Goal: Task Accomplishment & Management: Complete application form

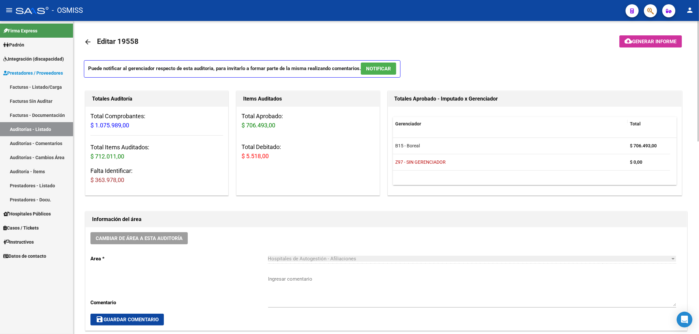
click at [91, 41] on mat-icon "arrow_back" at bounding box center [88, 42] width 8 height 8
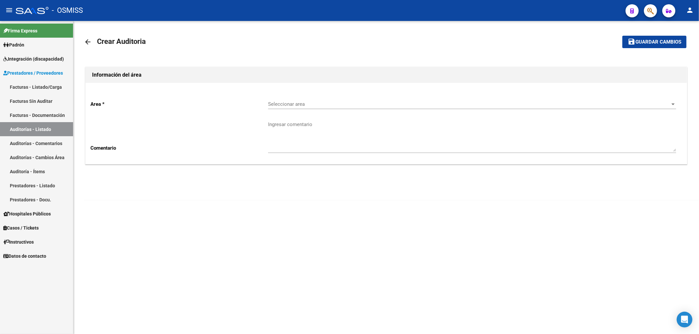
click at [282, 103] on span "Seleccionar area" at bounding box center [469, 104] width 402 height 6
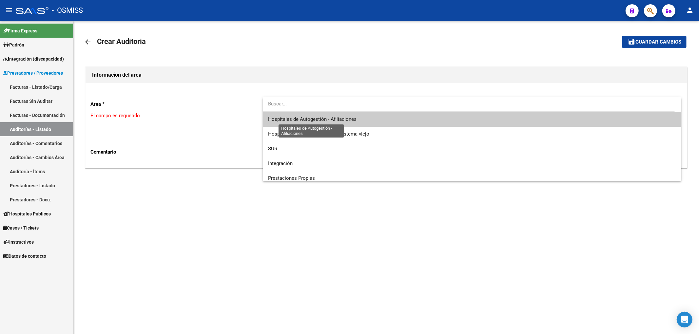
click at [294, 118] on span "Hospitales de Autogestión - Afiliaciones" at bounding box center [312, 119] width 88 height 6
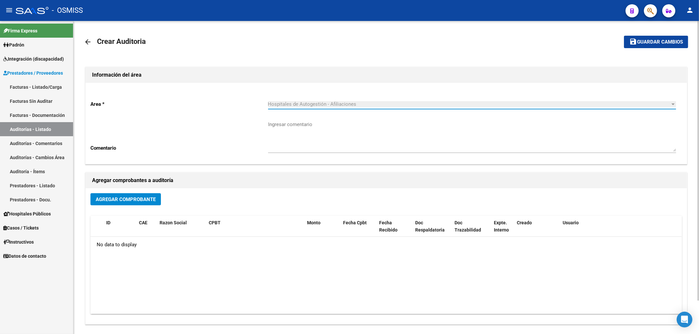
click at [139, 195] on button "Agregar Comprobante" at bounding box center [125, 199] width 70 height 12
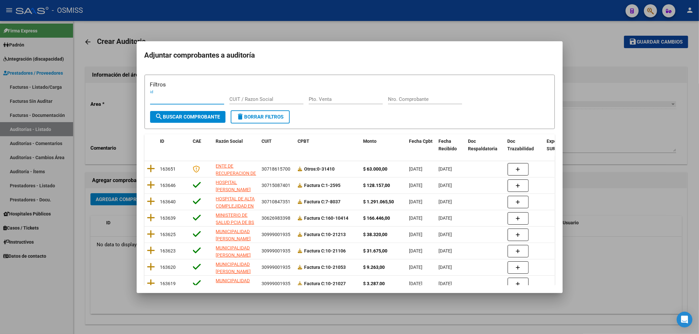
click at [400, 99] on input "Nro. Comprobante" at bounding box center [425, 99] width 74 height 6
type input "3398"
click at [189, 117] on span "search Buscar Comprobante" at bounding box center [187, 117] width 65 height 6
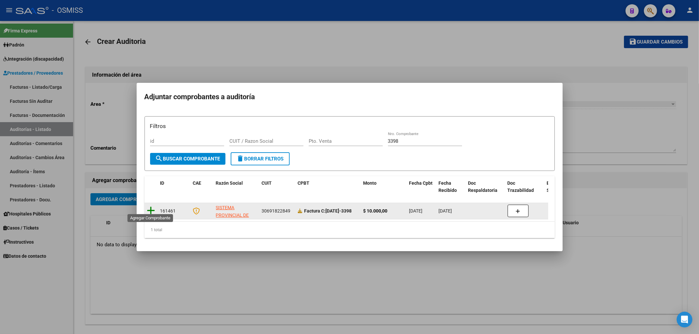
click at [151, 208] on icon at bounding box center [151, 210] width 8 height 9
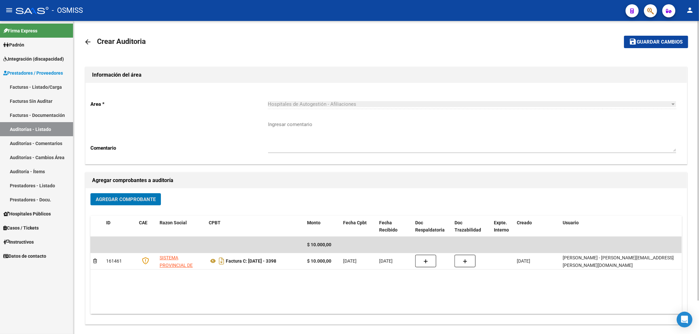
click at [648, 46] on button "save Guardar cambios" at bounding box center [656, 42] width 64 height 12
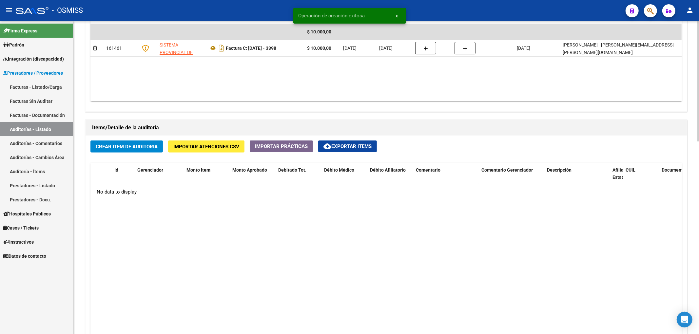
scroll to position [437, 0]
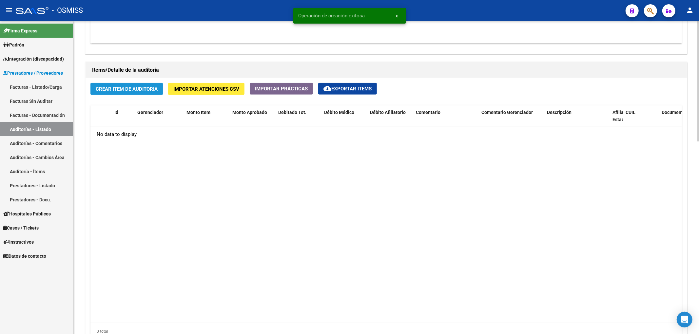
click at [144, 94] on button "Crear Item de Auditoria" at bounding box center [126, 89] width 72 height 12
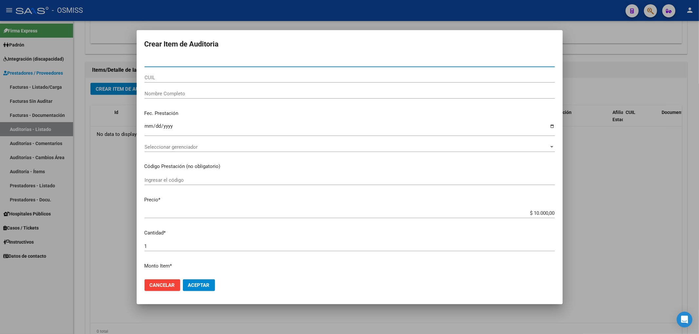
paste input "26914612"
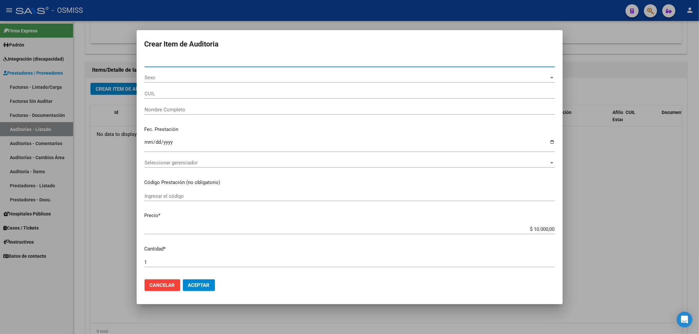
type input "26914612"
type input "27269146120"
type input "VAZQUEZ MERCEDES DEL VALLE"
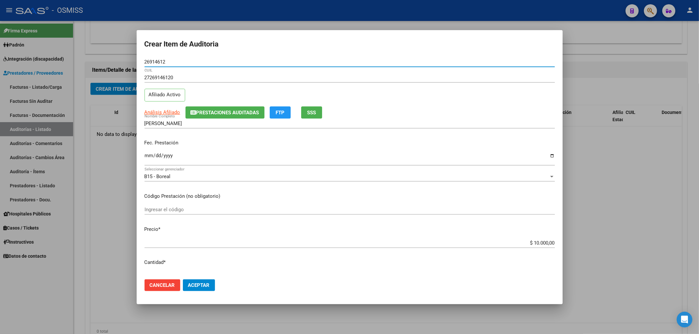
type input "26914612"
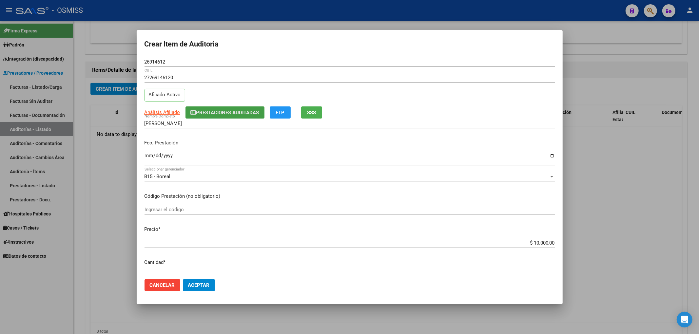
click at [212, 113] on span "Prestaciones Auditadas" at bounding box center [227, 113] width 63 height 6
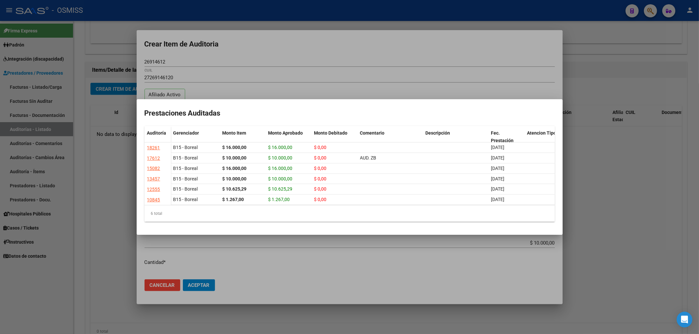
click at [250, 62] on div at bounding box center [349, 167] width 699 height 334
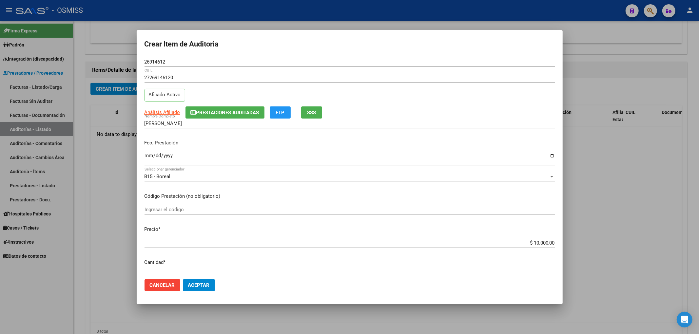
click at [147, 156] on input "Ingresar la fecha" at bounding box center [350, 158] width 410 height 10
type input "[DATE]"
drag, startPoint x: 165, startPoint y: 62, endPoint x: 117, endPoint y: 58, distance: 48.0
click at [117, 58] on div "Crear Item de Auditoria 26914612 Nro Documento 27269146120 CUIL Afiliado Activo…" at bounding box center [349, 167] width 699 height 334
click at [232, 112] on span "Prestaciones Auditadas" at bounding box center [227, 113] width 63 height 6
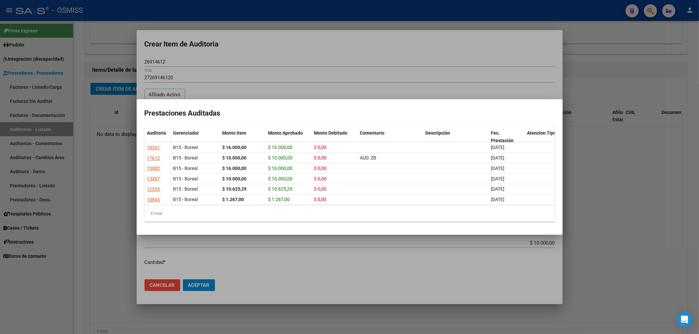
click at [374, 62] on div at bounding box center [349, 167] width 699 height 334
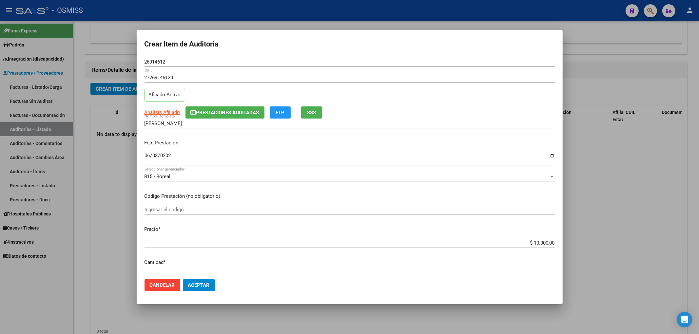
click at [203, 277] on mat-dialog-actions "Cancelar Aceptar" at bounding box center [350, 285] width 410 height 22
click at [201, 285] on span "Aceptar" at bounding box center [199, 286] width 22 height 6
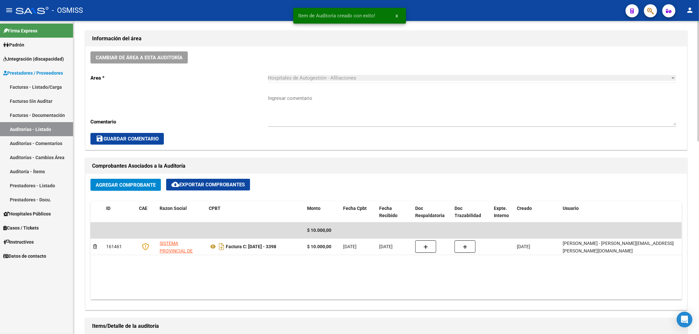
scroll to position [131, 0]
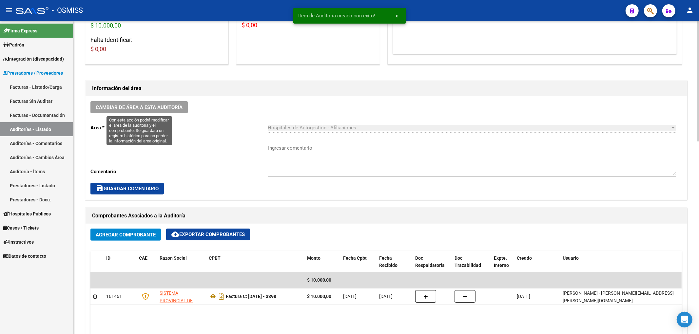
click at [171, 107] on span "Cambiar de área a esta auditoría" at bounding box center [139, 108] width 87 height 6
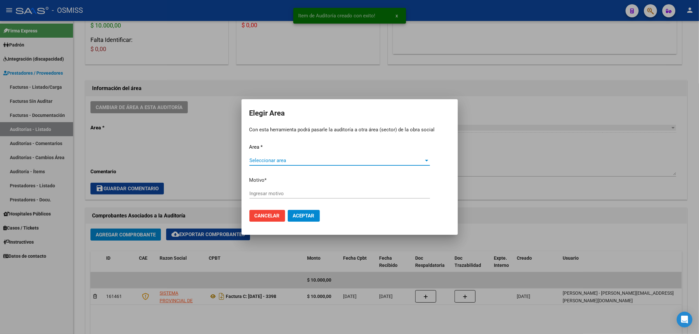
click at [303, 162] on span "Seleccionar area" at bounding box center [336, 161] width 175 height 6
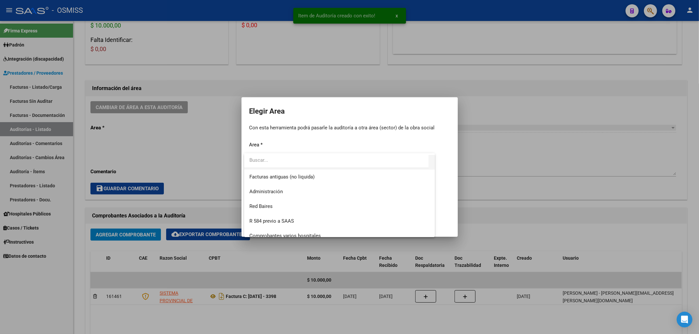
scroll to position [87, 0]
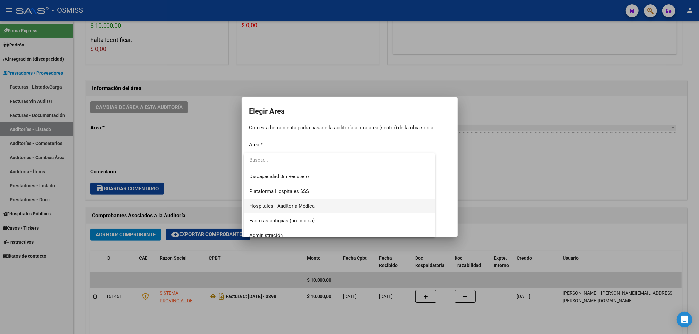
click at [309, 209] on span "Hospitales - Auditoría Médica" at bounding box center [339, 206] width 181 height 15
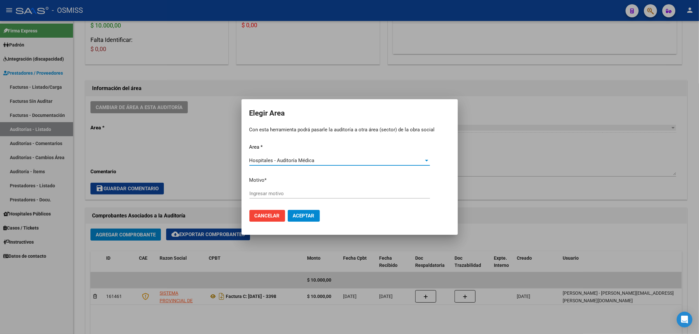
click at [269, 195] on input "Ingresar motivo" at bounding box center [339, 194] width 181 height 6
type input "a"
type input "AUDITADO"
click at [293, 214] on span "Aceptar" at bounding box center [304, 216] width 22 height 6
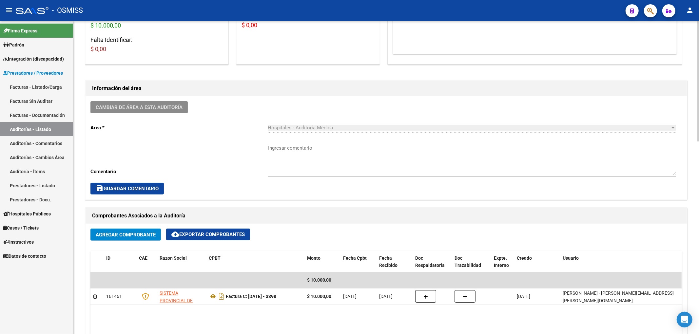
scroll to position [0, 0]
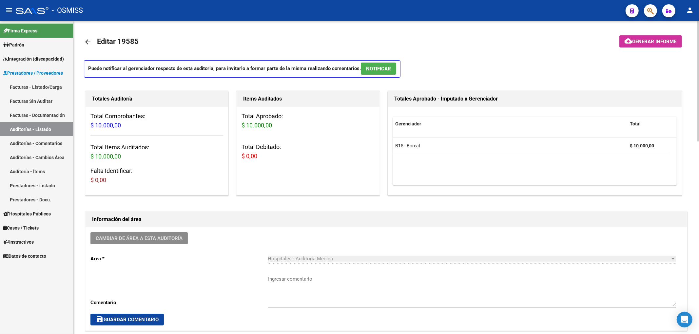
click at [87, 42] on mat-icon "arrow_back" at bounding box center [88, 42] width 8 height 8
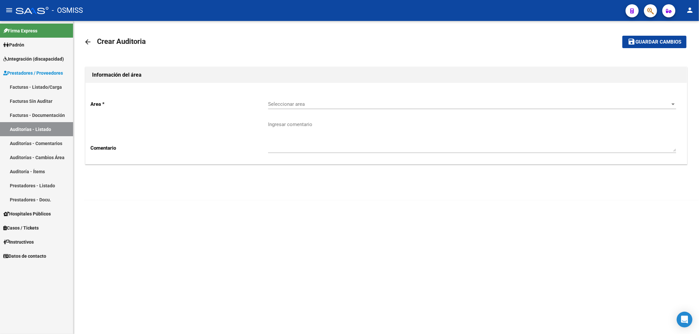
click at [294, 103] on span "Seleccionar area" at bounding box center [469, 104] width 402 height 6
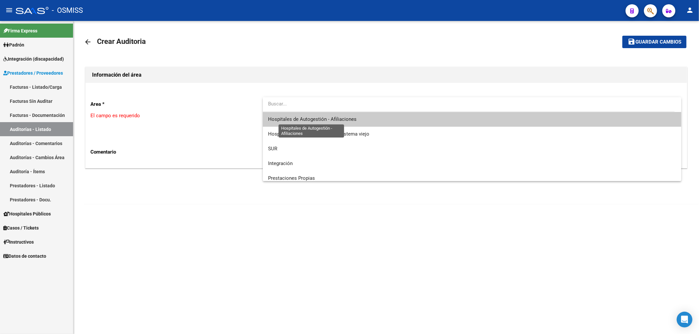
click at [321, 121] on span "Hospitales de Autogestión - Afiliaciones" at bounding box center [312, 119] width 88 height 6
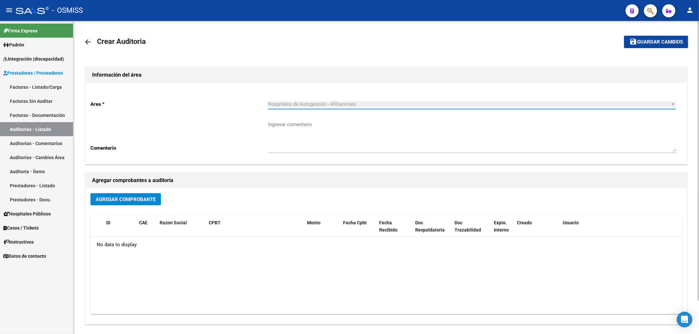
click at [142, 205] on button "Agregar Comprobante" at bounding box center [125, 199] width 70 height 12
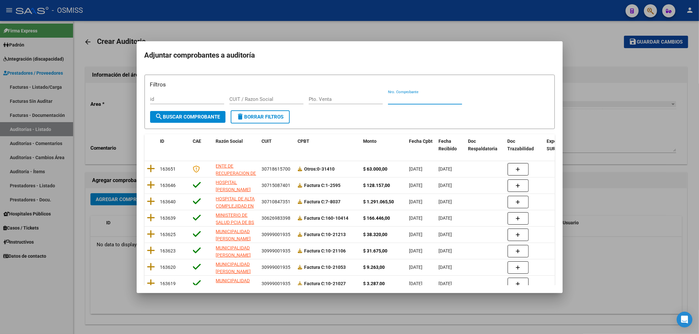
click at [392, 102] on input "Nro. Comprobante" at bounding box center [425, 99] width 74 height 6
type input "4015"
click at [177, 115] on span "search Buscar Comprobante" at bounding box center [187, 117] width 65 height 6
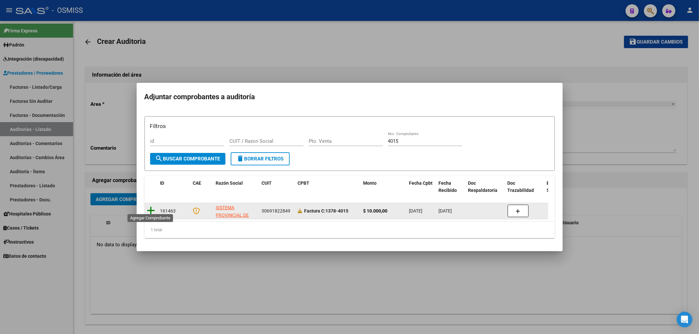
click at [151, 206] on icon at bounding box center [151, 210] width 8 height 9
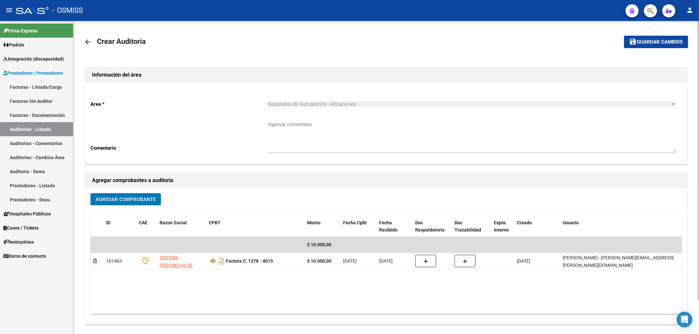
click at [673, 45] on span "Guardar cambios" at bounding box center [660, 42] width 46 height 6
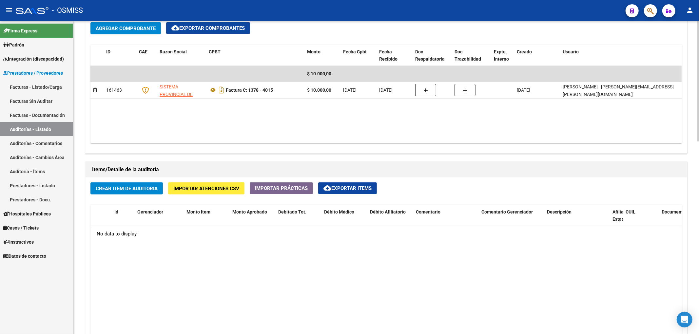
scroll to position [349, 0]
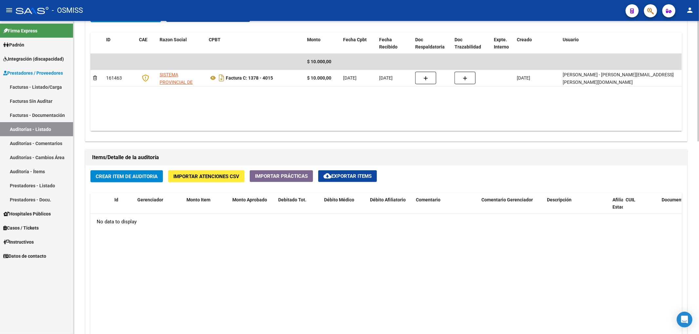
click at [165, 173] on div "Crear Item de Auditoria Importar Atenciones CSV Importar Prácticas cloud_downlo…" at bounding box center [386, 302] width 601 height 272
click at [161, 176] on button "Crear Item de Auditoria" at bounding box center [126, 176] width 72 height 12
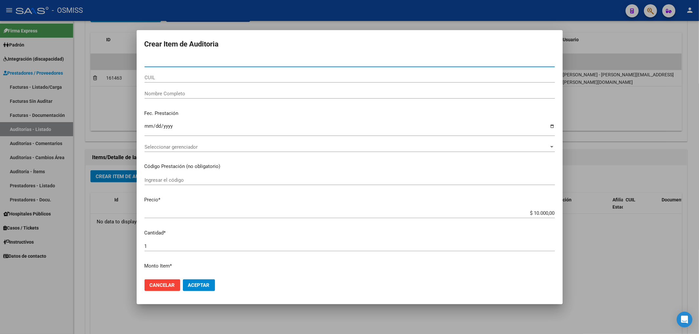
paste input "70302684"
type input "70302684"
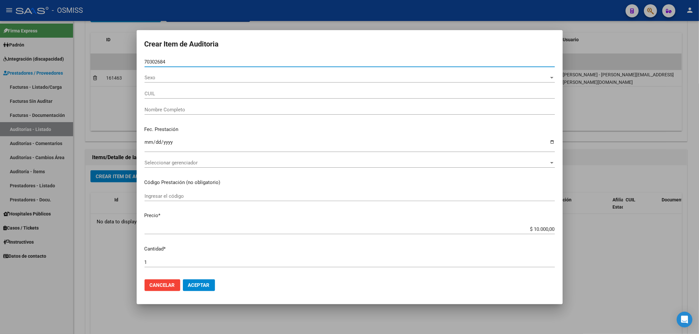
type input "27703026848"
type input "MEDINA MARCOS MARTIN"
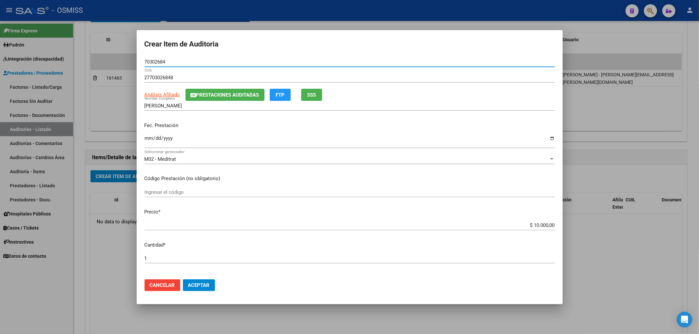
type input "70302684"
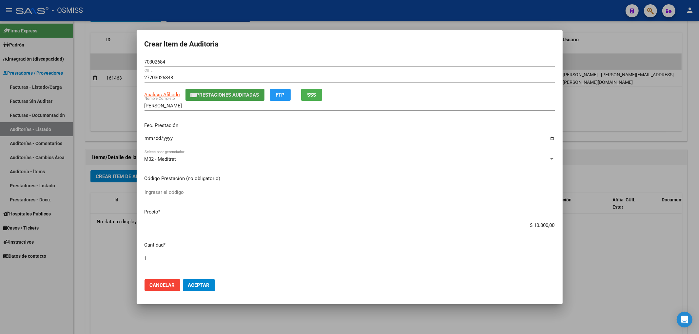
click at [202, 99] on button "Prestaciones Auditadas" at bounding box center [224, 95] width 79 height 12
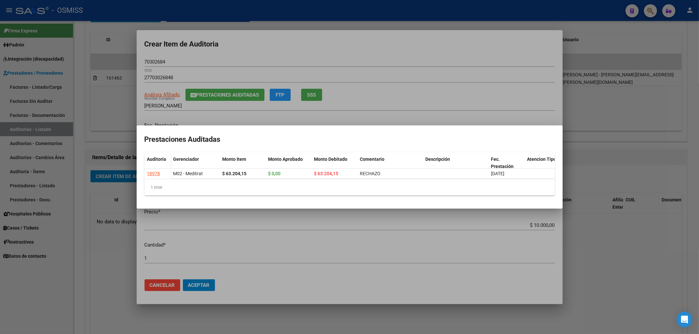
click at [263, 40] on div at bounding box center [349, 167] width 699 height 334
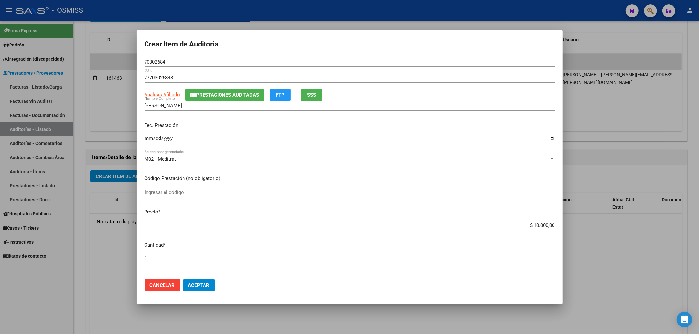
click at [146, 142] on input "Ingresar la fecha" at bounding box center [350, 141] width 410 height 10
type input "[DATE]"
drag, startPoint x: 170, startPoint y: 64, endPoint x: 114, endPoint y: 58, distance: 56.4
click at [114, 58] on div "Crear Item de Auditoria 70302684 Nro Documento 27703026848 CUIL Análisis Afilia…" at bounding box center [349, 167] width 699 height 334
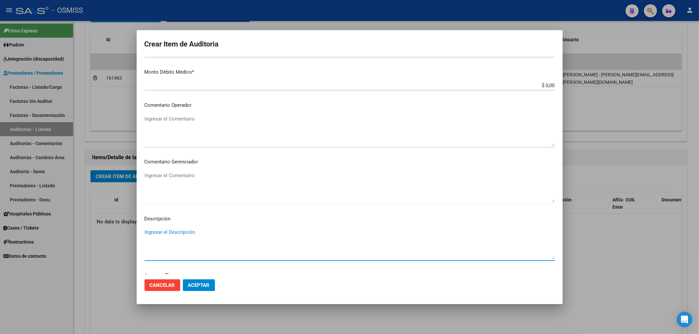
click at [185, 236] on textarea "Ingresar el Descripción" at bounding box center [350, 244] width 410 height 31
paste textarea "BAJA por finalización de la cobertura legal al ……. - Ley 23,660 art. 10 inc. A."
drag, startPoint x: 251, startPoint y: 231, endPoint x: 243, endPoint y: 233, distance: 7.9
click at [243, 233] on textarea "BAJA por finalización de la cobertura legal al ……. - Ley 23,660 art. 10 inc. A." at bounding box center [350, 244] width 410 height 31
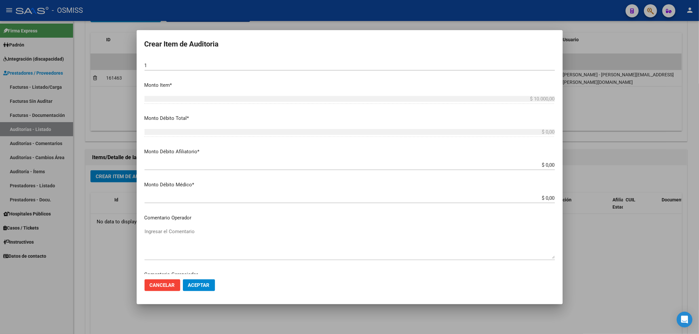
scroll to position [0, 0]
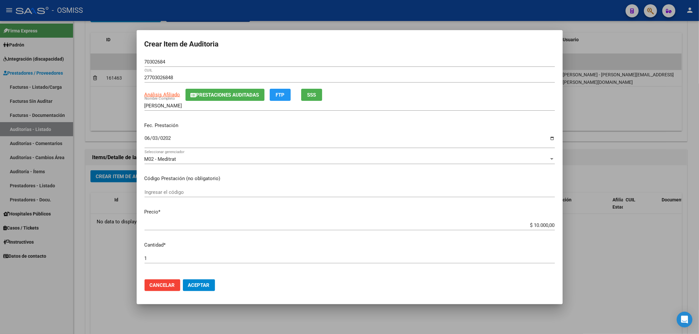
type textarea "BAJA por finalización de la cobertura legal al 31/03/2025 - Ley 23,660 art. 10 …"
drag, startPoint x: 529, startPoint y: 225, endPoint x: 569, endPoint y: 229, distance: 40.5
click at [560, 228] on mat-dialog-content "70302684 Nro Documento 27703026848 CUIL Análisis Afiliado Prestaciones Auditada…" at bounding box center [350, 165] width 426 height 217
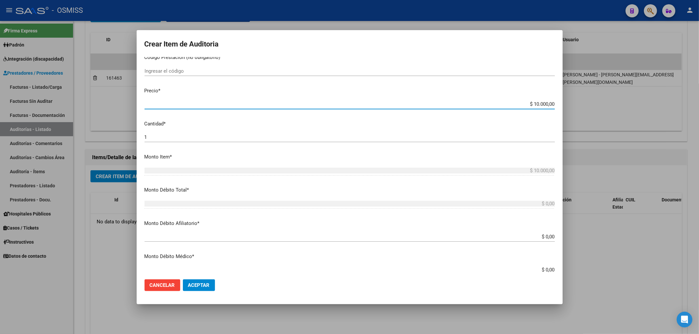
scroll to position [131, 0]
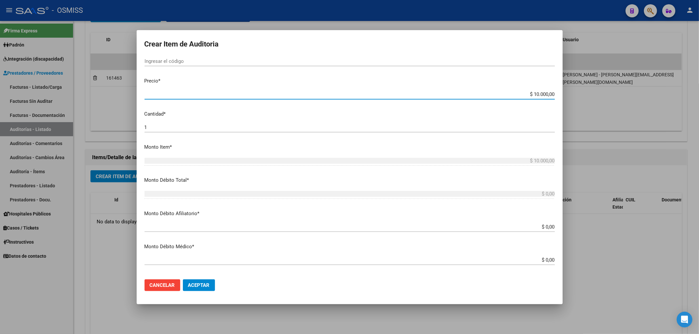
click at [549, 227] on input "$ 0,00" at bounding box center [350, 227] width 410 height 6
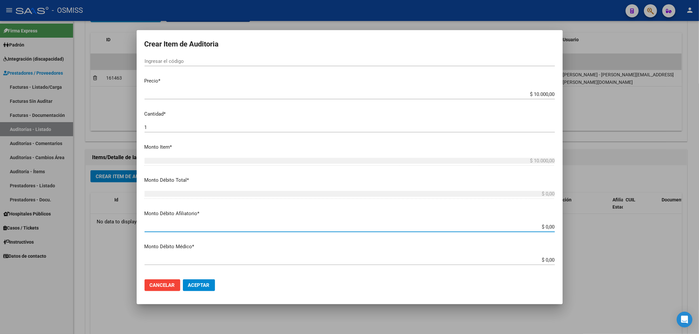
paste input "10.000,00"
type input "$ 0,0010.000,00"
type input "$ 10.000,00"
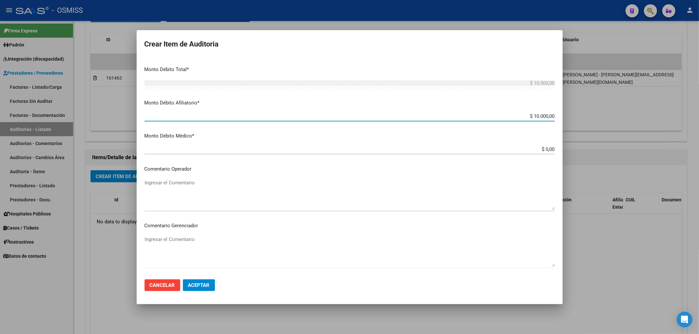
scroll to position [262, 0]
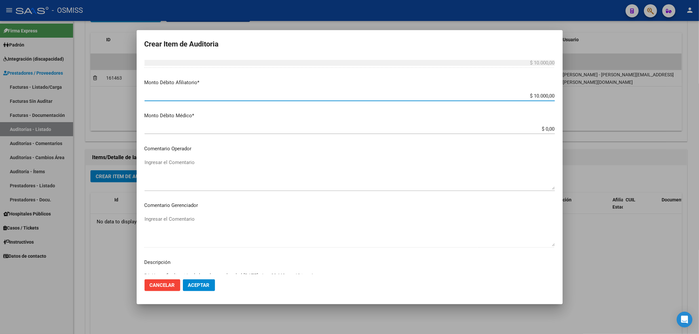
type input "$ 10.000,00"
click at [184, 155] on mat-dialog-content "70302684 Nro Documento 27703026848 CUIL Análisis Afiliado Prestaciones Auditada…" at bounding box center [350, 165] width 426 height 217
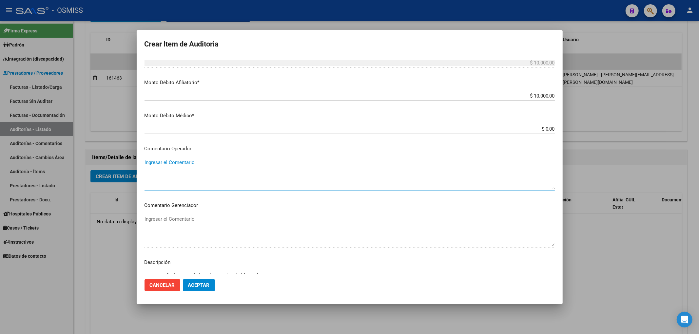
click at [184, 160] on textarea "Ingresar el Comentario" at bounding box center [350, 174] width 410 height 31
type textarea "r"
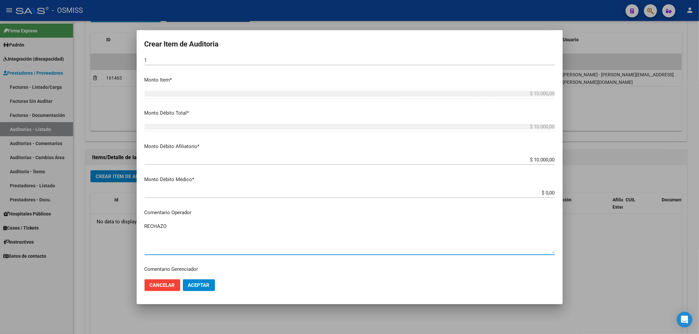
scroll to position [0, 0]
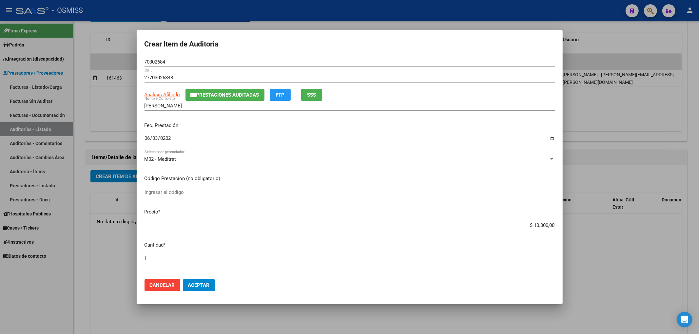
type textarea "RECHAZO"
click at [401, 124] on p "Fec. Prestación" at bounding box center [350, 126] width 410 height 8
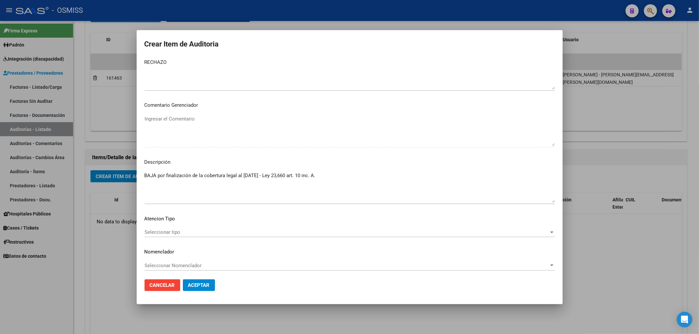
scroll to position [365, 0]
click at [203, 284] on span "Aceptar" at bounding box center [199, 286] width 22 height 6
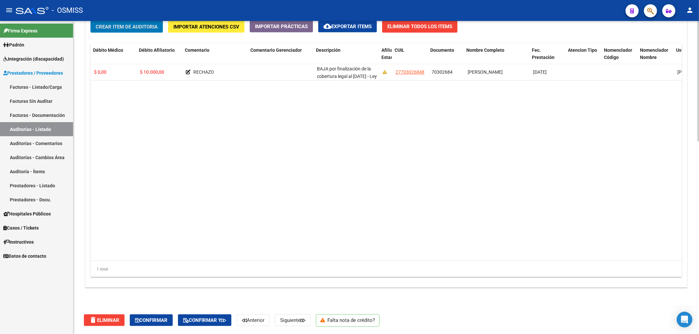
scroll to position [0, 231]
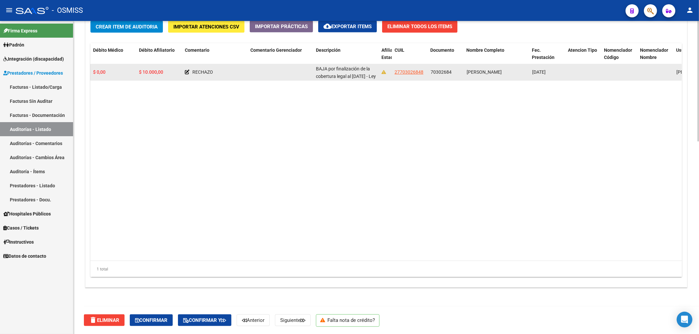
drag, startPoint x: 428, startPoint y: 72, endPoint x: 460, endPoint y: 74, distance: 32.5
click at [460, 74] on datatable-body-cell "70302684" at bounding box center [446, 72] width 36 height 16
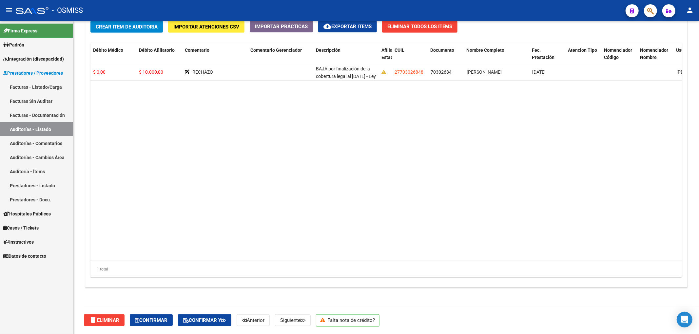
copy span "70302684"
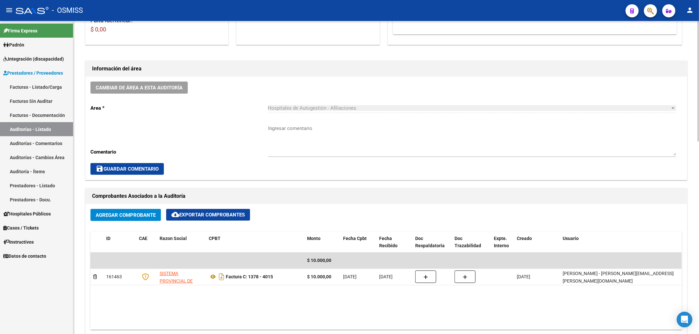
scroll to position [0, 0]
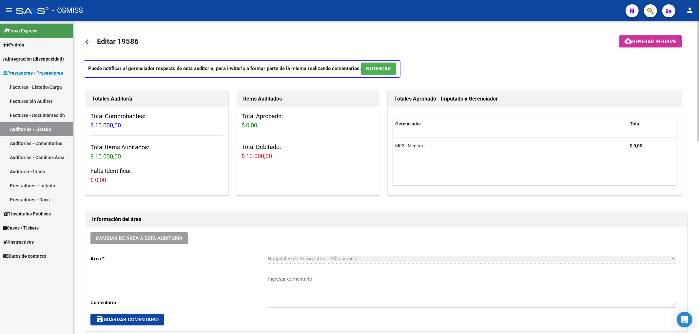
click at [657, 39] on span "Generar informe" at bounding box center [655, 42] width 44 height 6
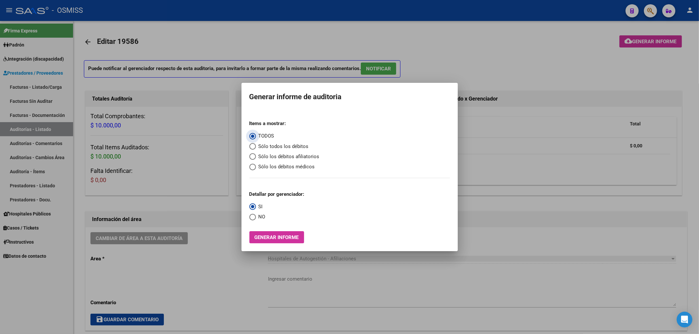
click at [313, 153] on span "Sólo los débitos afiliatorios" at bounding box center [288, 157] width 64 height 8
click at [256, 153] on input "Sólo los débitos afiliatorios" at bounding box center [252, 156] width 7 height 7
radio input "true"
click at [263, 218] on span "NO" at bounding box center [261, 217] width 10 height 8
click at [256, 218] on input "NO" at bounding box center [252, 217] width 7 height 7
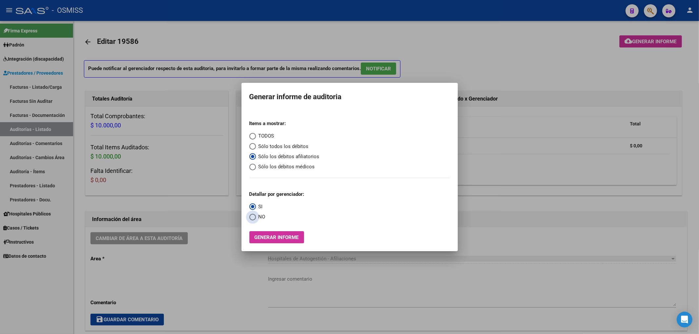
radio input "true"
click at [270, 234] on span "Generar informe" at bounding box center [277, 237] width 44 height 6
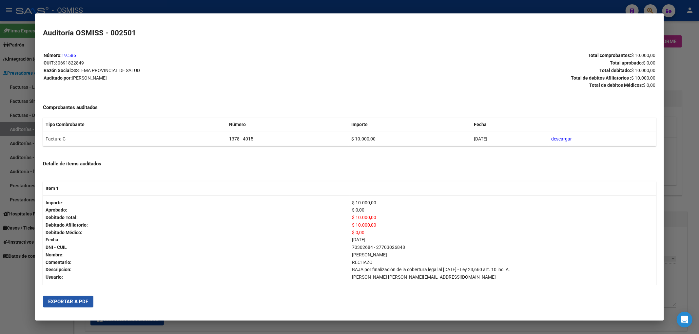
click at [82, 304] on span "Exportar a PDF" at bounding box center [68, 302] width 40 height 6
click at [689, 73] on div at bounding box center [349, 167] width 699 height 334
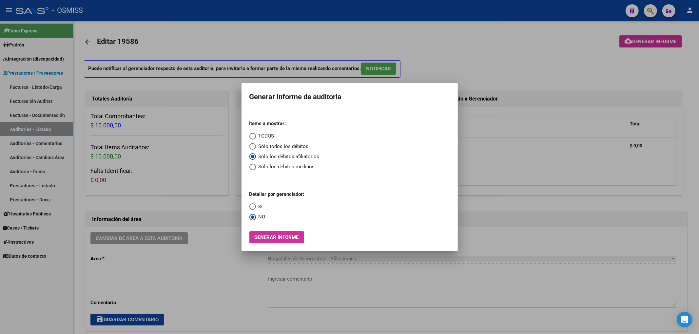
click at [480, 60] on div at bounding box center [349, 167] width 699 height 334
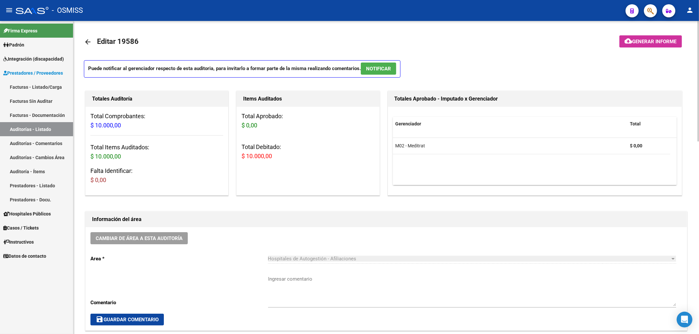
scroll to position [44, 0]
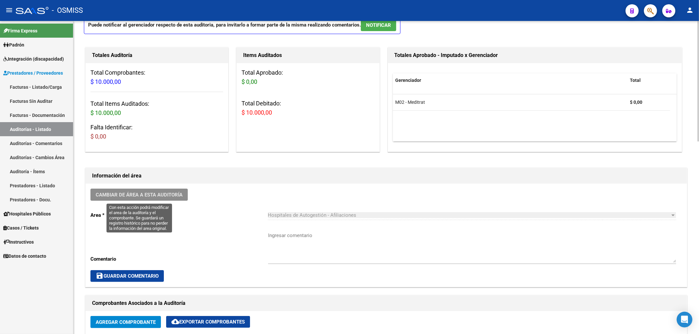
click at [158, 196] on span "Cambiar de área a esta auditoría" at bounding box center [139, 195] width 87 height 6
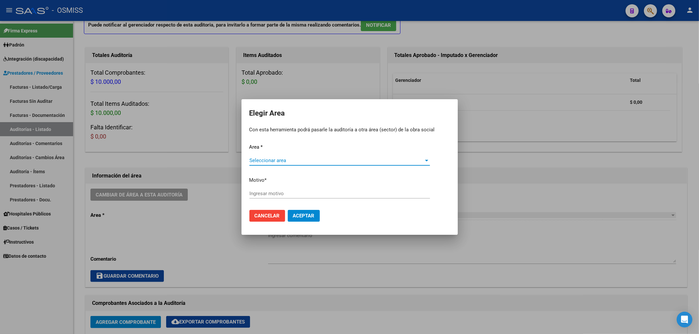
click at [261, 162] on span "Seleccionar area" at bounding box center [336, 161] width 175 height 6
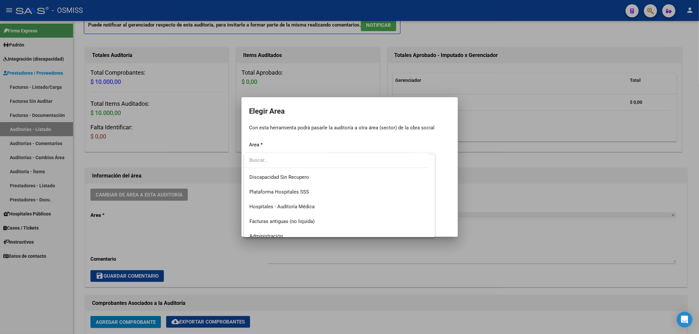
scroll to position [87, 0]
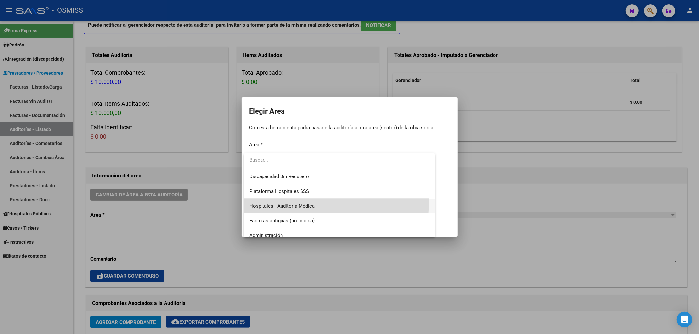
click at [273, 201] on span "Hospitales - Auditoría Médica" at bounding box center [339, 206] width 181 height 15
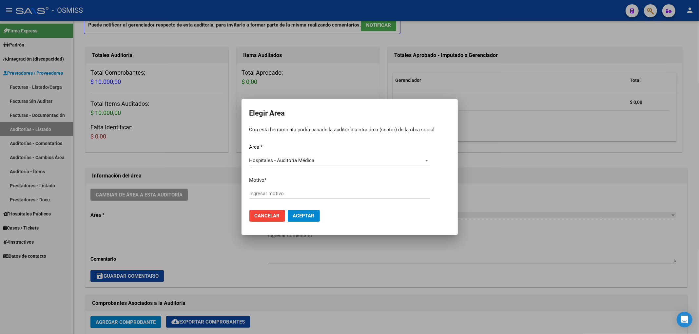
click at [263, 198] on div "Ingresar motivo" at bounding box center [339, 194] width 181 height 10
type input "AUDITADO"
click at [310, 219] on button "Aceptar" at bounding box center [304, 216] width 32 height 12
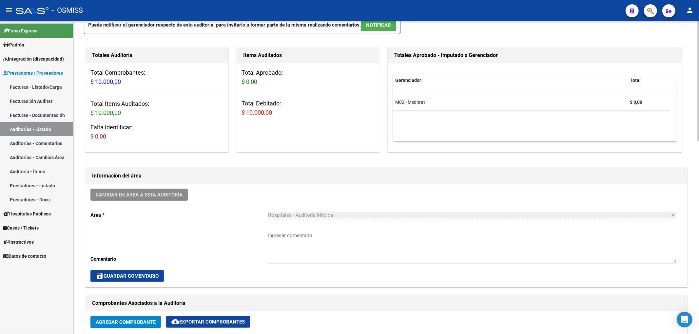
scroll to position [0, 0]
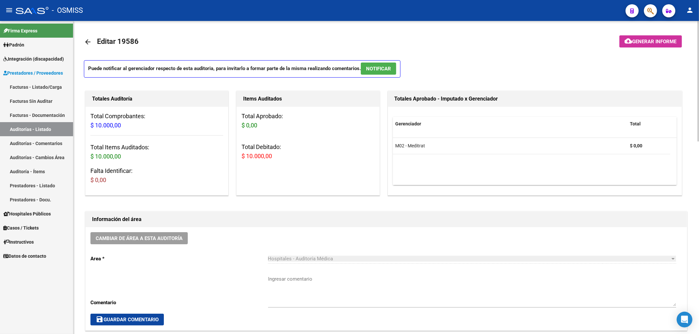
click at [89, 45] on mat-icon "arrow_back" at bounding box center [88, 42] width 8 height 8
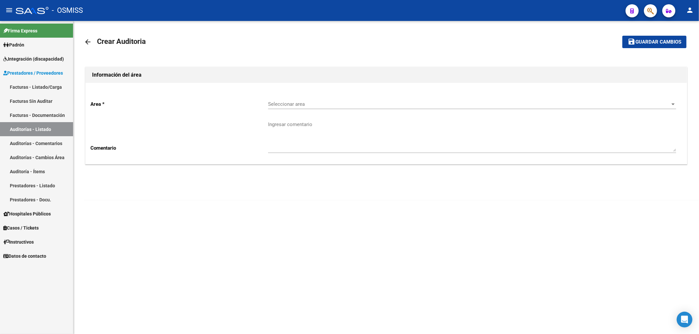
click at [284, 108] on div "Seleccionar area Seleccionar area" at bounding box center [472, 102] width 408 height 14
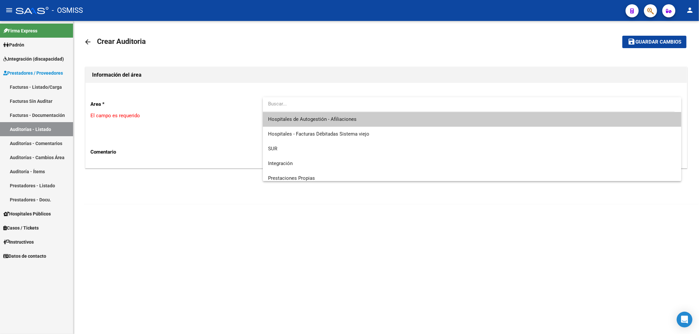
click at [301, 125] on span "Hospitales de Autogestión - Afiliaciones" at bounding box center [472, 119] width 408 height 15
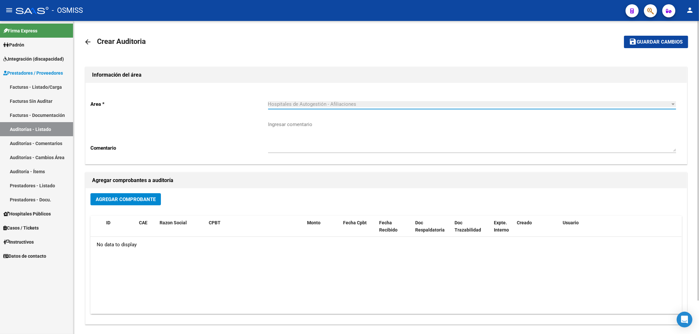
click at [135, 205] on button "Agregar Comprobante" at bounding box center [125, 199] width 70 height 12
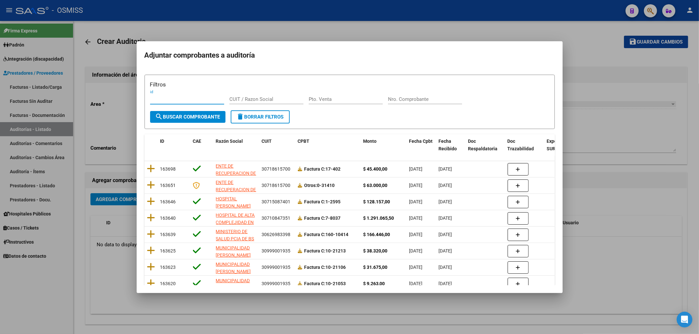
click at [395, 99] on input "Nro. Comprobante" at bounding box center [425, 99] width 74 height 6
type input "3488"
click at [210, 118] on span "search Buscar Comprobante" at bounding box center [187, 117] width 65 height 6
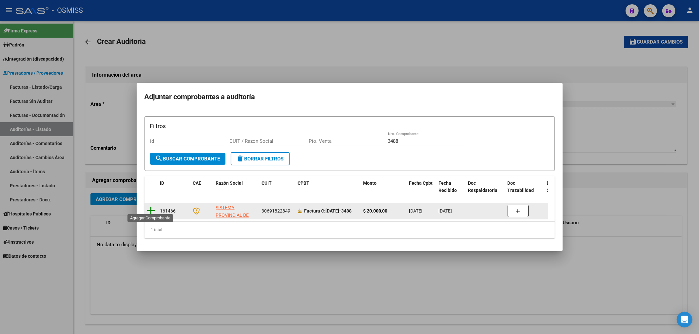
click at [154, 206] on icon at bounding box center [151, 210] width 8 height 9
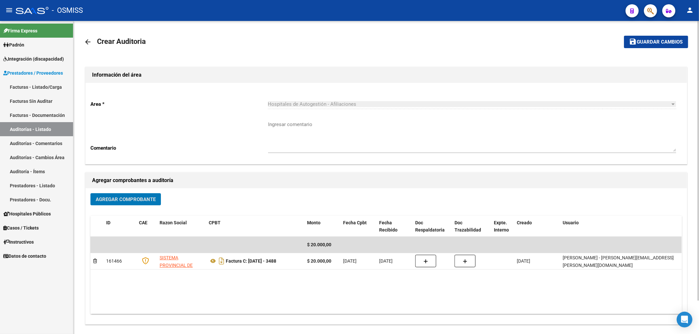
click at [640, 46] on button "save Guardar cambios" at bounding box center [656, 42] width 64 height 12
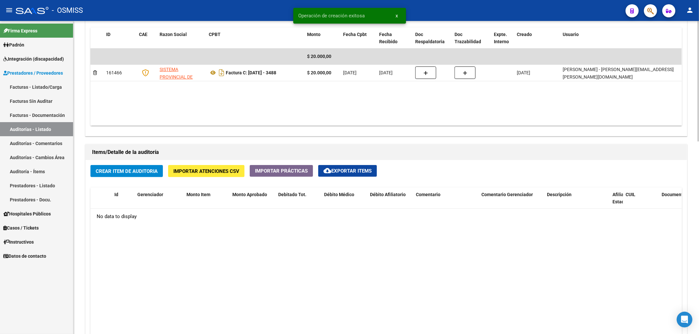
scroll to position [393, 0]
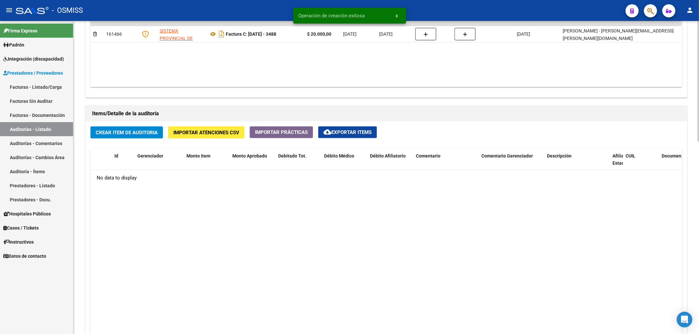
click at [151, 139] on div "Crear Item de Auditoria Importar Atenciones CSV Importar Prácticas cloud_downlo…" at bounding box center [386, 258] width 601 height 272
click at [152, 136] on span "Crear Item de Auditoria" at bounding box center [127, 133] width 62 height 6
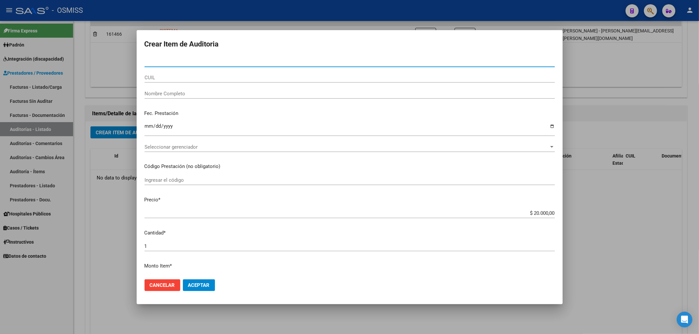
paste input "31398469"
type input "31398469"
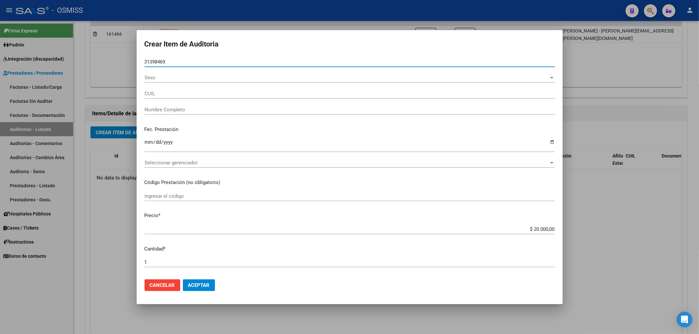
type input "23313984699"
type input "VALDEZ JORGE DANIEL"
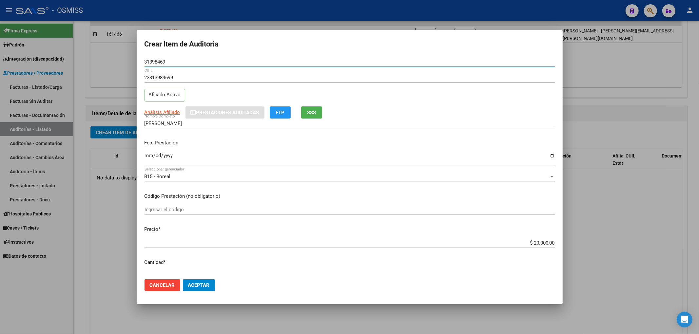
type input "31398469"
click at [145, 155] on input "Ingresar la fecha" at bounding box center [350, 158] width 410 height 10
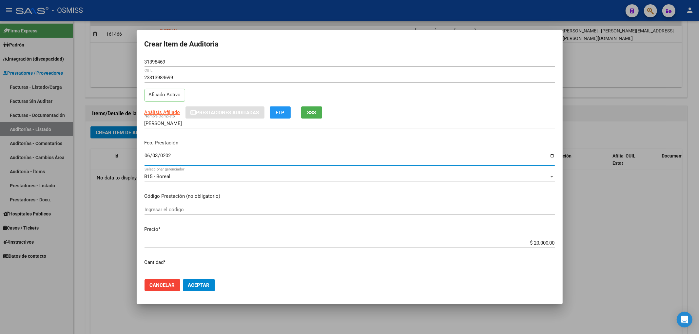
type input "[DATE]"
click at [530, 245] on input "$ 20.000,00" at bounding box center [350, 243] width 410 height 6
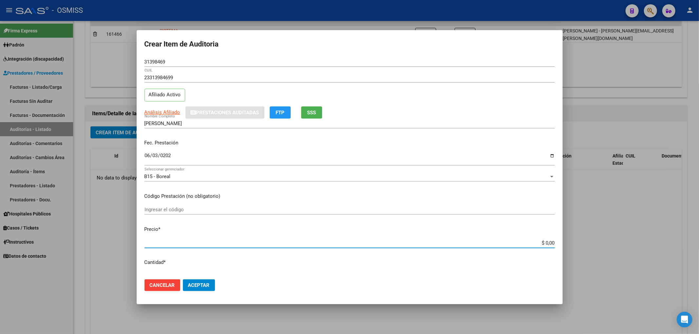
type input "$ 0,01"
type input "$ 0,10"
type input "$ 1,00"
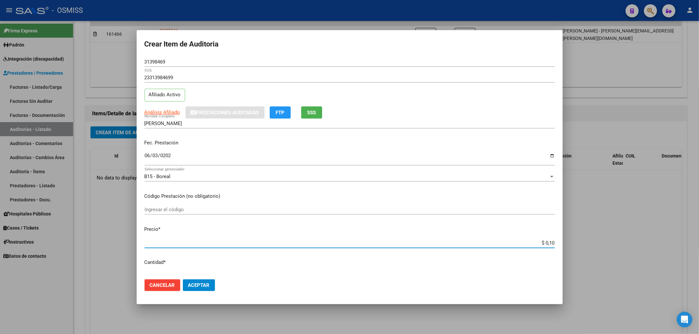
type input "$ 1,00"
type input "$ 10,00"
type input "$ 100,00"
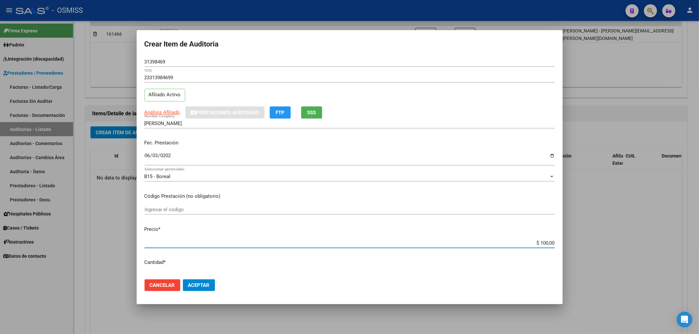
type input "$ 1.000,00"
type input "$ 10.000,00"
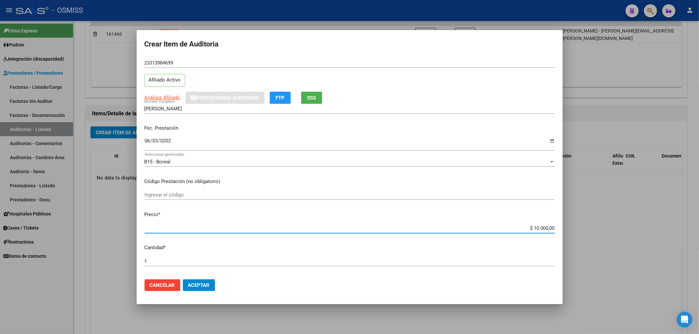
scroll to position [0, 0]
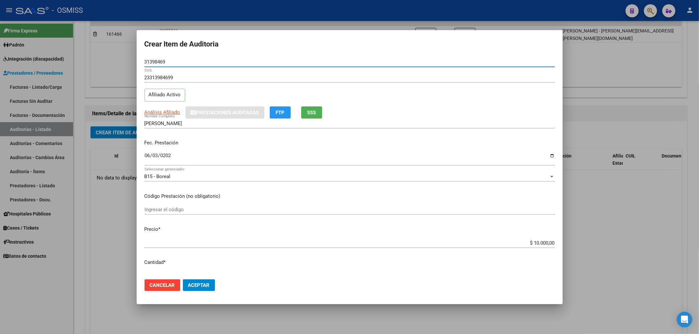
drag, startPoint x: 171, startPoint y: 60, endPoint x: 100, endPoint y: 54, distance: 71.4
click at [105, 54] on div "Crear Item de Auditoria 31398469 Nro Documento 23313984699 CUIL Afiliado Activo…" at bounding box center [349, 167] width 699 height 334
click at [276, 148] on div "Fec. Prestación 2025-06-03 Ingresar la fecha" at bounding box center [350, 152] width 410 height 37
click at [208, 283] on span "Aceptar" at bounding box center [199, 286] width 22 height 6
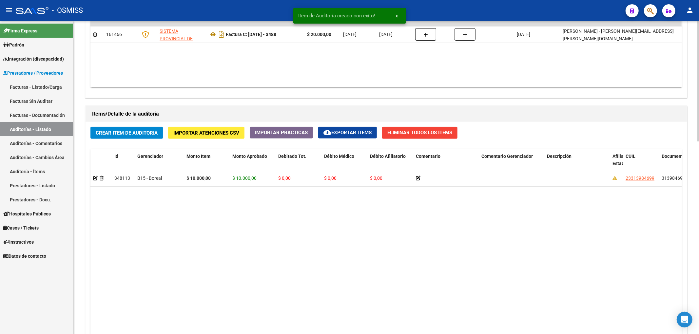
click at [259, 260] on datatable-body "348113 B15 - Boreal $ 10.000,00 $ 10.000,00 $ 0,00 $ 0,00 $ 0,00 23313984699 31…" at bounding box center [385, 268] width 591 height 197
click at [151, 137] on button "Crear Item de Auditoria" at bounding box center [126, 133] width 72 height 12
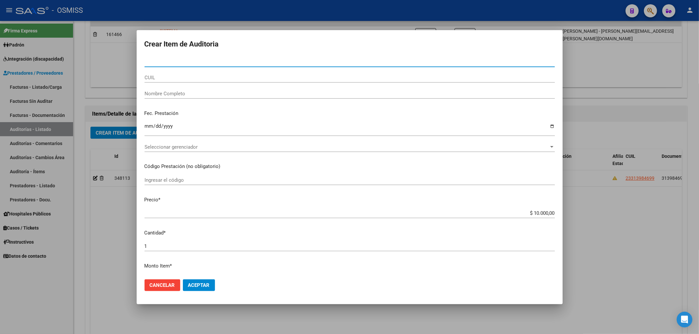
click at [185, 64] on input "Nro Documento" at bounding box center [350, 62] width 410 height 6
paste input "31398469"
type input "31398469"
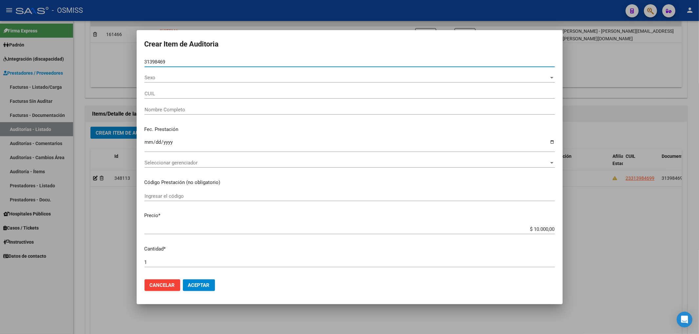
type input "23313984699"
type input "VALDEZ JORGE DANIEL"
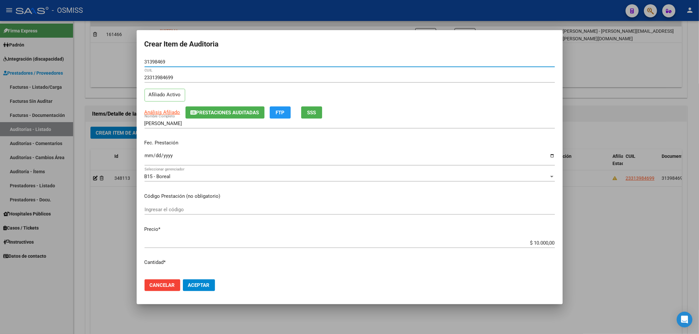
scroll to position [44, 0]
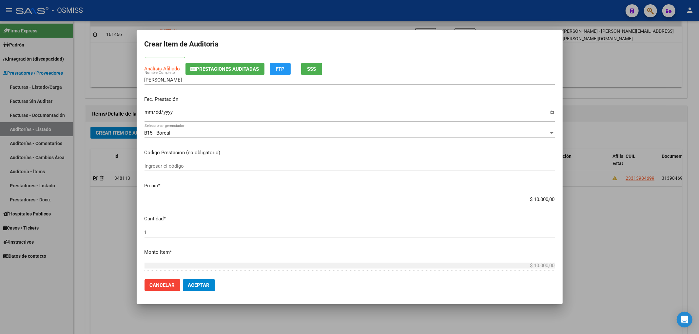
type input "31398469"
click at [261, 188] on p "Precio *" at bounding box center [350, 186] width 410 height 8
click at [270, 195] on div "$ 10.000,00 Ingresar el precio" at bounding box center [350, 200] width 410 height 10
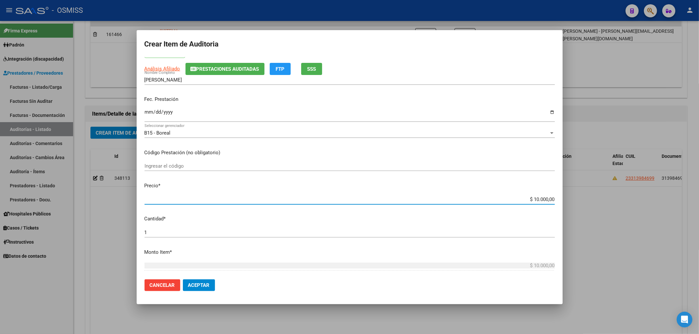
click at [147, 113] on input "Ingresar la fecha" at bounding box center [350, 114] width 410 height 10
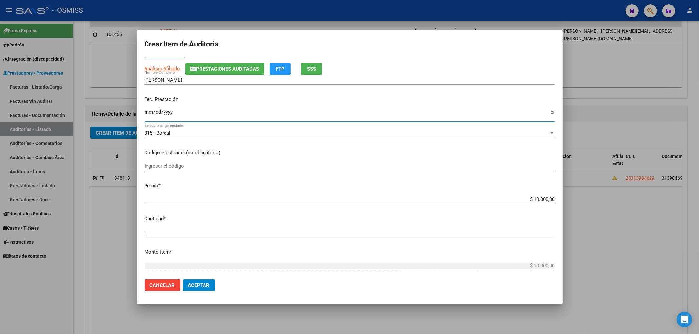
click at [183, 280] on button "Aceptar" at bounding box center [199, 286] width 32 height 12
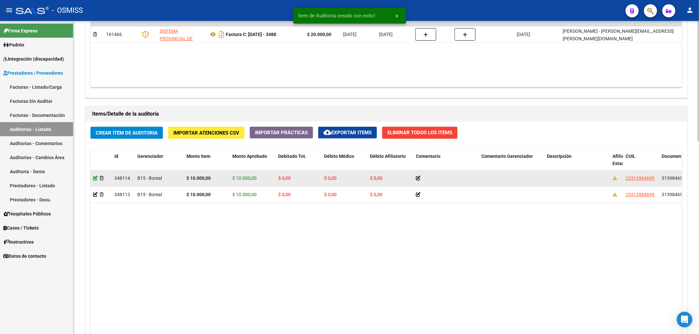
click at [93, 179] on icon at bounding box center [95, 178] width 5 height 5
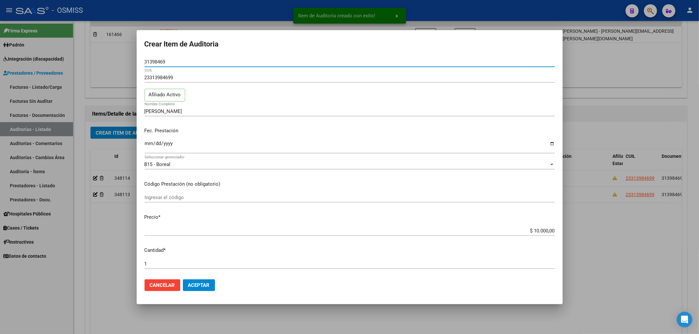
click at [147, 144] on input "Ingresar la fecha" at bounding box center [350, 146] width 410 height 10
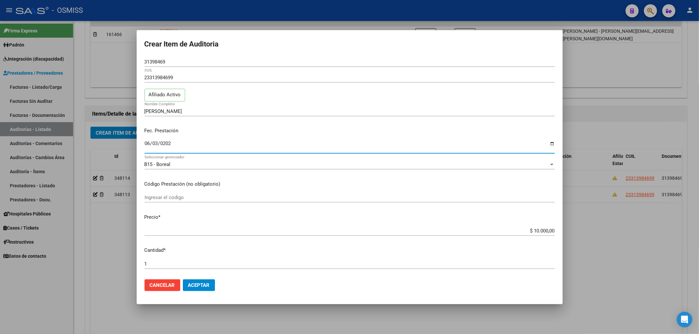
type input "[DATE]"
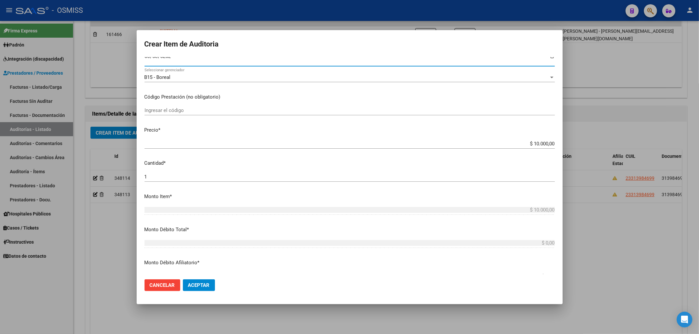
scroll to position [0, 0]
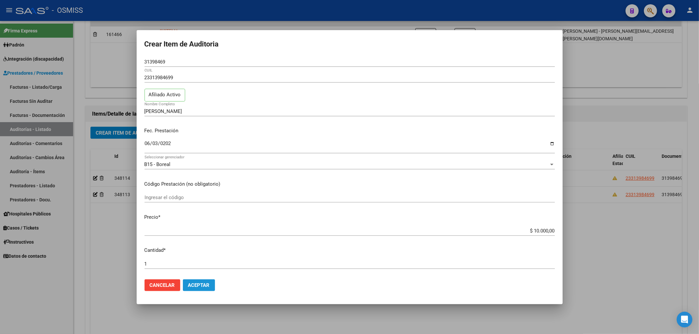
click at [210, 286] on button "Aceptar" at bounding box center [199, 286] width 32 height 12
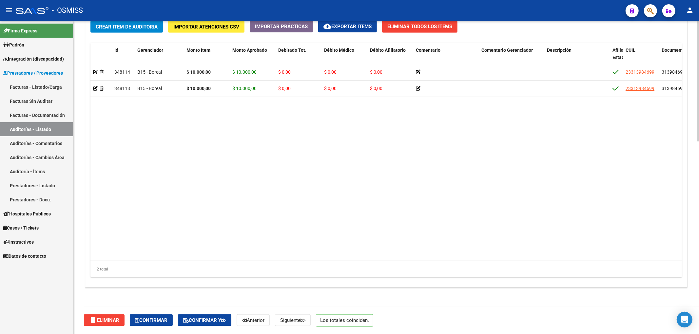
scroll to position [500, 0]
drag, startPoint x: 381, startPoint y: 252, endPoint x: 381, endPoint y: 257, distance: 5.6
click at [381, 257] on datatable-body "348114 B15 - Boreal $ 10.000,00 $ 10.000,00 $ 0,00 $ 0,00 $ 0,00 23313984699 31…" at bounding box center [385, 162] width 591 height 197
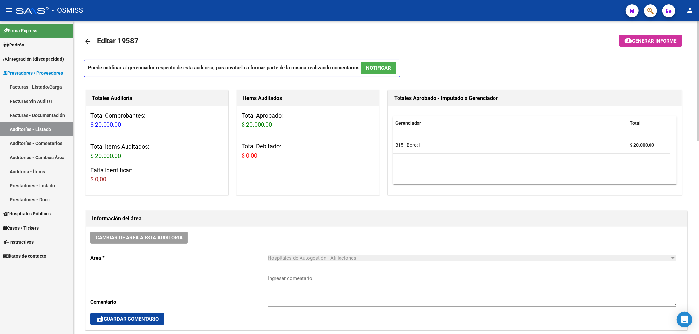
scroll to position [0, 0]
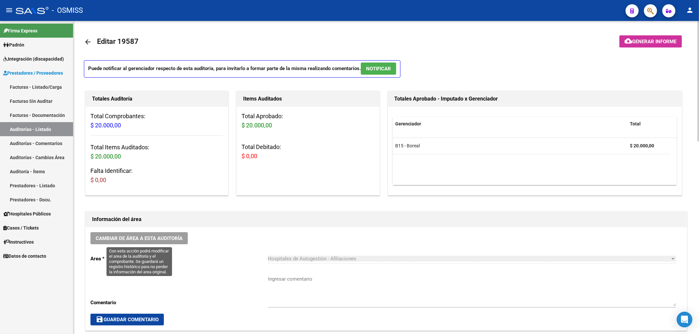
click at [179, 236] on span "Cambiar de área a esta auditoría" at bounding box center [139, 239] width 87 height 6
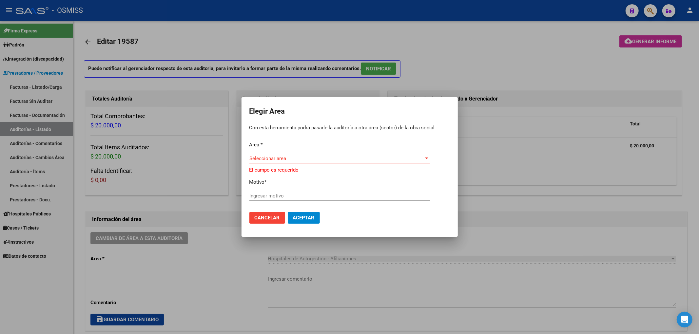
click at [266, 167] on div "Seleccionar area Seleccionar area" at bounding box center [339, 162] width 181 height 16
click at [270, 160] on span "Seleccionar area" at bounding box center [336, 159] width 175 height 6
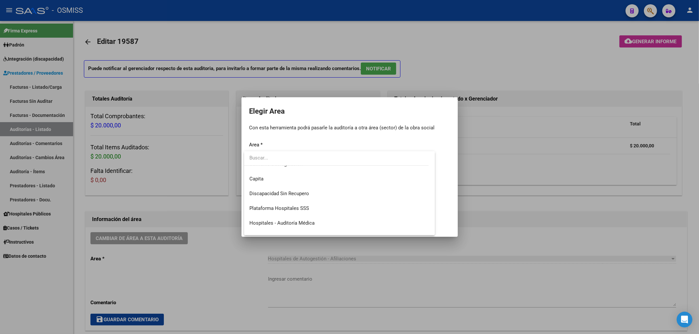
scroll to position [87, 0]
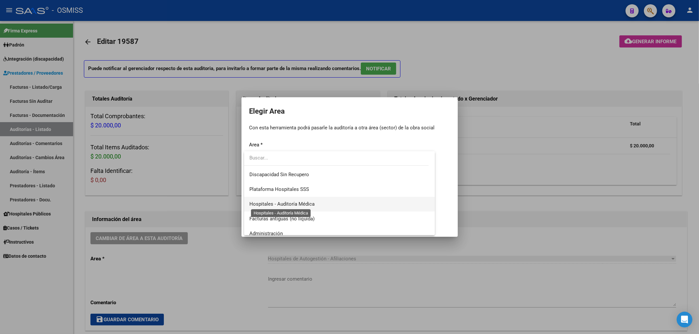
click at [299, 205] on span "Hospitales - Auditoría Médica" at bounding box center [281, 204] width 65 height 6
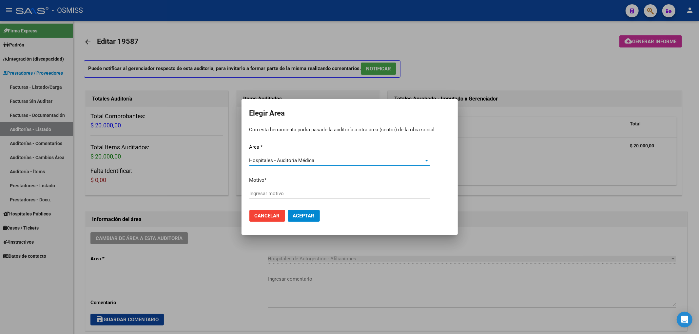
click at [264, 196] on input "Ingresar motivo" at bounding box center [339, 194] width 181 height 6
type input "AUDITADO"
click at [315, 218] on button "Aceptar" at bounding box center [304, 216] width 32 height 12
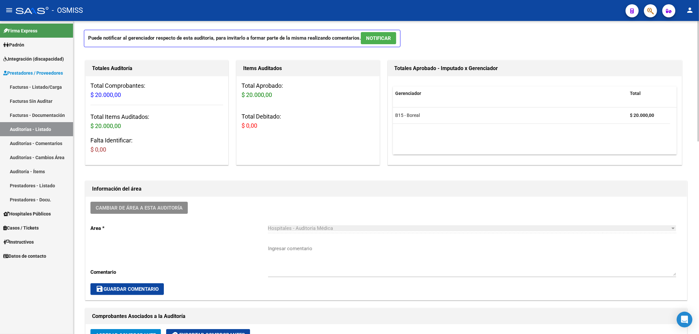
scroll to position [0, 0]
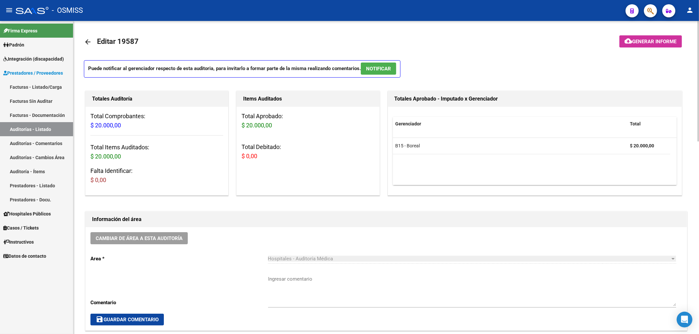
click at [89, 47] on link "arrow_back" at bounding box center [90, 41] width 13 height 15
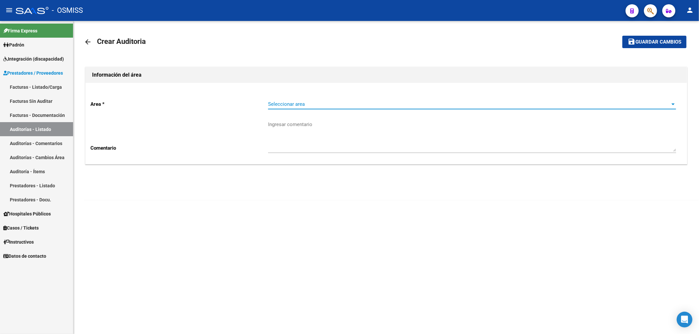
click at [281, 105] on span "Seleccionar area" at bounding box center [469, 104] width 402 height 6
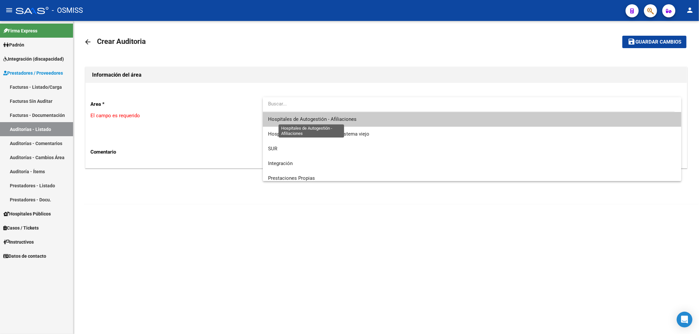
click at [298, 122] on span "Hospitales de Autogestión - Afiliaciones" at bounding box center [312, 119] width 88 height 6
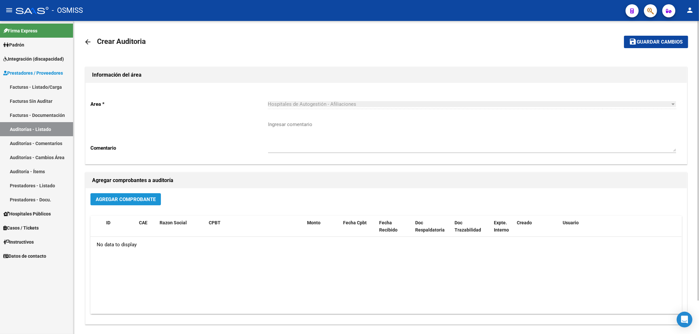
click at [149, 203] on span "Agregar Comprobante" at bounding box center [126, 200] width 60 height 6
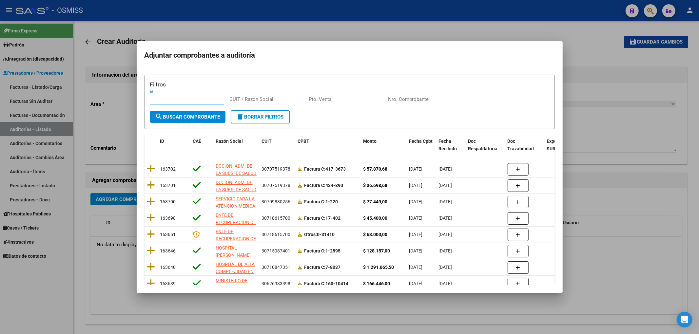
click at [397, 100] on input "Nro. Comprobante" at bounding box center [425, 99] width 74 height 6
click at [209, 118] on span "search Buscar Comprobante" at bounding box center [187, 117] width 65 height 6
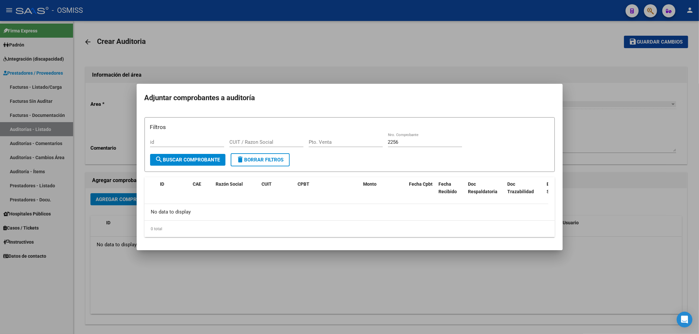
click at [392, 139] on input "2256" at bounding box center [425, 142] width 74 height 6
type input "2656"
click at [187, 162] on span "search Buscar Comprobante" at bounding box center [187, 160] width 65 height 6
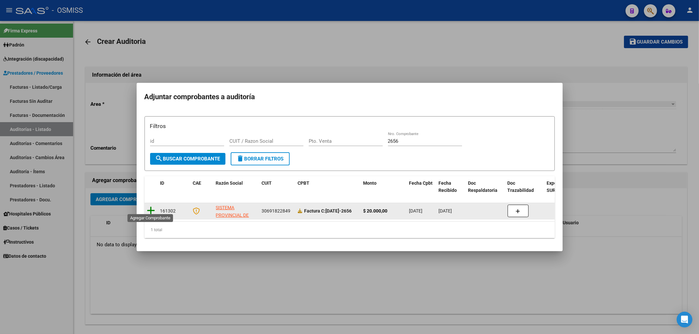
click at [153, 207] on icon at bounding box center [151, 210] width 8 height 9
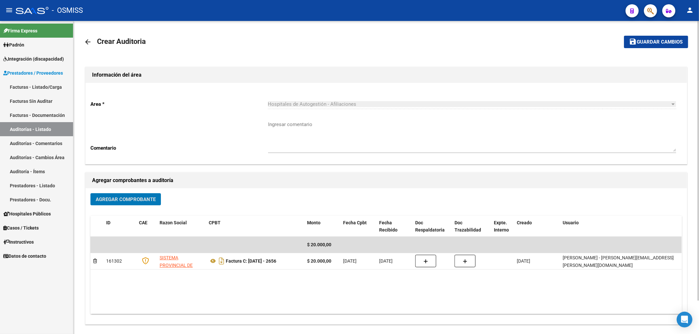
click at [659, 44] on span "Guardar cambios" at bounding box center [660, 42] width 46 height 6
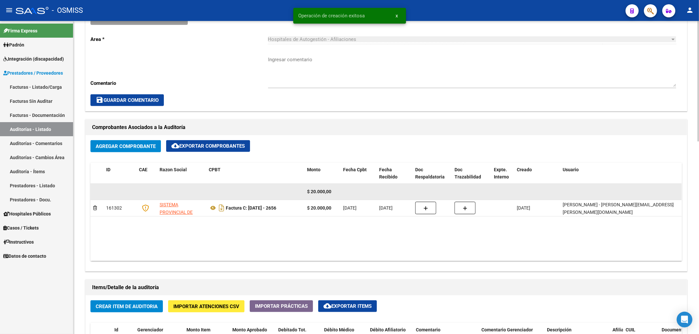
scroll to position [306, 0]
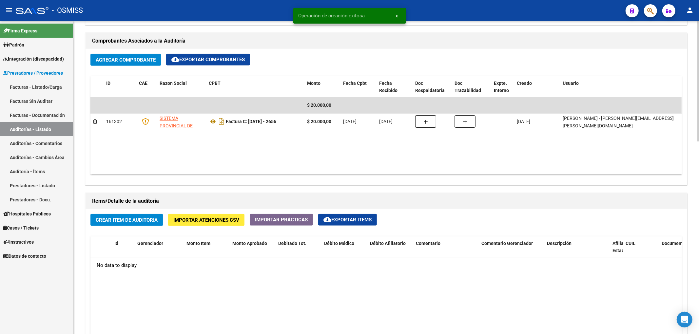
click at [153, 222] on span "Crear Item de Auditoria" at bounding box center [127, 220] width 62 height 6
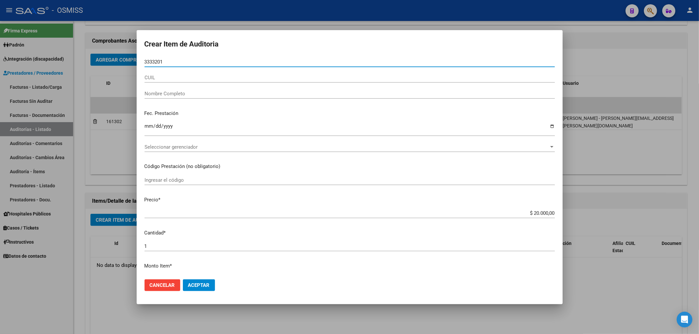
type input "33332013"
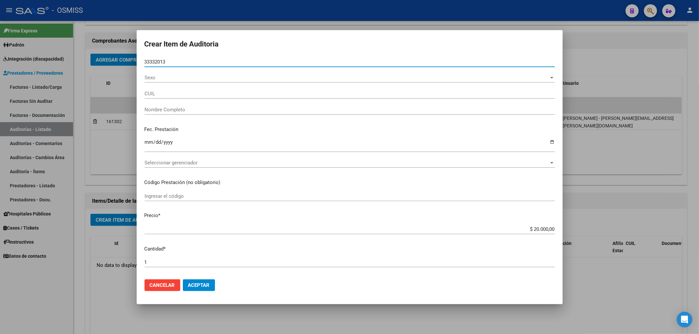
type input "20333320135"
type input "CASERES CARLOS ALBERTO"
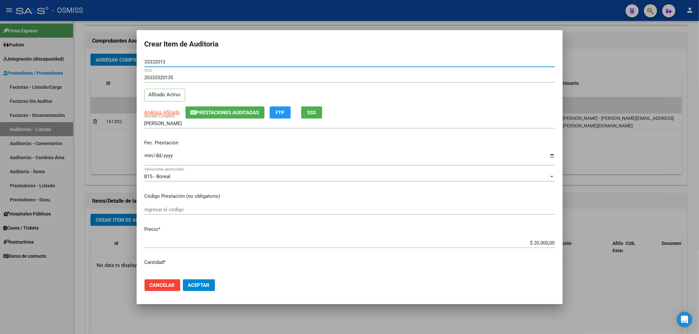
type input "33332013"
click at [196, 113] on span "Prestaciones Auditadas" at bounding box center [227, 113] width 63 height 6
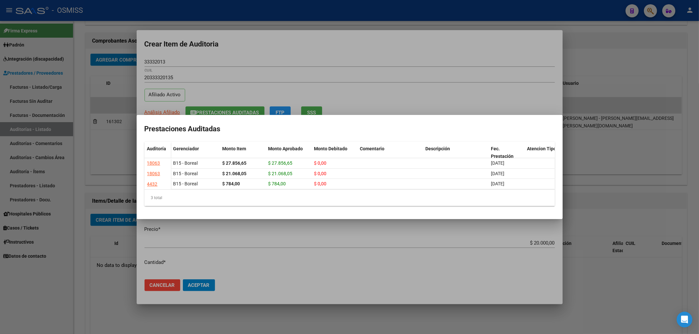
click at [332, 56] on div at bounding box center [349, 167] width 699 height 334
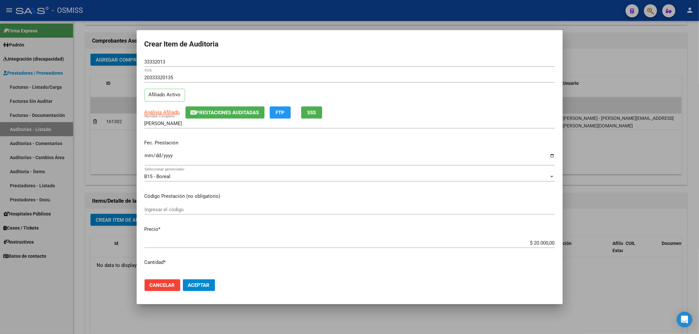
click at [148, 157] on input "Ingresar la fecha" at bounding box center [350, 158] width 410 height 10
type input "2025-07-07"
drag, startPoint x: 135, startPoint y: 59, endPoint x: 104, endPoint y: 57, distance: 31.6
click at [114, 58] on div "Crear Item de Auditoria 33332013 Nro Documento 20333320135 CUIL Afiliado Activo…" at bounding box center [349, 167] width 699 height 334
click at [290, 148] on div "Fec. Prestación 2025-07-07 Ingresar la fecha" at bounding box center [350, 152] width 410 height 37
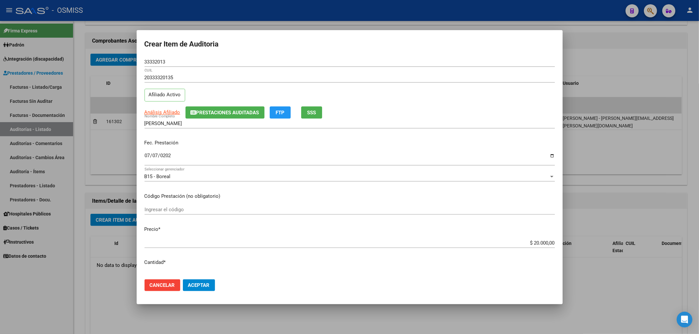
click at [202, 277] on mat-dialog-actions "Cancelar Aceptar" at bounding box center [350, 285] width 410 height 22
click at [203, 281] on button "Aceptar" at bounding box center [199, 286] width 32 height 12
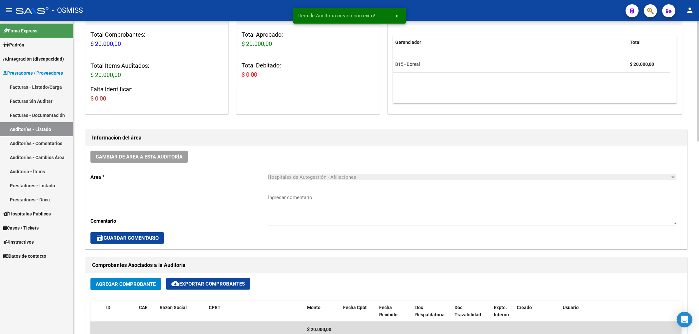
scroll to position [44, 0]
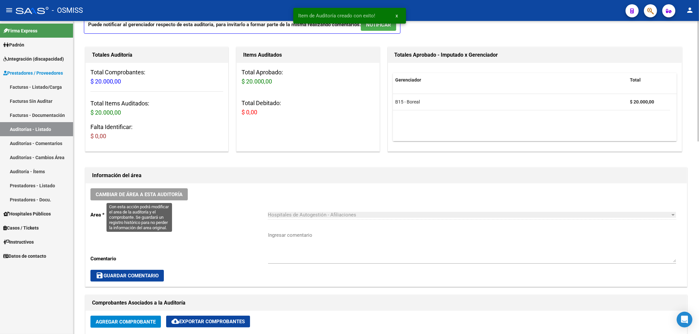
click at [172, 197] on span "Cambiar de área a esta auditoría" at bounding box center [139, 195] width 87 height 6
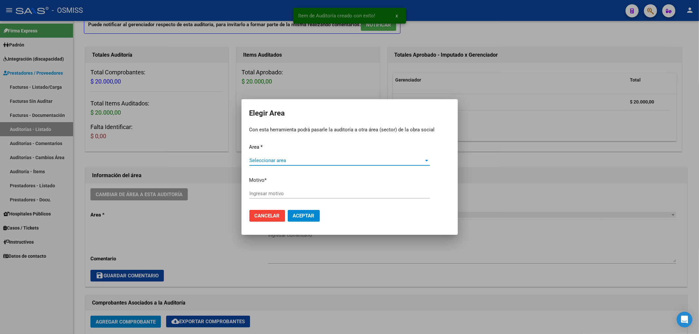
click at [268, 162] on span "Seleccionar area" at bounding box center [336, 161] width 175 height 6
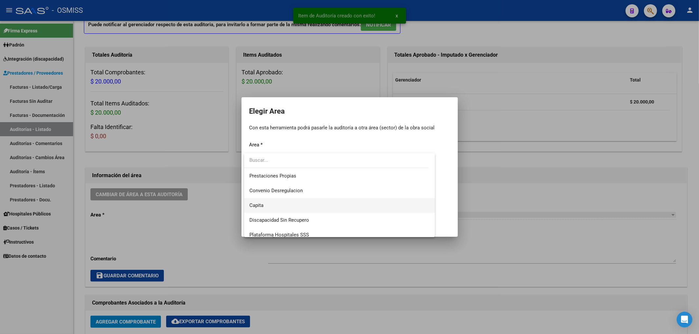
scroll to position [87, 0]
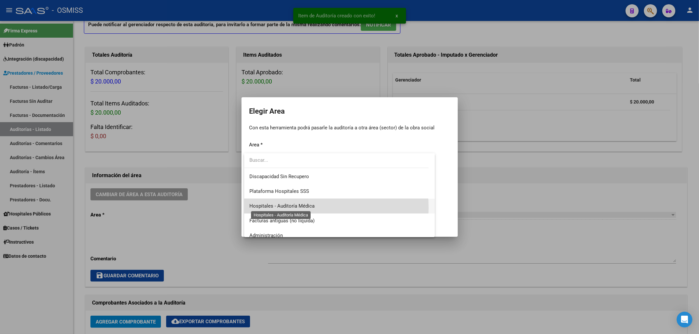
click at [286, 208] on span "Hospitales - Auditoría Médica" at bounding box center [281, 206] width 65 height 6
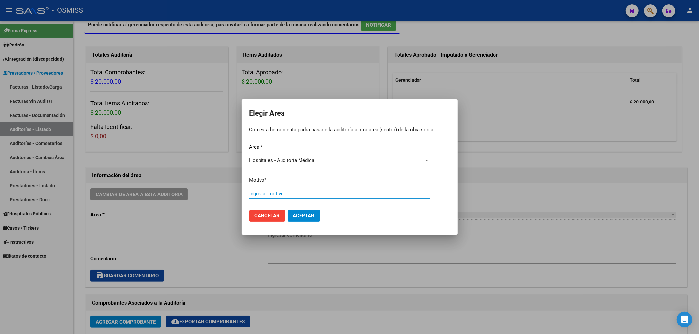
click at [269, 193] on input "Ingresar motivo" at bounding box center [339, 194] width 181 height 6
type input "AUDITADO"
click at [298, 213] on span "Aceptar" at bounding box center [304, 216] width 22 height 6
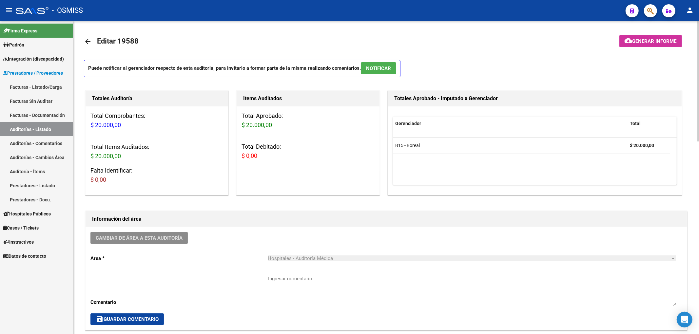
scroll to position [0, 0]
click at [84, 39] on mat-icon "arrow_back" at bounding box center [88, 42] width 8 height 8
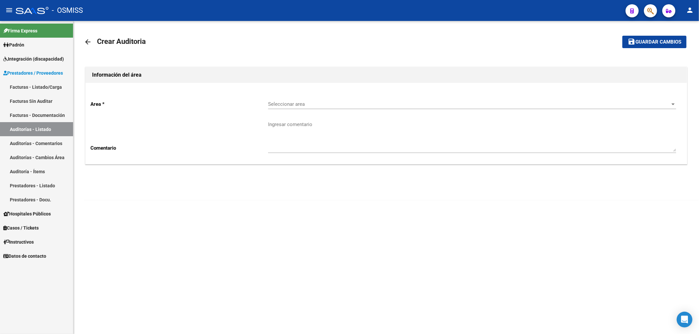
click at [292, 112] on div "Seleccionar area Seleccionar area" at bounding box center [472, 105] width 408 height 20
click at [285, 104] on span "Seleccionar area" at bounding box center [469, 104] width 402 height 6
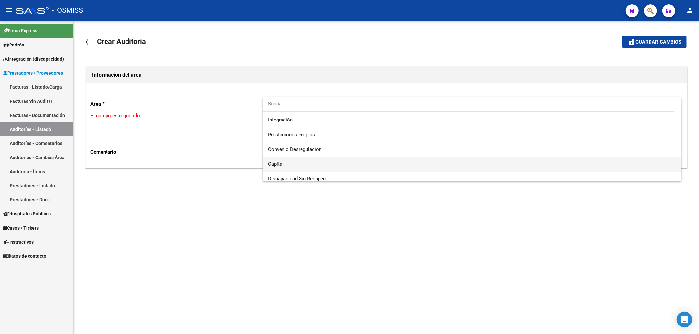
scroll to position [87, 0]
click at [196, 224] on div at bounding box center [349, 167] width 699 height 334
click at [288, 107] on span "Seleccionar area" at bounding box center [469, 104] width 402 height 6
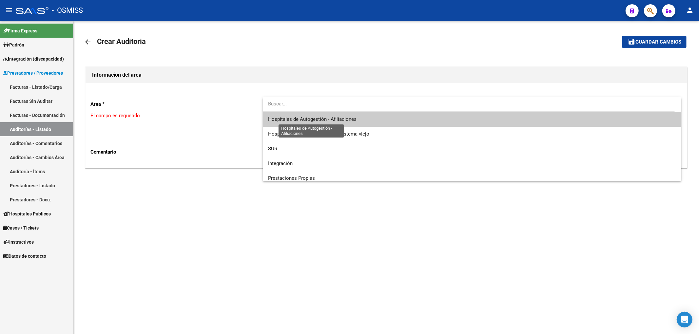
click at [292, 117] on span "Hospitales de Autogestión - Afiliaciones" at bounding box center [312, 119] width 88 height 6
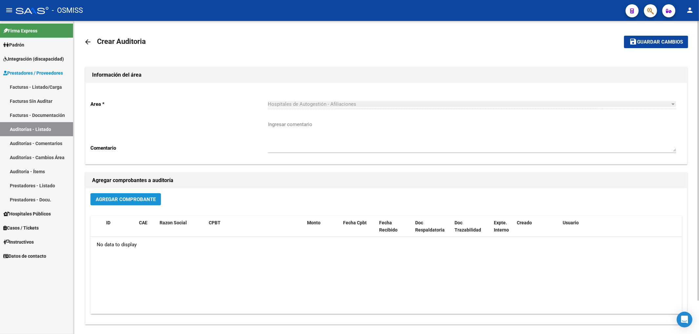
click at [150, 201] on span "Agregar Comprobante" at bounding box center [126, 200] width 60 height 6
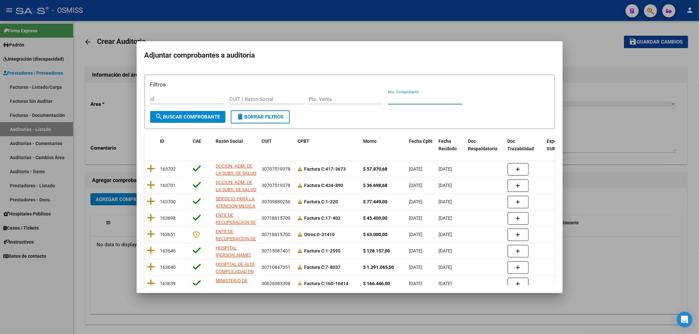
click at [396, 99] on input "Nro. Comprobante" at bounding box center [425, 99] width 74 height 6
type input "175544"
click at [214, 119] on span "search Buscar Comprobante" at bounding box center [187, 117] width 65 height 6
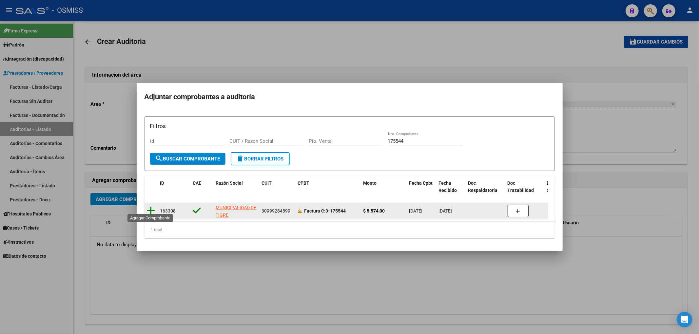
click at [152, 206] on icon at bounding box center [151, 210] width 8 height 9
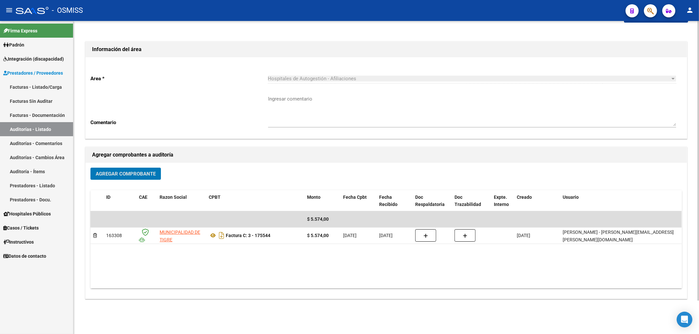
scroll to position [37, 0]
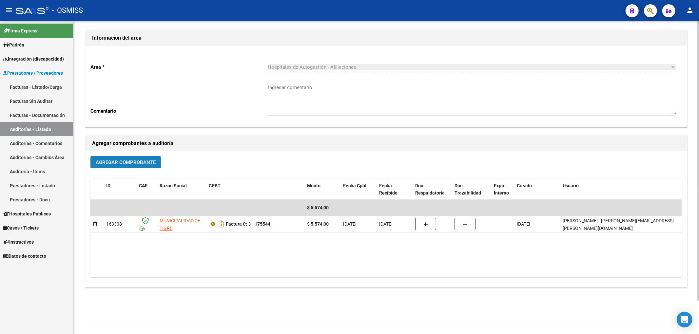
click at [139, 166] on button "Agregar Comprobante" at bounding box center [125, 162] width 70 height 12
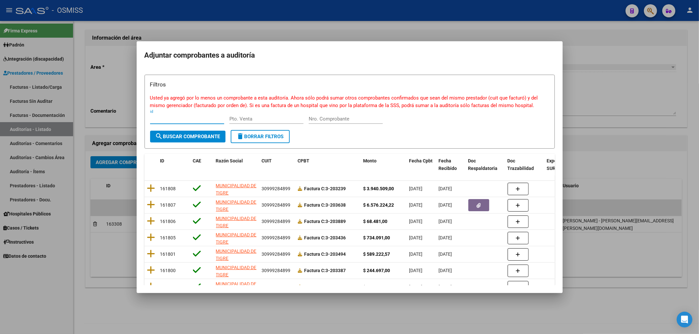
click at [636, 95] on div at bounding box center [349, 167] width 699 height 334
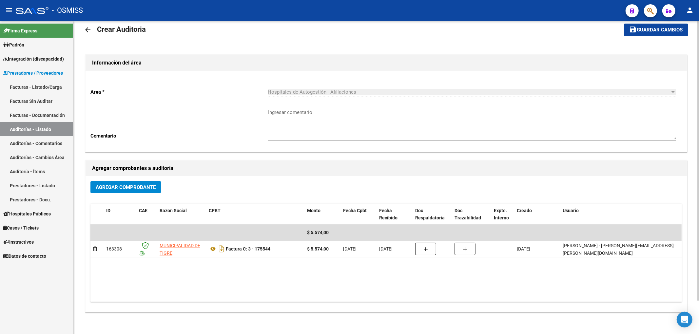
scroll to position [0, 0]
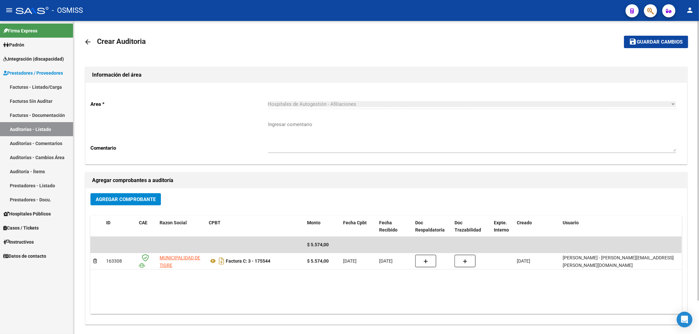
click at [652, 44] on span "Guardar cambios" at bounding box center [660, 42] width 46 height 6
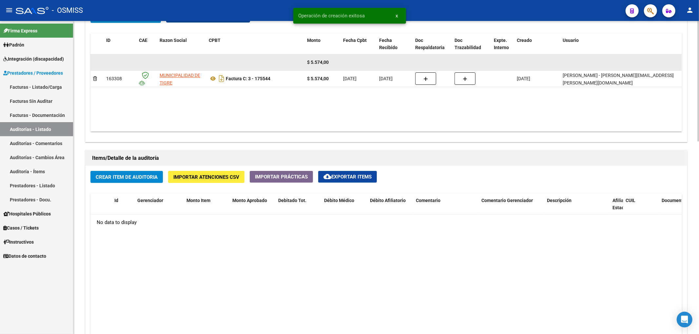
scroll to position [349, 0]
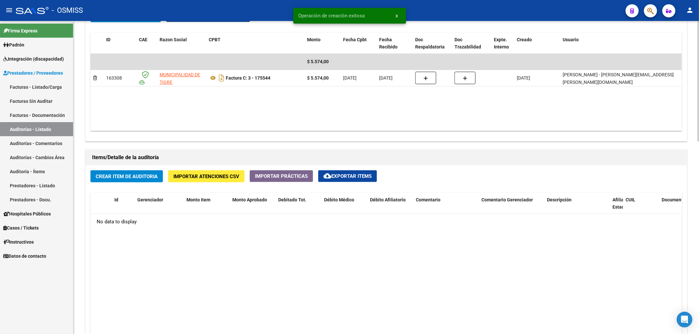
click at [138, 172] on button "Crear Item de Auditoria" at bounding box center [126, 176] width 72 height 12
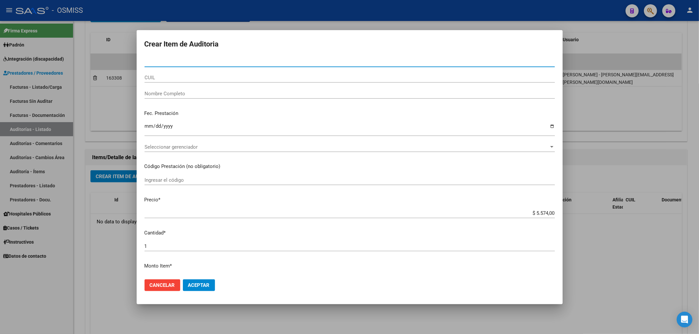
click at [170, 62] on input "Nro Documento" at bounding box center [350, 62] width 410 height 6
type input "52979328"
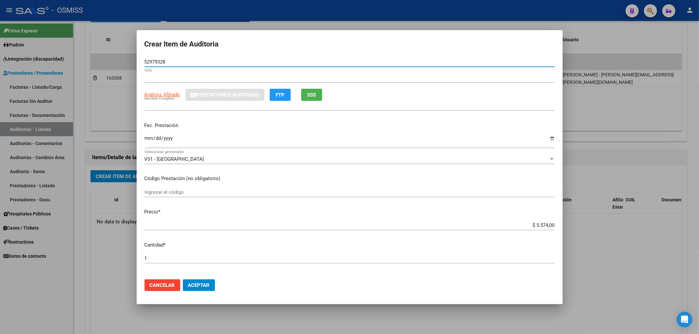
type input "20529793287"
type input "HERRERA BRANDON DAMIAN"
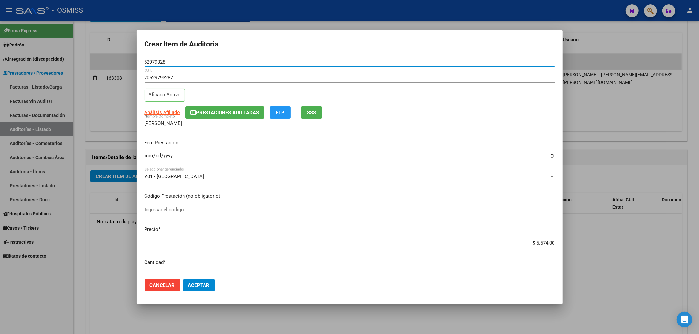
type input "52979328"
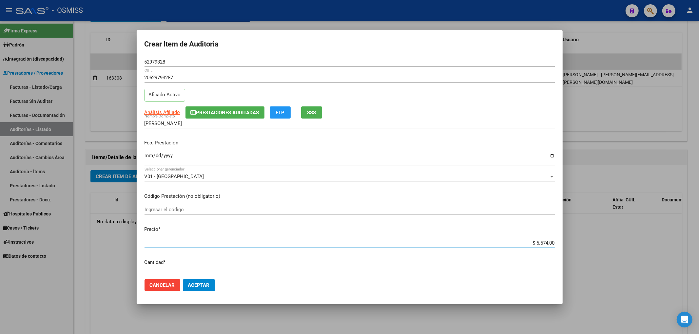
drag, startPoint x: 529, startPoint y: 244, endPoint x: 577, endPoint y: 254, distance: 49.1
click at [568, 248] on div "Crear Item de Auditoria 52979328 Nro Documento 20529793287 CUIL Afiliado Activo…" at bounding box center [349, 167] width 699 height 334
type input "$ 0,02"
type input "$ 0,27"
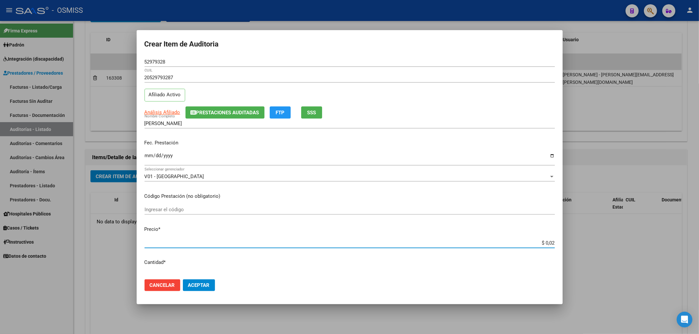
type input "$ 0,27"
type input "$ 2,78"
type input "$ 27,87"
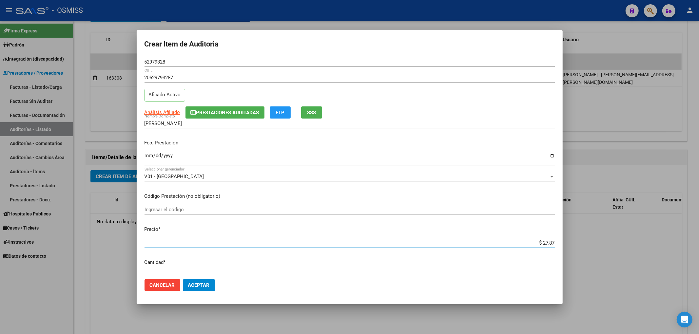
type input "$ 278,70"
type input "$ 2.787,00"
click at [146, 159] on input "Ingresar la fecha" at bounding box center [350, 158] width 410 height 10
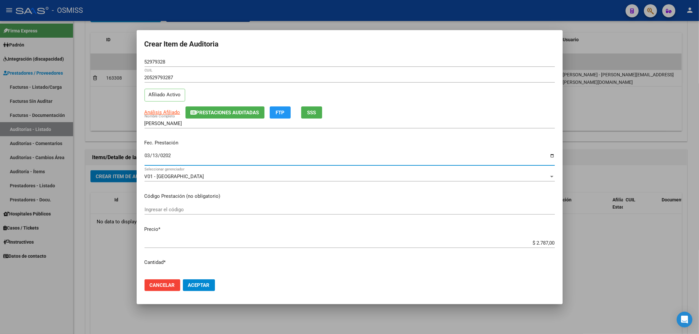
type input "2025-03-13"
drag, startPoint x: 171, startPoint y: 60, endPoint x: 71, endPoint y: 66, distance: 100.1
click at [125, 55] on div "Crear Item de Auditoria 52979328 Nro Documento 20529793287 CUIL Afiliado Activo…" at bounding box center [349, 167] width 699 height 334
click at [275, 162] on input "2025-03-13" at bounding box center [350, 158] width 410 height 10
click at [239, 110] on span "Prestaciones Auditadas" at bounding box center [227, 113] width 63 height 6
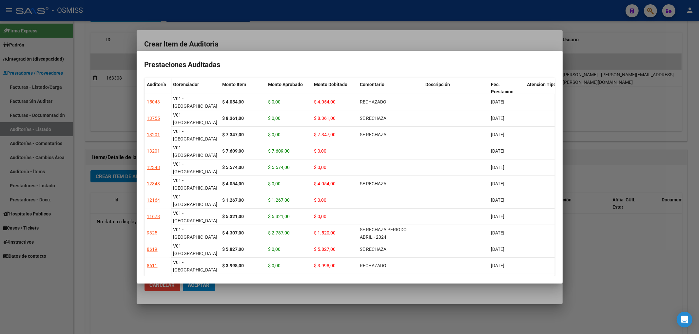
click at [288, 41] on div at bounding box center [349, 167] width 699 height 334
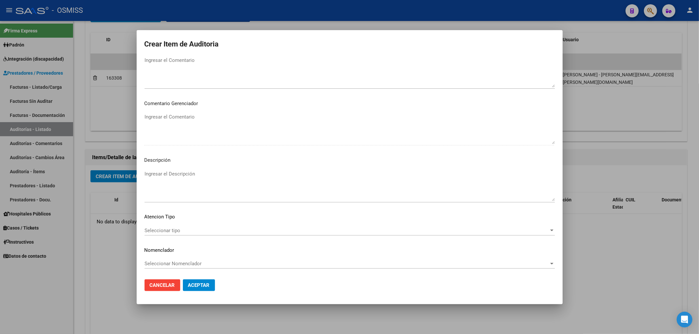
scroll to position [383, 0]
click at [170, 173] on textarea "Ingresar el Descripción" at bounding box center [350, 185] width 410 height 31
paste textarea "Según el art. 10 inc. A de la ley 23660, no se cumple con la minima continuidad…"
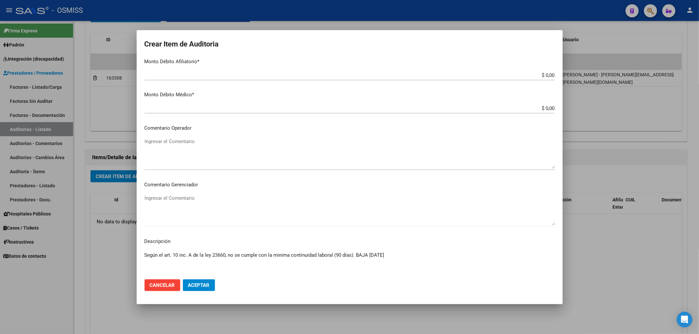
scroll to position [252, 0]
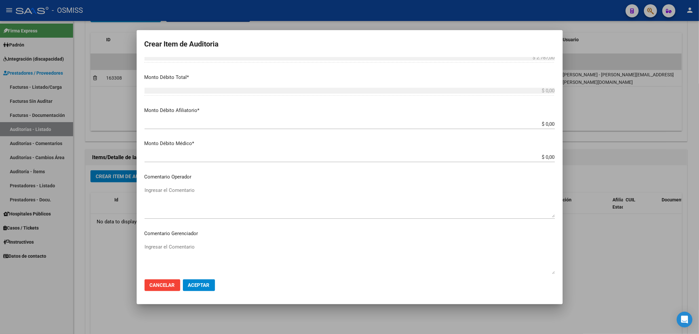
type textarea "Según el art. 10 inc. A de la ley 23660, no se cumple con la minima continuidad…"
click at [184, 193] on textarea "Ingresar el Comentario" at bounding box center [350, 202] width 410 height 31
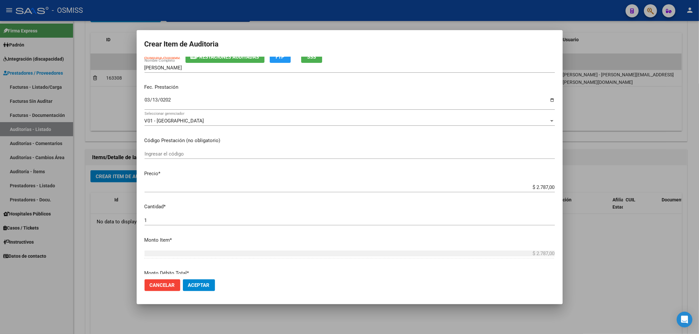
scroll to position [0, 0]
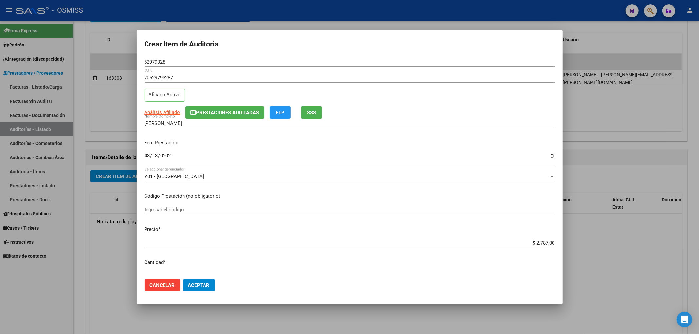
type textarea "RECHAZO"
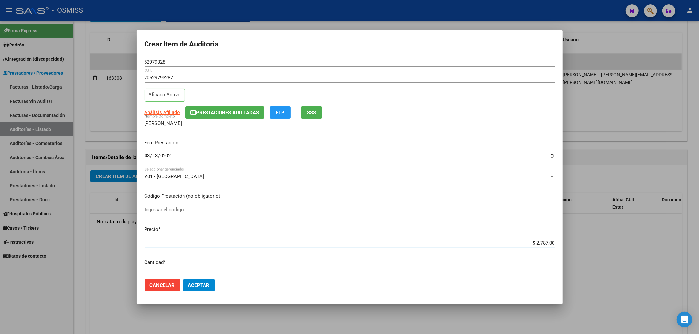
drag, startPoint x: 527, startPoint y: 241, endPoint x: 569, endPoint y: 241, distance: 42.0
click at [568, 241] on div "Crear Item de Auditoria 52979328 Nro Documento 20529793287 CUIL Afiliado Activo…" at bounding box center [349, 167] width 699 height 334
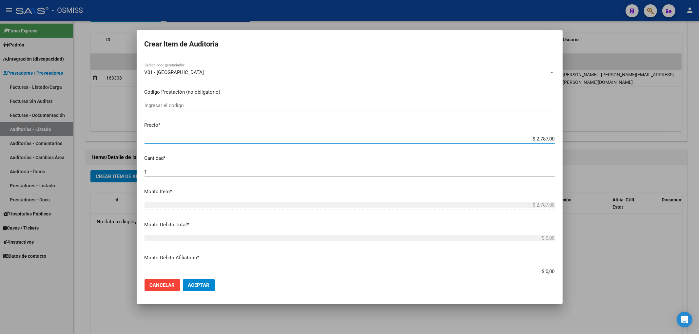
scroll to position [131, 0]
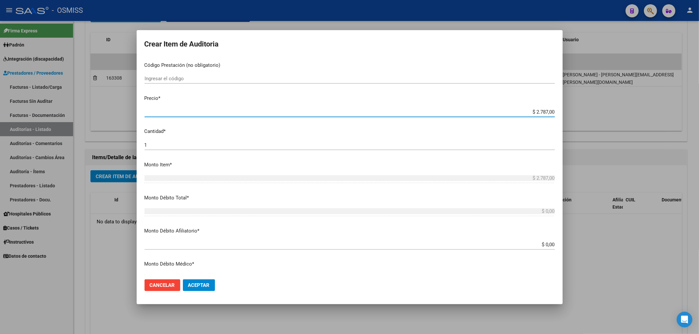
click at [551, 243] on app-form-text-field "Monto Débito Afiliatorio * $ 0,00 Ingresar el monto Afiliatorio" at bounding box center [353, 237] width 416 height 20
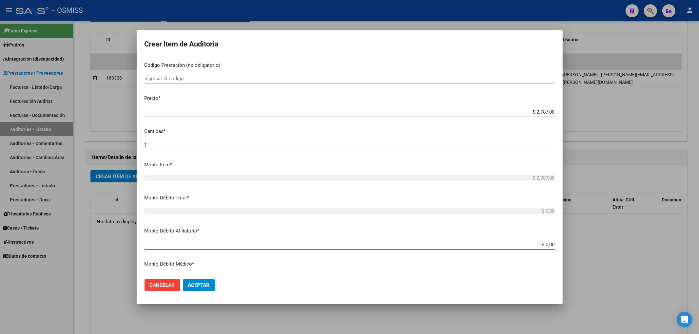
click at [549, 243] on input "$ 0,00" at bounding box center [350, 245] width 410 height 6
paste input "$ 2.787,00"
type input "$ 0,00$ 2.787,00"
type input "$ 2.787,00"
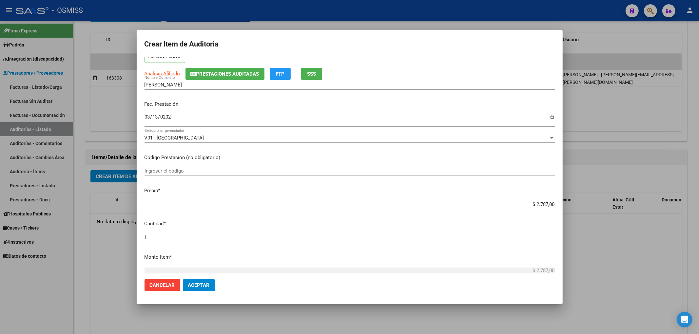
scroll to position [0, 0]
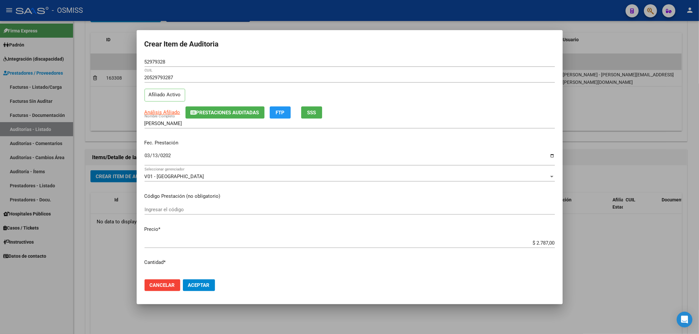
type input "$ 2.787,00"
click at [196, 293] on mat-dialog-actions "Cancelar Aceptar" at bounding box center [350, 285] width 410 height 22
click at [168, 155] on input "2025-03-13" at bounding box center [350, 158] width 410 height 10
type input "2024-03-13"
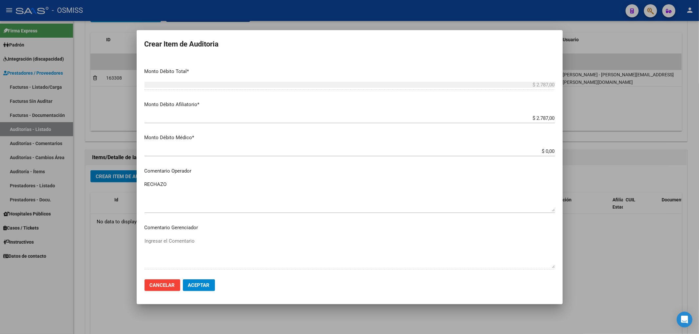
scroll to position [262, 0]
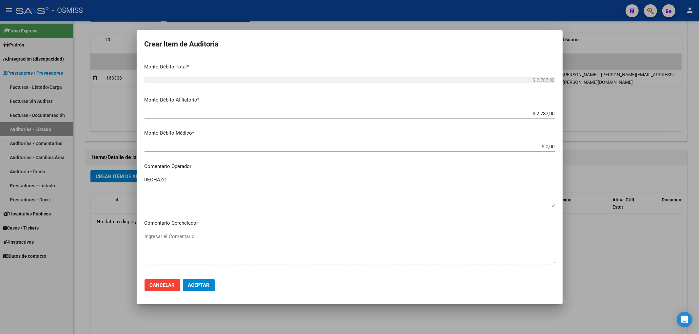
drag, startPoint x: 126, startPoint y: 169, endPoint x: 21, endPoint y: 161, distance: 105.5
click at [34, 158] on div "Crear Item de Auditoria 52979328 Nro Documento 20529793287 CUIL Afiliado Activo…" at bounding box center [349, 167] width 699 height 334
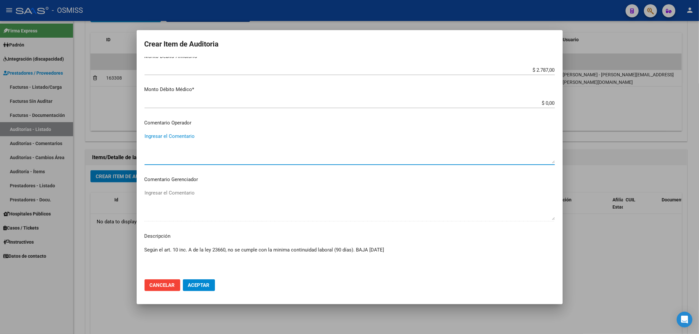
scroll to position [383, 0]
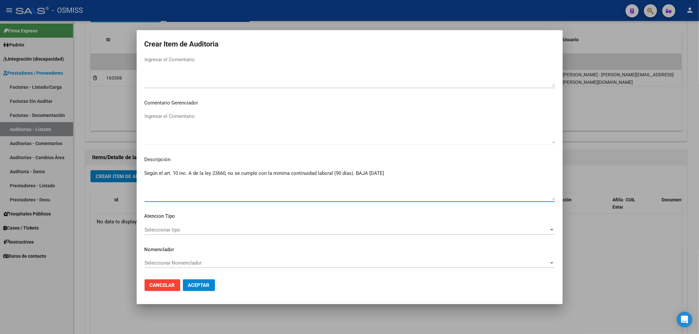
drag, startPoint x: 400, startPoint y: 172, endPoint x: 16, endPoint y: 175, distance: 384.1
click at [16, 175] on div "Crear Item de Auditoria 52979328 Nro Documento 20529793287 CUIL Afiliado Activo…" at bounding box center [349, 167] width 699 height 334
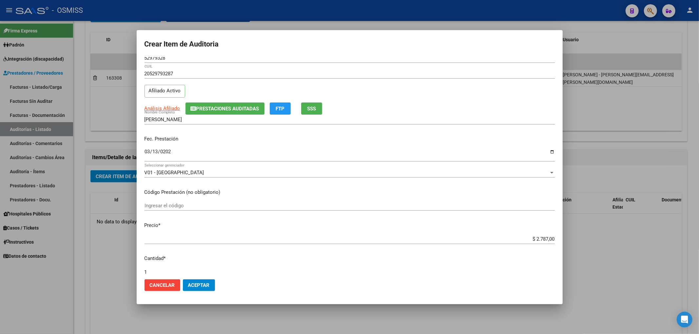
scroll to position [0, 0]
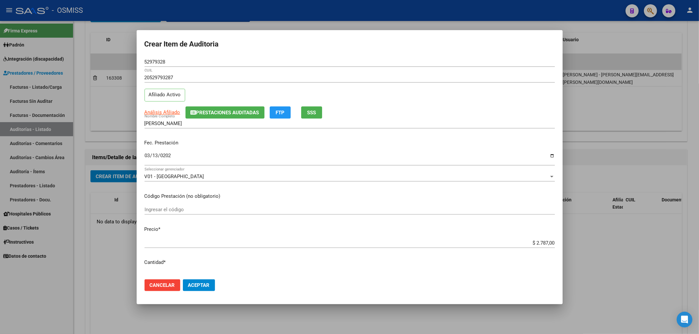
click at [208, 287] on span "Aceptar" at bounding box center [199, 286] width 22 height 6
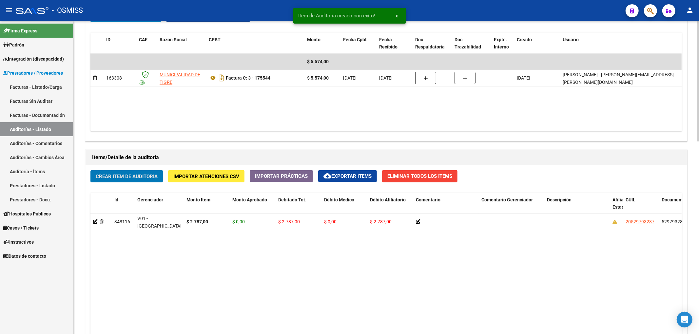
scroll to position [350, 0]
click at [124, 176] on span "Crear Item de Auditoria" at bounding box center [127, 176] width 62 height 6
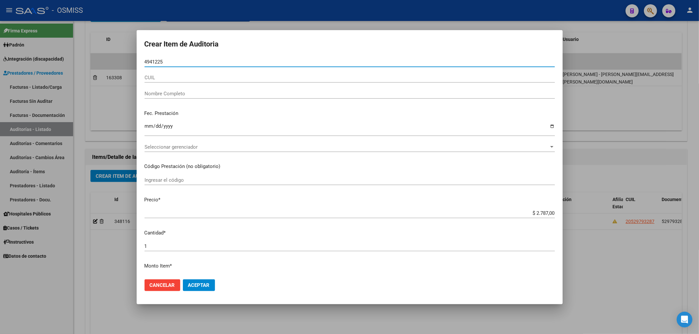
type input "49412257"
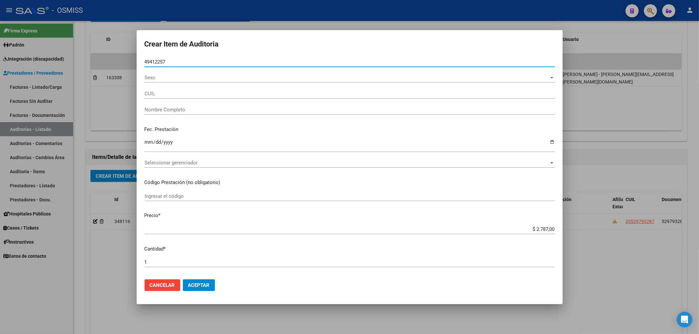
type input "27494122575"
type input "BESTANI ZAHIRA VICTORIA"
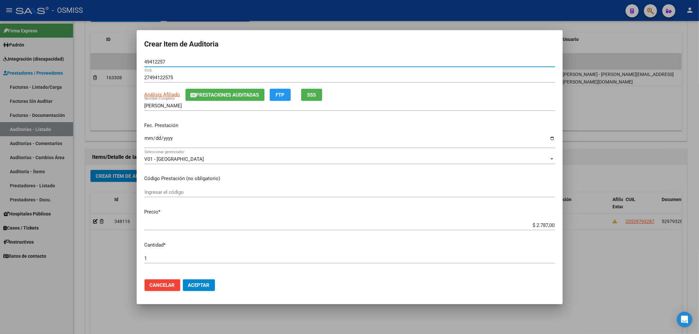
type input "49412257"
click at [209, 94] on span "Prestaciones Auditadas" at bounding box center [227, 95] width 63 height 6
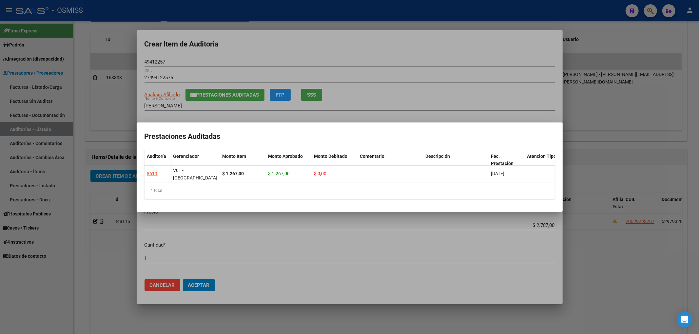
click at [297, 55] on div at bounding box center [349, 167] width 699 height 334
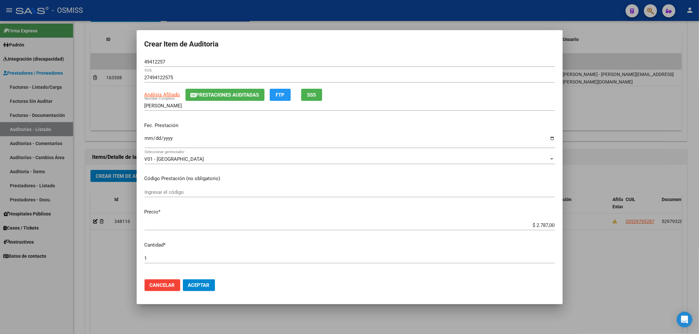
click at [143, 137] on mat-dialog-content "49412257 Nro Documento 27494122575 CUIL Análisis Afiliado Prestaciones Auditada…" at bounding box center [350, 165] width 426 height 217
click at [151, 136] on input "Ingresar la fecha" at bounding box center [350, 141] width 410 height 10
type input "2024-03-11"
click at [201, 286] on span "Aceptar" at bounding box center [199, 286] width 22 height 6
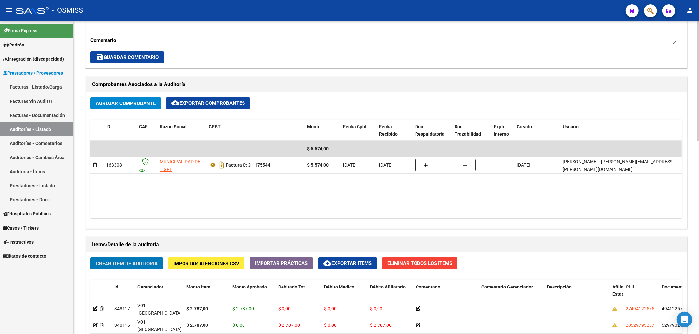
scroll to position [175, 0]
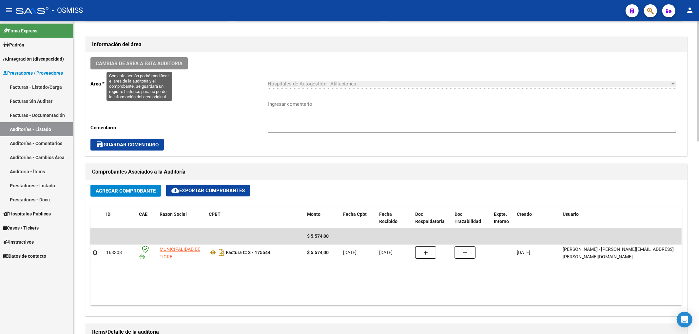
click at [182, 62] on span "Cambiar de área a esta auditoría" at bounding box center [139, 64] width 87 height 6
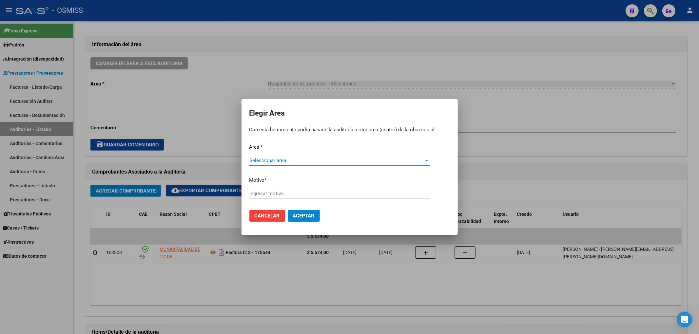
click at [270, 158] on span "Seleccionar area" at bounding box center [336, 161] width 175 height 6
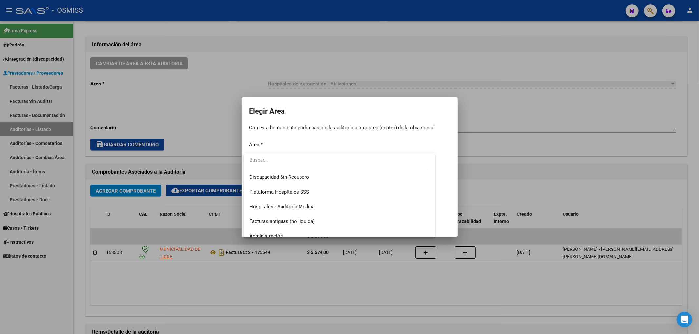
scroll to position [87, 0]
click at [286, 204] on span "Hospitales - Auditoría Médica" at bounding box center [281, 206] width 65 height 6
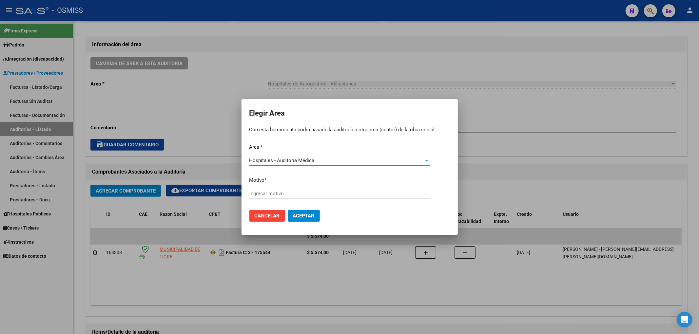
click at [264, 196] on input "Ingresar motivo" at bounding box center [339, 194] width 181 height 6
type input "AUDITADO"
click at [299, 212] on button "Aceptar" at bounding box center [304, 216] width 32 height 12
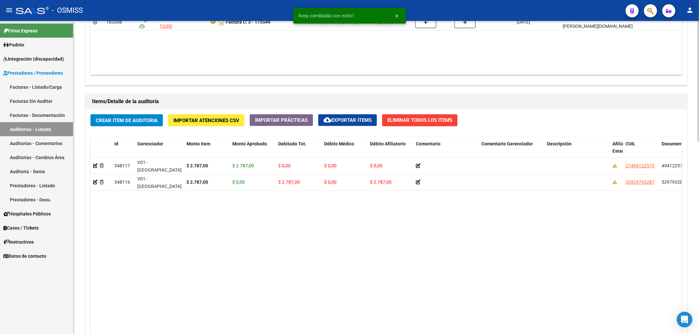
scroll to position [437, 0]
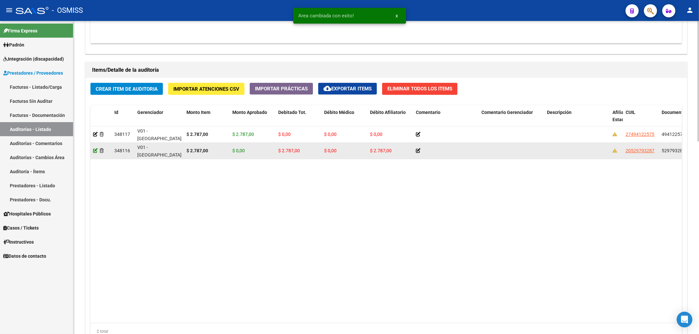
click at [94, 151] on icon at bounding box center [95, 150] width 5 height 5
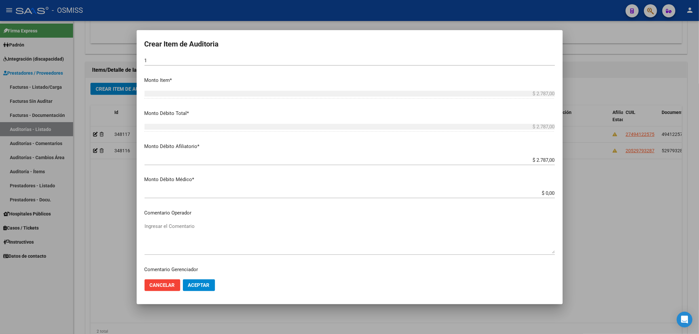
scroll to position [218, 0]
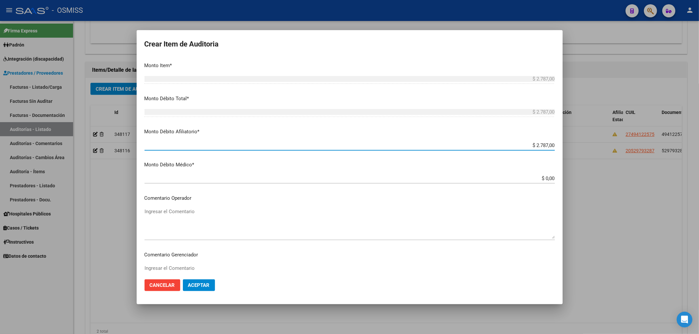
drag, startPoint x: 529, startPoint y: 145, endPoint x: 559, endPoint y: 146, distance: 30.2
click at [557, 146] on mat-dialog-content "52979328 Nro Documento 20529793287 CUIL Afiliado Activo HERRERA BRANDON DAMIAN …" at bounding box center [350, 165] width 426 height 217
type input "$ 0,00"
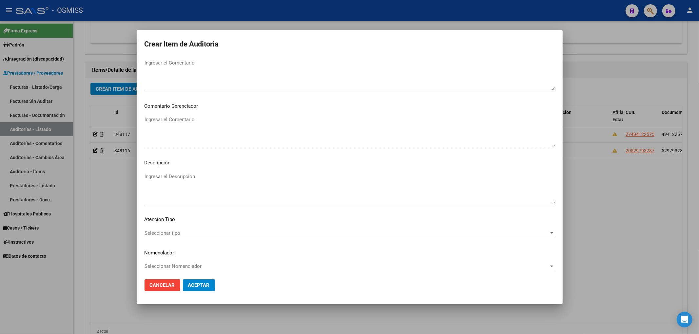
scroll to position [370, 0]
click at [199, 290] on button "Aceptar" at bounding box center [199, 286] width 32 height 12
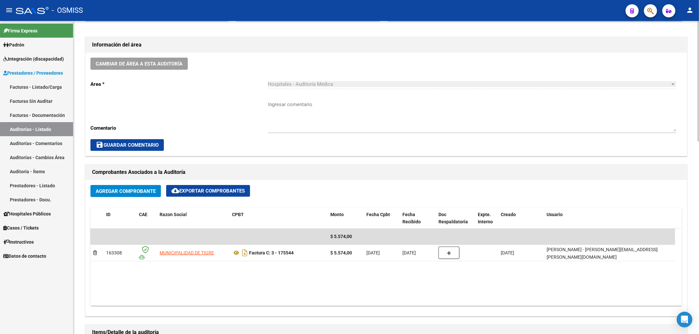
scroll to position [349, 0]
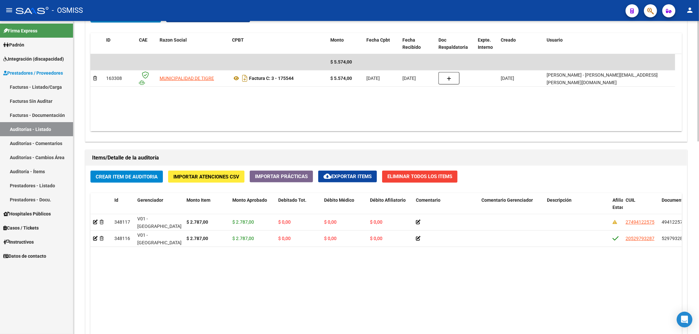
click at [275, 290] on datatable-body "348117 V01 - Viasano $ 2.787,00 $ 2.787,00 $ 0,00 $ 0,00 $ 0,00 27494122575 494…" at bounding box center [385, 312] width 591 height 197
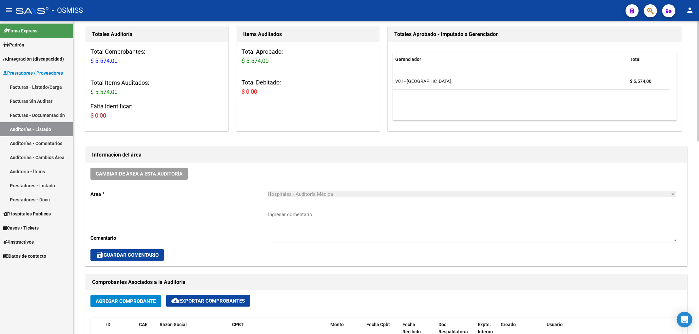
scroll to position [0, 0]
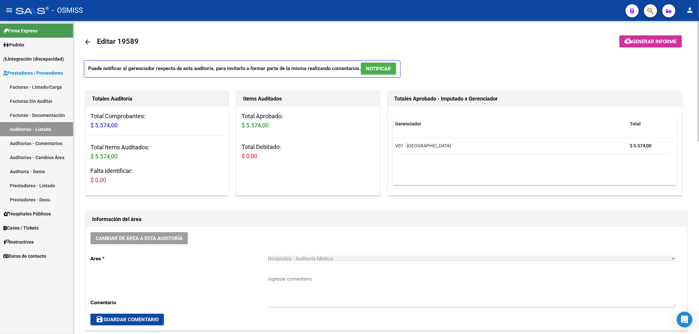
click at [88, 40] on mat-icon "arrow_back" at bounding box center [88, 42] width 8 height 8
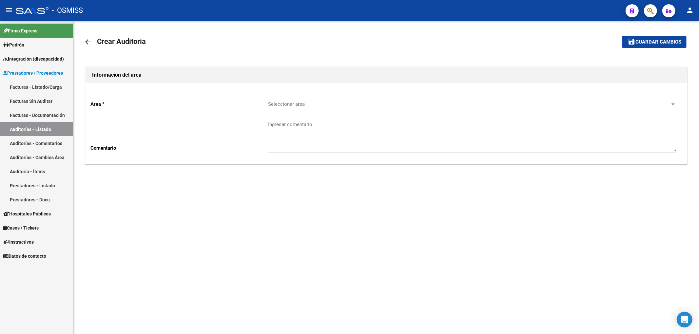
click at [277, 104] on span "Seleccionar area" at bounding box center [469, 104] width 402 height 6
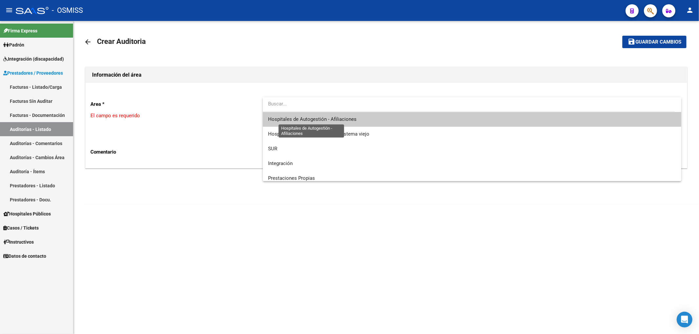
click at [293, 117] on span "Hospitales de Autogestión - Afiliaciones" at bounding box center [312, 119] width 88 height 6
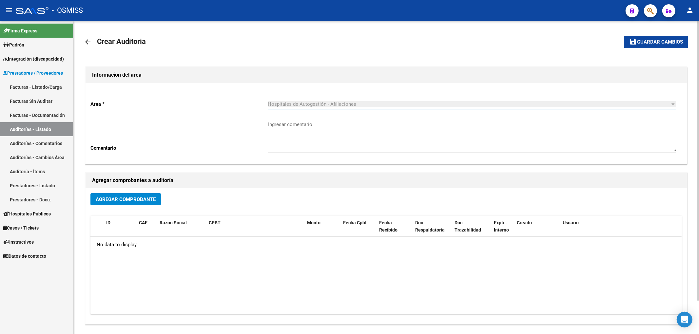
click at [136, 197] on span "Agregar Comprobante" at bounding box center [126, 200] width 60 height 6
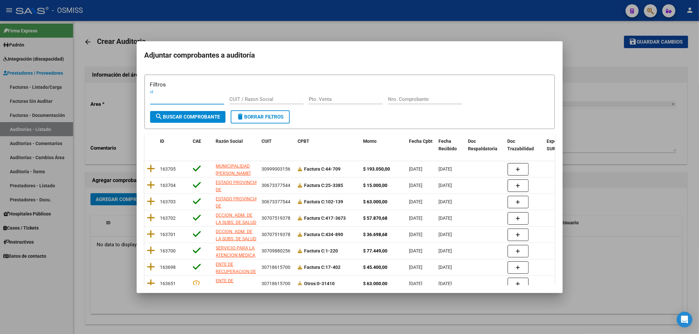
click at [406, 100] on input "Nro. Comprobante" at bounding box center [425, 99] width 74 height 6
type input "3101"
click at [172, 119] on span "search Buscar Comprobante" at bounding box center [187, 117] width 65 height 6
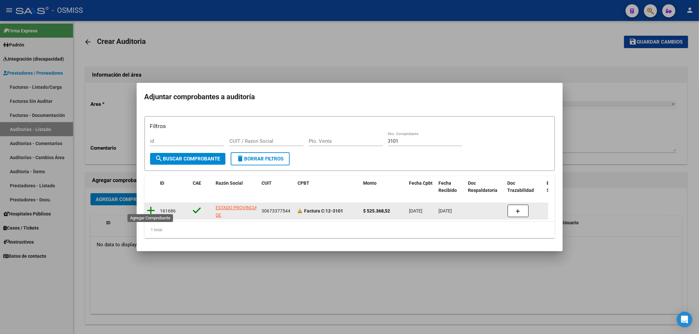
click at [151, 206] on icon at bounding box center [151, 210] width 8 height 9
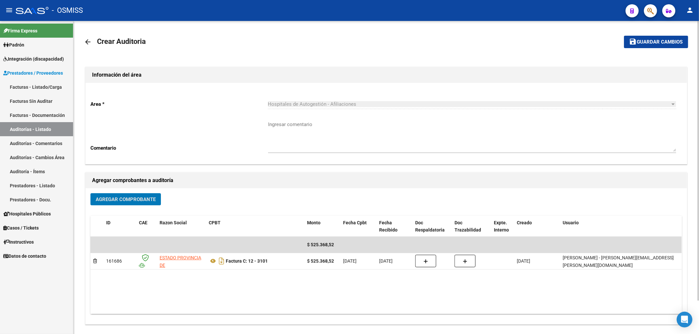
click at [637, 43] on span "Guardar cambios" at bounding box center [660, 42] width 46 height 6
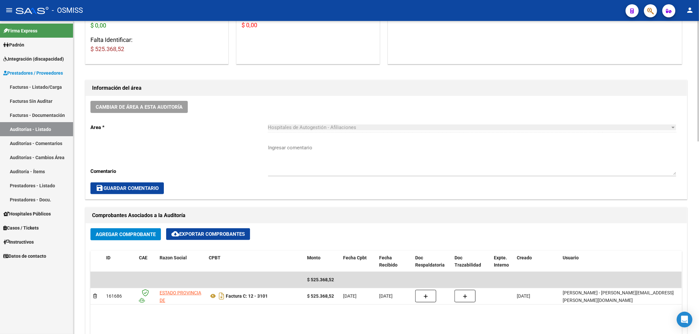
scroll to position [480, 0]
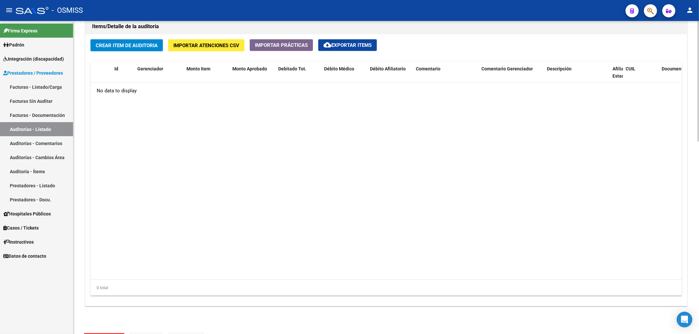
click at [135, 45] on span "Crear Item de Auditoria" at bounding box center [127, 46] width 62 height 6
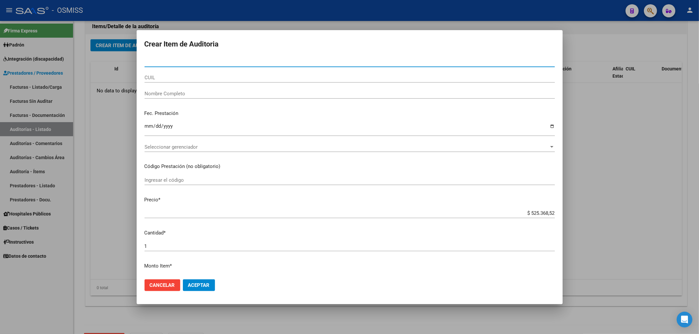
paste input "55417907"
type input "55417907"
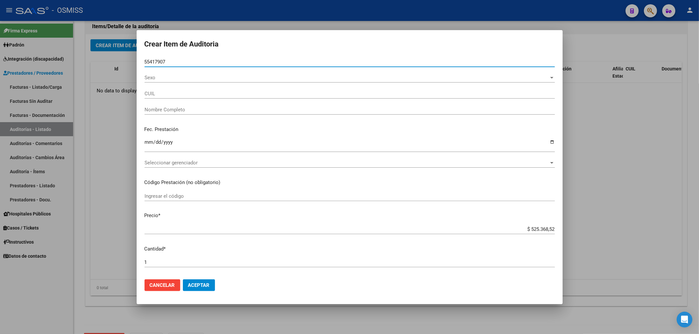
type input "27554179075"
type input "VEGA FRANCESCA ISABELLA"
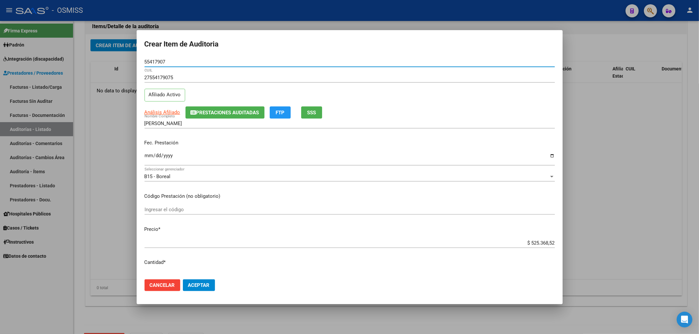
type input "55417907"
click at [225, 121] on input "VEGA FRANCESCA ISABELLA" at bounding box center [350, 124] width 410 height 6
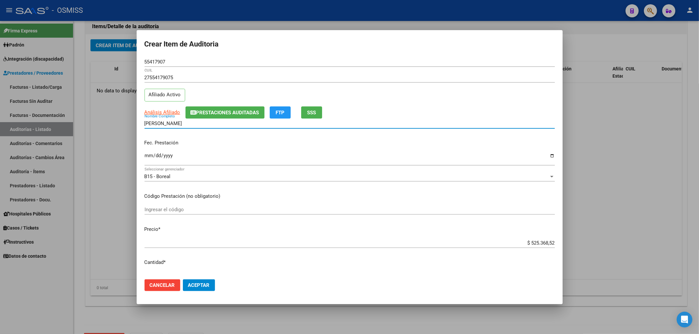
click at [225, 117] on button "Prestaciones Auditadas" at bounding box center [224, 113] width 79 height 12
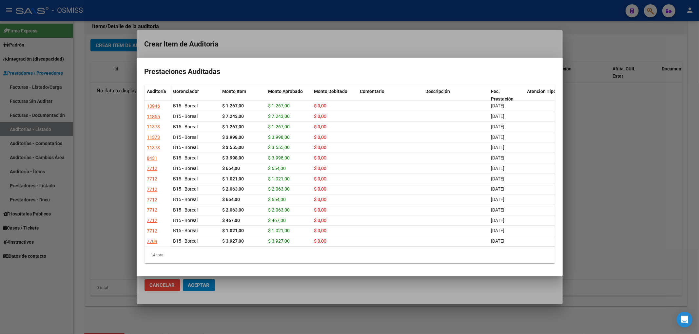
click at [247, 41] on div at bounding box center [349, 167] width 699 height 334
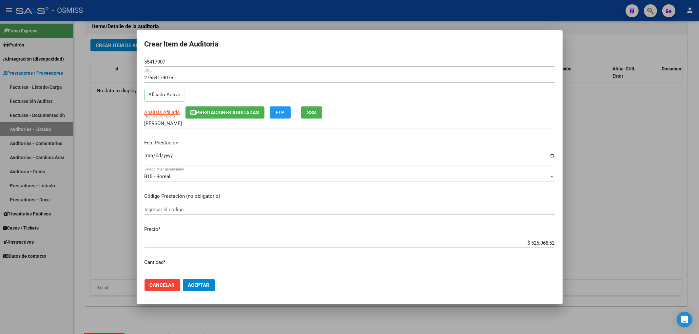
click at [142, 159] on mat-dialog-content "55417907 Nro Documento 27554179075 CUIL Afiliado Activo Análisis Afiliado Prest…" at bounding box center [350, 165] width 426 height 217
click at [146, 156] on input "Ingresar la fecha" at bounding box center [350, 158] width 410 height 10
type input "2025-07-02"
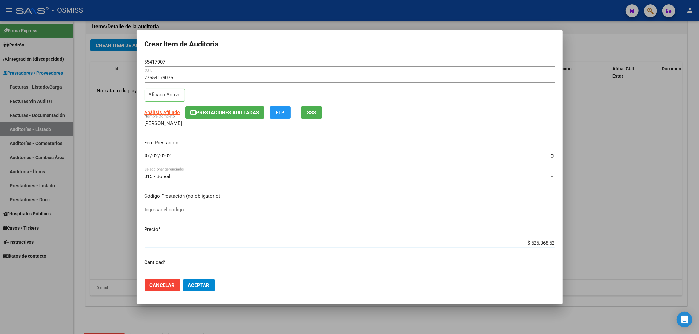
drag, startPoint x: 524, startPoint y: 242, endPoint x: 577, endPoint y: 239, distance: 53.8
click at [576, 239] on div "Crear Item de Auditoria 55417907 Nro Documento 27554179075 CUIL Afiliado Activo…" at bounding box center [349, 167] width 699 height 334
type input "$ 0,02"
type input "$ 0,20"
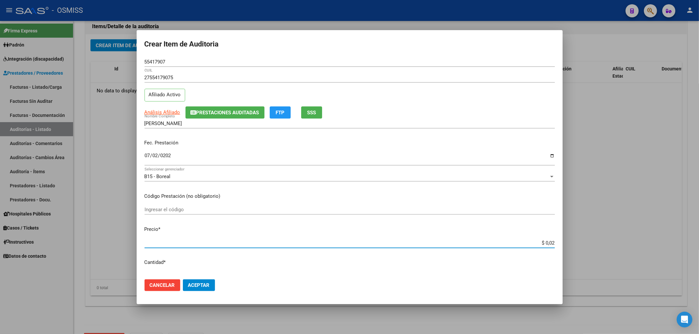
type input "$ 0,20"
type input "$ 2,00"
type input "$ 20,00"
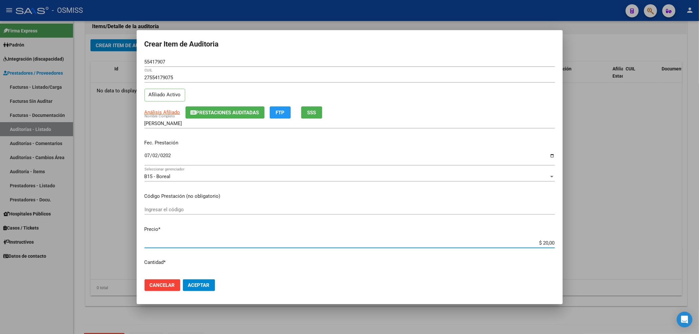
type input "$ 200,00"
type input "$ 2.000,00"
type input "$ 20.000,00"
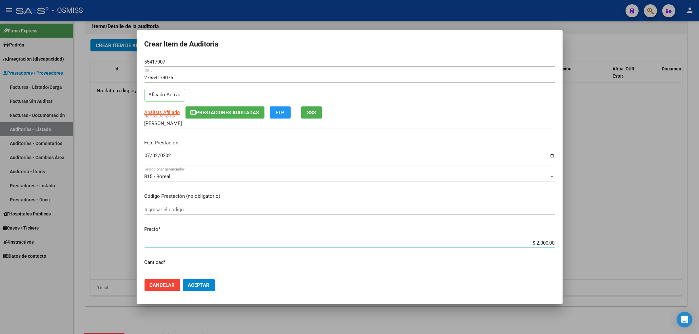
type input "$ 20.000,00"
drag, startPoint x: 170, startPoint y: 62, endPoint x: 125, endPoint y: 66, distance: 45.7
click at [134, 62] on div "Crear Item de Auditoria 55417907 Nro Documento 27554179075 CUIL Afiliado Activo…" at bounding box center [349, 167] width 699 height 334
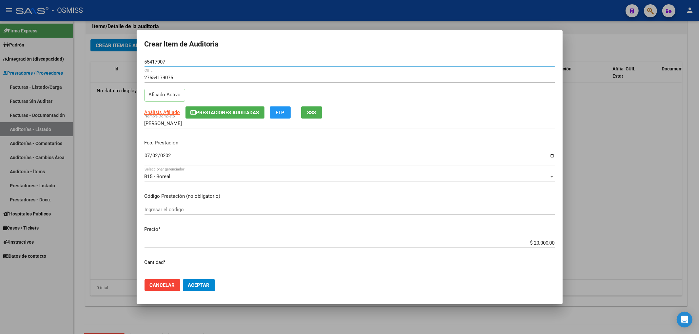
click at [286, 186] on div "B15 - Boreal Seleccionar gerenciador" at bounding box center [350, 180] width 410 height 16
click at [199, 283] on span "Aceptar" at bounding box center [199, 286] width 22 height 6
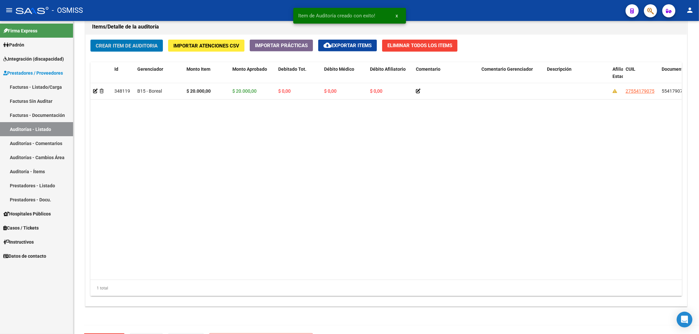
scroll to position [481, 0]
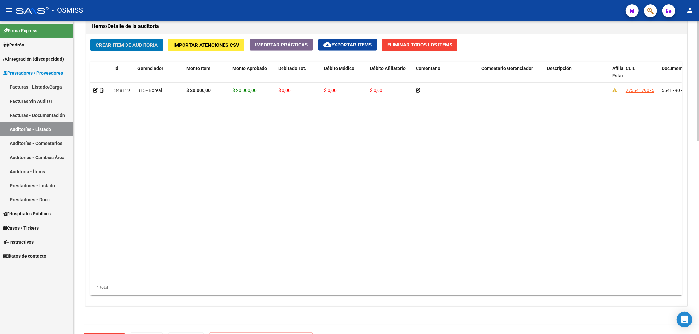
click at [137, 49] on button "Crear Item de Auditoria" at bounding box center [126, 45] width 72 height 12
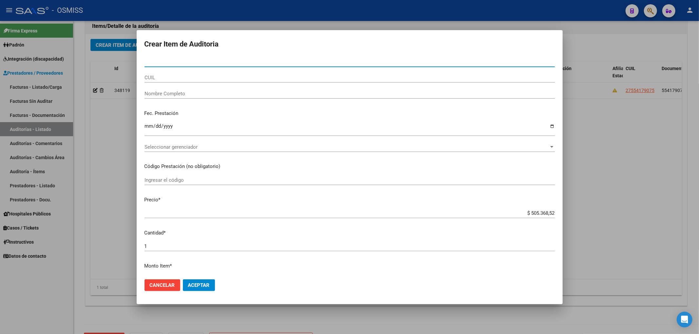
paste input "48352897"
type input "48352897"
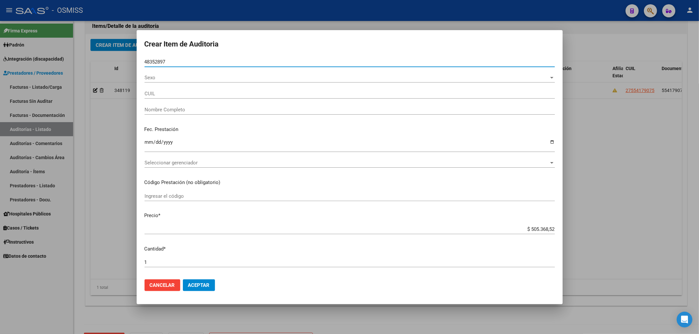
type input "27483528979"
type input "GATICA MAUREYRA JOCELYN"
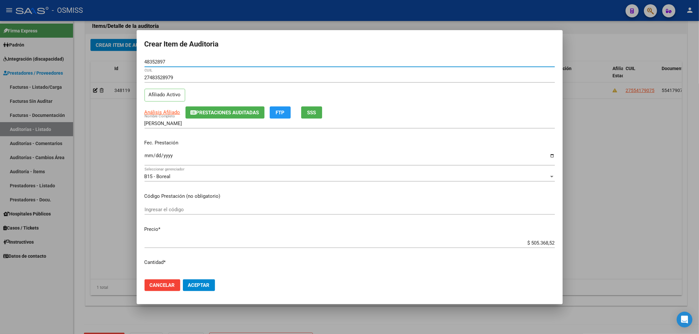
type input "48352897"
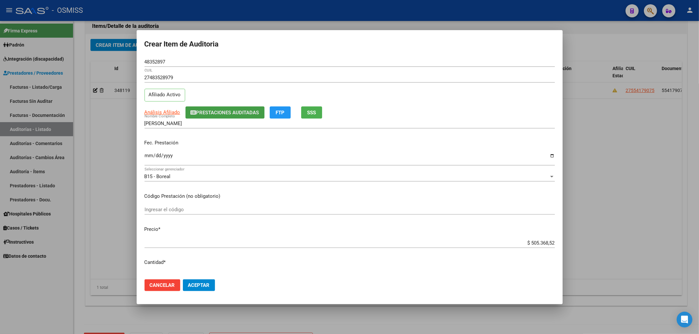
click at [224, 115] on span "Prestaciones Auditadas" at bounding box center [227, 113] width 63 height 6
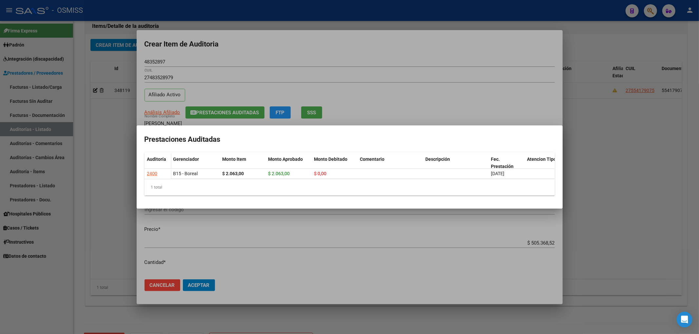
click at [297, 41] on div at bounding box center [349, 167] width 699 height 334
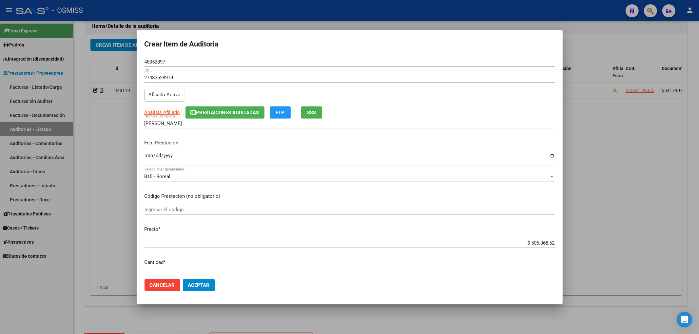
click at [654, 147] on div at bounding box center [349, 167] width 699 height 334
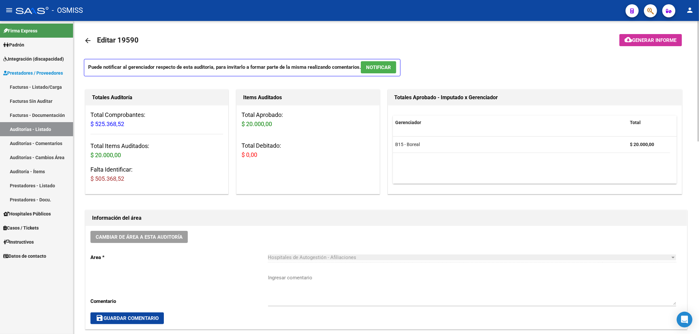
scroll to position [0, 0]
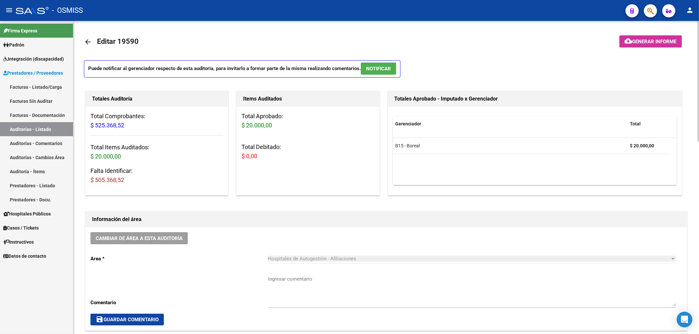
click at [87, 41] on mat-icon "arrow_back" at bounding box center [88, 42] width 8 height 8
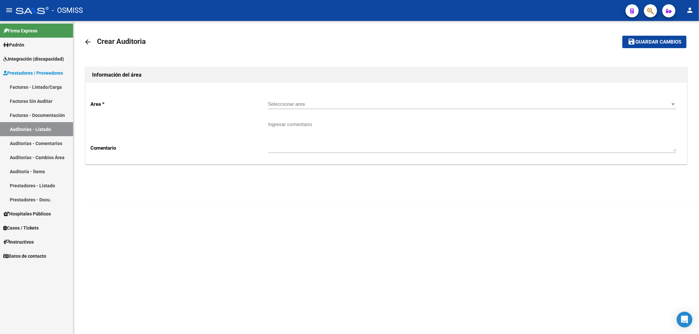
click at [87, 41] on mat-icon "arrow_back" at bounding box center [88, 42] width 8 height 8
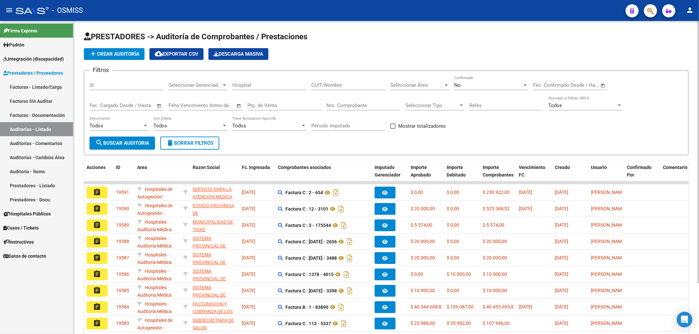
click at [358, 108] on input "Nro. Comprobante" at bounding box center [363, 106] width 74 height 6
type input "18746"
click at [148, 140] on span "search Buscar Auditoria" at bounding box center [122, 143] width 54 height 6
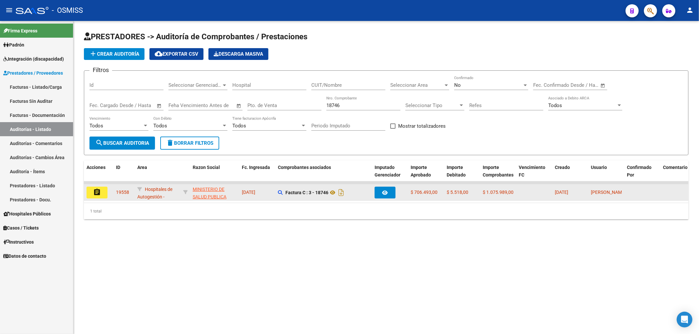
click at [100, 190] on mat-icon "assignment" at bounding box center [97, 192] width 8 height 8
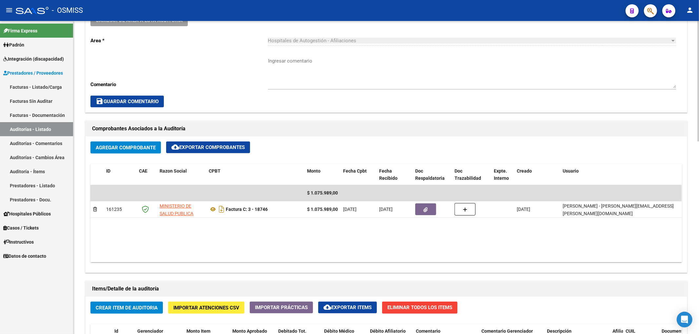
scroll to position [306, 0]
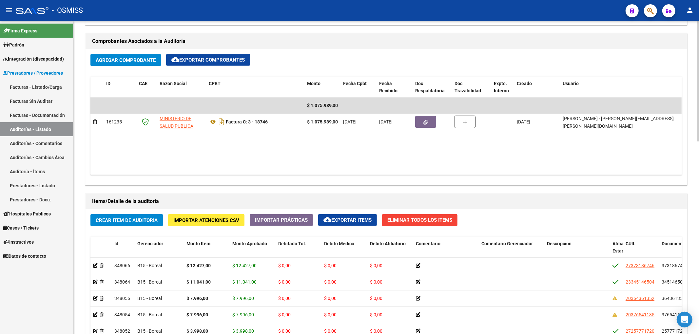
click at [139, 224] on span "Crear Item de Auditoria" at bounding box center [127, 221] width 62 height 6
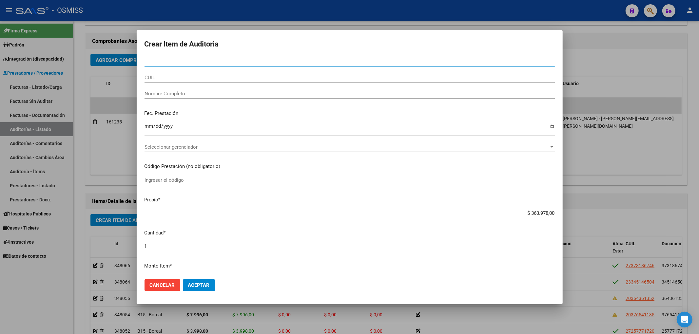
click at [166, 91] on input "Nombre Completo" at bounding box center [350, 94] width 410 height 6
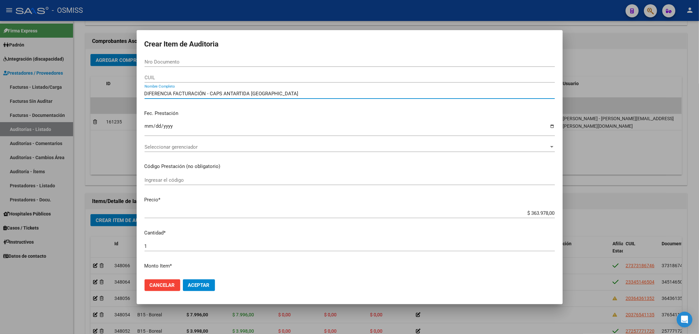
type input "DIFERENCIA FACTURACIÓN - CAPS ANTARTIDA ARGENTINA"
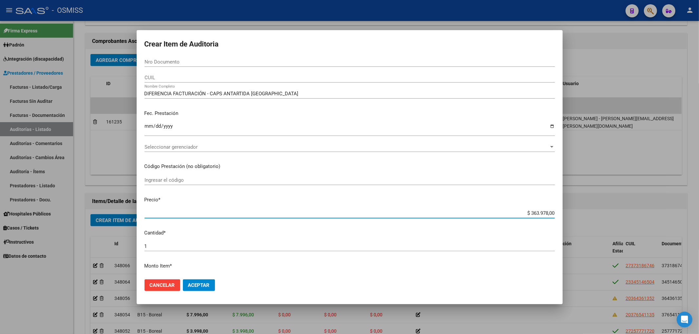
drag, startPoint x: 524, startPoint y: 213, endPoint x: 577, endPoint y: 213, distance: 53.1
click at [574, 211] on div "Crear Item de Auditoria Nro Documento CUIL DIFERENCIA FACTURACIÓN - CAPS ANTART…" at bounding box center [349, 167] width 699 height 334
type input "$ 0,03"
type input "$ 0,32"
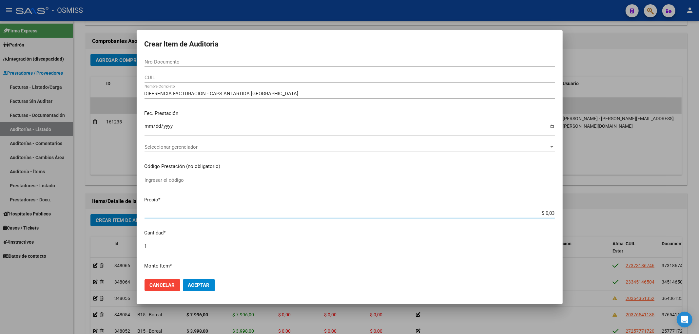
type input "$ 0,32"
type input "$ 3,20"
type input "$ 32,00"
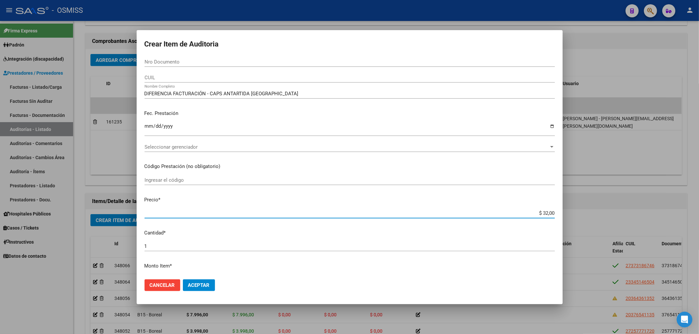
type input "$ 320,00"
type input "$ 3.200,00"
type input "$ 32.000,00"
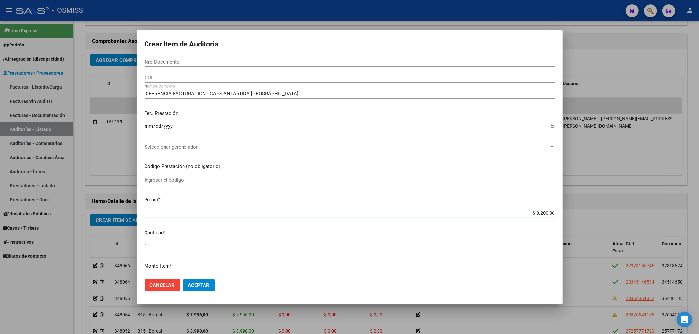
type input "$ 32.000,00"
type input "$ 320.000,00"
drag, startPoint x: 519, startPoint y: 215, endPoint x: 572, endPoint y: 214, distance: 53.1
click at [570, 212] on div "Crear Item de Auditoria Nro Documento CUIL DIFERENCIA FACTURACIÓN - CAPS ANTART…" at bounding box center [349, 167] width 699 height 334
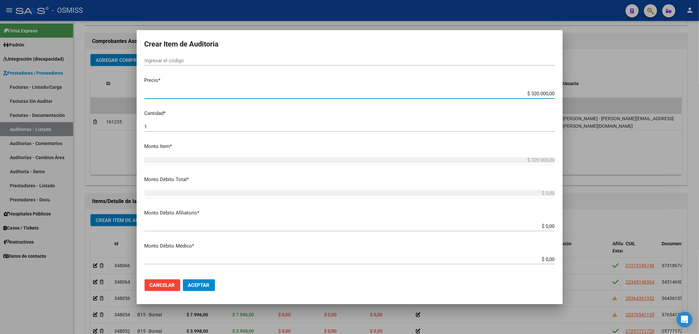
scroll to position [131, 0]
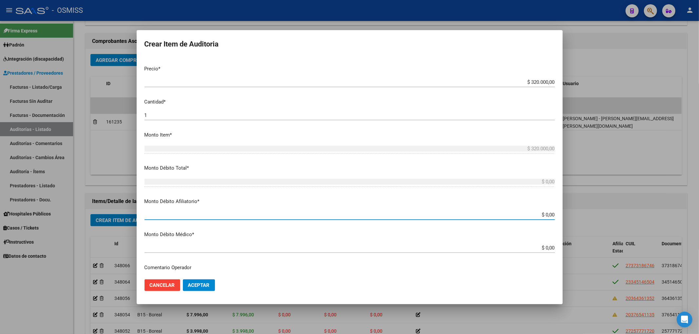
click at [549, 215] on input "$ 0,00" at bounding box center [350, 215] width 410 height 6
paste input "$ 320.000,00"
type input "$ 0,00$ 320.000,00"
type input "$ 320.000,00"
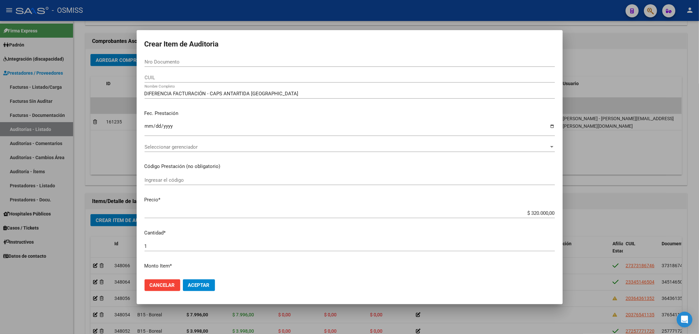
type input "$ 320.000,00"
drag, startPoint x: 281, startPoint y: 93, endPoint x: 128, endPoint y: 87, distance: 152.2
click at [128, 87] on div "Crear Item de Auditoria Nro Documento CUIL DIFERENCIA FACTURACIÓN - CAPS ANTART…" at bounding box center [349, 167] width 699 height 334
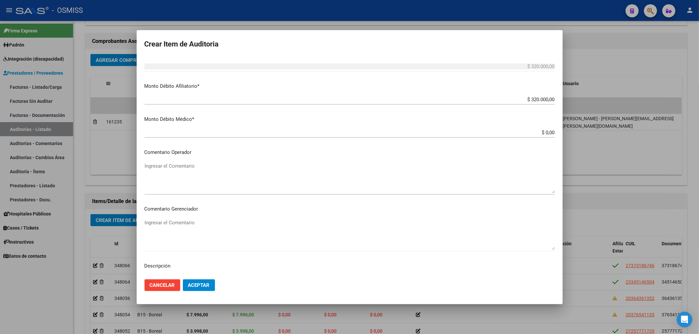
scroll to position [262, 0]
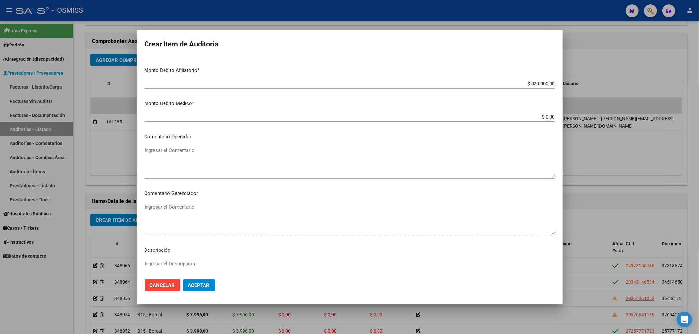
click at [181, 152] on textarea "Ingresar el Comentario" at bounding box center [350, 162] width 410 height 31
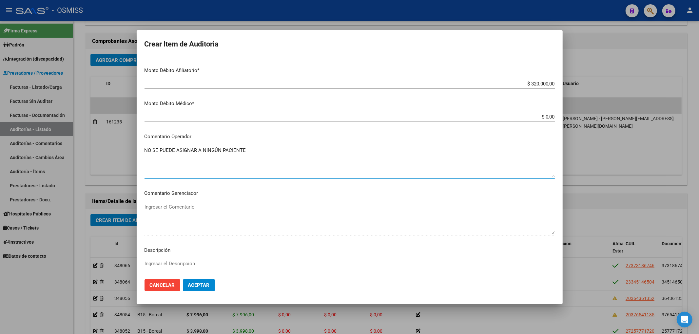
click at [144, 149] on mat-dialog-content "Nro Documento CUIL DIFERENCIA FACTURACIÓN - CAPS ANTARTIDA ARGENTINA Nombre Com…" at bounding box center [350, 165] width 426 height 217
click at [146, 151] on textarea "NO SE PUEDE ASIGNAR A NINGÚN PACIENTE" at bounding box center [350, 162] width 410 height 31
paste textarea "DIFERENCIA FACTURACIÓN - CAPS ANTARTIDA ARGENTINA"
click at [211, 151] on textarea "DIFERENCIA FACTURACIÓN - CAPS ANTARTIDA ARGENTINA - NO SE PUEDE ASIGNAR A NINGÚ…" at bounding box center [350, 162] width 410 height 31
click at [208, 150] on textarea "DIFERENCIA FACTURACIÓN - CAPS ANTARTIDA ARGENTINA - NO SE PUEDE ASIGNAR A NINGÚ…" at bounding box center [350, 162] width 410 height 31
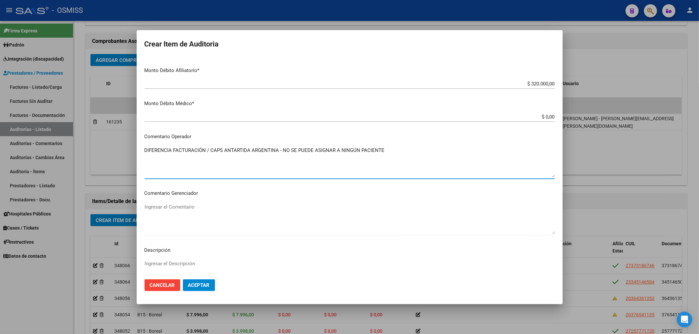
type textarea "DIFERENCIA FACTURACIÓN / CAPS ANTARTIDA ARGENTINA - NO SE PUEDE ASIGNAR A NINGÚ…"
click at [381, 146] on div "DIFERENCIA FACTURACIÓN / CAPS ANTARTIDA ARGENTINA - NO SE PUEDE ASIGNAR A NINGÚ…" at bounding box center [350, 162] width 410 height 33
drag, startPoint x: 384, startPoint y: 148, endPoint x: 35, endPoint y: 182, distance: 350.9
click at [34, 182] on div "Crear Item de Auditoria Nro Documento CUIL DIFERENCIA FACTURACIÓN - CAPS ANTART…" at bounding box center [349, 167] width 699 height 334
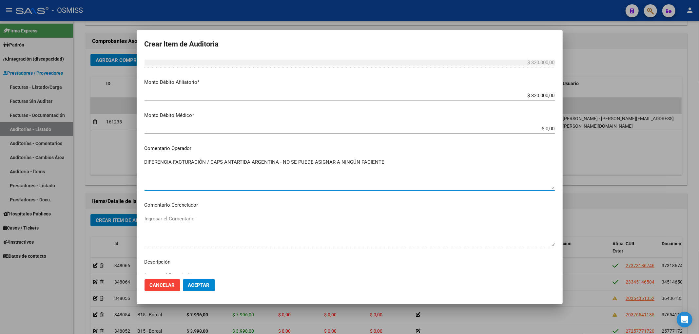
scroll to position [175, 0]
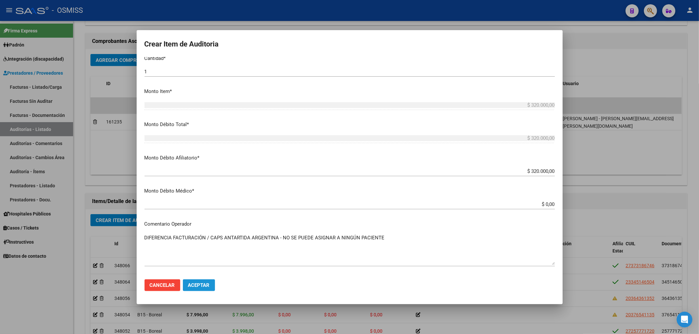
click at [211, 286] on button "Aceptar" at bounding box center [199, 286] width 32 height 12
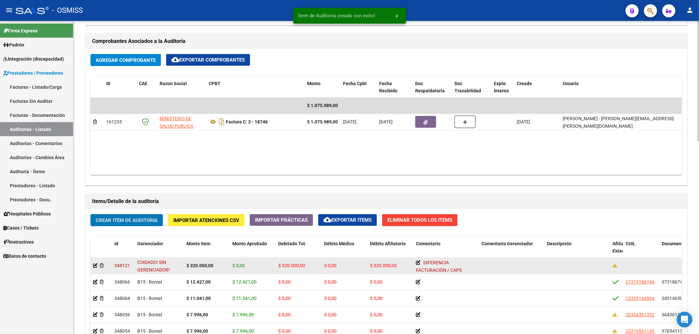
click at [96, 268] on app-auditoria-detalle at bounding box center [95, 265] width 5 height 5
click at [98, 265] on div at bounding box center [101, 266] width 16 height 8
click at [96, 265] on icon at bounding box center [95, 265] width 5 height 5
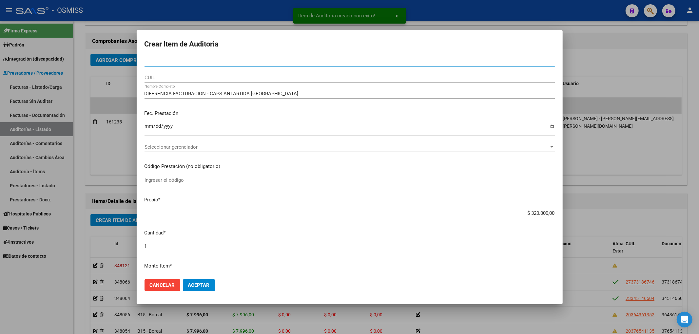
click at [184, 150] on span "Seleccionar gerenciador" at bounding box center [347, 147] width 404 height 6
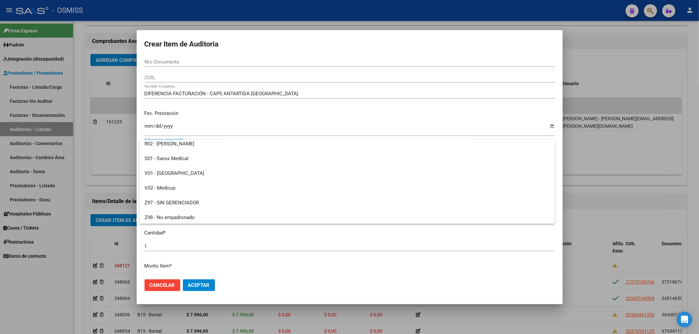
scroll to position [181, 0]
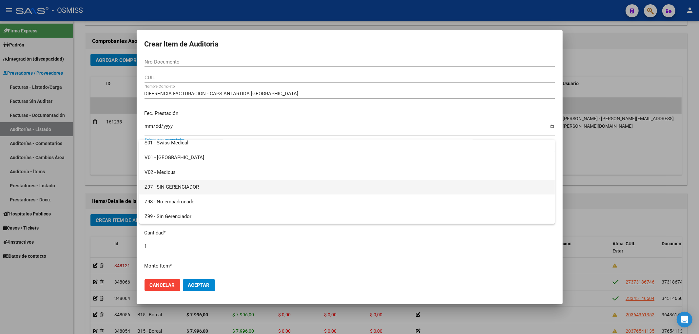
click at [184, 187] on span "Z97 - SIN GERENCIADOR" at bounding box center [347, 187] width 405 height 15
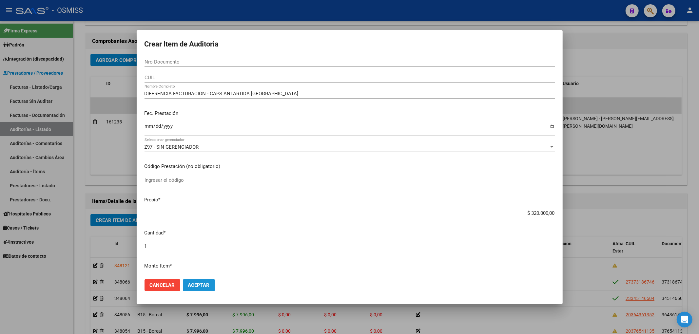
click at [200, 287] on span "Aceptar" at bounding box center [199, 286] width 22 height 6
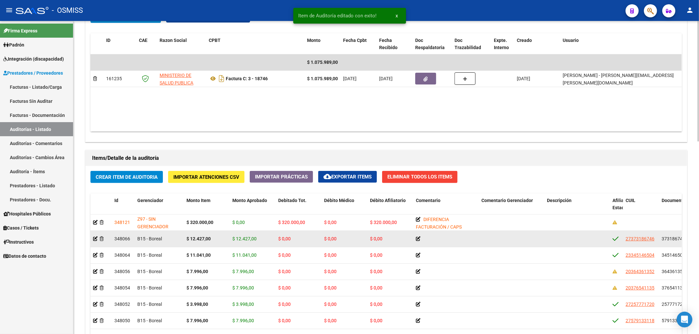
scroll to position [349, 0]
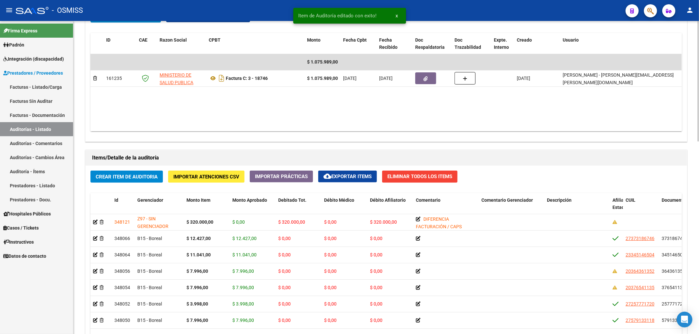
click at [150, 178] on span "Crear Item de Auditoria" at bounding box center [127, 177] width 62 height 6
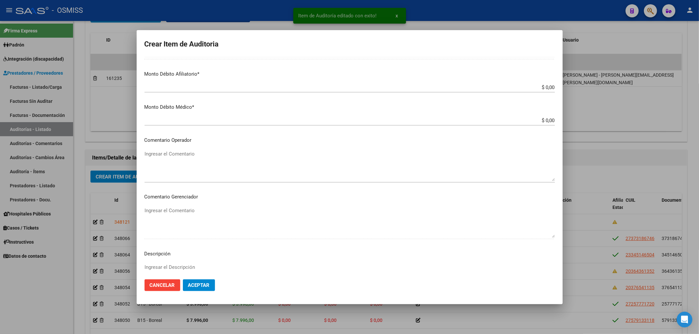
scroll to position [262, 0]
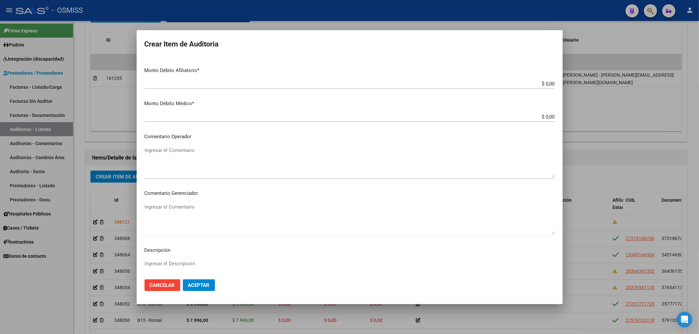
click at [159, 155] on textarea "Ingresar el Comentario" at bounding box center [350, 162] width 410 height 31
paste textarea "DIFERENCIA FACTURACIÓN / CAPS ANTARTIDA ARGENTINA - NO SE PUEDE ASIGNAR A NINGÚ…"
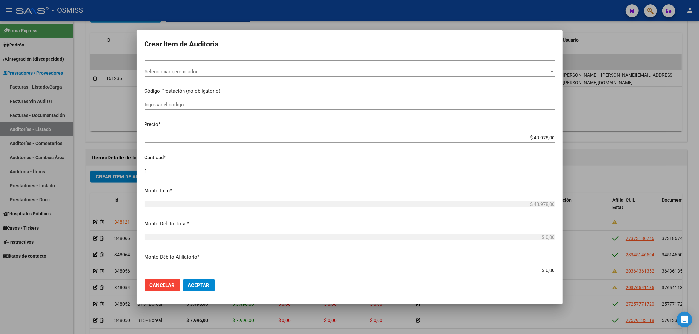
scroll to position [0, 0]
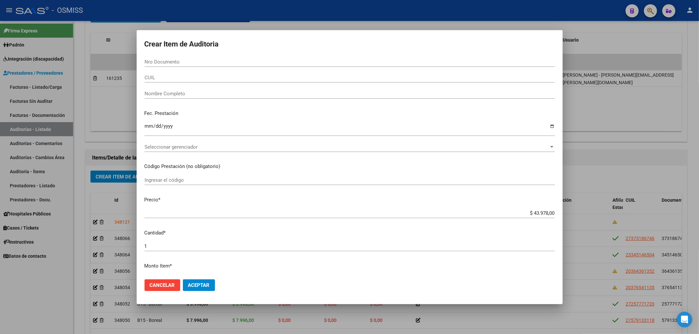
type textarea "DIFERENCIA FACTURACIÓN / CAPS ANTARTIDA ARGENTINA - NO SE PUEDE ASIGNAR A NINGÚ…"
click at [175, 148] on span "Seleccionar gerenciador" at bounding box center [347, 147] width 404 height 6
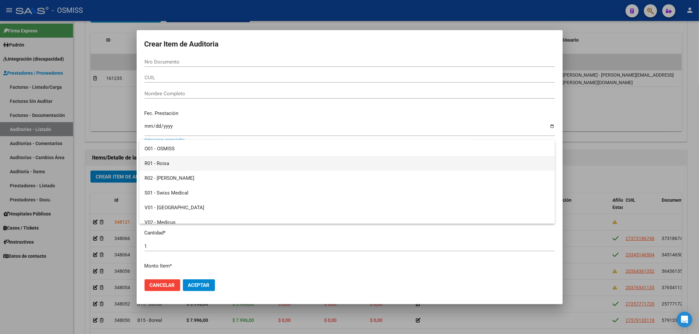
scroll to position [175, 0]
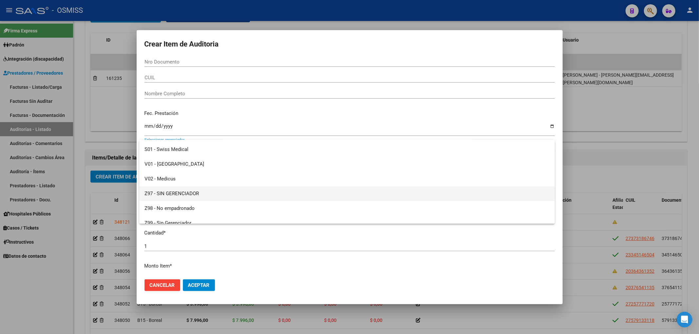
click at [174, 193] on span "Z97 - SIN GERENCIADOR" at bounding box center [347, 193] width 405 height 15
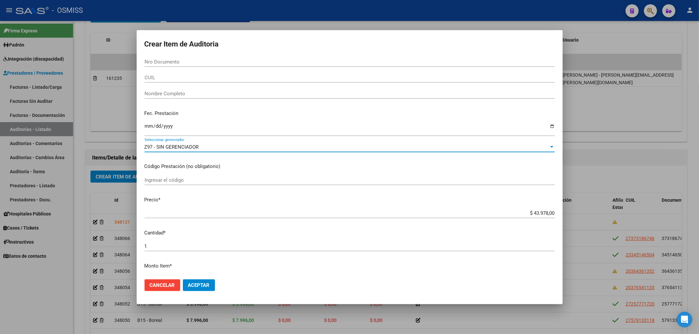
click at [171, 94] on input "Nombre Completo" at bounding box center [350, 94] width 410 height 6
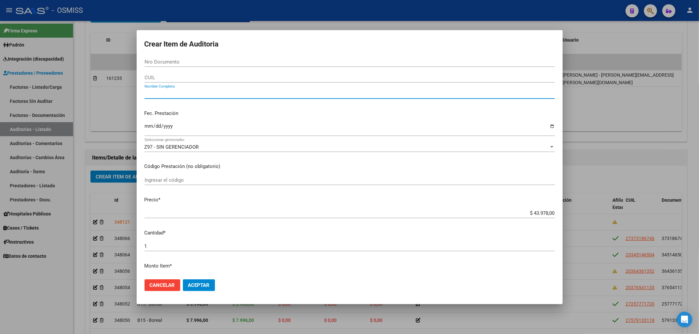
paste input "DIFERENCIA FACTURACIÓN / CAPS ANTARTIDA ARGENTINA - NO SE PUEDE ASIGNAR A NINGÚ…"
drag, startPoint x: 277, startPoint y: 93, endPoint x: 224, endPoint y: 94, distance: 52.5
click at [224, 94] on input "DIFERENCIA FACTURACIÓN / CAPS ANTARTIDA ARGENTINA - NO SE PUEDE ASIGNAR A NINGÚ…" at bounding box center [350, 94] width 410 height 6
drag, startPoint x: 359, startPoint y: 93, endPoint x: 254, endPoint y: 93, distance: 104.9
click at [254, 93] on input "DIFERENCIA FACTURACIÓN / CAPS SAN VICENTE - NO SE PUEDE ASIGNAR A NINGÚN PACIEN…" at bounding box center [350, 94] width 410 height 6
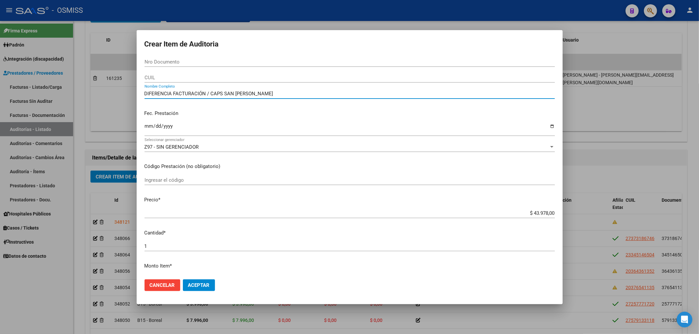
drag, startPoint x: 254, startPoint y: 93, endPoint x: 209, endPoint y: 93, distance: 45.2
click at [209, 93] on input "DIFERENCIA FACTURACIÓN / CAPS SAN VICENTE" at bounding box center [350, 94] width 410 height 6
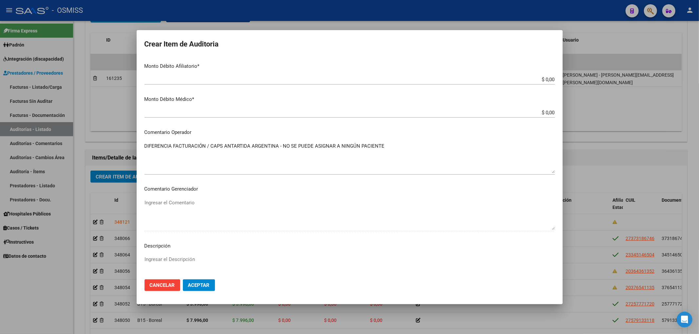
scroll to position [306, 0]
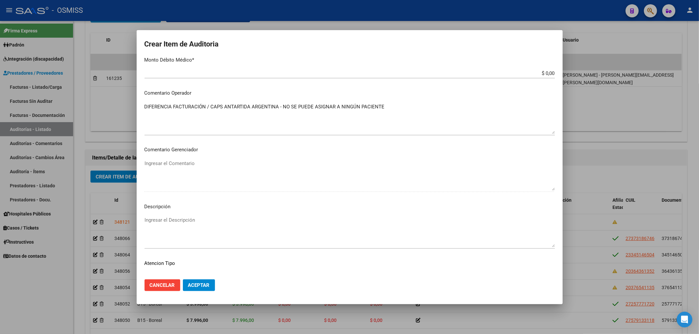
type input "DIFERENCIA FACTURACIÓN / CAPS SAN VICENTE"
drag, startPoint x: 277, startPoint y: 107, endPoint x: 210, endPoint y: 105, distance: 67.2
click at [210, 105] on textarea "DIFERENCIA FACTURACIÓN / CAPS ANTARTIDA ARGENTINA - NO SE PUEDE ASIGNAR A NINGÚ…" at bounding box center [350, 118] width 410 height 31
paste textarea "SAN VICENTE"
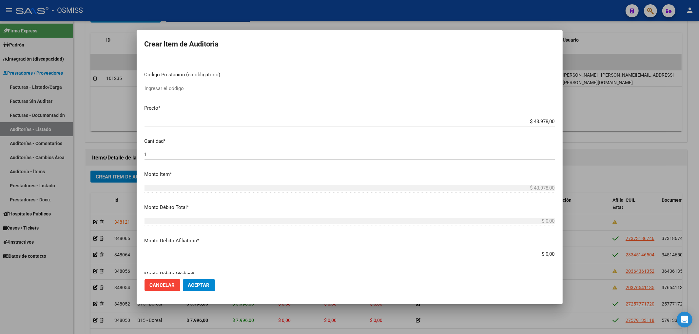
scroll to position [87, 0]
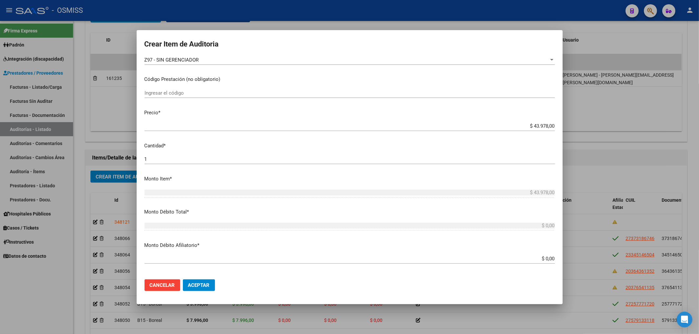
type textarea "DIFERENCIA FACTURACIÓN / CAPS SAN VICENTE - NO SE PUEDE ASIGNAR A NINGÚN PACIEN…"
drag, startPoint x: 527, startPoint y: 125, endPoint x: 557, endPoint y: 125, distance: 30.5
click at [557, 125] on mat-dialog-content "Nro Documento CUIL DIFERENCIA FACTURACIÓN / CAPS SAN VICENTE Nombre Completo Fe…" at bounding box center [350, 165] width 426 height 217
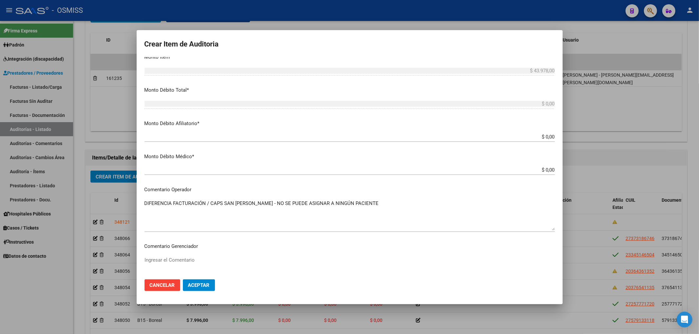
scroll to position [218, 0]
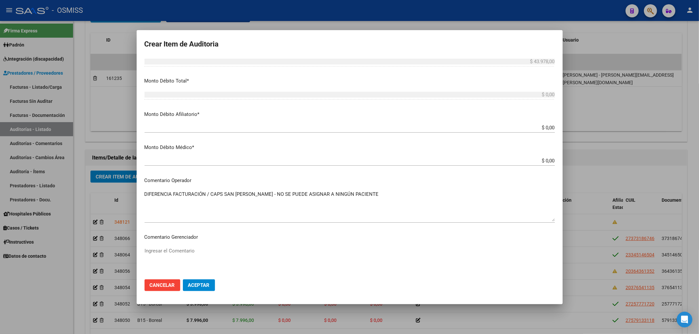
click at [548, 127] on input "$ 0,00" at bounding box center [350, 128] width 410 height 6
paste input "43.978,00"
type input "$ 0,00 43.978,00"
type input "$ 43.978,00"
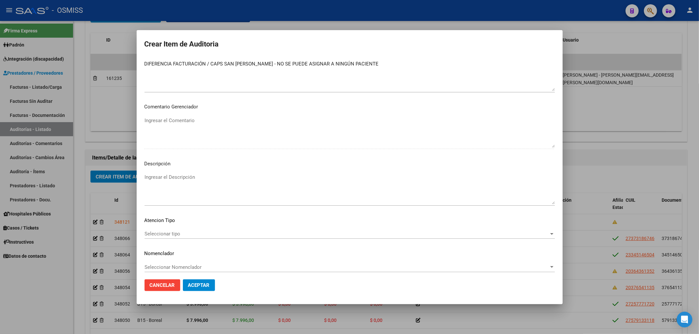
scroll to position [353, 0]
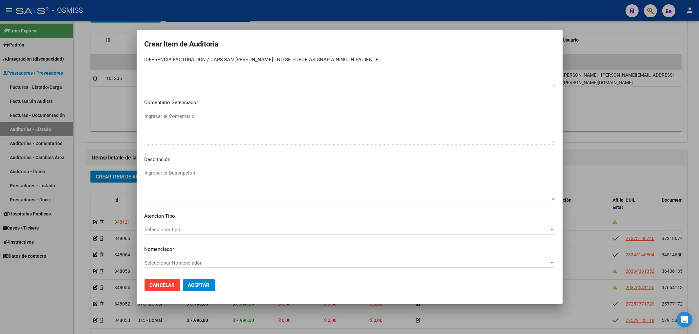
type input "$ 43.978,00"
click at [202, 281] on button "Aceptar" at bounding box center [199, 286] width 32 height 12
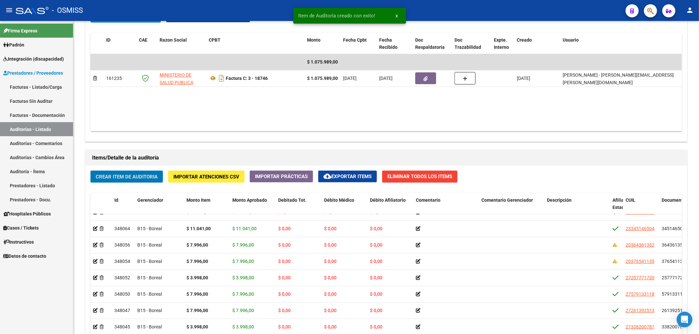
scroll to position [0, 0]
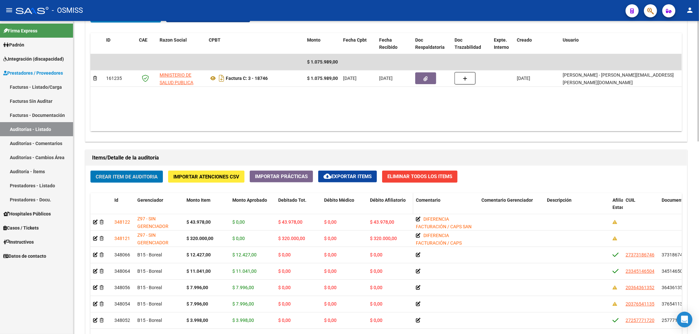
click at [397, 202] on span "Débito Afiliatorio" at bounding box center [388, 200] width 36 height 5
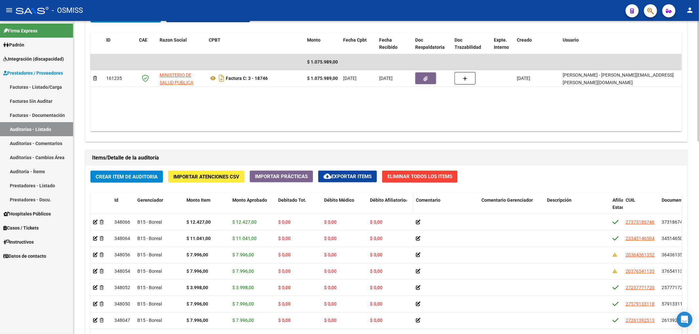
click at [397, 202] on span "Débito Afiliatorio" at bounding box center [388, 200] width 36 height 5
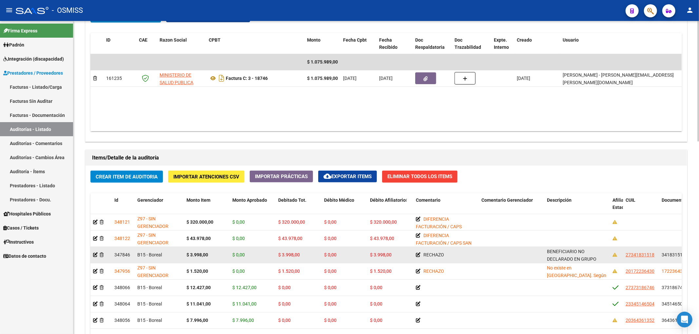
click at [92, 255] on datatable-body-cell at bounding box center [100, 255] width 21 height 16
click at [95, 257] on icon at bounding box center [95, 255] width 5 height 5
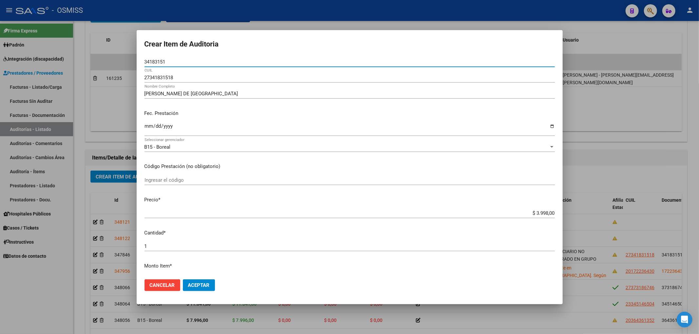
drag, startPoint x: 159, startPoint y: 60, endPoint x: 107, endPoint y: 59, distance: 51.8
click at [107, 59] on div "Crear Item de Auditoria 34183151 Nro Documento 27341831518 CUIL QUIROGA DANIELA…" at bounding box center [349, 167] width 699 height 334
click at [622, 174] on div at bounding box center [349, 167] width 699 height 334
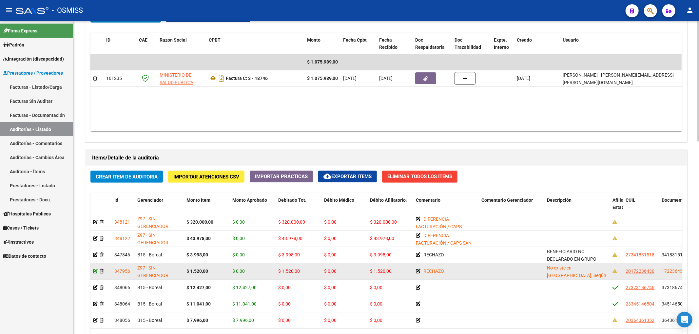
click at [95, 270] on icon at bounding box center [95, 271] width 5 height 5
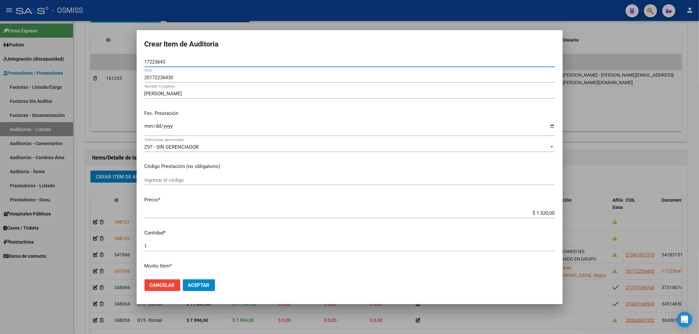
drag, startPoint x: 172, startPoint y: 62, endPoint x: 121, endPoint y: 62, distance: 51.1
click at [121, 62] on div "Crear Item de Auditoria 17223643 Nro Documento 20172236430 CUIL CEBALLOS JORGE …" at bounding box center [349, 167] width 699 height 334
click at [658, 168] on div at bounding box center [349, 167] width 699 height 334
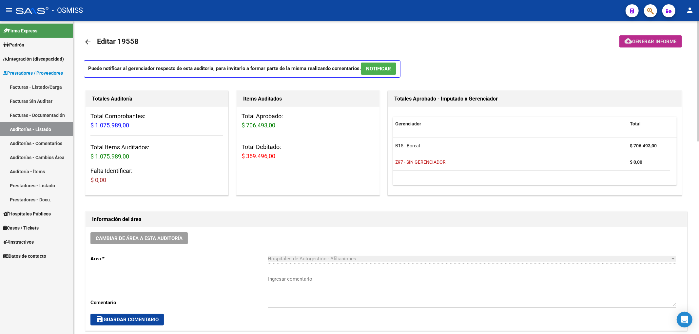
click at [653, 43] on span "Generar informe" at bounding box center [655, 42] width 44 height 6
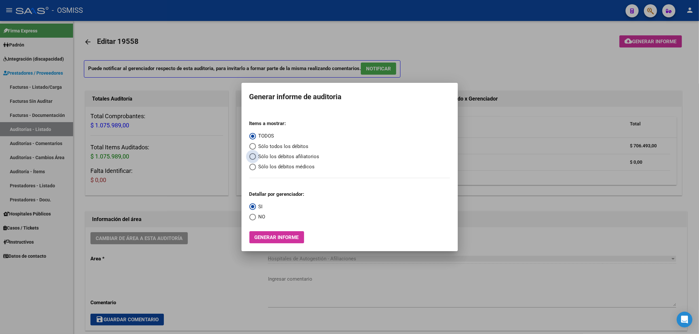
click at [290, 153] on span "Sólo los débitos afiliatorios" at bounding box center [288, 157] width 64 height 8
click at [256, 153] on input "Sólo los débitos afiliatorios" at bounding box center [252, 156] width 7 height 7
radio input "true"
click at [265, 217] on span "NO" at bounding box center [261, 217] width 10 height 8
click at [256, 217] on input "NO" at bounding box center [252, 217] width 7 height 7
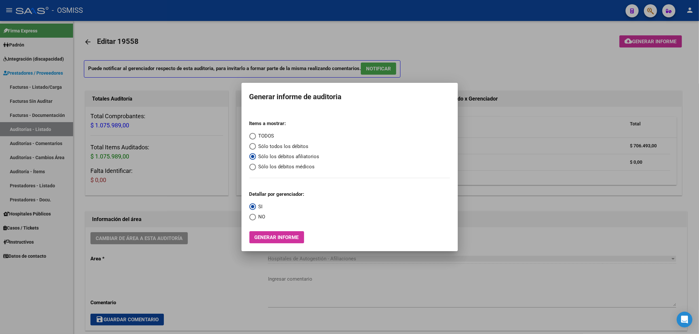
radio input "true"
click at [277, 235] on span "Generar informe" at bounding box center [277, 238] width 44 height 6
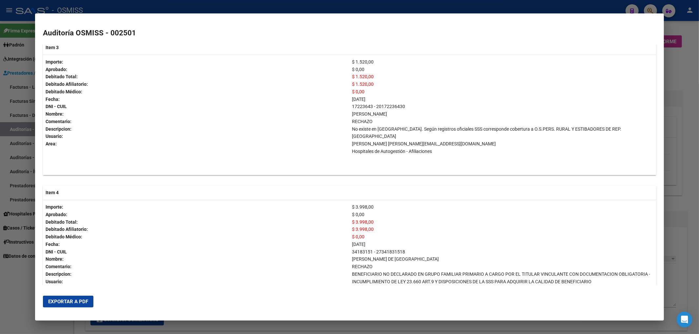
scroll to position [393, 0]
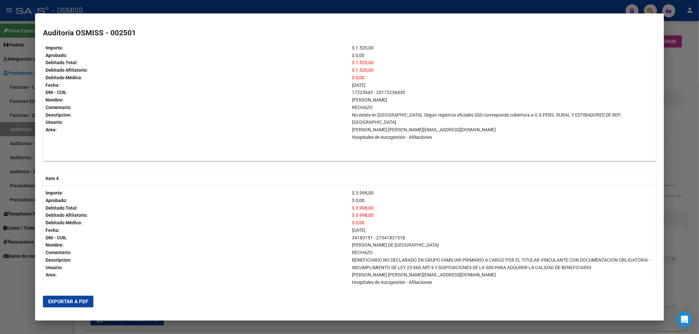
click at [76, 303] on span "Exportar a PDF" at bounding box center [68, 302] width 40 height 6
click at [683, 62] on div at bounding box center [349, 167] width 699 height 334
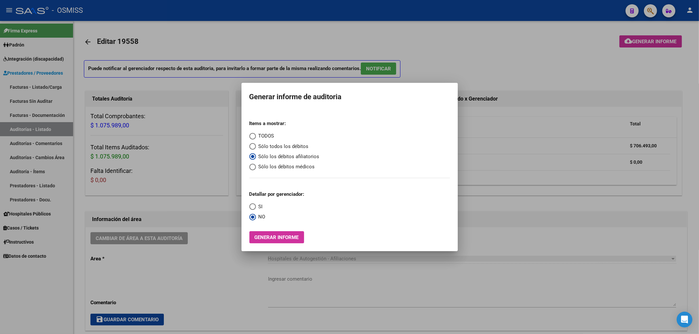
click at [637, 66] on div at bounding box center [349, 167] width 699 height 334
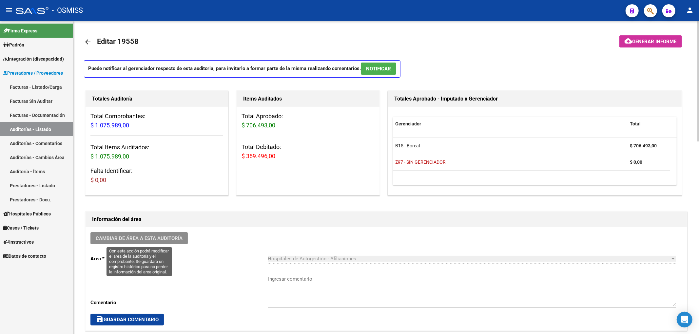
click at [175, 238] on span "Cambiar de área a esta auditoría" at bounding box center [139, 239] width 87 height 6
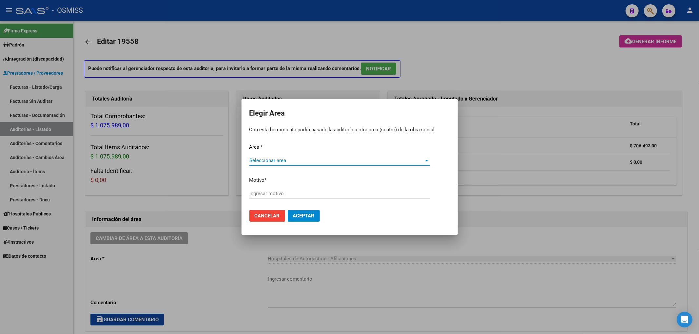
click at [265, 162] on span "Seleccionar area" at bounding box center [336, 161] width 175 height 6
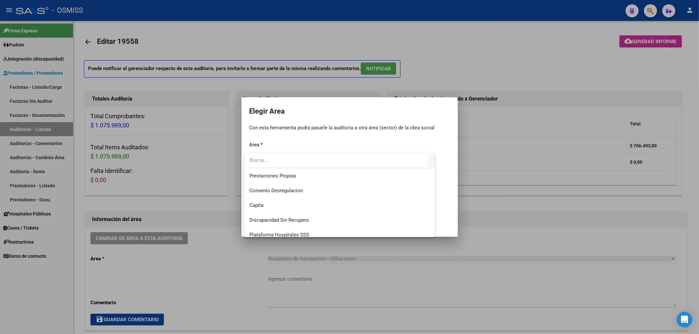
scroll to position [87, 0]
click at [281, 203] on span "Hospitales - Auditoría Médica" at bounding box center [281, 206] width 65 height 6
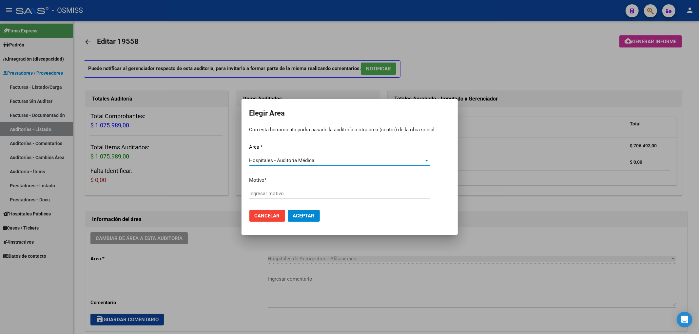
click at [260, 195] on input "Ingresar motivo" at bounding box center [339, 194] width 181 height 6
type input "AUDITADO"
click at [318, 220] on button "Aceptar" at bounding box center [304, 216] width 32 height 12
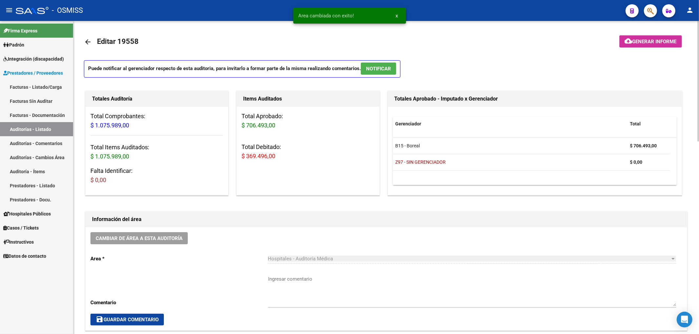
click at [89, 41] on mat-icon "arrow_back" at bounding box center [88, 42] width 8 height 8
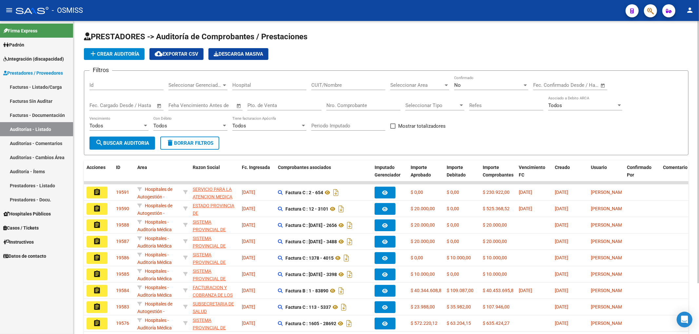
click at [427, 105] on span "Seleccionar Tipo" at bounding box center [431, 106] width 53 height 6
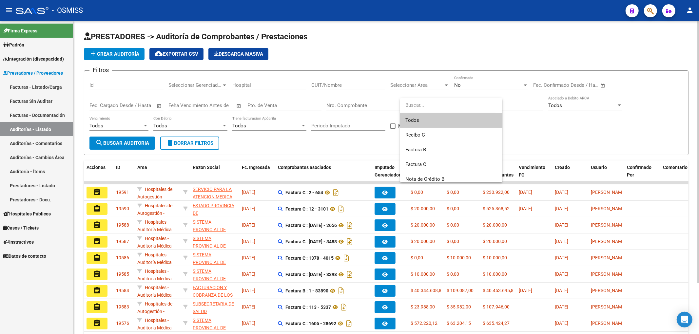
click at [427, 105] on input "dropdown search" at bounding box center [448, 105] width 96 height 15
click at [413, 88] on div at bounding box center [349, 167] width 699 height 334
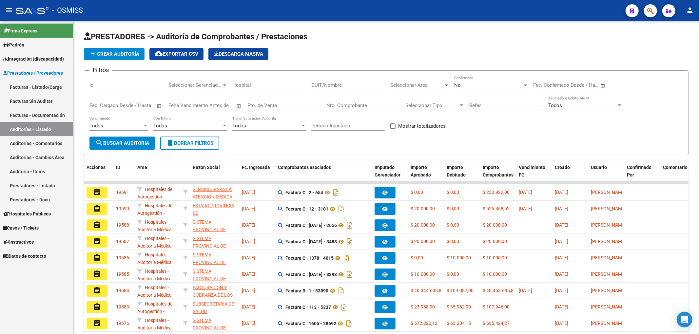
click at [413, 88] on span "Seleccionar Area" at bounding box center [416, 85] width 53 height 6
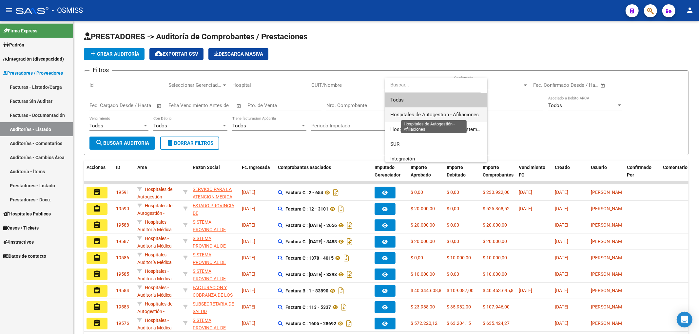
click at [422, 113] on span "Hospitales de Autogestión - Afiliaciones" at bounding box center [434, 115] width 88 height 6
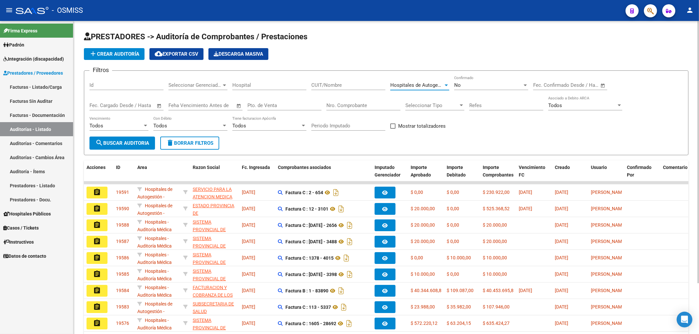
click at [142, 144] on span "search Buscar Auditoria" at bounding box center [122, 143] width 54 height 6
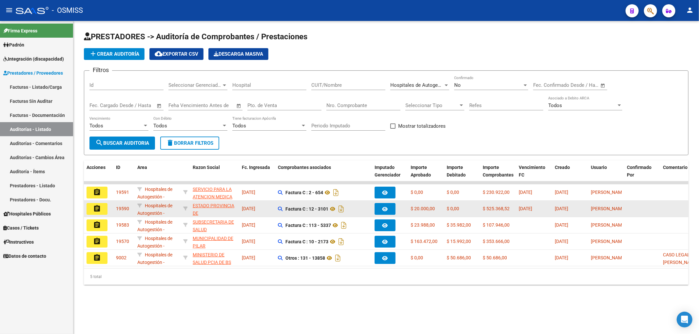
click at [97, 211] on mat-icon "assignment" at bounding box center [97, 209] width 8 height 8
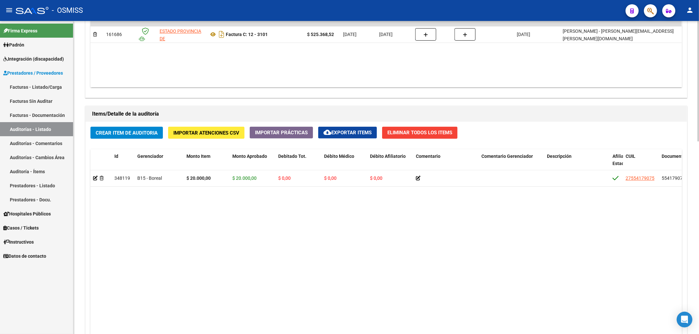
scroll to position [437, 0]
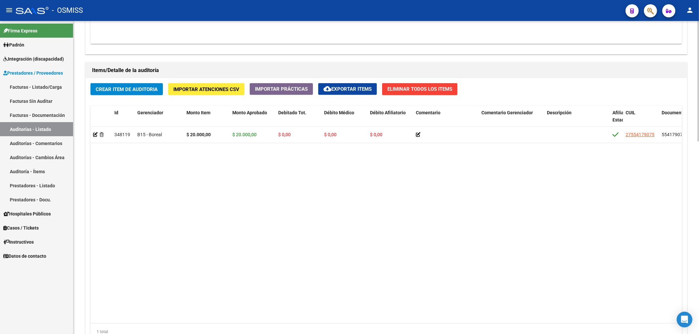
click at [316, 315] on datatable-body "348119 B15 - Boreal $ 20.000,00 $ 20.000,00 $ 0,00 $ 0,00 $ 0,00 27554179075 55…" at bounding box center [385, 225] width 591 height 197
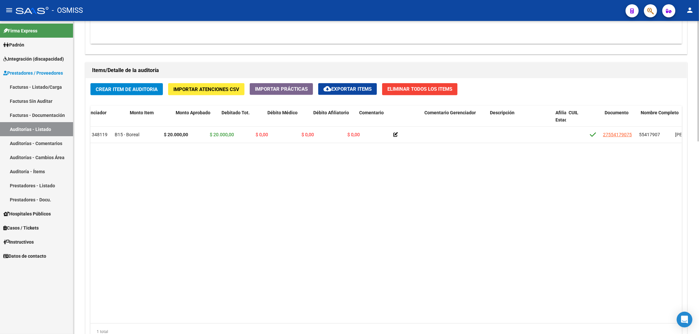
scroll to position [0, 0]
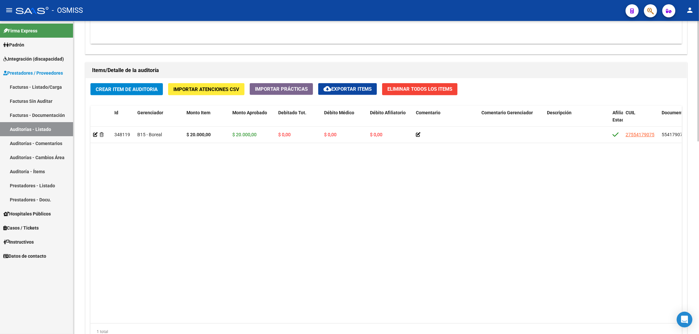
click at [254, 196] on datatable-body "348119 B15 - Boreal $ 20.000,00 $ 20.000,00 $ 0,00 $ 0,00 $ 0,00 27554179075 55…" at bounding box center [385, 225] width 591 height 197
click at [159, 89] on button "Crear Item de Auditoria" at bounding box center [126, 89] width 72 height 12
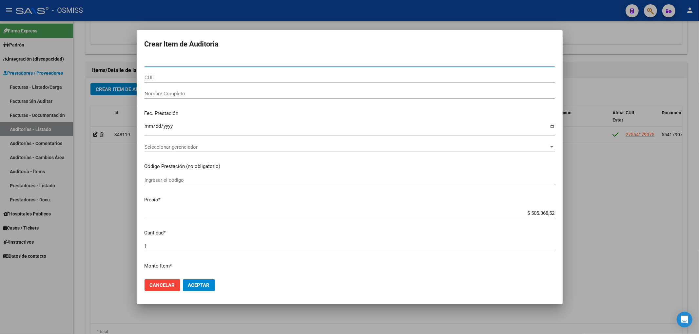
paste input "48352897"
type input "48352897"
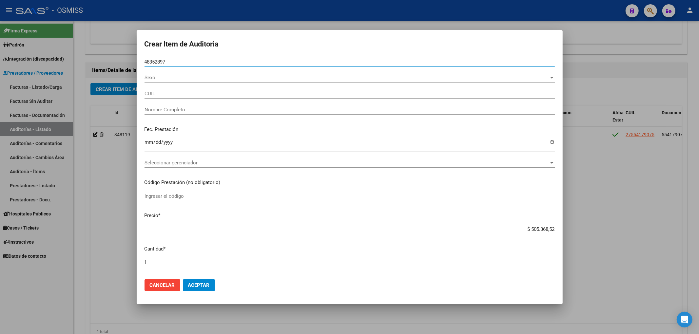
type input "27483528979"
type input "GATICA MAUREYRA JOCELYN"
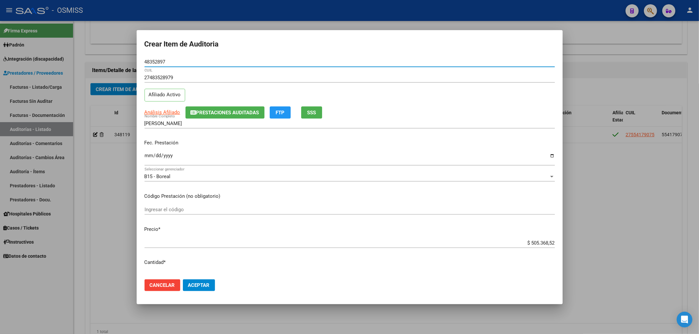
type input "48352897"
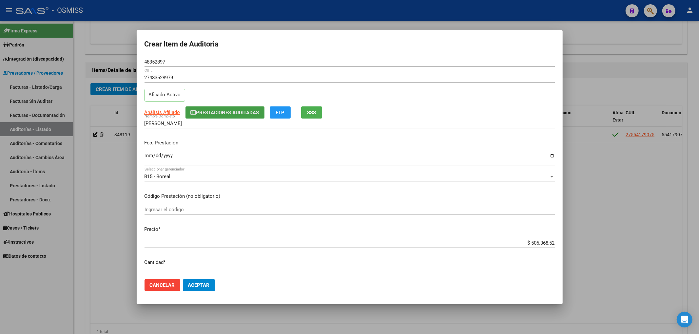
click at [213, 116] on button "Prestaciones Auditadas" at bounding box center [224, 113] width 79 height 12
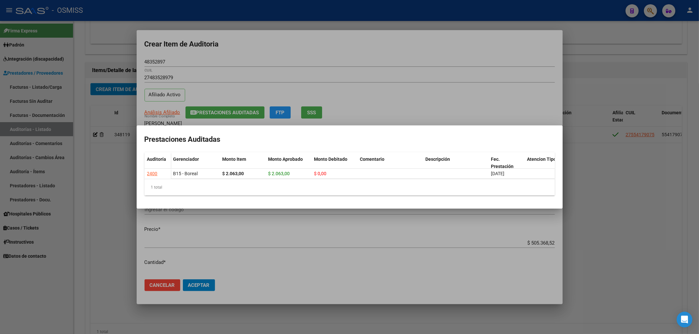
click at [337, 56] on div at bounding box center [349, 167] width 699 height 334
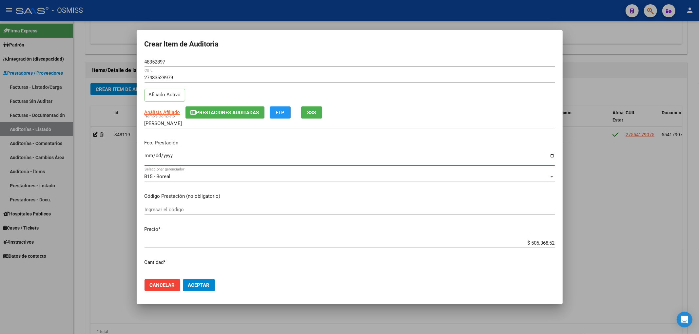
click at [148, 161] on input "Ingresar la fecha" at bounding box center [350, 158] width 410 height 10
type input "2025-07-06"
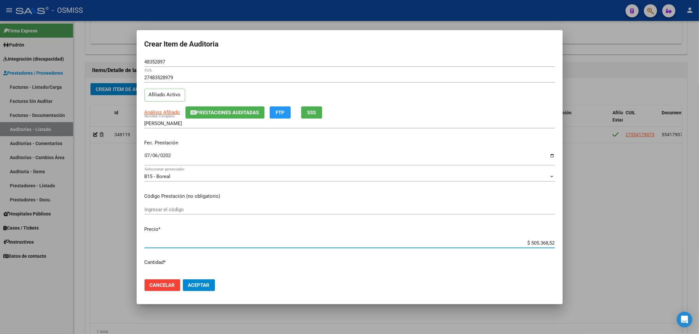
drag, startPoint x: 523, startPoint y: 244, endPoint x: 578, endPoint y: 249, distance: 55.3
click at [578, 249] on div "Crear Item de Auditoria 48352897 Nro Documento 27483528979 CUIL Afiliado Activo…" at bounding box center [349, 167] width 699 height 334
type input "$ 0,02"
type input "$ 0,20"
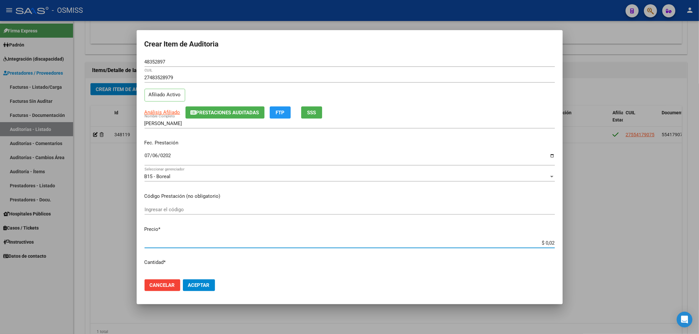
type input "$ 0,20"
type input "$ 2,00"
type input "$ 20,00"
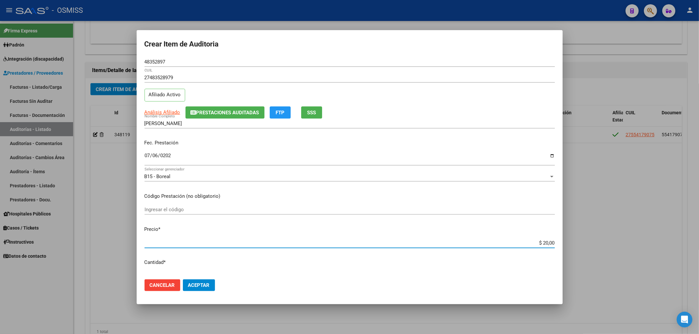
type input "$ 200,00"
type input "$ 2.000,00"
type input "$ 20.000,00"
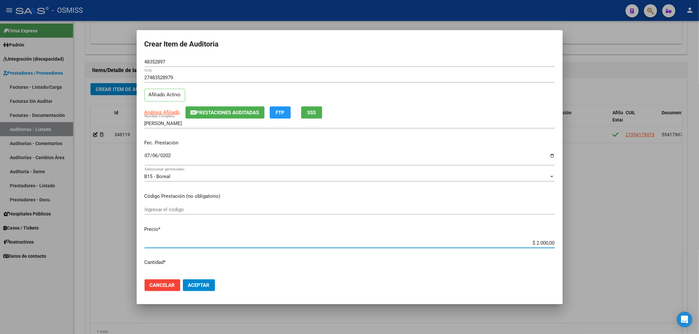
type input "$ 20.000,00"
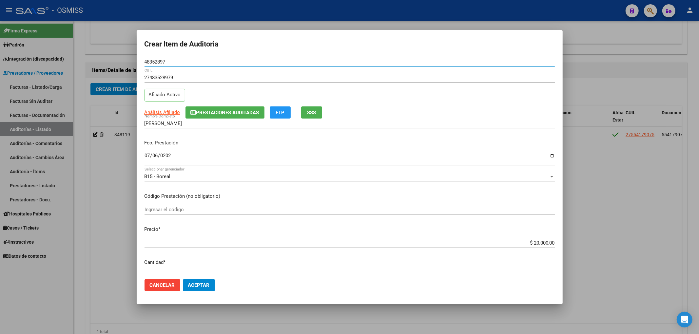
click at [164, 59] on input "48352897" at bounding box center [350, 62] width 410 height 6
drag, startPoint x: 168, startPoint y: 63, endPoint x: 94, endPoint y: 65, distance: 73.8
click at [94, 65] on div "Crear Item de Auditoria 48352897 Nro Documento 27483528979 CUIL Afiliado Activo…" at bounding box center [349, 167] width 699 height 334
click at [276, 151] on div "Fec. Prestación 2025-07-06 Ingresar la fecha" at bounding box center [350, 152] width 410 height 37
drag, startPoint x: 160, startPoint y: 61, endPoint x: 127, endPoint y: 62, distance: 33.8
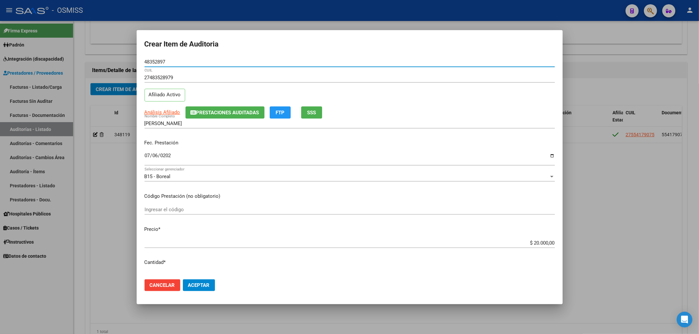
click at [129, 62] on div "Crear Item de Auditoria 48352897 Nro Documento 27483528979 CUIL Afiliado Activo…" at bounding box center [349, 167] width 699 height 334
click at [251, 155] on input "2025-07-06" at bounding box center [350, 158] width 410 height 10
drag, startPoint x: 169, startPoint y: 60, endPoint x: 88, endPoint y: 52, distance: 81.3
click at [130, 50] on div "Crear Item de Auditoria 48352897 Nro Documento 27483528979 CUIL Afiliado Activo…" at bounding box center [349, 167] width 699 height 334
click at [279, 204] on mat-dialog-content "48352897 Nro Documento 27483528979 CUIL Afiliado Activo Análisis Afiliado Prest…" at bounding box center [350, 165] width 426 height 217
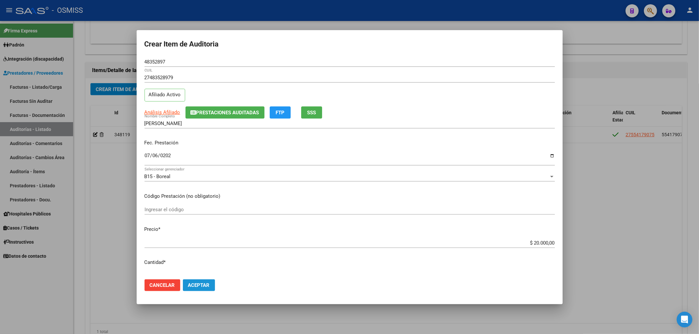
click at [204, 283] on span "Aceptar" at bounding box center [199, 286] width 22 height 6
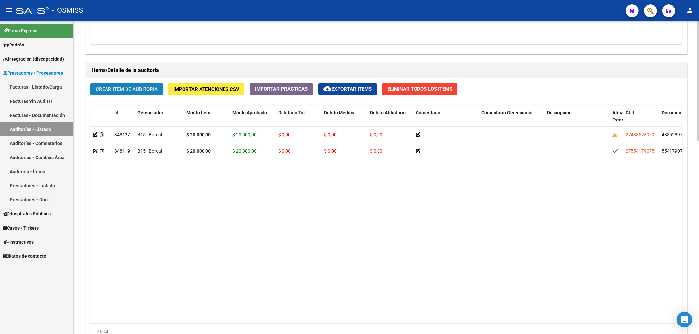
click at [145, 92] on span "Crear Item de Auditoria" at bounding box center [127, 90] width 62 height 6
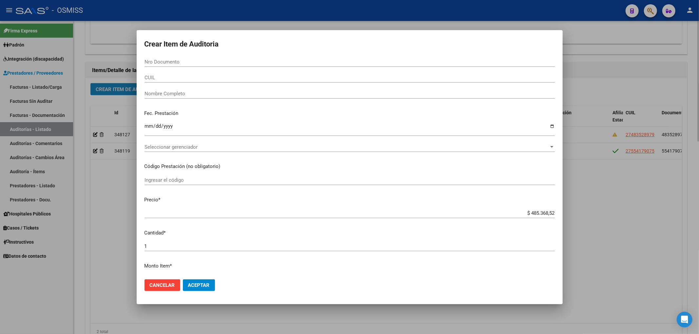
paste input "20102613"
type input "20102613"
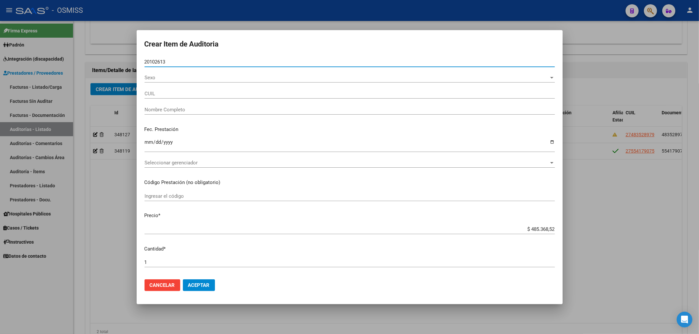
type input "27201026135"
type input "VARGAS ANA AYDE"
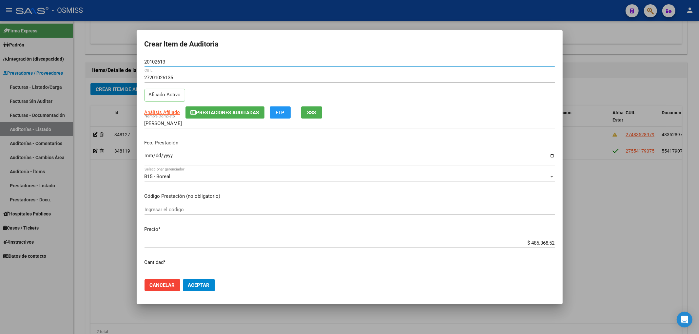
type input "20102613"
click at [151, 153] on input "Ingresar la fecha" at bounding box center [350, 158] width 410 height 10
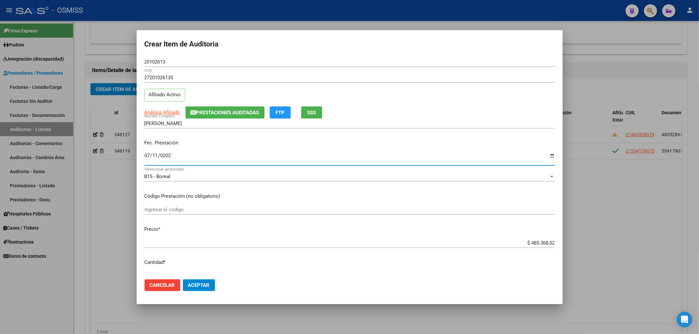
type input "2025-07-11"
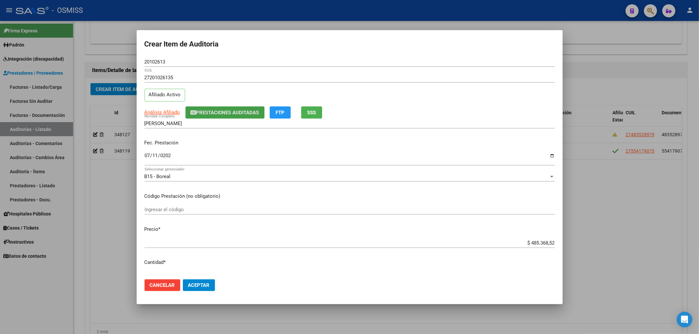
click at [210, 117] on button "Prestaciones Auditadas" at bounding box center [224, 113] width 79 height 12
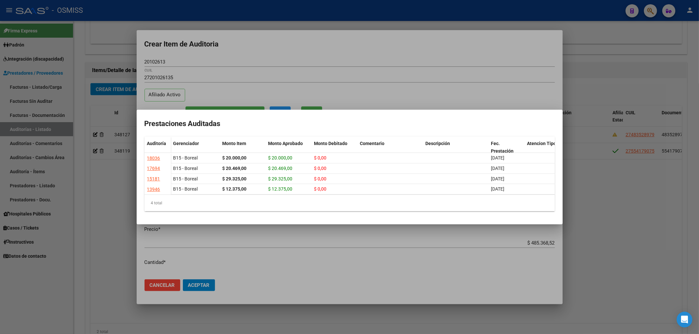
click at [257, 45] on div at bounding box center [349, 167] width 699 height 334
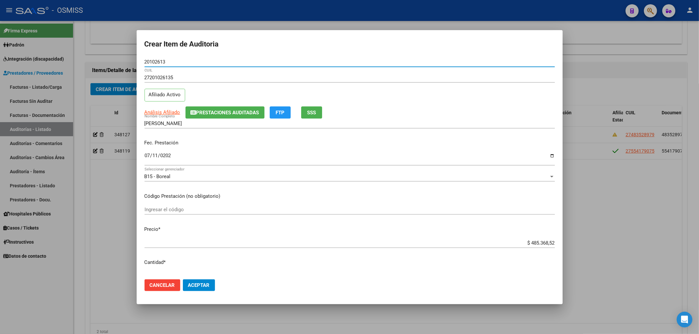
click at [168, 63] on input "20102613" at bounding box center [350, 62] width 410 height 6
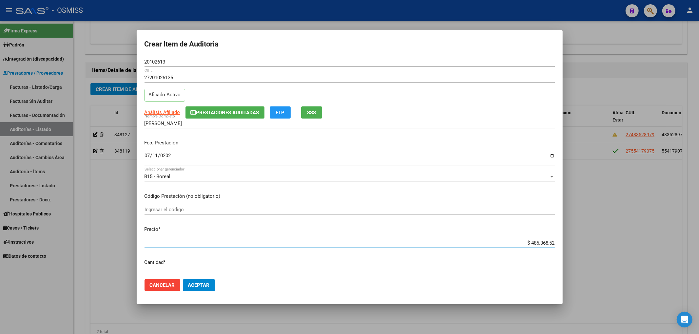
drag, startPoint x: 526, startPoint y: 242, endPoint x: 585, endPoint y: 244, distance: 59.1
click at [576, 248] on div "Crear Item de Auditoria 20102613 Nro Documento 27201026135 CUIL Afiliado Activo…" at bounding box center [349, 167] width 699 height 334
type input "$ 0,02"
type input "$ 0,20"
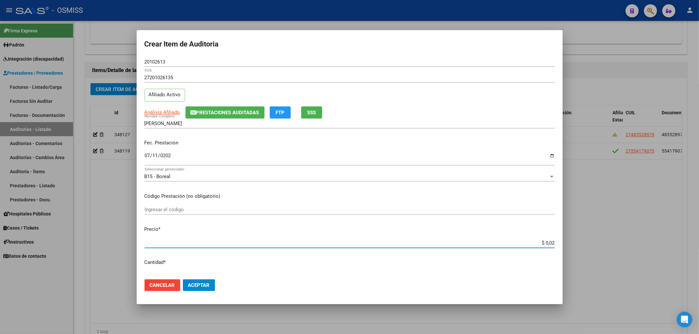
type input "$ 0,20"
type input "$ 2,00"
type input "$ 20,00"
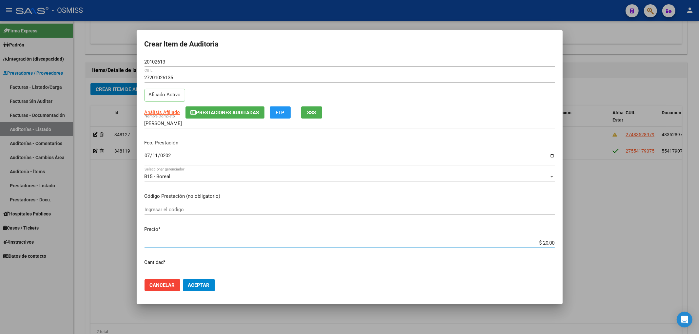
type input "$ 200,00"
type input "$ 2.000,00"
type input "$ 20.000,00"
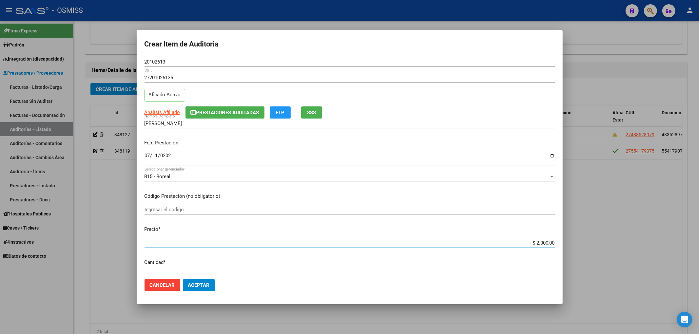
type input "$ 20.000,00"
click at [532, 243] on input "$ 20.000,00" at bounding box center [350, 243] width 410 height 6
type input "$ 2.000,00"
type input "$ 24.000,00"
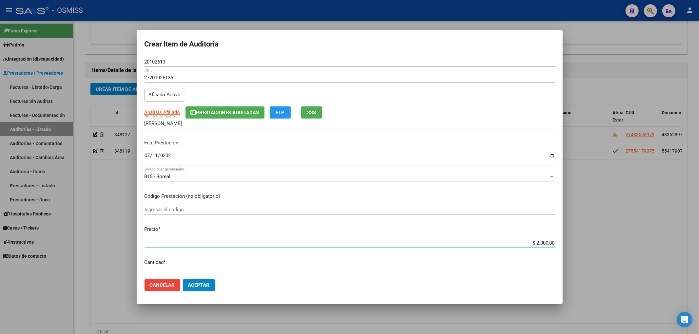
type input "$ 24.000,00"
type input "$ 2.000,00"
type input "$ 40,00"
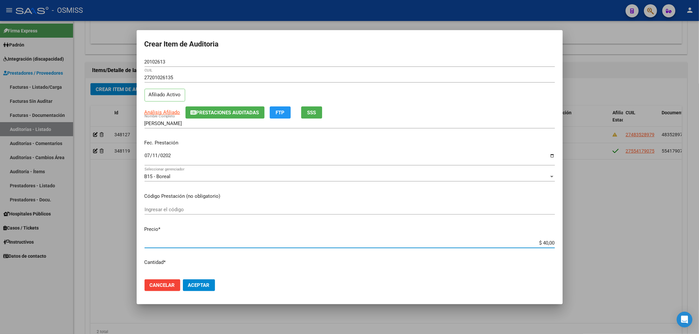
type input "$ 400,00"
type input "$ 4.000,00"
type input "$ 40.000,00"
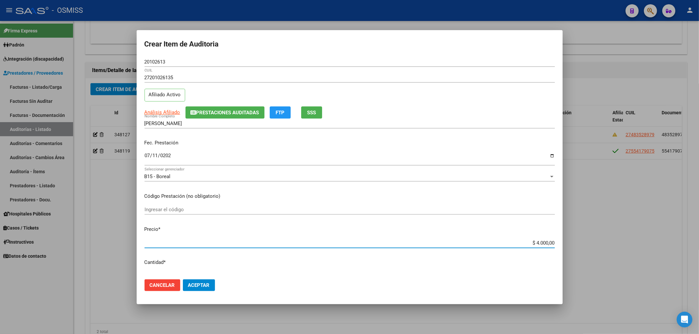
type input "$ 40.000,00"
click at [211, 283] on button "Aceptar" at bounding box center [199, 286] width 32 height 12
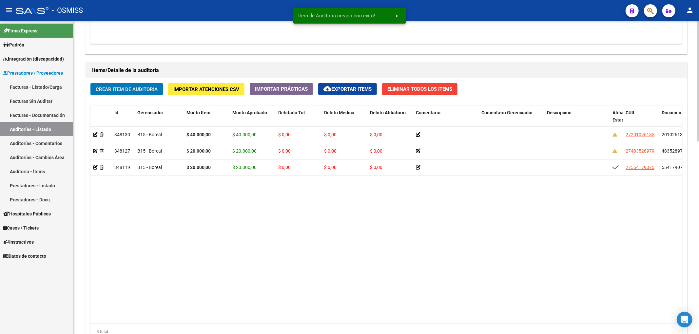
click at [145, 91] on span "Crear Item de Auditoria" at bounding box center [127, 90] width 62 height 6
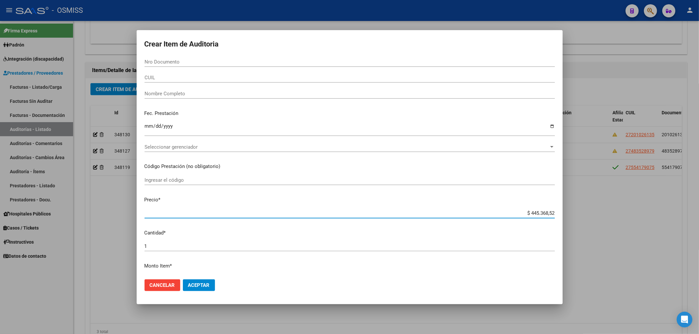
drag, startPoint x: 525, startPoint y: 212, endPoint x: 614, endPoint y: 211, distance: 88.8
click at [614, 211] on div "Crear Item de Auditoria Nro Documento CUIL Nombre Completo Fec. Prestación Ingr…" at bounding box center [349, 167] width 699 height 334
type input "$ 0,08"
type input "$ 0,80"
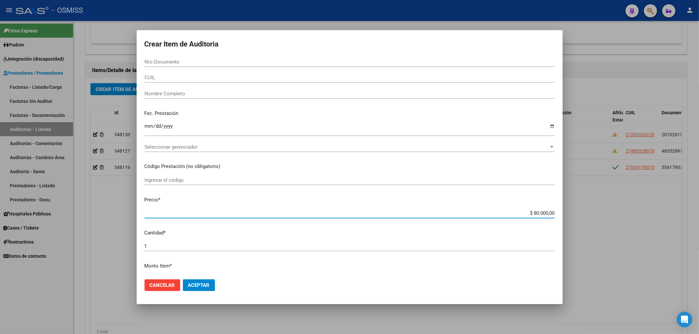
click at [168, 62] on input "Nro Documento" at bounding box center [350, 62] width 410 height 6
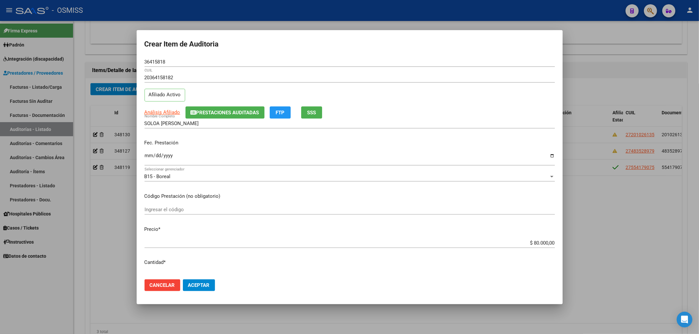
click at [147, 152] on div "Ingresar la fecha" at bounding box center [350, 159] width 410 height 14
drag, startPoint x: 168, startPoint y: 63, endPoint x: 109, endPoint y: 61, distance: 59.7
click at [109, 61] on div "Crear Item de Auditoria 36415818 Nro Documento 20364158182 CUIL Afiliado Activo…" at bounding box center [349, 167] width 699 height 334
click at [244, 114] on span "Prestaciones Auditadas" at bounding box center [227, 113] width 63 height 6
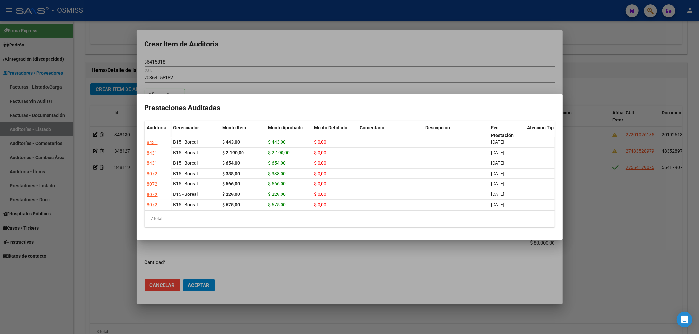
click at [345, 37] on div at bounding box center [349, 167] width 699 height 334
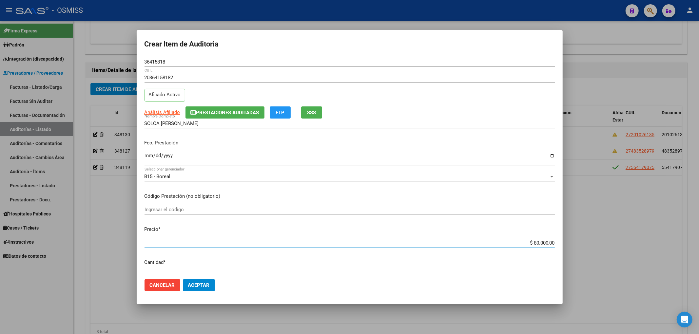
drag, startPoint x: 527, startPoint y: 241, endPoint x: 578, endPoint y: 240, distance: 50.8
click at [578, 240] on div "Crear Item de Auditoria 36415818 Nro Documento 20364158182 CUIL Afiliado Activo…" at bounding box center [349, 167] width 699 height 334
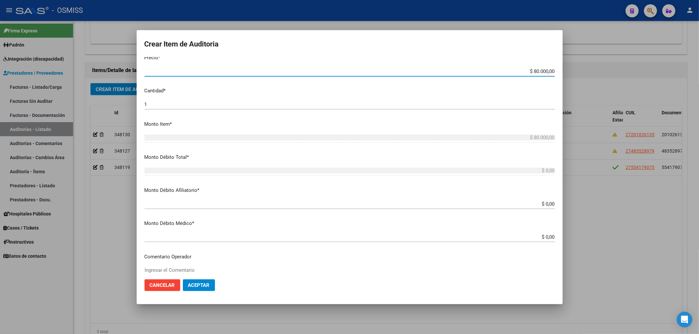
scroll to position [218, 0]
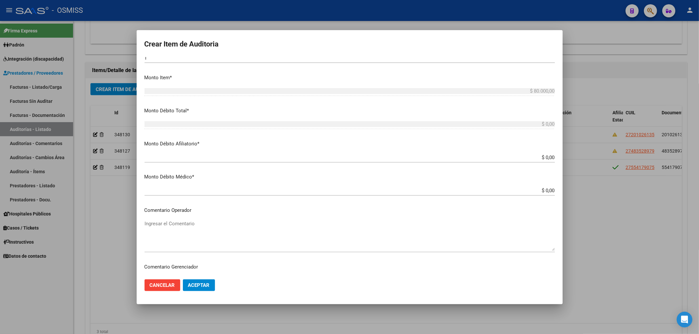
click at [548, 158] on input "$ 0,00" at bounding box center [350, 158] width 410 height 6
click at [550, 157] on app-form-text-field "Monto Débito Afiliatorio * $ 0,00 Ingresar el monto Afiliatorio" at bounding box center [353, 150] width 416 height 20
click at [549, 158] on input "$ 0,00" at bounding box center [350, 158] width 410 height 6
paste input "80.000,00"
click at [263, 226] on textarea "Ingresar el Comentario" at bounding box center [350, 235] width 410 height 31
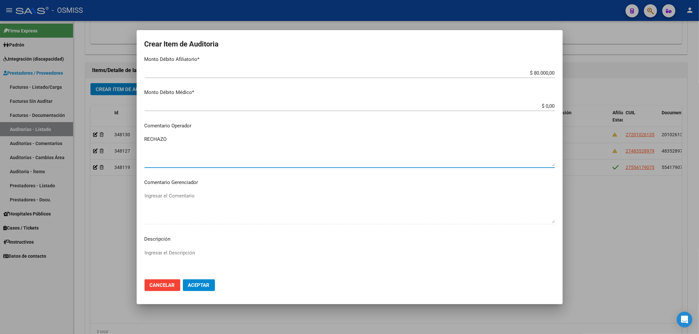
scroll to position [306, 0]
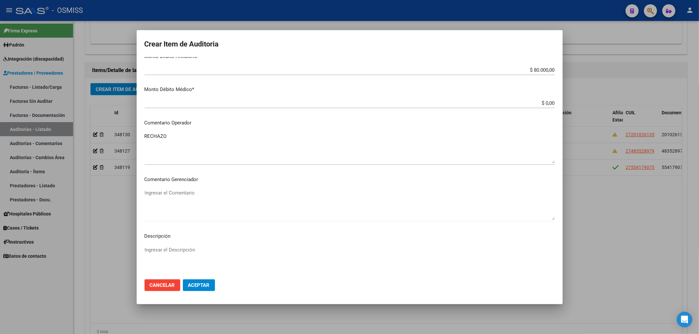
click at [186, 252] on textarea "Ingresar el Descripción" at bounding box center [350, 261] width 410 height 31
paste textarea "REMUNERACIÓN DECLARADA NO CUBRE EL MINIMO DE APORTES - Grupo familiar sin cober…"
click at [299, 165] on div "RECHAZO Ingresar el Comentario" at bounding box center [350, 147] width 410 height 33
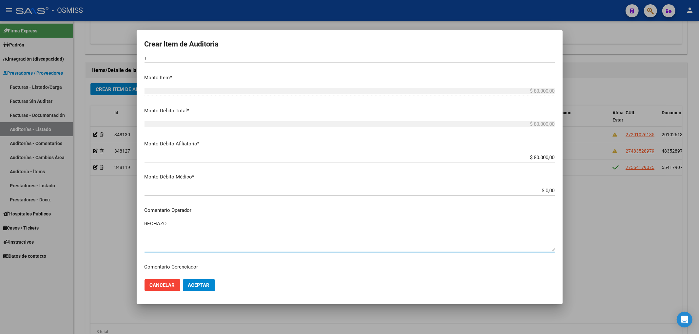
scroll to position [383, 0]
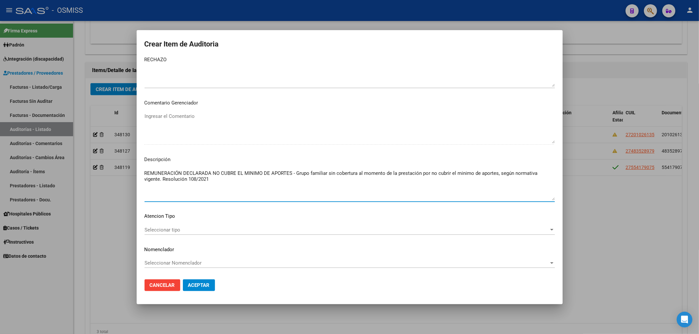
drag, startPoint x: 212, startPoint y: 179, endPoint x: 138, endPoint y: 172, distance: 74.7
click at [138, 172] on mat-dialog-content "36415818 Nro Documento 20364158182 CUIL Afiliado Activo Análisis Afiliado Prest…" at bounding box center [350, 165] width 426 height 217
click at [195, 286] on span "Aceptar" at bounding box center [199, 286] width 22 height 6
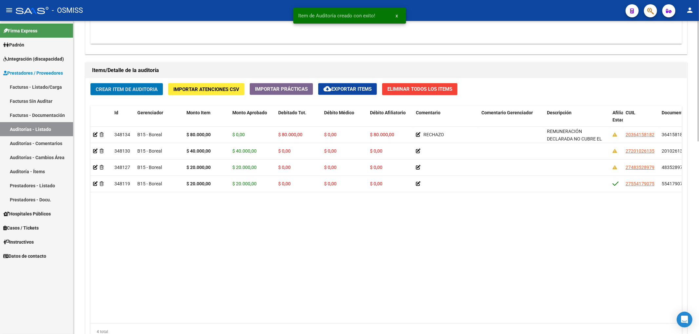
click at [148, 89] on span "Crear Item de Auditoria" at bounding box center [127, 90] width 62 height 6
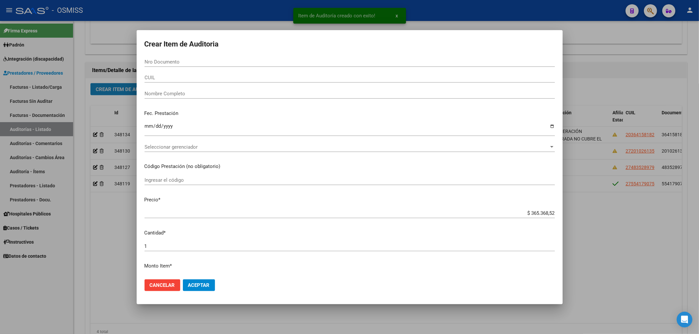
paste input "29368287"
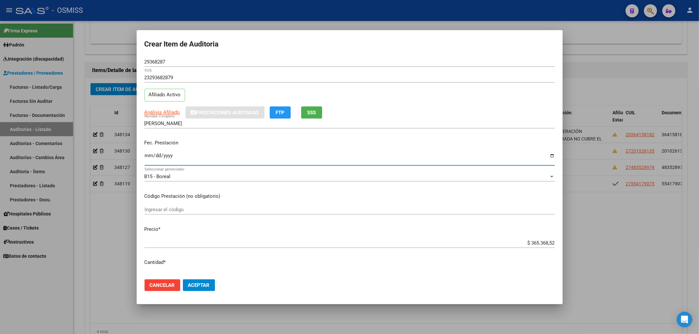
click at [148, 154] on input "Ingresar la fecha" at bounding box center [350, 158] width 410 height 10
drag, startPoint x: 523, startPoint y: 242, endPoint x: 655, endPoint y: 246, distance: 132.2
click at [646, 246] on div "Crear Item de Auditoria 29368287 Nro Documento 23293682879 CUIL Afiliado Activo…" at bounding box center [349, 167] width 699 height 334
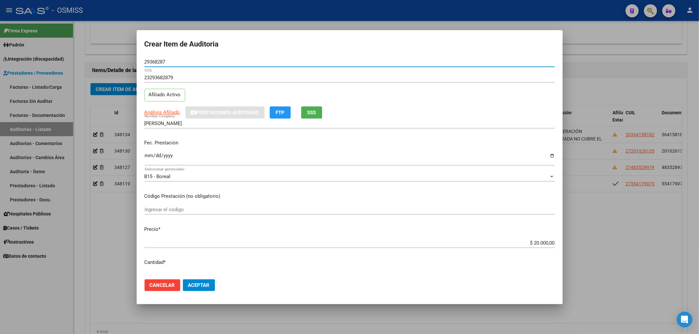
drag, startPoint x: 184, startPoint y: 62, endPoint x: 115, endPoint y: 66, distance: 69.3
click at [118, 62] on div "Crear Item de Auditoria 29368287 Nro Documento 23293682879 CUIL Afiliado Activo…" at bounding box center [349, 167] width 699 height 334
click at [230, 139] on div "Fec. Prestación 2025-07-11 Ingresar la fecha" at bounding box center [350, 152] width 410 height 37
click at [209, 283] on span "Aceptar" at bounding box center [199, 286] width 22 height 6
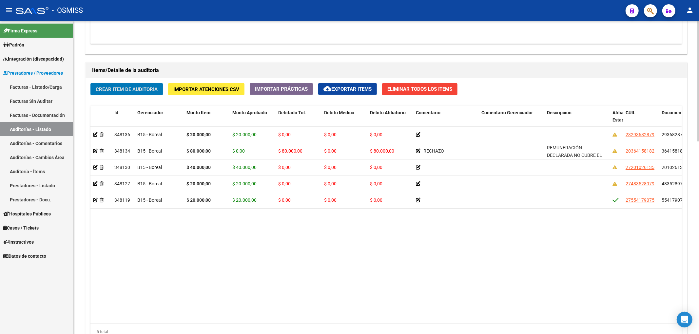
click at [154, 95] on button "Crear Item de Auditoria" at bounding box center [126, 89] width 72 height 12
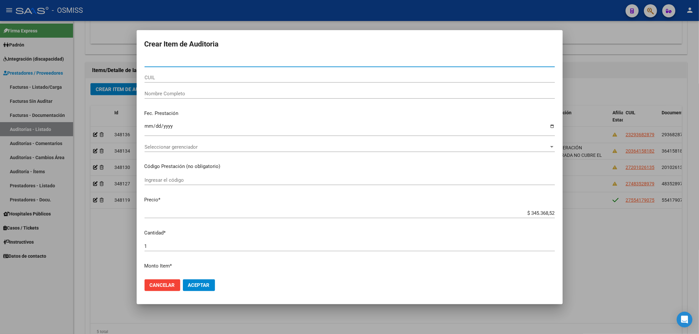
paste input "28491433"
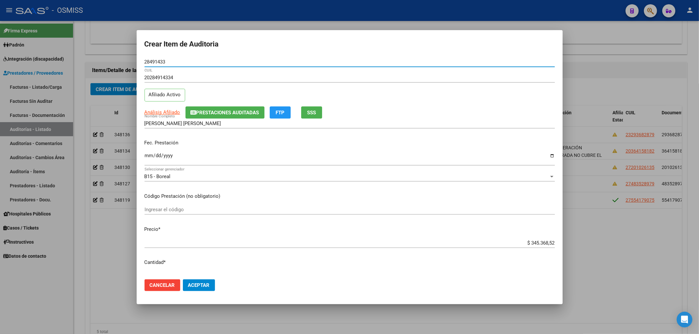
click at [147, 157] on input "Ingresar la fecha" at bounding box center [350, 158] width 410 height 10
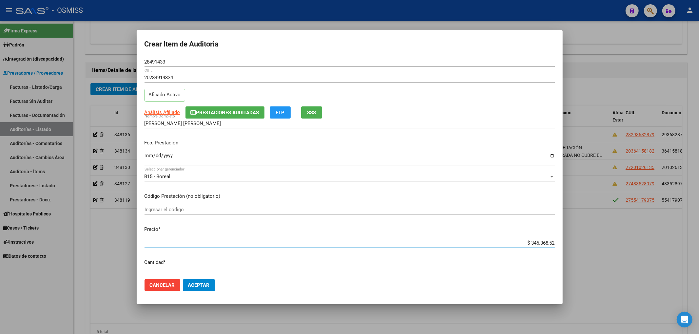
drag, startPoint x: 523, startPoint y: 244, endPoint x: 567, endPoint y: 239, distance: 43.6
click at [555, 242] on mat-dialog-content "28491433 Nro Documento 20284914334 CUIL Afiliado Activo Análisis Afiliado Prest…" at bounding box center [350, 165] width 426 height 217
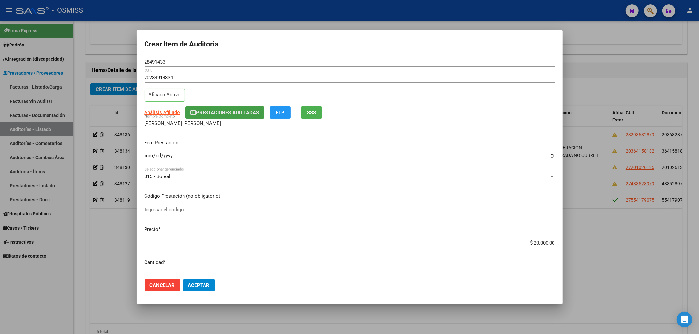
click at [219, 115] on span "Prestaciones Auditadas" at bounding box center [227, 113] width 63 height 6
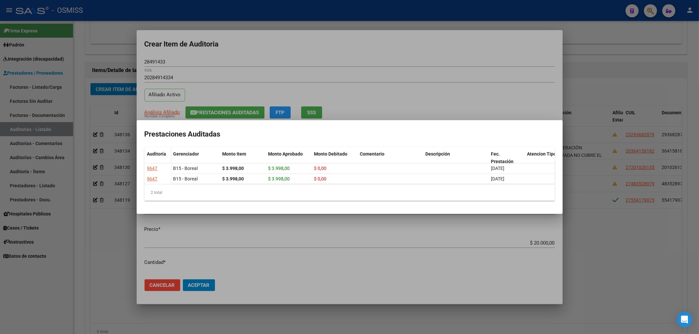
click at [280, 51] on div at bounding box center [349, 167] width 699 height 334
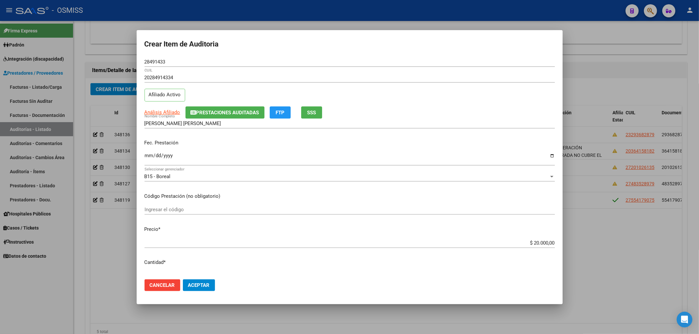
drag, startPoint x: 170, startPoint y: 62, endPoint x: 68, endPoint y: 57, distance: 102.4
click at [85, 58] on div "Crear Item de Auditoria 28491433 Nro Documento 20284914334 CUIL Afiliado Activo…" at bounding box center [349, 167] width 699 height 334
click at [266, 83] on div "20284914334 CUIL" at bounding box center [350, 78] width 410 height 10
drag, startPoint x: 258, startPoint y: 240, endPoint x: 252, endPoint y: 249, distance: 10.9
click at [258, 240] on input "$ 20.000,00" at bounding box center [350, 243] width 410 height 6
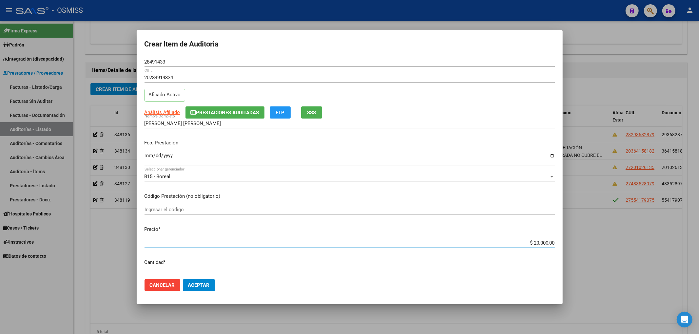
click at [204, 284] on span "Aceptar" at bounding box center [199, 286] width 22 height 6
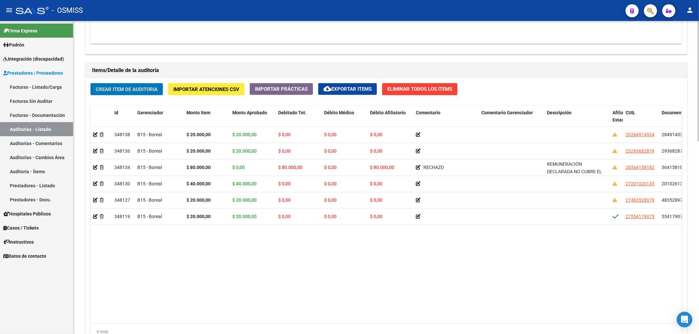
click at [111, 87] on span "Crear Item de Auditoria" at bounding box center [127, 90] width 62 height 6
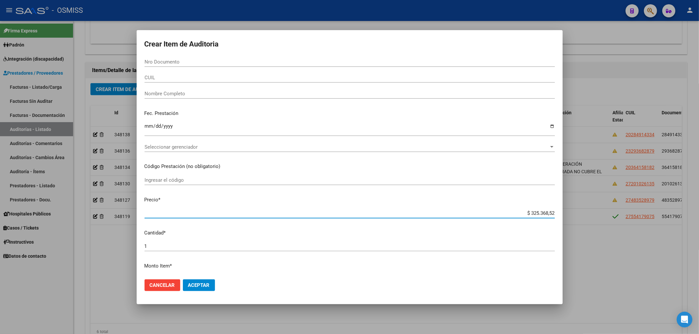
drag, startPoint x: 522, startPoint y: 212, endPoint x: 564, endPoint y: 224, distance: 44.0
click at [576, 213] on div "Crear Item de Auditoria Nro Documento CUIL Nombre Completo Fec. Prestación Ingr…" at bounding box center [349, 167] width 699 height 334
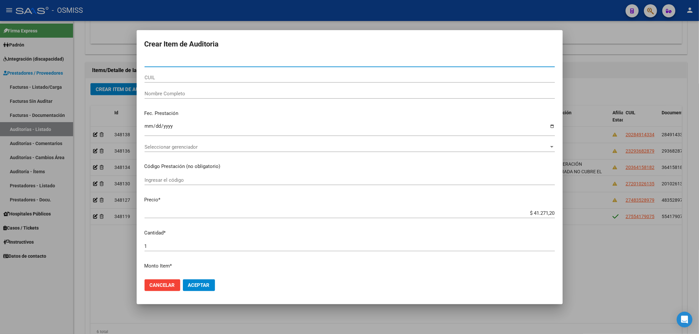
click at [158, 61] on input "Nro Documento" at bounding box center [350, 62] width 410 height 6
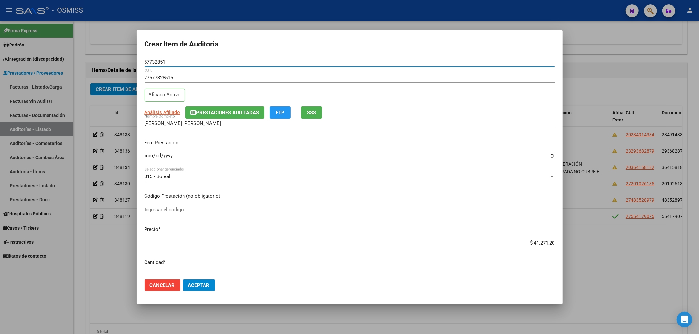
click at [147, 155] on input "Ingresar la fecha" at bounding box center [350, 158] width 410 height 10
drag, startPoint x: 167, startPoint y: 59, endPoint x: 115, endPoint y: 50, distance: 52.9
click at [117, 50] on div "Crear Item de Auditoria 57732851 Nro Documento 27577328515 CUIL Afiliado Activo…" at bounding box center [349, 167] width 699 height 334
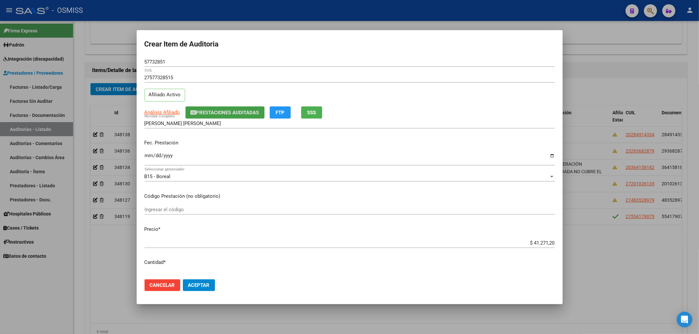
click at [243, 112] on span "Prestaciones Auditadas" at bounding box center [227, 113] width 63 height 6
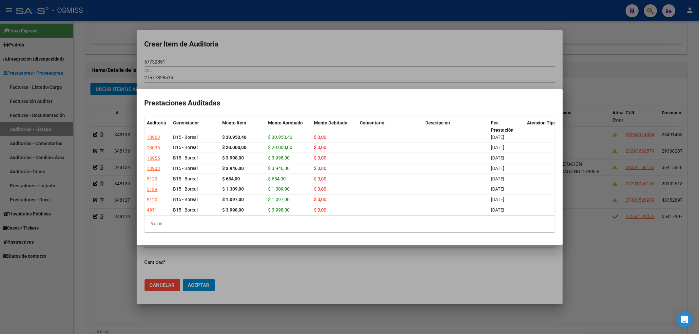
click at [285, 68] on div at bounding box center [349, 167] width 699 height 334
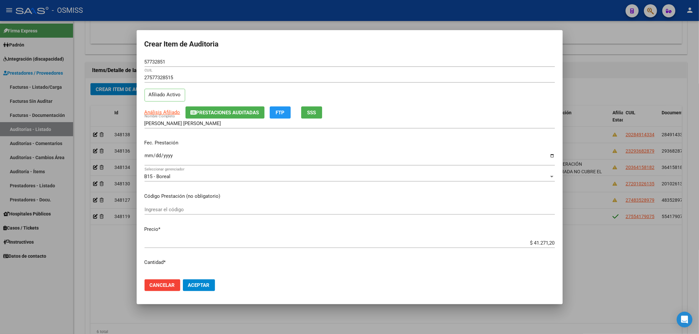
click at [205, 283] on span "Aceptar" at bounding box center [199, 286] width 22 height 6
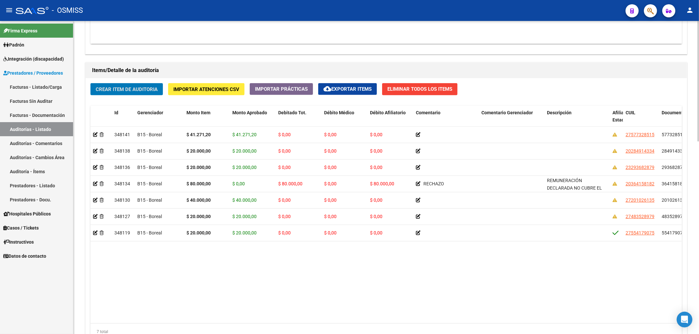
click at [140, 92] on span "Crear Item de Auditoria" at bounding box center [127, 90] width 62 height 6
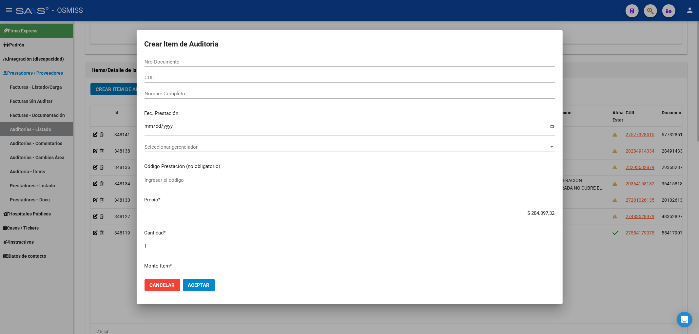
paste input "49784740"
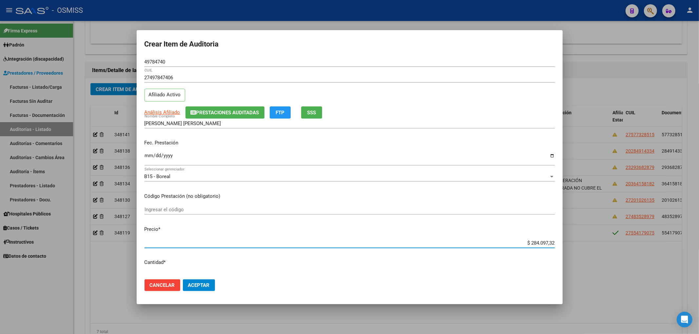
drag, startPoint x: 521, startPoint y: 244, endPoint x: 566, endPoint y: 245, distance: 44.9
click at [566, 245] on div "Crear Item de Auditoria 49784740 Nro Documento 27497847406 CUIL Afiliado Activo…" at bounding box center [349, 167] width 699 height 334
click at [147, 159] on input "Ingresar la fecha" at bounding box center [350, 158] width 410 height 10
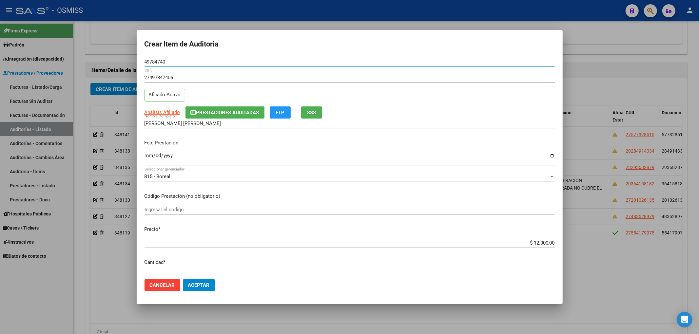
drag, startPoint x: 168, startPoint y: 61, endPoint x: 87, endPoint y: 62, distance: 81.3
click at [87, 62] on div "Crear Item de Auditoria 49784740 Nro Documento 27497847406 CUIL Afiliado Activo…" at bounding box center [349, 167] width 699 height 334
click at [214, 152] on div "2025-07-14 Ingresar la fecha" at bounding box center [350, 159] width 410 height 14
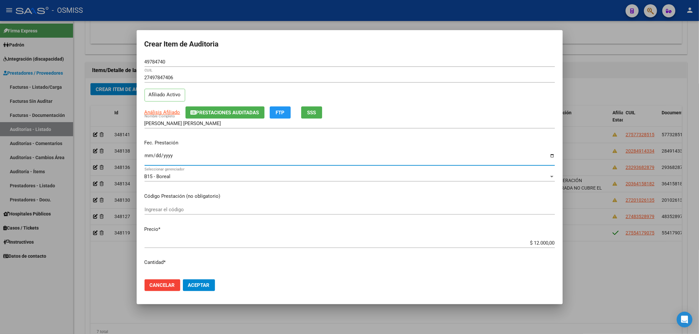
click at [202, 268] on mat-dialog-content "49784740 Nro Documento 27497847406 CUIL Afiliado Activo Análisis Afiliado Prest…" at bounding box center [350, 165] width 426 height 217
click at [202, 284] on span "Aceptar" at bounding box center [199, 286] width 22 height 6
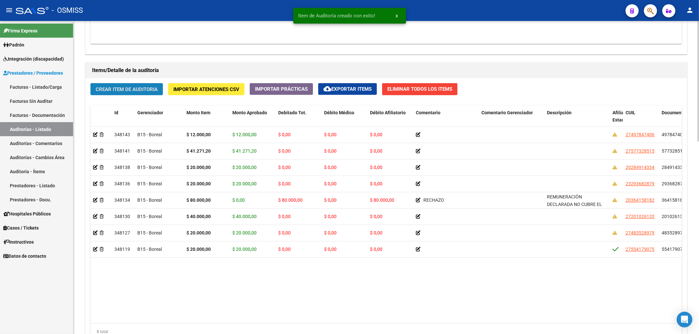
click at [143, 90] on span "Crear Item de Auditoria" at bounding box center [127, 90] width 62 height 6
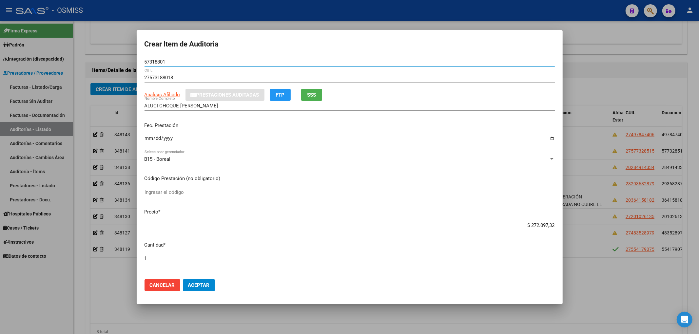
click at [147, 140] on input "Ingresar la fecha" at bounding box center [350, 141] width 410 height 10
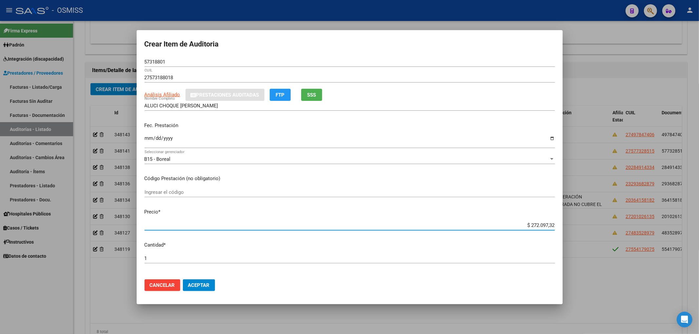
drag, startPoint x: 525, startPoint y: 226, endPoint x: 592, endPoint y: 231, distance: 66.7
click at [598, 229] on div "Crear Item de Auditoria 57318801 Nro Documento 27573188018 CUIL Análisis Afilia…" at bounding box center [349, 167] width 699 height 334
drag, startPoint x: 174, startPoint y: 63, endPoint x: 56, endPoint y: 63, distance: 118.6
click at [103, 61] on div "Crear Item de Auditoria 57318801 Nro Documento 27573188018 CUIL Análisis Afilia…" at bounding box center [349, 167] width 699 height 334
click at [277, 197] on div "Ingresar el código" at bounding box center [350, 192] width 410 height 10
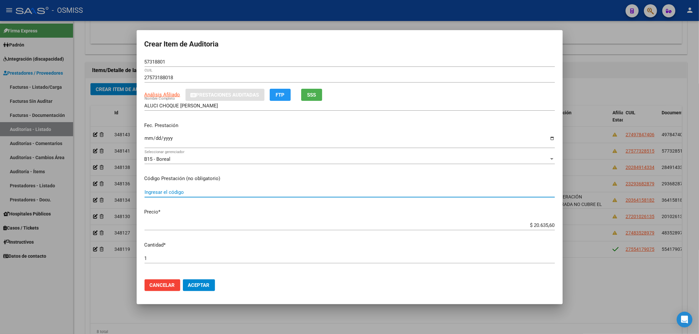
click at [201, 283] on span "Aceptar" at bounding box center [199, 286] width 22 height 6
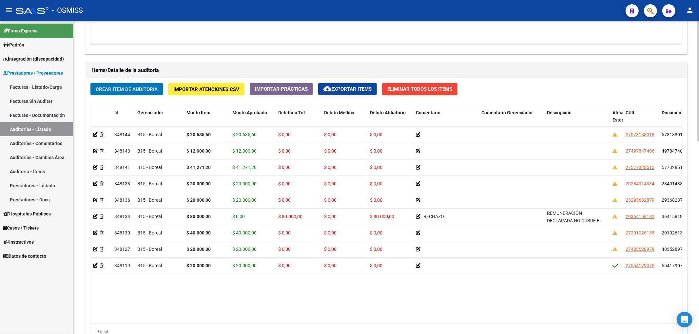
click at [153, 93] on button "Crear Item de Auditoria" at bounding box center [126, 89] width 72 height 12
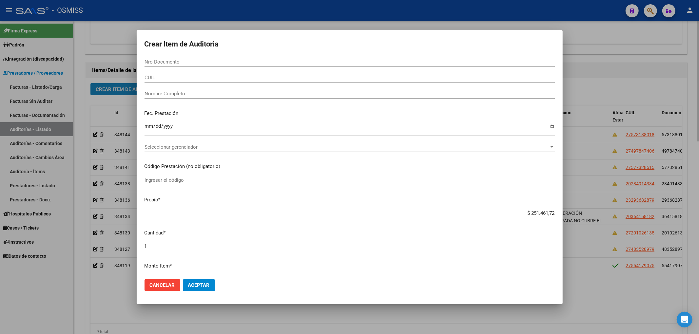
paste input "29522418"
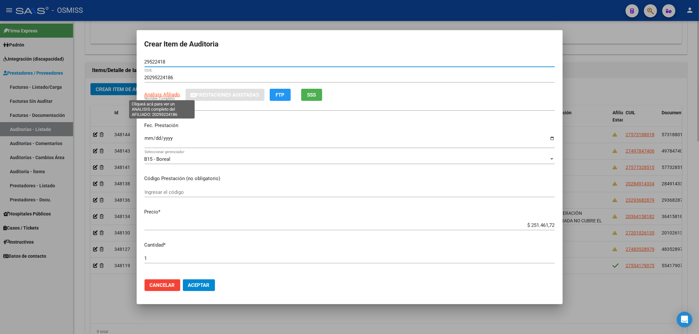
click at [183, 280] on button "Aceptar" at bounding box center [199, 286] width 32 height 12
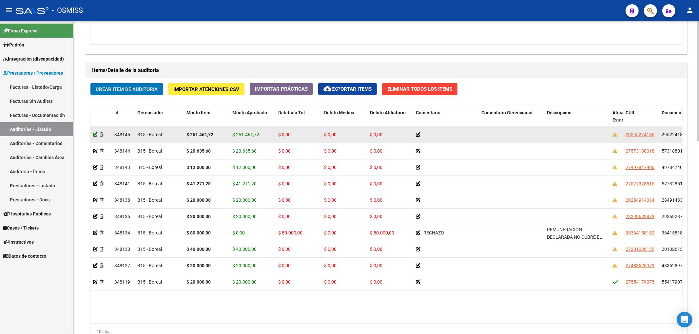
click at [95, 134] on icon at bounding box center [95, 134] width 5 height 5
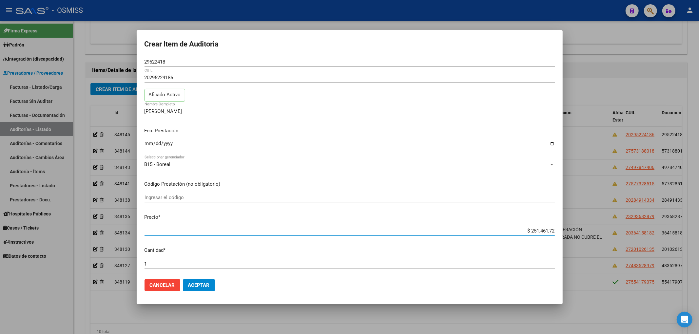
drag, startPoint x: 523, startPoint y: 231, endPoint x: 563, endPoint y: 235, distance: 40.2
click at [563, 235] on div "Crear Item de Auditoria 29522418 Nro Documento 20295224186 CUIL Afiliado Activo…" at bounding box center [349, 167] width 699 height 334
click at [146, 136] on div "Fec. Prestación Ingresar la fecha" at bounding box center [350, 140] width 410 height 37
click at [147, 144] on input "Ingresar la fecha" at bounding box center [350, 146] width 410 height 10
click at [167, 65] on div "29522418 Nro Documento" at bounding box center [350, 62] width 410 height 10
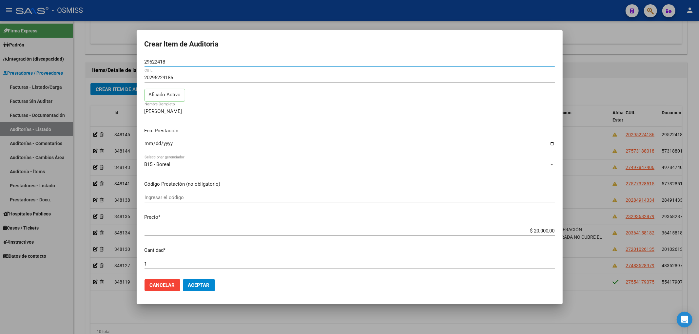
drag, startPoint x: 167, startPoint y: 63, endPoint x: 127, endPoint y: 65, distance: 39.7
click at [127, 65] on div "Crear Item de Auditoria 29522418 Nro Documento 20295224186 CUIL Afiliado Activo…" at bounding box center [349, 167] width 699 height 334
click at [263, 131] on p "Fec. Prestación" at bounding box center [350, 131] width 410 height 8
drag, startPoint x: 168, startPoint y: 63, endPoint x: 75, endPoint y: 59, distance: 92.5
click at [75, 59] on div "Crear Item de Auditoria 29522418 Nro Documento 20295224186 CUIL Afiliado Activo…" at bounding box center [349, 167] width 699 height 334
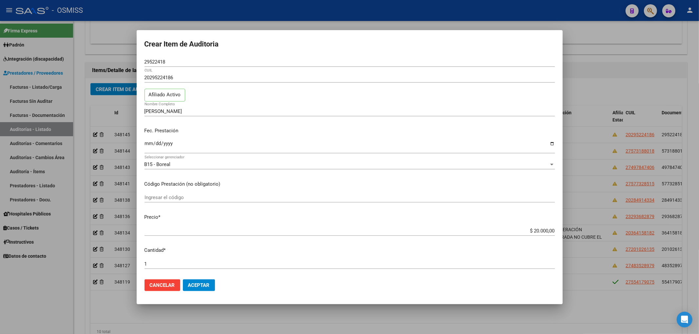
click at [283, 130] on p "Fec. Prestación" at bounding box center [350, 131] width 410 height 8
click at [199, 286] on span "Aceptar" at bounding box center [199, 286] width 22 height 6
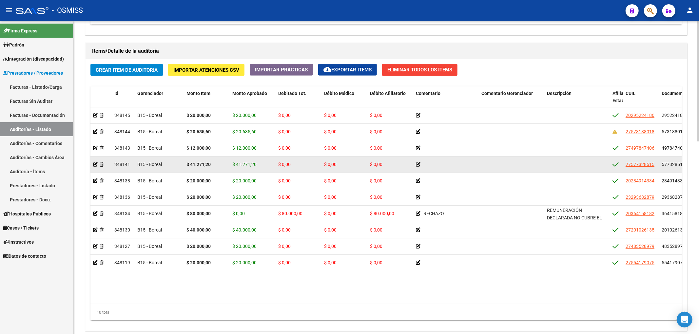
scroll to position [480, 0]
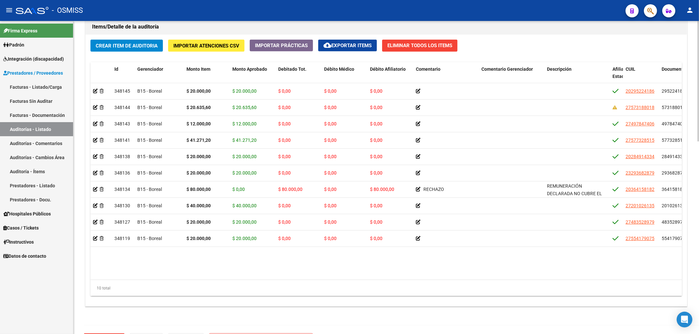
click at [153, 50] on button "Crear Item de Auditoria" at bounding box center [126, 46] width 72 height 12
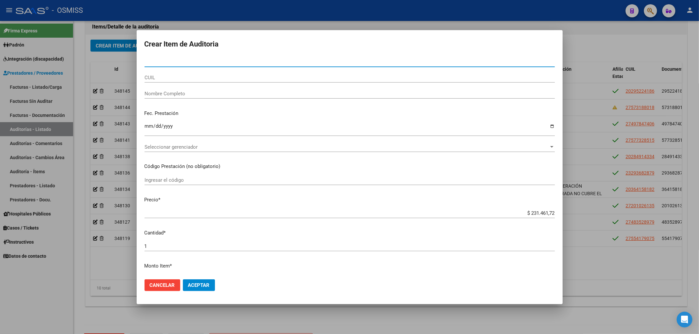
paste input "55150247"
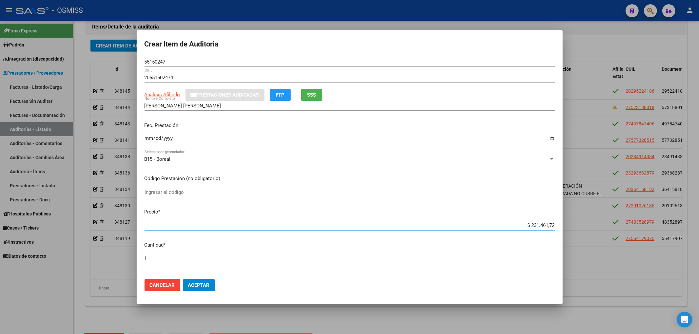
drag, startPoint x: 522, startPoint y: 224, endPoint x: 575, endPoint y: 233, distance: 52.8
click at [564, 227] on div "Crear Item de Auditoria 55150247 Nro Documento 20551502474 CUIL Análisis Afilia…" at bounding box center [349, 167] width 699 height 334
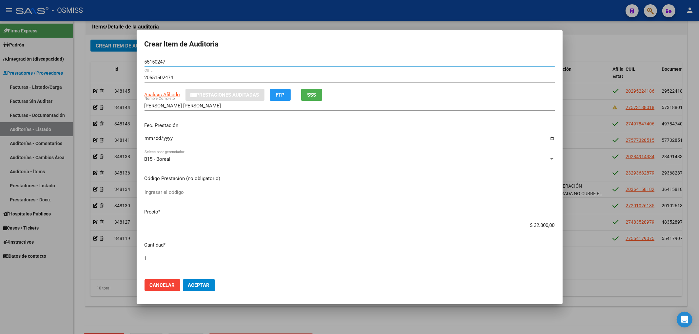
drag, startPoint x: 168, startPoint y: 62, endPoint x: 114, endPoint y: 60, distance: 53.8
click at [120, 61] on div "Crear Item de Auditoria 55150247 Nro Documento 20551502474 CUIL Análisis Afilia…" at bounding box center [349, 167] width 699 height 334
click at [233, 129] on p "Fec. Prestación" at bounding box center [350, 126] width 410 height 8
click at [146, 139] on input "Ingresar la fecha" at bounding box center [350, 141] width 410 height 10
drag, startPoint x: 259, startPoint y: 192, endPoint x: 251, endPoint y: 194, distance: 8.2
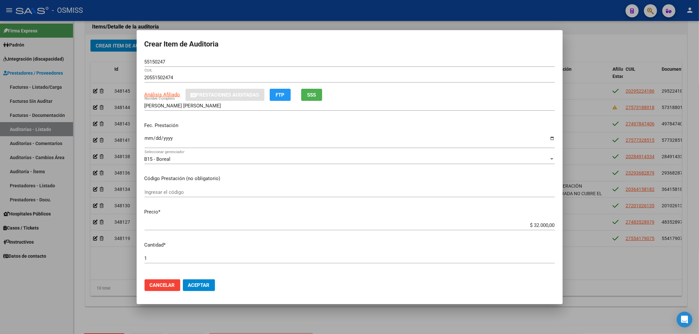
click at [259, 192] on input "Ingresar el código" at bounding box center [350, 192] width 410 height 6
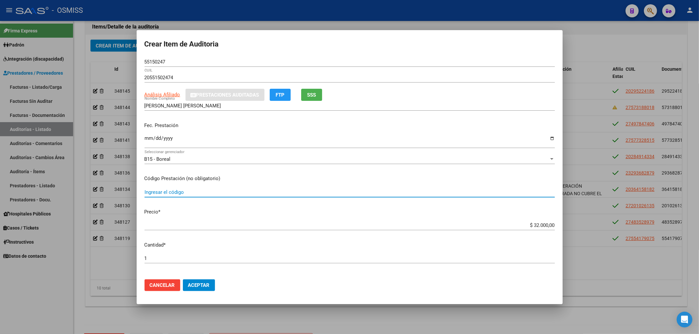
click at [197, 281] on button "Aceptar" at bounding box center [199, 286] width 32 height 12
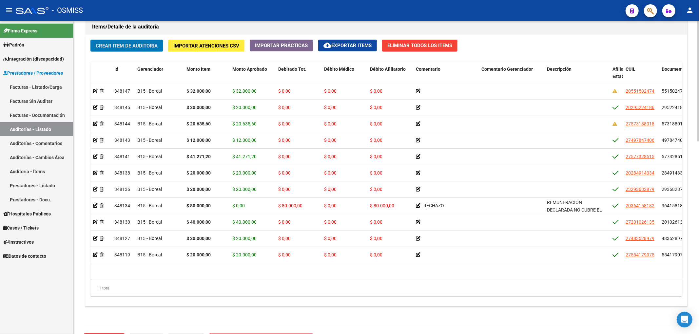
click at [126, 46] on span "Crear Item de Auditoria" at bounding box center [127, 46] width 62 height 6
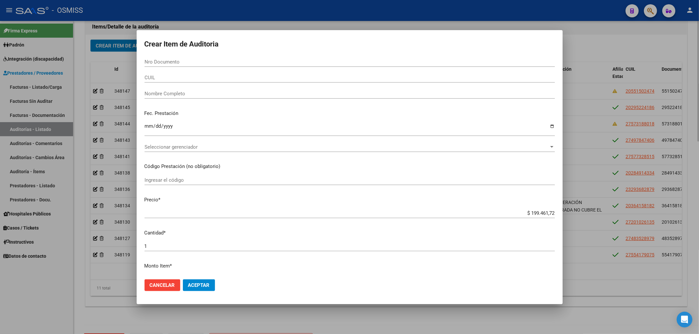
paste input "23188549"
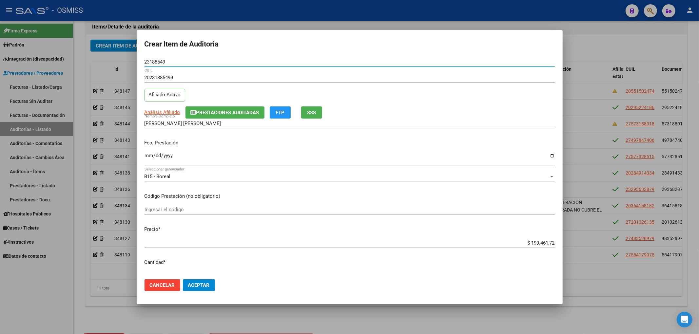
click at [206, 121] on input "ALBORNOZ CARLOS LUIS CEFERINO" at bounding box center [350, 124] width 410 height 6
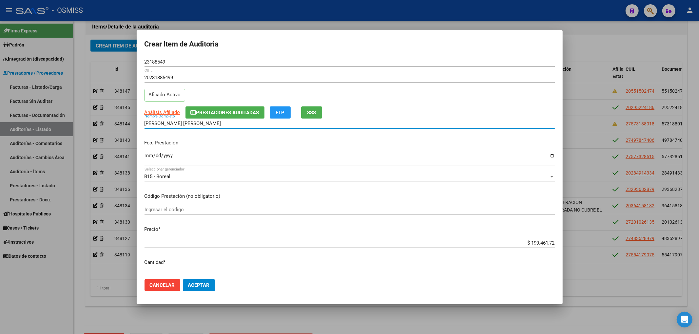
click at [210, 117] on button "Prestaciones Auditadas" at bounding box center [224, 113] width 79 height 12
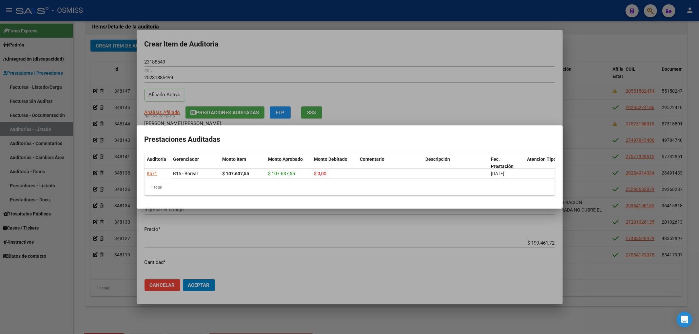
click at [236, 55] on div at bounding box center [349, 167] width 699 height 334
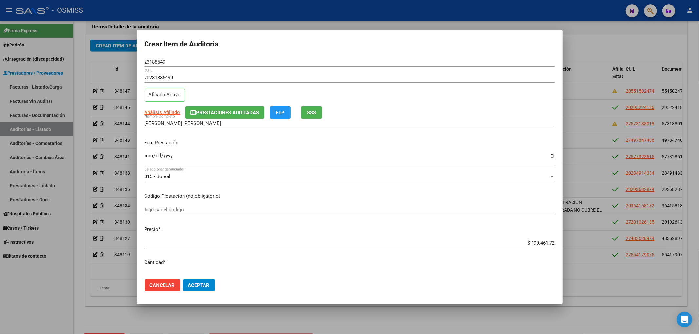
click at [150, 156] on input "Ingresar la fecha" at bounding box center [350, 158] width 410 height 10
drag, startPoint x: 166, startPoint y: 60, endPoint x: 137, endPoint y: 66, distance: 30.4
click at [133, 61] on div "Crear Item de Auditoria 23188549 Nro Documento 20231885499 CUIL Afiliado Activo…" at bounding box center [349, 167] width 699 height 334
drag, startPoint x: 272, startPoint y: 156, endPoint x: 276, endPoint y: 162, distance: 6.9
click at [272, 156] on input "2025-07-28" at bounding box center [350, 158] width 410 height 10
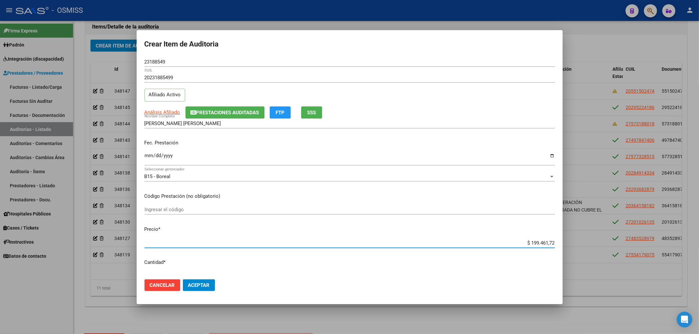
drag, startPoint x: 523, startPoint y: 243, endPoint x: 588, endPoint y: 245, distance: 64.3
click at [587, 245] on div "Crear Item de Auditoria 23188549 Nro Documento 20231885499 CUIL Afiliado Activo…" at bounding box center [349, 167] width 699 height 334
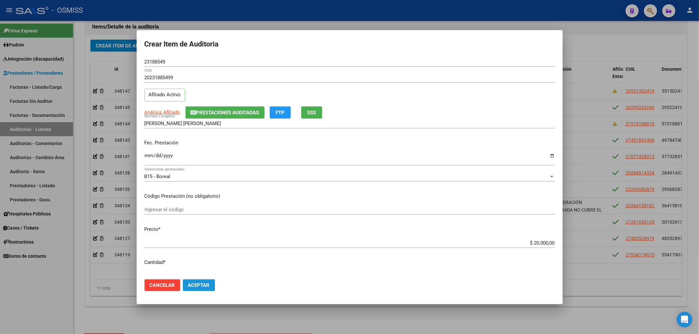
click at [209, 286] on span "Aceptar" at bounding box center [199, 286] width 22 height 6
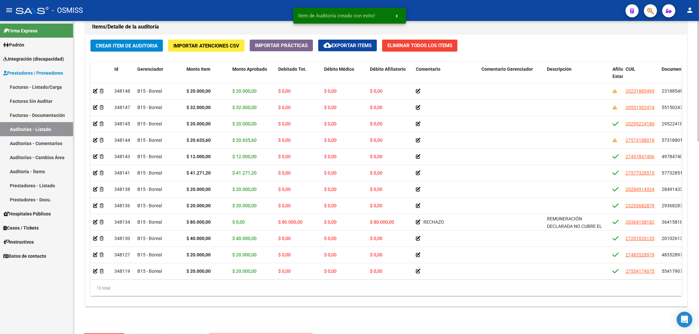
click at [132, 53] on div "Crear Item de Auditoria Importar Atenciones CSV Importar Prácticas cloud_downlo…" at bounding box center [386, 171] width 601 height 272
click at [131, 47] on span "Crear Item de Auditoria" at bounding box center [127, 46] width 62 height 6
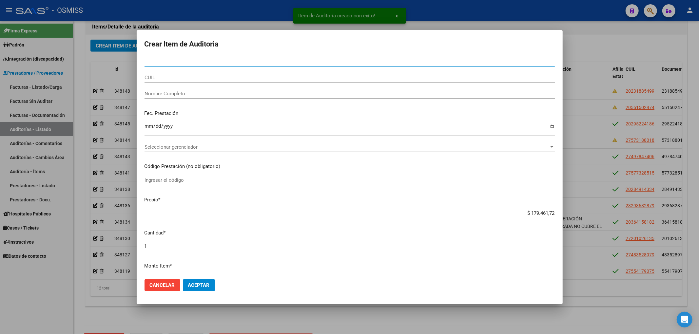
paste input "49784740"
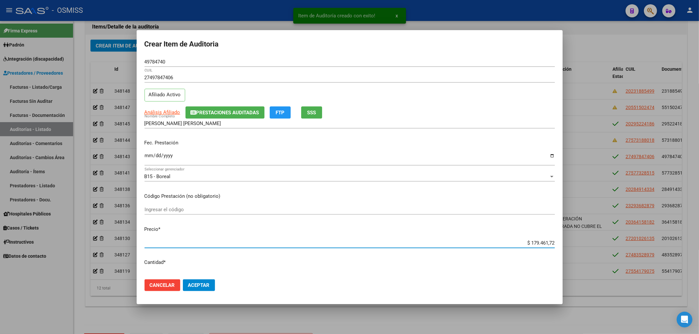
drag, startPoint x: 520, startPoint y: 244, endPoint x: 595, endPoint y: 250, distance: 75.0
click at [586, 247] on div "Item de Auditoría creado con exito! x Crear Item de Auditoria 49784740 Nro Docu…" at bounding box center [349, 167] width 699 height 334
click at [151, 157] on input "Ingresar la fecha" at bounding box center [350, 158] width 410 height 10
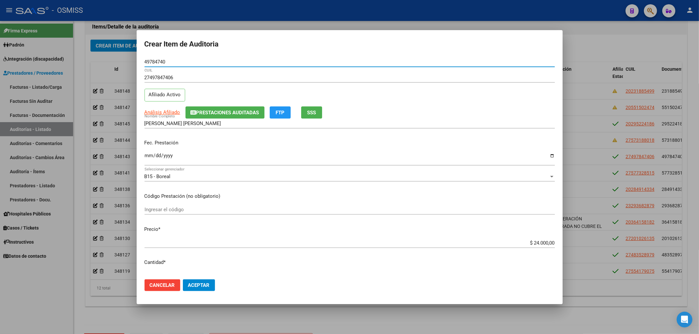
drag, startPoint x: 153, startPoint y: 64, endPoint x: 142, endPoint y: 79, distance: 18.9
click at [124, 63] on div "Crear Item de Auditoria 49784740 Nro Documento 27497847406 CUIL Afiliado Activo…" at bounding box center [349, 167] width 699 height 334
click at [271, 158] on input "2025-07-21" at bounding box center [350, 158] width 410 height 10
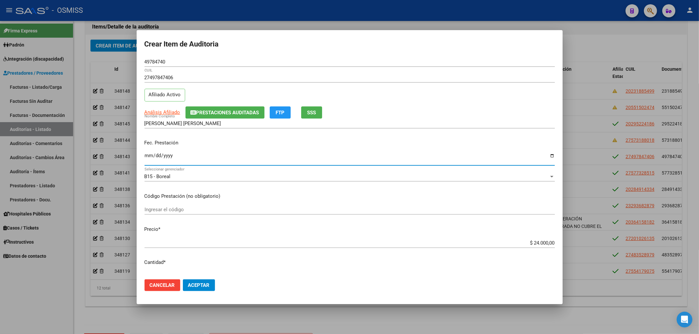
click at [209, 283] on span "Aceptar" at bounding box center [199, 286] width 22 height 6
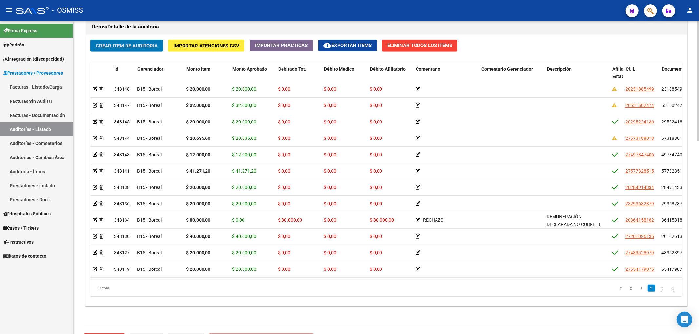
scroll to position [25, 0]
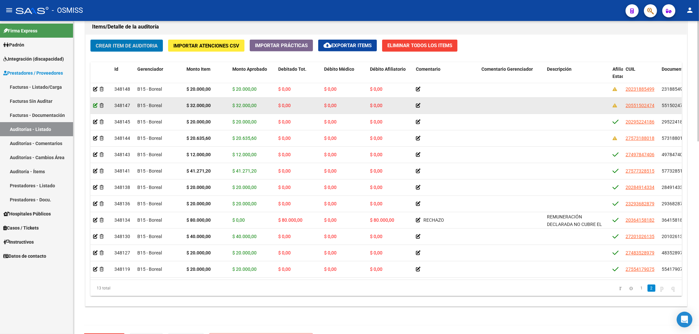
click at [94, 103] on icon at bounding box center [95, 105] width 5 height 5
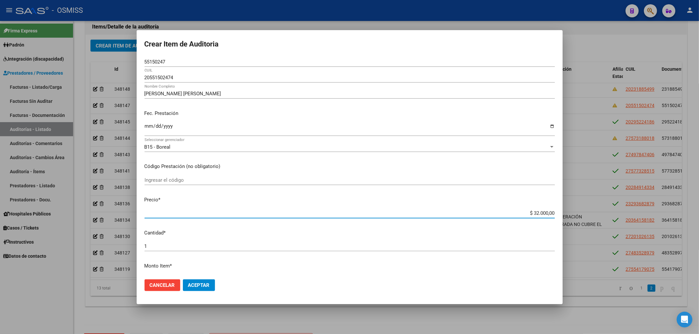
click at [530, 213] on input "$ 32.000,00" at bounding box center [350, 213] width 410 height 6
drag, startPoint x: 534, startPoint y: 215, endPoint x: 527, endPoint y: 214, distance: 6.4
click at [527, 214] on input "$ 32.000,00" at bounding box center [350, 213] width 410 height 6
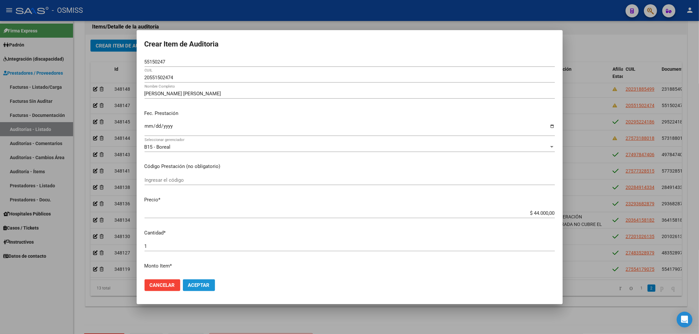
click at [197, 290] on button "Aceptar" at bounding box center [199, 286] width 32 height 12
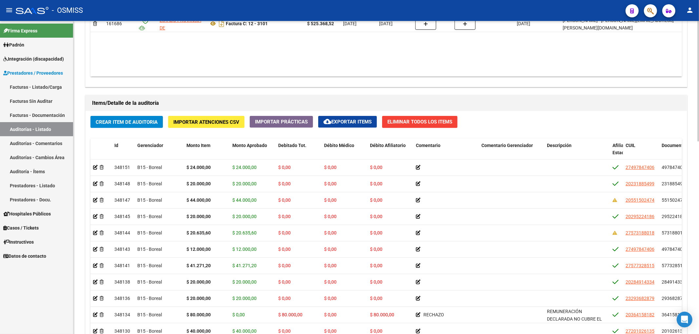
scroll to position [480, 0]
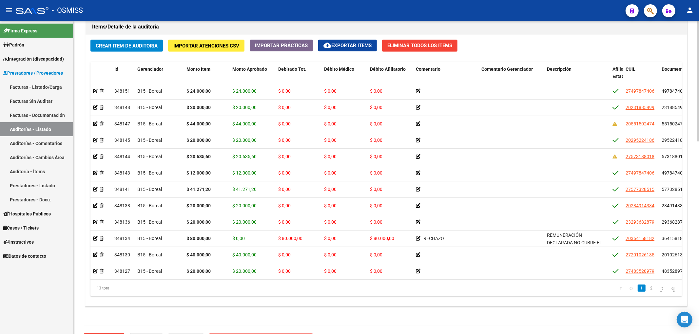
click at [147, 45] on span "Crear Item de Auditoria" at bounding box center [127, 46] width 62 height 6
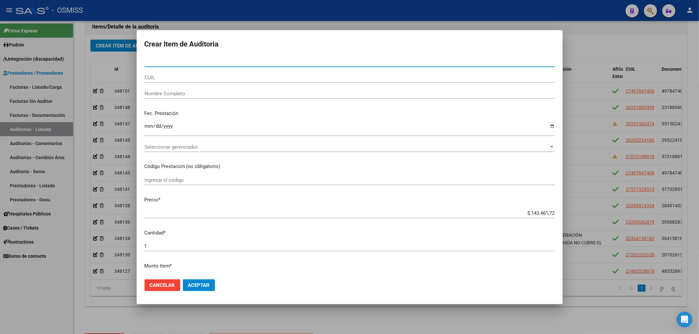
paste input "54165804"
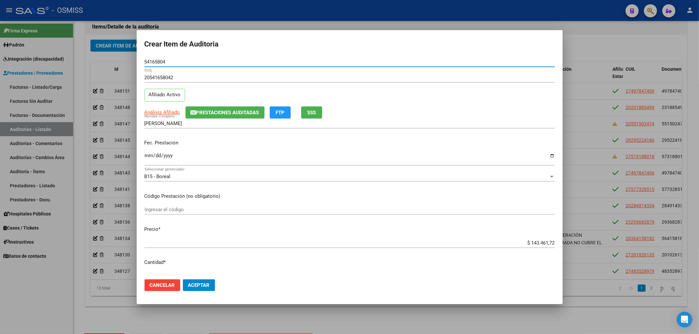
click at [148, 155] on input "Ingresar la fecha" at bounding box center [350, 158] width 410 height 10
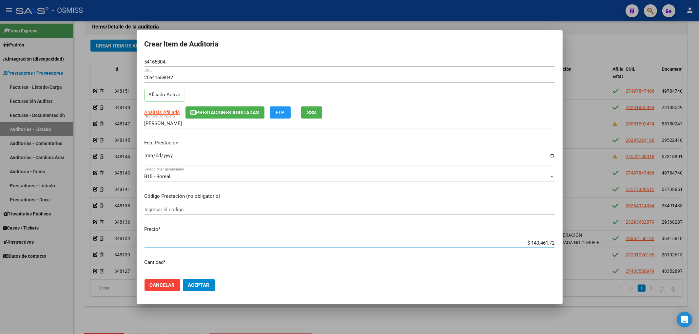
drag, startPoint x: 525, startPoint y: 243, endPoint x: 603, endPoint y: 249, distance: 78.9
click at [603, 249] on div "Crear Item de Auditoria 54165804 Nro Documento 20541658042 CUIL Afiliado Activo…" at bounding box center [349, 167] width 699 height 334
drag, startPoint x: 167, startPoint y: 64, endPoint x: 129, endPoint y: 62, distance: 38.0
click at [145, 60] on input "54165804" at bounding box center [350, 62] width 410 height 6
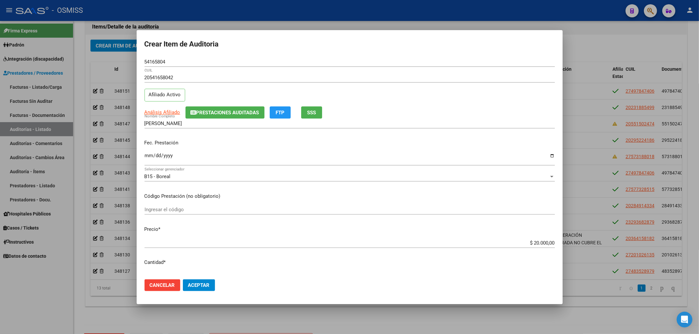
click at [243, 149] on div "Fec. Prestación 2025-07-23 Ingresar la fecha" at bounding box center [350, 152] width 410 height 37
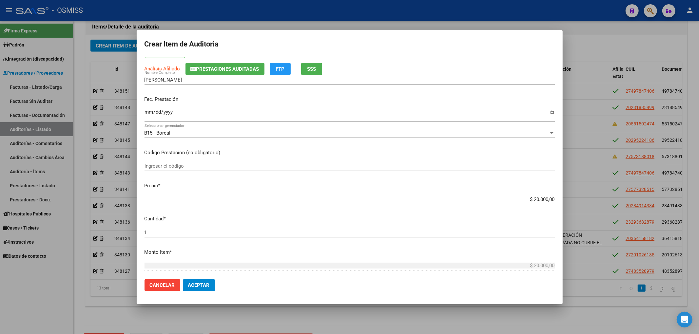
scroll to position [87, 0]
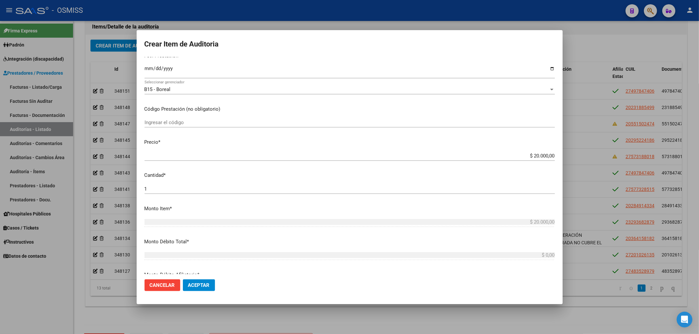
click at [275, 134] on mat-dialog-content "54165804 Nro Documento 20541658042 CUIL Afiliado Activo Análisis Afiliado Prest…" at bounding box center [350, 165] width 426 height 217
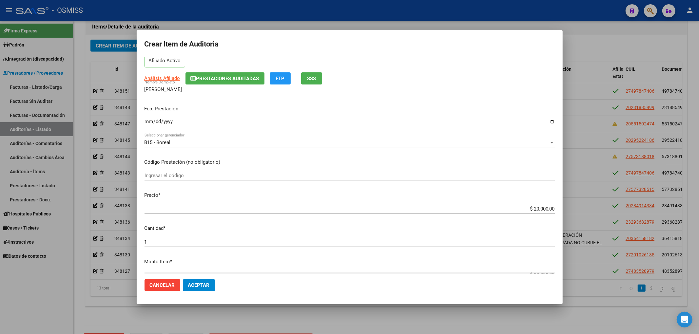
scroll to position [0, 0]
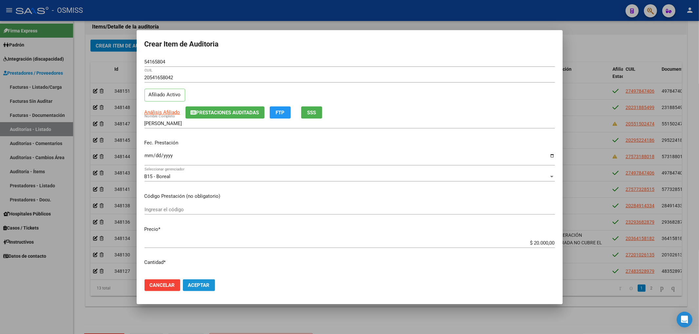
click at [210, 285] on button "Aceptar" at bounding box center [199, 286] width 32 height 12
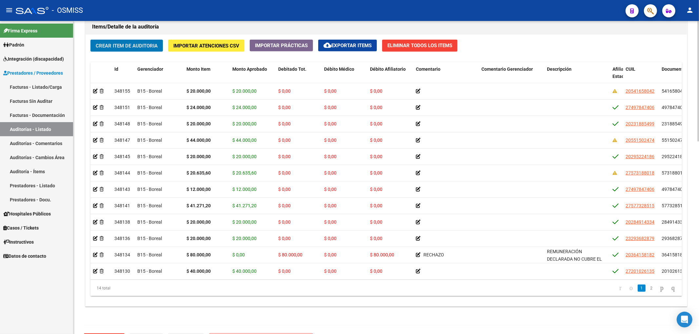
click at [161, 45] on button "Crear Item de Auditoria" at bounding box center [126, 46] width 72 height 12
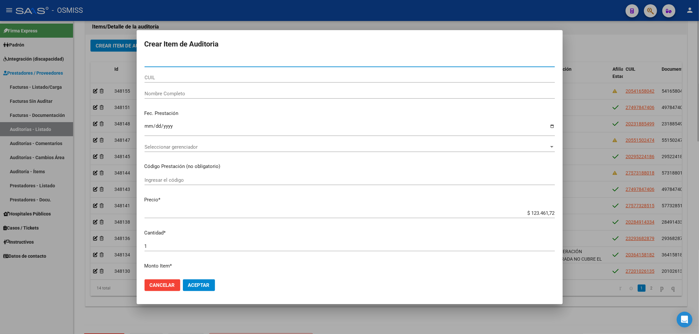
paste input "54162576"
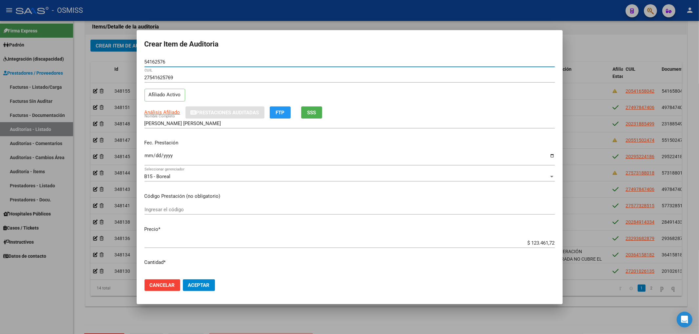
click at [147, 161] on input "Ingresar la fecha" at bounding box center [350, 158] width 410 height 10
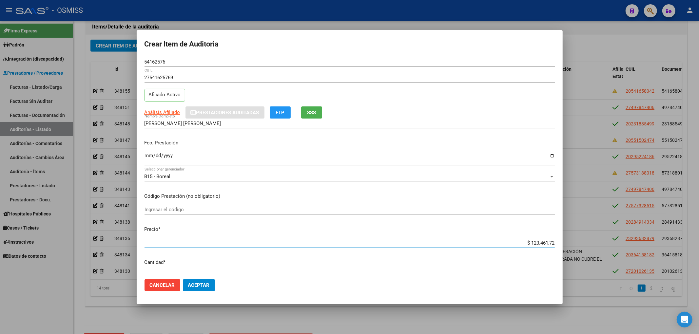
scroll to position [16, 0]
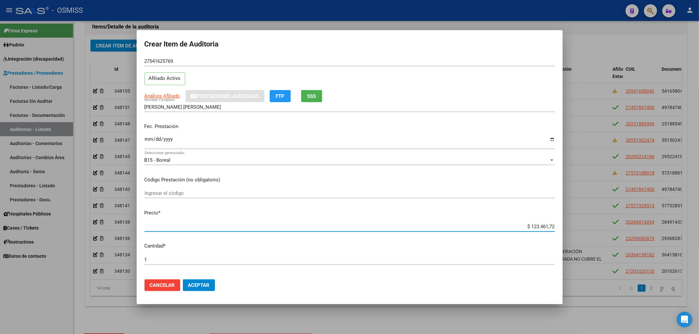
drag, startPoint x: 521, startPoint y: 243, endPoint x: 689, endPoint y: 269, distance: 170.3
click at [698, 268] on div "Crear Item de Auditoria 54162576 Nro Documento 27541625769 CUIL Afiliado Activo…" at bounding box center [349, 167] width 699 height 334
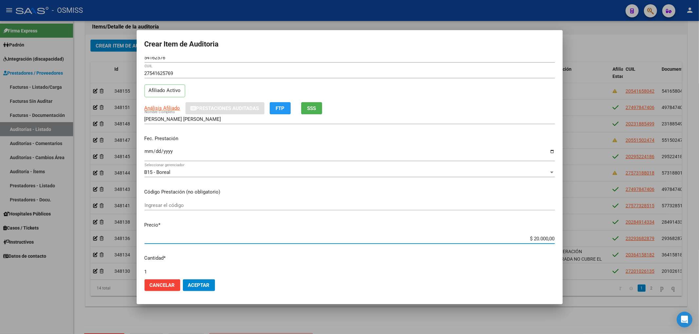
scroll to position [0, 0]
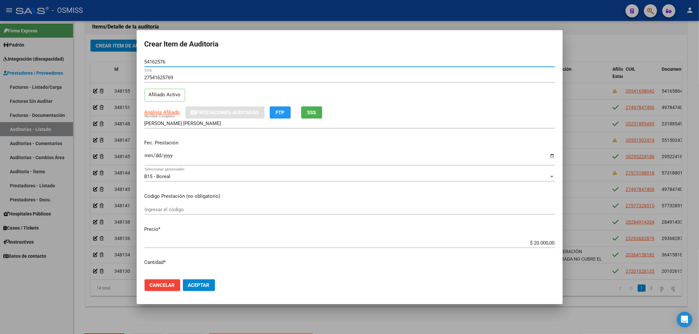
drag, startPoint x: 160, startPoint y: 62, endPoint x: 115, endPoint y: 61, distance: 45.6
click at [118, 61] on div "Crear Item de Auditoria 54162576 Nro Documento 27541625769 CUIL Afiliado Activo…" at bounding box center [349, 167] width 699 height 334
click at [248, 143] on p "Fec. Prestación" at bounding box center [350, 143] width 410 height 8
click at [199, 289] on button "Aceptar" at bounding box center [199, 286] width 32 height 12
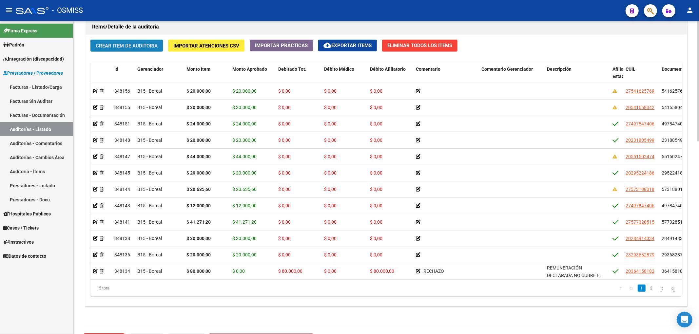
click at [119, 47] on span "Crear Item de Auditoria" at bounding box center [127, 46] width 62 height 6
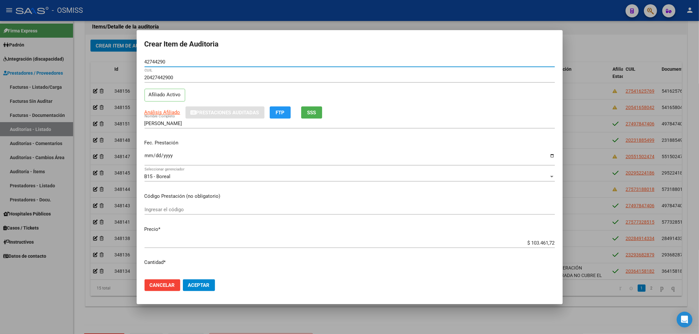
click at [151, 156] on input "Ingresar la fecha" at bounding box center [350, 158] width 410 height 10
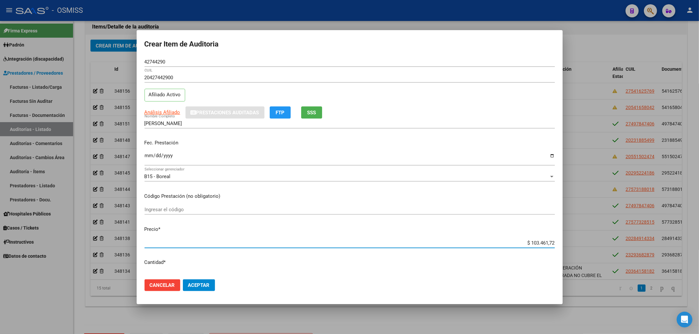
drag, startPoint x: 524, startPoint y: 242, endPoint x: 556, endPoint y: 242, distance: 31.5
click at [556, 242] on mat-dialog-content "42744290 Nro Documento 20427442900 CUIL Afiliado Activo Análisis Afiliado Prest…" at bounding box center [350, 165] width 426 height 217
paste input "48982,29"
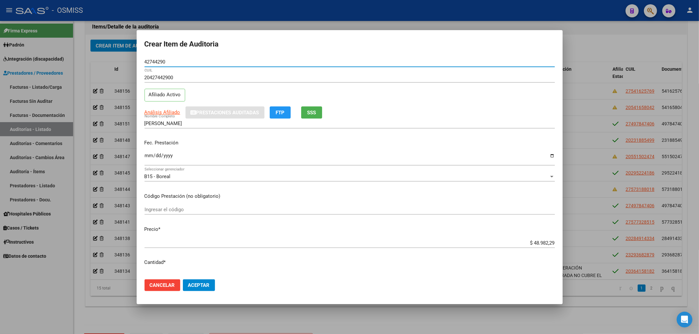
drag, startPoint x: 168, startPoint y: 64, endPoint x: 136, endPoint y: 63, distance: 31.5
click at [137, 63] on mat-dialog-content "42744290 Nro Documento 20427442900 CUIL Afiliado Activo Análisis Afiliado Prest…" at bounding box center [350, 165] width 426 height 217
click at [261, 150] on div "Fec. Prestación 2025-07-28 Ingresar la fecha" at bounding box center [350, 152] width 410 height 37
click at [208, 288] on span "Aceptar" at bounding box center [199, 286] width 22 height 6
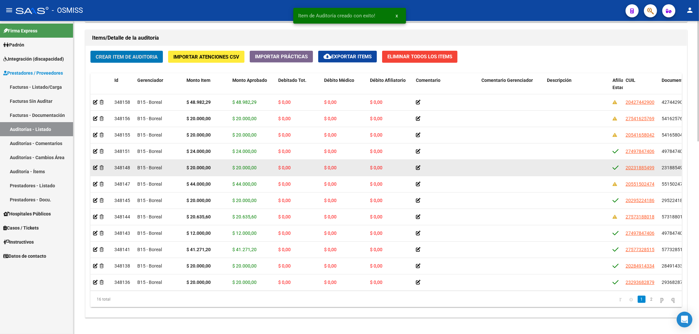
scroll to position [457, 0]
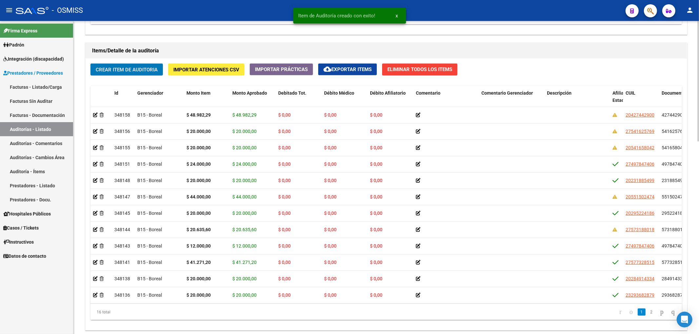
click at [145, 71] on span "Crear Item de Auditoria" at bounding box center [127, 70] width 62 height 6
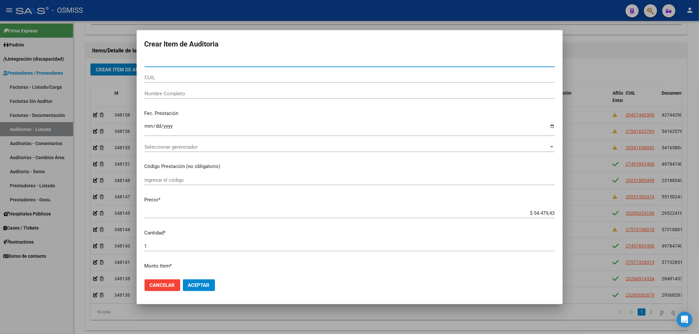
click at [246, 313] on div at bounding box center [349, 167] width 699 height 334
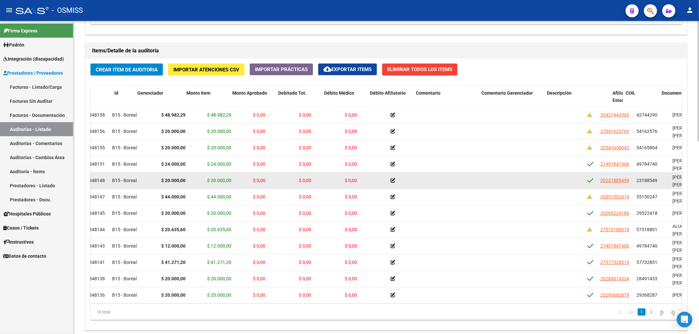
scroll to position [0, 0]
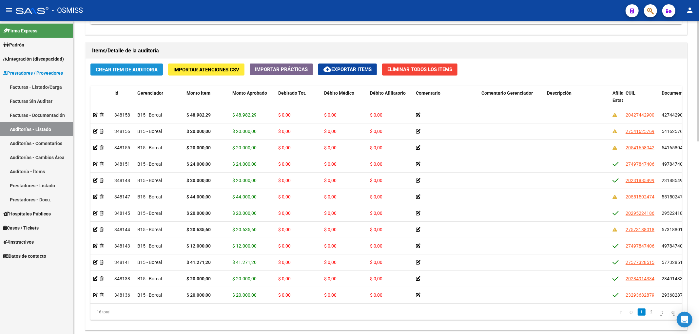
click at [129, 69] on span "Crear Item de Auditoria" at bounding box center [127, 70] width 62 height 6
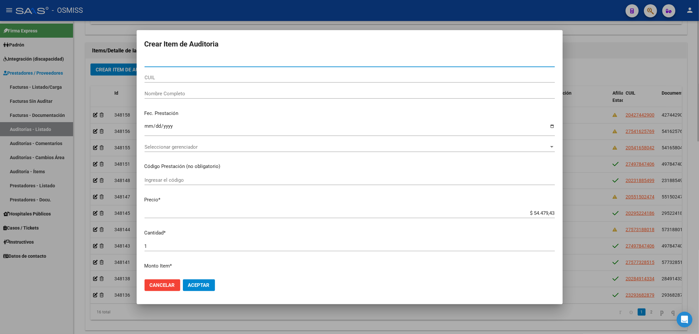
paste input "37638693"
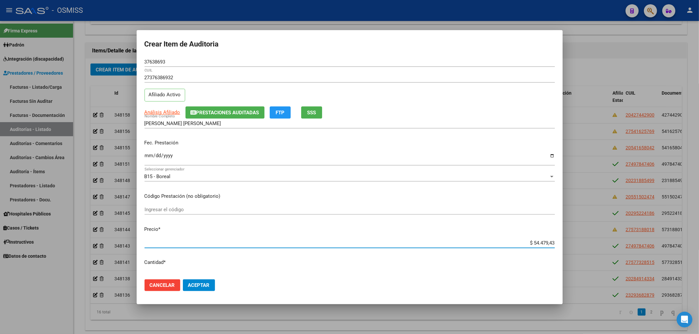
drag, startPoint x: 526, startPoint y: 244, endPoint x: 605, endPoint y: 252, distance: 79.7
click at [602, 253] on div "Crear Item de Auditoria 37638693 Nro Documento 27376386932 CUIL Afiliado Activo…" at bounding box center [349, 167] width 699 height 334
click at [145, 156] on input "Ingresar la fecha" at bounding box center [350, 158] width 410 height 10
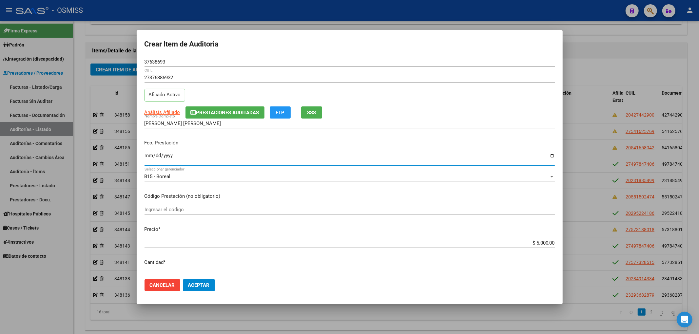
drag, startPoint x: 168, startPoint y: 62, endPoint x: 121, endPoint y: 59, distance: 47.3
click at [121, 59] on div "Crear Item de Auditoria 37638693 Nro Documento 27376386932 CUIL Afiliado Activo…" at bounding box center [349, 167] width 699 height 334
click at [263, 159] on input "[DATE]" at bounding box center [350, 158] width 410 height 10
click at [233, 108] on button "Prestaciones Auditadas" at bounding box center [224, 113] width 79 height 12
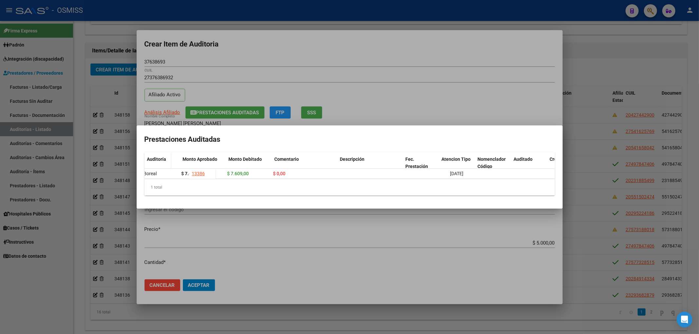
scroll to position [0, 127]
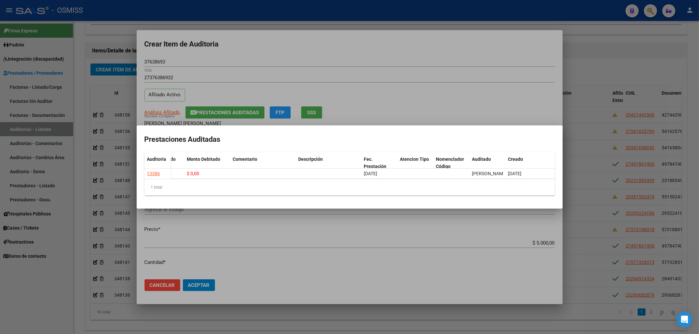
click at [337, 58] on div at bounding box center [349, 167] width 699 height 334
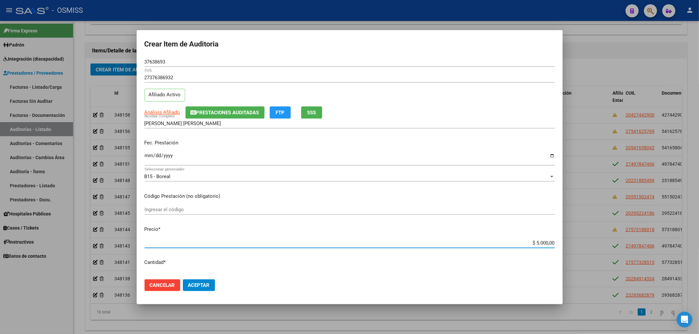
drag, startPoint x: 530, startPoint y: 242, endPoint x: 573, endPoint y: 245, distance: 43.1
click at [574, 246] on div "Crear Item de Auditoria 37638693 Nro Documento 27376386932 CUIL Afiliado Activo…" at bounding box center [349, 167] width 699 height 334
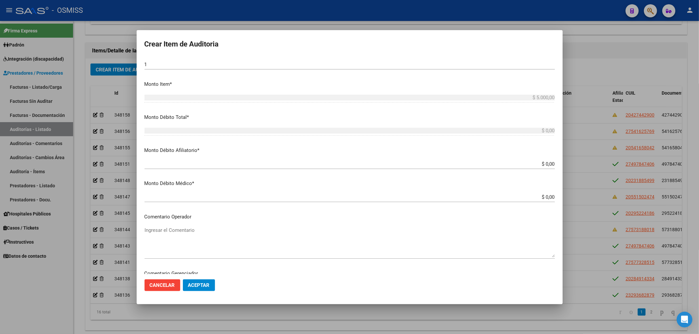
scroll to position [218, 0]
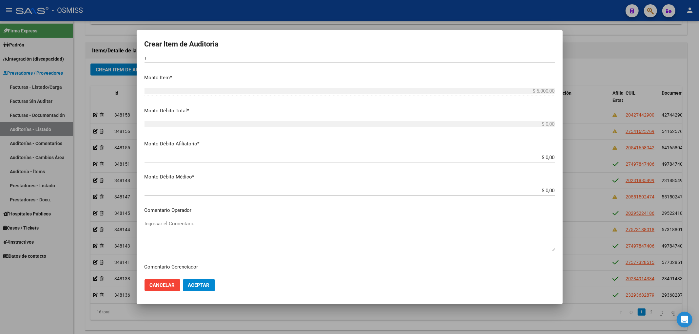
click at [456, 214] on p "Comentario Operador" at bounding box center [350, 211] width 410 height 8
click at [549, 158] on input "$ 0,00" at bounding box center [350, 158] width 410 height 6
paste input "5.000,00"
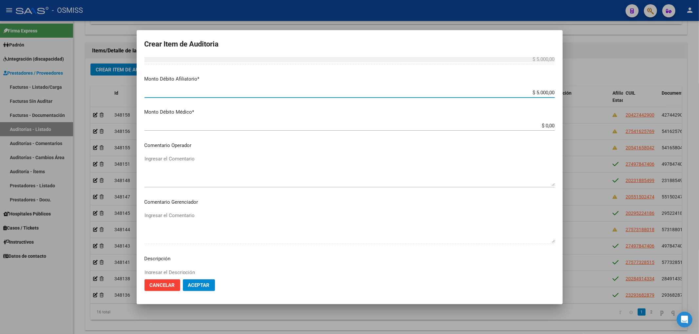
scroll to position [306, 0]
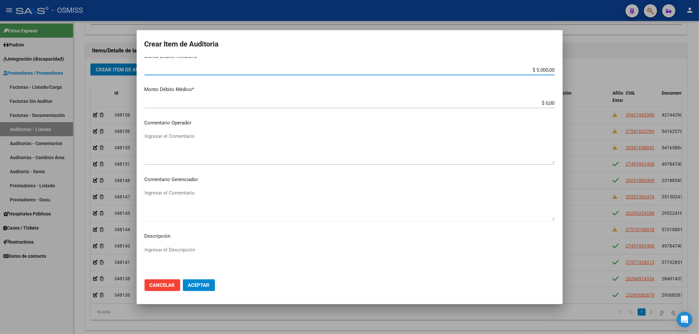
click at [159, 138] on textarea "Ingresar el Comentario" at bounding box center [350, 148] width 410 height 31
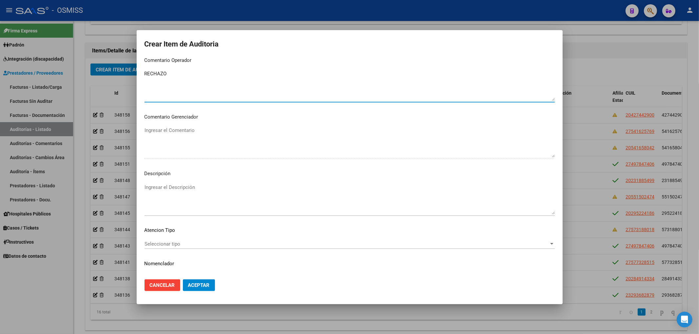
scroll to position [383, 0]
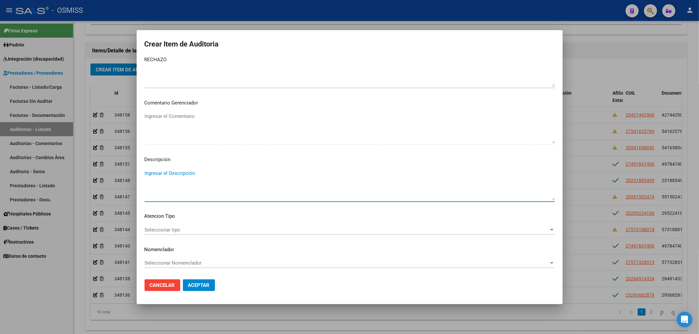
click at [180, 182] on textarea "Ingresar el Descripción" at bounding box center [350, 185] width 410 height 31
paste textarea "REMUNERACIÓN DECLARADA NO CUBRE EL MINIMO DE APORTES - Grupo familiar sin cober…"
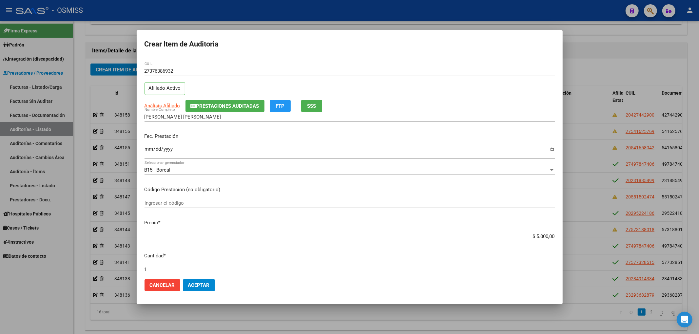
scroll to position [0, 0]
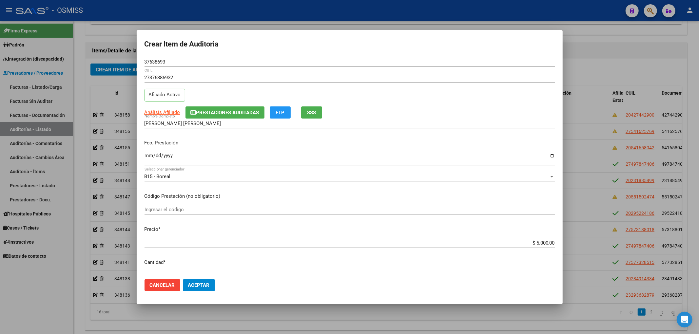
click at [199, 287] on span "Aceptar" at bounding box center [199, 286] width 22 height 6
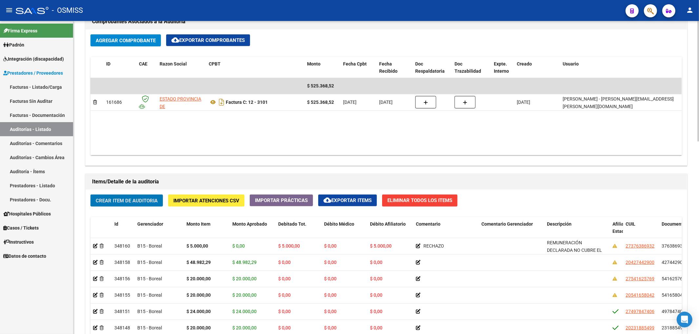
scroll to position [457, 0]
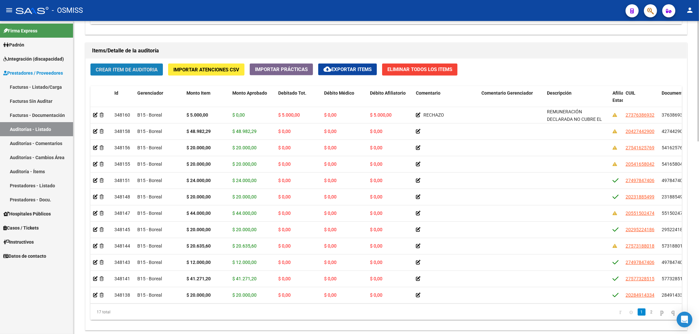
click at [131, 68] on span "Crear Item de Auditoria" at bounding box center [127, 70] width 62 height 6
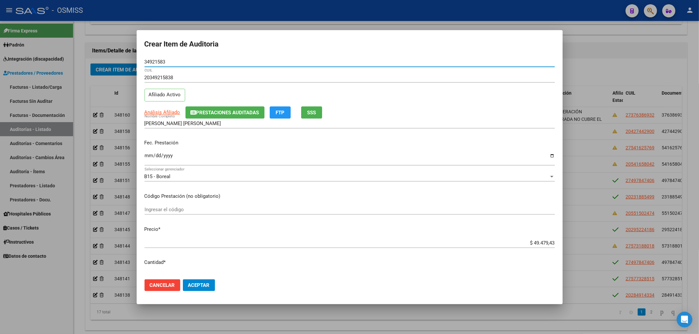
click at [217, 107] on button "Prestaciones Auditadas" at bounding box center [224, 113] width 79 height 12
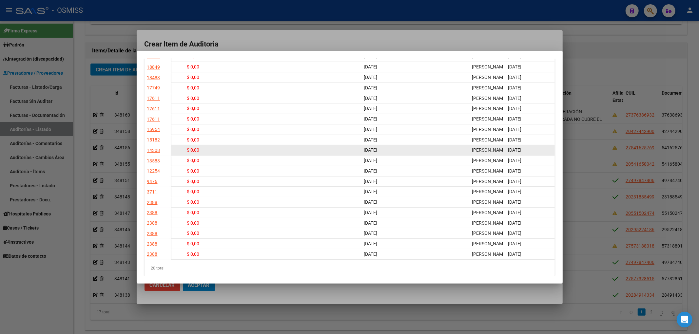
scroll to position [0, 0]
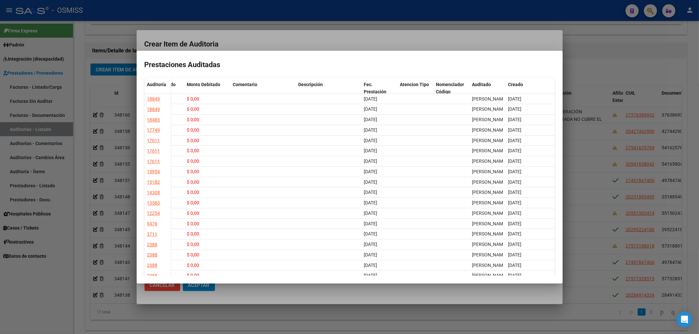
click at [270, 38] on div at bounding box center [349, 167] width 699 height 334
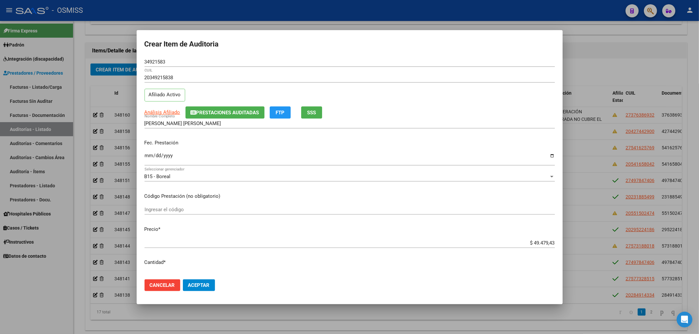
click at [150, 158] on input "Ingresar la fecha" at bounding box center [350, 158] width 410 height 10
click at [523, 247] on div "$ 49.479,43 Ingresar el precio" at bounding box center [350, 243] width 410 height 10
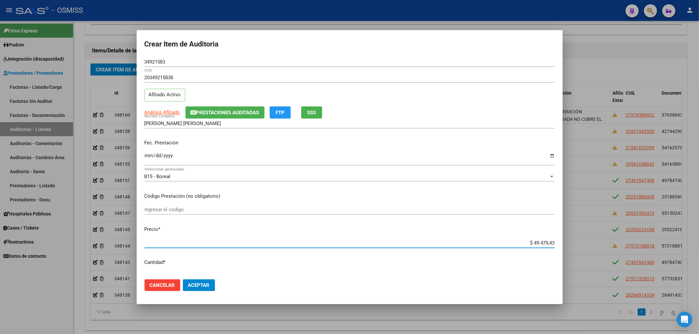
drag, startPoint x: 577, startPoint y: 244, endPoint x: 591, endPoint y: 244, distance: 13.1
click at [602, 245] on div "Crear Item de Auditoria 34921583 Nro Documento 20349215838 CUIL Afiliado Activo…" at bounding box center [349, 167] width 699 height 334
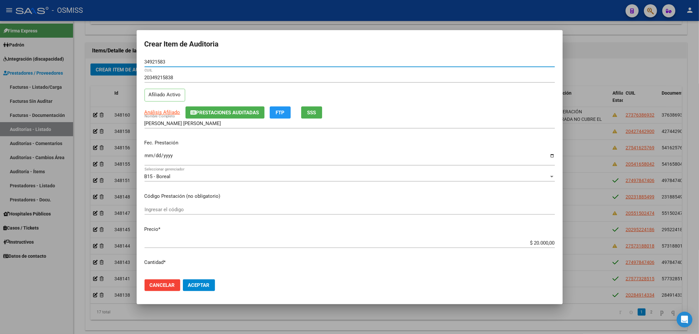
drag, startPoint x: 166, startPoint y: 63, endPoint x: 95, endPoint y: 66, distance: 71.2
click at [121, 62] on div "Crear Item de Auditoria 34921583 Nro Documento 20349215838 CUIL Afiliado Activo…" at bounding box center [349, 167] width 699 height 334
click at [268, 201] on mat-dialog-content "34921583 Nro Documento 20349215838 CUIL Afiliado Activo Análisis Afiliado Prest…" at bounding box center [350, 165] width 426 height 217
click at [200, 283] on span "Aceptar" at bounding box center [199, 286] width 22 height 6
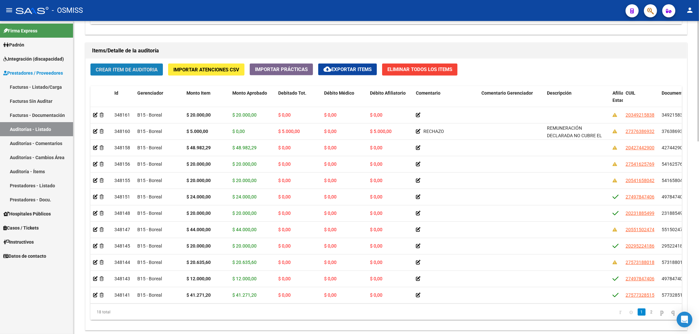
click at [132, 68] on span "Crear Item de Auditoria" at bounding box center [127, 70] width 62 height 6
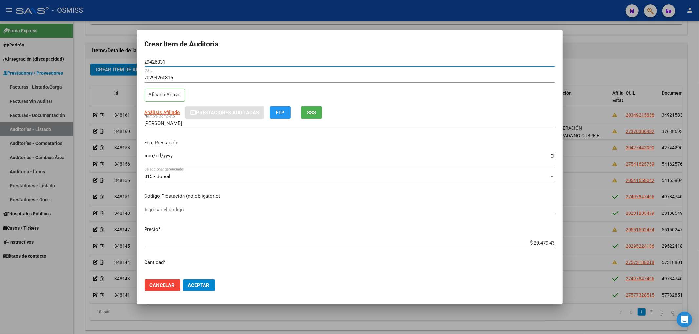
click at [147, 156] on input "Ingresar la fecha" at bounding box center [350, 158] width 410 height 10
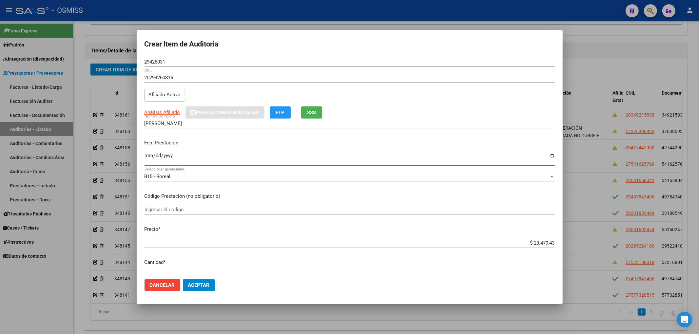
drag, startPoint x: 171, startPoint y: 63, endPoint x: 119, endPoint y: 61, distance: 52.1
click at [125, 61] on div "Crear Item de Auditoria 29426031 Nro Documento 20294260316 CUIL Afiliado Activo…" at bounding box center [349, 167] width 699 height 334
click at [265, 162] on input "[DATE]" at bounding box center [350, 158] width 410 height 10
click at [197, 284] on span "Aceptar" at bounding box center [199, 286] width 22 height 6
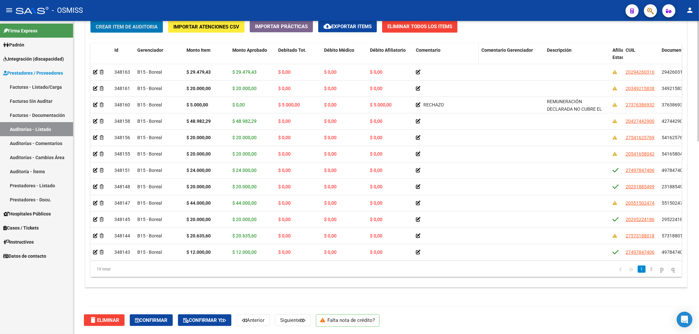
click at [438, 48] on span "Comentario" at bounding box center [428, 50] width 25 height 5
click at [439, 50] on span "Comentario" at bounding box center [428, 50] width 25 height 5
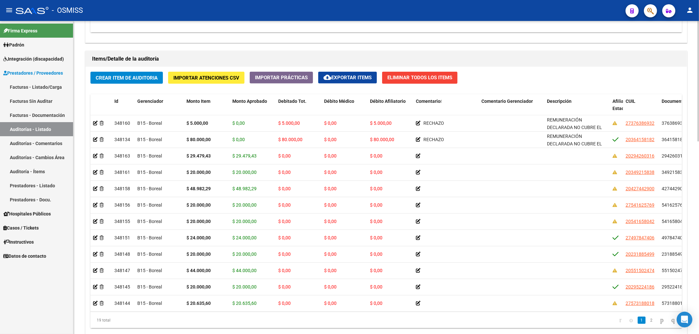
scroll to position [457, 0]
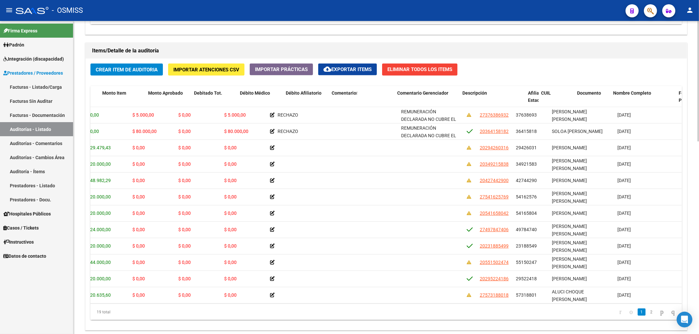
scroll to position [0, 0]
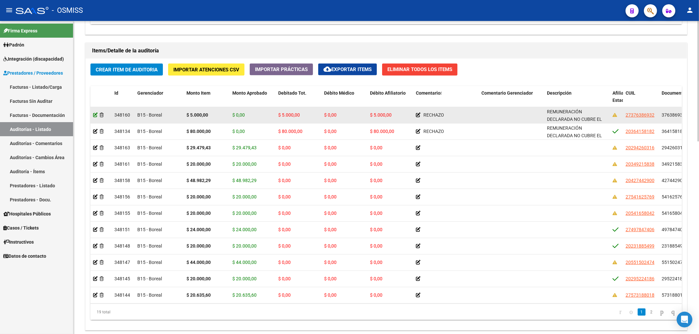
click at [95, 117] on icon at bounding box center [95, 115] width 5 height 5
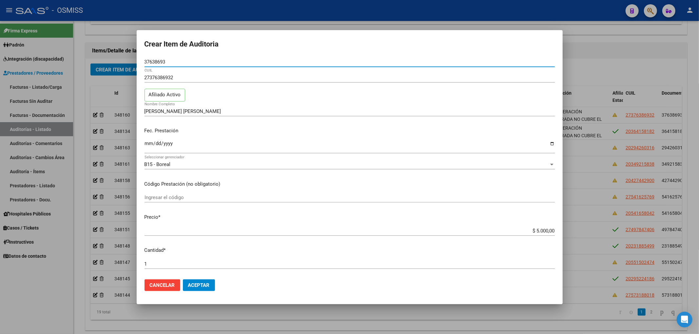
drag, startPoint x: 169, startPoint y: 62, endPoint x: 116, endPoint y: 55, distance: 53.5
click at [118, 55] on div "Crear Item de Auditoria 37638693 Nro Documento 27376386932 CUIL Afiliado Activo…" at bounding box center [349, 167] width 699 height 334
click at [206, 288] on button "Aceptar" at bounding box center [199, 286] width 32 height 12
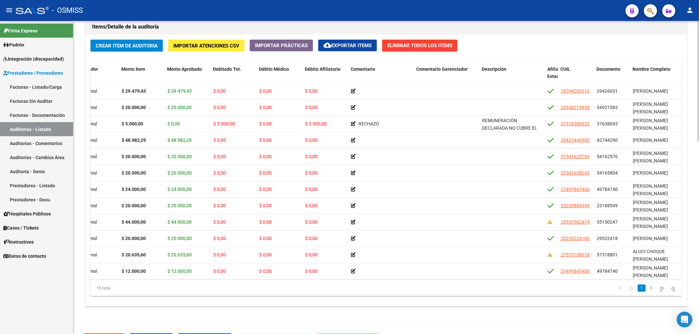
scroll to position [0, 66]
click at [370, 67] on span "Comentario" at bounding box center [362, 69] width 25 height 5
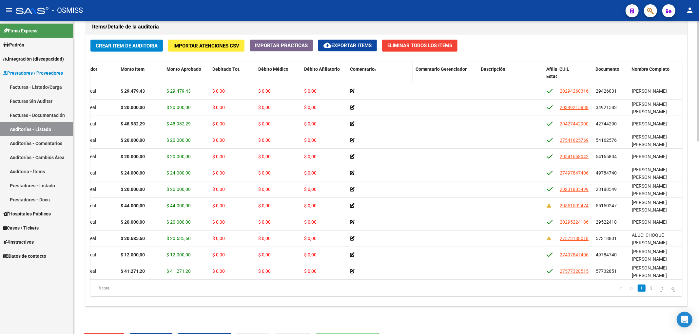
click at [371, 67] on span "Comentario" at bounding box center [362, 69] width 25 height 5
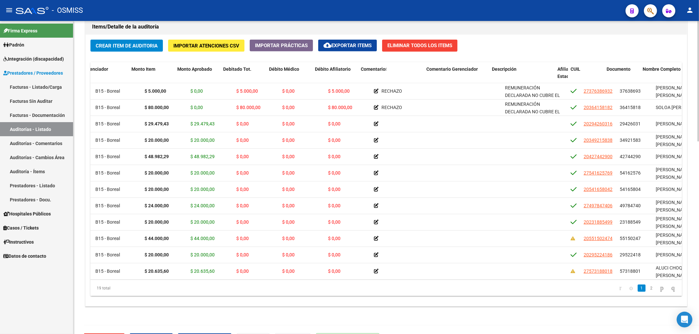
scroll to position [0, 0]
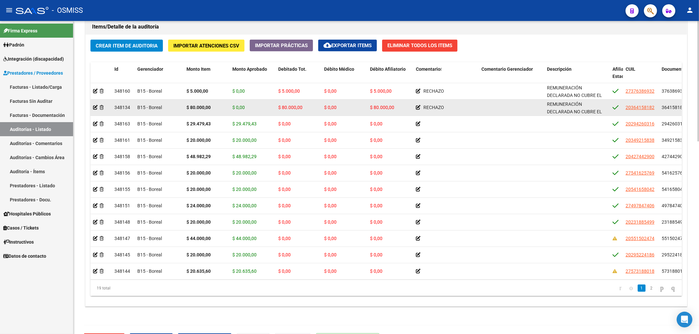
click at [96, 111] on div at bounding box center [101, 108] width 16 height 8
click at [95, 108] on icon at bounding box center [95, 107] width 5 height 5
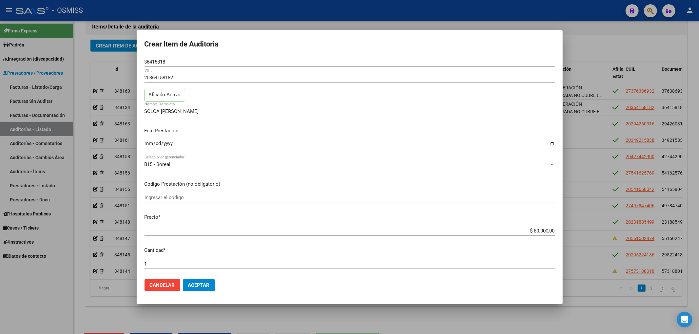
click at [267, 157] on div "2025-07-11 Ingresar la fecha" at bounding box center [350, 150] width 410 height 20
click at [558, 316] on div at bounding box center [349, 167] width 699 height 334
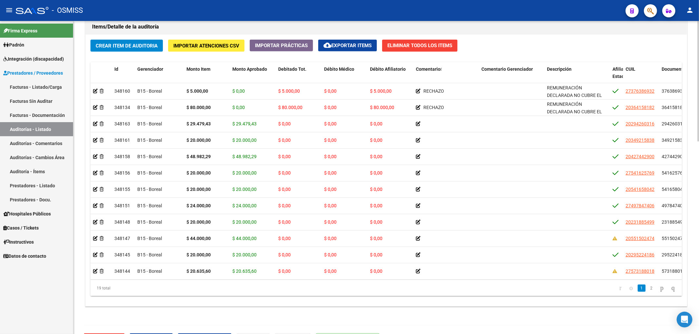
click at [480, 321] on div "Información del área Cambiar de área a esta auditoría Area * Hospitales de Auto…" at bounding box center [386, 26] width 605 height 605
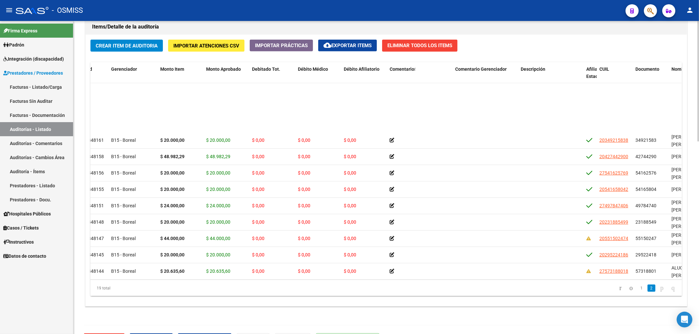
scroll to position [123, 26]
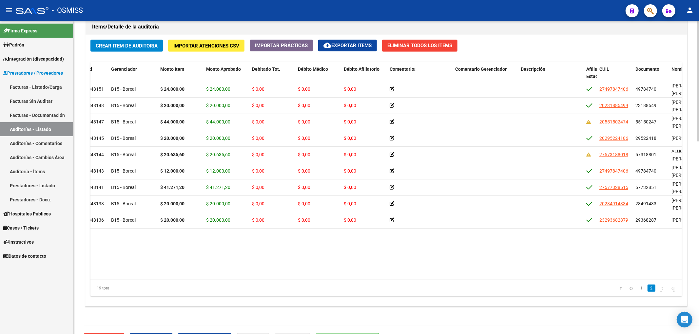
click at [181, 271] on div "Id Gerenciador Monto Item Monto Aprobado Debitado Tot. Débito Médico Débito Afi…" at bounding box center [386, 179] width 592 height 234
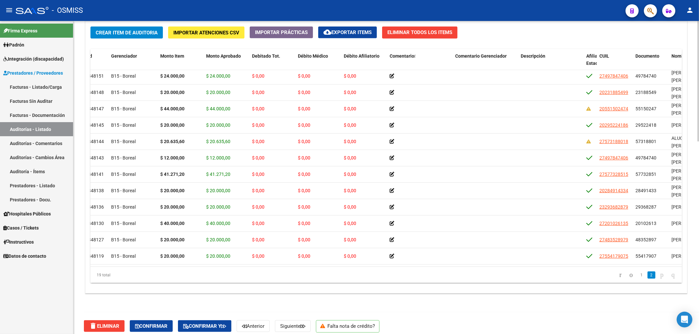
scroll to position [500, 0]
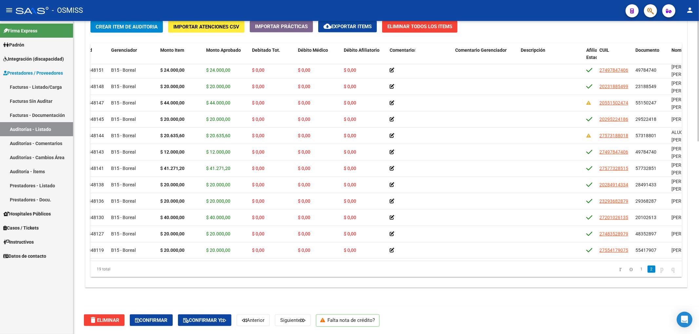
click at [442, 298] on div "Información del área Cambiar de área a esta auditoría Area * Hospitales de Auto…" at bounding box center [386, 7] width 605 height 605
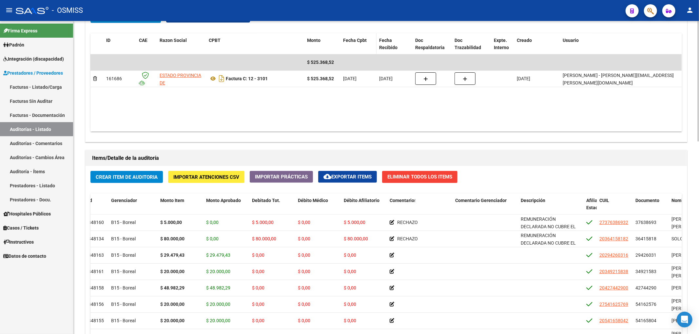
scroll to position [282, 0]
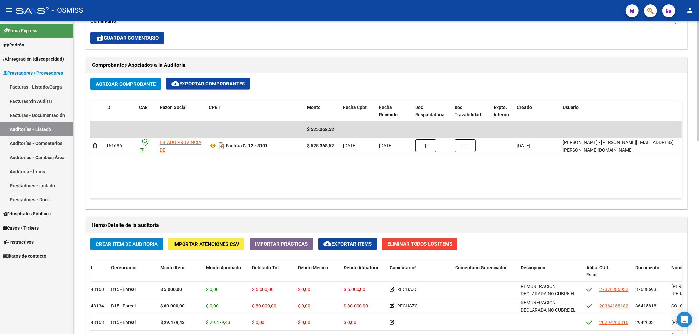
click at [140, 242] on span "Crear Item de Auditoria" at bounding box center [127, 245] width 62 height 6
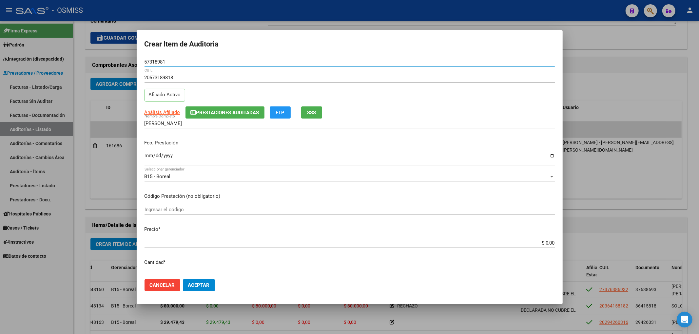
click at [228, 117] on button "Prestaciones Auditadas" at bounding box center [224, 113] width 79 height 12
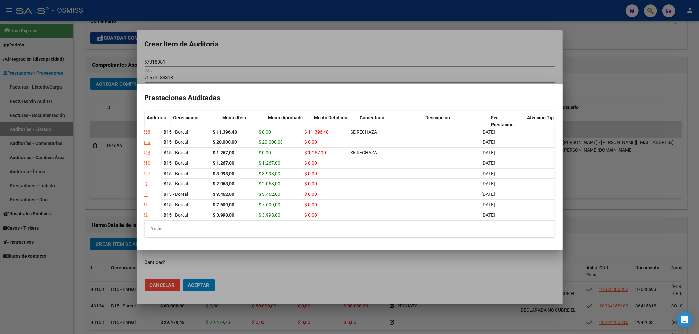
scroll to position [0, 0]
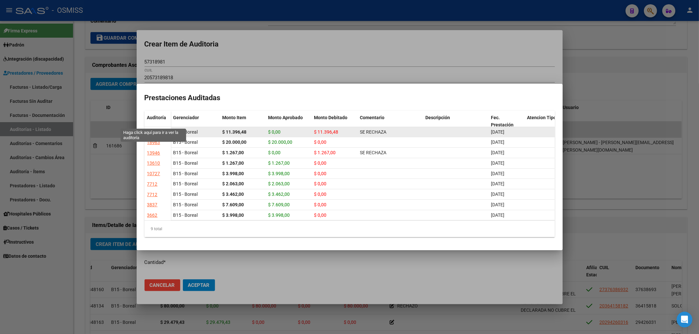
click at [155, 128] on div "19568" at bounding box center [153, 132] width 13 height 8
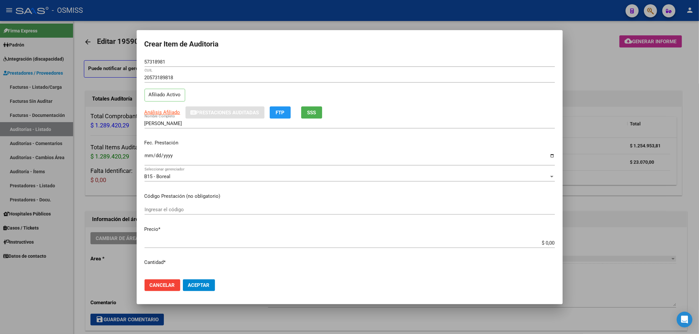
click at [600, 62] on div at bounding box center [349, 167] width 699 height 334
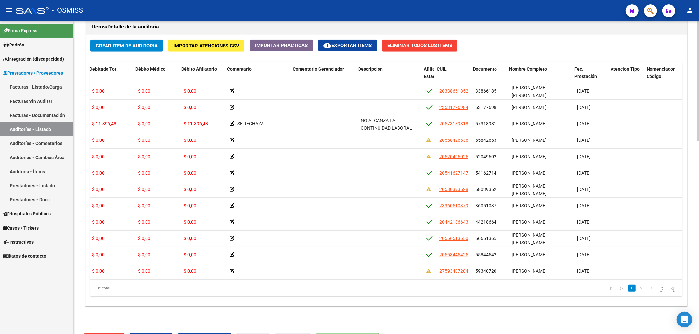
scroll to position [0, 205]
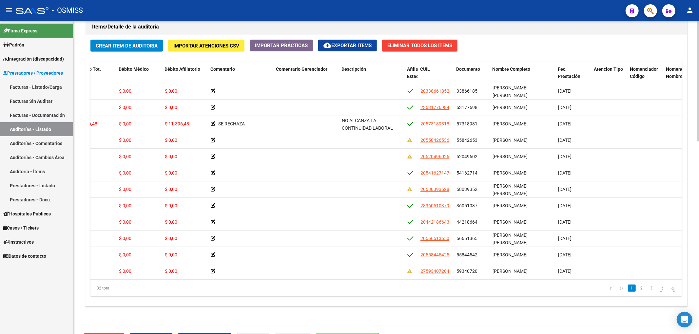
click at [522, 72] on span "Nombre Completo" at bounding box center [511, 69] width 38 height 5
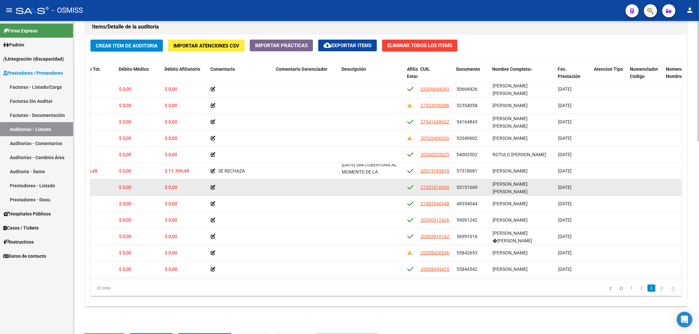
scroll to position [53, 0]
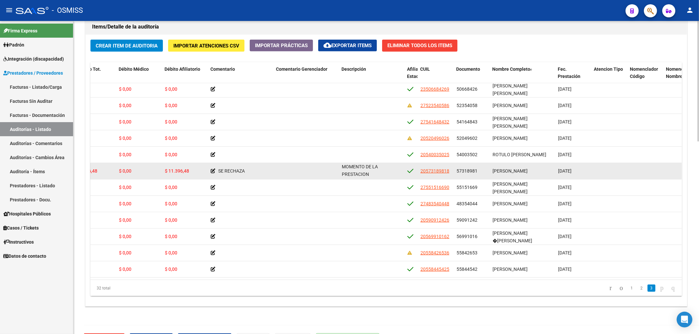
drag, startPoint x: 342, startPoint y: 163, endPoint x: 370, endPoint y: 173, distance: 30.1
click at [370, 173] on datatable-body-cell "NO ALCANZA LA CONTINUIDAD LABORAL MINIMA (90 DIAS CONSECUTIVOS) LEY 23.660 ART.…" at bounding box center [372, 171] width 66 height 16
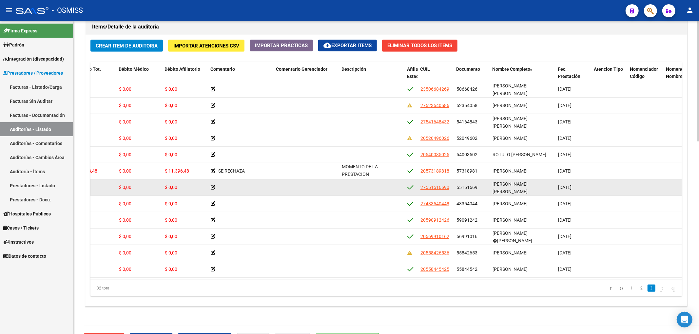
copy span "NO ALCANZA LA CONTINUIDAD LABORAL MINIMA (90 DIAS CONSECUTIVOS) LEY 23.660 ART.…"
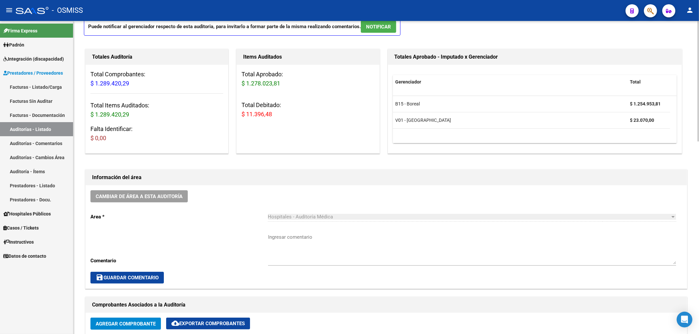
scroll to position [0, 0]
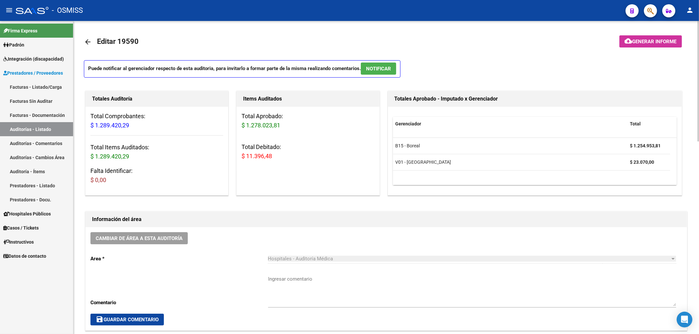
click at [87, 44] on mat-icon "arrow_back" at bounding box center [88, 42] width 8 height 8
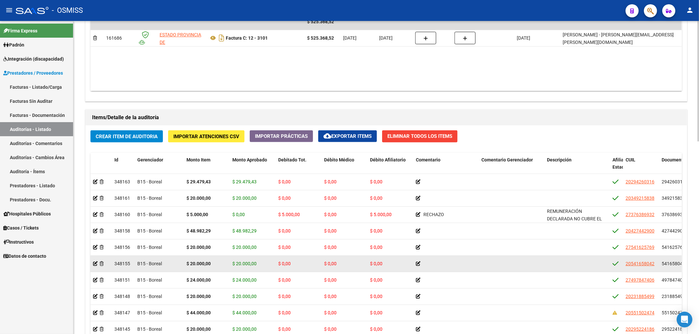
scroll to position [393, 0]
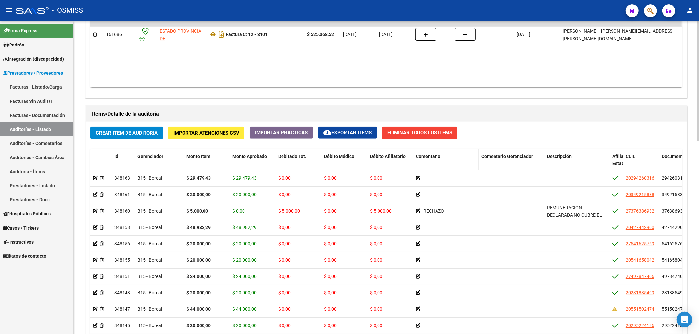
click at [433, 159] on span "Comentario" at bounding box center [428, 156] width 25 height 5
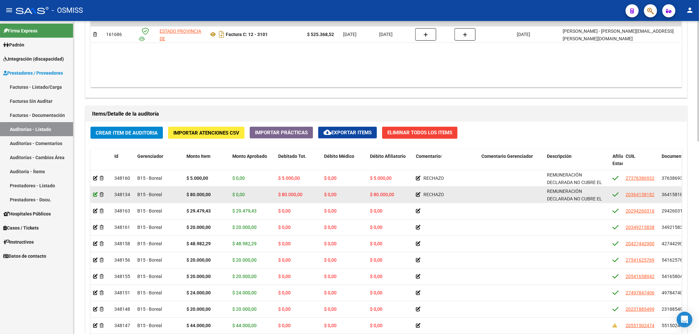
click at [95, 196] on icon at bounding box center [95, 194] width 5 height 5
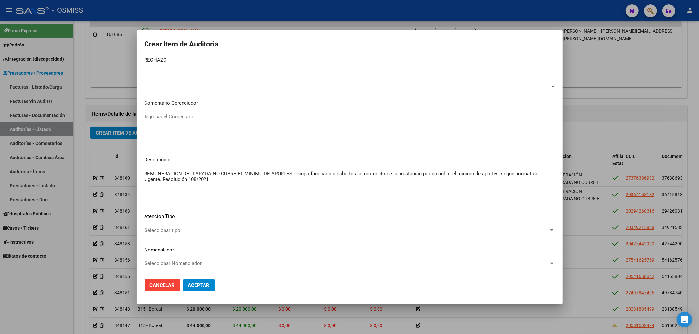
scroll to position [370, 0]
drag, startPoint x: 209, startPoint y: 180, endPoint x: 137, endPoint y: 168, distance: 72.7
click at [137, 168] on mat-dialog-content "36415818 Nro Documento 20364158182 CUIL Afiliado Activo SOLOA GONZALO RUBEN Nom…" at bounding box center [350, 165] width 426 height 217
paste textarea "NO ALCANZA LA CONTINUIDAD LABORAL MINIMA (90 DIAS CONSECUTIVOS) LEY 23.660 ART.…"
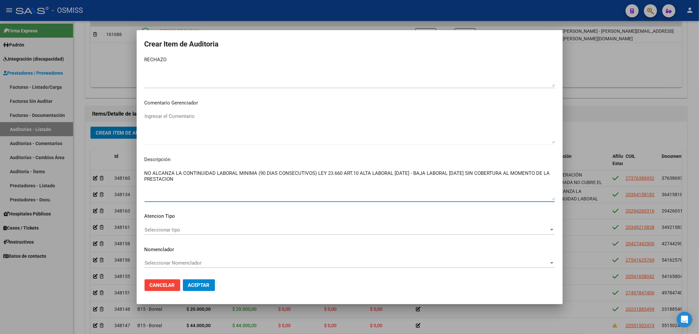
click at [201, 287] on span "Aceptar" at bounding box center [199, 286] width 22 height 6
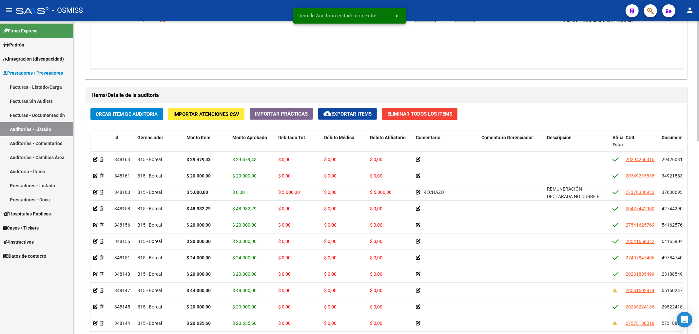
scroll to position [480, 0]
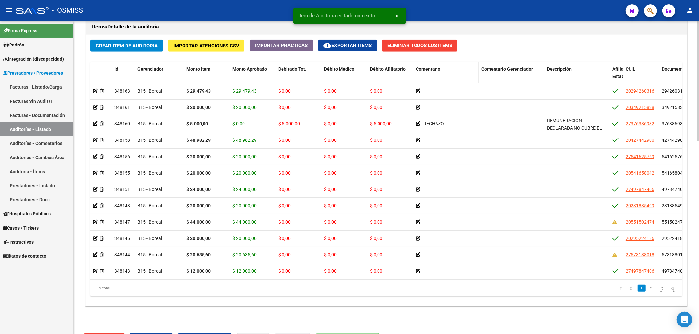
click at [437, 70] on span "Comentario" at bounding box center [428, 69] width 25 height 5
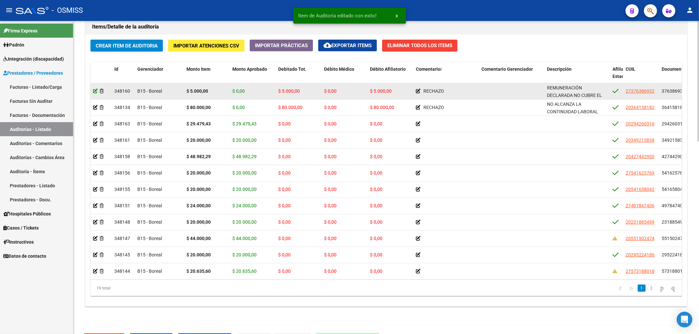
click at [95, 93] on icon at bounding box center [95, 91] width 5 height 5
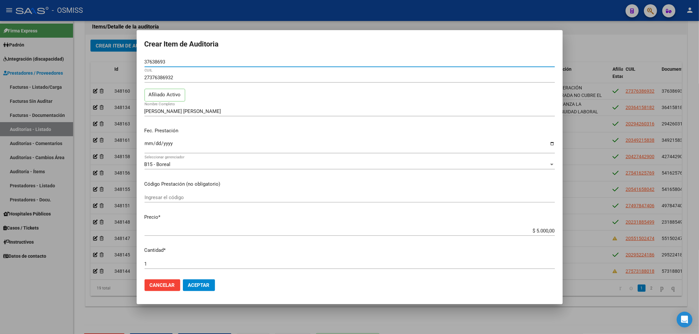
drag, startPoint x: 152, startPoint y: 59, endPoint x: 108, endPoint y: 55, distance: 44.4
click at [111, 55] on div "Crear Item de Auditoria 37638693 Nro Documento 27376386932 CUIL Afiliado Activo…" at bounding box center [349, 167] width 699 height 334
click at [256, 147] on input "[DATE]" at bounding box center [350, 146] width 410 height 10
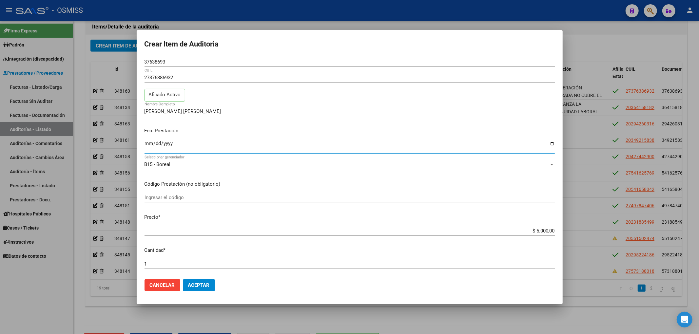
click at [260, 310] on div at bounding box center [349, 167] width 699 height 334
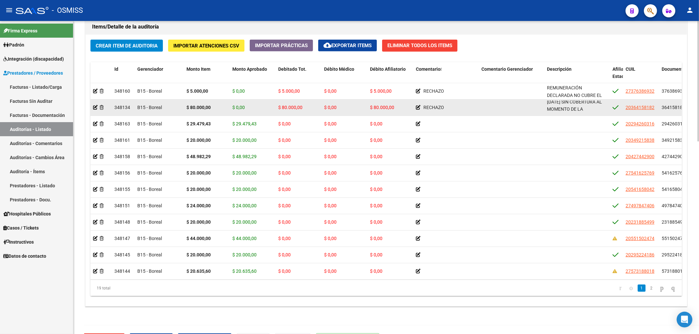
scroll to position [53, 0]
drag, startPoint x: 547, startPoint y: 105, endPoint x: 577, endPoint y: 114, distance: 31.5
click at [577, 114] on datatable-body-cell "NO ALCANZA LA CONTINUIDAD LABORAL MINIMA (90 DIAS CONSECUTIVOS) LEY 23.660 ART.…" at bounding box center [577, 108] width 66 height 16
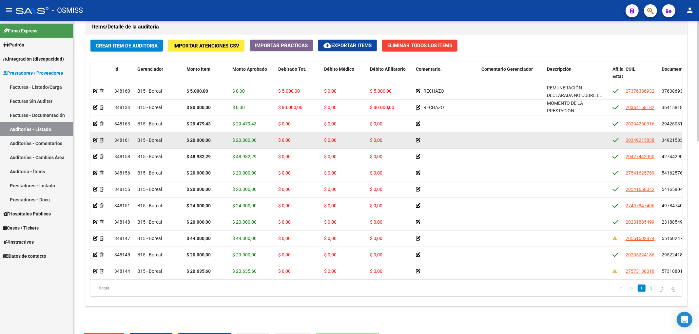
copy span "NO ALCANZA LA CONTINUIDAD LABORAL MINIMA (90 DIAS CONSECUTIVOS) LEY 23.660 ART.…"
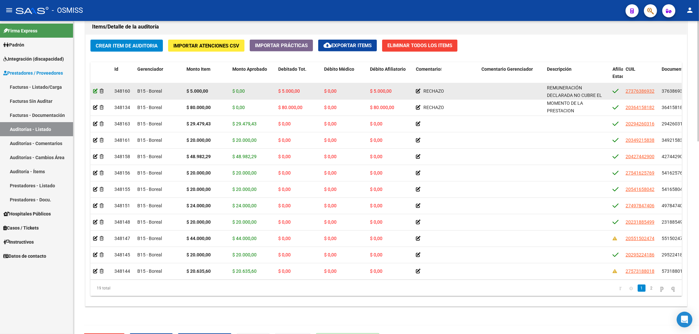
click at [96, 91] on icon at bounding box center [95, 91] width 5 height 5
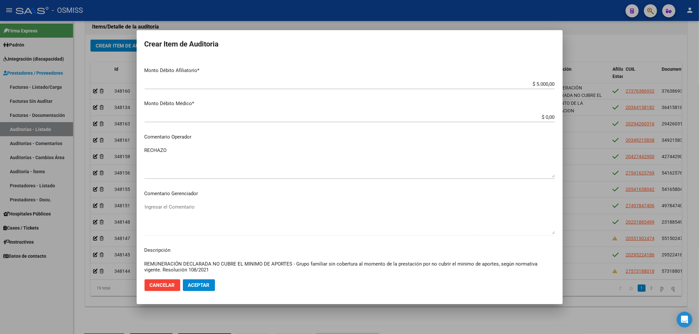
scroll to position [370, 0]
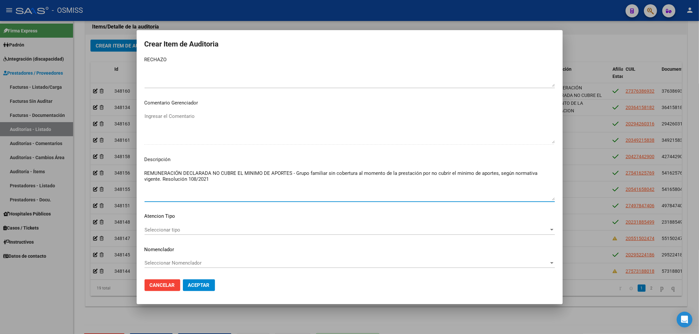
drag, startPoint x: 171, startPoint y: 181, endPoint x: 142, endPoint y: 170, distance: 31.2
click at [142, 170] on mat-dialog-content "37638693 Nro Documento 27376386932 CUIL Afiliado Activo OLIVA ALVAREZ RUTH GIME…" at bounding box center [350, 165] width 426 height 217
paste textarea "NO ALCANZA LA CONTINUIDAD LABORAL MINIMA (90 DIAS CONSECUTIVOS) LEY 23.660 ART.…"
click at [195, 285] on span "Aceptar" at bounding box center [199, 286] width 22 height 6
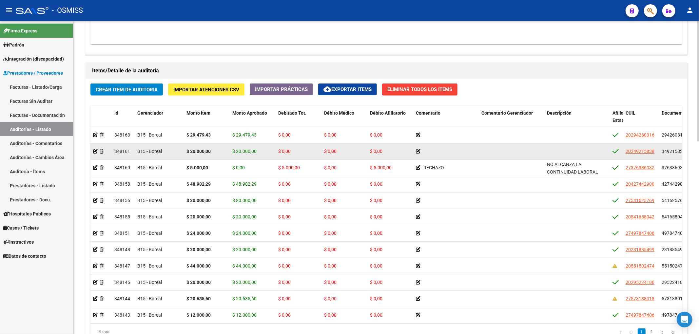
scroll to position [437, 0]
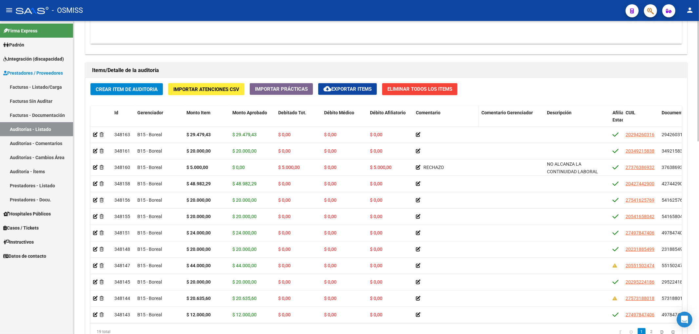
click at [433, 117] on div "Comentario" at bounding box center [446, 113] width 60 height 8
click at [427, 113] on span "Comentario" at bounding box center [428, 112] width 25 height 5
click at [427, 114] on span "Comentario" at bounding box center [428, 112] width 25 height 5
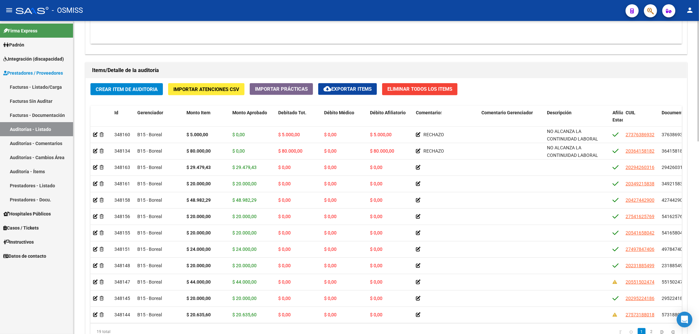
click at [138, 94] on button "Crear Item de Auditoria" at bounding box center [126, 89] width 72 height 12
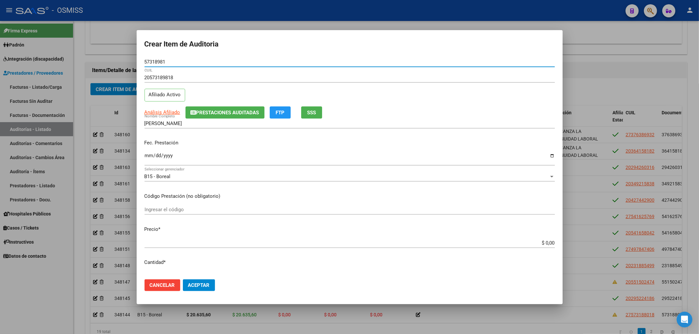
click at [221, 110] on span "Prestaciones Auditadas" at bounding box center [227, 113] width 63 height 6
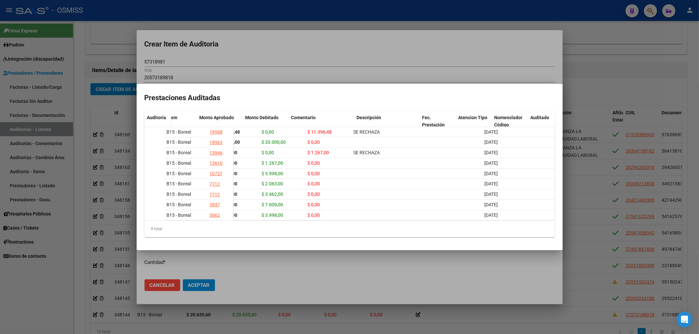
scroll to position [0, 0]
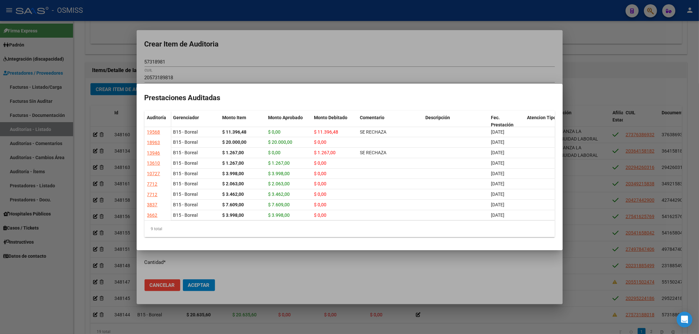
click at [391, 43] on div at bounding box center [349, 167] width 699 height 334
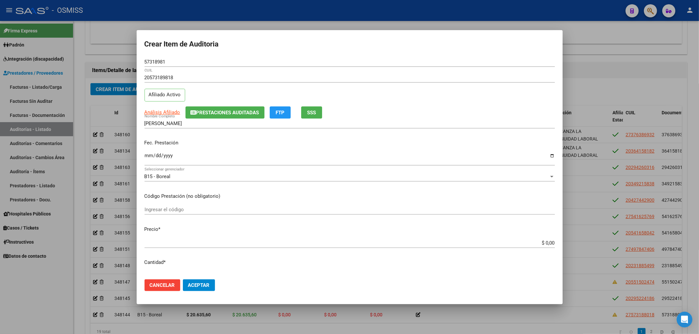
click at [587, 80] on div at bounding box center [349, 167] width 699 height 334
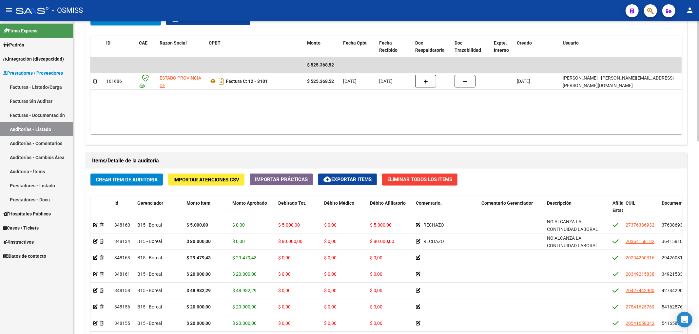
scroll to position [480, 0]
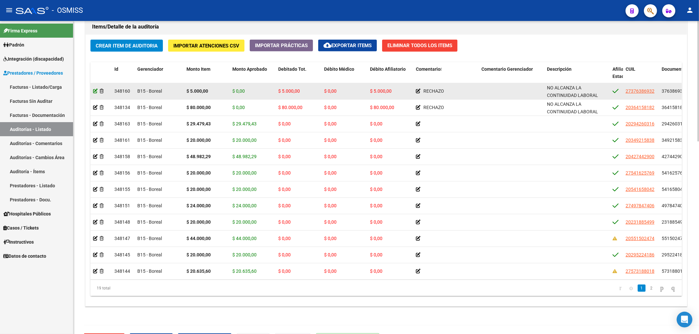
click at [93, 92] on icon at bounding box center [95, 91] width 5 height 5
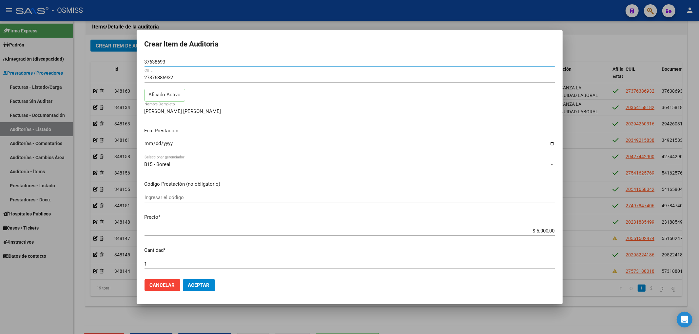
drag, startPoint x: 169, startPoint y: 62, endPoint x: 132, endPoint y: 61, distance: 37.1
click at [132, 61] on div "Crear Item de Auditoria 37638693 Nro Documento 27376386932 CUIL Afiliado Activo…" at bounding box center [349, 167] width 699 height 334
click at [531, 322] on div at bounding box center [349, 167] width 699 height 334
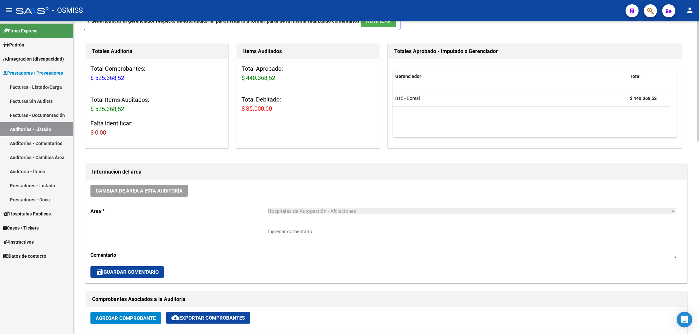
scroll to position [0, 0]
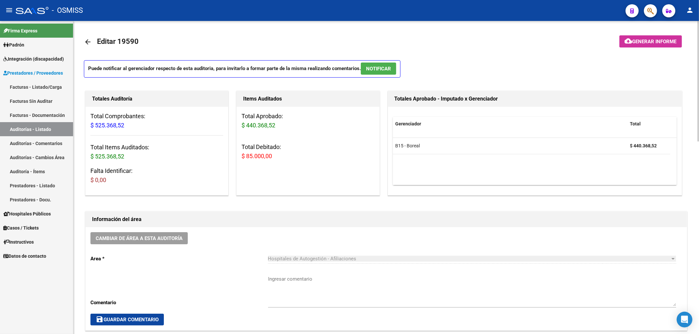
click at [634, 43] on span "Generar informe" at bounding box center [655, 42] width 44 height 6
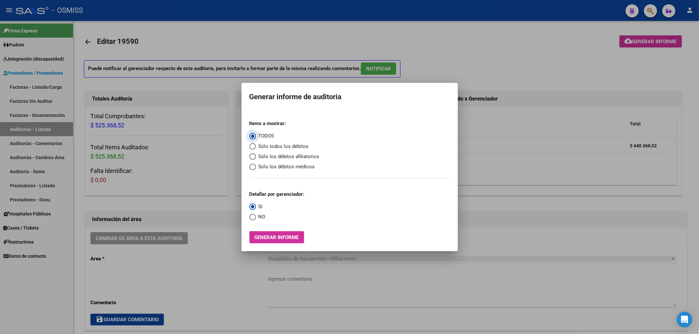
click at [307, 161] on mat-radio-group "Items a mostrar: TODOS Sólo todos los débitos Sólo los débitos afiliatorios Sól…" at bounding box center [284, 143] width 70 height 56
click at [302, 158] on span "Sólo los débitos afiliatorios" at bounding box center [288, 157] width 64 height 8
click at [256, 158] on input "Sólo los débitos afiliatorios" at bounding box center [252, 156] width 7 height 7
click at [253, 218] on span "Select an option" at bounding box center [252, 217] width 7 height 7
click at [253, 218] on input "NO" at bounding box center [252, 217] width 7 height 7
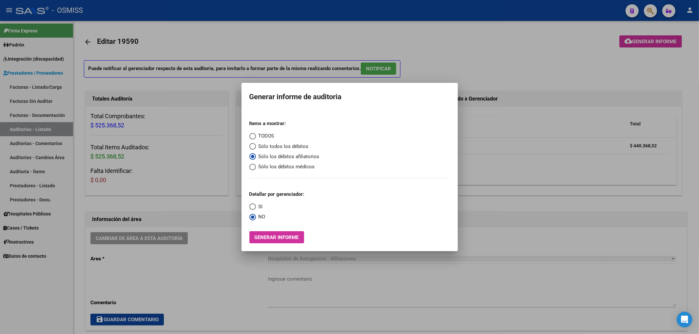
click at [271, 239] on span "Generar informe" at bounding box center [277, 238] width 44 height 6
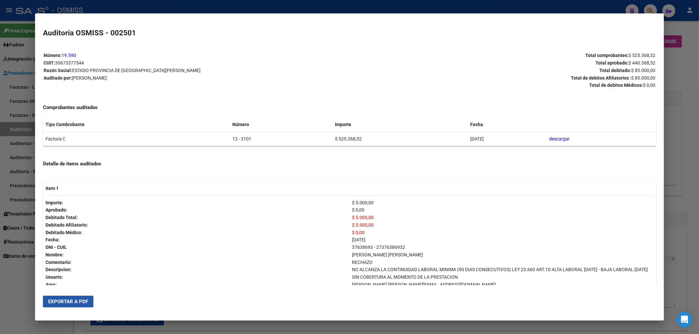
click at [82, 302] on span "Exportar a PDF" at bounding box center [68, 302] width 40 height 6
click at [62, 303] on span "Exportar a PDF" at bounding box center [68, 302] width 40 height 6
click at [694, 75] on div at bounding box center [349, 167] width 699 height 334
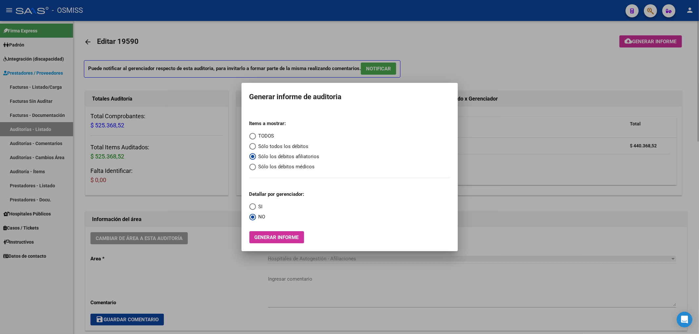
click at [458, 36] on div at bounding box center [349, 167] width 699 height 334
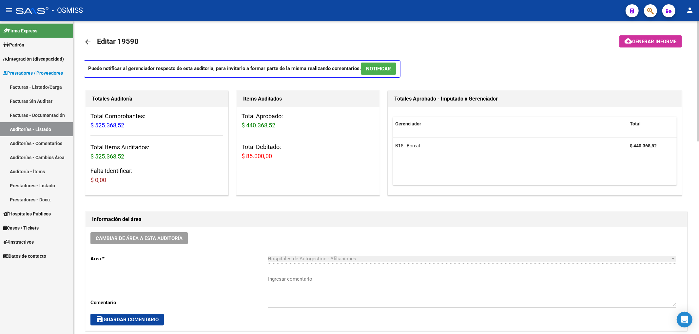
scroll to position [87, 0]
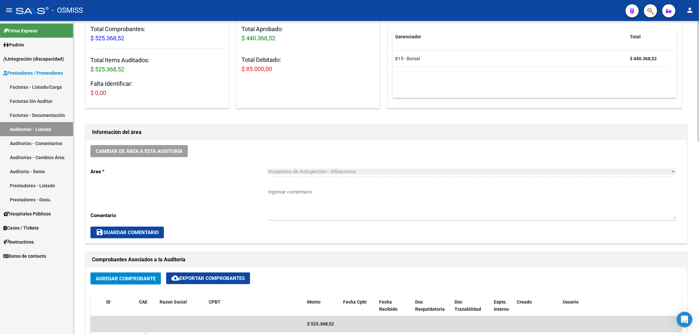
click at [162, 144] on div "Cambiar de área a esta auditoría Area * Hospitales de Autogestión - Afiliacione…" at bounding box center [386, 191] width 601 height 103
click at [163, 148] on span "Cambiar de área a esta auditoría" at bounding box center [139, 151] width 87 height 6
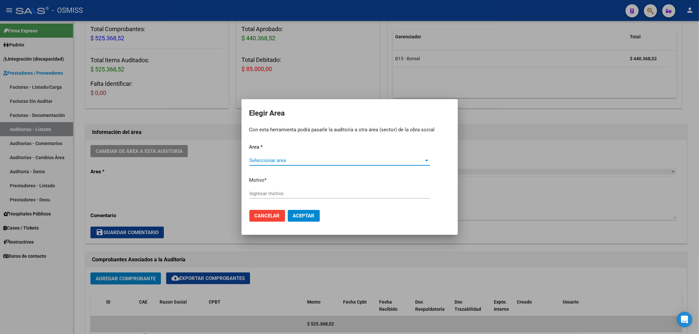
click at [287, 159] on span "Seleccionar area" at bounding box center [336, 161] width 175 height 6
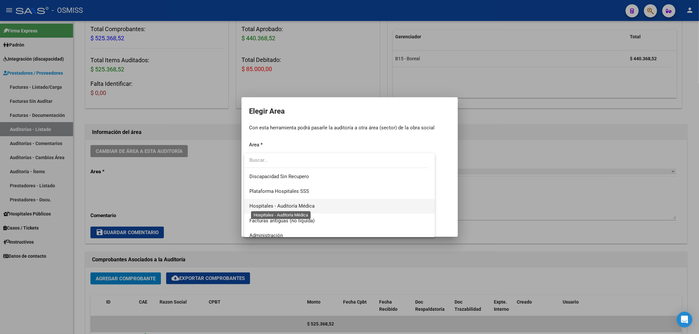
click at [312, 208] on span "Hospitales - Auditoría Médica" at bounding box center [281, 206] width 65 height 6
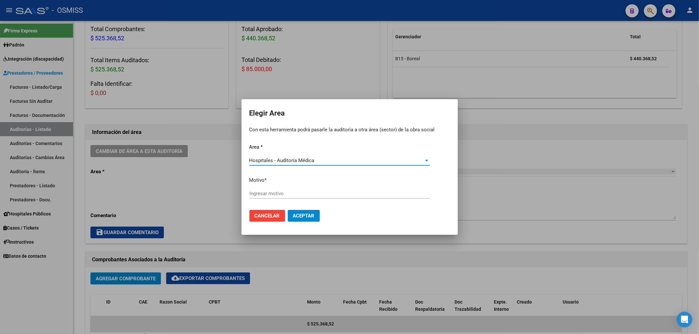
click at [273, 195] on input "Ingresar motivo" at bounding box center [339, 194] width 181 height 6
drag, startPoint x: 299, startPoint y: 216, endPoint x: 302, endPoint y: 221, distance: 6.0
click at [299, 217] on span "Aceptar" at bounding box center [304, 216] width 22 height 6
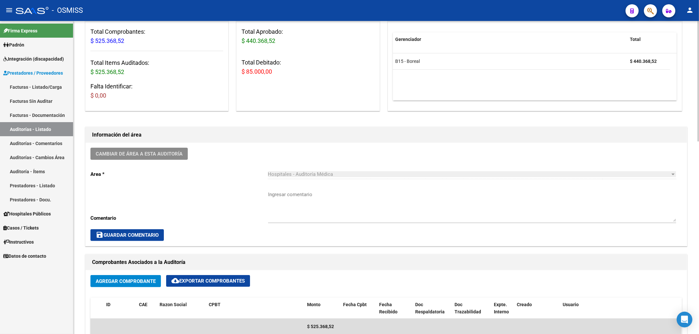
scroll to position [0, 0]
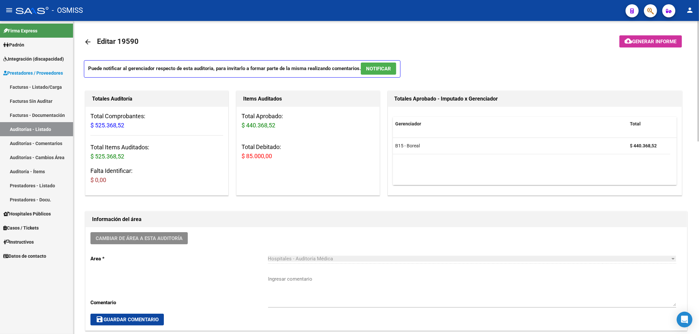
click at [86, 43] on mat-icon "arrow_back" at bounding box center [88, 42] width 8 height 8
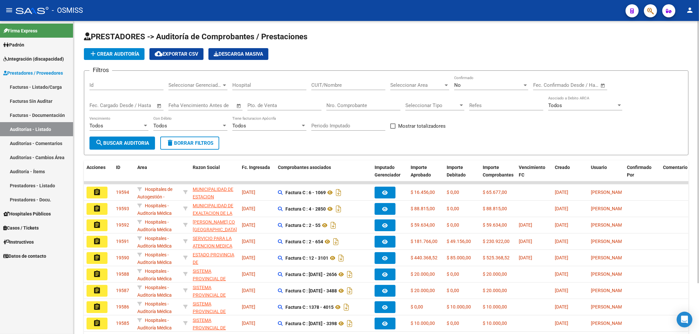
click at [130, 56] on span "add Crear Auditoría" at bounding box center [114, 54] width 50 height 6
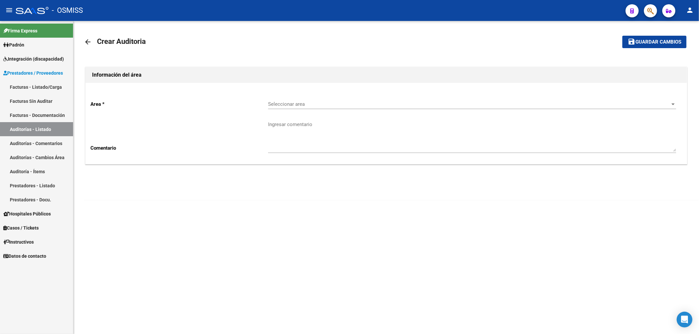
click at [320, 104] on span "Seleccionar area" at bounding box center [469, 104] width 402 height 6
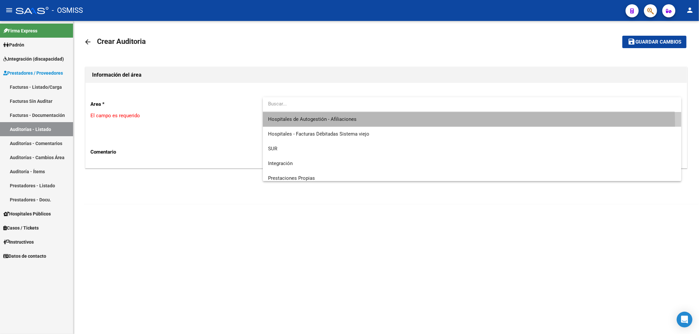
click at [333, 125] on span "Hospitales de Autogestión - Afiliaciones" at bounding box center [472, 119] width 408 height 15
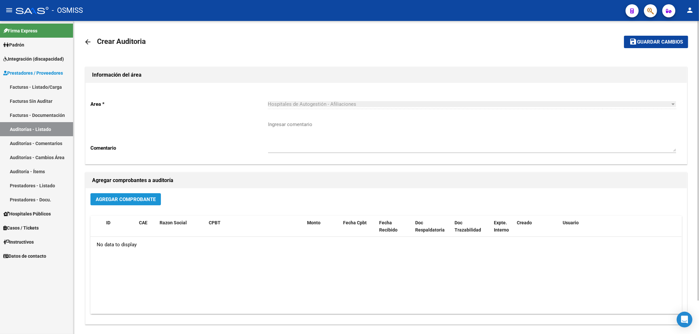
click at [143, 201] on span "Agregar Comprobante" at bounding box center [126, 200] width 60 height 6
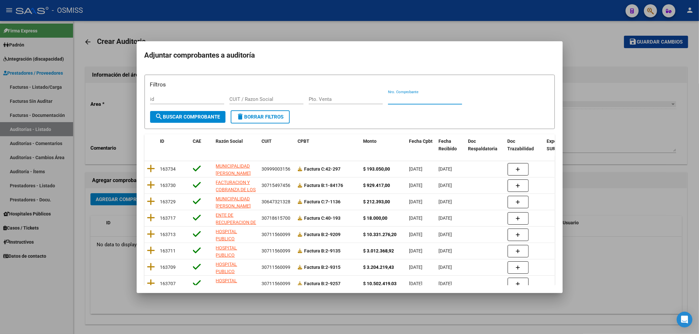
click at [390, 101] on input "Nro. Comprobante" at bounding box center [425, 99] width 74 height 6
paste input "37640906"
drag, startPoint x: 411, startPoint y: 99, endPoint x: 338, endPoint y: 104, distance: 73.6
click at [356, 99] on div "Filtros id CUIT / Razon Social Pto. Venta 37640906 Nro. Comprobante" at bounding box center [349, 95] width 399 height 30
click at [214, 115] on span "search Buscar Comprobante" at bounding box center [187, 117] width 65 height 6
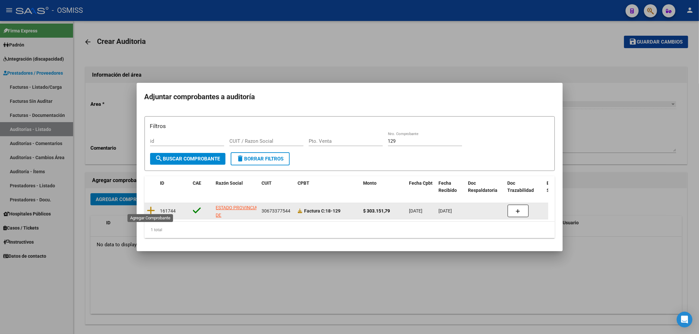
click at [148, 212] on div at bounding box center [151, 211] width 8 height 10
click at [150, 206] on icon at bounding box center [151, 210] width 8 height 9
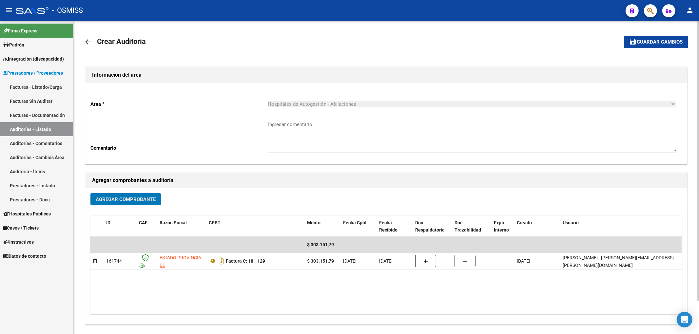
click at [668, 39] on span "Guardar cambios" at bounding box center [660, 42] width 46 height 6
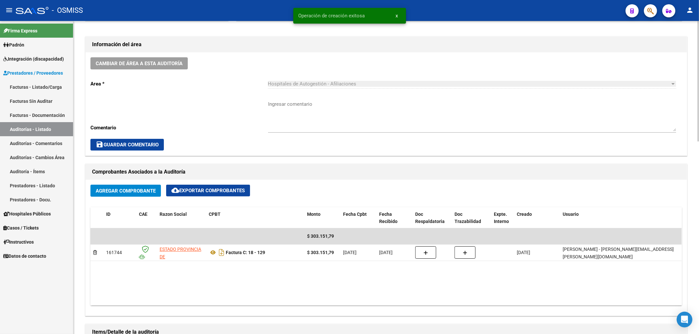
scroll to position [306, 0]
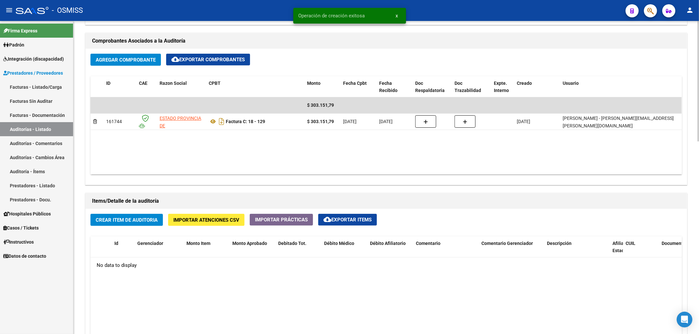
click at [138, 224] on button "Crear Item de Auditoria" at bounding box center [126, 220] width 72 height 12
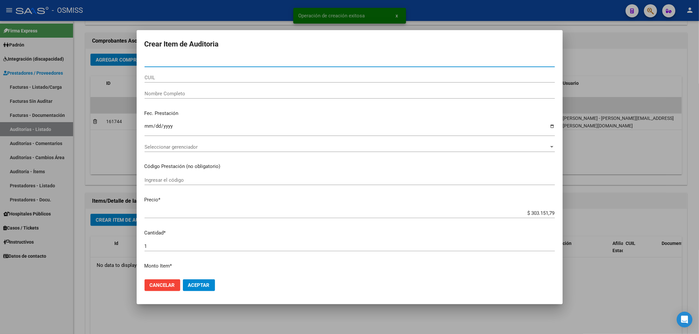
paste input "37640906"
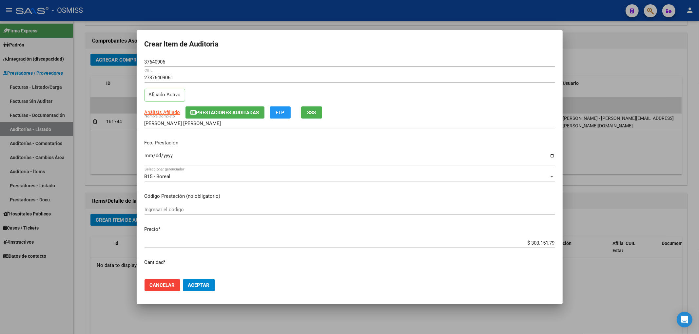
click at [270, 162] on input "Ingresar la fecha" at bounding box center [350, 158] width 410 height 10
drag, startPoint x: 179, startPoint y: 63, endPoint x: 122, endPoint y: 90, distance: 62.6
click at [107, 66] on div "Crear Item de Auditoria 37640906 Nro Documento 27376409061 CUIL Afiliado Activo…" at bounding box center [349, 167] width 699 height 334
click at [236, 137] on div "Fec. Prestación Ingresar la fecha" at bounding box center [350, 152] width 410 height 37
click at [146, 154] on input "Ingresar la fecha" at bounding box center [350, 158] width 410 height 10
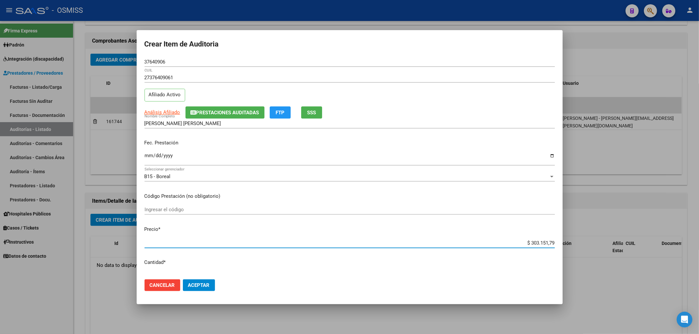
drag, startPoint x: 525, startPoint y: 244, endPoint x: 553, endPoint y: 243, distance: 27.9
click at [552, 244] on app-form-text-field "Precio * $ 303.151,79 Ingresar el precio" at bounding box center [353, 236] width 416 height 20
paste input "10317,80"
click at [201, 288] on span "Aceptar" at bounding box center [199, 286] width 22 height 6
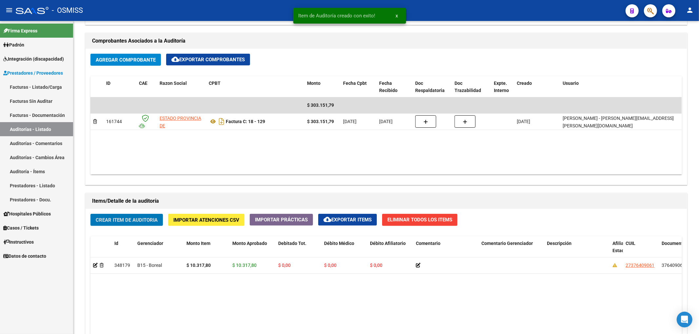
scroll to position [306, 0]
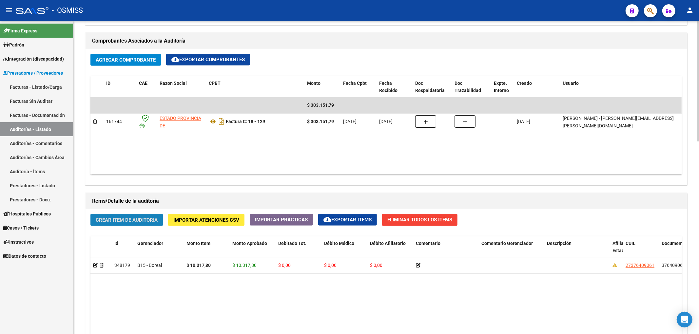
click at [159, 217] on button "Crear Item de Auditoria" at bounding box center [126, 220] width 72 height 12
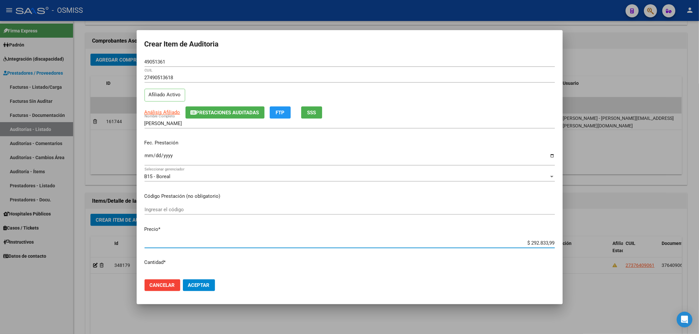
drag, startPoint x: 524, startPoint y: 244, endPoint x: 621, endPoint y: 250, distance: 97.2
click at [621, 250] on div "Crear Item de Auditoria 49051361 Nro Documento 27490513618 CUIL Afiliado Activo…" at bounding box center [349, 167] width 699 height 334
drag, startPoint x: 171, startPoint y: 61, endPoint x: 96, endPoint y: 55, distance: 75.3
click at [96, 55] on div "Crear Item de Auditoria 49051361 Nro Documento 27490513618 CUIL Afiliado Activo…" at bounding box center [349, 167] width 699 height 334
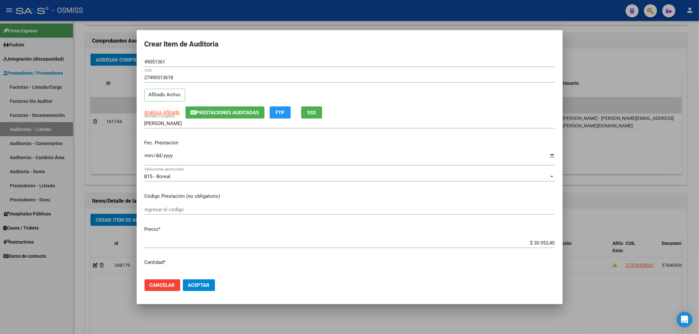
click at [253, 150] on div "Fec. Prestación Ingresar la fecha" at bounding box center [350, 152] width 410 height 37
click at [151, 157] on input "Ingresar la fecha" at bounding box center [350, 158] width 410 height 10
click at [190, 280] on button "Aceptar" at bounding box center [199, 286] width 32 height 12
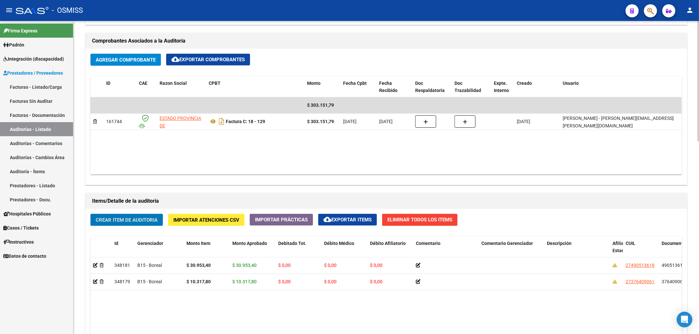
click at [147, 217] on span "Crear Item de Auditoria" at bounding box center [127, 220] width 62 height 6
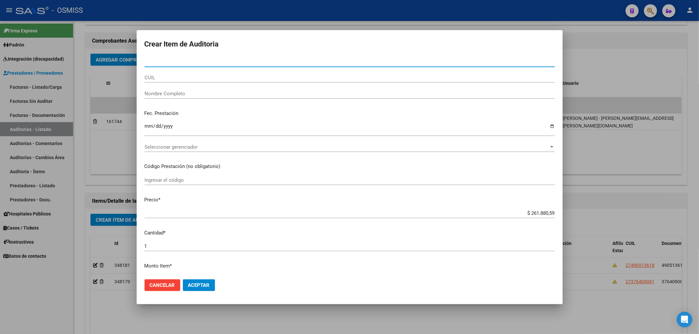
paste input "49695845"
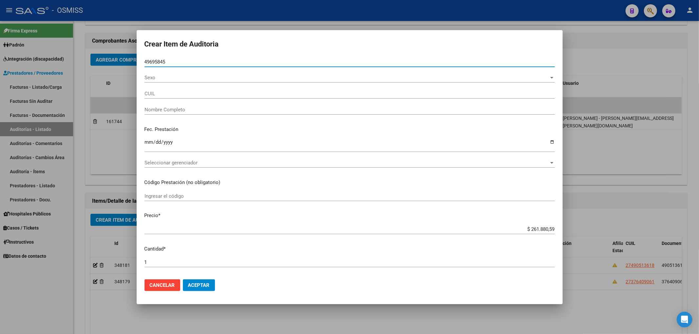
click at [145, 143] on input "Ingresar la fecha" at bounding box center [350, 145] width 410 height 10
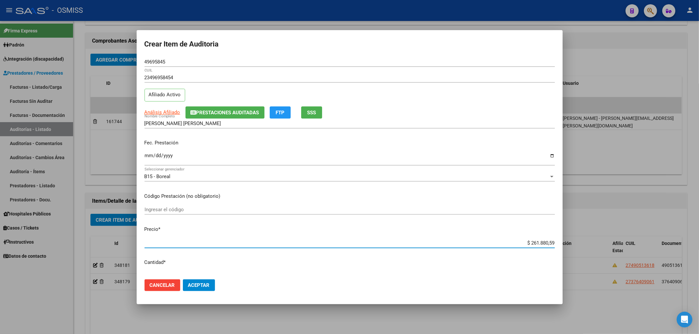
drag, startPoint x: 525, startPoint y: 244, endPoint x: 624, endPoint y: 248, distance: 99.4
click at [624, 248] on div "Crear Item de Auditoria 49695845 Nro Documento 23496958454 CUIL Afiliado Activo…" at bounding box center [349, 167] width 699 height 334
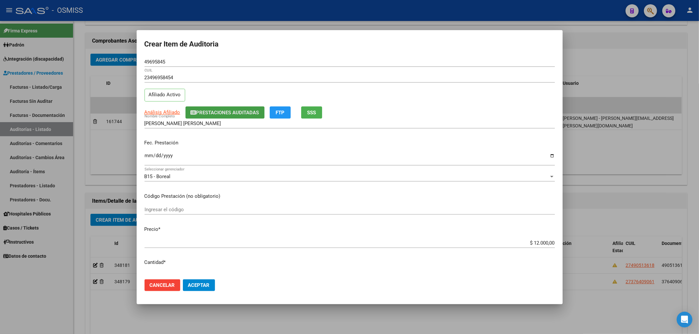
click at [235, 110] on span "Prestaciones Auditadas" at bounding box center [227, 113] width 63 height 6
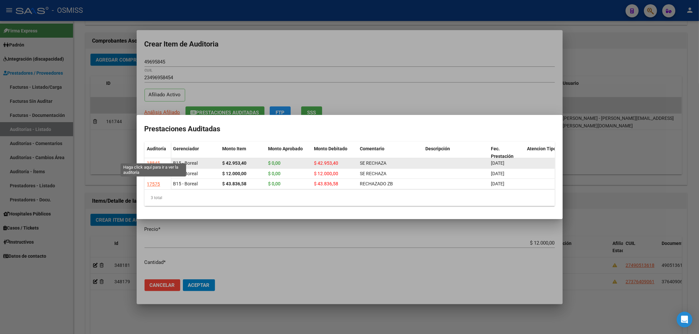
click at [155, 160] on div "18845" at bounding box center [153, 164] width 13 height 8
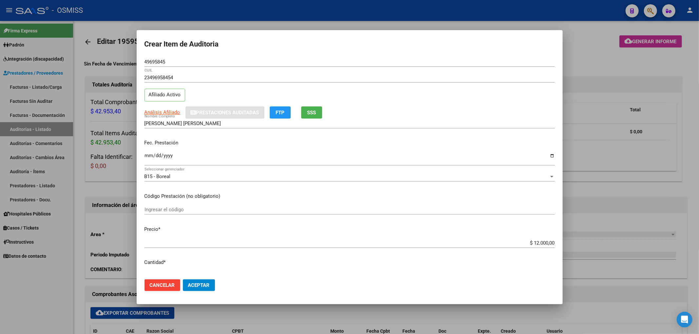
click at [597, 58] on div at bounding box center [349, 167] width 699 height 334
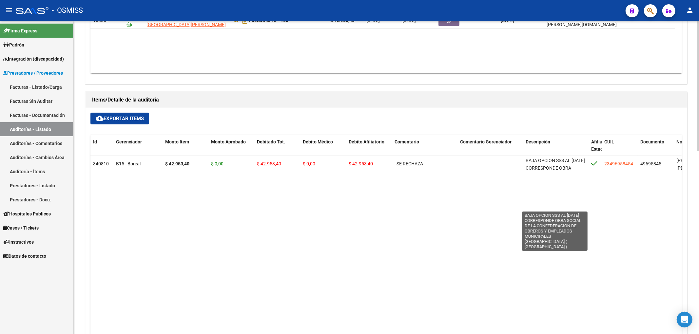
scroll to position [38, 0]
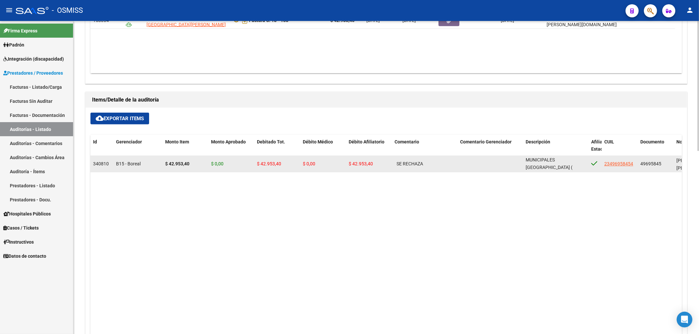
drag, startPoint x: 526, startPoint y: 162, endPoint x: 560, endPoint y: 169, distance: 35.6
click at [560, 169] on div "BAJA OPCION SSS AL 31/10/2023 CORRESPONDE OBRA SOCIAL DE LA CONFEDERACION DE OB…" at bounding box center [556, 164] width 60 height 14
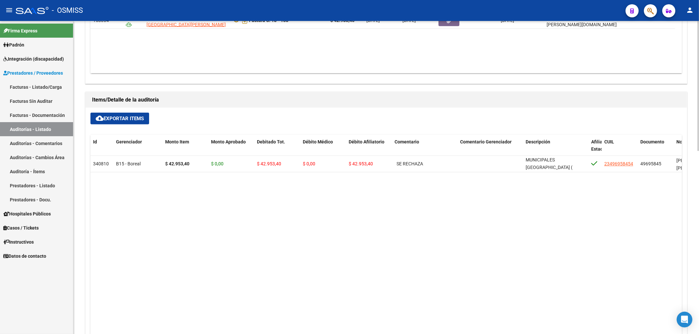
copy span "BAJA OPCION SSS AL 31/10/2023 CORRESPONDE OBRA SOCIAL DE LA CONFEDERACION DE OB…"
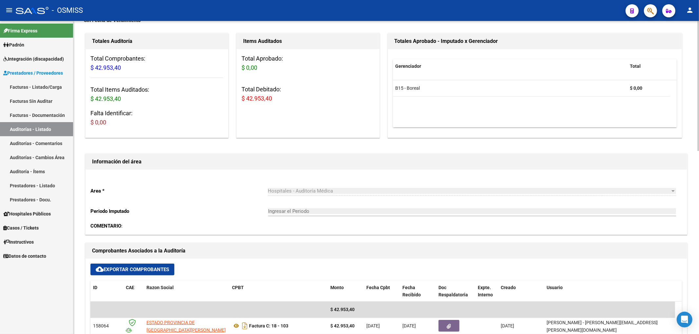
scroll to position [0, 0]
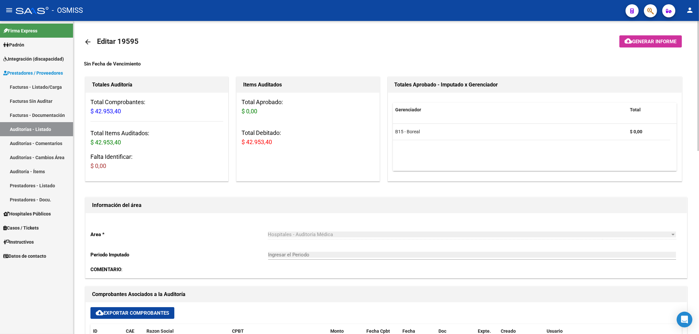
click at [103, 49] on h1 "Editar 19595" at bounding box center [118, 41] width 43 height 13
click at [87, 44] on mat-icon "arrow_back" at bounding box center [88, 42] width 8 height 8
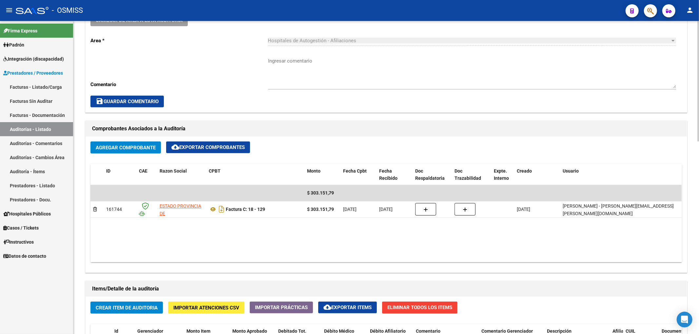
scroll to position [349, 0]
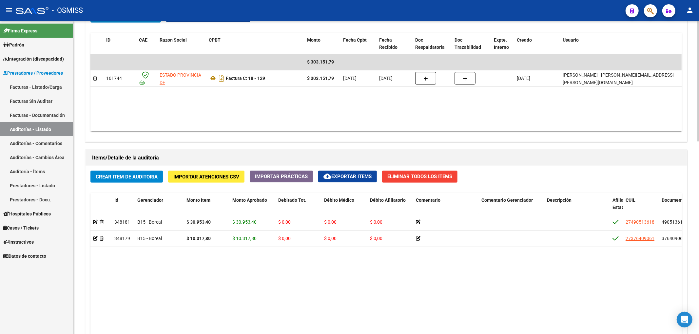
click at [138, 177] on span "Crear Item de Auditoria" at bounding box center [127, 177] width 62 height 6
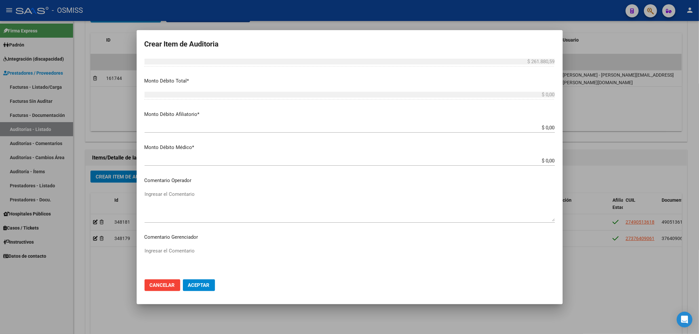
scroll to position [353, 0]
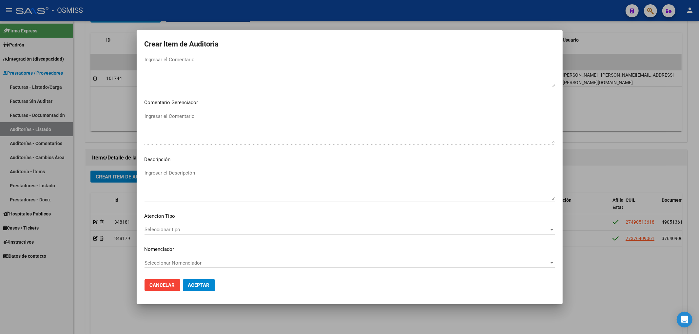
click at [182, 179] on textarea "Ingresar el Descripción" at bounding box center [350, 184] width 410 height 31
paste textarea "BAJA OPCION SSS AL 31/10/2023 CORRESPONDE OBRA SOCIAL DE LA CONFEDERACION DE OB…"
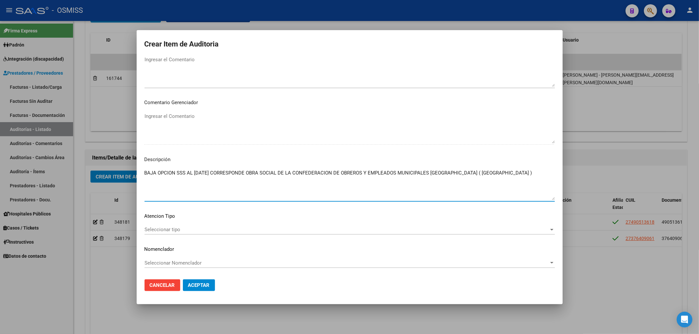
click at [181, 62] on textarea "Ingresar el Comentario" at bounding box center [350, 71] width 410 height 31
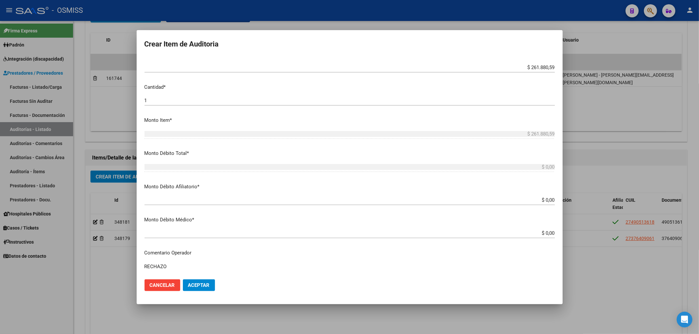
scroll to position [134, 0]
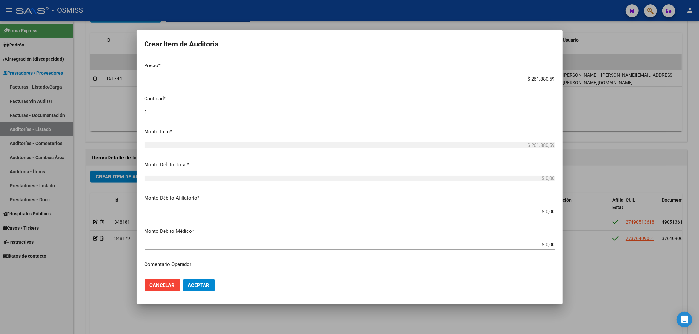
drag, startPoint x: 526, startPoint y: 78, endPoint x: 637, endPoint y: 87, distance: 111.8
click at [600, 84] on div "Crear Item de Auditoria Nro Documento CUIL Nombre Completo Fec. Prestación Ingr…" at bounding box center [349, 167] width 699 height 334
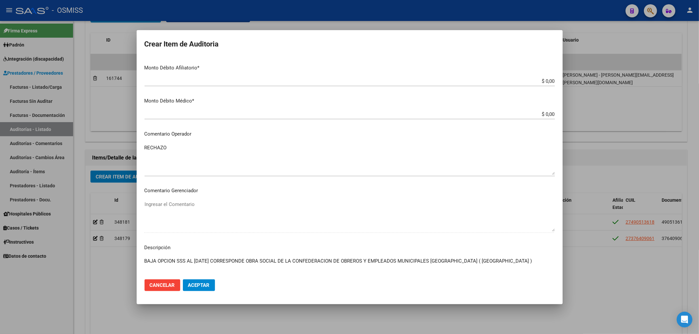
scroll to position [265, 0]
drag, startPoint x: 144, startPoint y: 262, endPoint x: 318, endPoint y: 278, distance: 175.2
click at [318, 278] on form "Crear Item de Auditoria Nro Documento CUIL Nombre Completo Fec. Prestación Ingr…" at bounding box center [350, 167] width 410 height 259
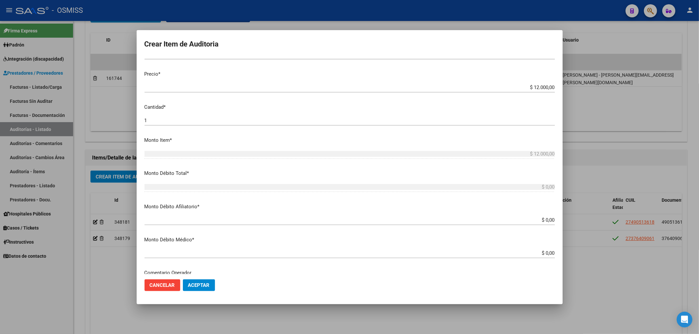
scroll to position [0, 0]
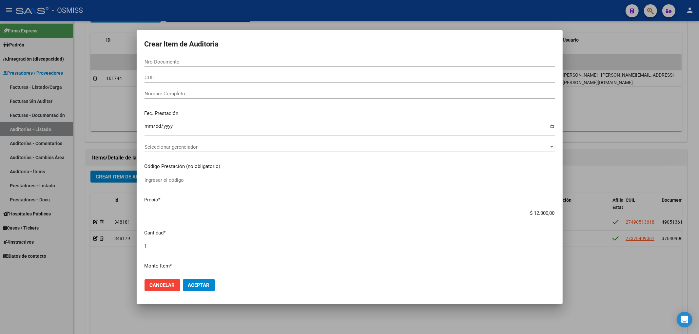
click at [211, 61] on input "Nro Documento" at bounding box center [350, 62] width 410 height 6
paste input "49695845"
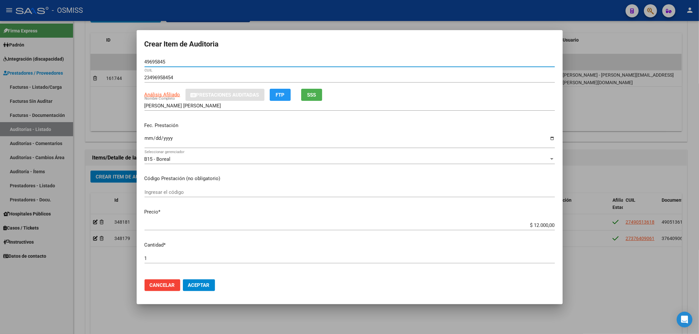
click at [148, 143] on input "Ingresar la fecha" at bounding box center [350, 141] width 410 height 10
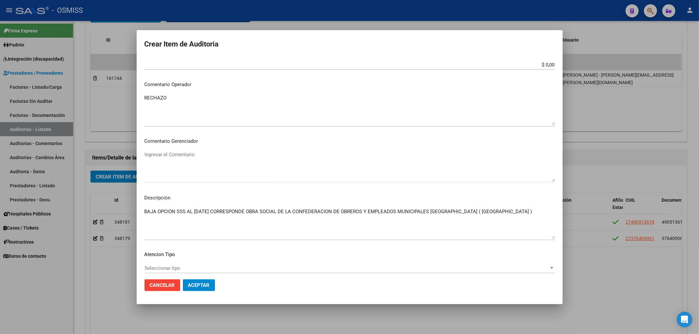
scroll to position [383, 0]
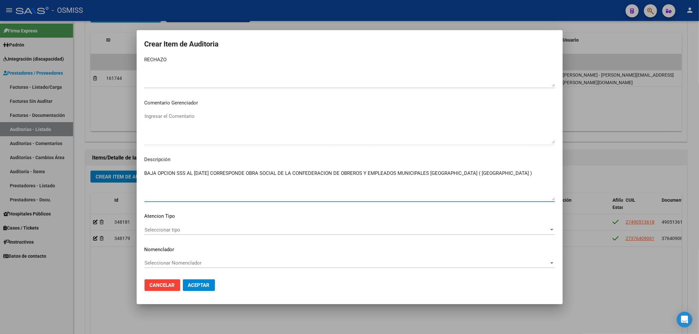
drag, startPoint x: 499, startPoint y: 172, endPoint x: 124, endPoint y: 178, distance: 375.0
click at [124, 178] on div "Crear Item de Auditoria 49695845 Nro Documento 23496958454 CUIL Afiliado Activo…" at bounding box center [349, 167] width 699 height 334
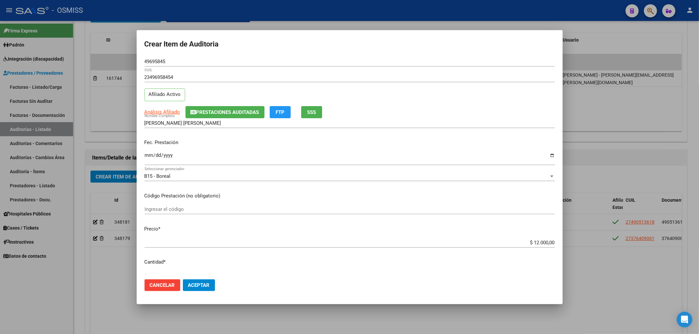
scroll to position [0, 0]
click at [206, 283] on span "Aceptar" at bounding box center [199, 286] width 22 height 6
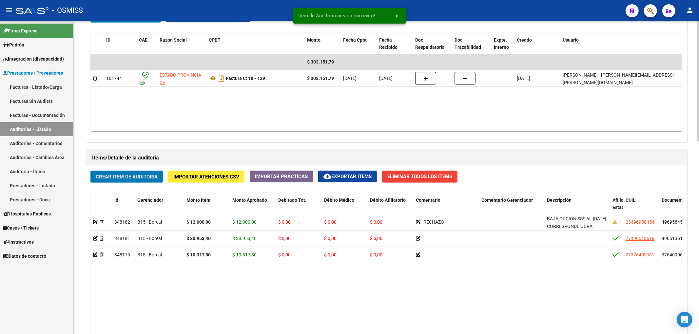
click at [149, 179] on span "Crear Item de Auditoria" at bounding box center [127, 177] width 62 height 6
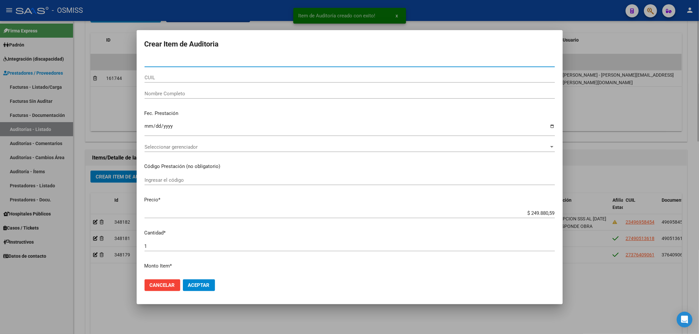
paste input "54159959"
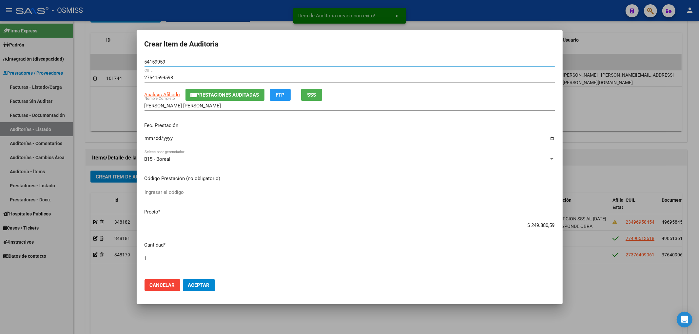
click at [212, 101] on div "VILLEGAS JULIETA EVELYN Nombre Completo" at bounding box center [350, 106] width 410 height 10
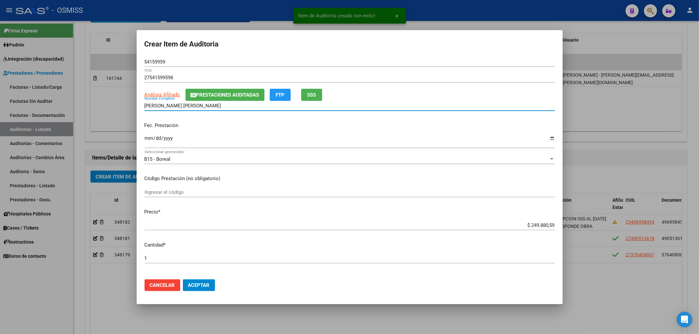
click at [213, 97] on span "Prestaciones Auditadas" at bounding box center [227, 95] width 63 height 6
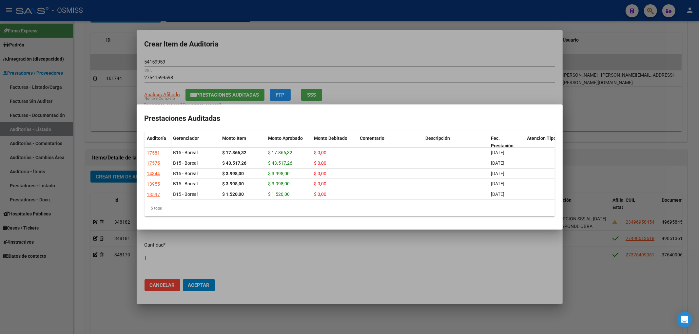
click at [252, 44] on div at bounding box center [349, 167] width 699 height 334
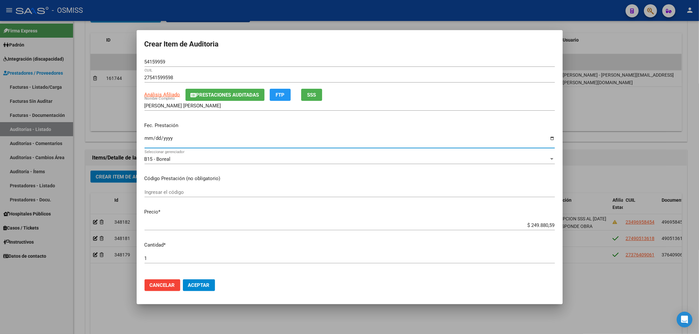
click at [149, 143] on input "Ingresar la fecha" at bounding box center [350, 141] width 410 height 10
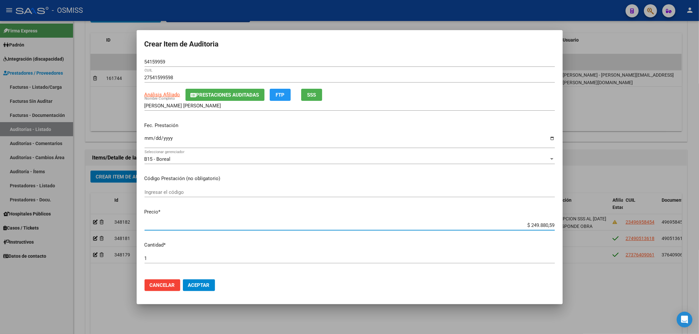
drag, startPoint x: 527, startPoint y: 224, endPoint x: 580, endPoint y: 231, distance: 53.6
click at [580, 231] on div "Crear Item de Auditoria 54159959 Nro Documento 27541599598 CUIL Análisis Afilia…" at bounding box center [349, 167] width 699 height 334
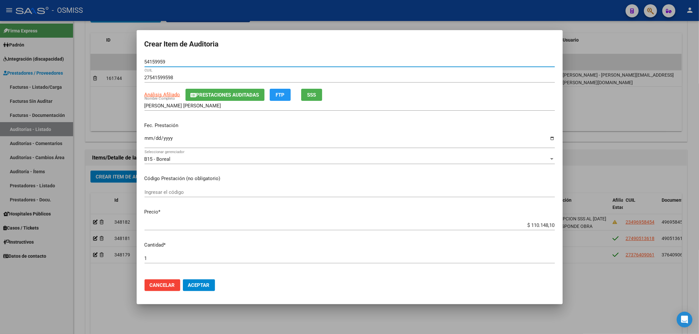
drag, startPoint x: 176, startPoint y: 63, endPoint x: 115, endPoint y: 68, distance: 61.1
click at [115, 68] on div "Crear Item de Auditoria 54159959 Nro Documento 27541599598 CUIL Análisis Afilia…" at bounding box center [349, 167] width 699 height 334
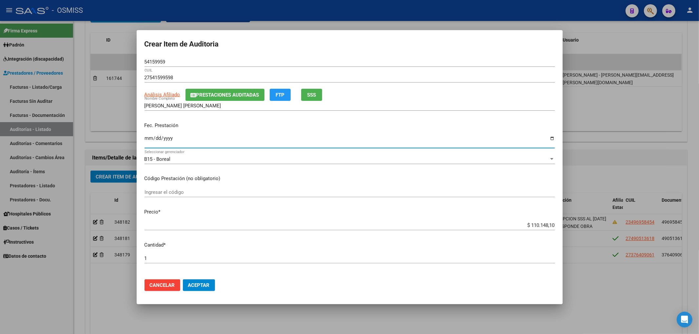
click at [278, 137] on input "2025-07-08" at bounding box center [350, 141] width 410 height 10
click at [207, 289] on button "Aceptar" at bounding box center [199, 286] width 32 height 12
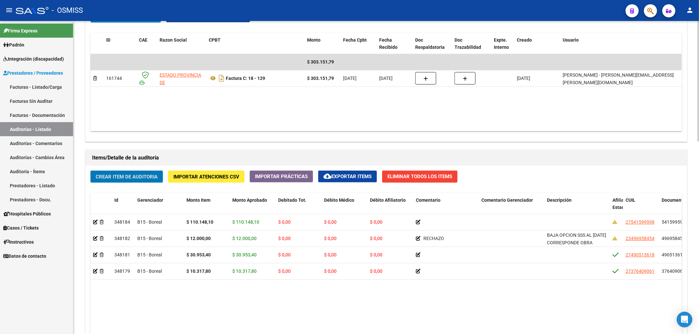
click at [154, 175] on span "Crear Item de Auditoria" at bounding box center [127, 177] width 62 height 6
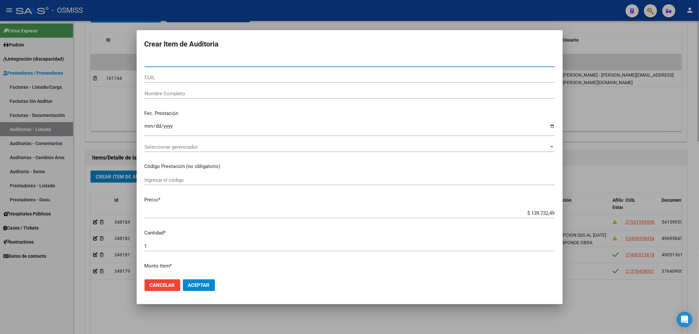
paste input "37640906"
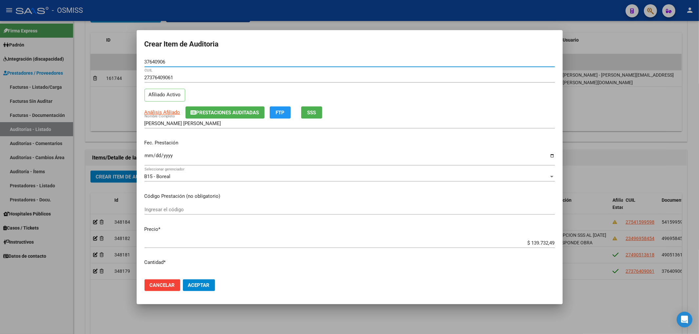
click at [202, 110] on span "Prestaciones Auditadas" at bounding box center [227, 113] width 63 height 6
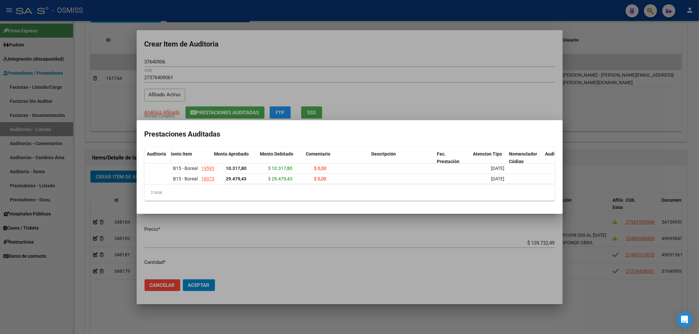
scroll to position [0, 127]
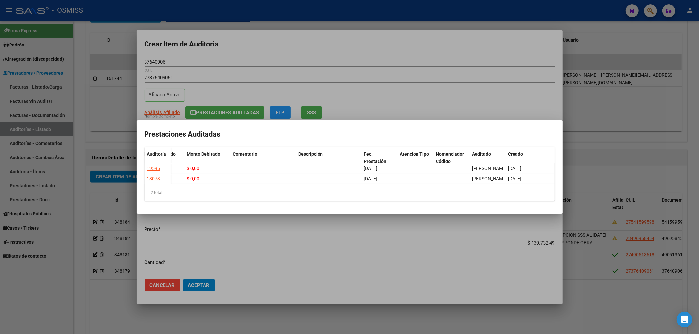
click at [343, 46] on div at bounding box center [349, 167] width 699 height 334
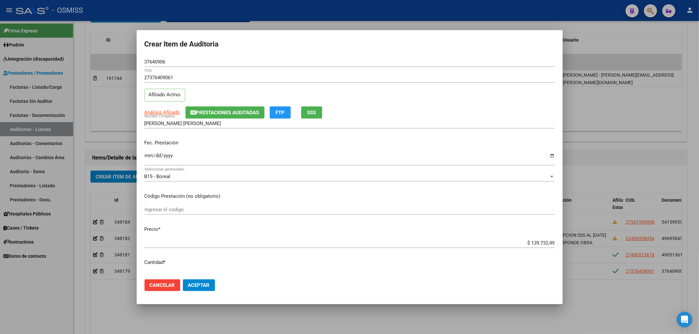
click at [145, 161] on input "Ingresar la fecha" at bounding box center [350, 158] width 410 height 10
drag, startPoint x: 524, startPoint y: 243, endPoint x: 599, endPoint y: 241, distance: 75.8
click at [599, 241] on div "Crear Item de Auditoria 37640906 Nro Documento 27376409061 CUIL Afiliado Activo…" at bounding box center [349, 167] width 699 height 334
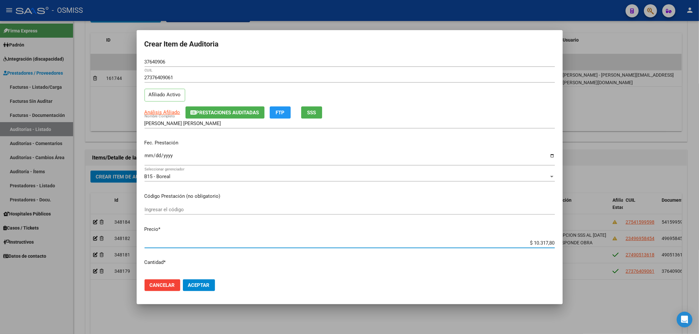
click at [207, 286] on span "Aceptar" at bounding box center [199, 286] width 22 height 6
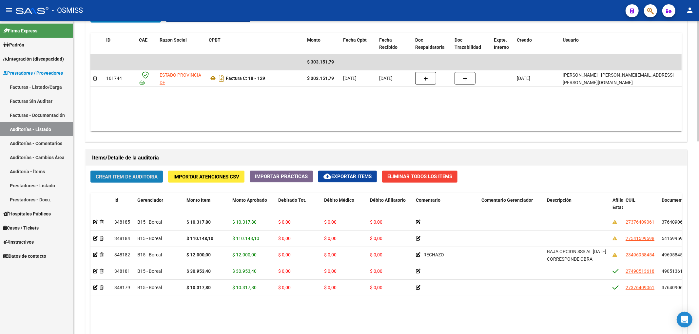
click at [153, 179] on span "Crear Item de Auditoria" at bounding box center [127, 177] width 62 height 6
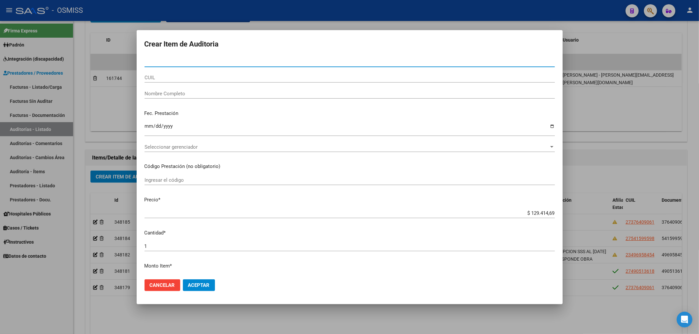
paste input "53178809"
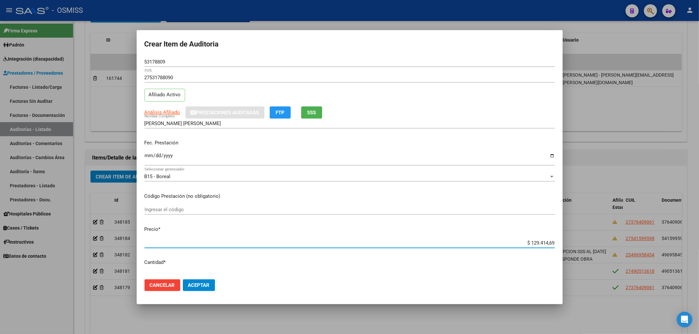
drag, startPoint x: 524, startPoint y: 244, endPoint x: 653, endPoint y: 248, distance: 129.2
click at [609, 250] on div "Crear Item de Auditoria 53178809 Nro Documento 27531788090 CUIL Afiliado Activo…" at bounding box center [349, 167] width 699 height 334
click at [149, 158] on input "Ingresar la fecha" at bounding box center [350, 158] width 410 height 10
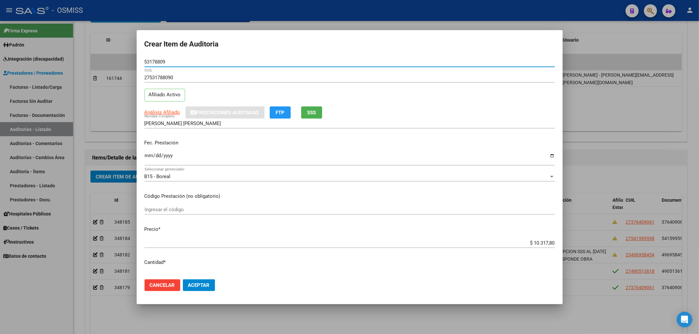
drag, startPoint x: 171, startPoint y: 63, endPoint x: 108, endPoint y: 63, distance: 63.3
click at [100, 61] on div "Crear Item de Auditoria 53178809 Nro Documento 27531788090 CUIL Afiliado Activo…" at bounding box center [349, 167] width 699 height 334
drag, startPoint x: 285, startPoint y: 205, endPoint x: 281, endPoint y: 207, distance: 4.9
click at [285, 205] on mat-dialog-content "53178809 Nro Documento 27531788090 CUIL Afiliado Activo Análisis Afiliado Prest…" at bounding box center [350, 165] width 426 height 217
click at [202, 287] on span "Aceptar" at bounding box center [199, 286] width 22 height 6
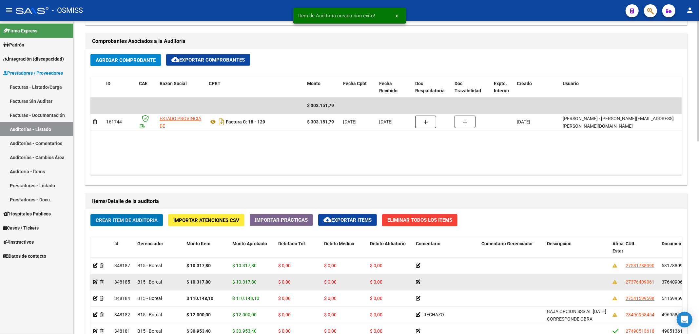
scroll to position [349, 0]
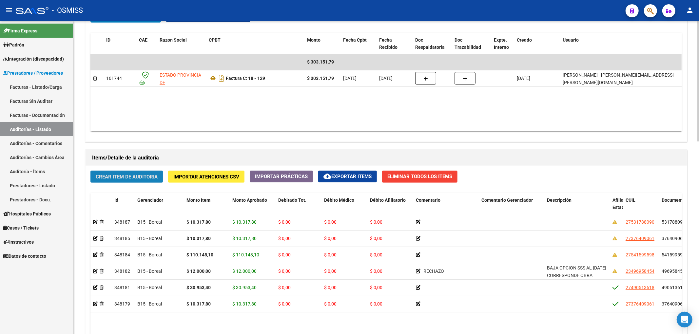
click at [129, 174] on span "Crear Item de Auditoria" at bounding box center [127, 177] width 62 height 6
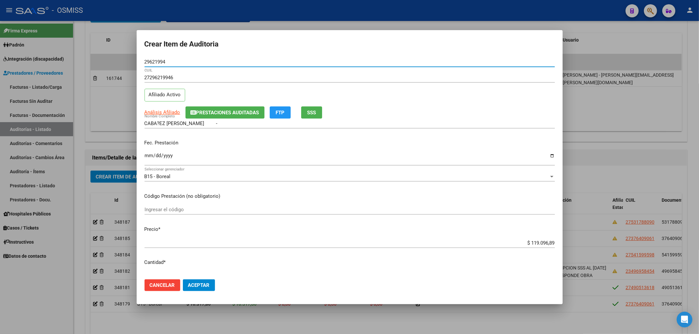
click at [210, 113] on span "Prestaciones Auditadas" at bounding box center [227, 113] width 63 height 6
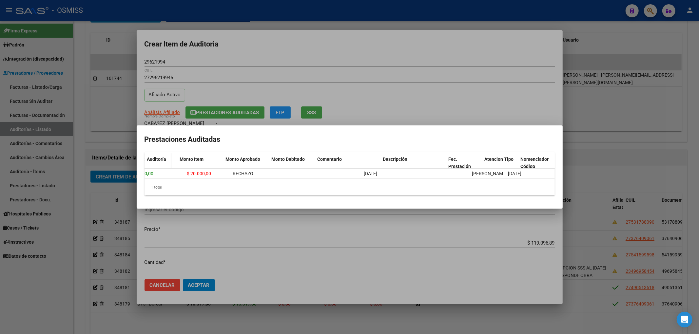
scroll to position [0, 0]
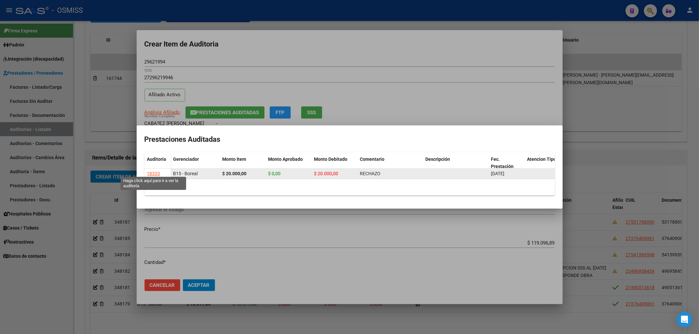
click at [150, 172] on div "18333" at bounding box center [153, 174] width 13 height 8
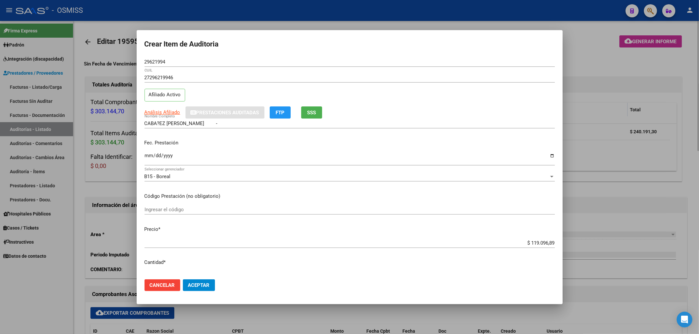
click at [614, 59] on div at bounding box center [349, 167] width 699 height 334
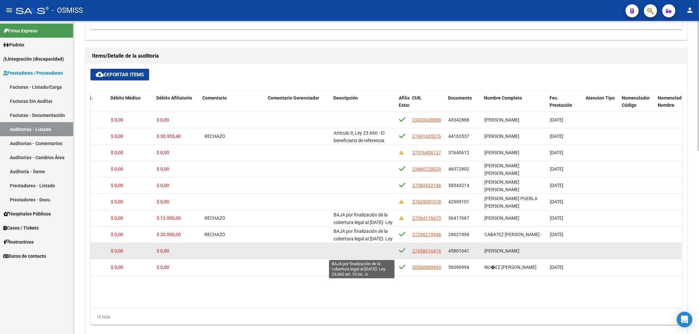
scroll to position [16, 0]
drag, startPoint x: 335, startPoint y: 234, endPoint x: 391, endPoint y: 247, distance: 58.2
click at [391, 247] on datatable-scroller "335728 B15 - Boreal $ 20.000,00 $ 20.000,00 $ 0,00 $ 0,00 $ 0,00 23433428889 43…" at bounding box center [193, 194] width 591 height 164
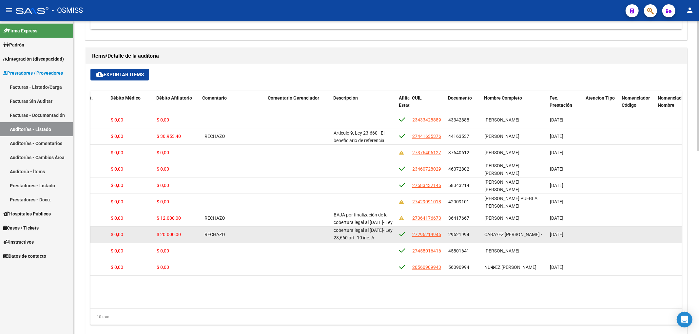
click at [359, 243] on datatable-body-cell "BAJA por finalización de la cobertura legal al 31/12/2021- Ley 23,660 art. 10 i…" at bounding box center [364, 235] width 66 height 16
drag, startPoint x: 354, startPoint y: 240, endPoint x: 331, endPoint y: 227, distance: 26.1
click at [331, 227] on datatable-body-cell "BAJA por finalización de la cobertura legal al 31/12/2021- Ley 23,660 art. 10 i…" at bounding box center [364, 235] width 66 height 16
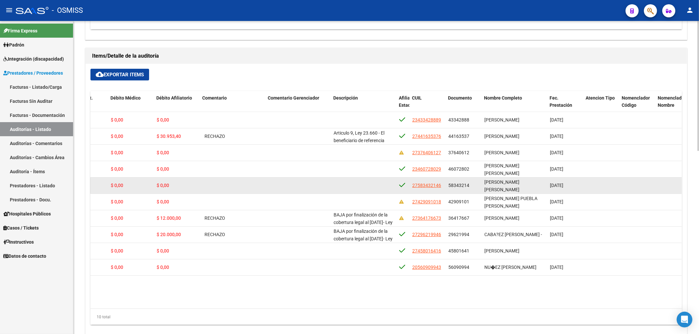
copy span "BAJA por finalización de la cobertura legal al 31/12/2021- Ley 23,660 art. 10 i…"
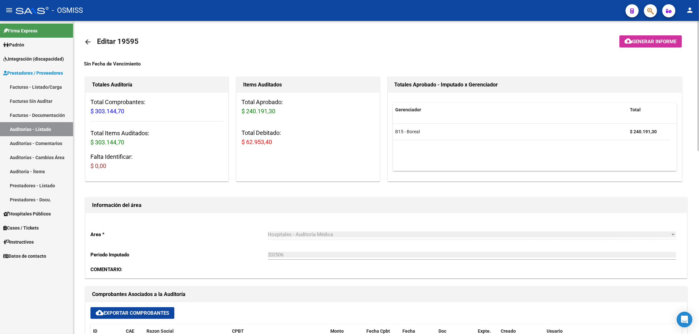
click at [86, 46] on link "arrow_back" at bounding box center [90, 41] width 13 height 15
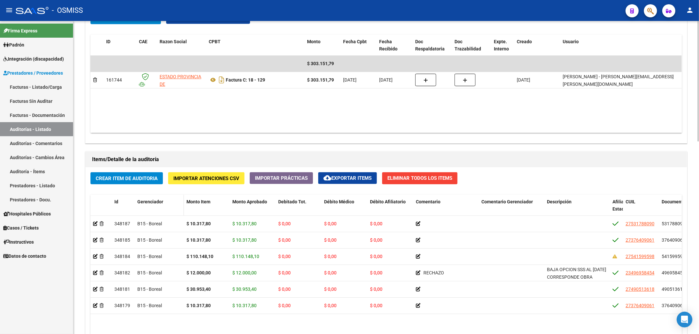
scroll to position [349, 0]
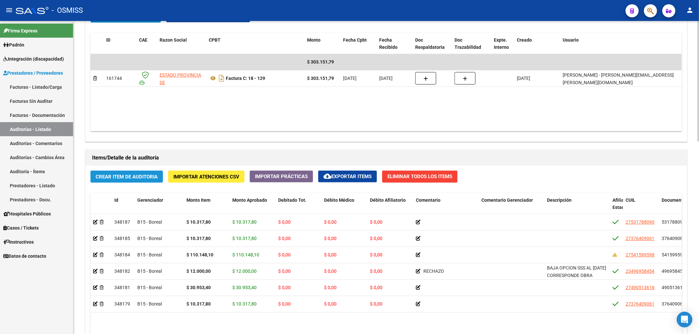
click at [137, 183] on button "Crear Item de Auditoria" at bounding box center [126, 177] width 72 height 12
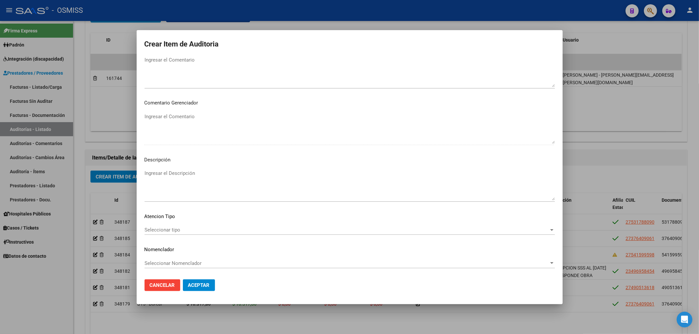
scroll to position [353, 0]
click at [186, 176] on textarea "Ingresar el Descripción" at bounding box center [350, 184] width 410 height 31
paste textarea "BAJA por finalización de la cobertura legal al 31/12/2021- Ley 23,660 art. 10 i…"
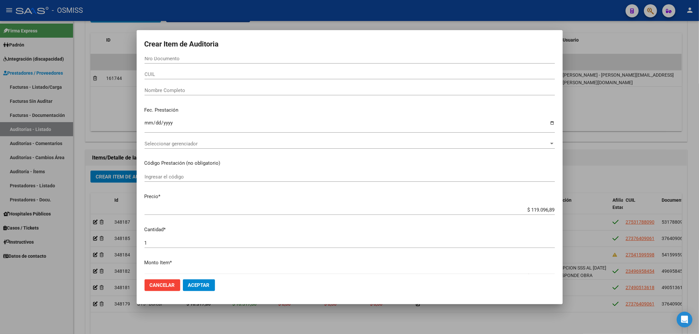
scroll to position [0, 0]
click at [166, 59] on input "Nro Documento" at bounding box center [350, 62] width 410 height 6
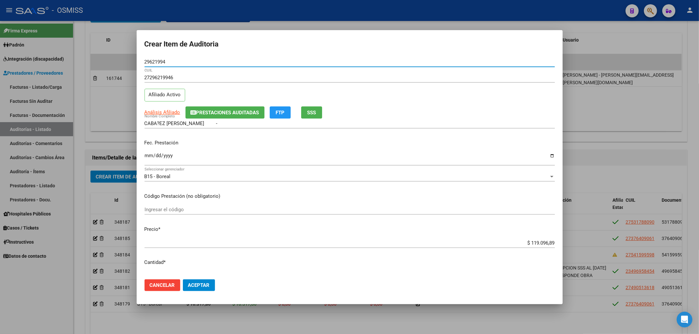
drag, startPoint x: 148, startPoint y: 55, endPoint x: 138, endPoint y: 58, distance: 11.1
click at [138, 54] on mat-dialog-container "Crear Item de Auditoria 29621994 Nro Documento 27296219946 CUIL Afiliado Activo…" at bounding box center [350, 167] width 426 height 274
click at [265, 146] on p "Fec. Prestación" at bounding box center [350, 143] width 410 height 8
click at [145, 158] on input "Ingresar la fecha" at bounding box center [350, 158] width 410 height 10
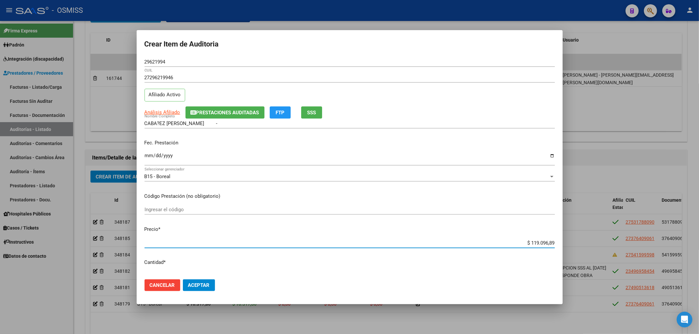
drag, startPoint x: 535, startPoint y: 243, endPoint x: 581, endPoint y: 242, distance: 46.2
click at [576, 242] on div "Crear Item de Auditoria 29621994 Nro Documento 27296219946 CUIL Afiliado Activo…" at bounding box center [349, 167] width 699 height 334
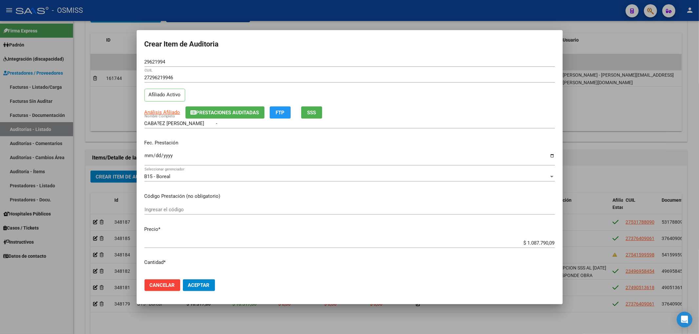
drag, startPoint x: 537, startPoint y: 244, endPoint x: 486, endPoint y: 244, distance: 50.8
click at [486, 244] on app-form-text-field "Precio * $ 1.087.790,09 Ingresar el precio" at bounding box center [353, 236] width 416 height 20
click at [519, 260] on p "Cantidad *" at bounding box center [350, 263] width 410 height 8
drag, startPoint x: 532, startPoint y: 243, endPoint x: 522, endPoint y: 248, distance: 11.3
click at [530, 243] on app-form-text-field "Precio * $ 1.087.790,09 Ingresar el precio" at bounding box center [353, 236] width 416 height 20
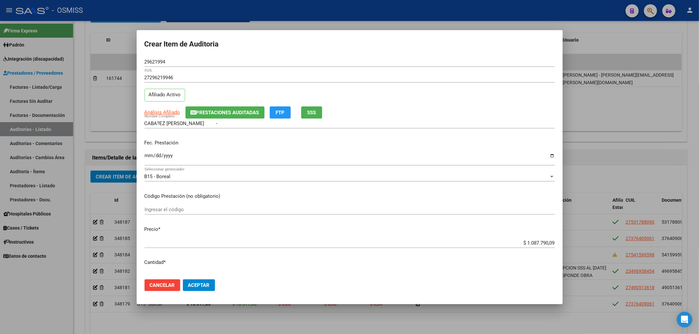
click at [544, 245] on input "$ 1.087.790,09" at bounding box center [350, 243] width 410 height 6
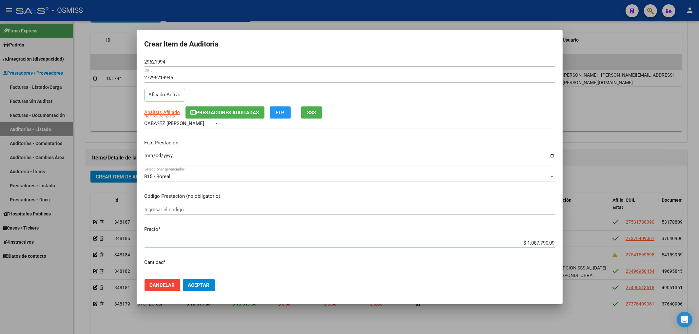
drag, startPoint x: 548, startPoint y: 242, endPoint x: 509, endPoint y: 239, distance: 39.4
click at [509, 239] on div "$ 1.087.790,09 Ingresar el precio" at bounding box center [350, 243] width 410 height 10
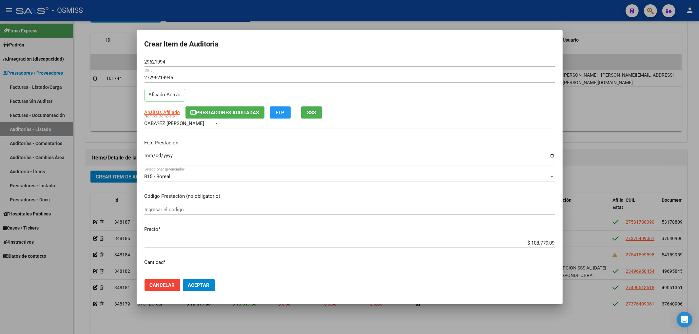
click at [257, 201] on mat-dialog-content "29621994 Nro Documento 27296219946 CUIL Afiliado Activo Análisis Afiliado Prest…" at bounding box center [350, 165] width 426 height 217
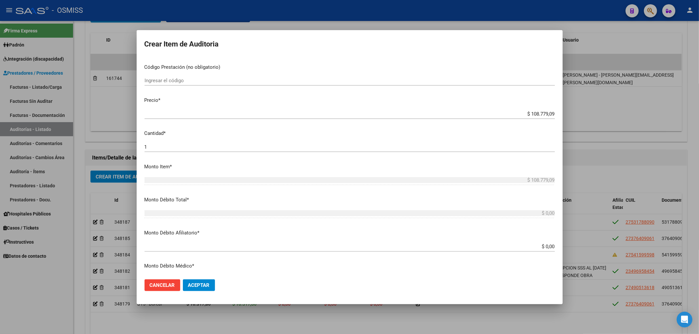
scroll to position [121, 0]
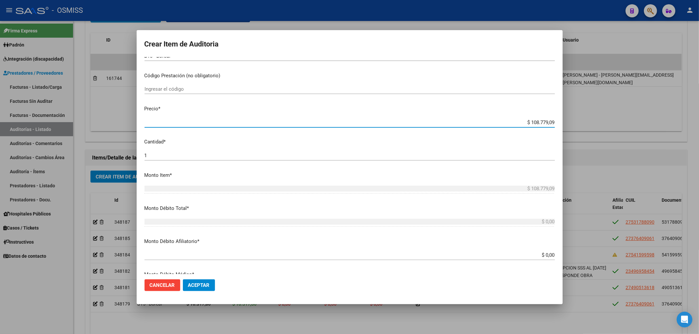
drag, startPoint x: 525, startPoint y: 123, endPoint x: 571, endPoint y: 124, distance: 45.9
click at [571, 124] on div "Crear Item de Auditoria 29621994 Nro Documento 27296219946 CUIL Afiliado Activo…" at bounding box center [349, 167] width 699 height 334
click at [549, 256] on input "$ 0,00" at bounding box center [350, 255] width 410 height 6
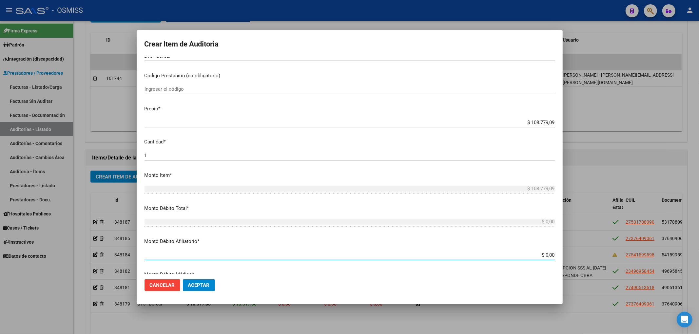
paste input "108.779,09"
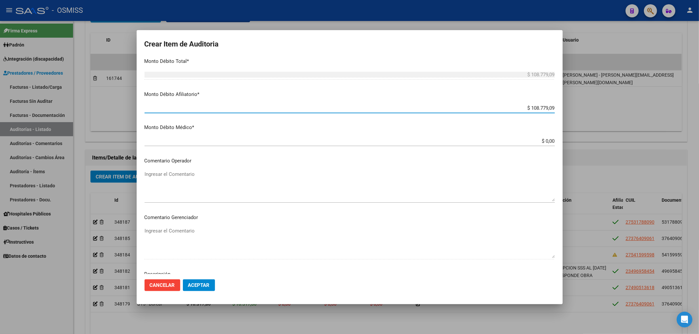
scroll to position [339, 0]
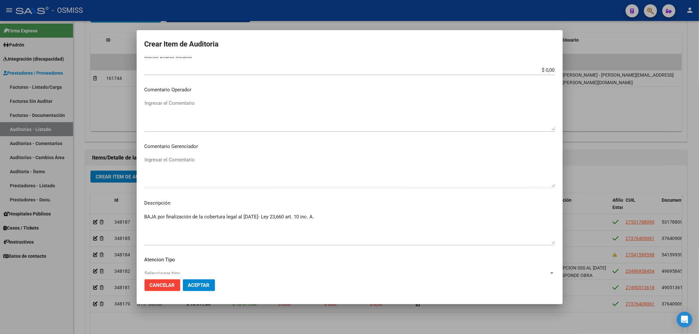
click at [191, 104] on textarea "Ingresar el Comentario" at bounding box center [350, 115] width 410 height 31
click at [204, 285] on span "Aceptar" at bounding box center [199, 286] width 22 height 6
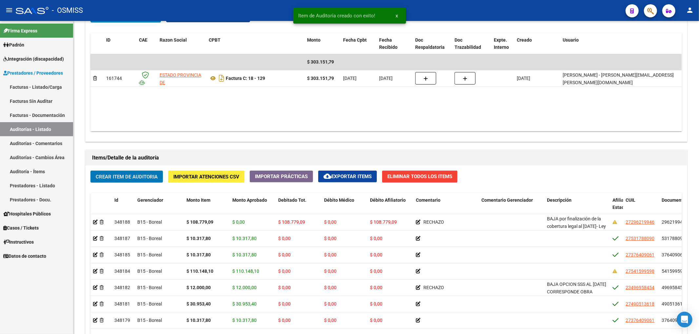
scroll to position [393, 0]
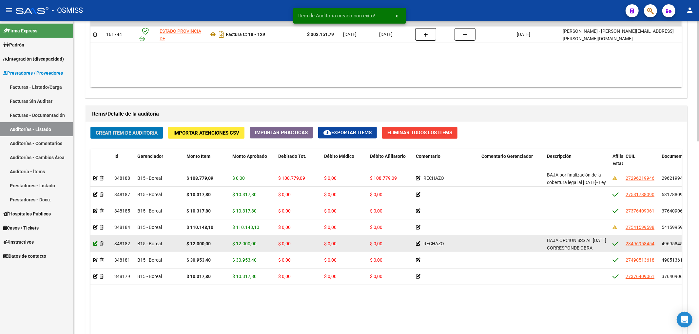
click at [93, 246] on icon at bounding box center [95, 244] width 5 height 5
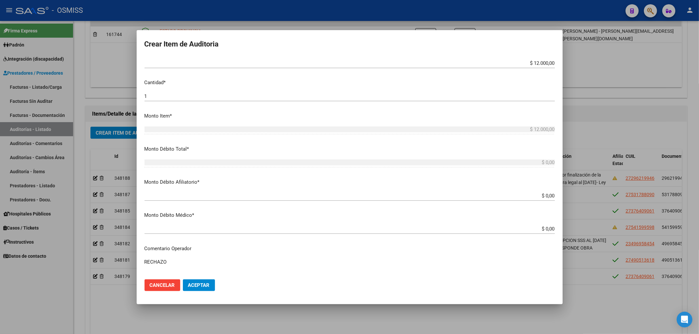
scroll to position [152, 0]
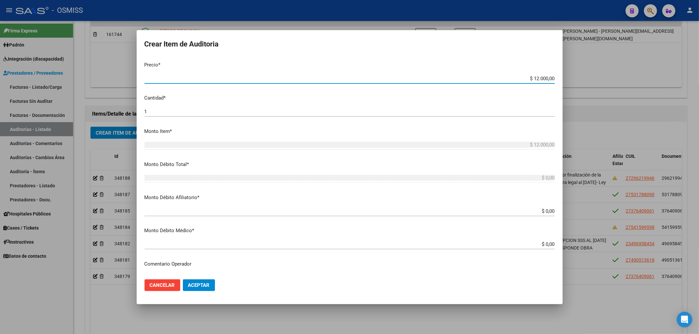
drag, startPoint x: 529, startPoint y: 76, endPoint x: 560, endPoint y: 77, distance: 31.8
click at [560, 77] on mat-dialog-content "49695845 Nro Documento 23496958454 CUIL Afiliado Activo TORRES KIARA GUADALUPE …" at bounding box center [350, 165] width 426 height 217
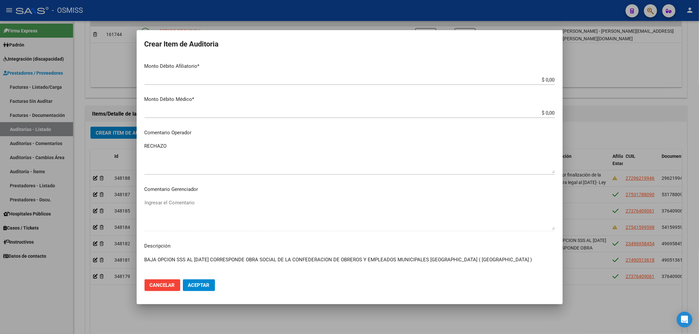
scroll to position [283, 0]
click at [547, 79] on input "$ 0,00" at bounding box center [350, 81] width 410 height 6
click at [548, 79] on input "$ 0,00" at bounding box center [350, 81] width 410 height 6
paste input "12.00"
click at [197, 285] on span "Aceptar" at bounding box center [199, 286] width 22 height 6
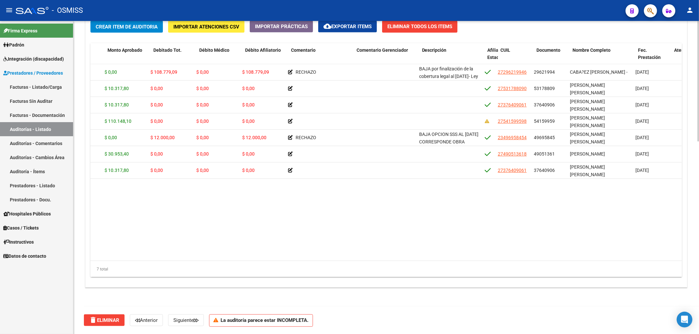
scroll to position [0, 135]
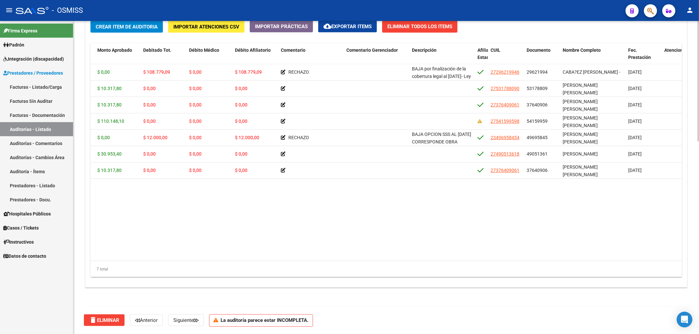
click at [136, 29] on span "Crear Item de Auditoria" at bounding box center [127, 27] width 62 height 6
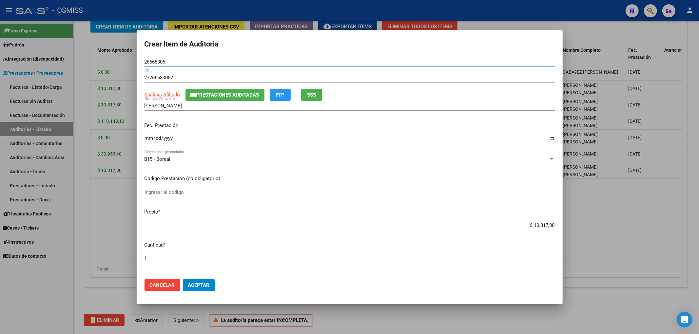
click at [150, 137] on input "Ingresar la fecha" at bounding box center [350, 141] width 410 height 10
drag, startPoint x: 175, startPoint y: 64, endPoint x: 124, endPoint y: 63, distance: 50.8
click at [124, 63] on div "Crear Item de Auditoria 26668305 Nro Documento 27266683052 CUIL Análisis Afilia…" at bounding box center [349, 167] width 699 height 334
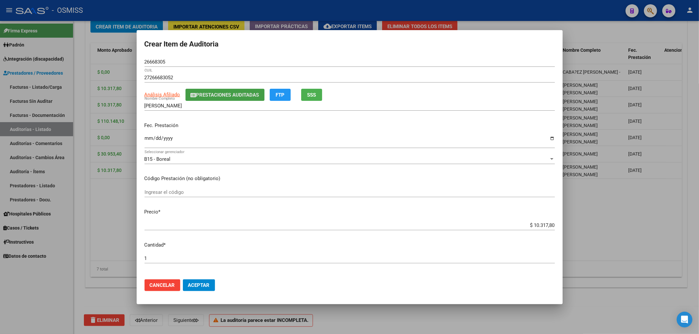
click at [221, 96] on span "Prestaciones Auditadas" at bounding box center [227, 95] width 63 height 6
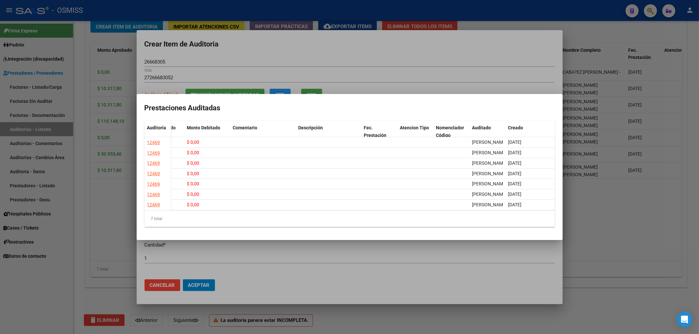
scroll to position [0, 0]
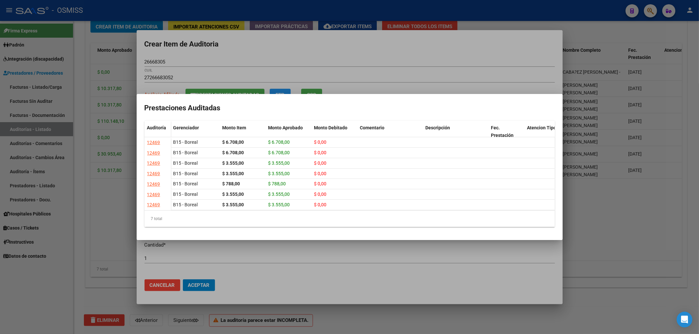
click at [273, 53] on div at bounding box center [349, 167] width 699 height 334
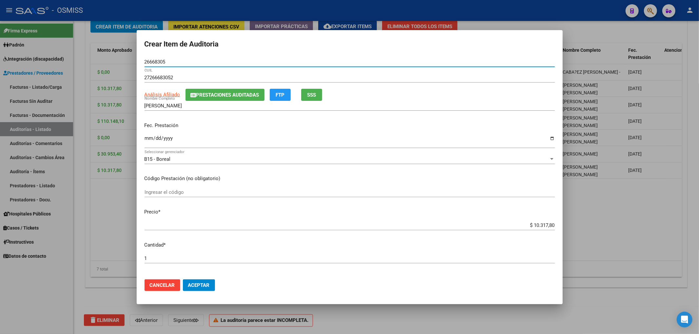
drag, startPoint x: 167, startPoint y: 62, endPoint x: 120, endPoint y: 65, distance: 47.6
click at [120, 62] on div "Crear Item de Auditoria 26668305 Nro Documento 27266683052 CUIL Análisis Afilia…" at bounding box center [349, 167] width 699 height 334
click at [214, 289] on button "Aceptar" at bounding box center [199, 286] width 32 height 12
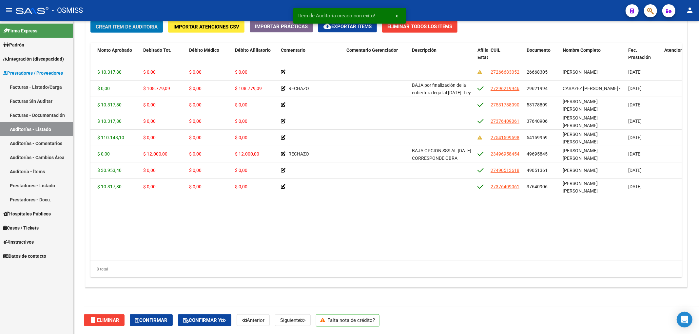
scroll to position [500, 0]
click at [291, 49] on span "Comentario" at bounding box center [293, 50] width 25 height 5
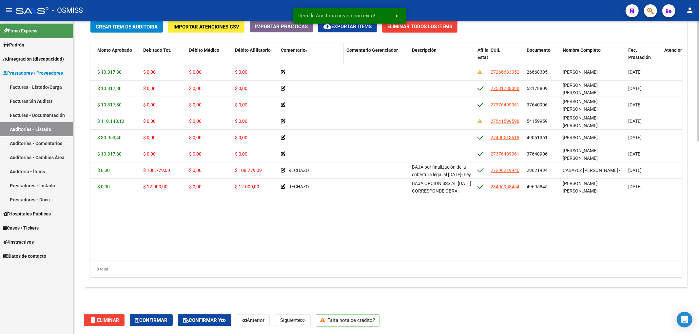
click at [291, 49] on span "Comentario" at bounding box center [293, 50] width 25 height 5
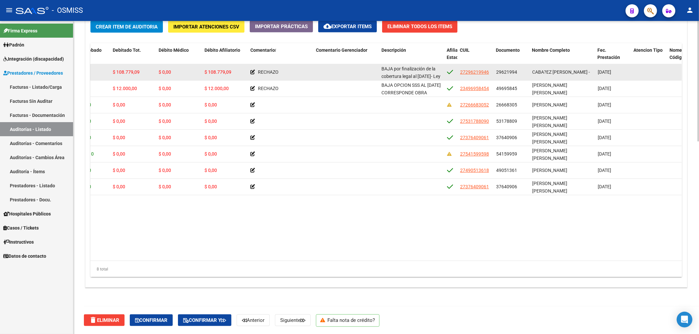
scroll to position [16, 0]
drag, startPoint x: 382, startPoint y: 68, endPoint x: 418, endPoint y: 79, distance: 37.3
click at [418, 79] on div "BAJA por finalización de la cobertura legal al 31/12/2021- Ley 23,660 art. 10 i…" at bounding box center [411, 72] width 60 height 14
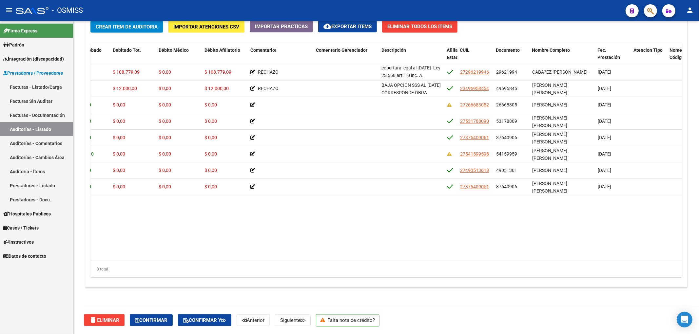
copy span "BAJA por finalización de la cobertura legal al 31/12/2021- Ley 23,660 art. 10 i…"
click at [406, 225] on datatable-body "348188 B15 - Boreal $ 108.779,09 $ 0,00 $ 108.779,09 $ 0,00 $ 108.779,09 RECHAZ…" at bounding box center [385, 162] width 591 height 197
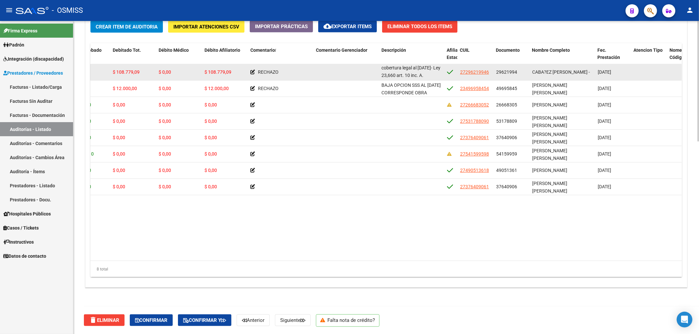
drag, startPoint x: 495, startPoint y: 71, endPoint x: 519, endPoint y: 72, distance: 24.3
click at [518, 72] on datatable-body-cell "29621994" at bounding box center [512, 72] width 36 height 16
copy span "29621994"
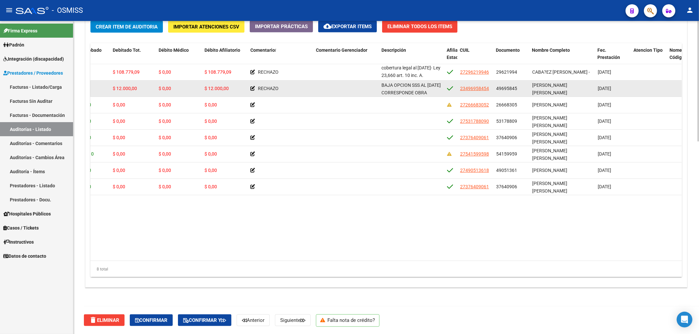
drag, startPoint x: 497, startPoint y: 89, endPoint x: 522, endPoint y: 90, distance: 25.6
click at [522, 90] on div "49695845" at bounding box center [511, 89] width 31 height 8
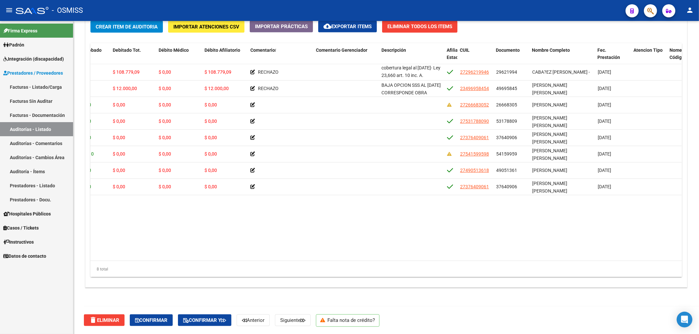
copy span "49695845"
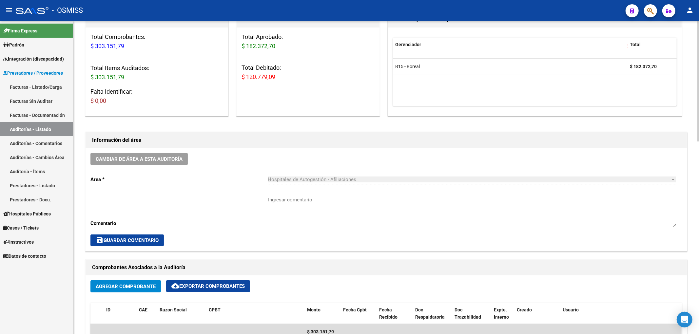
scroll to position [0, 0]
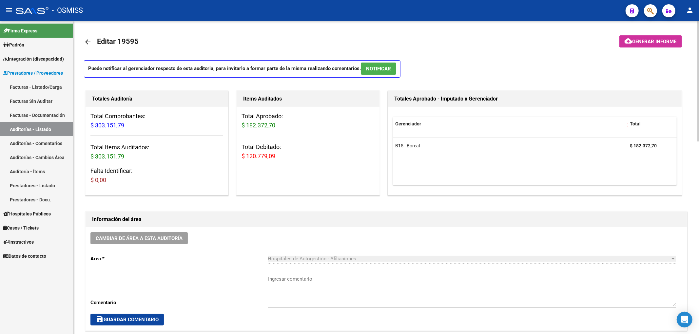
click at [654, 39] on span "Generar informe" at bounding box center [655, 42] width 44 height 6
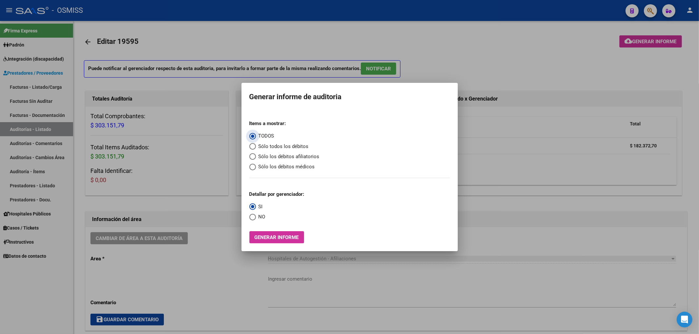
click at [307, 155] on span "Sólo los débitos afiliatorios" at bounding box center [288, 157] width 64 height 8
click at [256, 155] on input "Sólo los débitos afiliatorios" at bounding box center [252, 156] width 7 height 7
click at [260, 218] on span "NO" at bounding box center [261, 217] width 10 height 8
click at [256, 218] on input "NO" at bounding box center [252, 217] width 7 height 7
click at [277, 239] on span "Generar informe" at bounding box center [277, 238] width 44 height 6
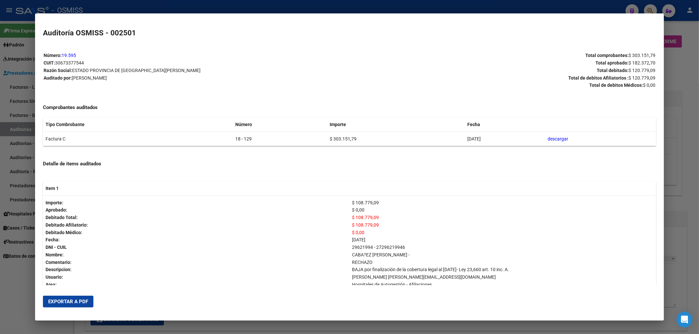
click at [85, 299] on span "Exportar a PDF" at bounding box center [68, 302] width 40 height 6
click at [695, 98] on div at bounding box center [349, 167] width 699 height 334
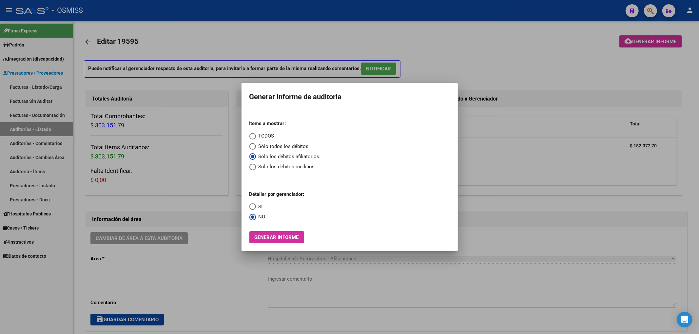
click at [662, 74] on div at bounding box center [349, 167] width 699 height 334
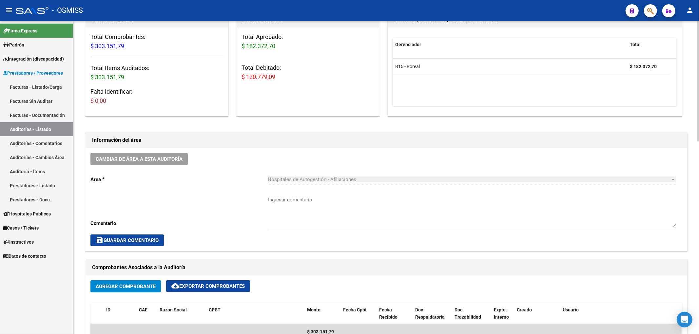
scroll to position [87, 0]
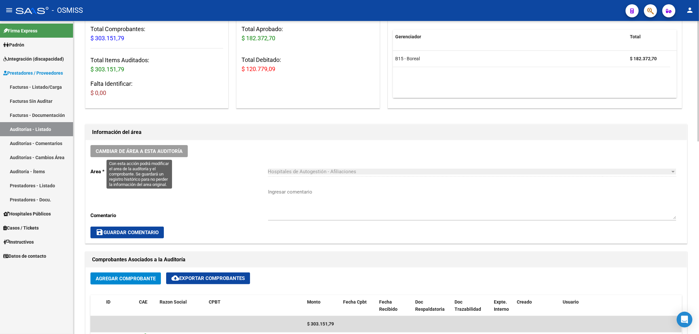
click at [166, 155] on button "Cambiar de área a esta auditoría" at bounding box center [138, 151] width 97 height 12
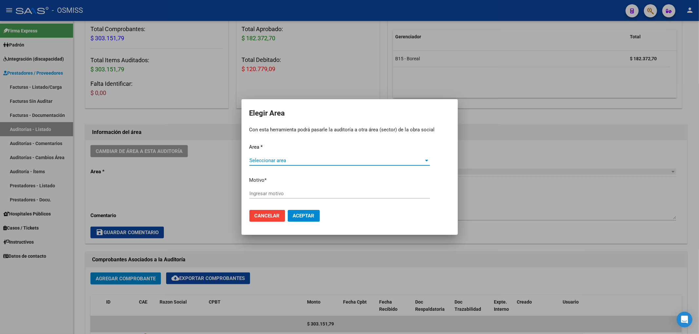
click at [263, 161] on span "Seleccionar area" at bounding box center [336, 161] width 175 height 6
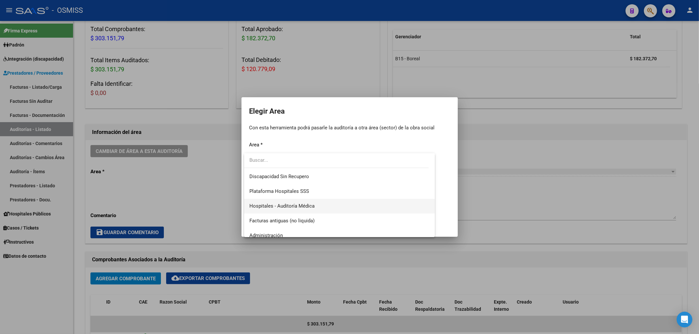
click at [304, 208] on span "Hospitales - Auditoría Médica" at bounding box center [281, 206] width 65 height 6
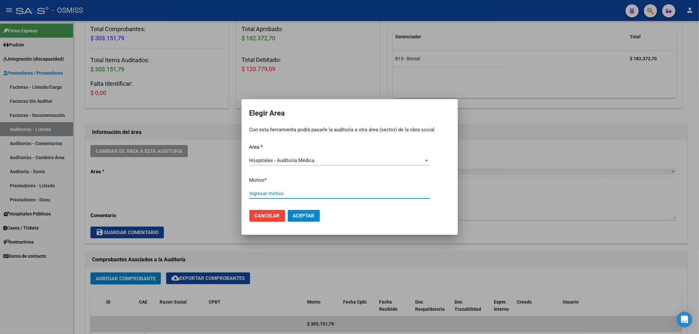
click at [260, 194] on input "Ingresar motivo" at bounding box center [339, 194] width 181 height 6
click at [296, 214] on span "Aceptar" at bounding box center [304, 216] width 22 height 6
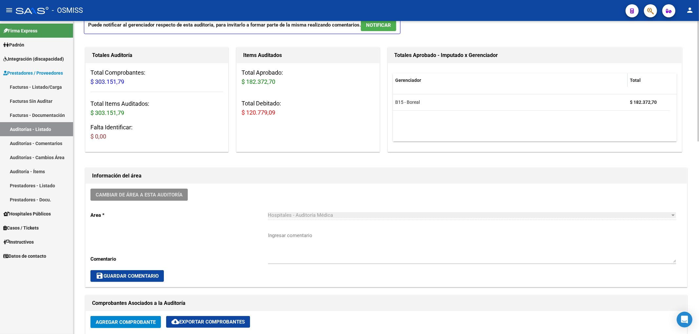
scroll to position [0, 0]
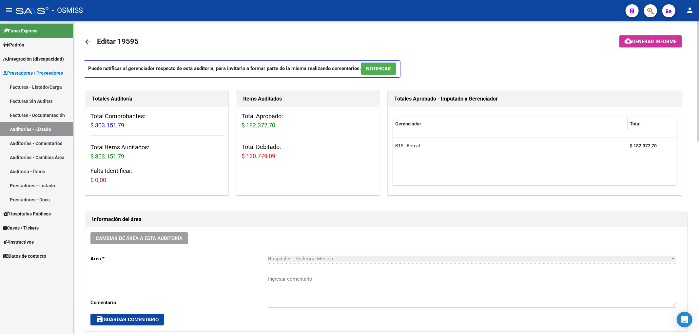
click at [89, 44] on mat-icon "arrow_back" at bounding box center [88, 42] width 8 height 8
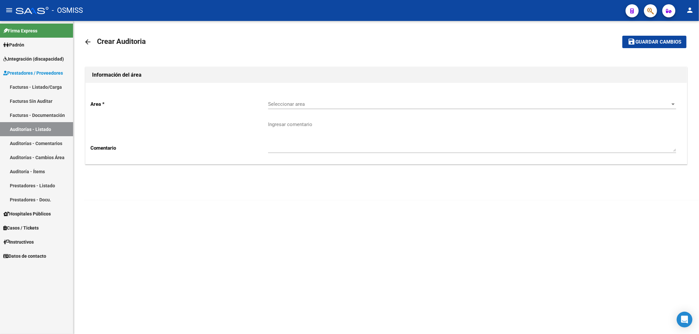
click at [294, 106] on span "Seleccionar area" at bounding box center [469, 104] width 402 height 6
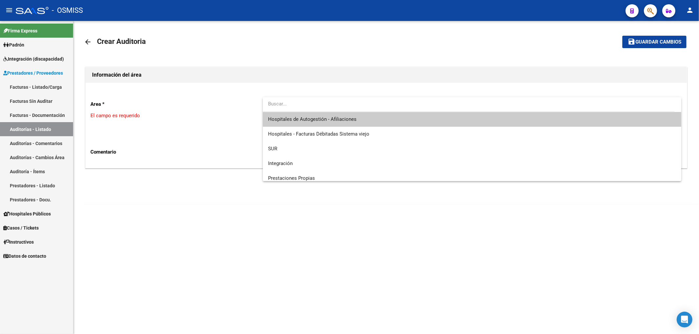
click at [299, 115] on span "Hospitales de Autogestión - Afiliaciones" at bounding box center [472, 119] width 408 height 15
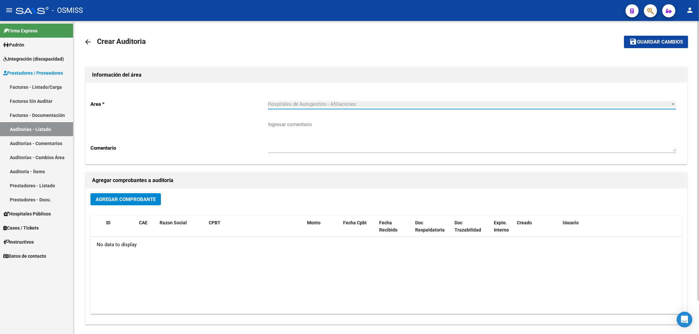
click at [147, 206] on div "Agregar Comprobante" at bounding box center [386, 201] width 592 height 17
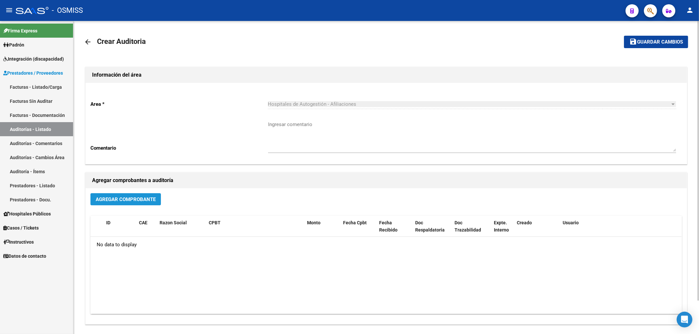
click at [160, 198] on button "Agregar Comprobante" at bounding box center [125, 199] width 70 height 12
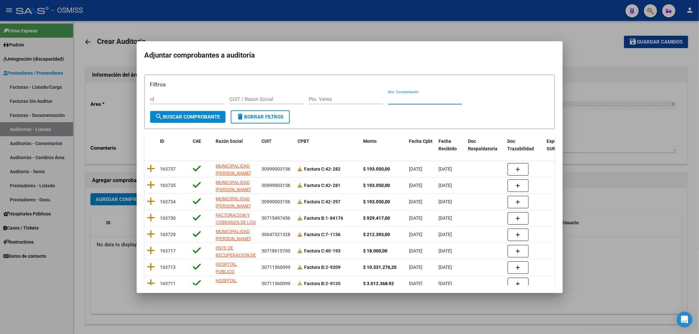
click at [400, 98] on input "Nro. Comprobante" at bounding box center [425, 99] width 74 height 6
click at [203, 115] on span "search Buscar Comprobante" at bounding box center [187, 117] width 65 height 6
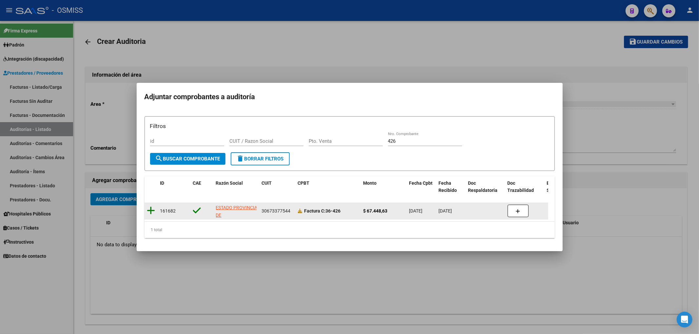
click at [151, 209] on icon at bounding box center [151, 210] width 8 height 9
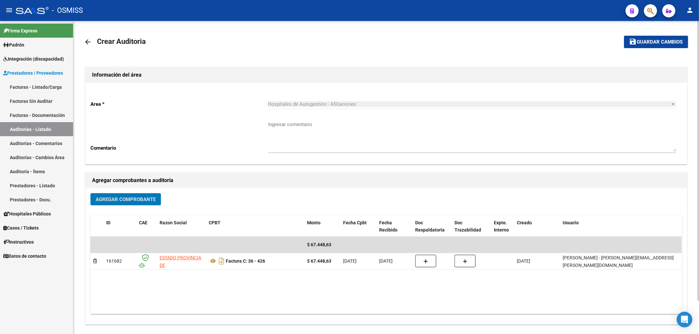
click at [648, 43] on span "Guardar cambios" at bounding box center [660, 42] width 46 height 6
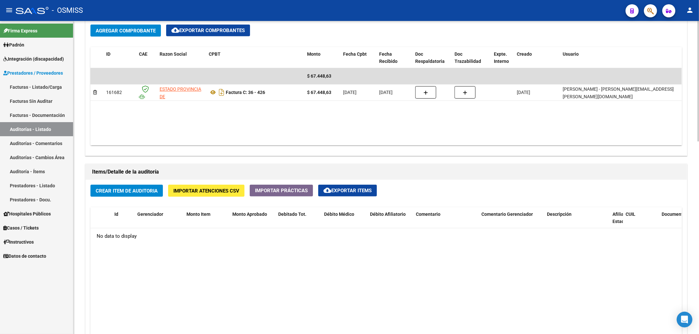
scroll to position [349, 0]
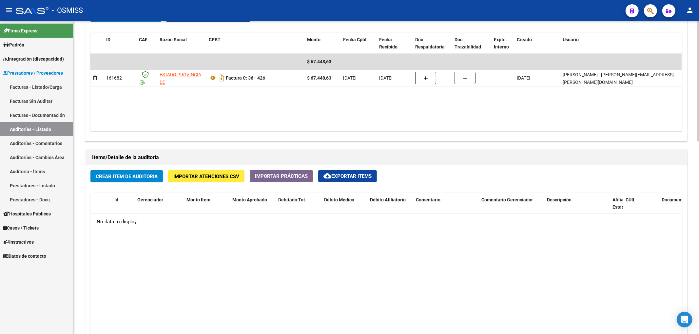
click at [147, 175] on span "Crear Item de Auditoria" at bounding box center [127, 177] width 62 height 6
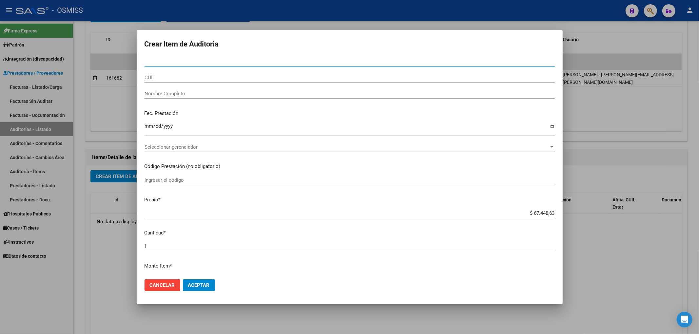
paste input "33800701"
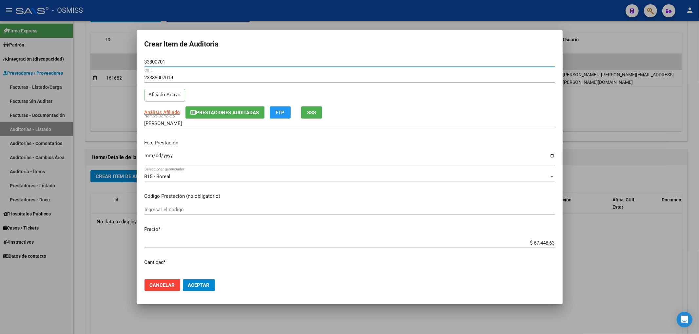
click at [147, 153] on input "Ingresar la fecha" at bounding box center [350, 158] width 410 height 10
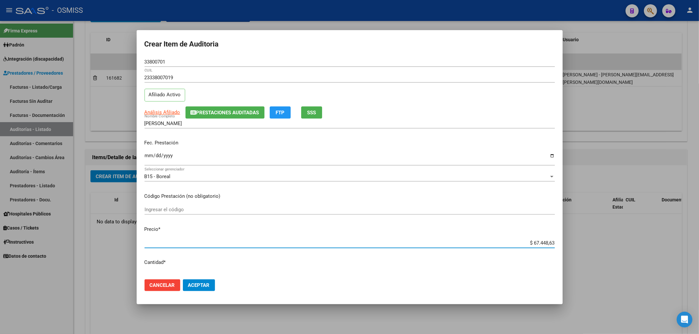
drag, startPoint x: 527, startPoint y: 244, endPoint x: 556, endPoint y: 244, distance: 28.8
click at [555, 244] on mat-dialog-content "33800701 Nro Documento 23338007019 CUIL Afiliado Activo Análisis Afiliado Prest…" at bounding box center [350, 165] width 426 height 217
paste input "6"
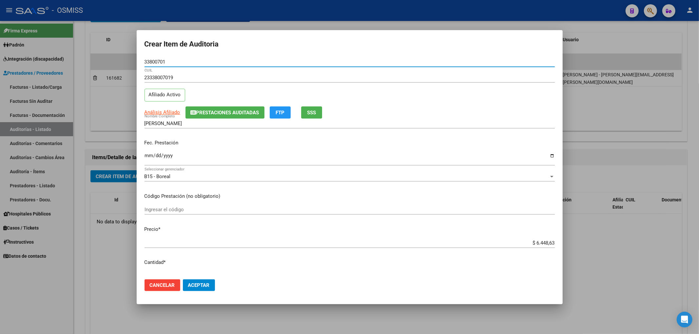
drag, startPoint x: 170, startPoint y: 65, endPoint x: 136, endPoint y: 63, distance: 34.1
click at [137, 63] on mat-dialog-content "33800701 Nro Documento 23338007019 CUIL Afiliado Activo Análisis Afiliado Prest…" at bounding box center [350, 165] width 426 height 217
click at [248, 157] on input "2025-07-02" at bounding box center [350, 158] width 410 height 10
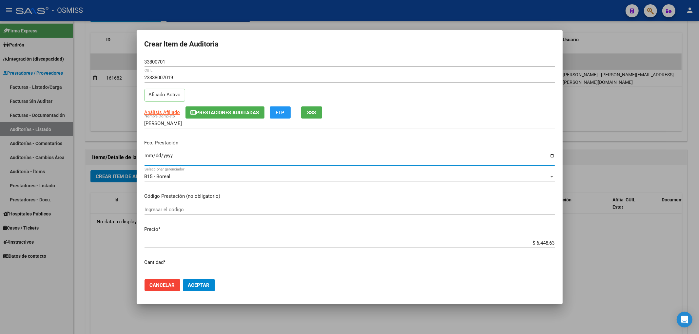
drag, startPoint x: 170, startPoint y: 62, endPoint x: 115, endPoint y: 56, distance: 55.3
click at [115, 56] on div "Crear Item de Auditoria 33800701 Nro Documento 23338007019 CUIL Afiliado Activo…" at bounding box center [349, 167] width 699 height 334
drag, startPoint x: 251, startPoint y: 151, endPoint x: 294, endPoint y: 153, distance: 43.3
click at [251, 151] on div "Fec. Prestación 2025-07-02 Ingresar la fecha" at bounding box center [350, 152] width 410 height 37
click at [209, 281] on button "Aceptar" at bounding box center [199, 286] width 32 height 12
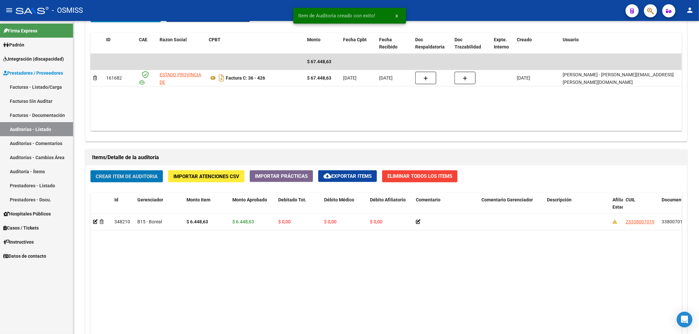
scroll to position [350, 0]
click at [141, 179] on span "Crear Item de Auditoria" at bounding box center [127, 176] width 62 height 6
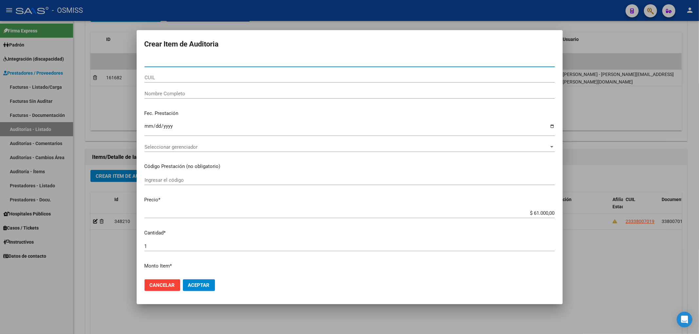
paste input "29305717"
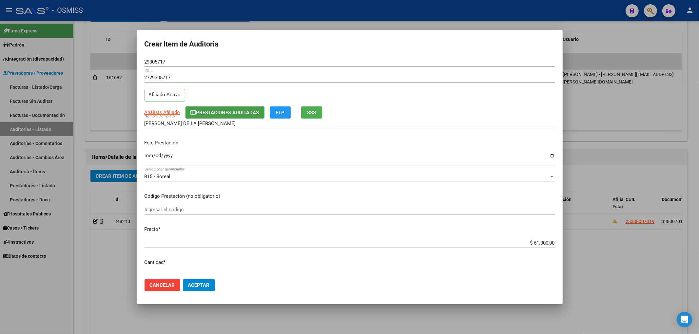
click at [194, 109] on span "Prestaciones Auditadas" at bounding box center [225, 112] width 68 height 6
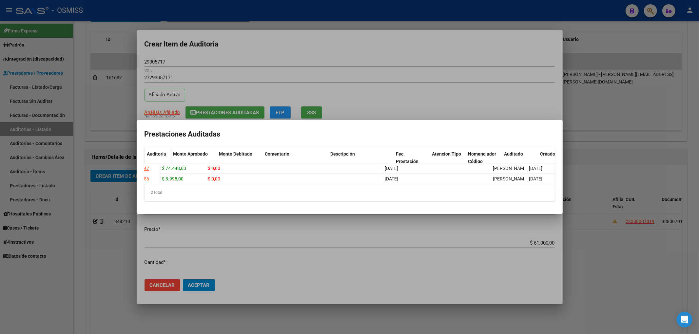
scroll to position [0, 127]
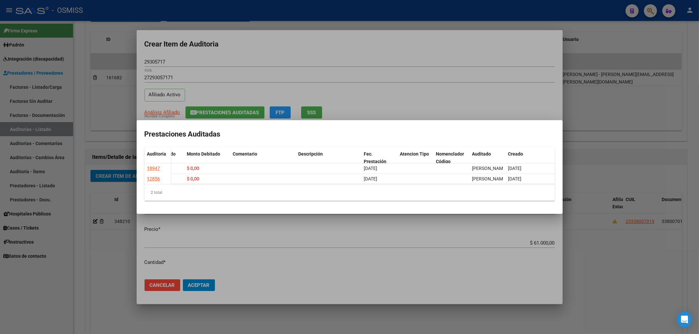
click at [345, 56] on div at bounding box center [349, 167] width 699 height 334
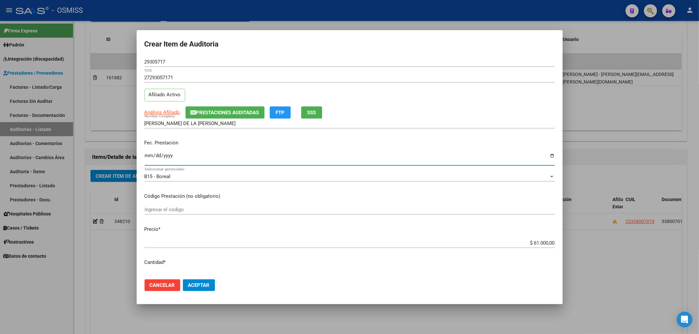
click at [147, 157] on input "Ingresar la fecha" at bounding box center [350, 158] width 410 height 10
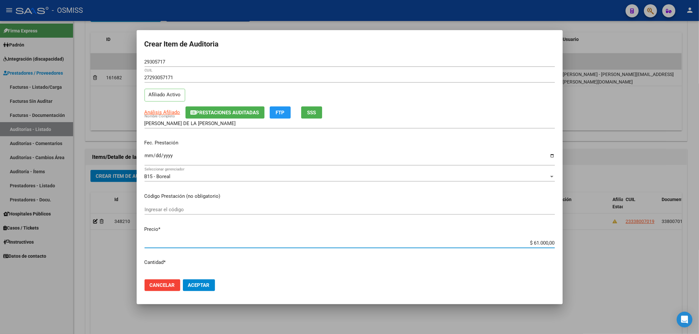
drag, startPoint x: 533, startPoint y: 241, endPoint x: 526, endPoint y: 242, distance: 6.6
click at [526, 242] on input "$ 61.000,00" at bounding box center [350, 243] width 410 height 6
drag, startPoint x: 166, startPoint y: 61, endPoint x: 116, endPoint y: 58, distance: 49.9
click at [123, 57] on div "Crear Item de Auditoria 29305717 Nro Documento 27293057171 CUIL Afiliado Activo…" at bounding box center [349, 167] width 699 height 334
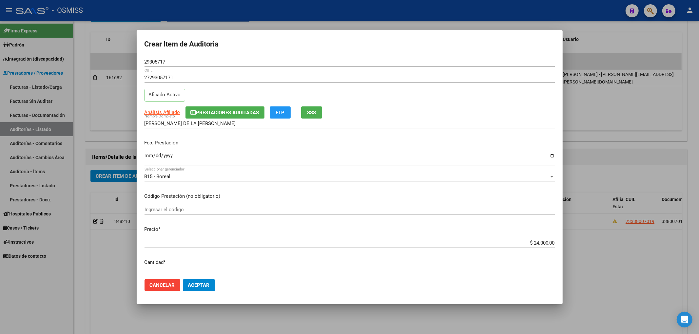
click at [242, 137] on div "Fec. Prestación 2025-07-07 Ingresar la fecha" at bounding box center [350, 152] width 410 height 37
click at [202, 290] on button "Aceptar" at bounding box center [199, 286] width 32 height 12
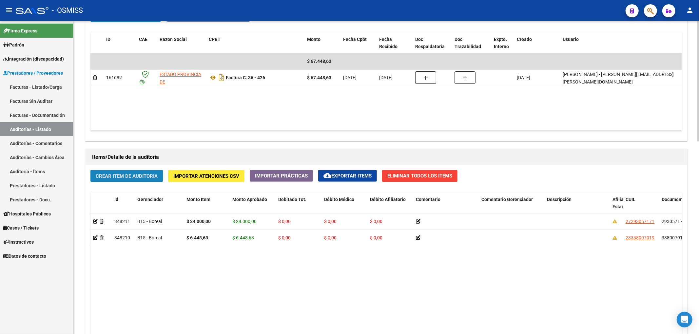
click at [154, 176] on span "Crear Item de Auditoria" at bounding box center [127, 176] width 62 height 6
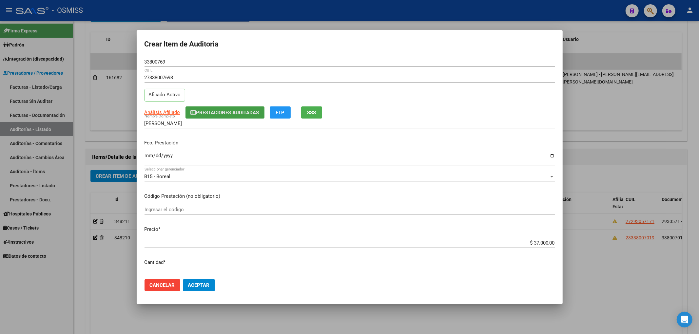
click at [213, 109] on span "Prestaciones Auditadas" at bounding box center [225, 112] width 68 height 6
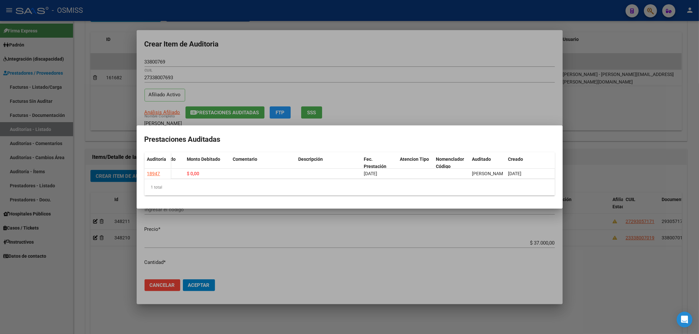
click at [376, 44] on div at bounding box center [349, 167] width 699 height 334
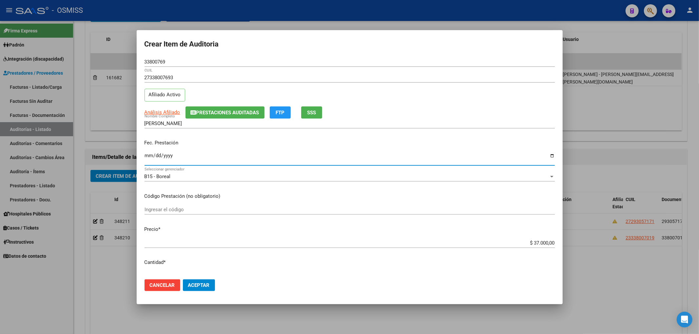
click at [145, 155] on input "Ingresar la fecha" at bounding box center [350, 158] width 410 height 10
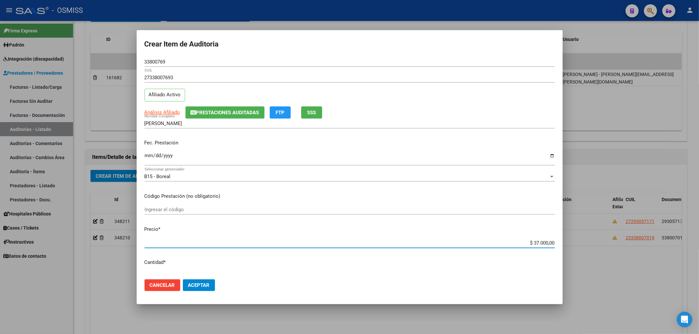
drag, startPoint x: 533, startPoint y: 243, endPoint x: 527, endPoint y: 244, distance: 5.6
click at [527, 244] on input "$ 37.000,00" at bounding box center [350, 243] width 410 height 6
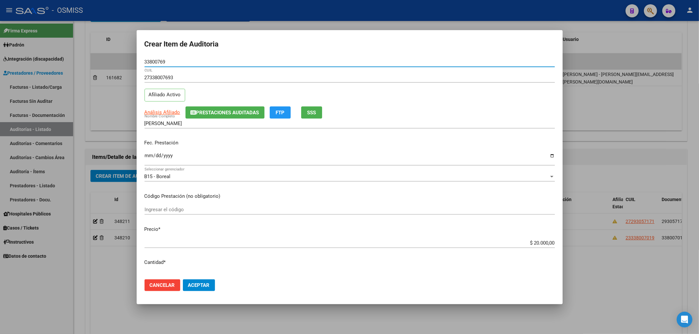
drag, startPoint x: 166, startPoint y: 62, endPoint x: 115, endPoint y: 67, distance: 51.4
click at [116, 63] on div "Crear Item de Auditoria 33800769 Nro Documento 27338007693 CUIL Afiliado Activo…" at bounding box center [349, 167] width 699 height 334
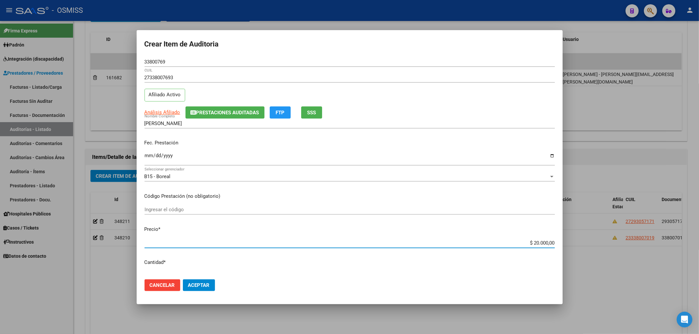
drag, startPoint x: 527, startPoint y: 245, endPoint x: 534, endPoint y: 244, distance: 6.9
click at [534, 244] on input "$ 20.000,00" at bounding box center [350, 243] width 410 height 6
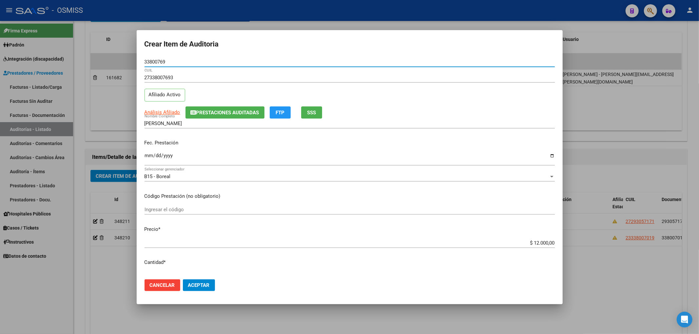
drag, startPoint x: 168, startPoint y: 60, endPoint x: 104, endPoint y: 61, distance: 64.2
click at [104, 61] on div "Crear Item de Auditoria 33800769 Nro Documento 27338007693 CUIL Afiliado Activo…" at bounding box center [349, 167] width 699 height 334
click at [256, 140] on p "Fec. Prestación" at bounding box center [350, 143] width 410 height 8
click at [209, 113] on span "Prestaciones Auditadas" at bounding box center [227, 113] width 63 height 6
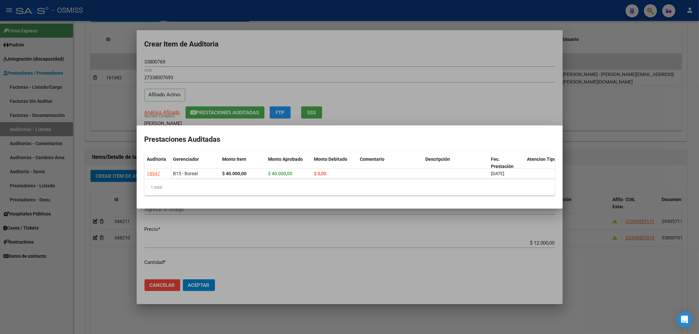
click at [281, 45] on div at bounding box center [349, 167] width 699 height 334
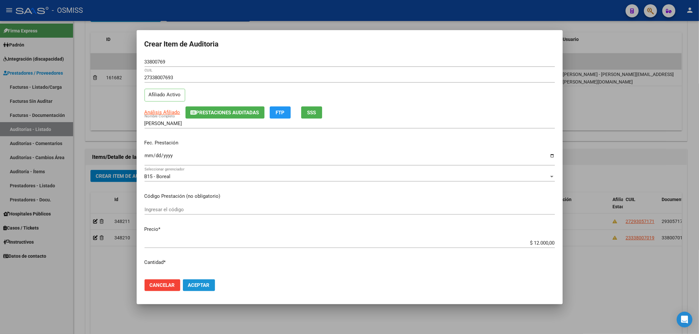
click at [206, 287] on span "Aceptar" at bounding box center [199, 286] width 22 height 6
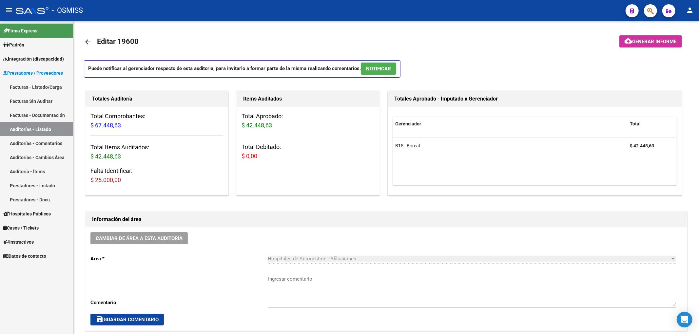
scroll to position [350, 0]
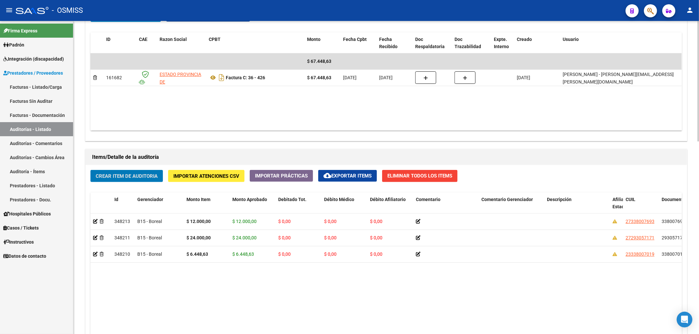
click at [148, 176] on span "Crear Item de Auditoria" at bounding box center [127, 176] width 62 height 6
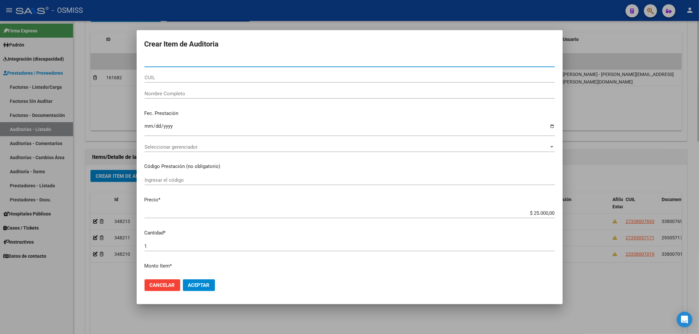
paste input "42632303"
type input "42632303"
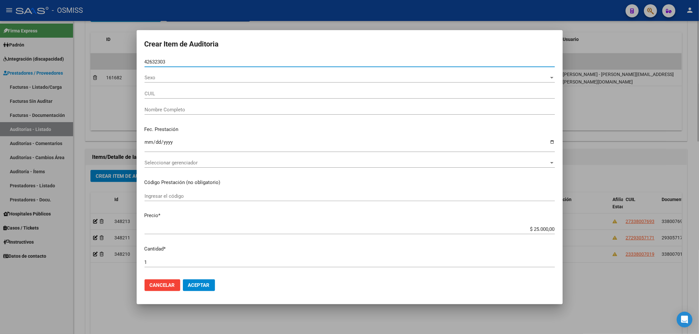
type input "27426323031"
type input "LOBOS [PERSON_NAME]"
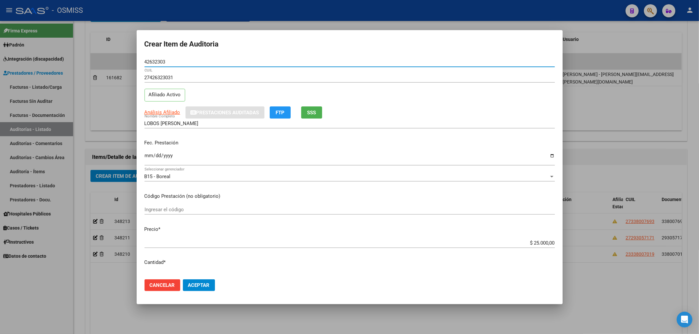
type input "42632303"
click at [226, 139] on div "Fec. Prestación Ingresar la fecha" at bounding box center [350, 152] width 410 height 37
click at [147, 161] on input "Ingresar la fecha" at bounding box center [350, 158] width 410 height 10
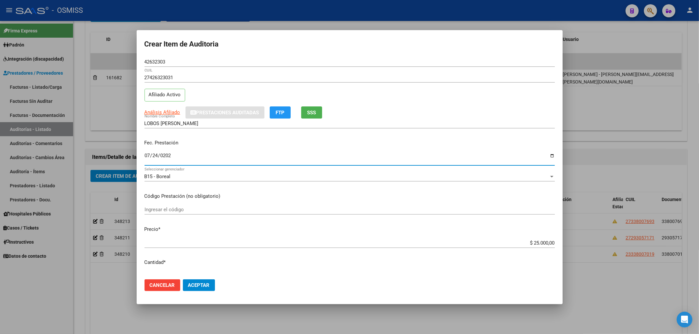
type input "[DATE]"
click at [531, 243] on input "$ 25.000,00" at bounding box center [350, 243] width 410 height 6
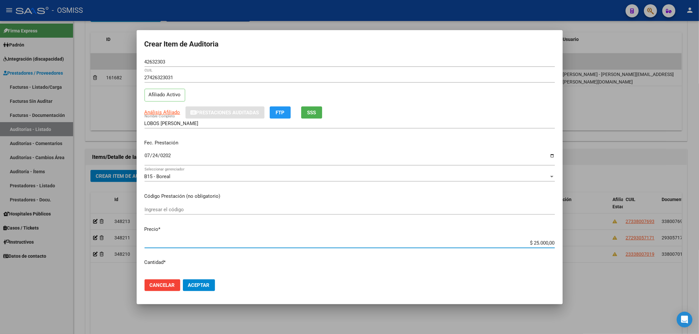
type input "$ 5.000,00"
click at [208, 287] on span "Aceptar" at bounding box center [199, 286] width 22 height 6
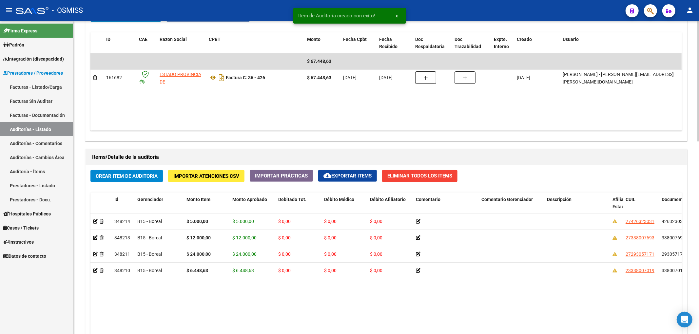
click at [160, 169] on div "Crear Item de Auditoria Importar Atenciones CSV Importar Prácticas cloud_downlo…" at bounding box center [386, 301] width 601 height 272
click at [158, 174] on span "Crear Item de Auditoria" at bounding box center [127, 176] width 62 height 6
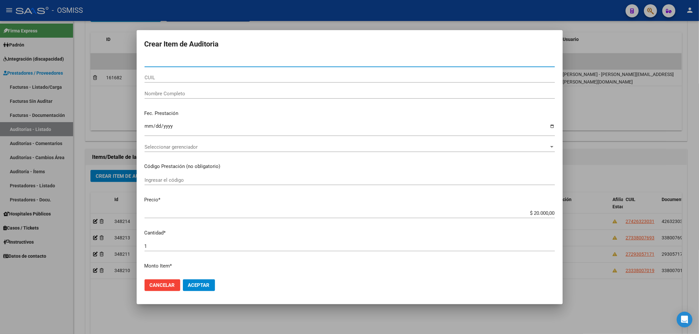
paste input "55154462"
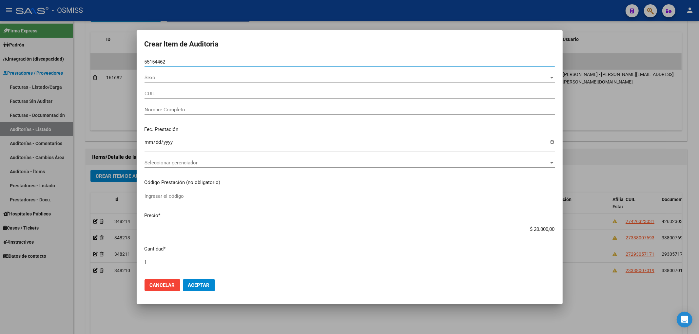
type input "55154462"
type input "20551544622"
type input "[PERSON_NAME]"
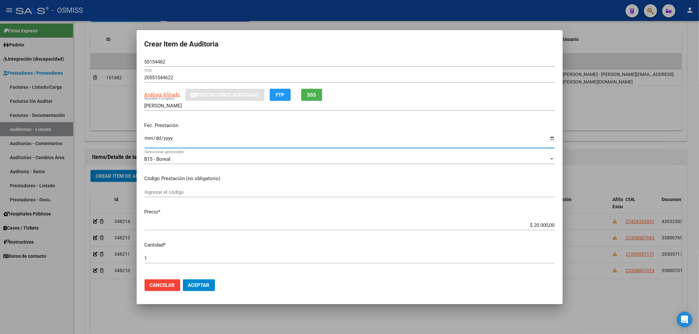
click at [147, 141] on input "Ingresar la fecha" at bounding box center [350, 141] width 410 height 10
type input "[DATE]"
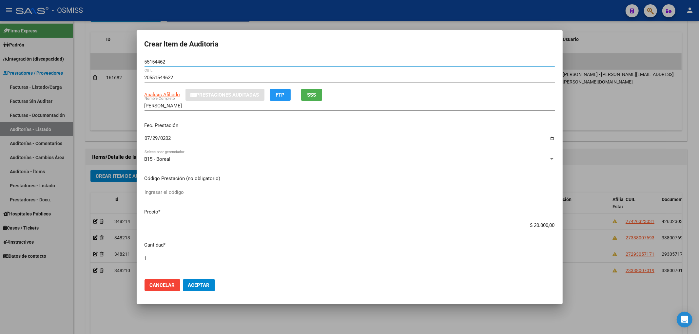
drag, startPoint x: 166, startPoint y: 61, endPoint x: 135, endPoint y: 63, distance: 30.6
click at [135, 63] on div "Crear Item de Auditoria 55154462 Nro Documento 20551544622 CUIL Análisis Afilia…" at bounding box center [349, 167] width 699 height 334
click at [273, 123] on p "Fec. Prestación" at bounding box center [350, 126] width 410 height 8
click at [203, 287] on span "Aceptar" at bounding box center [199, 286] width 22 height 6
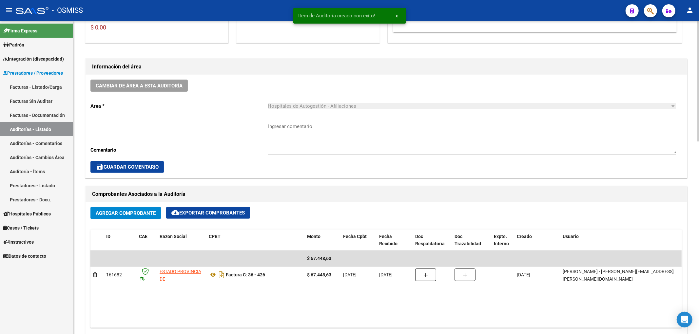
scroll to position [131, 0]
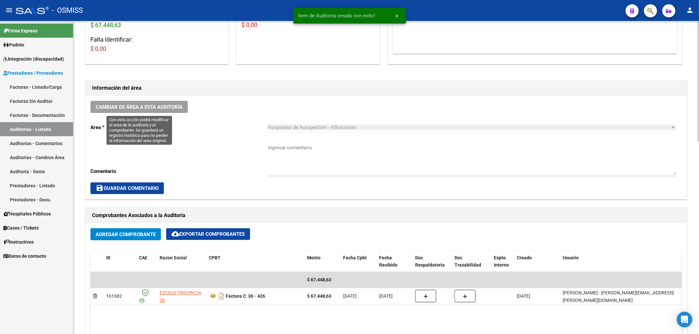
click at [158, 106] on span "Cambiar de área a esta auditoría" at bounding box center [139, 107] width 87 height 6
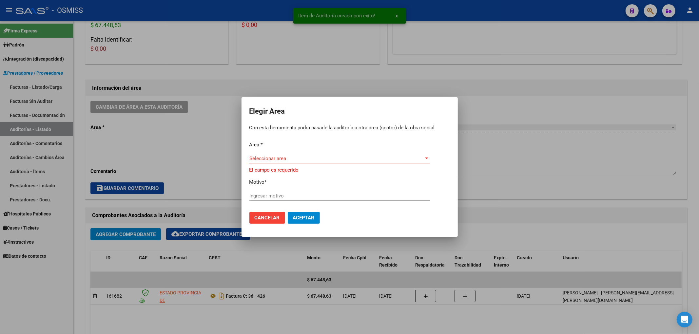
click at [272, 165] on div "Seleccionar area Seleccionar area" at bounding box center [339, 162] width 181 height 16
click at [284, 165] on div "Seleccionar area Seleccionar area" at bounding box center [339, 162] width 181 height 16
click at [284, 162] on div "Seleccionar area Seleccionar area" at bounding box center [339, 159] width 181 height 10
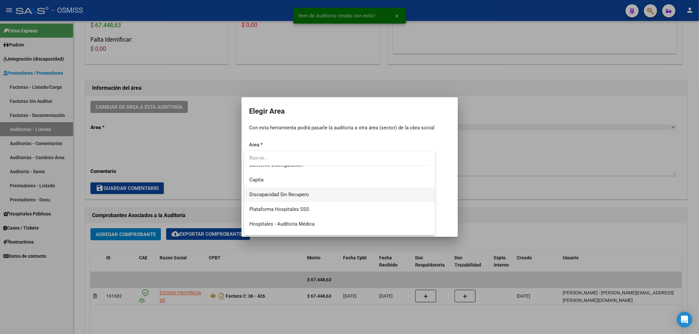
scroll to position [87, 0]
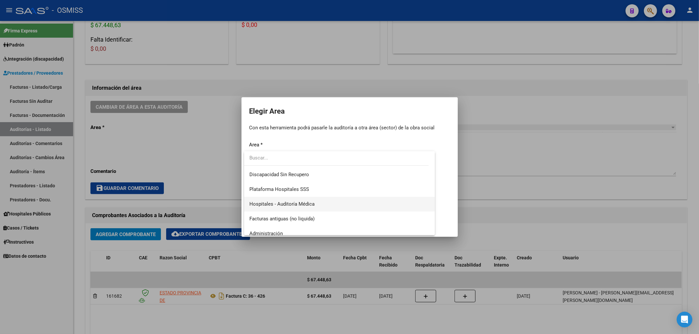
click at [309, 203] on span "Hospitales - Auditoría Médica" at bounding box center [281, 204] width 65 height 6
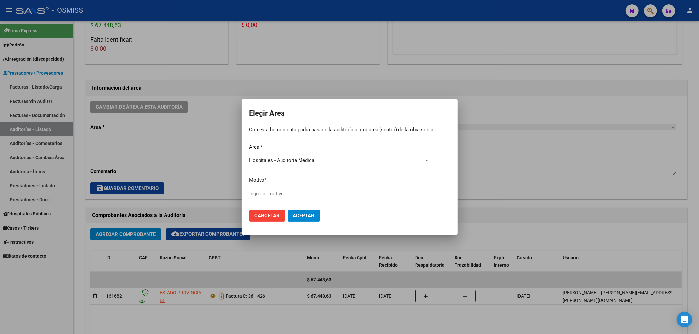
click at [271, 189] on div "Ingresar motivo" at bounding box center [339, 194] width 181 height 10
click at [270, 195] on input "Ingresar motivo" at bounding box center [339, 194] width 181 height 6
click at [251, 196] on input "auditado" at bounding box center [339, 194] width 181 height 6
type input "Auditado"
click at [323, 211] on mat-dialog-actions "Cancelar Aceptar" at bounding box center [349, 216] width 201 height 22
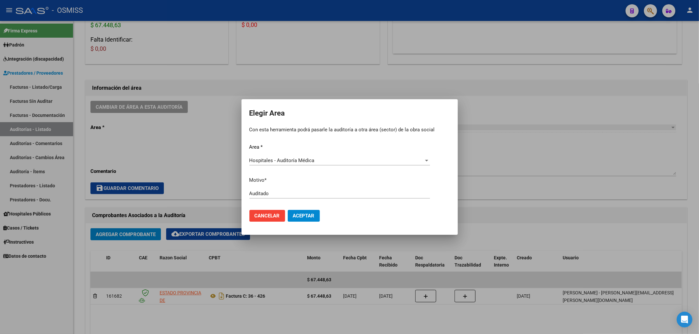
click at [309, 205] on mat-dialog-actions "Cancelar Aceptar" at bounding box center [349, 216] width 201 height 22
click at [302, 214] on span "Aceptar" at bounding box center [304, 216] width 22 height 6
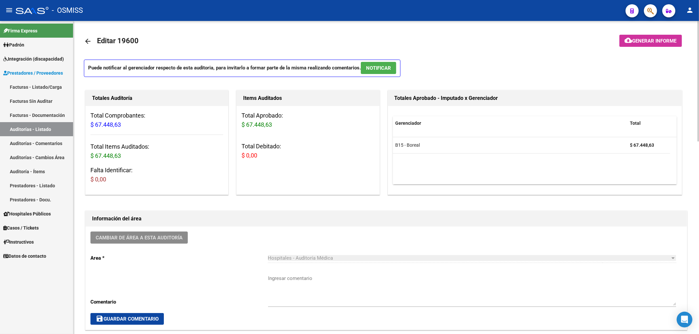
scroll to position [0, 0]
click at [86, 41] on mat-icon "arrow_back" at bounding box center [88, 42] width 8 height 8
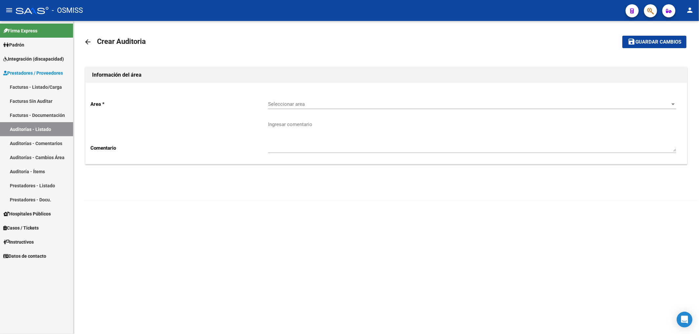
click at [276, 109] on div "Seleccionar area Seleccionar area" at bounding box center [472, 102] width 408 height 14
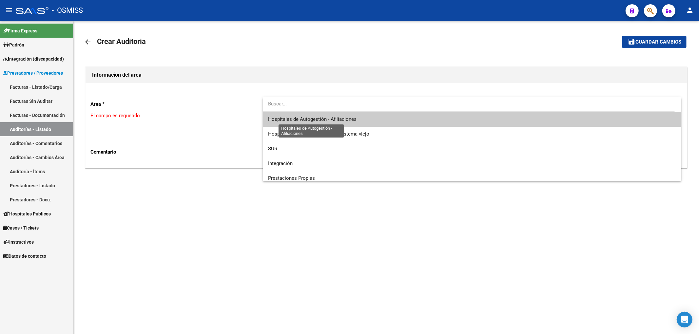
click at [285, 123] on span "Hospitales de Autogestión - Afiliaciones" at bounding box center [472, 119] width 408 height 15
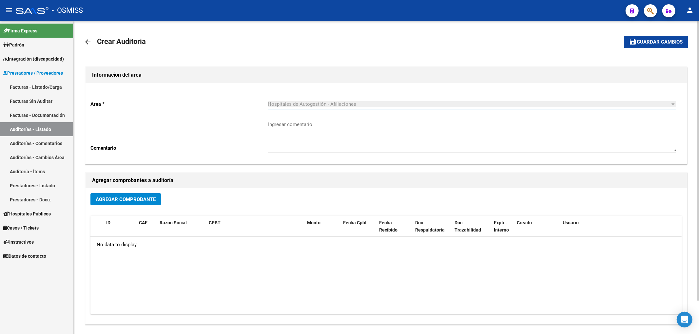
click at [148, 196] on span "Agregar Comprobante" at bounding box center [126, 199] width 60 height 6
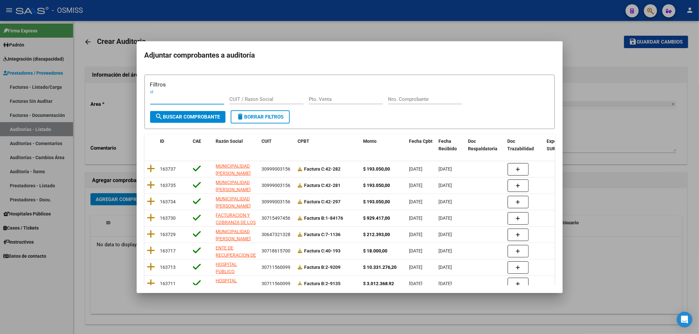
click at [400, 96] on div "Nro. Comprobante" at bounding box center [425, 99] width 74 height 10
type input "521"
click at [194, 113] on button "search Buscar Comprobante" at bounding box center [187, 117] width 75 height 12
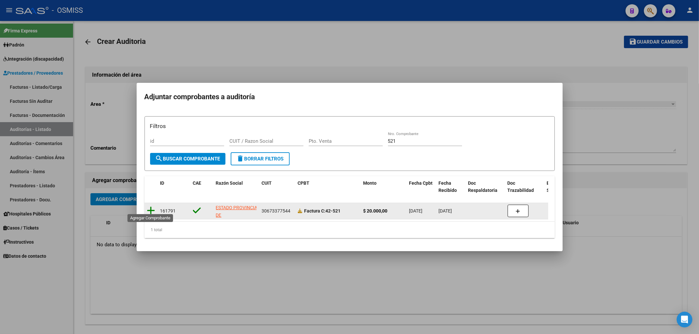
click at [151, 208] on icon at bounding box center [151, 210] width 8 height 9
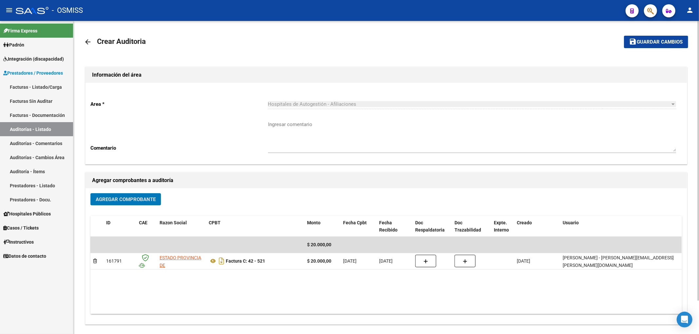
click at [654, 44] on span "Guardar cambios" at bounding box center [660, 42] width 46 height 6
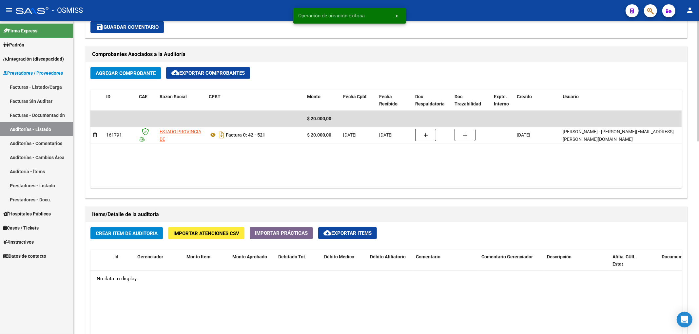
scroll to position [306, 0]
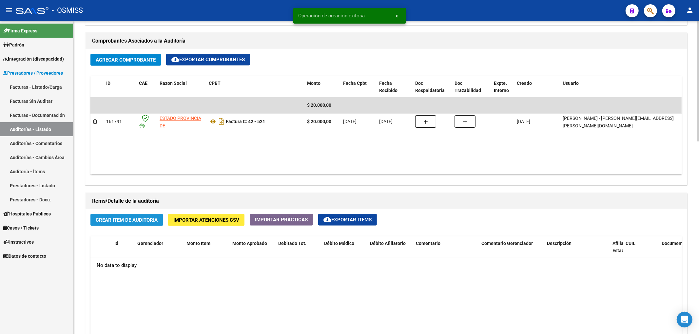
click at [152, 219] on span "Crear Item de Auditoria" at bounding box center [127, 220] width 62 height 6
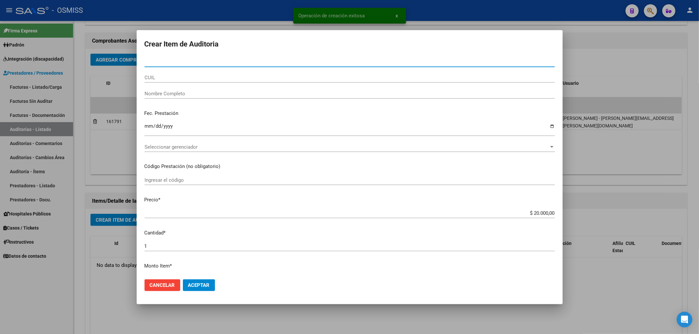
paste input "17695294"
type input "17695294"
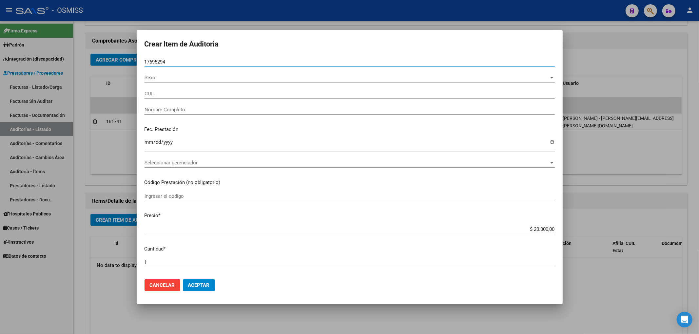
type input "27176952941"
type input "[PERSON_NAME]"
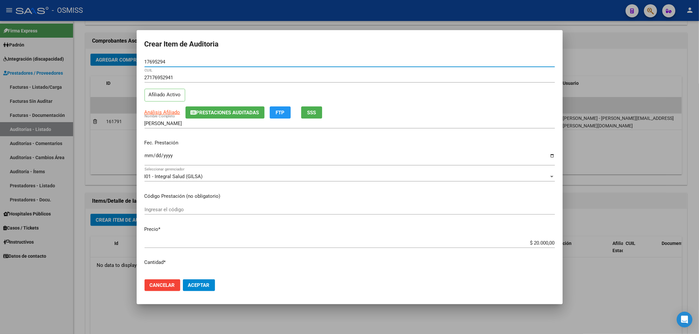
type input "17695294"
click at [147, 155] on input "Ingresar la fecha" at bounding box center [350, 158] width 410 height 10
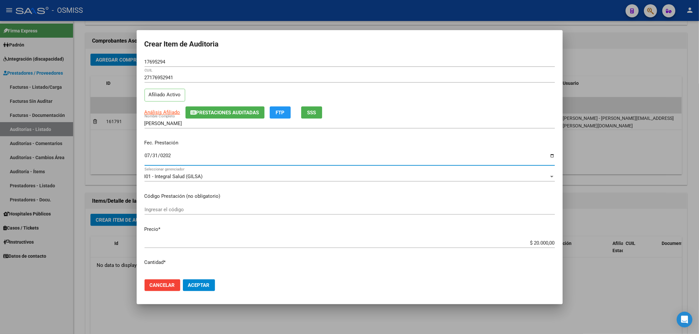
type input "[DATE]"
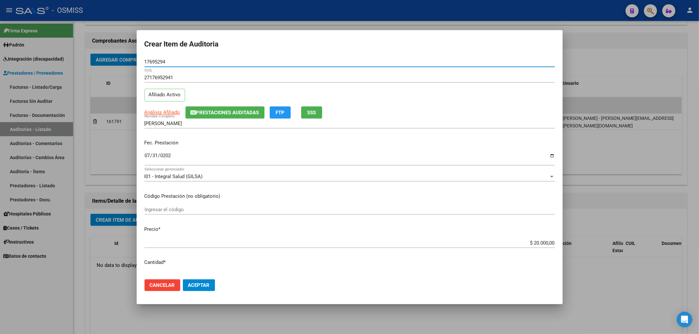
drag, startPoint x: 148, startPoint y: 58, endPoint x: 122, endPoint y: 58, distance: 26.5
click at [122, 58] on div "Crear Item de Auditoria 17695294 Nro Documento 27176952941 CUIL Afiliado Activo…" at bounding box center [349, 167] width 699 height 334
drag, startPoint x: 260, startPoint y: 157, endPoint x: 261, endPoint y: 164, distance: 6.6
click at [260, 157] on input "[DATE]" at bounding box center [350, 158] width 410 height 10
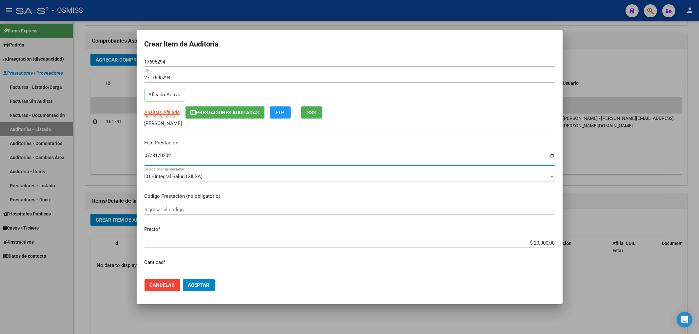
click at [200, 286] on span "Aceptar" at bounding box center [199, 286] width 22 height 6
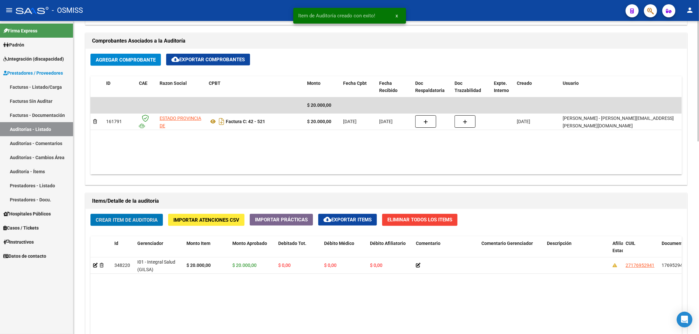
scroll to position [175, 0]
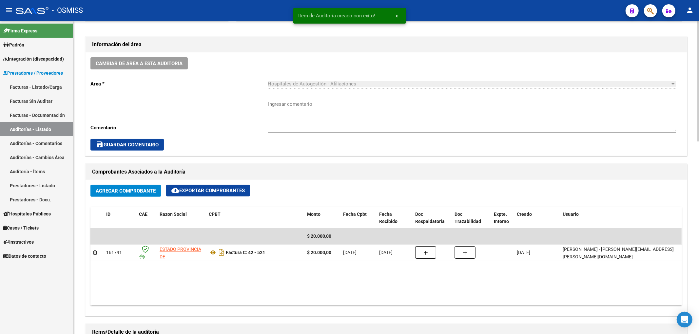
click at [178, 70] on div "Cambiar de área a esta auditoría Area * Hospitales de Autogestión - Afiliacione…" at bounding box center [386, 103] width 601 height 103
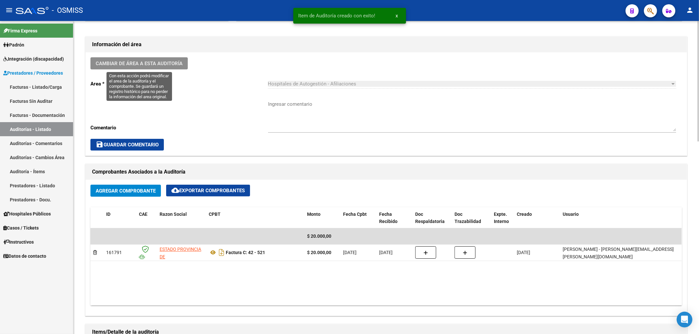
click at [178, 68] on button "Cambiar de área a esta auditoría" at bounding box center [138, 63] width 97 height 12
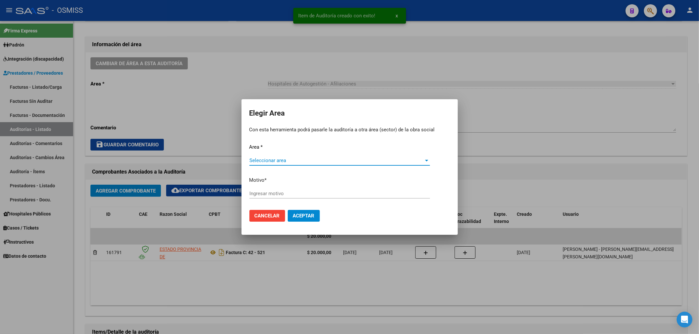
click at [272, 159] on span "Seleccionar area" at bounding box center [336, 161] width 175 height 6
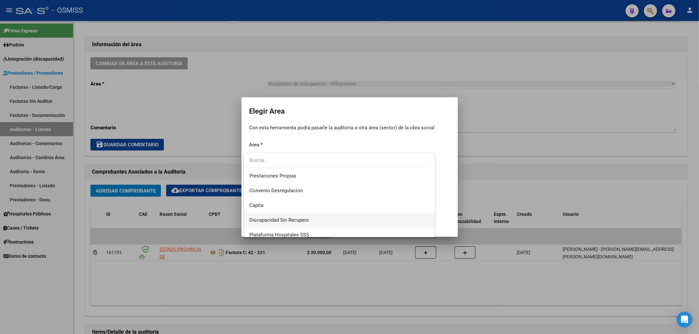
scroll to position [87, 0]
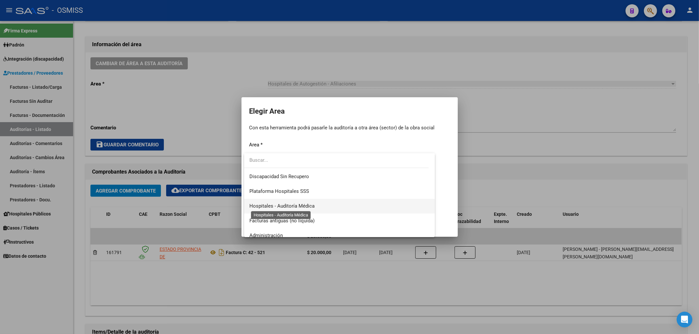
click at [303, 203] on span "Hospitales - Auditoría Médica" at bounding box center [281, 206] width 65 height 6
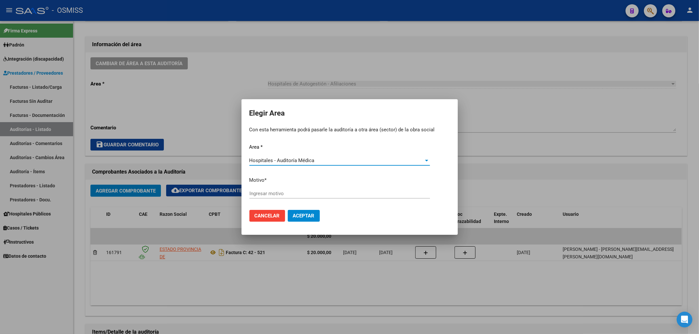
click at [277, 196] on input "Ingresar motivo" at bounding box center [339, 194] width 181 height 6
type input "AUDITADO"
click at [305, 214] on span "Aceptar" at bounding box center [304, 216] width 22 height 6
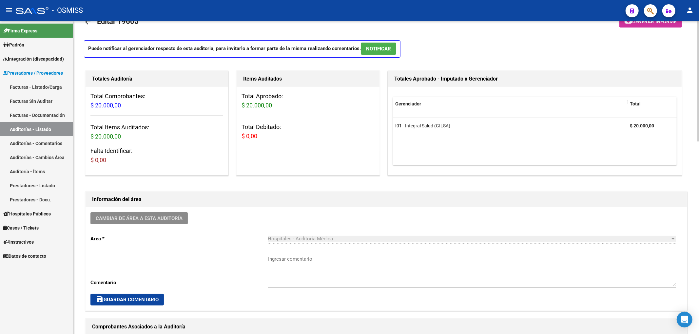
scroll to position [0, 0]
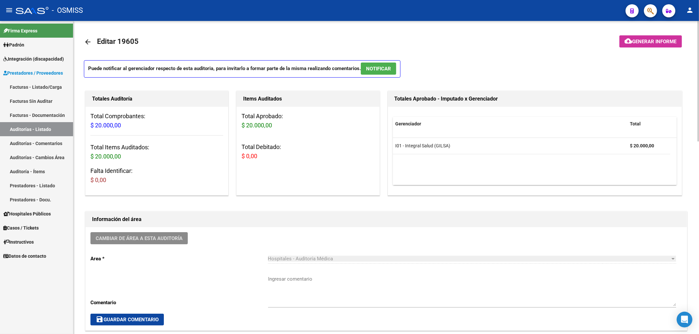
click at [87, 41] on mat-icon "arrow_back" at bounding box center [88, 42] width 8 height 8
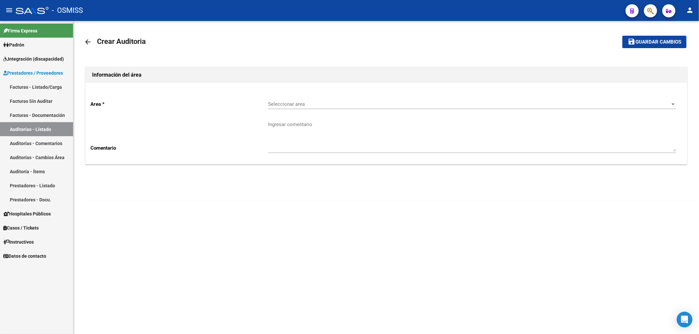
click at [291, 108] on div "Seleccionar area Seleccionar area" at bounding box center [472, 102] width 408 height 14
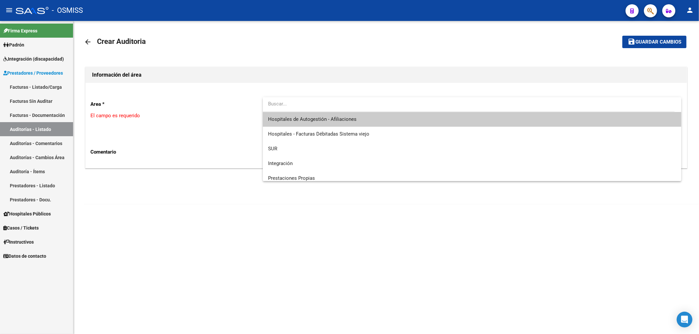
click at [311, 114] on span "Hospitales de Autogestión - Afiliaciones" at bounding box center [472, 119] width 408 height 15
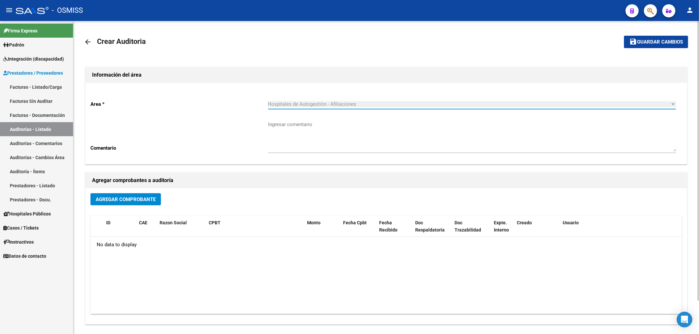
click at [155, 200] on span "Agregar Comprobante" at bounding box center [126, 200] width 60 height 6
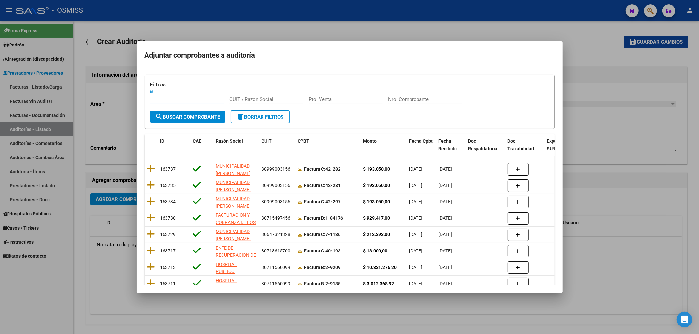
click at [421, 98] on input "Nro. Comprobante" at bounding box center [425, 99] width 74 height 6
type input "2063"
click at [206, 119] on span "search Buscar Comprobante" at bounding box center [187, 117] width 65 height 6
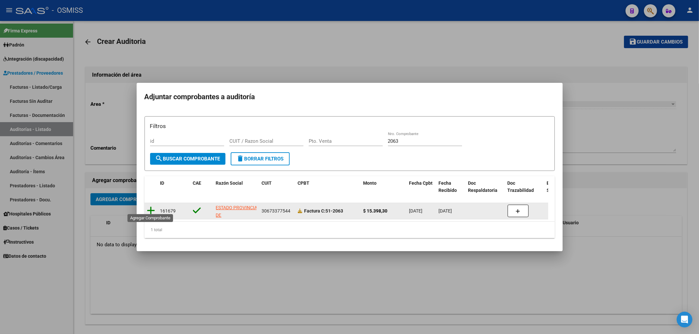
click at [152, 210] on icon at bounding box center [151, 210] width 8 height 9
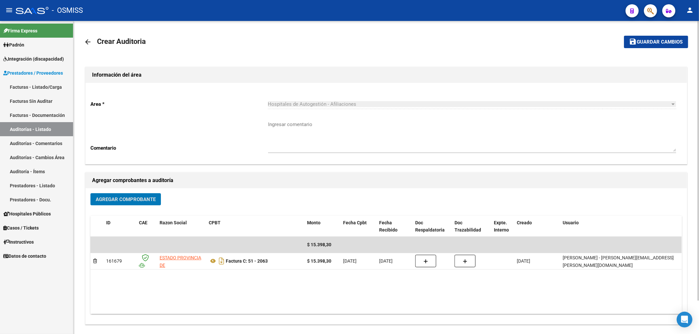
click at [640, 41] on span "Guardar cambios" at bounding box center [660, 42] width 46 height 6
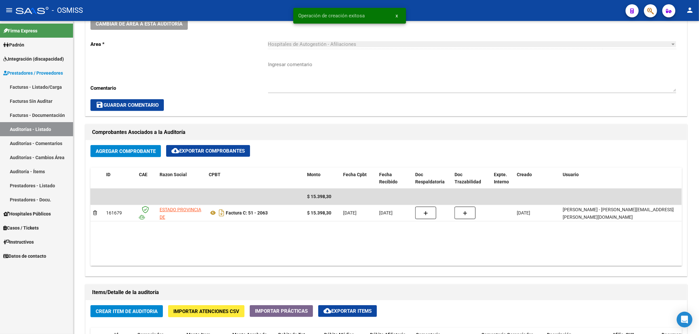
scroll to position [218, 0]
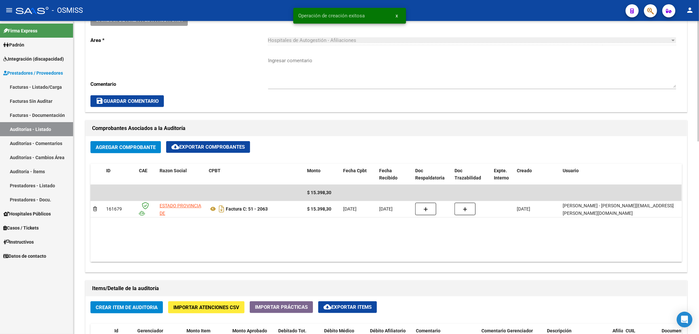
click at [138, 307] on span "Crear Item de Auditoria" at bounding box center [127, 308] width 62 height 6
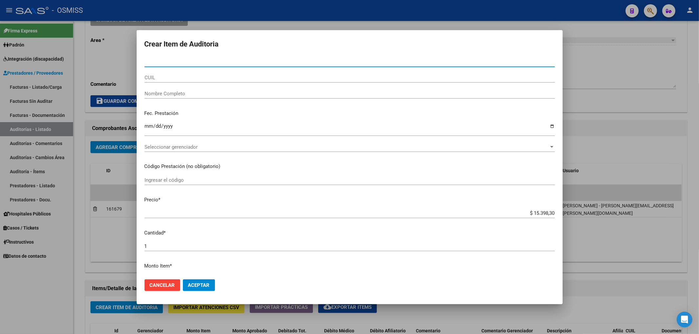
paste input "25258664"
type input "25258664"
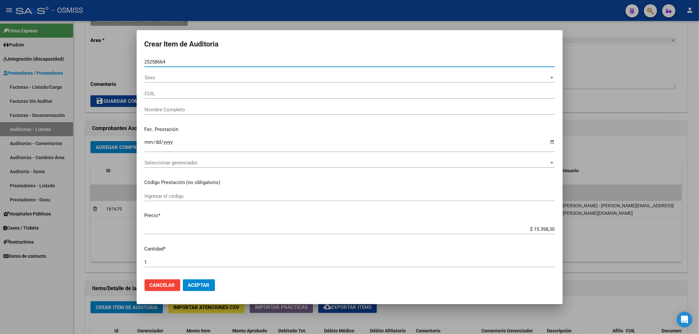
type input "23252586644"
type input "[PERSON_NAME]"
type input "25258664"
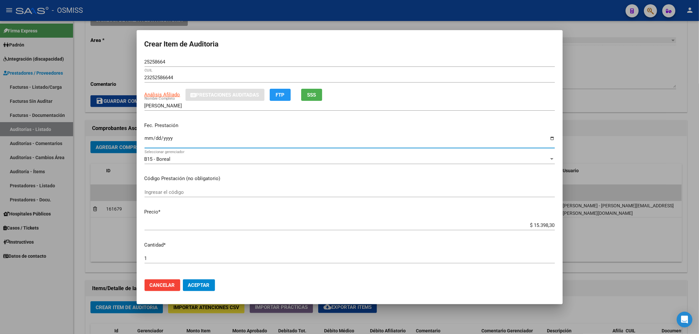
click at [146, 140] on input "Ingresar la fecha" at bounding box center [350, 141] width 410 height 10
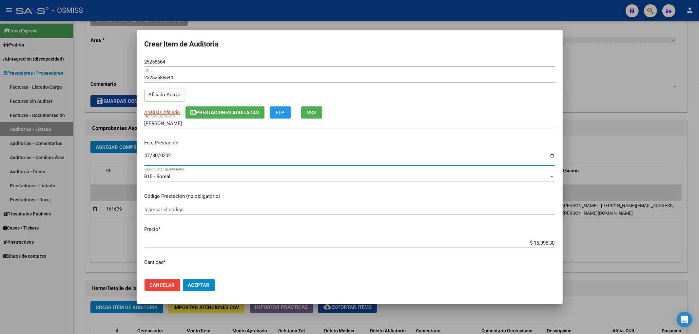
type input "[DATE]"
drag, startPoint x: 167, startPoint y: 62, endPoint x: 88, endPoint y: 64, distance: 79.0
click at [96, 55] on div "Crear Item de Auditoria 25258664 Nro Documento 23252586644 CUIL Afiliado Activo…" at bounding box center [349, 167] width 699 height 334
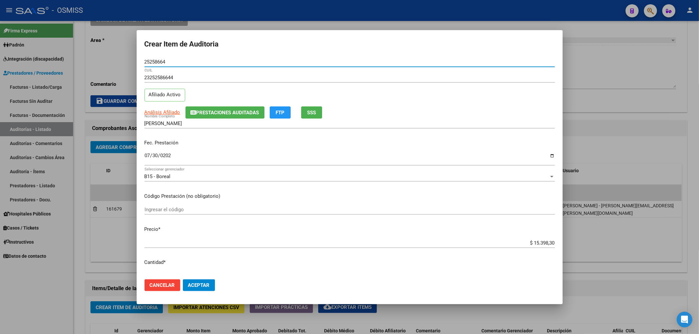
click at [221, 107] on button "Prestaciones Auditadas" at bounding box center [224, 113] width 79 height 12
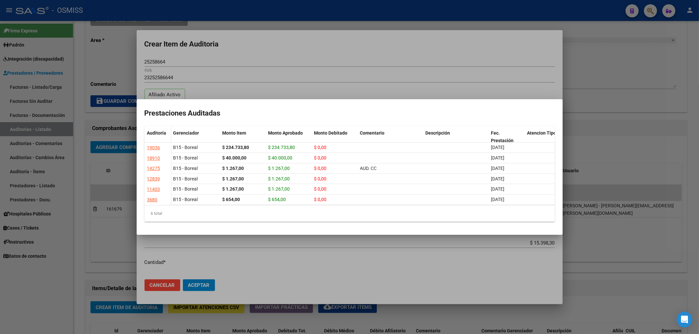
scroll to position [0, 127]
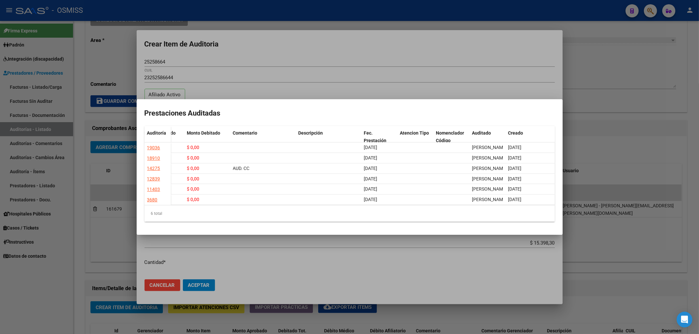
click at [360, 58] on div at bounding box center [349, 167] width 699 height 334
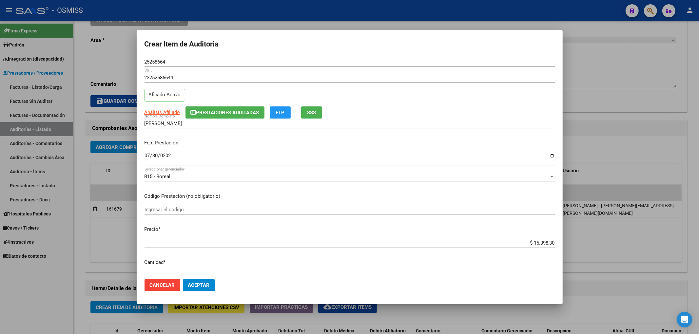
click at [212, 150] on div "Fec. Prestación [DATE] Ingresar la fecha" at bounding box center [350, 152] width 410 height 37
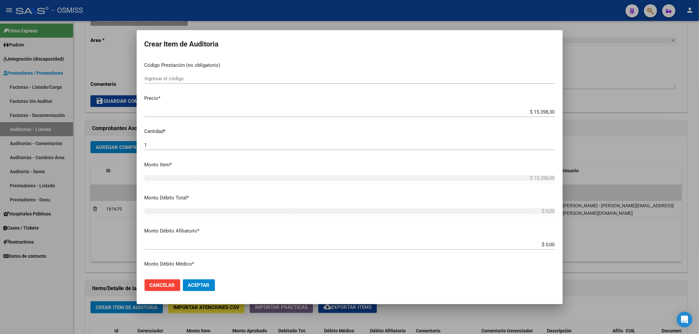
scroll to position [0, 0]
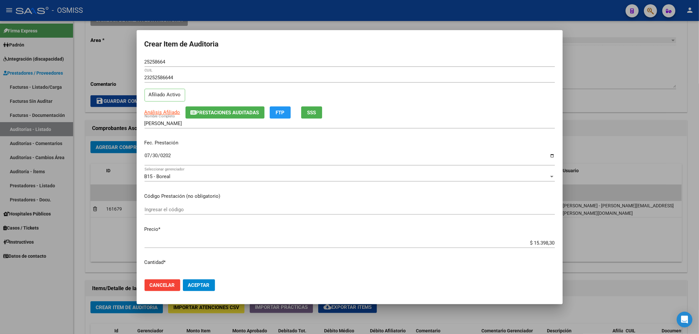
click at [207, 284] on span "Aceptar" at bounding box center [199, 286] width 22 height 6
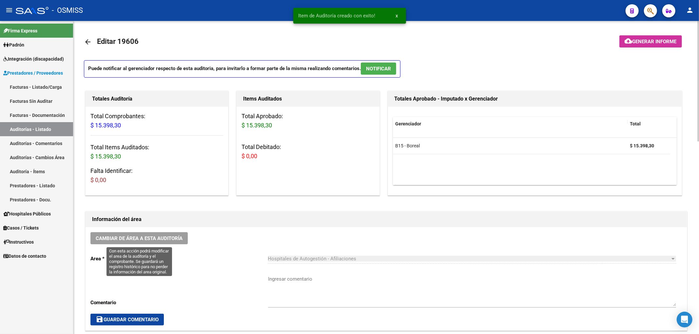
click at [181, 240] on span "Cambiar de área a esta auditoría" at bounding box center [139, 239] width 87 height 6
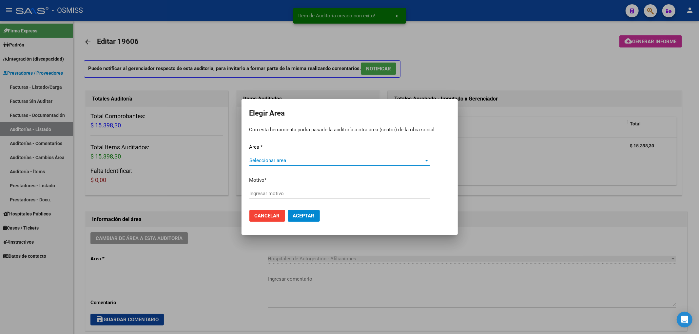
click at [281, 163] on span "Seleccionar area" at bounding box center [336, 161] width 175 height 6
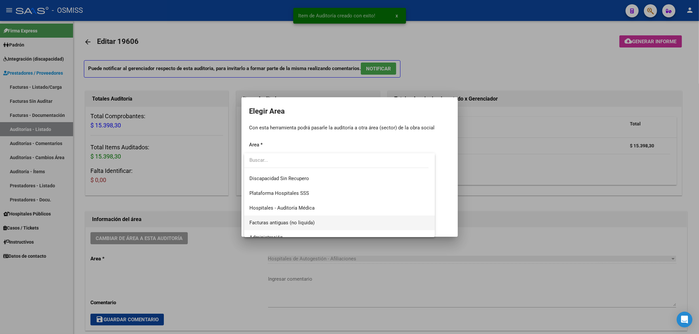
scroll to position [87, 0]
click at [295, 208] on span "Hospitales - Auditoría Médica" at bounding box center [281, 206] width 65 height 6
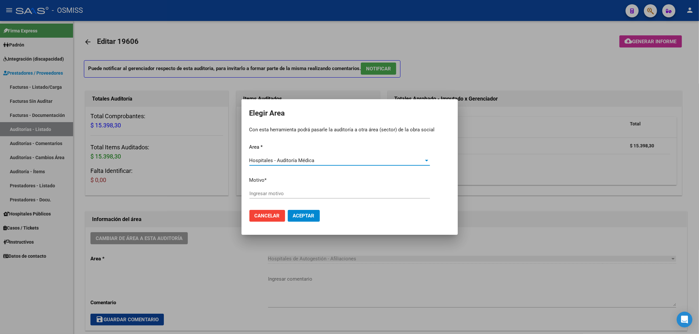
click at [292, 198] on div "Ingresar motivo" at bounding box center [339, 194] width 181 height 10
type input "AUDITADO"
click at [298, 215] on span "Aceptar" at bounding box center [304, 216] width 22 height 6
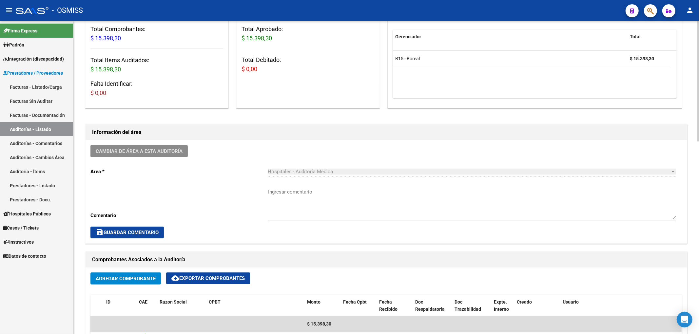
scroll to position [0, 0]
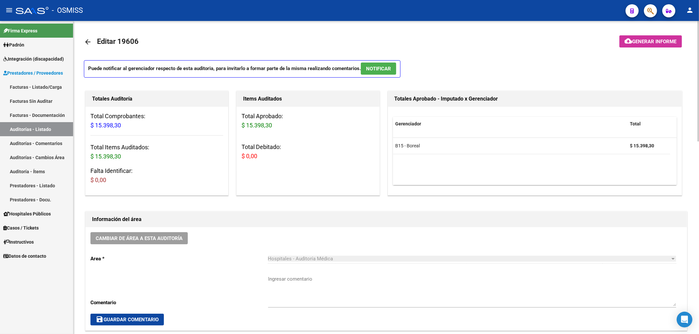
click at [88, 39] on mat-icon "arrow_back" at bounding box center [88, 42] width 8 height 8
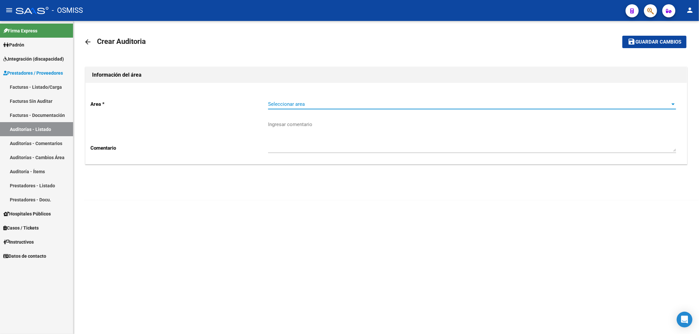
click at [318, 105] on span "Seleccionar area" at bounding box center [469, 104] width 402 height 6
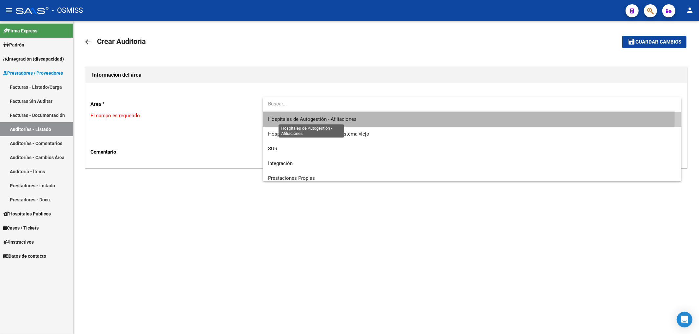
click at [307, 116] on span "Hospitales de Autogestión - Afiliaciones" at bounding box center [312, 119] width 88 height 6
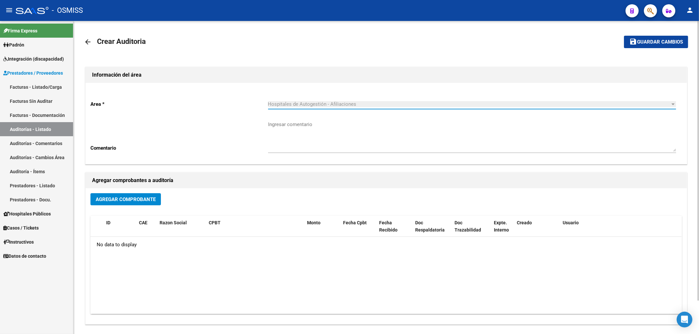
click at [136, 197] on span "Agregar Comprobante" at bounding box center [126, 200] width 60 height 6
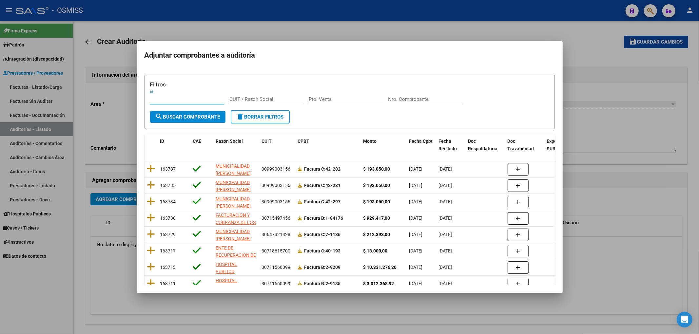
click at [392, 102] on input "Nro. Comprobante" at bounding box center [425, 99] width 74 height 6
type input "164"
click at [185, 117] on span "search Buscar Comprobante" at bounding box center [187, 117] width 65 height 6
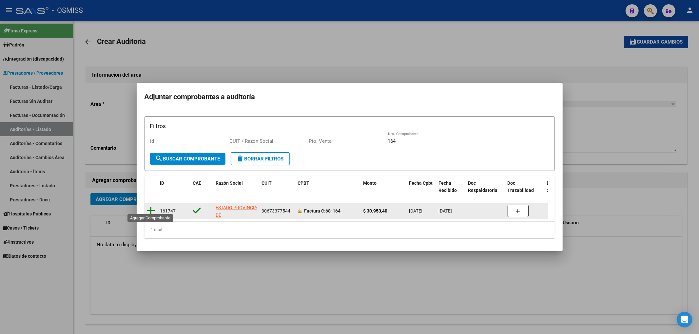
click at [151, 210] on icon at bounding box center [151, 210] width 8 height 9
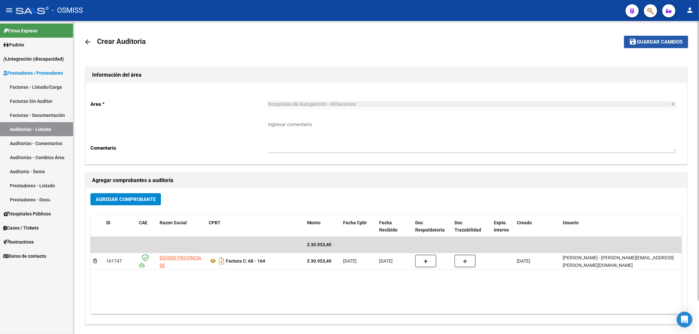
click at [673, 45] on button "save Guardar cambios" at bounding box center [656, 42] width 64 height 12
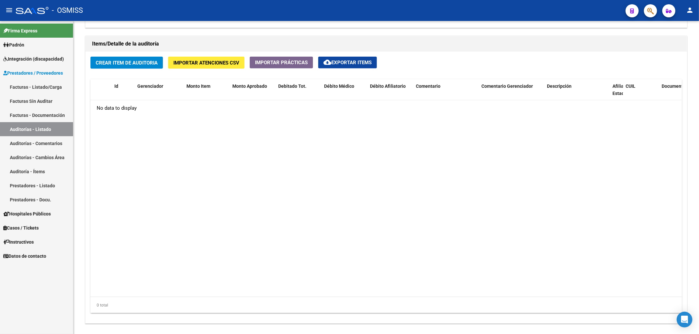
scroll to position [480, 0]
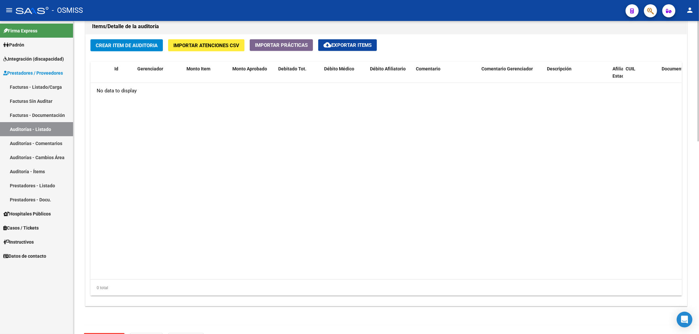
click at [116, 49] on span "Crear Item de Auditoria" at bounding box center [127, 46] width 62 height 6
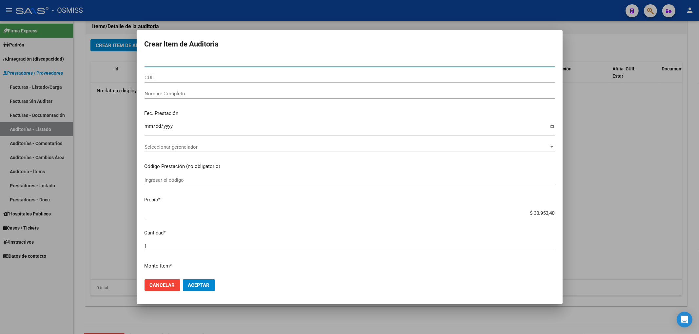
paste input "40938256"
type input "40938256"
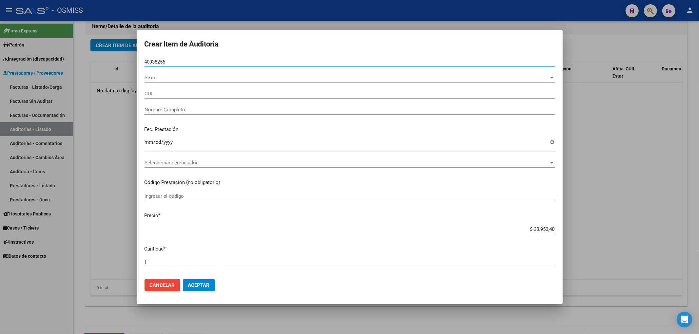
type input "27409382563"
type input "[PERSON_NAME] [PERSON_NAME]."
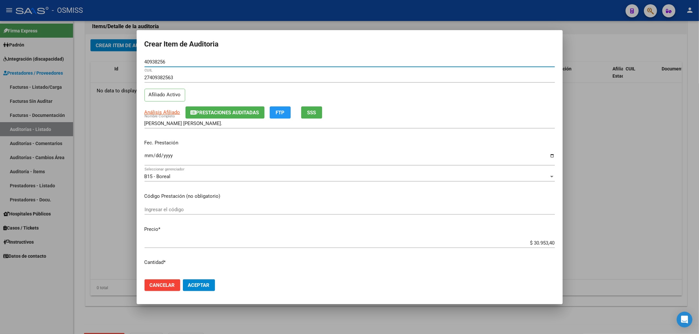
type input "40938256"
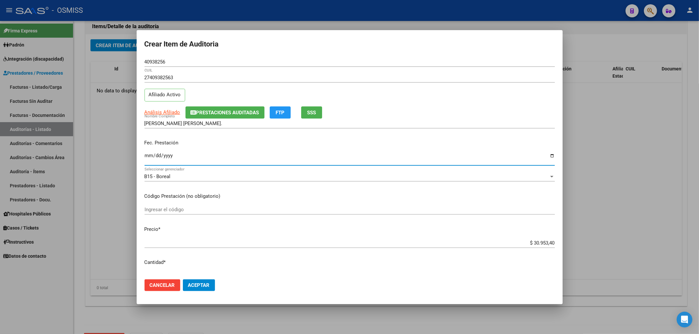
click at [148, 160] on input "Ingresar la fecha" at bounding box center [350, 158] width 410 height 10
type input "[DATE]"
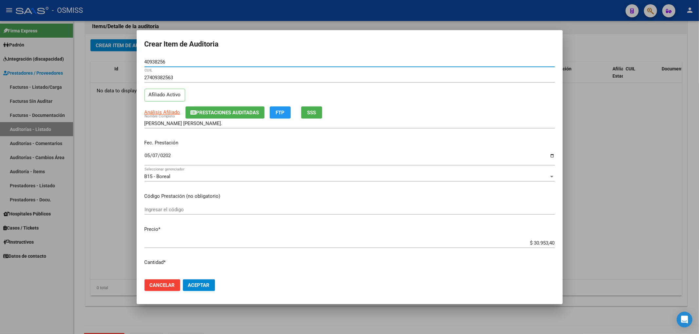
drag, startPoint x: 168, startPoint y: 61, endPoint x: 104, endPoint y: 63, distance: 63.6
click at [113, 63] on div "Crear Item de Auditoria 40938256 Nro Documento 27409382563 CUIL Afiliado Activo…" at bounding box center [349, 167] width 699 height 334
click at [224, 115] on span "Prestaciones Auditadas" at bounding box center [227, 113] width 63 height 6
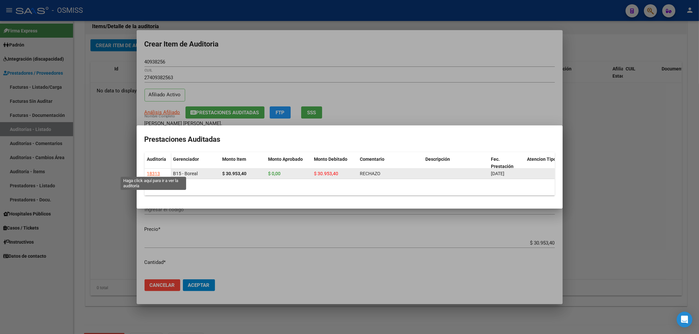
click at [159, 170] on div "18313" at bounding box center [153, 174] width 13 height 8
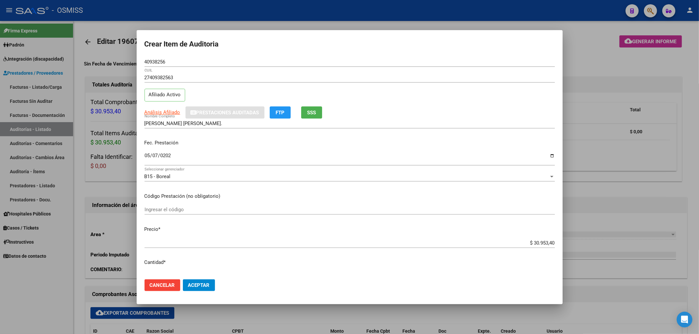
click at [626, 67] on div at bounding box center [349, 167] width 699 height 334
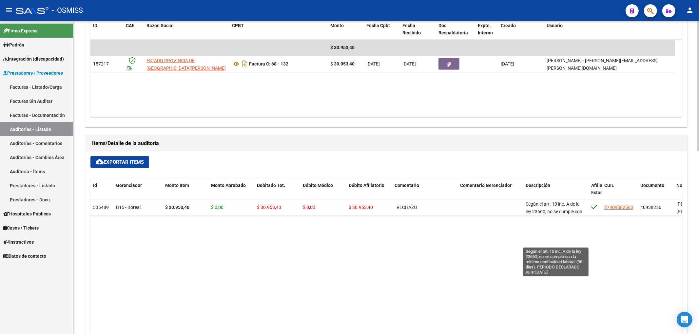
scroll to position [30, 0]
drag, startPoint x: 525, startPoint y: 202, endPoint x: 576, endPoint y: 219, distance: 53.8
click at [576, 219] on datatable-body "335489 B15 - Boreal $ 30.953,40 $ 0,00 $ 30.953,40 $ 0,00 $ 30.953,40 RECHAZO S…" at bounding box center [385, 298] width 591 height 197
click at [566, 258] on datatable-body "335489 B15 - Boreal $ 30.953,40 $ 0,00 $ 30.953,40 $ 0,00 $ 30.953,40 RECHAZO S…" at bounding box center [385, 298] width 591 height 197
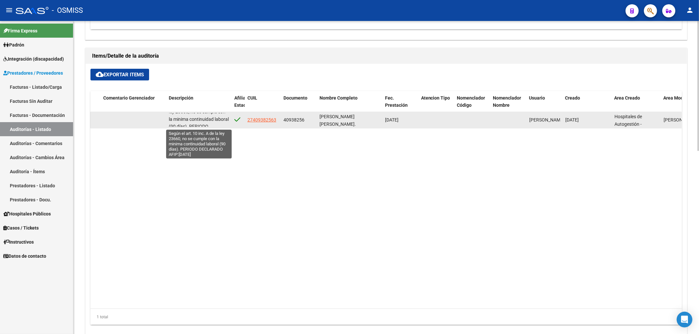
scroll to position [0, 0]
drag, startPoint x: 204, startPoint y: 125, endPoint x: 167, endPoint y: 118, distance: 37.2
click at [167, 118] on datatable-body-cell "Según el art. 10 inc. A de la ley 23660, no se cumple con la minima continuidad…" at bounding box center [199, 120] width 66 height 16
copy span "Según el art. 10 inc. A de la ley 23660, no se cumple con la minima continuidad…"
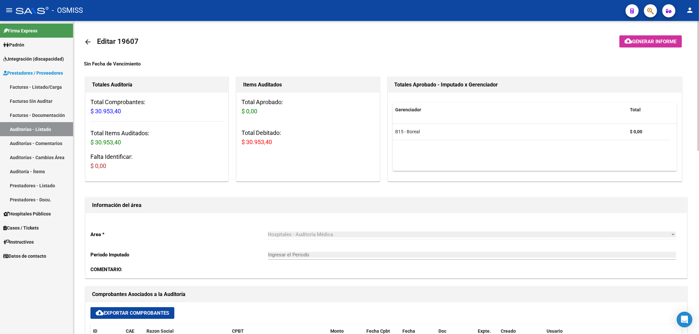
click at [90, 43] on mat-icon "arrow_back" at bounding box center [88, 42] width 8 height 8
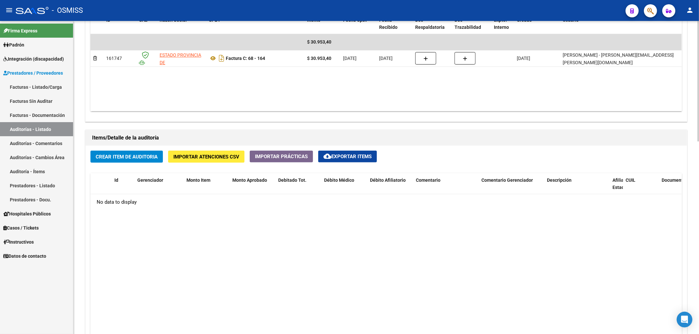
scroll to position [393, 0]
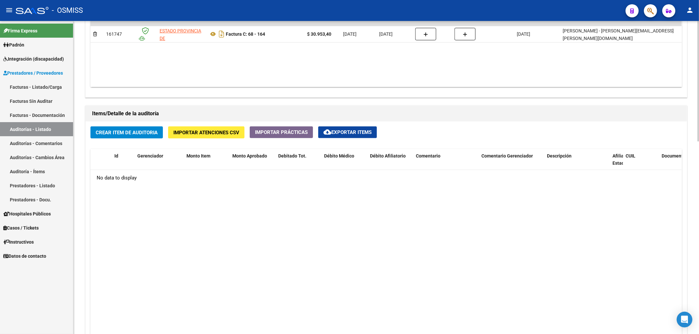
click at [141, 134] on span "Crear Item de Auditoria" at bounding box center [127, 133] width 62 height 6
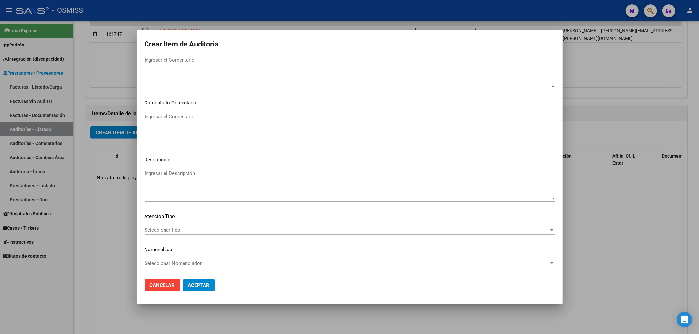
scroll to position [353, 0]
click at [166, 177] on textarea "Ingresar el Descripción" at bounding box center [350, 184] width 410 height 31
paste textarea "Según el art. 10 inc. A de la ley 23660, no se cumple con la minima continuidad…"
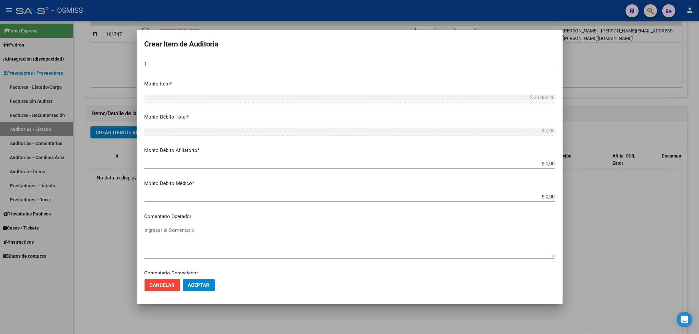
scroll to position [178, 0]
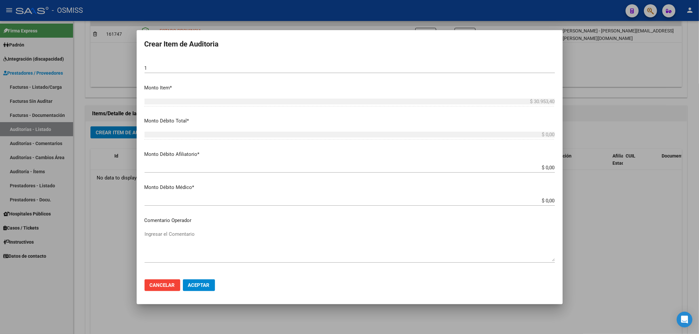
type textarea "Según el art. 10 inc. A de la ley 23660, no se cumple con la minima continuidad…"
click at [175, 234] on textarea "Ingresar el Comentario" at bounding box center [350, 246] width 410 height 31
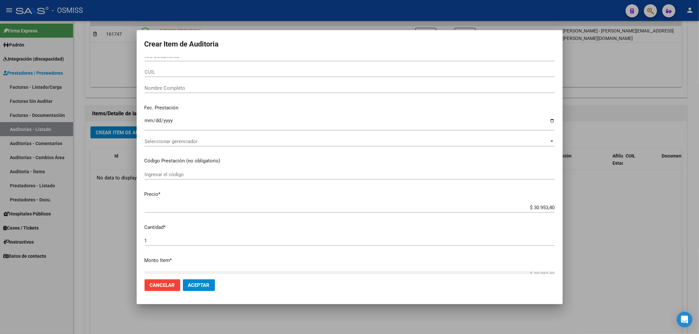
scroll to position [0, 0]
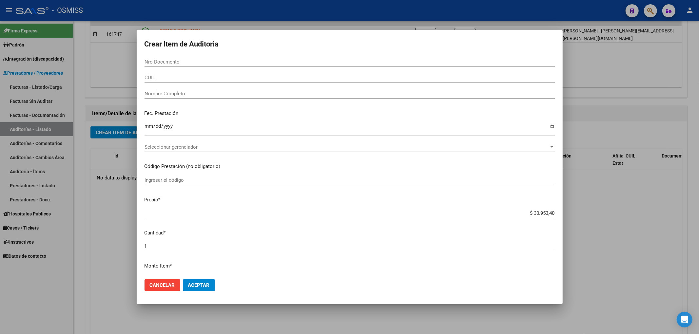
type textarea "RECHAZO"
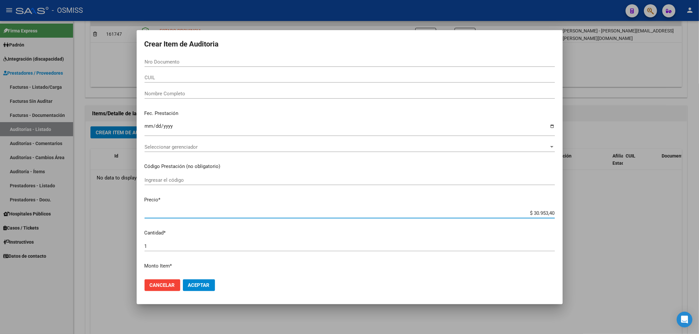
drag, startPoint x: 527, startPoint y: 212, endPoint x: 562, endPoint y: 215, distance: 35.6
click at [562, 215] on mat-dialog-content "Nro Documento CUIL Nombre Completo Fec. Prestación Ingresar la fecha Selecciona…" at bounding box center [350, 165] width 426 height 217
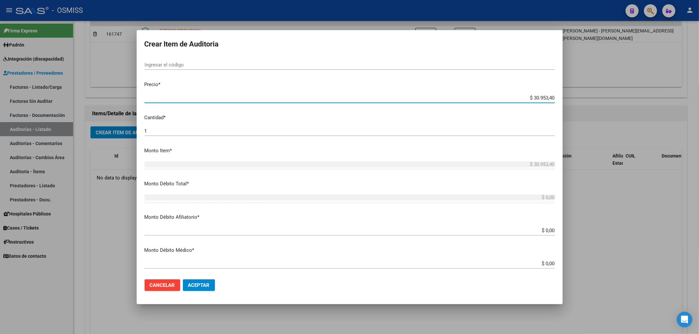
scroll to position [131, 0]
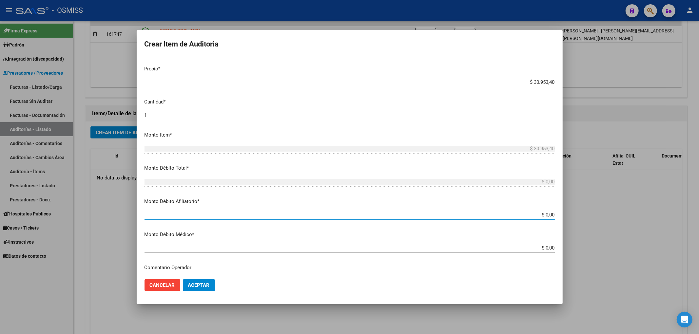
click at [549, 214] on input "$ 0,00" at bounding box center [350, 215] width 410 height 6
paste input "30.953,40"
type input "$ 0,00 30.953,40"
type input "$ 30.953,40"
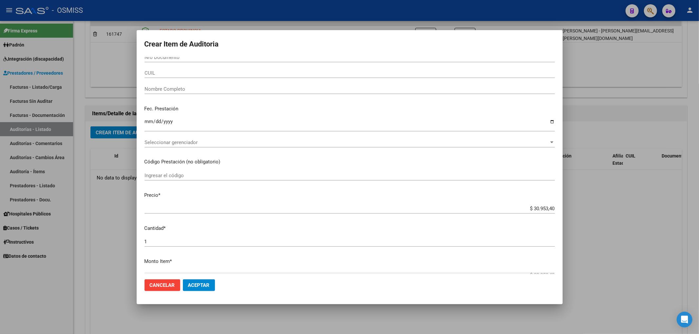
scroll to position [0, 0]
type input "$ 30.953,40"
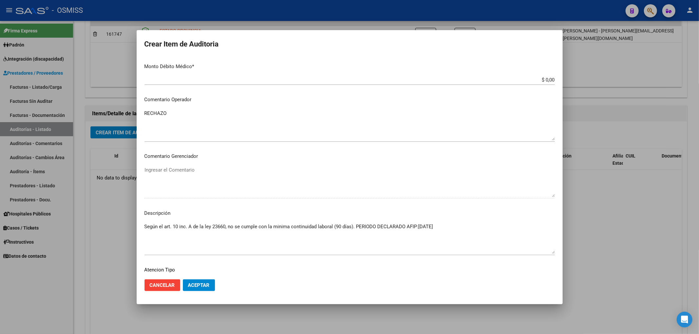
scroll to position [353, 0]
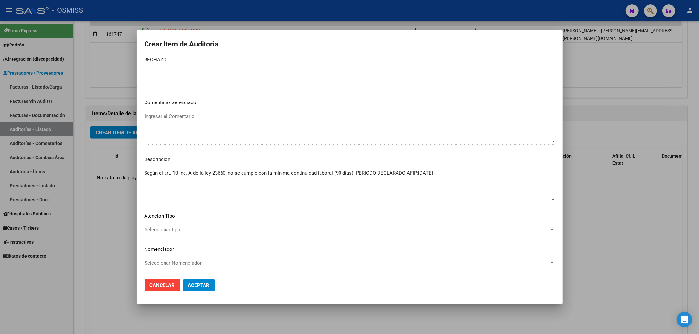
drag, startPoint x: 143, startPoint y: 170, endPoint x: 435, endPoint y: 183, distance: 292.3
click at [433, 176] on mat-dialog-content "Nro Documento CUIL Nombre Completo Fec. Prestación Ingresar la fecha Selecciona…" at bounding box center [350, 165] width 426 height 217
drag, startPoint x: 446, startPoint y: 175, endPoint x: 114, endPoint y: 181, distance: 332.0
click at [114, 181] on div "Crear Item de Auditoria Nro Documento CUIL Nombre Completo Fec. Prestación Ingr…" at bounding box center [349, 167] width 699 height 334
click at [342, 182] on textarea "Según el art. 10 inc. A de la ley 23660, no se cumple con la minima continuidad…" at bounding box center [350, 184] width 410 height 31
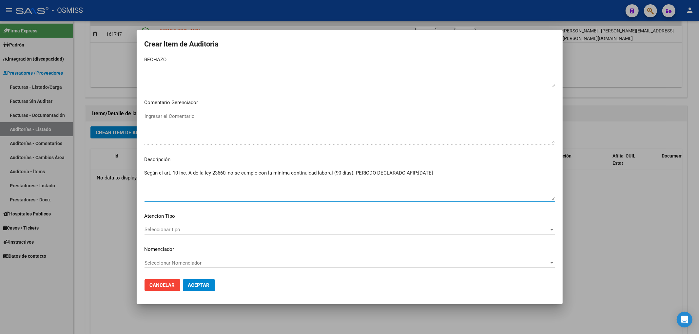
click at [353, 172] on textarea "Según el art. 10 inc. A de la ley 23660, no se cumple con la minima continuidad…" at bounding box center [350, 184] width 410 height 31
click at [353, 176] on textarea "Según el art. 10 inc. A de la ley 23660, no se cumple con la minima continuidad…" at bounding box center [350, 184] width 410 height 31
drag, startPoint x: 355, startPoint y: 172, endPoint x: 140, endPoint y: 175, distance: 214.4
click at [140, 175] on mat-dialog-content "Nro Documento CUIL Nombre Completo Fec. Prestación Ingresar la fecha Selecciona…" at bounding box center [350, 165] width 426 height 217
drag, startPoint x: 417, startPoint y: 173, endPoint x: 355, endPoint y: 176, distance: 62.4
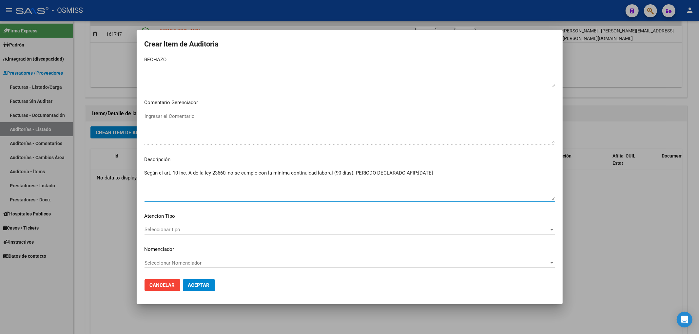
click at [355, 176] on textarea "Según el art. 10 inc. A de la ley 23660, no se cumple con la minima continuidad…" at bounding box center [350, 184] width 410 height 31
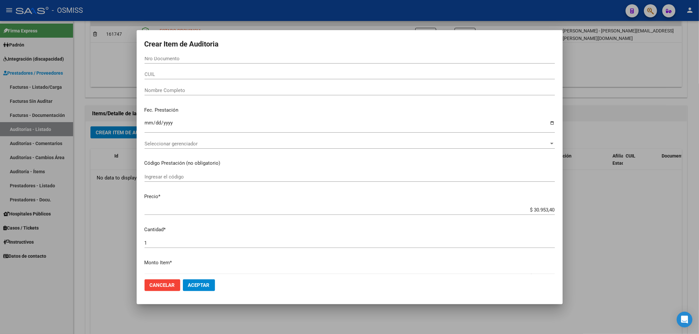
scroll to position [0, 0]
type textarea "Según el art. 10 inc. A de la ley 23660, no se cumple con la minima continuidad…"
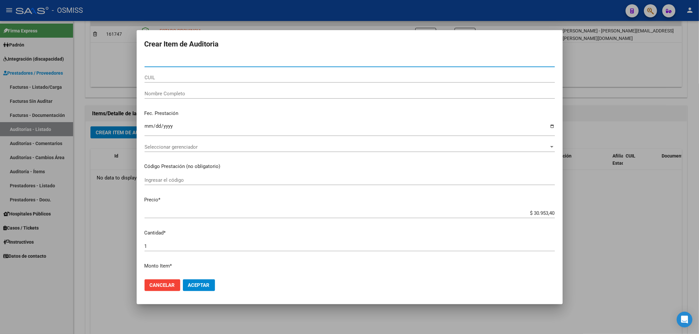
click at [185, 62] on input "Nro Documento" at bounding box center [350, 62] width 410 height 6
paste input "40938256"
type input "40938256"
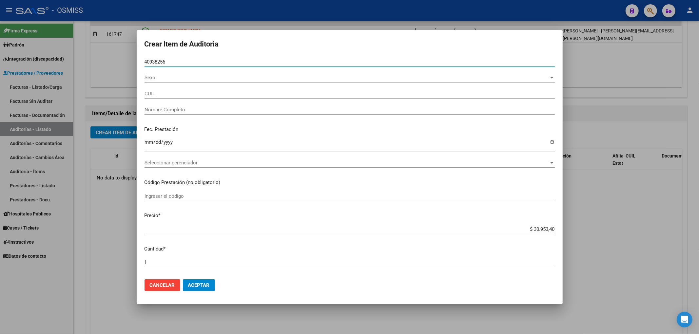
type input "27409382563"
type input "[PERSON_NAME] [PERSON_NAME]."
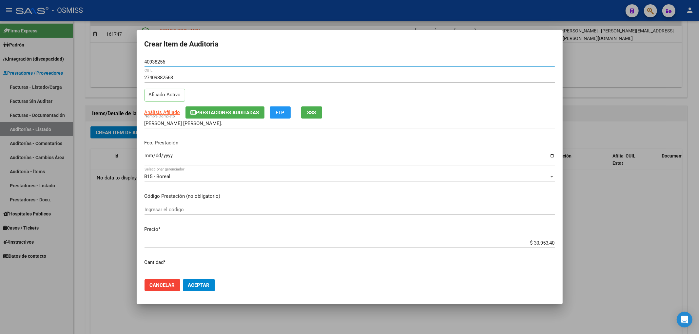
type input "40938256"
click at [150, 156] on input "Ingresar la fecha" at bounding box center [350, 158] width 410 height 10
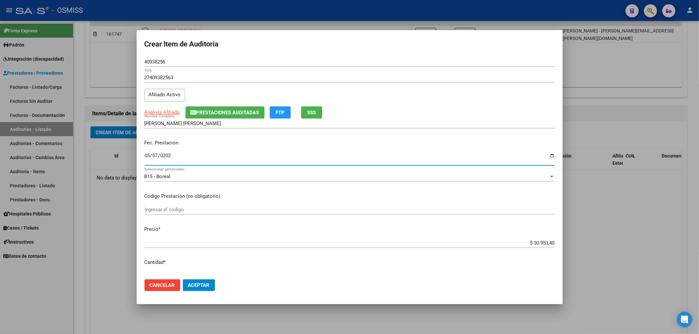
type input "[DATE]"
click at [206, 288] on button "Aceptar" at bounding box center [199, 286] width 32 height 12
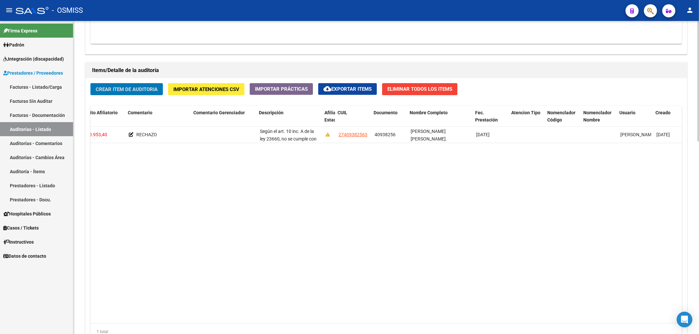
scroll to position [0, 288]
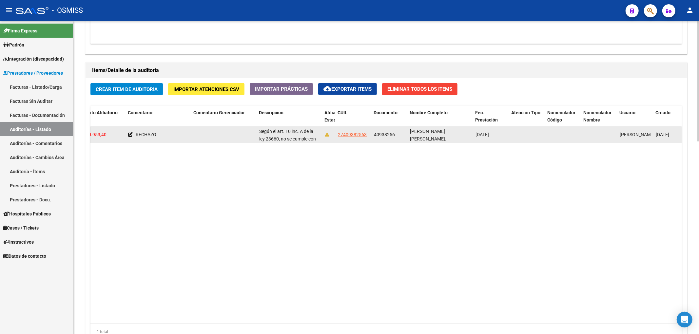
drag, startPoint x: 374, startPoint y: 135, endPoint x: 395, endPoint y: 137, distance: 21.0
click at [395, 137] on div "40938256" at bounding box center [389, 135] width 31 height 8
copy span "40938256"
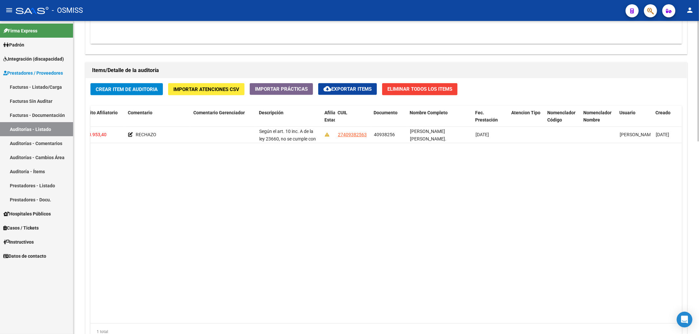
copy span "40938256"
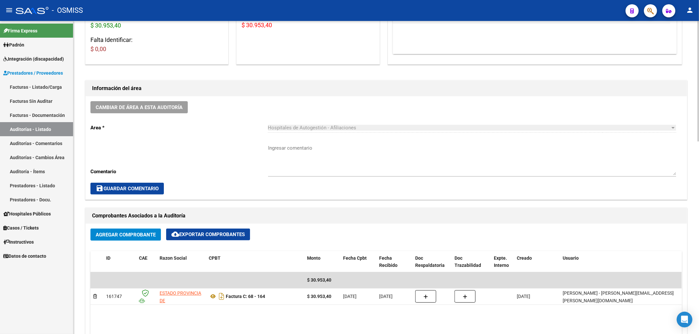
scroll to position [0, 0]
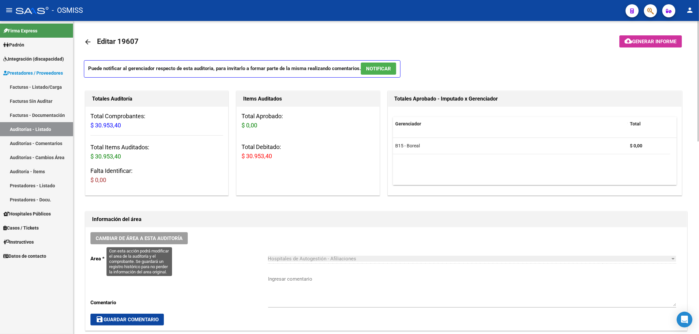
click at [156, 237] on span "Cambiar de área a esta auditoría" at bounding box center [139, 239] width 87 height 6
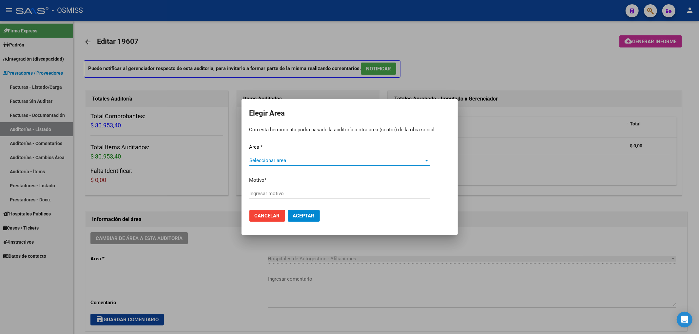
click at [260, 159] on span "Seleccionar area" at bounding box center [336, 161] width 175 height 6
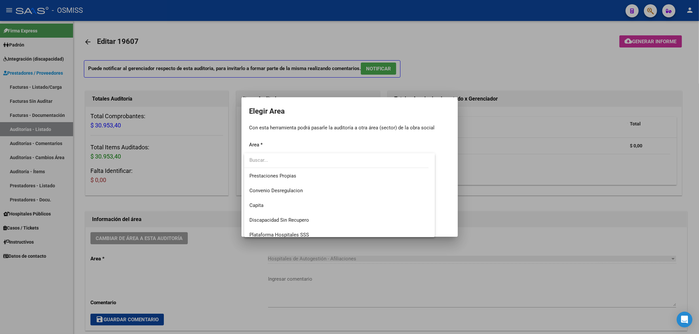
scroll to position [87, 0]
click at [295, 204] on span "Hospitales - Auditoría Médica" at bounding box center [281, 206] width 65 height 6
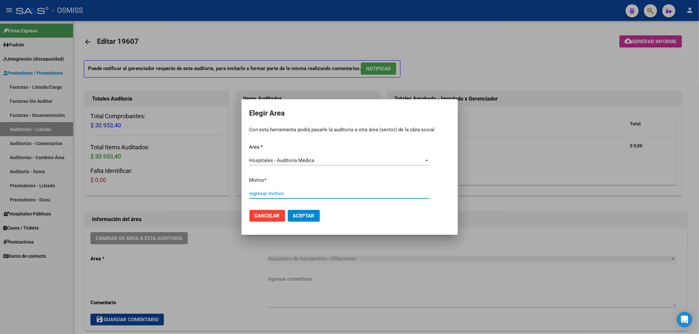
click at [290, 194] on input "Ingresar motivo" at bounding box center [339, 194] width 181 height 6
type input "AUDITADO"
click at [301, 214] on span "Aceptar" at bounding box center [304, 216] width 22 height 6
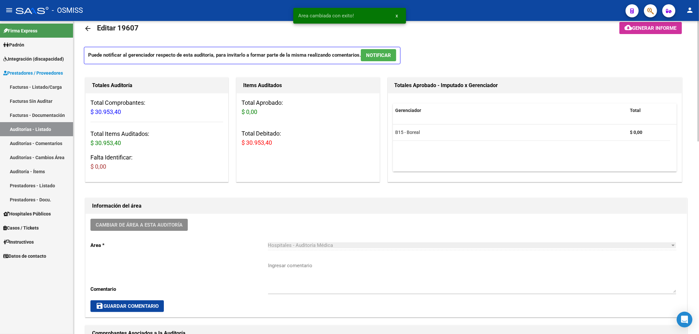
scroll to position [0, 0]
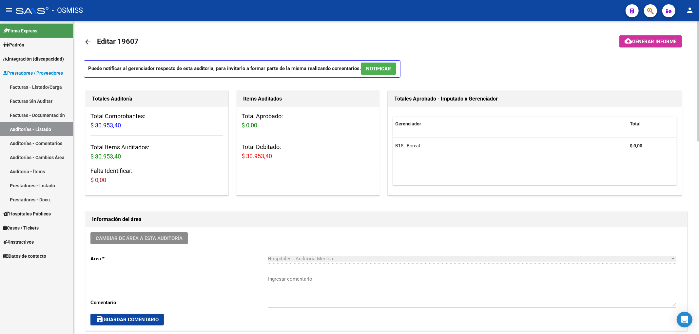
click at [646, 40] on span "Generar informe" at bounding box center [655, 42] width 44 height 6
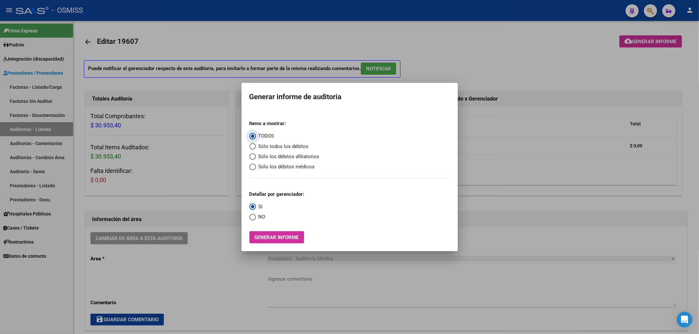
click at [285, 156] on span "Sólo los débitos afiliatorios" at bounding box center [288, 157] width 64 height 8
click at [256, 156] on input "Sólo los débitos afiliatorios" at bounding box center [252, 156] width 7 height 7
radio input "true"
click at [258, 217] on span "NO" at bounding box center [261, 217] width 10 height 8
click at [256, 217] on input "NO" at bounding box center [252, 217] width 7 height 7
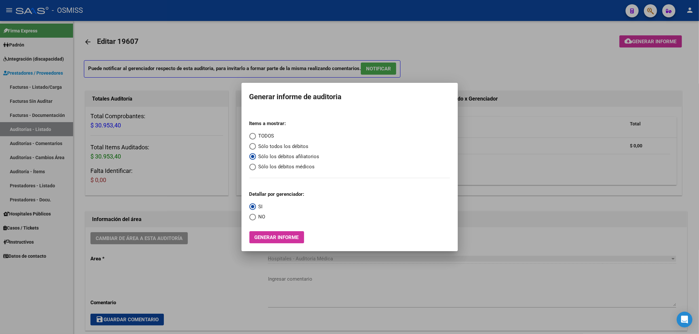
radio input "true"
click at [273, 239] on span "Generar informe" at bounding box center [277, 238] width 44 height 6
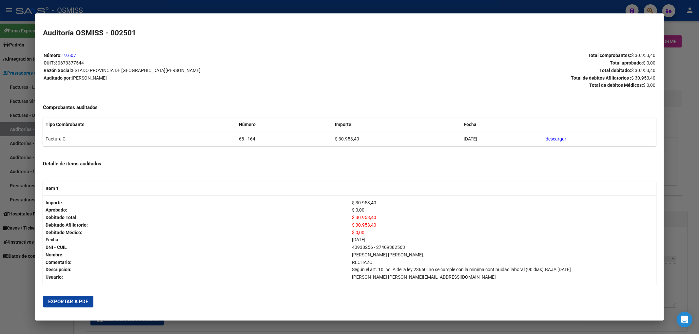
click at [64, 300] on span "Exportar a PDF" at bounding box center [68, 302] width 40 height 6
click at [680, 57] on div at bounding box center [349, 167] width 699 height 334
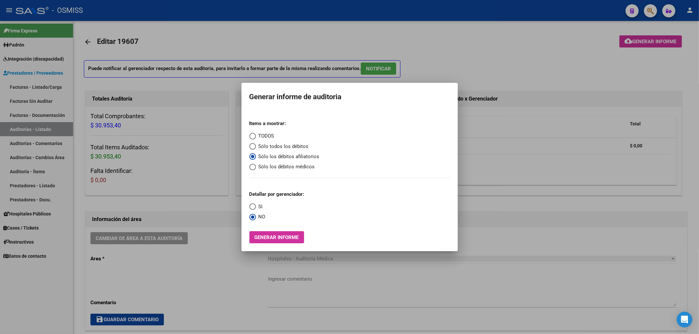
click at [680, 58] on div at bounding box center [349, 167] width 699 height 334
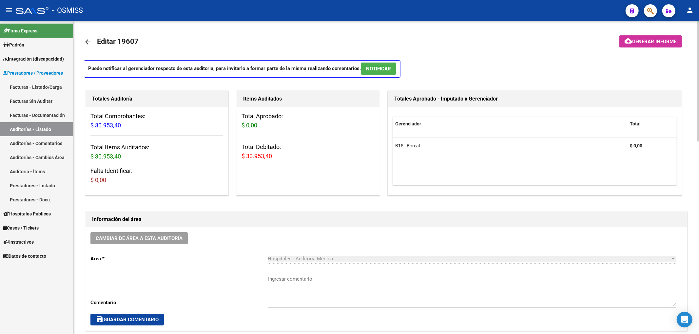
click at [89, 40] on mat-icon "arrow_back" at bounding box center [88, 42] width 8 height 8
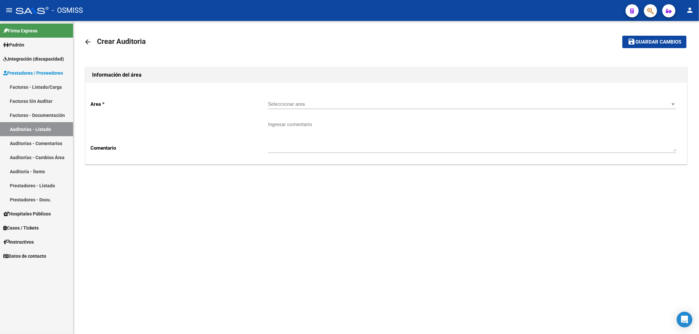
click at [270, 104] on span "Seleccionar area" at bounding box center [469, 104] width 402 height 6
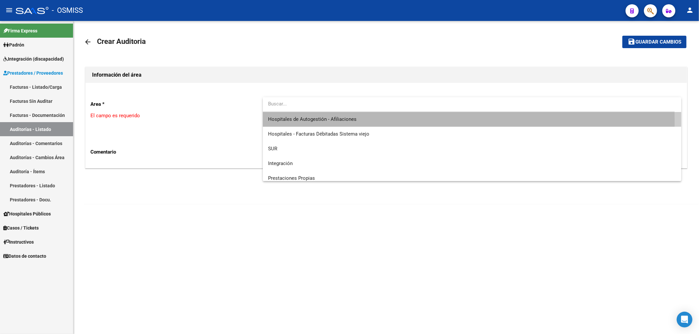
drag, startPoint x: 305, startPoint y: 123, endPoint x: 311, endPoint y: 119, distance: 7.5
click at [304, 123] on span "Hospitales de Autogestión - Afiliaciones" at bounding box center [472, 119] width 408 height 15
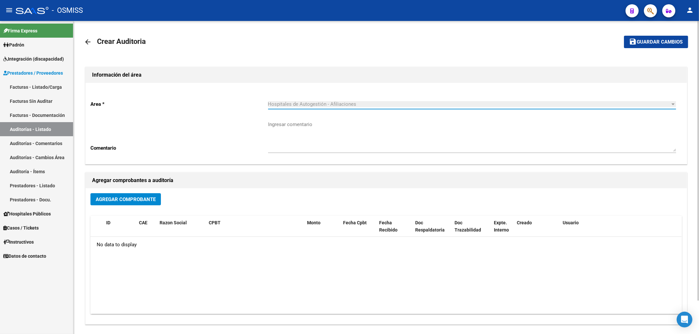
click at [151, 198] on span "Agregar Comprobante" at bounding box center [126, 200] width 60 height 6
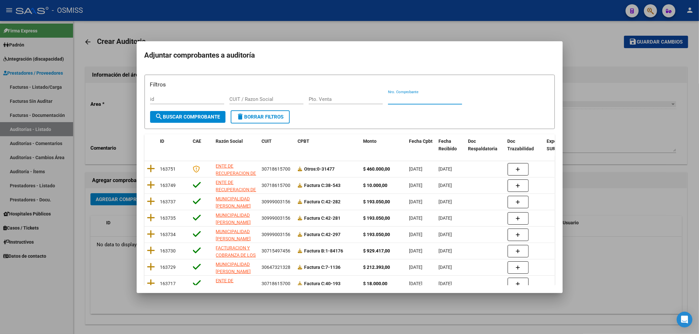
click at [397, 101] on input "Nro. Comprobante" at bounding box center [425, 99] width 74 height 6
type input "202934"
click at [214, 115] on span "search Buscar Comprobante" at bounding box center [187, 117] width 65 height 6
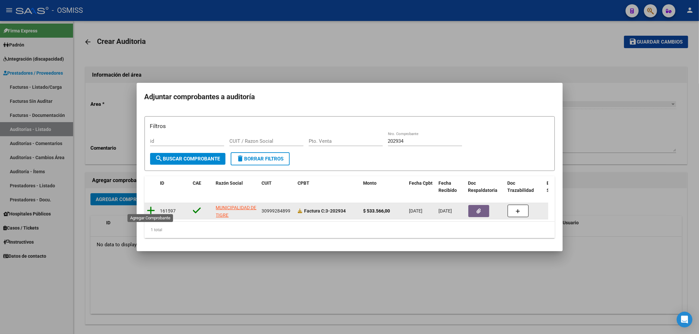
click at [148, 206] on icon at bounding box center [151, 210] width 8 height 9
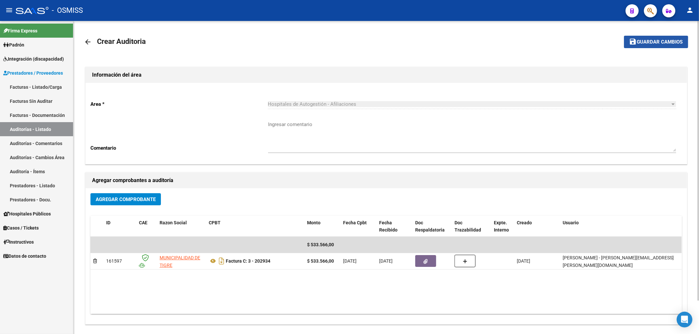
click at [640, 44] on span "Guardar cambios" at bounding box center [660, 42] width 46 height 6
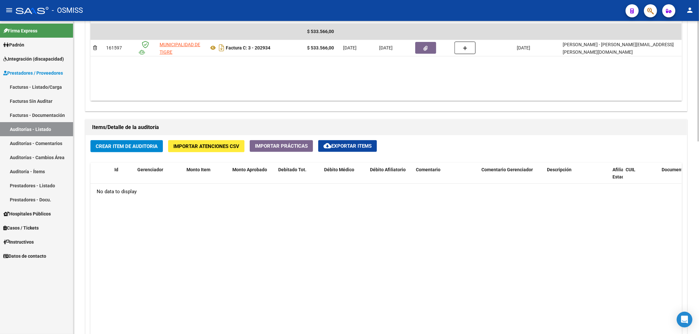
scroll to position [393, 0]
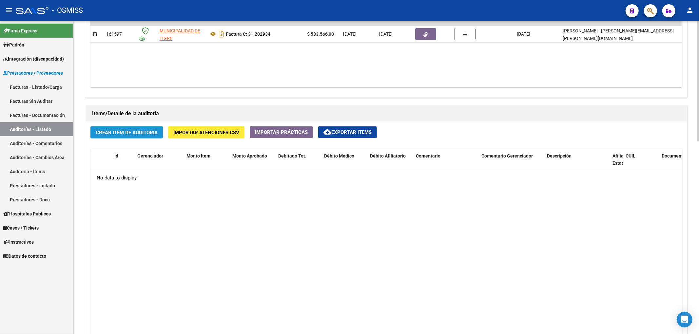
click at [146, 130] on span "Crear Item de Auditoria" at bounding box center [127, 133] width 62 height 6
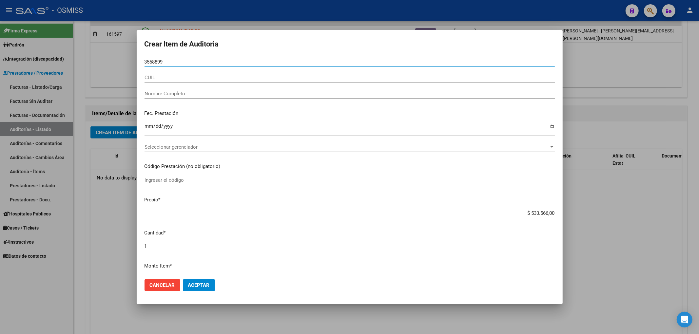
type input "35588993"
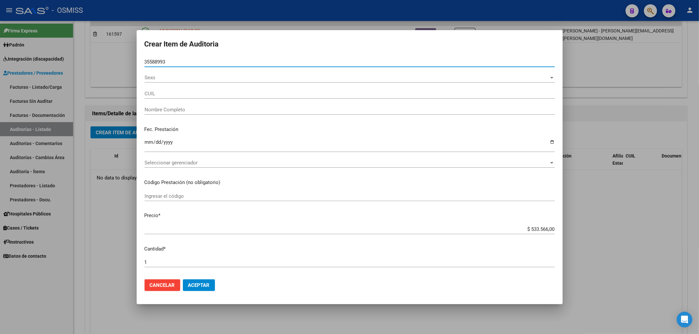
type input "23355889939"
type input "D'[PERSON_NAME]"
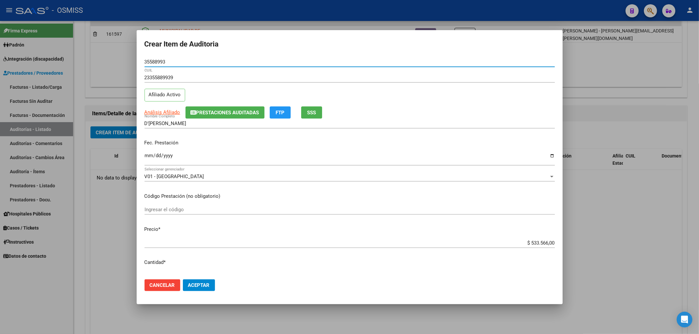
type input "35588993"
click at [222, 116] on button "Prestaciones Auditadas" at bounding box center [224, 113] width 79 height 12
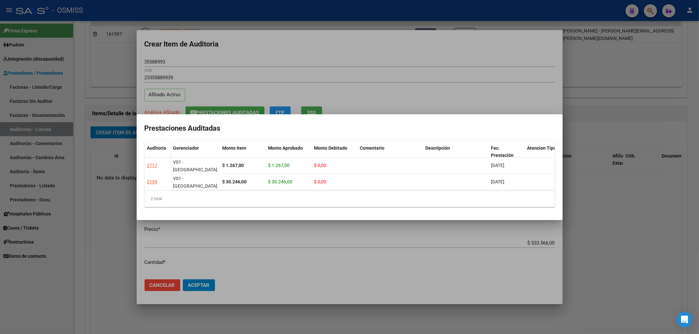
click at [292, 44] on div at bounding box center [349, 167] width 699 height 334
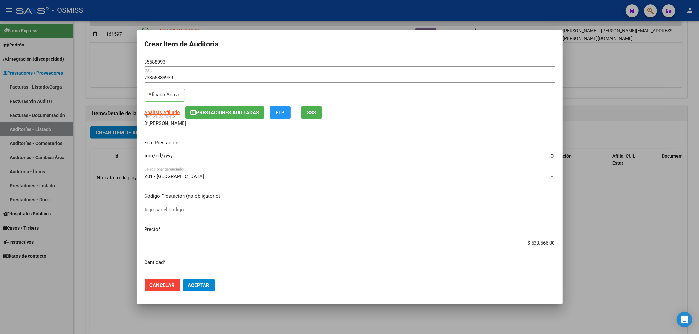
click at [147, 154] on input "Ingresar la fecha" at bounding box center [350, 158] width 410 height 10
type input "[DATE]"
drag, startPoint x: 525, startPoint y: 244, endPoint x: 648, endPoint y: 228, distance: 123.6
click at [648, 228] on div "Crear Item de Auditoria 35588993 Nro Documento 23355889939 CUIL Afiliado Activo…" at bounding box center [349, 167] width 699 height 334
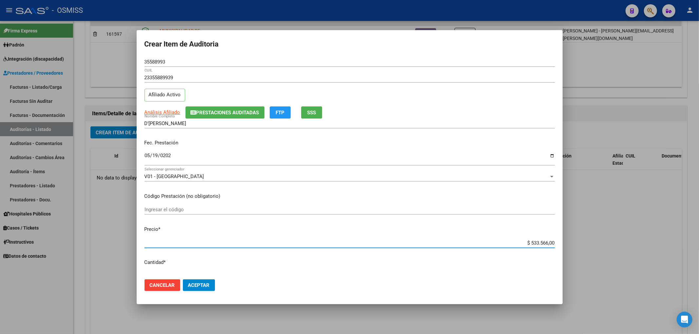
type input "$ 0,05"
type input "$ 0,57"
type input "$ 5,70"
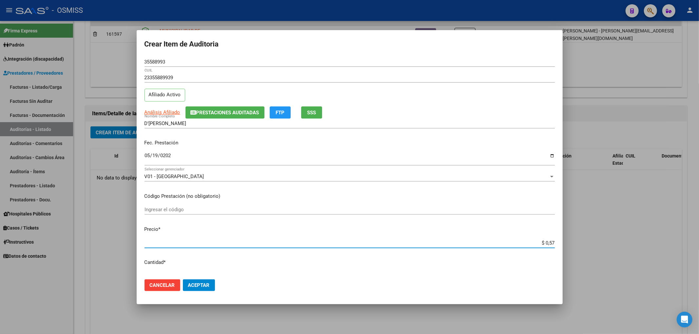
type input "$ 5,70"
type input "$ 57,04"
type input "$ 570,47"
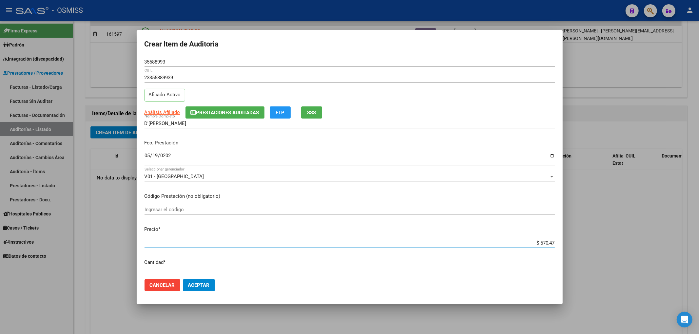
type input "$ 5.704,70"
type input "$ 57.047,00"
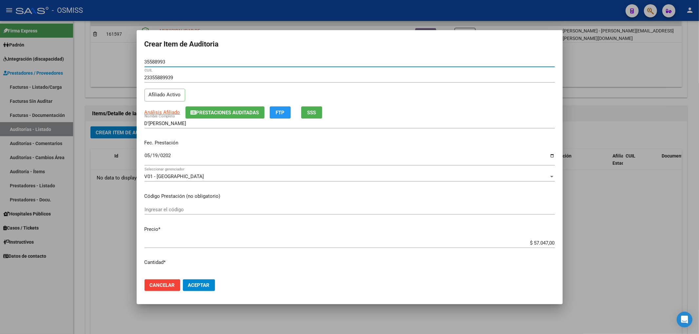
drag, startPoint x: 171, startPoint y: 62, endPoint x: 109, endPoint y: 62, distance: 61.6
click at [109, 62] on div "Crear Item de Auditoria 35588993 Nro Documento 23355889939 CUIL Afiliado Activo…" at bounding box center [349, 167] width 699 height 334
click at [252, 112] on span "Prestaciones Auditadas" at bounding box center [227, 113] width 63 height 6
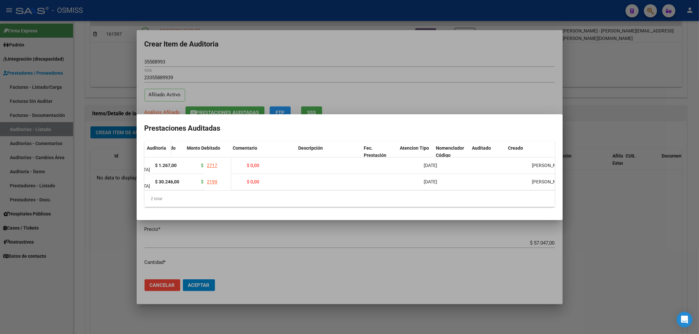
scroll to position [0, 127]
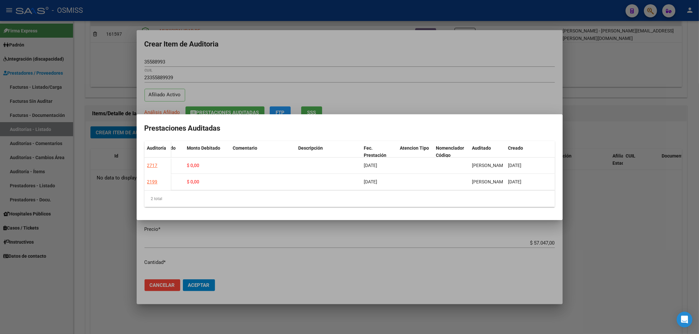
click at [357, 64] on div at bounding box center [349, 167] width 699 height 334
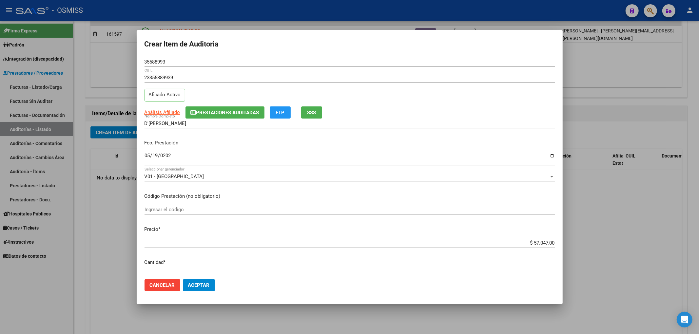
drag, startPoint x: 210, startPoint y: 278, endPoint x: 207, endPoint y: 285, distance: 7.3
click at [210, 278] on mat-dialog-actions "Cancelar Aceptar" at bounding box center [350, 285] width 410 height 22
click at [207, 286] on span "Aceptar" at bounding box center [199, 286] width 22 height 6
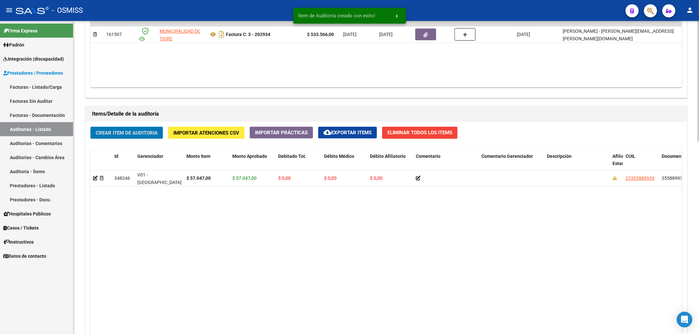
click at [128, 139] on button "Crear Item de Auditoria" at bounding box center [126, 133] width 72 height 12
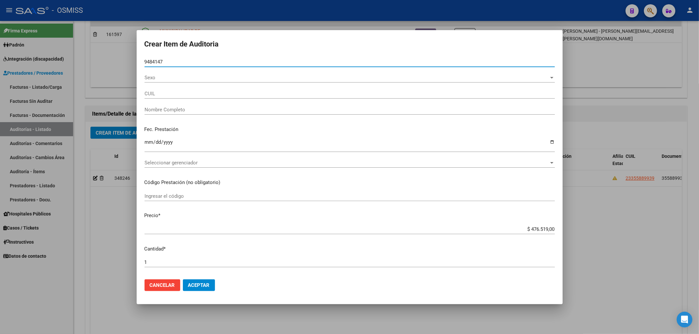
type input "94841472"
type input "23948414724"
type input "[PERSON_NAME] [PERSON_NAME]"
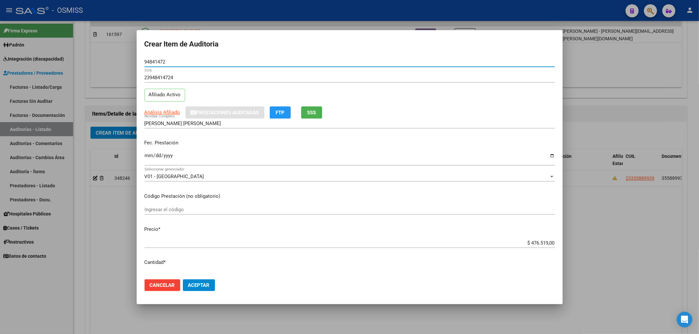
type input "94841472"
click at [149, 155] on input "Ingresar la fecha" at bounding box center [350, 158] width 410 height 10
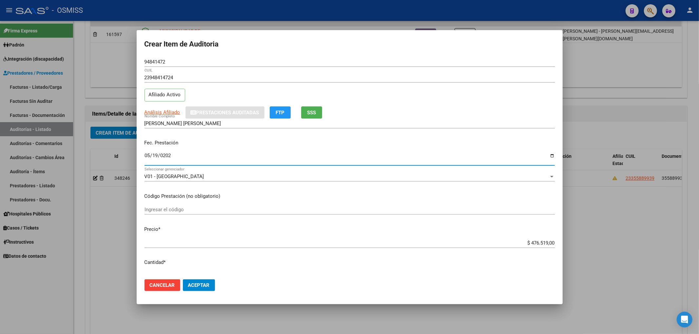
type input "[DATE]"
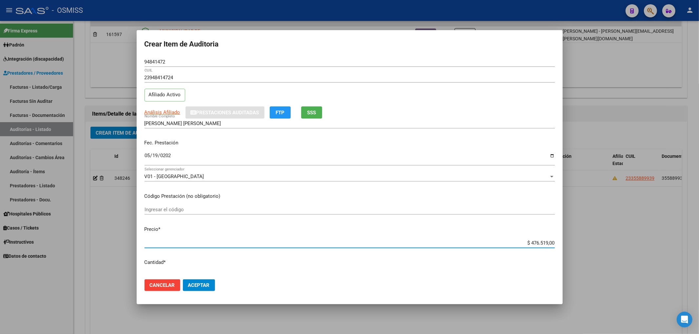
drag, startPoint x: 560, startPoint y: 241, endPoint x: 699, endPoint y: 254, distance: 139.6
click at [699, 242] on div "Crear Item de Auditoria 94841472 Nro Documento 23948414724 CUIL Afiliado Activo…" at bounding box center [349, 167] width 699 height 334
type input "$ 0,47"
type input "$ 0,04"
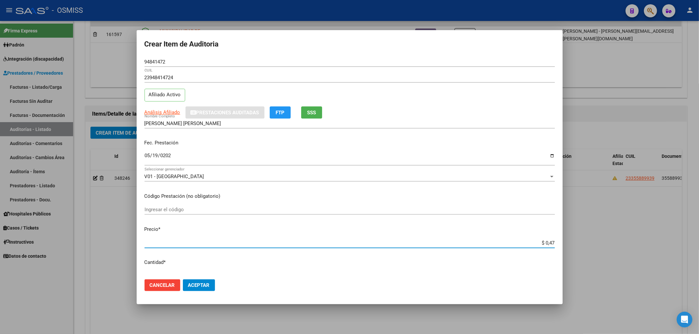
type input "$ 0,04"
type input "$ 0,09"
type input "$ 0,99"
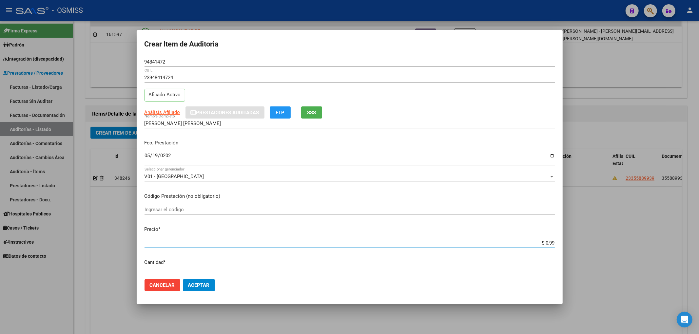
type input "$ 9,90"
type input "$ 99,08"
type input "$ 990,80"
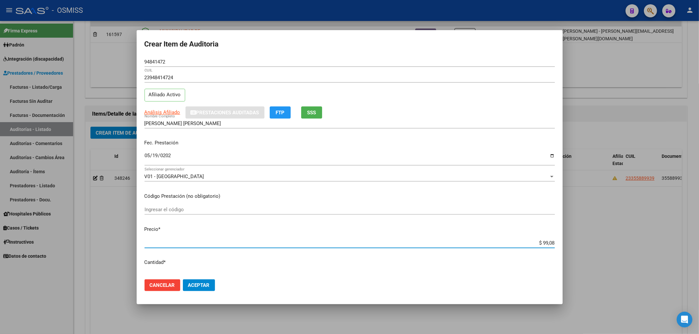
type input "$ 990,80"
type input "$ 9.908,00"
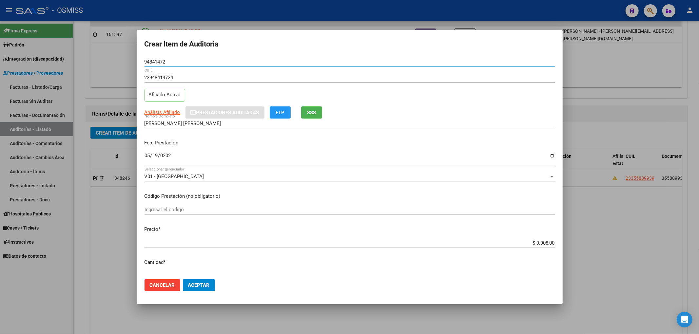
drag, startPoint x: 171, startPoint y: 62, endPoint x: 112, endPoint y: 58, distance: 58.8
click at [134, 60] on div "Crear Item de Auditoria 94841472 Nro Documento 23948414724 CUIL Afiliado Activo…" at bounding box center [349, 167] width 699 height 334
click at [238, 144] on p "Fec. Prestación" at bounding box center [350, 143] width 410 height 8
click at [210, 280] on button "Aceptar" at bounding box center [199, 286] width 32 height 12
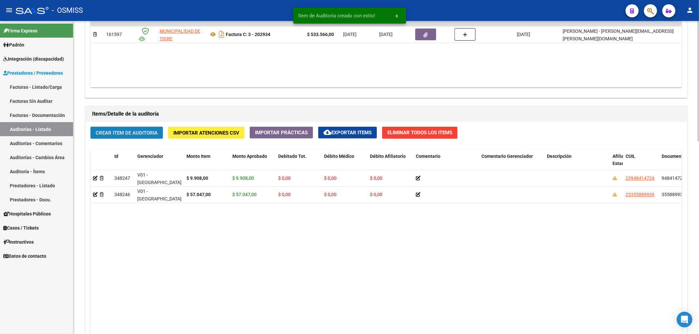
click at [119, 131] on span "Crear Item de Auditoria" at bounding box center [127, 133] width 62 height 6
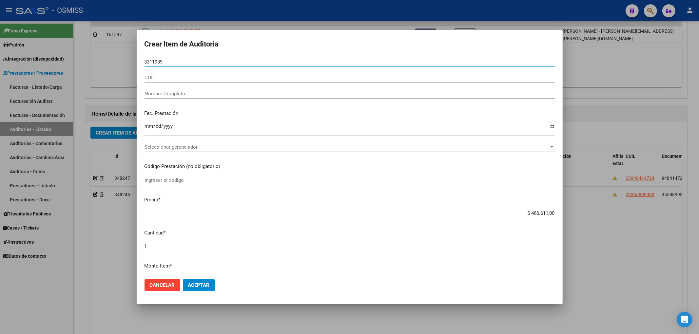
type input "33119391"
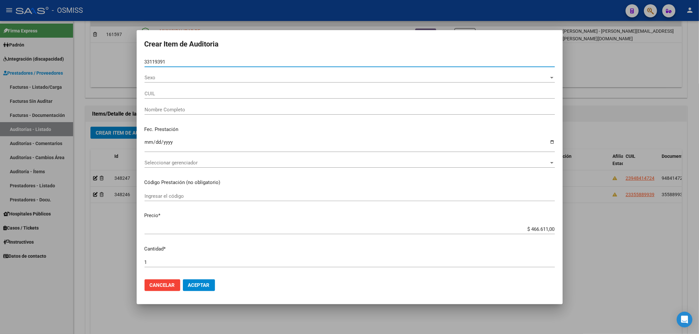
type input "27331193912"
type input "[PERSON_NAME] [PERSON_NAME]"
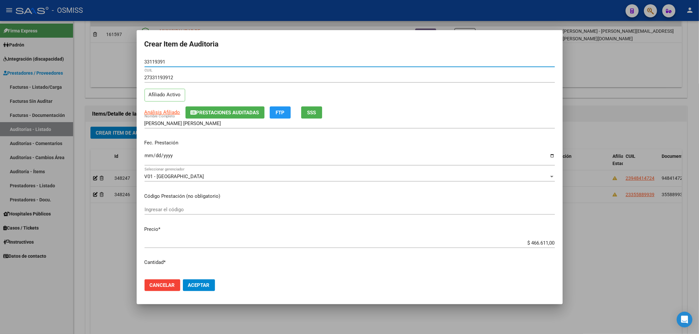
type input "33119391"
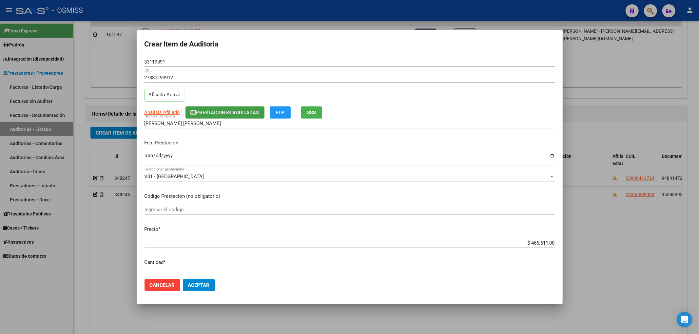
click at [219, 114] on span "Prestaciones Auditadas" at bounding box center [227, 113] width 63 height 6
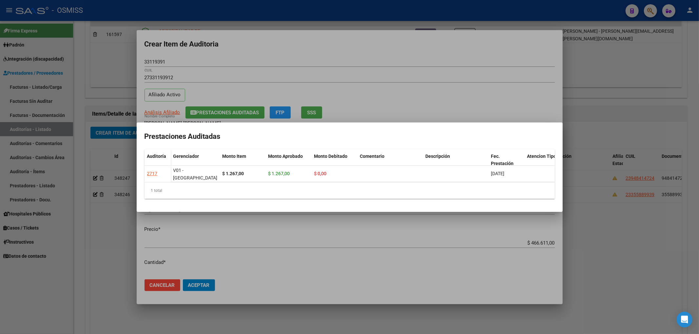
click at [265, 52] on div at bounding box center [349, 167] width 699 height 334
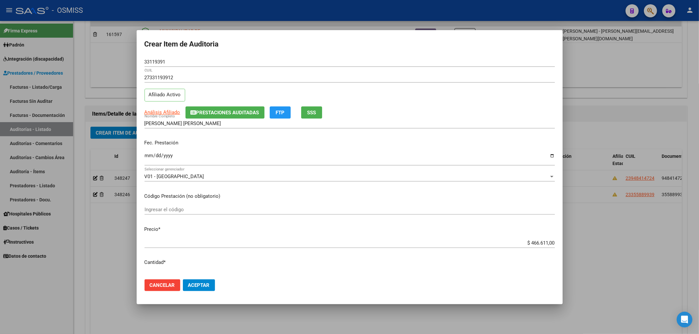
click at [145, 155] on input "Ingresar la fecha" at bounding box center [350, 158] width 410 height 10
type input "[DATE]"
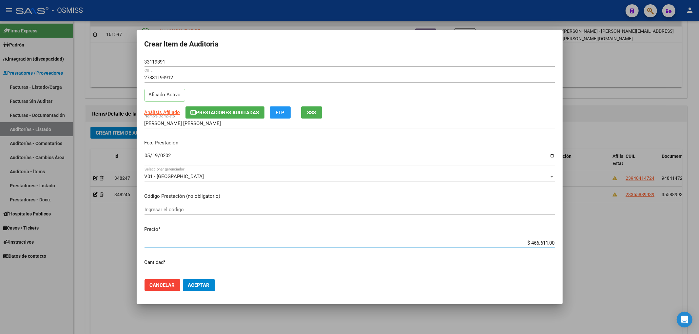
drag, startPoint x: 525, startPoint y: 244, endPoint x: 599, endPoint y: 236, distance: 75.2
click at [596, 236] on div "Crear Item de Auditoria 33119391 Nro Documento 27331193912 CUIL Afiliado Activo…" at bounding box center [349, 167] width 699 height 334
type input "$ 0,09"
type input "$ 0,99"
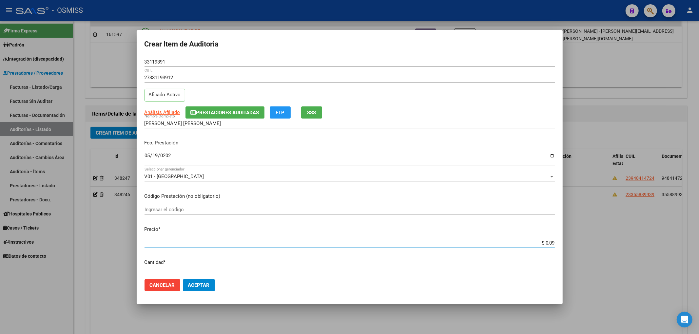
type input "$ 0,99"
type input "$ 9,90"
type input "$ 99,08"
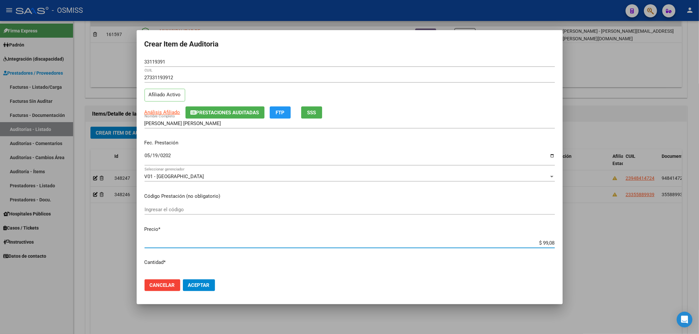
type input "$ 990,80"
type input "$ 9.908,00"
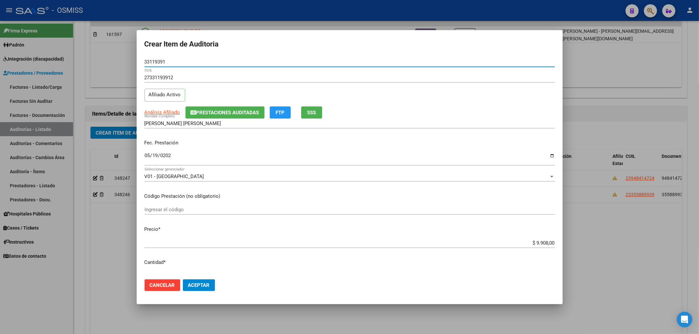
drag, startPoint x: 168, startPoint y: 59, endPoint x: 124, endPoint y: 58, distance: 44.9
click at [127, 58] on div "Crear Item de Auditoria 33119391 Nro Documento 27331193912 CUIL Afiliado Activo…" at bounding box center [349, 167] width 699 height 334
click at [273, 140] on p "Fec. Prestación" at bounding box center [350, 143] width 410 height 8
click at [245, 114] on span "Prestaciones Auditadas" at bounding box center [227, 113] width 63 height 6
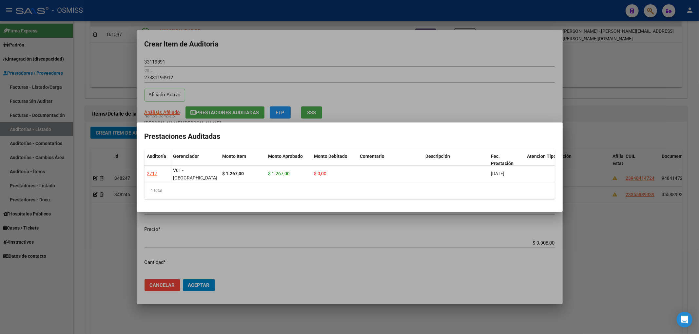
click at [273, 54] on div at bounding box center [349, 167] width 699 height 334
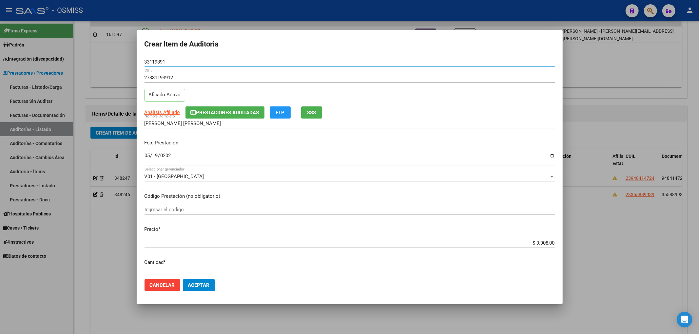
drag, startPoint x: 142, startPoint y: 63, endPoint x: 110, endPoint y: 78, distance: 35.3
click at [107, 68] on div "Crear Item de Auditoria 33119391 Nro Documento 27331193912 CUIL Afiliado Activo…" at bounding box center [349, 167] width 699 height 334
click at [205, 288] on span "Aceptar" at bounding box center [199, 286] width 22 height 6
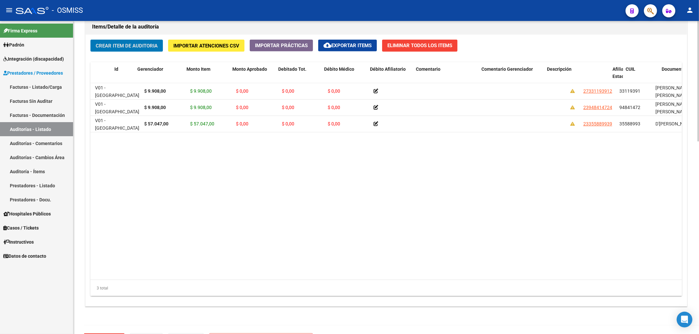
scroll to position [0, 0]
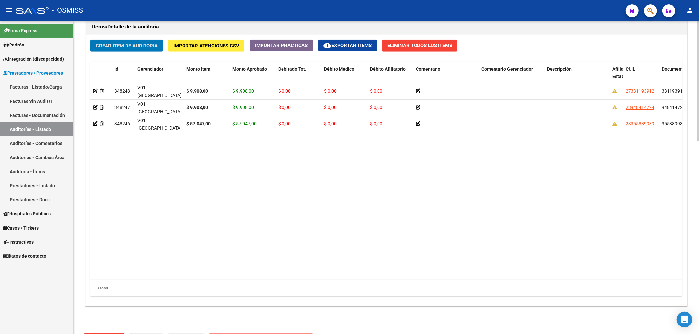
click at [134, 51] on button "Crear Item de Auditoria" at bounding box center [126, 46] width 72 height 12
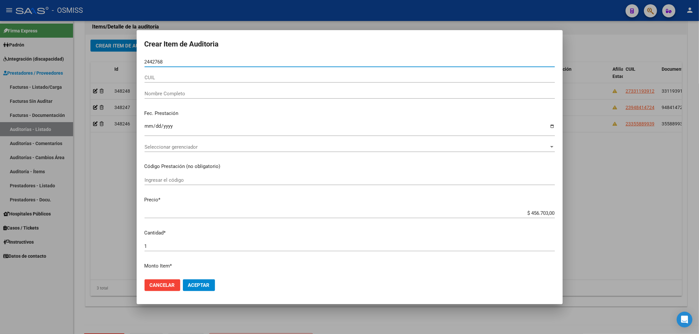
type input "24427682"
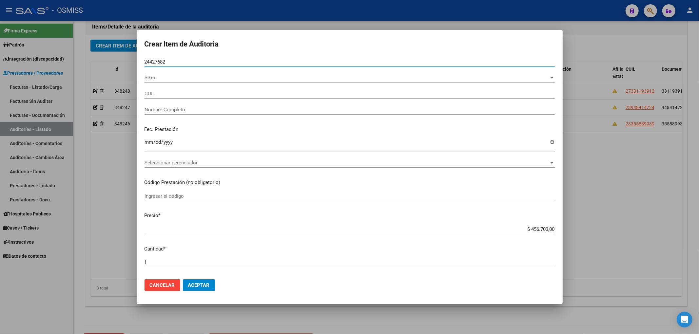
type input "20244276823"
type input "[PERSON_NAME]"
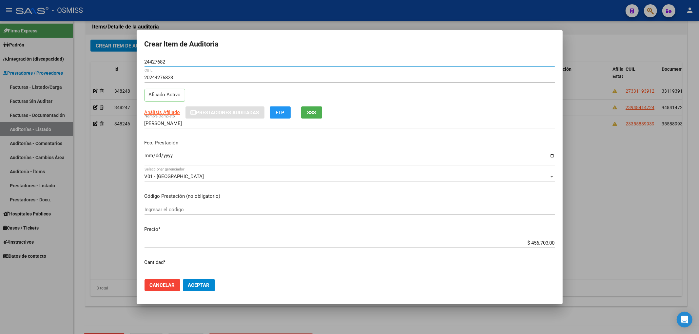
type input "24427682"
click at [146, 158] on input "Ingresar la fecha" at bounding box center [350, 158] width 410 height 10
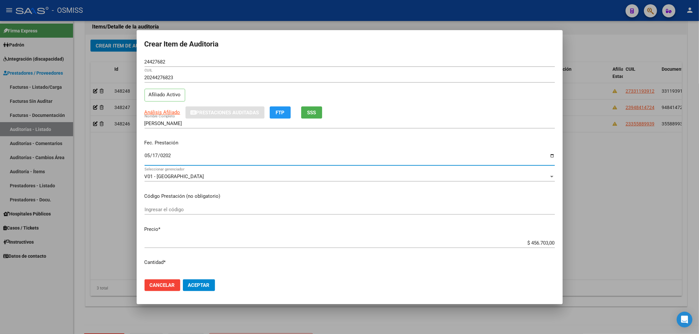
type input "[DATE]"
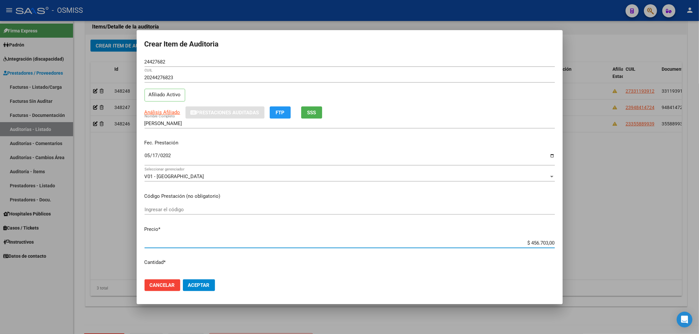
drag, startPoint x: 523, startPoint y: 243, endPoint x: 588, endPoint y: 247, distance: 64.4
click at [588, 247] on div "Crear Item de Auditoria 24427682 Nro Documento 20244276823 CUIL Afiliado Activo…" at bounding box center [349, 167] width 699 height 334
type input "$ 0,02"
type input "$ 0,22"
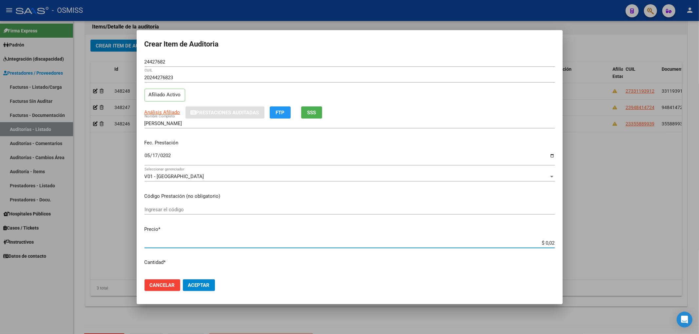
type input "$ 0,22"
type input "$ 2,27"
type input "$ 22,76"
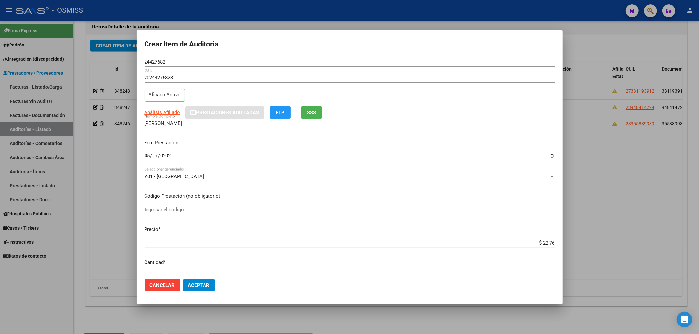
type input "$ 227,65"
type input "$ 2.276,50"
type input "$ 22.765,00"
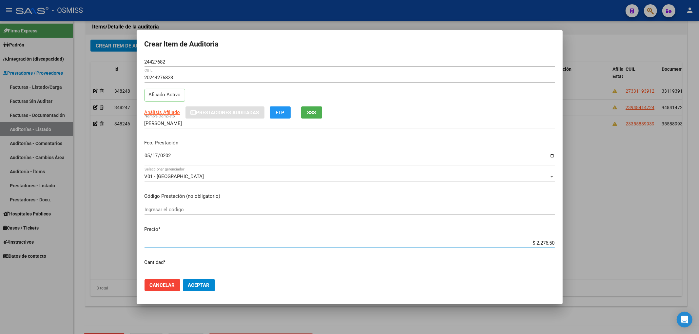
type input "$ 22.765,00"
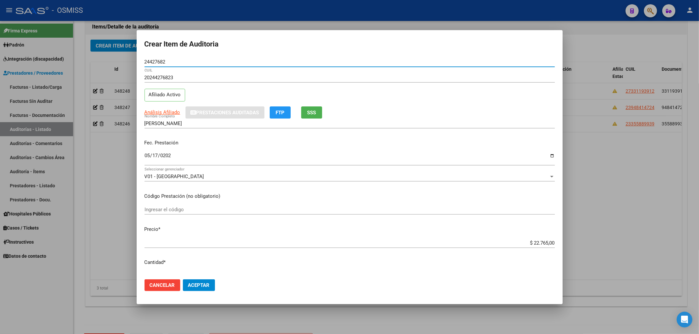
drag, startPoint x: 167, startPoint y: 61, endPoint x: 122, endPoint y: 61, distance: 45.2
click at [123, 61] on div "Crear Item de Auditoria 24427682 Nro Documento 20244276823 CUIL Afiliado Activo…" at bounding box center [349, 167] width 699 height 334
click at [260, 150] on div "Fec. Prestación [DATE] Ingresar la fecha" at bounding box center [350, 152] width 410 height 37
click at [203, 286] on span "Aceptar" at bounding box center [199, 286] width 22 height 6
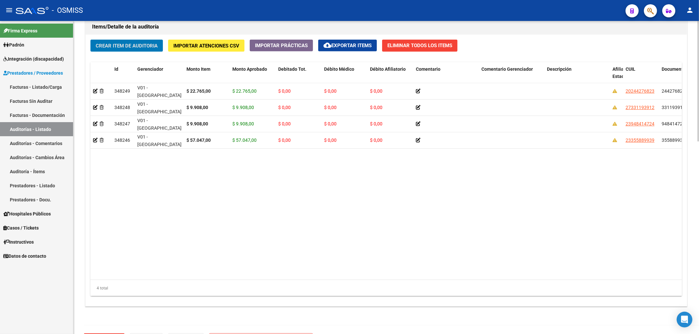
click at [139, 54] on div "Crear Item de Auditoria Importar Atenciones CSV Importar Prácticas cloud_downlo…" at bounding box center [386, 171] width 601 height 272
click at [140, 50] on button "Crear Item de Auditoria" at bounding box center [126, 46] width 72 height 12
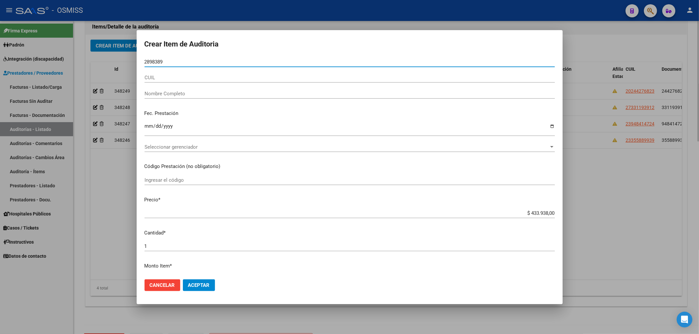
type input "28983891"
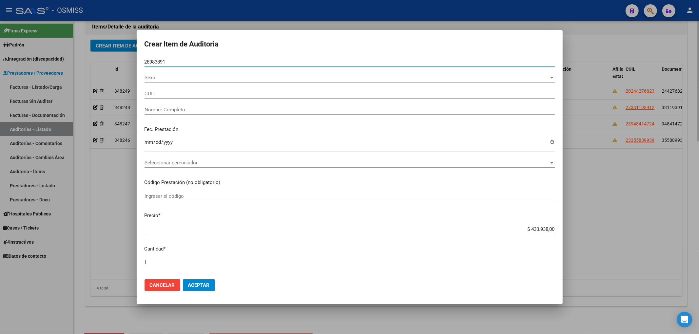
type input "20289838911"
type input "[PERSON_NAME]"
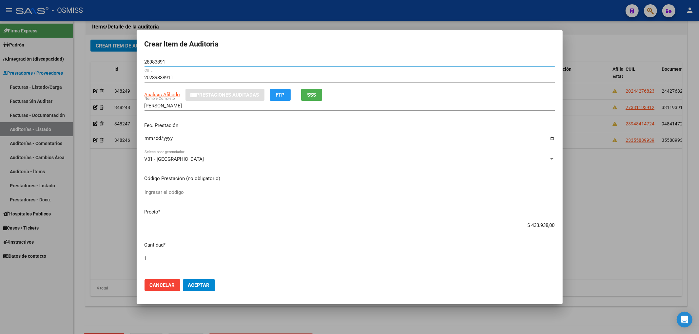
type input "28983891"
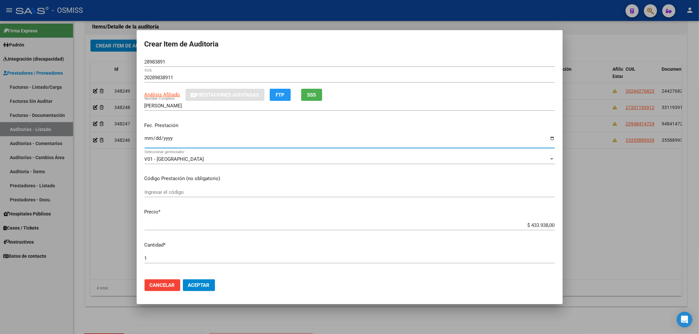
click at [145, 140] on input "Ingresar la fecha" at bounding box center [350, 141] width 410 height 10
type input "[DATE]"
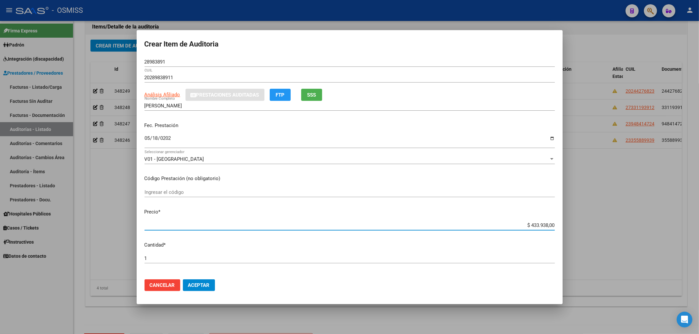
drag, startPoint x: 526, startPoint y: 225, endPoint x: 615, endPoint y: 224, distance: 89.5
click at [615, 224] on div "Crear Item de Auditoria 28983891 Nro Documento 20289838911 CUIL Análisis Afilia…" at bounding box center [349, 167] width 699 height 334
type input "$ 0,09"
type input "$ 0,99"
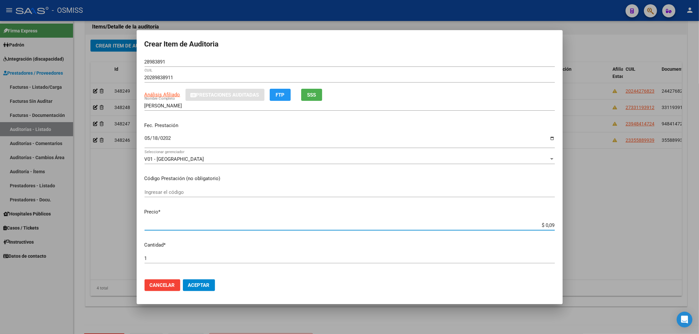
type input "$ 0,99"
type input "$ 9,90"
type input "$ 99,08"
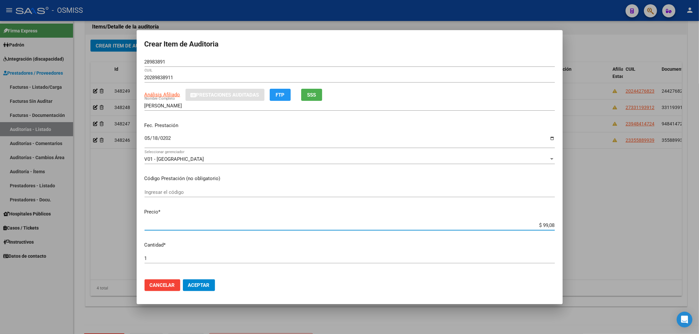
type input "$ 990,80"
type input "$ 9.908,00"
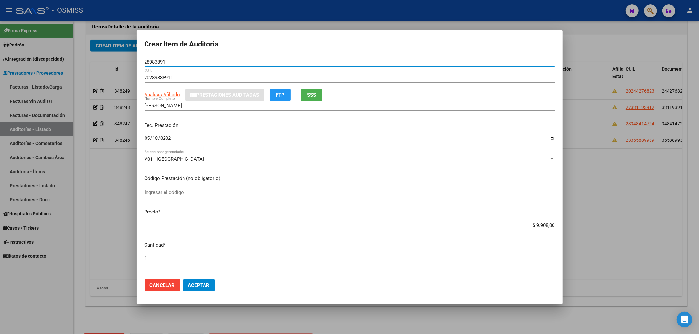
drag, startPoint x: 170, startPoint y: 61, endPoint x: 69, endPoint y: 75, distance: 102.0
click at [79, 71] on div "Crear Item de Auditoria 28983891 Nro Documento 20289838911 CUIL Análisis Afilia…" at bounding box center [349, 167] width 699 height 334
click at [253, 121] on div "Fec. Prestación [DATE] Ingresar la fecha" at bounding box center [350, 135] width 410 height 37
click at [203, 285] on span "Aceptar" at bounding box center [199, 286] width 22 height 6
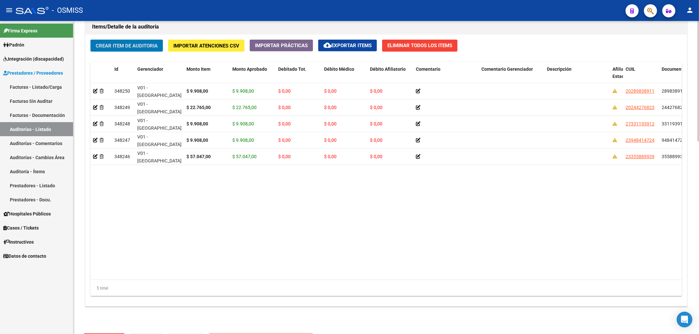
click at [137, 46] on span "Crear Item de Auditoria" at bounding box center [127, 46] width 62 height 6
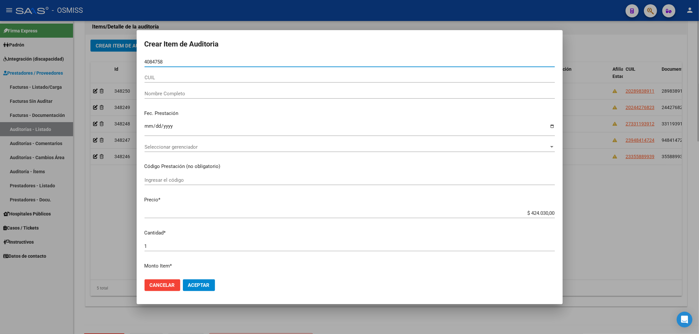
type input "40847585"
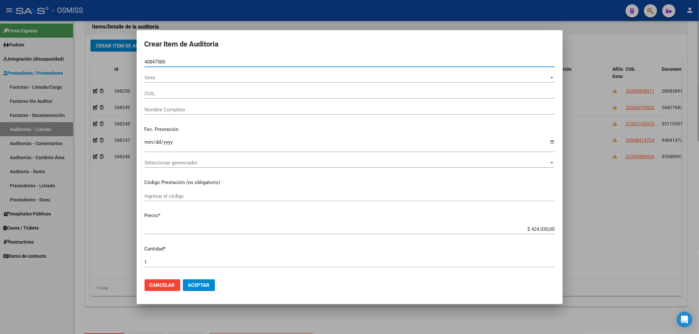
type input "20408475857"
type input "[PERSON_NAME] [PERSON_NAME]"
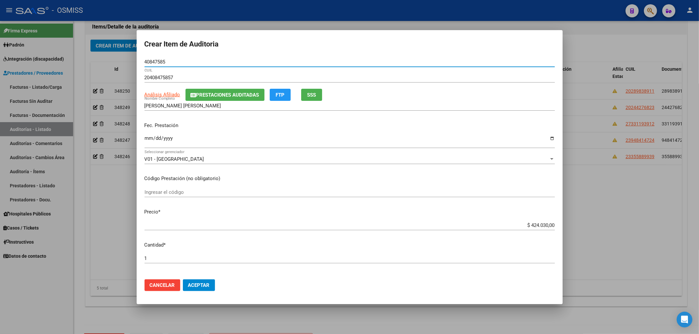
type input "40847585"
click at [226, 95] on span "Prestaciones Auditadas" at bounding box center [227, 95] width 63 height 6
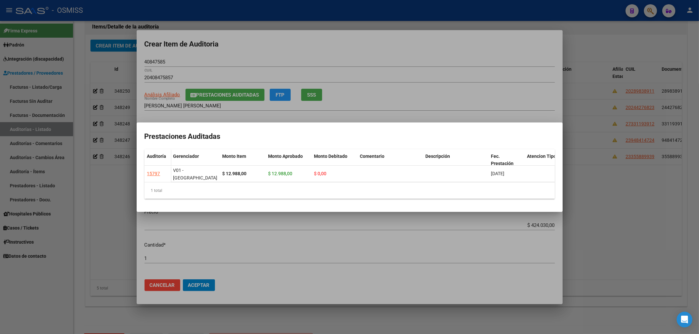
click at [345, 49] on div at bounding box center [349, 167] width 699 height 334
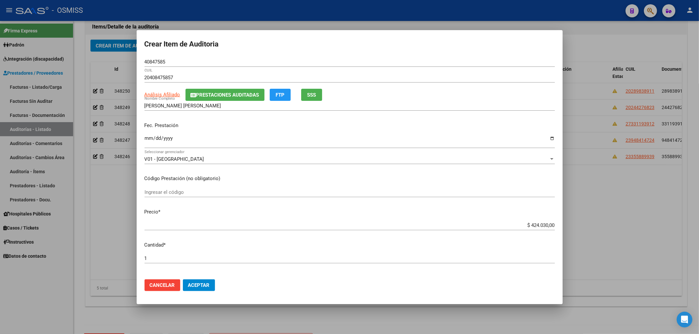
click at [151, 139] on input "Ingresar la fecha" at bounding box center [350, 141] width 410 height 10
type input "[DATE]"
drag, startPoint x: 526, startPoint y: 225, endPoint x: 582, endPoint y: 226, distance: 56.4
click at [582, 226] on div "Crear Item de Auditoria 40847585 Nro Documento 20408475857 CUIL Análisis Afilia…" at bounding box center [349, 167] width 699 height 334
type input "$ 0,09"
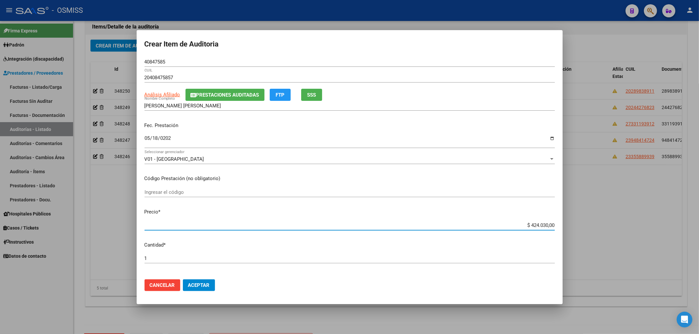
type input "$ 0,09"
type input "$ 0,99"
type input "$ 9,90"
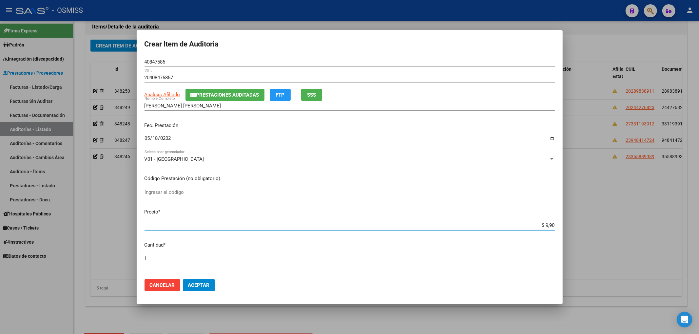
type input "$ 99,08"
type input "$ 990,80"
type input "$ 9.908,00"
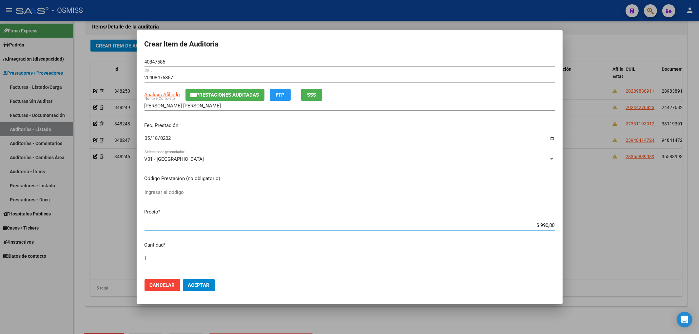
type input "$ 9.908,00"
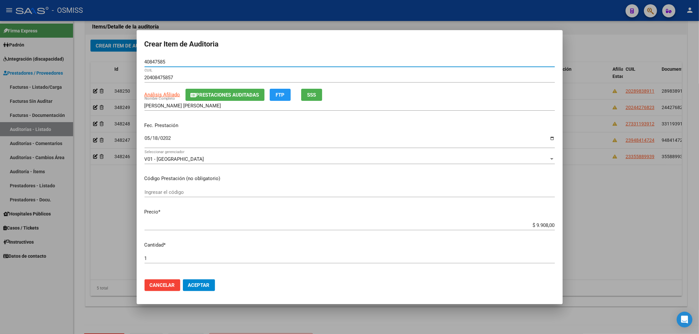
drag, startPoint x: 166, startPoint y: 60, endPoint x: 117, endPoint y: 59, distance: 48.5
click at [117, 59] on div "Crear Item de Auditoria 40847585 Nro Documento 20408475857 CUIL Análisis Afilia…" at bounding box center [349, 167] width 699 height 334
click at [253, 131] on div "Fec. Prestación [DATE] Ingresar la fecha" at bounding box center [350, 135] width 410 height 37
click at [193, 291] on mat-dialog-actions "Cancelar Aceptar" at bounding box center [350, 285] width 410 height 22
click at [197, 288] on button "Aceptar" at bounding box center [199, 286] width 32 height 12
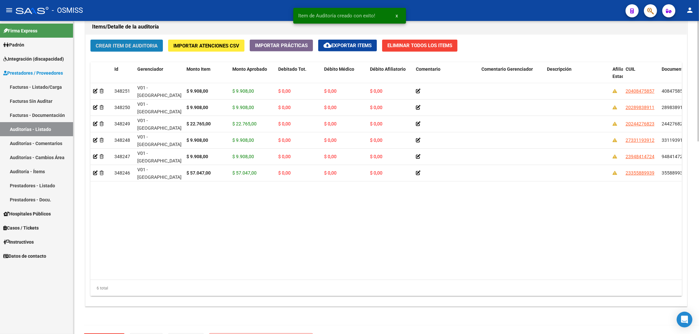
click at [131, 48] on span "Crear Item de Auditoria" at bounding box center [127, 46] width 62 height 6
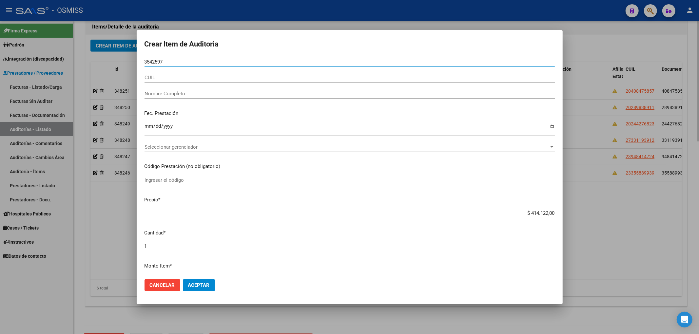
type input "35425976"
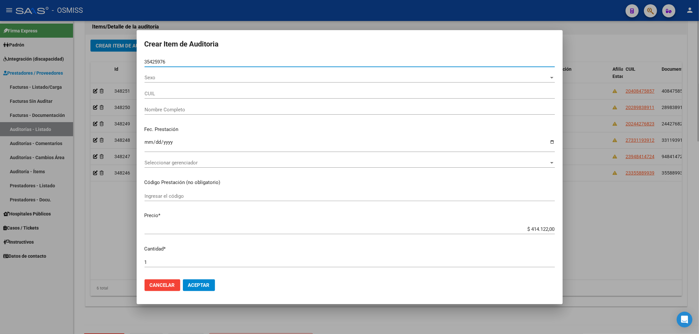
type input "20354259762"
type input "[PERSON_NAME]"
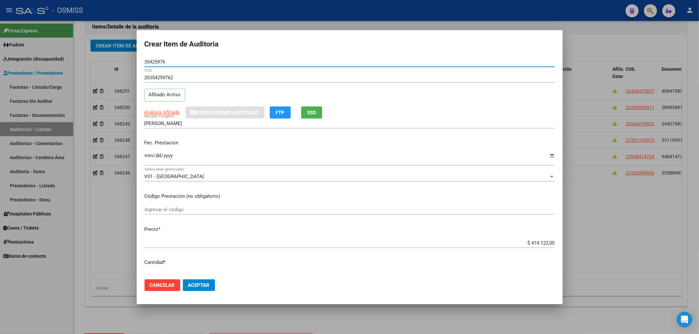
type input "35425976"
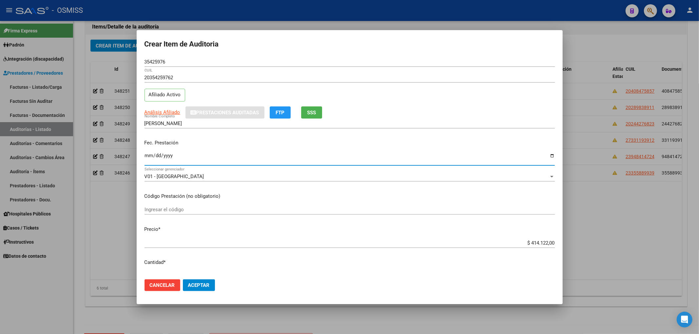
click at [147, 163] on input "Ingresar la fecha" at bounding box center [350, 158] width 410 height 10
type input "[DATE]"
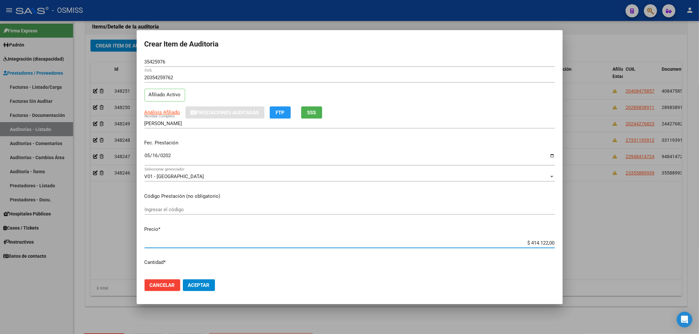
drag, startPoint x: 523, startPoint y: 244, endPoint x: 590, endPoint y: 241, distance: 66.6
click at [590, 241] on div "Crear Item de Auditoria 35425976 Nro Documento 20354259762 CUIL Afiliado Activo…" at bounding box center [349, 167] width 699 height 334
type input "$ 0,02"
type input "$ 0,23"
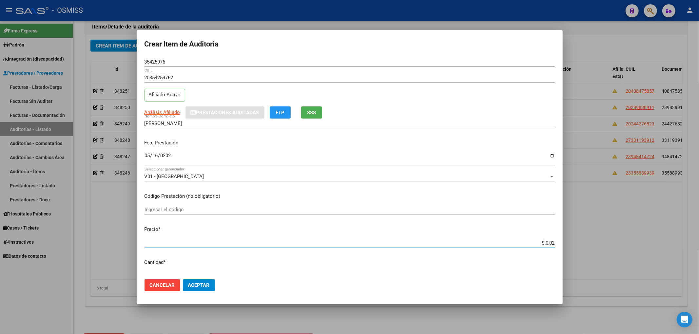
type input "$ 0,23"
type input "$ 2,36"
type input "$ 23,69"
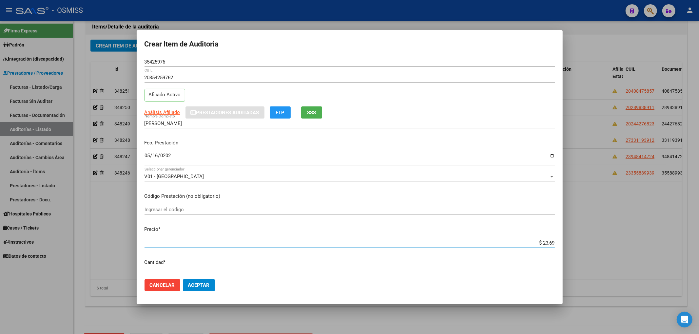
type input "$ 236,90"
type input "$ 2.369,00"
type input "$ 23.690,00"
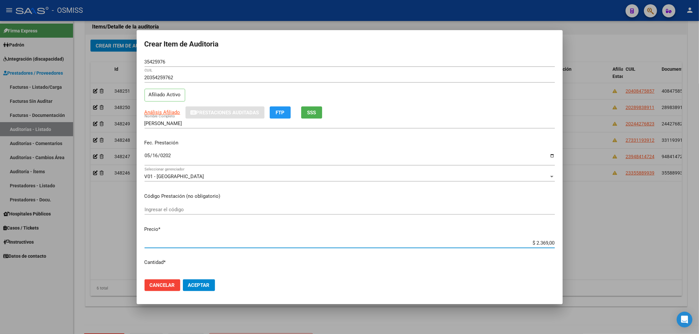
type input "$ 23.690,00"
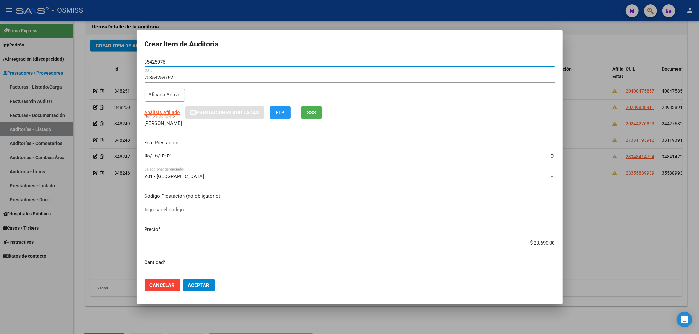
drag, startPoint x: 167, startPoint y: 62, endPoint x: 98, endPoint y: 70, distance: 69.0
click at [98, 67] on div "Crear Item de Auditoria 35425976 Nro Documento 20354259762 CUIL Afiliado Activo…" at bounding box center [349, 167] width 699 height 334
click at [270, 147] on div "Fec. Prestación [DATE] Ingresar la fecha" at bounding box center [350, 152] width 410 height 37
click at [210, 286] on span "Aceptar" at bounding box center [199, 286] width 22 height 6
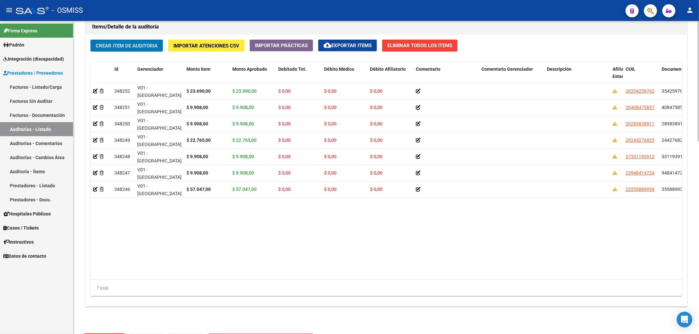
click at [154, 52] on div "Crear Item de Auditoria Importar Atenciones CSV Importar Prácticas cloud_downlo…" at bounding box center [386, 171] width 601 height 272
click at [154, 49] on button "Crear Item de Auditoria" at bounding box center [126, 46] width 72 height 12
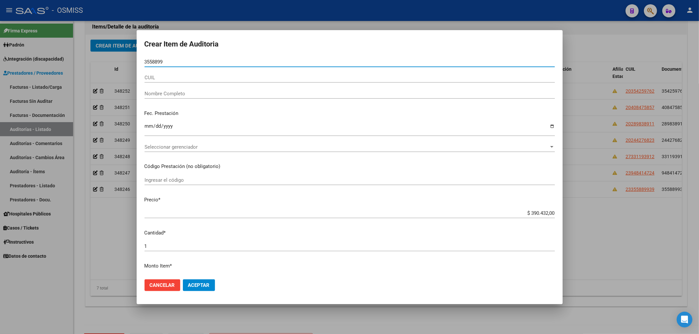
type input "35588993"
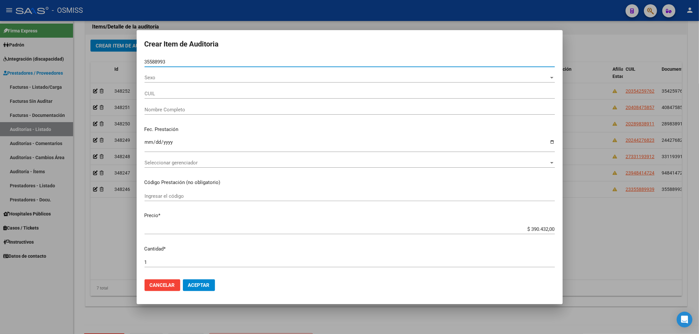
type input "23355889939"
type input "D'[PERSON_NAME]"
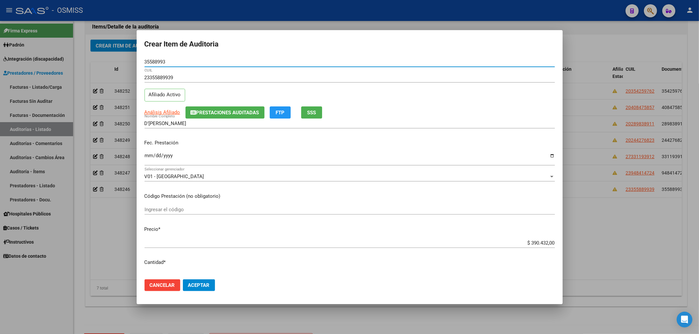
type input "35588993"
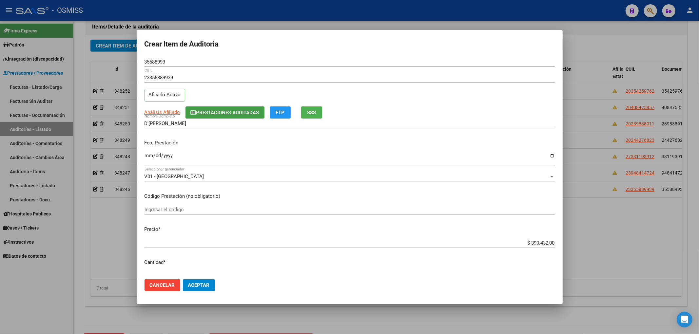
click at [208, 112] on span "Prestaciones Auditadas" at bounding box center [227, 113] width 63 height 6
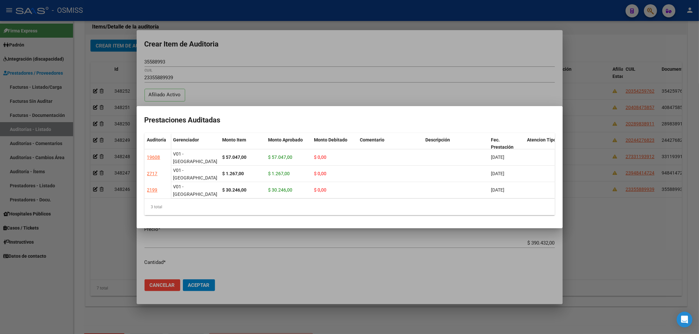
click at [279, 54] on div at bounding box center [349, 167] width 699 height 334
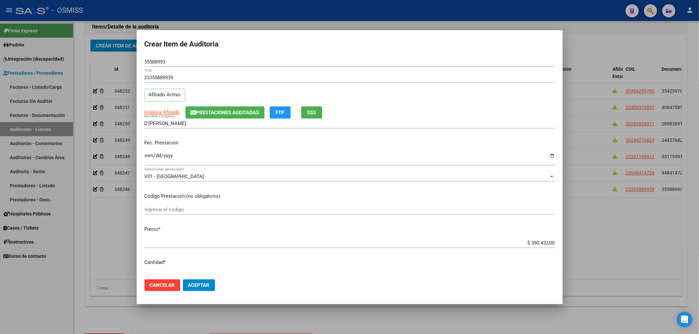
click at [118, 233] on div at bounding box center [349, 167] width 699 height 334
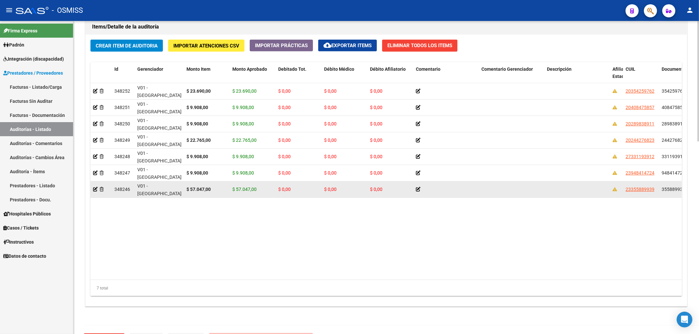
click at [95, 193] on div at bounding box center [101, 190] width 16 height 8
click at [95, 190] on icon at bounding box center [95, 189] width 5 height 5
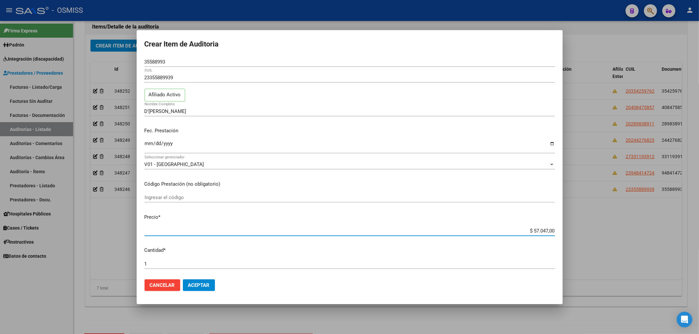
drag, startPoint x: 527, startPoint y: 231, endPoint x: 568, endPoint y: 229, distance: 41.3
click at [568, 229] on div "Crear Item de Auditoria 35588993 Nro Documento 23355889939 CUIL Afiliado Activo…" at bounding box center [349, 167] width 699 height 334
type input "$ 0,09"
type input "$ 0,95"
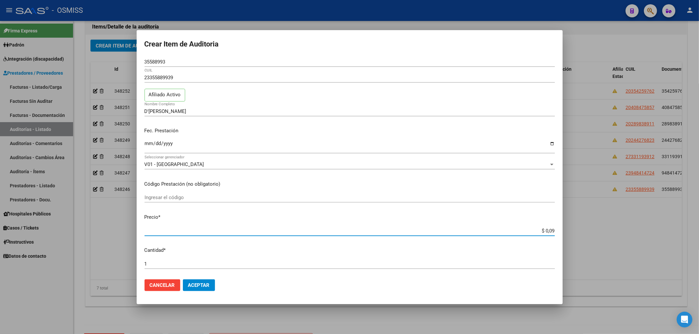
type input "$ 0,95"
type input "$ 9,58"
type input "$ 95,88"
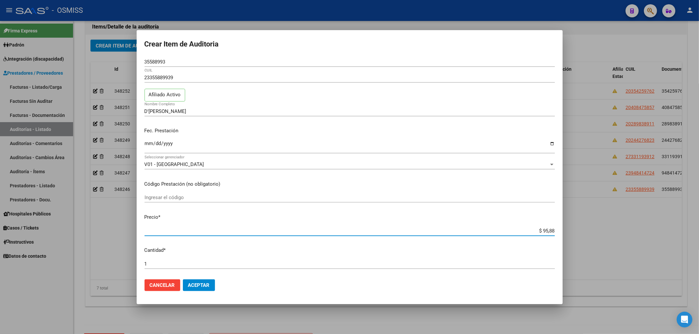
type input "$ 958,82"
type input "$ 9.588,20"
type input "$ 95.882,00"
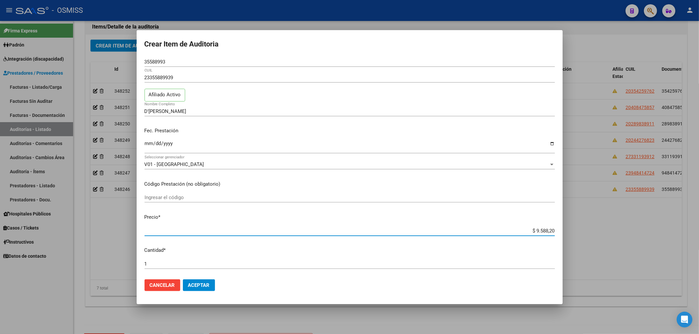
type input "$ 95.882,00"
click at [211, 290] on button "Aceptar" at bounding box center [199, 286] width 32 height 12
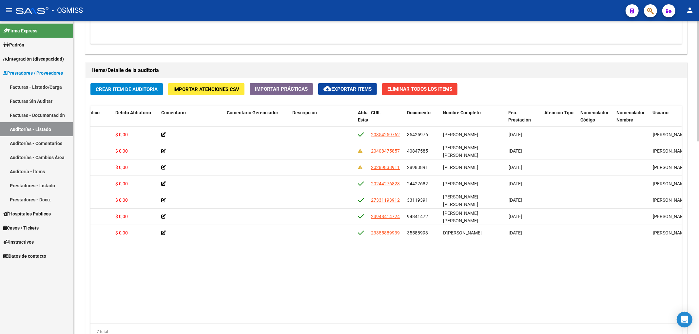
scroll to position [0, 274]
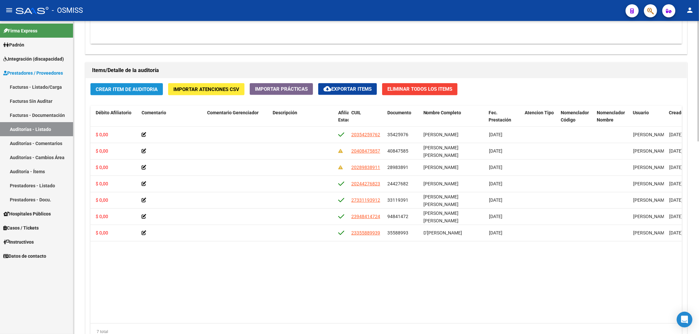
click at [142, 88] on span "Crear Item de Auditoria" at bounding box center [127, 90] width 62 height 6
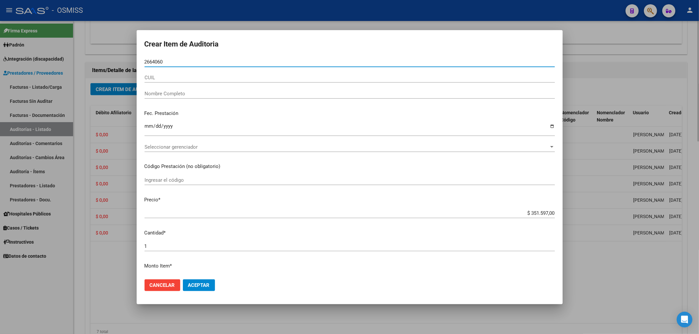
type input "26640608"
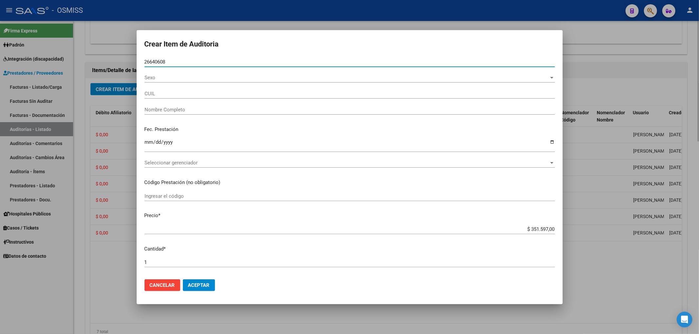
type input "27266406083"
type input "[PERSON_NAME]"
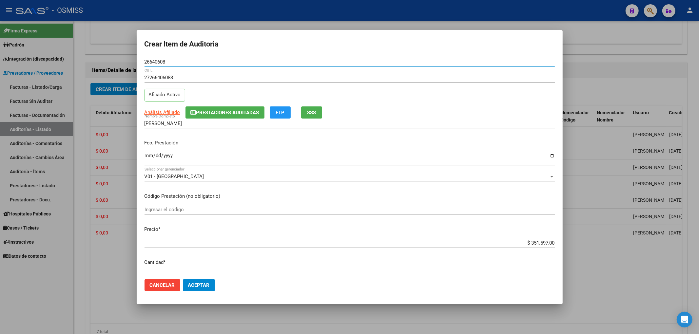
type input "26640608"
click at [212, 119] on div "[PERSON_NAME] Nombre Completo" at bounding box center [350, 124] width 410 height 10
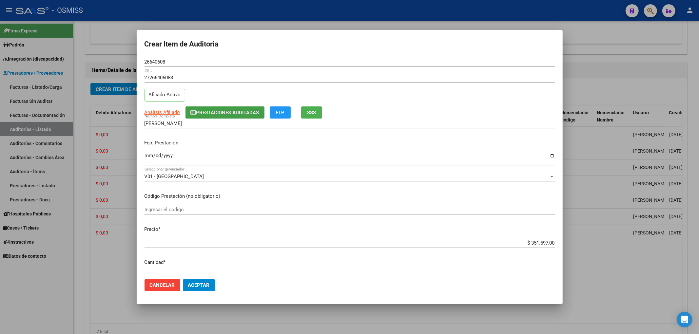
click at [213, 117] on button "Prestaciones Auditadas" at bounding box center [224, 113] width 79 height 12
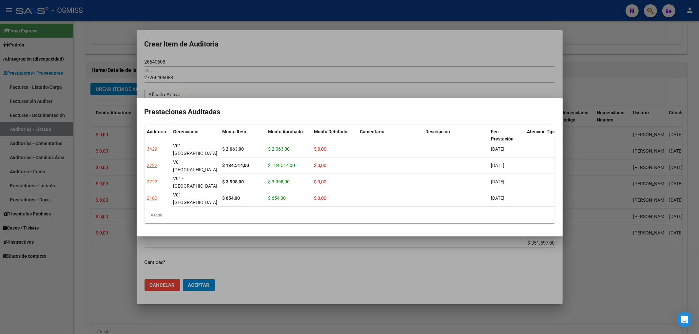
click at [251, 55] on div at bounding box center [349, 167] width 699 height 334
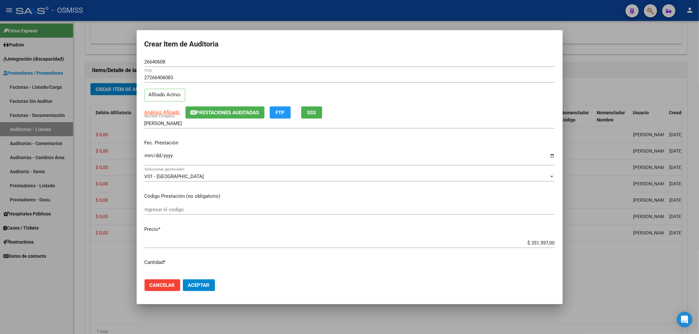
click at [149, 156] on input "Ingresar la fecha" at bounding box center [350, 158] width 410 height 10
type input "[DATE]"
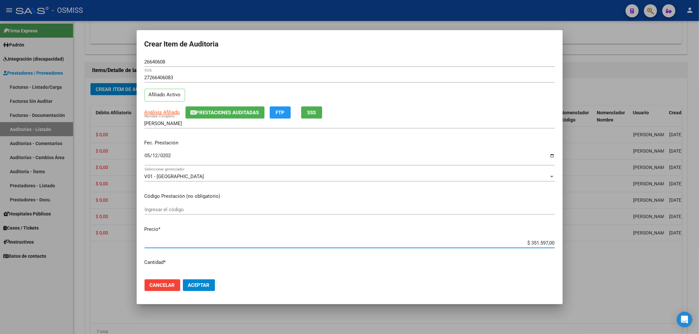
drag, startPoint x: 524, startPoint y: 243, endPoint x: 585, endPoint y: 242, distance: 61.0
click at [585, 243] on div "Crear Item de Auditoria 26640608 Nro Documento 27266406083 CUIL Afiliado Activo…" at bounding box center [349, 167] width 699 height 334
type input "$ 0,01"
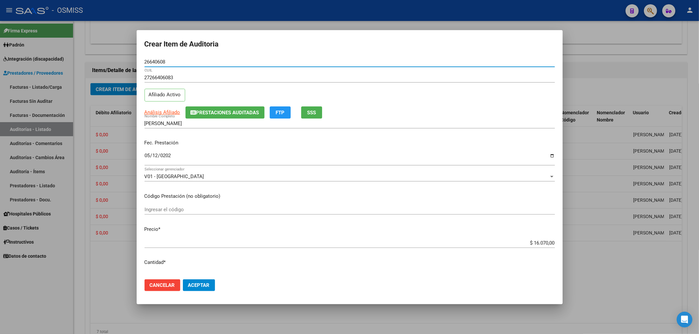
drag, startPoint x: 165, startPoint y: 62, endPoint x: 96, endPoint y: 69, distance: 69.5
click at [102, 68] on div "Crear Item de Auditoria 26640608 Nro Documento 27266406083 CUIL Afiliado Activo…" at bounding box center [349, 167] width 699 height 334
click at [220, 152] on div "[DATE] Ingresar la fecha" at bounding box center [350, 159] width 410 height 14
click at [206, 283] on span "Aceptar" at bounding box center [199, 286] width 22 height 6
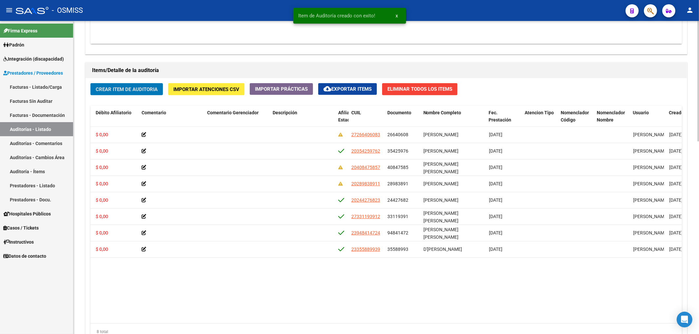
click at [137, 89] on span "Crear Item de Auditoria" at bounding box center [127, 90] width 62 height 6
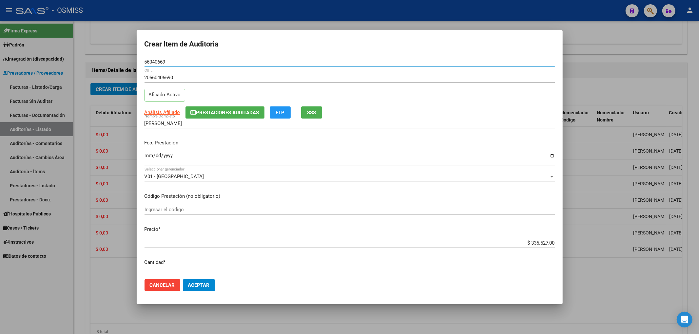
click at [208, 113] on span "Prestaciones Auditadas" at bounding box center [227, 113] width 63 height 6
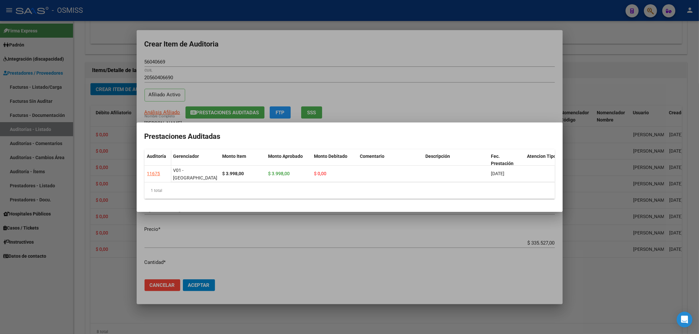
click at [269, 44] on div at bounding box center [349, 167] width 699 height 334
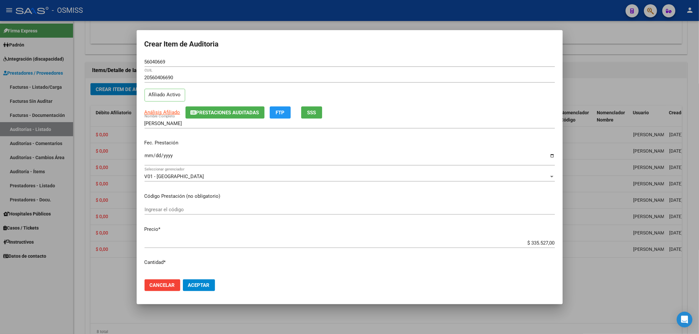
click at [147, 157] on input "Ingresar la fecha" at bounding box center [350, 158] width 410 height 10
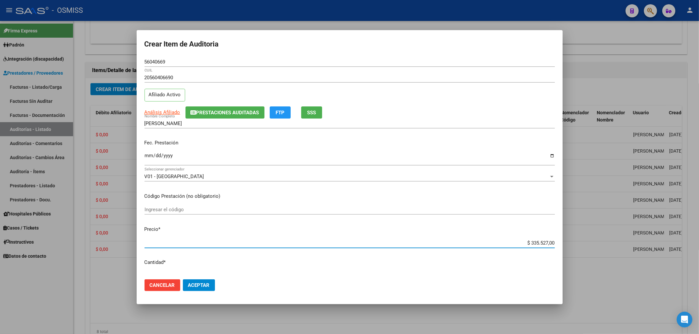
drag, startPoint x: 526, startPoint y: 243, endPoint x: 580, endPoint y: 244, distance: 53.8
click at [580, 244] on div "Crear Item de Auditoria 56040669 Nro Documento 20560406690 CUIL Afiliado Activo…" at bounding box center [349, 167] width 699 height 334
drag, startPoint x: 168, startPoint y: 63, endPoint x: 128, endPoint y: 63, distance: 40.0
click at [129, 64] on div "Crear Item de Auditoria 56040669 Nro Documento 20560406690 CUIL Afiliado Activo…" at bounding box center [349, 167] width 699 height 334
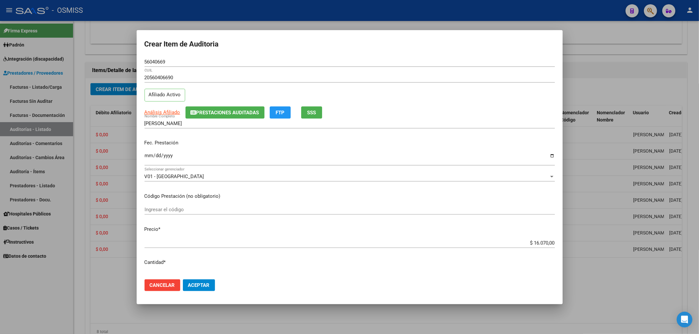
drag, startPoint x: 212, startPoint y: 159, endPoint x: 199, endPoint y: 213, distance: 56.0
click at [210, 159] on input "[DATE]" at bounding box center [350, 158] width 410 height 10
click at [202, 285] on span "Aceptar" at bounding box center [199, 286] width 22 height 6
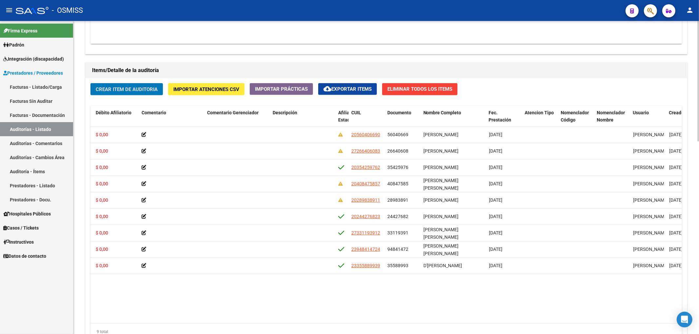
click at [120, 92] on span "Crear Item de Auditoria" at bounding box center [127, 90] width 62 height 6
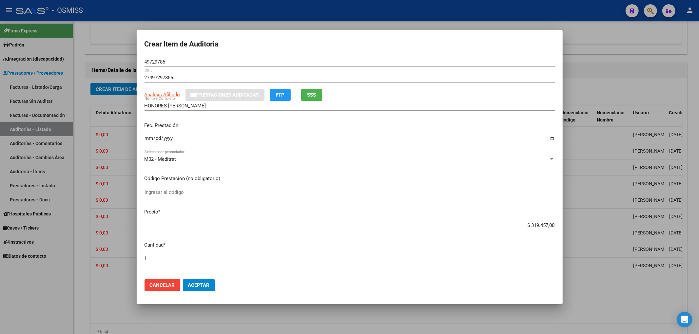
click at [151, 135] on div "Ingresar la fecha" at bounding box center [350, 141] width 410 height 14
drag, startPoint x: 522, startPoint y: 226, endPoint x: 613, endPoint y: 224, distance: 91.1
click at [612, 224] on div "Crear Item de Auditoria 49729785 Nro Documento 27497297856 CUIL Análisis Afilia…" at bounding box center [349, 167] width 699 height 334
drag, startPoint x: 171, startPoint y: 62, endPoint x: 96, endPoint y: 59, distance: 75.1
click at [102, 51] on div "Crear Item de Auditoria 49729785 Nro Documento 27497297856 CUIL Análisis Afilia…" at bounding box center [349, 167] width 699 height 334
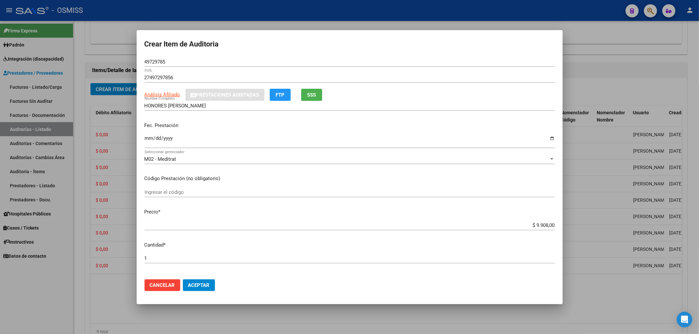
drag, startPoint x: 259, startPoint y: 134, endPoint x: 258, endPoint y: 146, distance: 12.1
click at [259, 134] on div "[DATE] Ingresar la fecha" at bounding box center [350, 141] width 410 height 14
click at [210, 286] on button "Aceptar" at bounding box center [199, 286] width 32 height 12
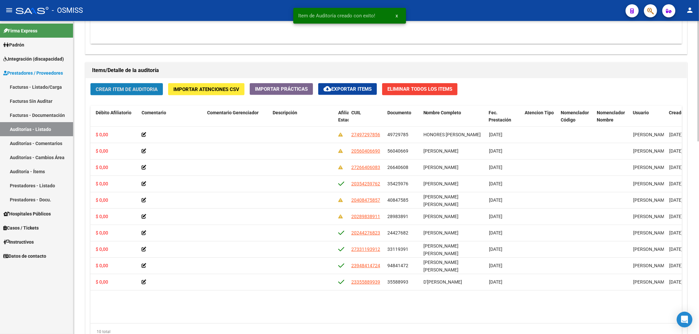
click at [129, 92] on span "Crear Item de Auditoria" at bounding box center [127, 90] width 62 height 6
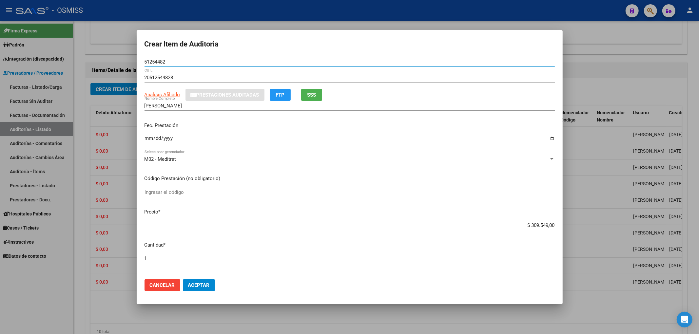
click at [148, 139] on input "Ingresar la fecha" at bounding box center [350, 141] width 410 height 10
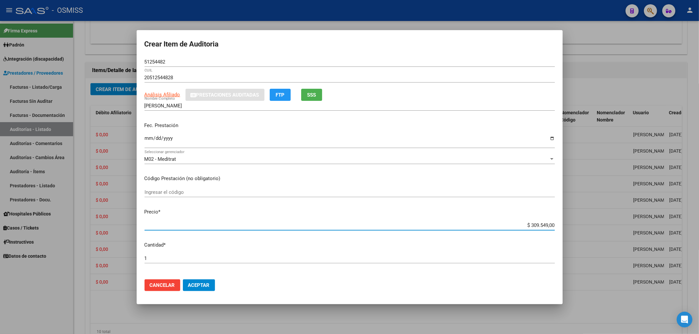
drag, startPoint x: 521, startPoint y: 228, endPoint x: 555, endPoint y: 231, distance: 34.2
click at [555, 231] on mat-dialog-content "51254482 Nro Documento 20512544828 CUIL Análisis Afiliado Prestaciones Auditada…" at bounding box center [350, 165] width 426 height 217
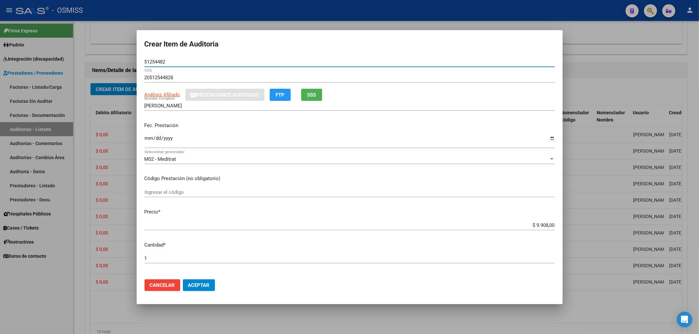
drag, startPoint x: 169, startPoint y: 62, endPoint x: 163, endPoint y: 90, distance: 28.6
click at [116, 61] on div "Crear Item de Auditoria 51254482 Nro Documento 20512544828 CUIL Análisis Afilia…" at bounding box center [349, 167] width 699 height 334
click at [245, 128] on p "Fec. Prestación" at bounding box center [350, 126] width 410 height 8
click at [209, 283] on span "Aceptar" at bounding box center [199, 286] width 22 height 6
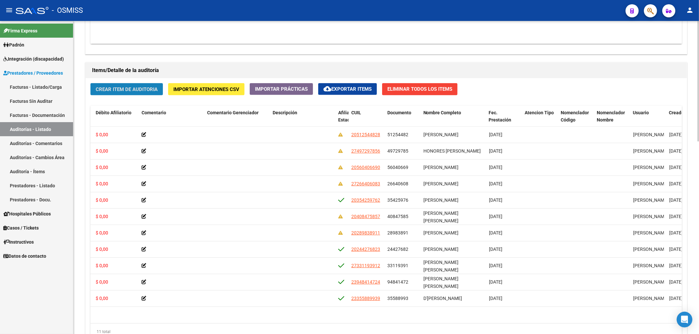
click at [134, 86] on button "Crear Item de Auditoria" at bounding box center [126, 89] width 72 height 12
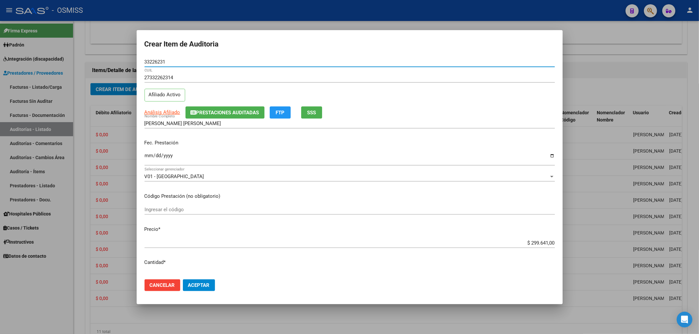
click at [150, 156] on input "Ingresar la fecha" at bounding box center [350, 158] width 410 height 10
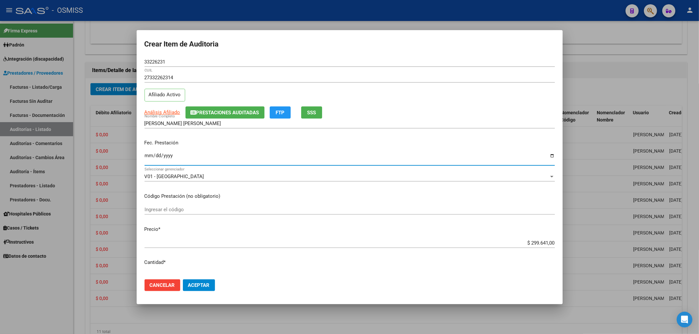
click at [222, 115] on span "Prestaciones Auditadas" at bounding box center [227, 113] width 63 height 6
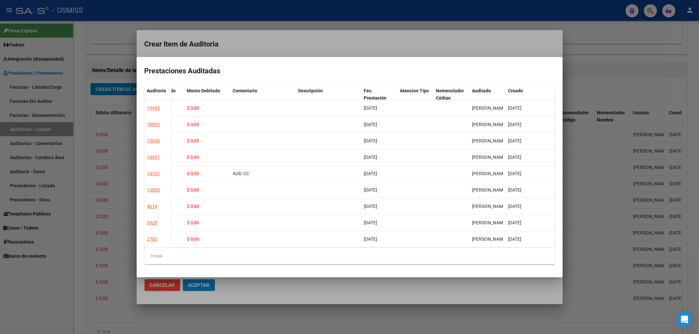
scroll to position [0, 0]
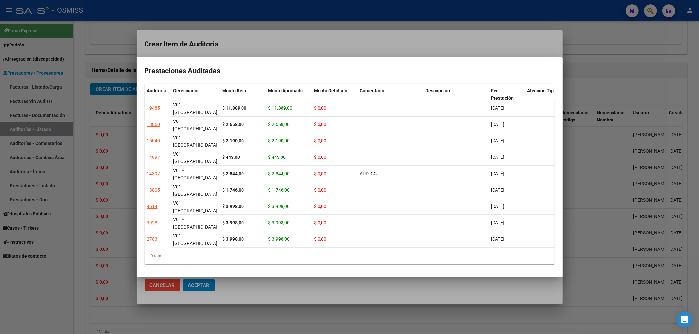
click at [321, 57] on div at bounding box center [349, 167] width 699 height 334
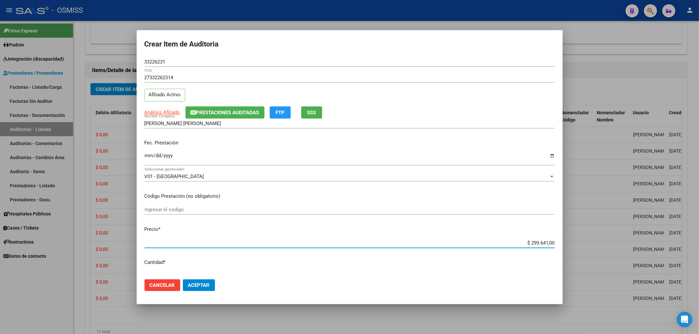
drag, startPoint x: 523, startPoint y: 241, endPoint x: 583, endPoint y: 243, distance: 59.7
click at [582, 243] on div "Crear Item de Auditoria 33226231 Nro Documento 27332262314 CUIL Afiliado Activo…" at bounding box center [349, 167] width 699 height 334
click at [202, 286] on span "Aceptar" at bounding box center [199, 286] width 22 height 6
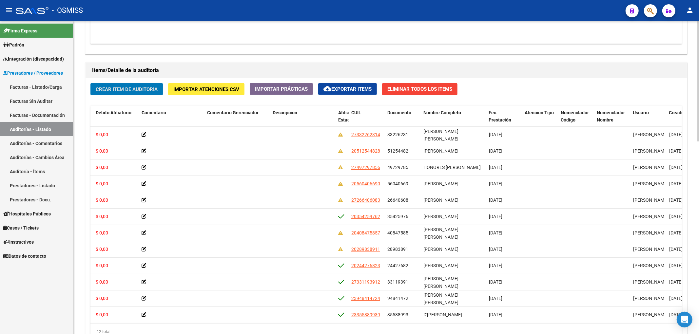
click at [152, 91] on span "Crear Item de Auditoria" at bounding box center [127, 90] width 62 height 6
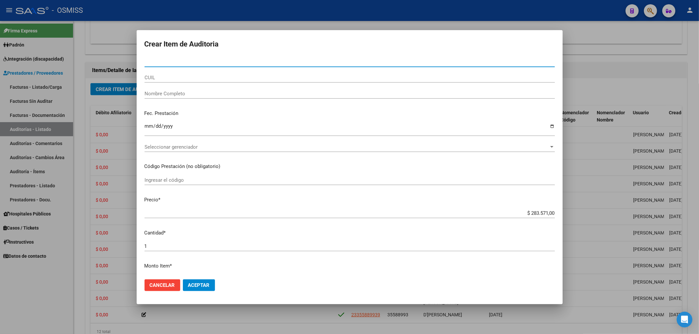
drag, startPoint x: 537, startPoint y: 206, endPoint x: 576, endPoint y: 205, distance: 39.7
click at [571, 207] on div "Crear Item de Auditoria Nro Documento CUIL Nombre Completo Fec. Prestación Ingr…" at bounding box center [349, 167] width 699 height 334
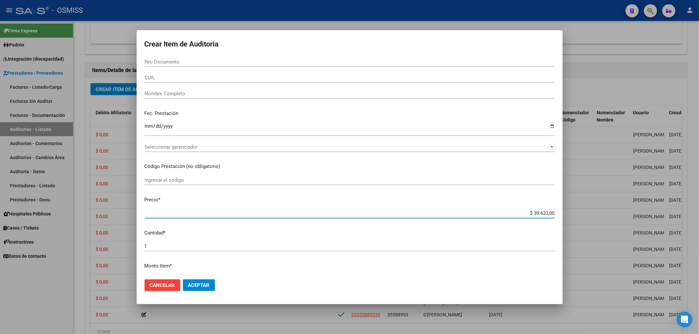
click at [160, 59] on input "Nro Documento" at bounding box center [350, 62] width 410 height 6
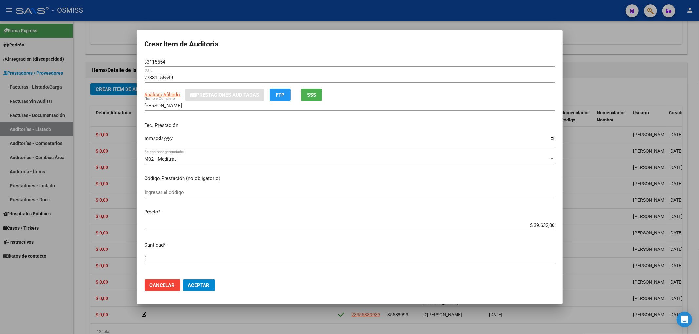
drag, startPoint x: 176, startPoint y: 66, endPoint x: 91, endPoint y: 55, distance: 85.5
click at [112, 55] on div "Crear Item de Auditoria 33115554 Nro Documento 27331155549 CUIL Análisis Afilia…" at bounding box center [349, 167] width 699 height 334
click at [167, 62] on input "33115554" at bounding box center [350, 62] width 410 height 6
drag, startPoint x: 161, startPoint y: 60, endPoint x: 109, endPoint y: 71, distance: 53.3
click at [56, 35] on div "Crear Item de Auditoria 33115554 Nro Documento 27331155549 CUIL Análisis Afilia…" at bounding box center [349, 167] width 699 height 334
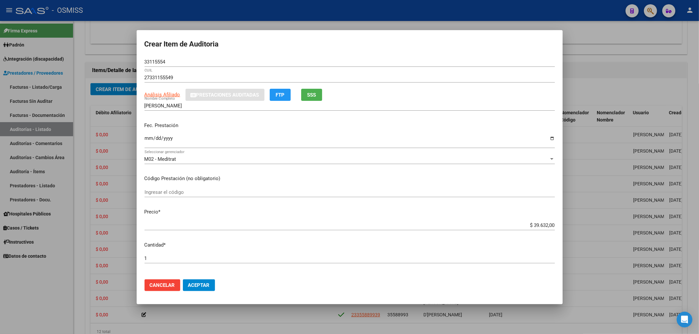
drag, startPoint x: 260, startPoint y: 136, endPoint x: 172, endPoint y: 168, distance: 92.8
click at [257, 138] on input "Ingresar la fecha" at bounding box center [350, 141] width 410 height 10
click at [212, 286] on button "Aceptar" at bounding box center [199, 286] width 32 height 12
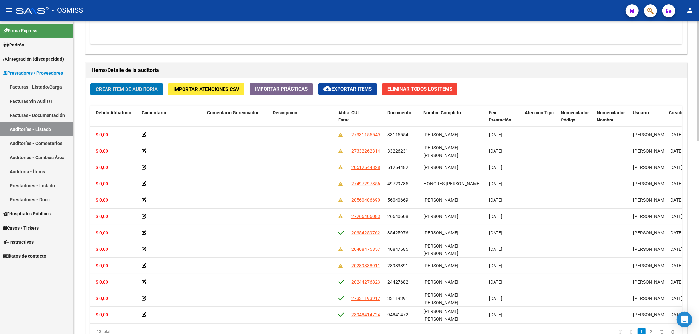
click at [128, 88] on span "Crear Item de Auditoria" at bounding box center [127, 90] width 62 height 6
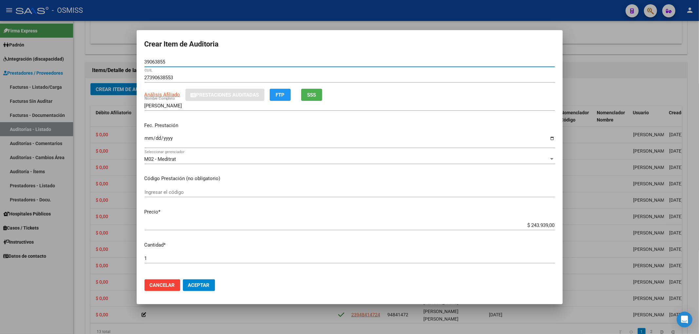
click at [149, 140] on input "Ingresar la fecha" at bounding box center [350, 141] width 410 height 10
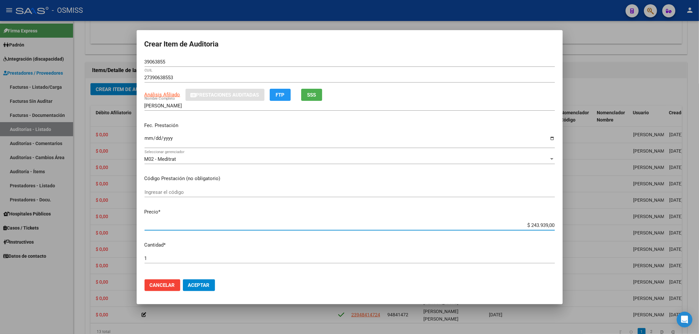
drag, startPoint x: 523, startPoint y: 227, endPoint x: 566, endPoint y: 224, distance: 43.0
click at [558, 224] on mat-dialog-content "39063855 Nro Documento 27390638553 CUIL Análisis Afiliado Prestaciones Auditada…" at bounding box center [350, 165] width 426 height 217
drag, startPoint x: 167, startPoint y: 59, endPoint x: 95, endPoint y: 60, distance: 72.1
click at [133, 58] on div "Crear Item de Auditoria 39063855 Nro Documento 27390638553 CUIL Análisis Afilia…" at bounding box center [349, 167] width 699 height 334
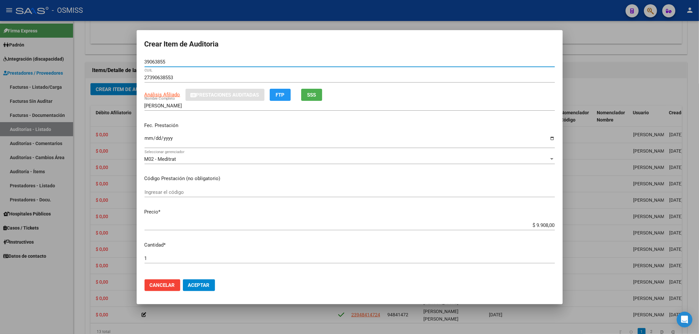
click at [192, 283] on span "Aceptar" at bounding box center [199, 286] width 22 height 6
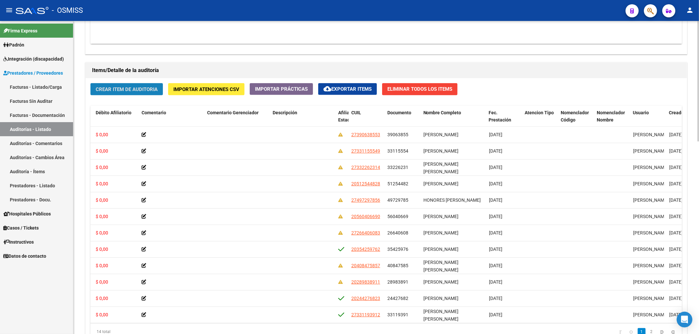
click at [132, 93] on button "Crear Item de Auditoria" at bounding box center [126, 89] width 72 height 12
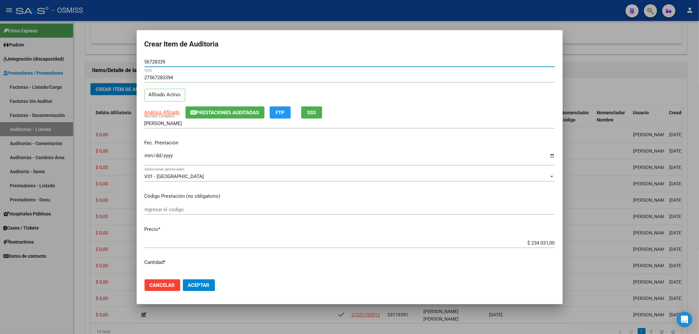
click at [214, 108] on button "Prestaciones Auditadas" at bounding box center [224, 113] width 79 height 12
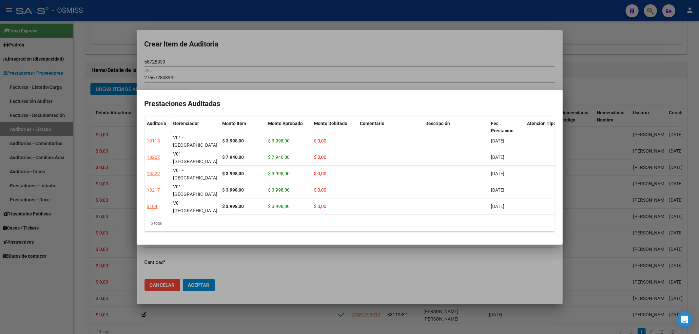
click at [268, 53] on div at bounding box center [349, 167] width 699 height 334
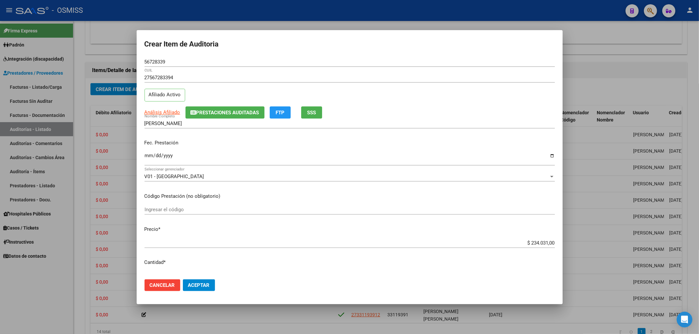
click at [151, 155] on input "Ingresar la fecha" at bounding box center [350, 158] width 410 height 10
click at [530, 245] on input "$ 234.031,00" at bounding box center [350, 243] width 410 height 6
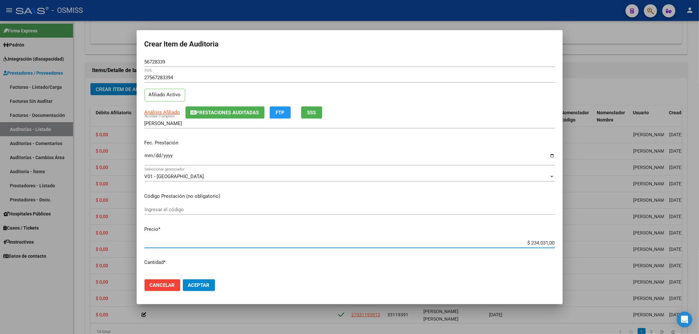
drag, startPoint x: 553, startPoint y: 243, endPoint x: 638, endPoint y: 237, distance: 85.4
click at [633, 238] on div "Crear Item de Auditoria 56728339 Nro Documento 27567283394 CUIL Afiliado Activo…" at bounding box center [349, 167] width 699 height 334
drag, startPoint x: 154, startPoint y: 64, endPoint x: 0, endPoint y: 54, distance: 154.0
click at [35, 57] on div "Crear Item de Auditoria 56728339 Nro Documento 27567283394 CUIL Afiliado Activo…" at bounding box center [349, 167] width 699 height 334
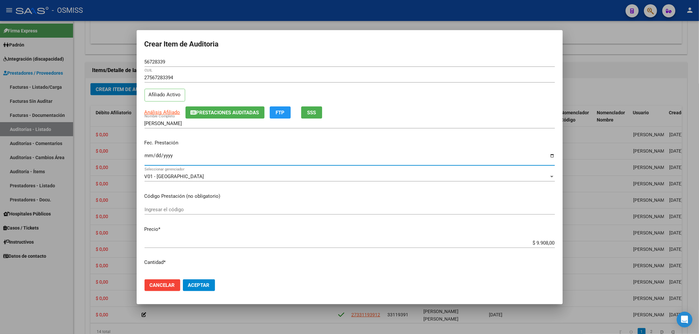
click at [227, 159] on input "[DATE]" at bounding box center [350, 158] width 410 height 10
click at [194, 289] on button "Aceptar" at bounding box center [199, 286] width 32 height 12
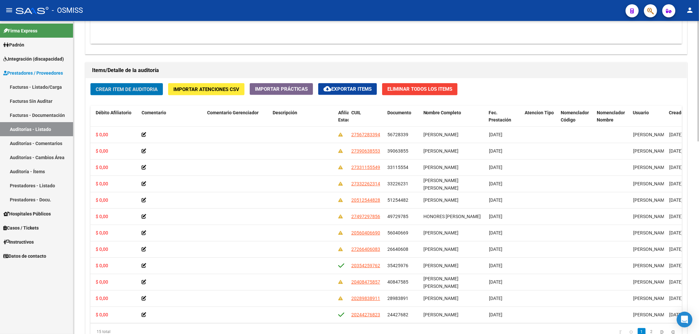
click at [133, 91] on span "Crear Item de Auditoria" at bounding box center [127, 90] width 62 height 6
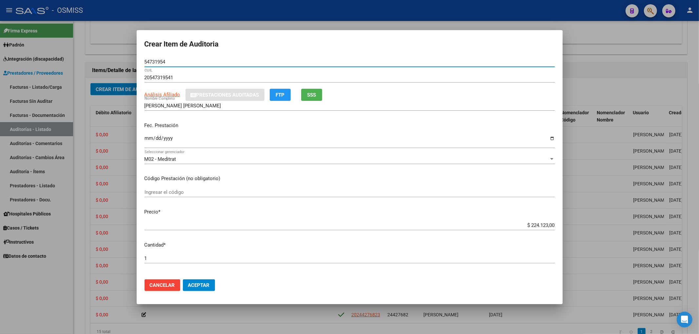
click at [148, 140] on input "Ingresar la fecha" at bounding box center [350, 141] width 410 height 10
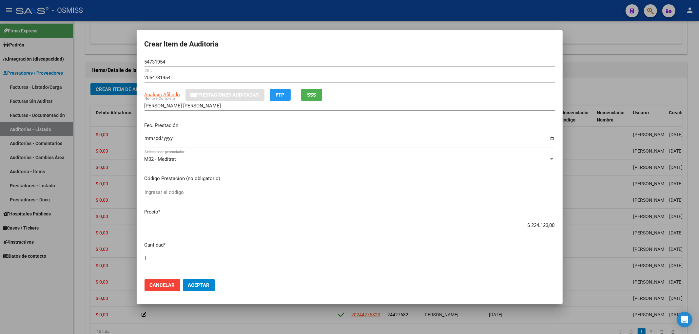
drag, startPoint x: 524, startPoint y: 224, endPoint x: 602, endPoint y: 230, distance: 77.5
click at [595, 230] on div "Crear Item de Auditoria 54731954 Nro Documento 20547319541 CUIL Análisis Afilia…" at bounding box center [349, 167] width 699 height 334
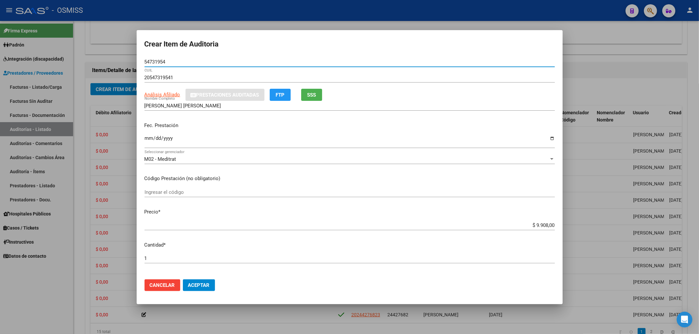
drag, startPoint x: 176, startPoint y: 64, endPoint x: 167, endPoint y: 83, distance: 21.0
click at [104, 57] on div "Crear Item de Auditoria 54731954 Nro Documento 20547319541 CUIL Análisis Afilia…" at bounding box center [349, 167] width 699 height 334
drag, startPoint x: 256, startPoint y: 140, endPoint x: 253, endPoint y: 166, distance: 26.4
click at [256, 140] on input "[DATE]" at bounding box center [350, 141] width 410 height 10
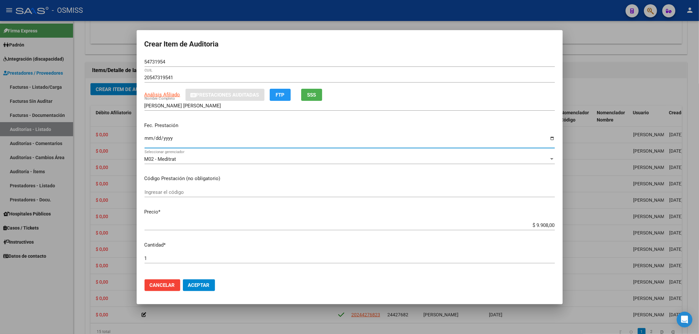
click at [204, 285] on span "Aceptar" at bounding box center [199, 286] width 22 height 6
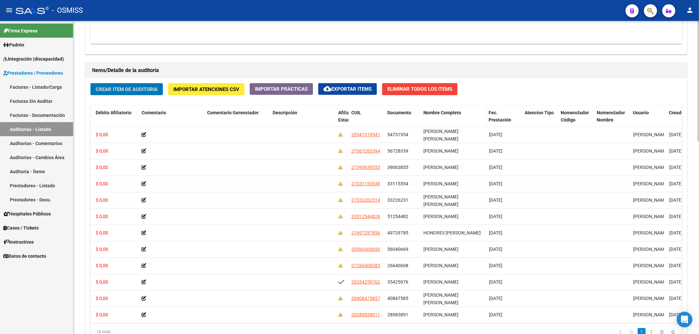
click at [449, 111] on span "Nombre Completo" at bounding box center [442, 112] width 38 height 5
click at [103, 88] on span "Crear Item de Auditoria" at bounding box center [127, 90] width 62 height 6
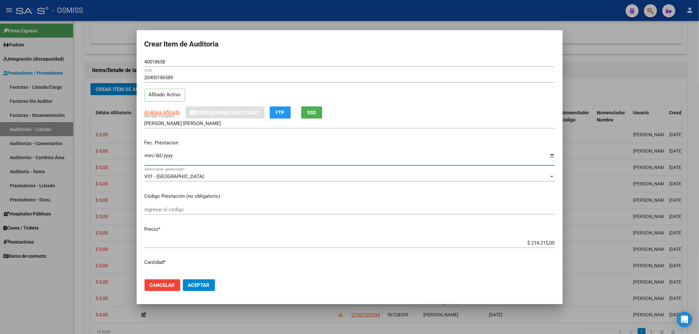
click at [146, 156] on input "Ingresar la fecha" at bounding box center [350, 158] width 410 height 10
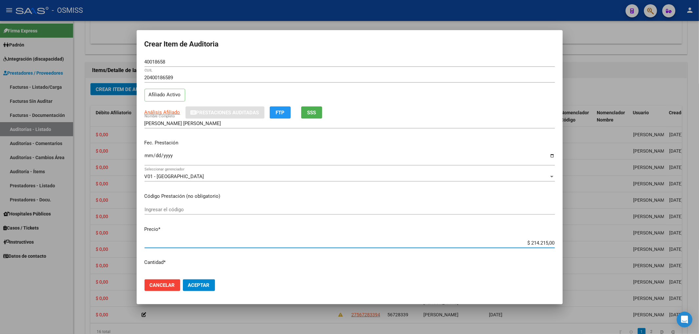
drag, startPoint x: 521, startPoint y: 241, endPoint x: 581, endPoint y: 239, distance: 59.7
click at [574, 239] on div "Crear Item de Auditoria 40018658 Nro Documento 20400186589 CUIL Afiliado Activo…" at bounding box center [349, 167] width 699 height 334
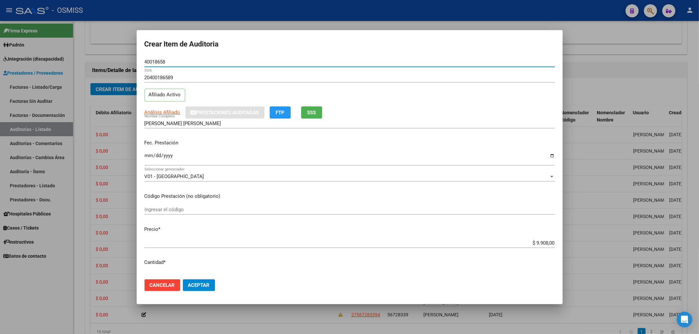
drag, startPoint x: 168, startPoint y: 61, endPoint x: 117, endPoint y: 50, distance: 52.0
click at [120, 49] on div "Crear Item de Auditoria 40018658 Nro Documento 20400186589 CUIL Afiliado Activo…" at bounding box center [349, 167] width 699 height 334
click at [274, 147] on div "Fec. Prestación [DATE] Ingresar la fecha" at bounding box center [350, 152] width 410 height 37
click at [201, 289] on button "Aceptar" at bounding box center [199, 286] width 32 height 12
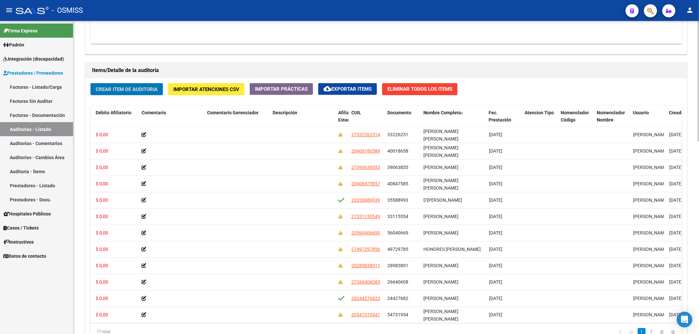
click at [134, 90] on span "Crear Item de Auditoria" at bounding box center [127, 90] width 62 height 6
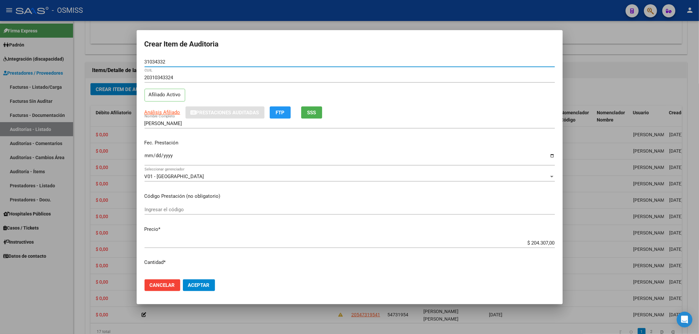
click at [150, 159] on input "Ingresar la fecha" at bounding box center [350, 158] width 410 height 10
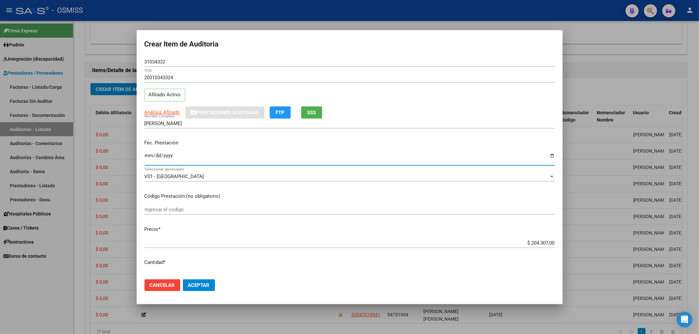
drag, startPoint x: 522, startPoint y: 245, endPoint x: 605, endPoint y: 248, distance: 82.6
click at [599, 247] on div "Crear Item de Auditoria 31034332 Nro Documento 20310343324 CUIL Afiliado Activo…" at bounding box center [349, 167] width 699 height 334
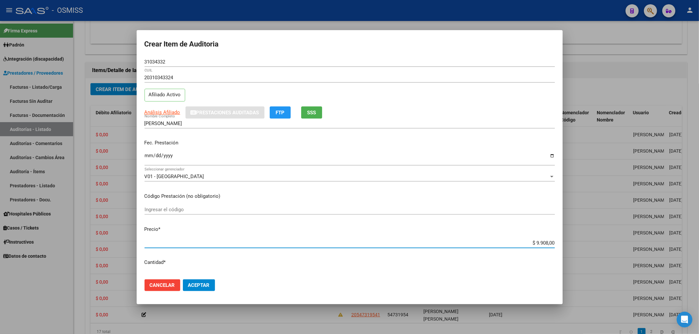
drag, startPoint x: 167, startPoint y: 64, endPoint x: 96, endPoint y: 62, distance: 71.1
click at [115, 62] on div "Crear Item de Auditoria 31034332 Nro Documento 20310343324 CUIL Afiliado Activo…" at bounding box center [349, 167] width 699 height 334
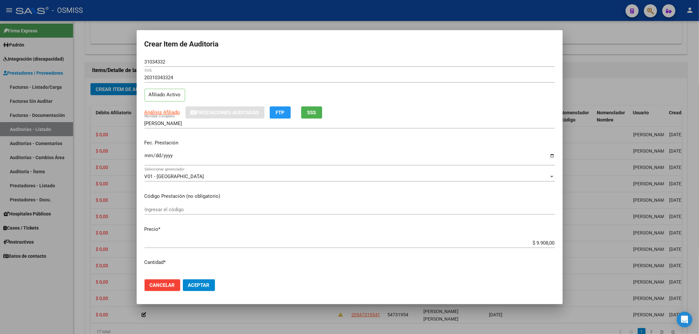
drag, startPoint x: 218, startPoint y: 147, endPoint x: 222, endPoint y: 185, distance: 37.9
click at [218, 147] on div "Fec. Prestación [DATE] Ingresar la fecha" at bounding box center [350, 152] width 410 height 37
click at [195, 286] on span "Aceptar" at bounding box center [199, 286] width 22 height 6
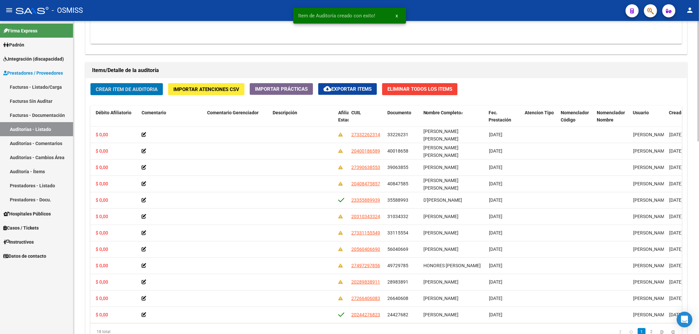
click at [148, 85] on button "Crear Item de Auditoria" at bounding box center [126, 89] width 72 height 12
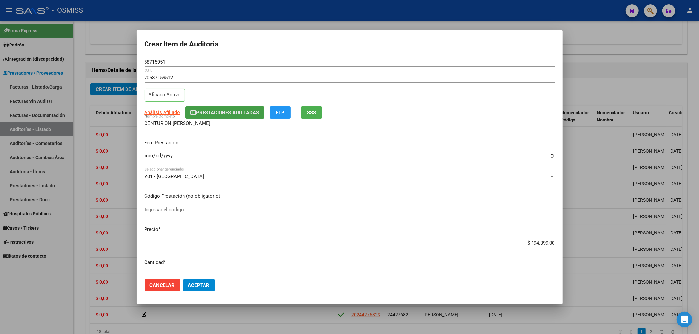
click at [206, 117] on button "Prestaciones Auditadas" at bounding box center [224, 113] width 79 height 12
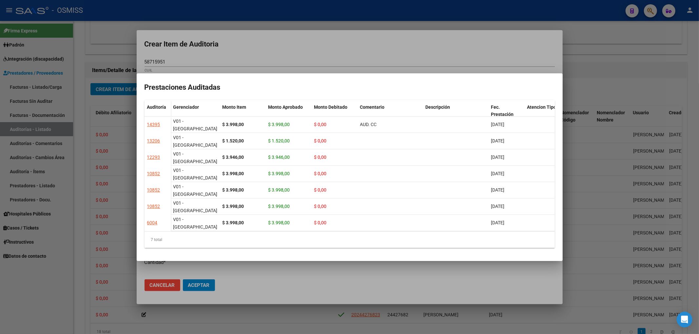
click at [283, 58] on div at bounding box center [349, 167] width 699 height 334
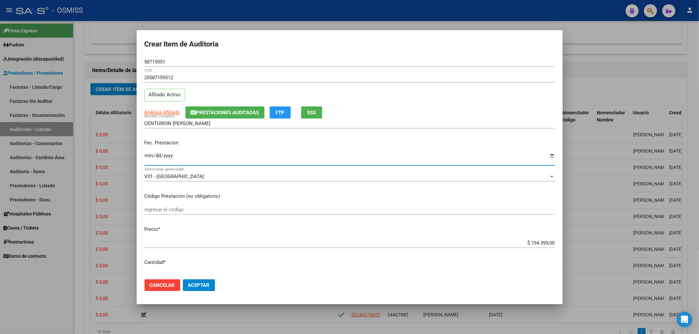
click at [151, 158] on input "Ingresar la fecha" at bounding box center [350, 158] width 410 height 10
drag, startPoint x: 522, startPoint y: 245, endPoint x: 581, endPoint y: 242, distance: 59.1
click at [565, 242] on div "Crear Item de Auditoria 58715951 Nro Documento 20587159512 CUIL Afiliado Activo…" at bounding box center [349, 167] width 699 height 334
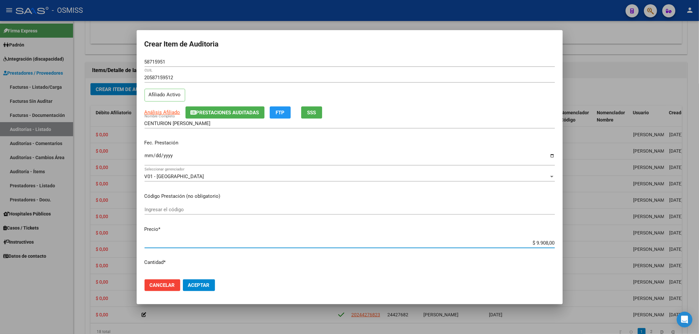
drag, startPoint x: 168, startPoint y: 62, endPoint x: 0, endPoint y: 74, distance: 168.8
click at [97, 62] on div "Crear Item de Auditoria 58715951 Nro Documento 20587159512 CUIL Afiliado Activo…" at bounding box center [349, 167] width 699 height 334
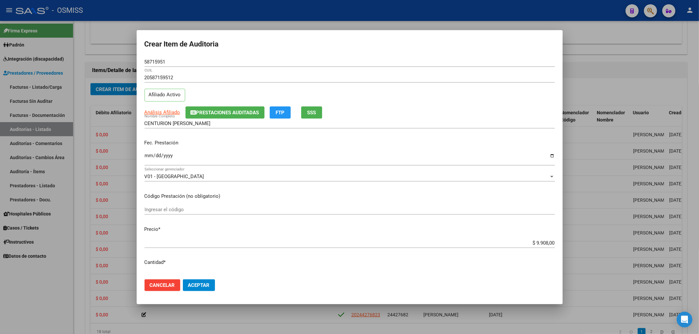
click at [236, 148] on div "Fec. Prestación [DATE] Ingresar la fecha" at bounding box center [350, 152] width 410 height 37
click at [235, 149] on div "Fec. Prestación [DATE] Ingresar la fecha" at bounding box center [350, 152] width 410 height 37
click at [308, 152] on div "[DATE] Ingresar la fecha" at bounding box center [350, 159] width 410 height 14
click at [194, 289] on button "Aceptar" at bounding box center [199, 286] width 32 height 12
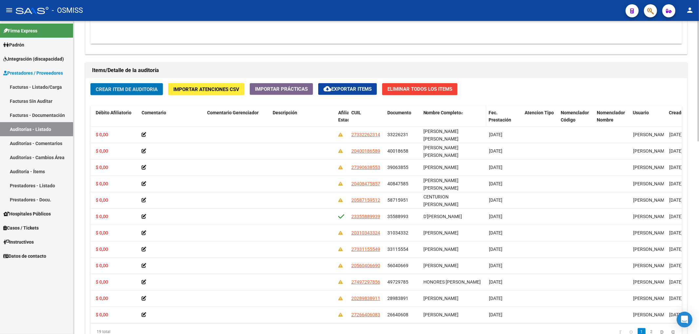
click at [454, 115] on span "Nombre Completo" at bounding box center [442, 112] width 38 height 5
click at [154, 86] on span "Crear Item de Auditoria" at bounding box center [127, 89] width 62 height 6
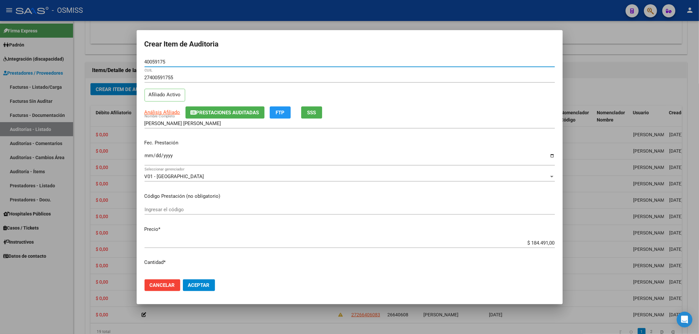
click at [204, 113] on span "Prestaciones Auditadas" at bounding box center [227, 113] width 63 height 6
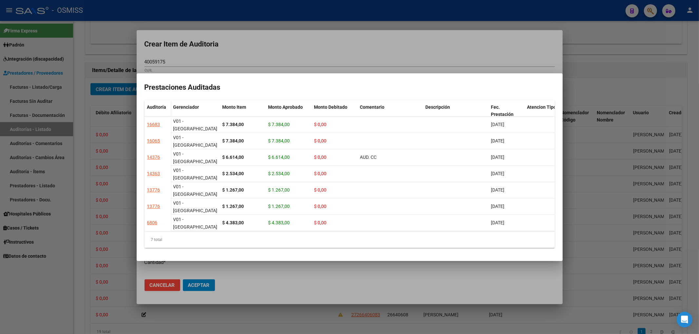
click at [288, 44] on div at bounding box center [349, 167] width 699 height 334
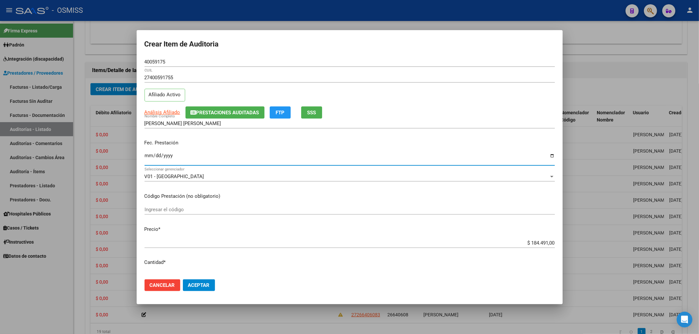
click at [146, 154] on input "Ingresar la fecha" at bounding box center [350, 158] width 410 height 10
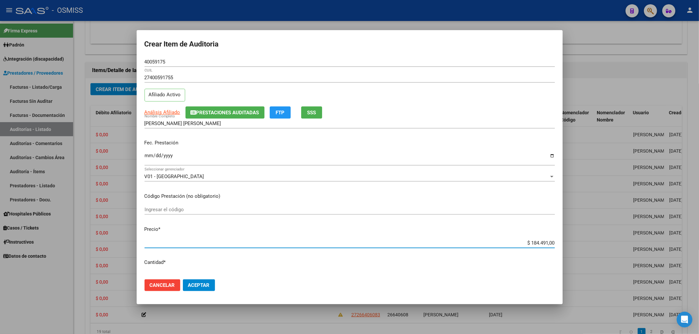
drag, startPoint x: 523, startPoint y: 246, endPoint x: 615, endPoint y: 244, distance: 92.1
click at [614, 242] on div "Crear Item de Auditoria 40059175 Nro Documento 27400591755 CUIL Afiliado Activo…" at bounding box center [349, 167] width 699 height 334
drag, startPoint x: 146, startPoint y: 54, endPoint x: 94, endPoint y: 57, distance: 51.8
click at [116, 52] on div "Crear Item de Auditoria 40059175 Nro Documento 27400591755 CUIL Afiliado Activo…" at bounding box center [349, 167] width 699 height 334
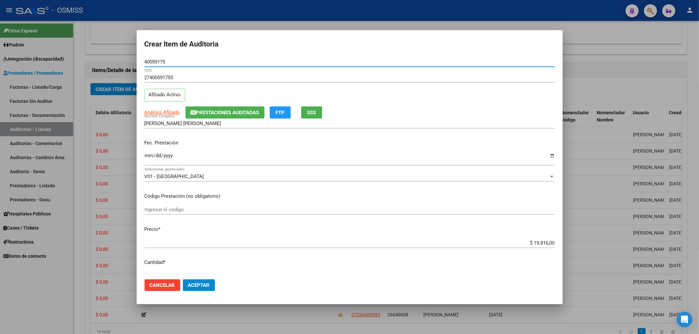
click at [210, 283] on button "Aceptar" at bounding box center [199, 286] width 32 height 12
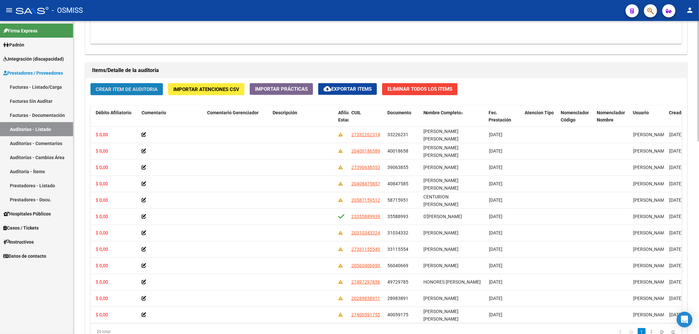
click at [121, 94] on button "Crear Item de Auditoria" at bounding box center [126, 89] width 72 height 12
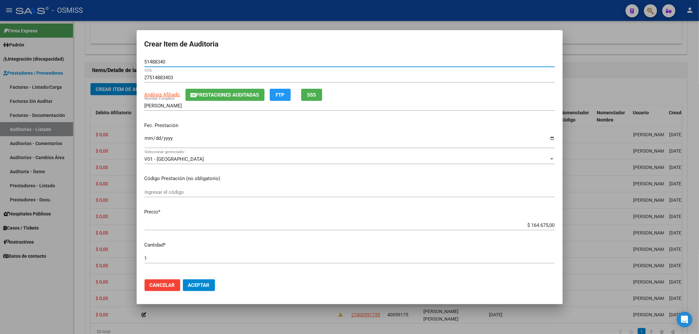
click at [216, 99] on button "Prestaciones Auditadas" at bounding box center [224, 95] width 79 height 12
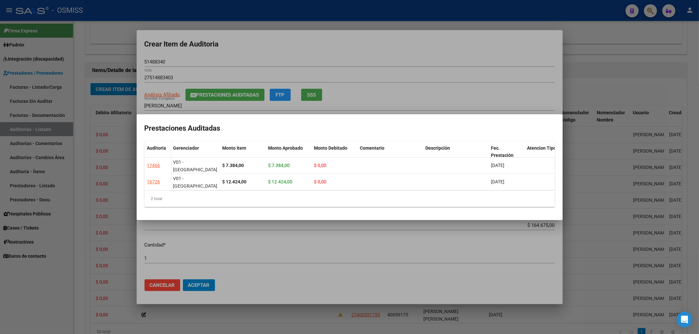
click at [245, 51] on div at bounding box center [349, 167] width 699 height 334
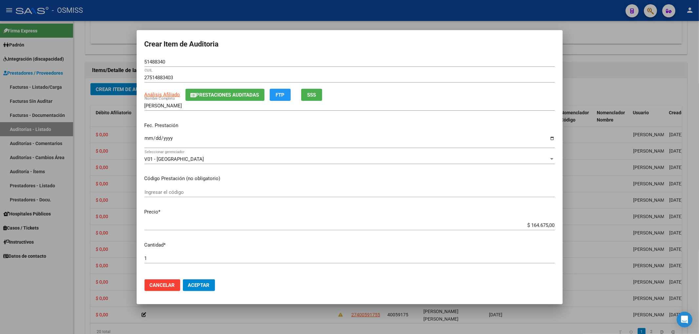
click at [148, 141] on input "Ingresar la fecha" at bounding box center [350, 141] width 410 height 10
drag, startPoint x: 524, startPoint y: 227, endPoint x: 575, endPoint y: 230, distance: 50.9
click at [574, 230] on div "Crear Item de Auditoria 51488340 Nro Documento 27514883403 CUIL Análisis Afilia…" at bounding box center [349, 167] width 699 height 334
click at [234, 96] on span "Prestaciones Auditadas" at bounding box center [227, 95] width 63 height 6
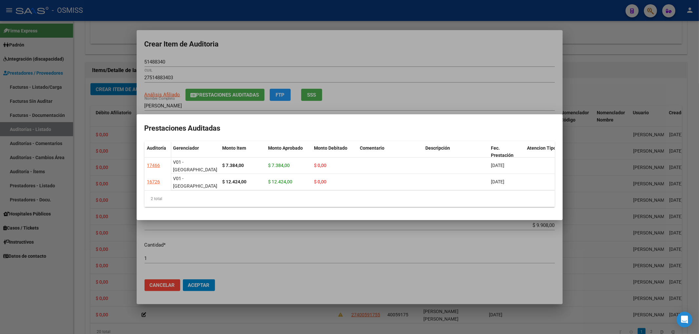
click at [332, 59] on div at bounding box center [349, 167] width 699 height 334
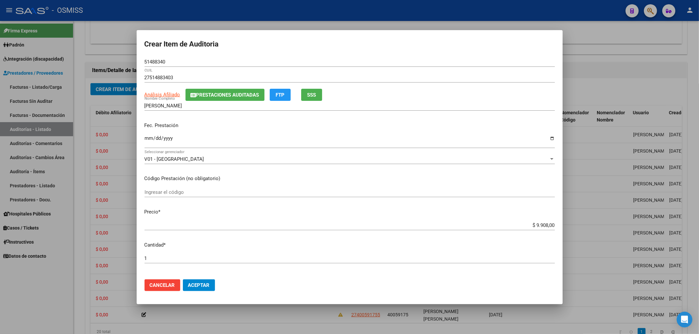
drag, startPoint x: 175, startPoint y: 62, endPoint x: 63, endPoint y: 54, distance: 111.7
click at [63, 54] on div "Crear Item de Auditoria 51488340 Nro Documento 27514883403 CUIL Análisis Afilia…" at bounding box center [349, 167] width 699 height 334
click at [241, 120] on div "Fec. Prestación [DATE] Ingresar la fecha" at bounding box center [350, 135] width 410 height 37
click at [201, 288] on span "Aceptar" at bounding box center [199, 286] width 22 height 6
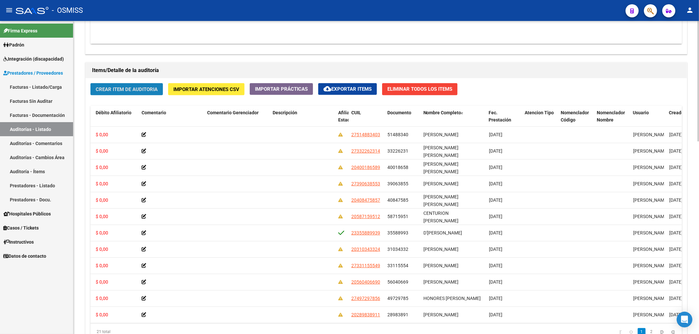
click at [149, 88] on span "Crear Item de Auditoria" at bounding box center [127, 90] width 62 height 6
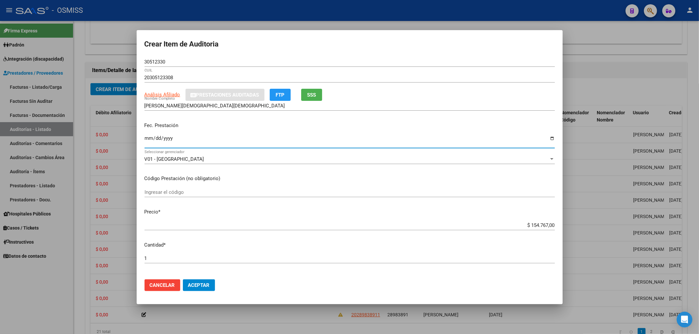
click at [151, 140] on input "Ingresar la fecha" at bounding box center [350, 141] width 410 height 10
drag, startPoint x: 517, startPoint y: 223, endPoint x: 565, endPoint y: 226, distance: 47.9
click at [564, 226] on div "Crear Item de Auditoria 30512330 Nro Documento 20305123308 CUIL Análisis Afilia…" at bounding box center [349, 167] width 699 height 334
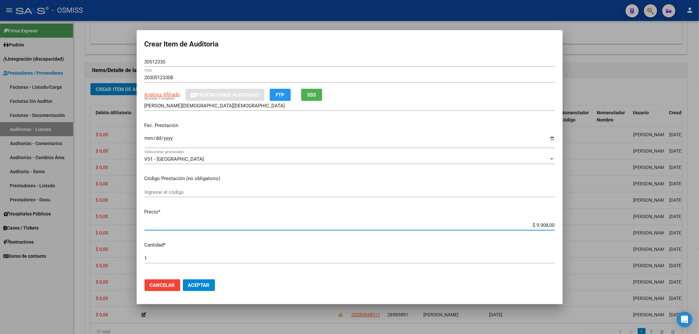
drag, startPoint x: 173, startPoint y: 63, endPoint x: 43, endPoint y: 51, distance: 131.3
click at [54, 49] on div "Crear Item de Auditoria 30512330 Nro Documento 20305123308 CUIL Análisis Afilia…" at bounding box center [349, 167] width 699 height 334
click at [236, 122] on p "Fec. Prestación" at bounding box center [350, 126] width 410 height 8
click at [199, 288] on span "Aceptar" at bounding box center [199, 286] width 22 height 6
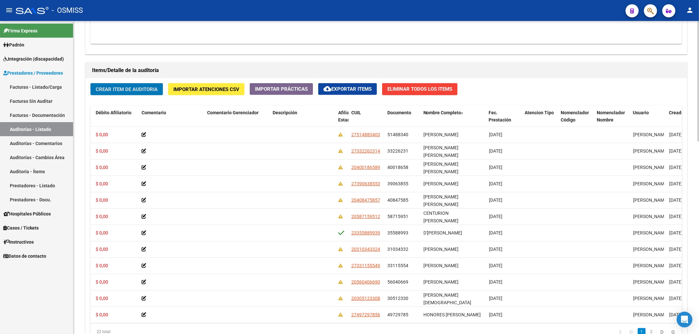
click at [141, 89] on span "Crear Item de Auditoria" at bounding box center [127, 90] width 62 height 6
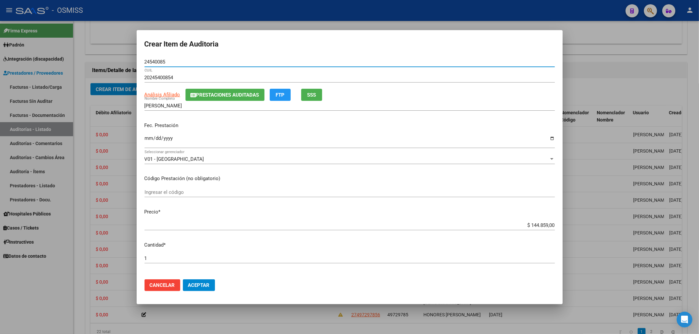
click at [149, 137] on input "Ingresar la fecha" at bounding box center [350, 141] width 410 height 10
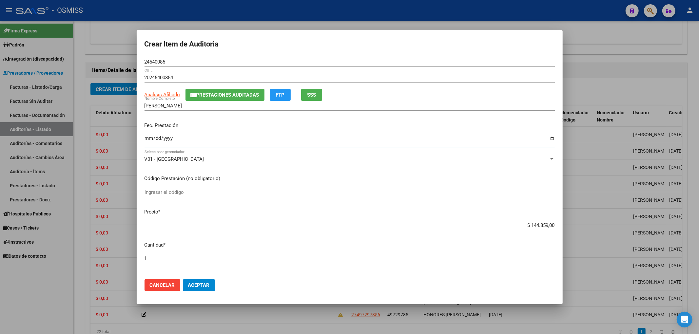
click at [531, 224] on input "$ 144.859,00" at bounding box center [350, 226] width 410 height 6
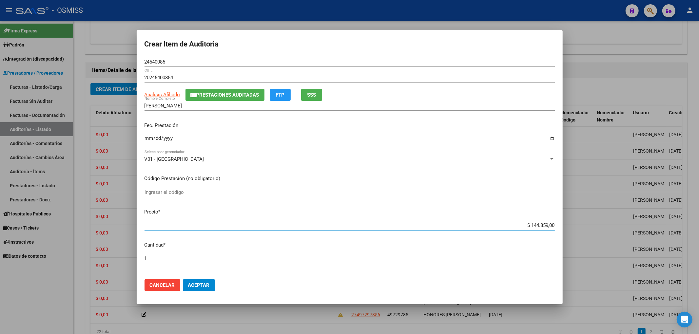
drag, startPoint x: 520, startPoint y: 225, endPoint x: 594, endPoint y: 220, distance: 73.9
click at [579, 218] on div "Crear Item de Auditoria 24540085 Nro Documento 20245400854 CUIL Análisis Afilia…" at bounding box center [349, 167] width 699 height 334
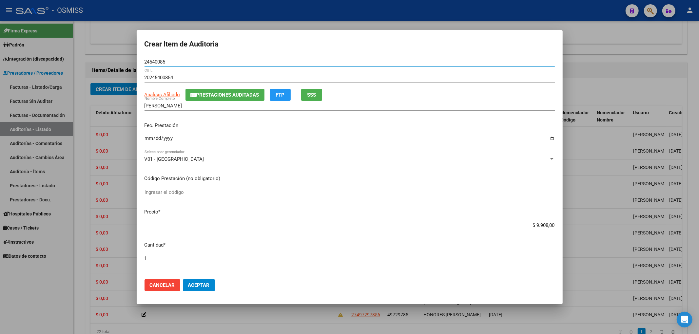
drag, startPoint x: 171, startPoint y: 63, endPoint x: 6, endPoint y: 79, distance: 166.3
click at [83, 55] on div "Crear Item de Auditoria 24540085 Nro Documento 20245400854 CUIL Análisis Afilia…" at bounding box center [349, 167] width 699 height 334
click at [248, 125] on p "Fec. Prestación" at bounding box center [350, 126] width 410 height 8
click at [253, 252] on mat-dialog-content "24540085 Nro Documento 20245400854 CUIL Análisis Afiliado Prestaciones Auditada…" at bounding box center [350, 165] width 426 height 217
click at [205, 283] on span "Aceptar" at bounding box center [199, 286] width 22 height 6
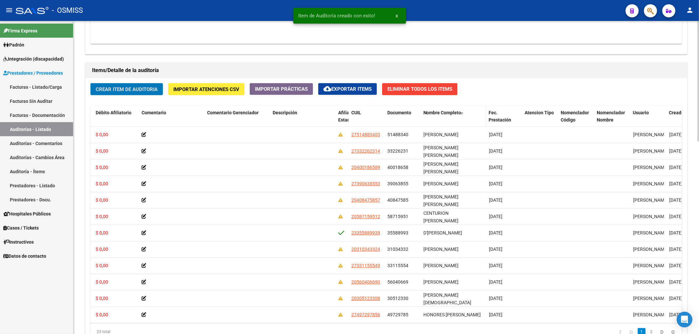
click at [431, 118] on datatable-header-cell "Nombre Completo" at bounding box center [454, 120] width 66 height 29
click at [438, 115] on span "Nombre Completo" at bounding box center [442, 112] width 38 height 5
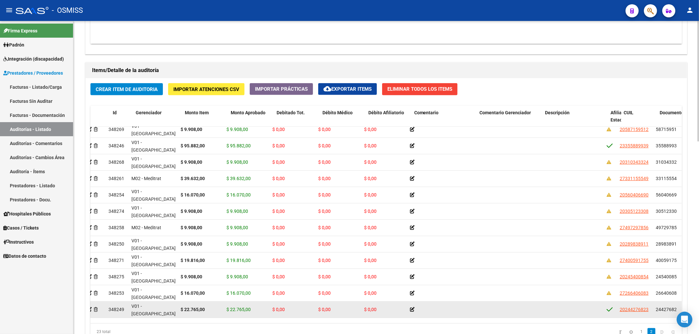
scroll to position [87, 2]
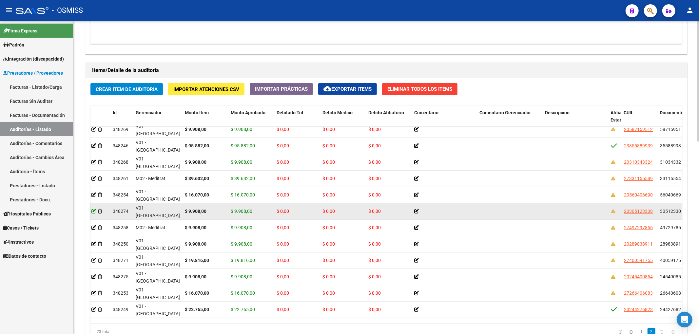
click at [93, 212] on icon at bounding box center [93, 211] width 5 height 5
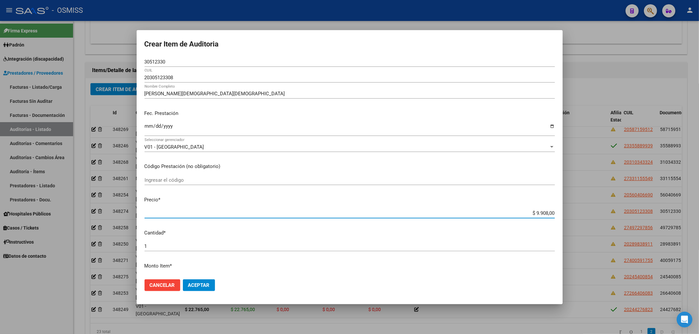
drag, startPoint x: 530, startPoint y: 213, endPoint x: 593, endPoint y: 214, distance: 63.6
click at [598, 214] on div "Crear Item de Auditoria 30512330 Nro Documento 20305123308 [PERSON_NAME] Nombre…" at bounding box center [349, 167] width 699 height 334
click at [211, 283] on button "Aceptar" at bounding box center [199, 286] width 32 height 12
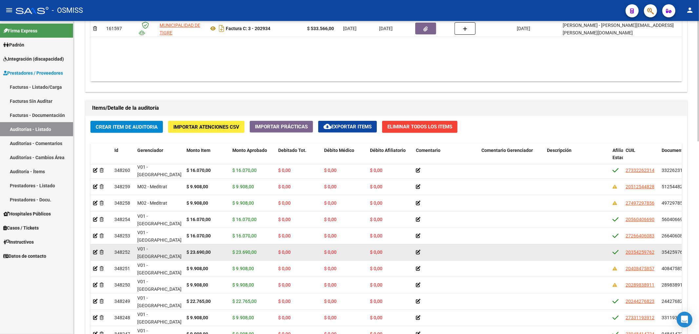
scroll to position [500, 0]
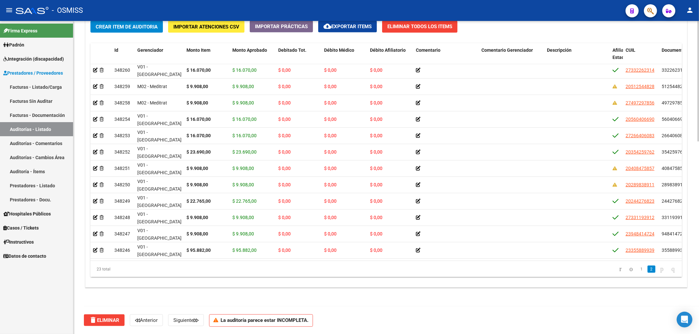
drag, startPoint x: 437, startPoint y: 261, endPoint x: 544, endPoint y: 268, distance: 107.4
click at [544, 268] on div "Id Gerenciador Monto Item Monto Aprobado Debitado Tot. Débito Médico Débito Afi…" at bounding box center [386, 160] width 592 height 234
click at [387, 298] on div "Información del área Cambiar de área a esta auditoría Area * Hospitales de Auto…" at bounding box center [386, 7] width 605 height 605
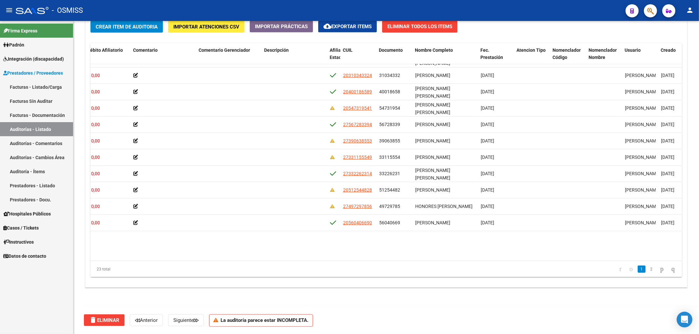
scroll to position [14, 283]
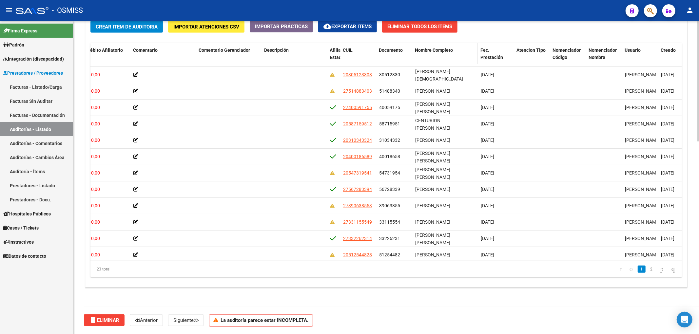
click at [444, 53] on div "Nombre Completo" at bounding box center [445, 51] width 60 height 8
click at [443, 50] on span "Nombre Completo" at bounding box center [434, 50] width 38 height 5
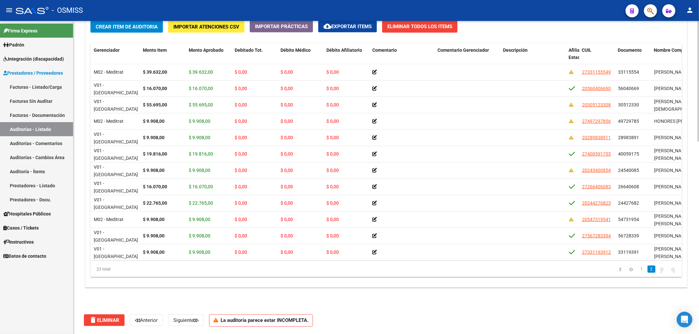
scroll to position [131, 0]
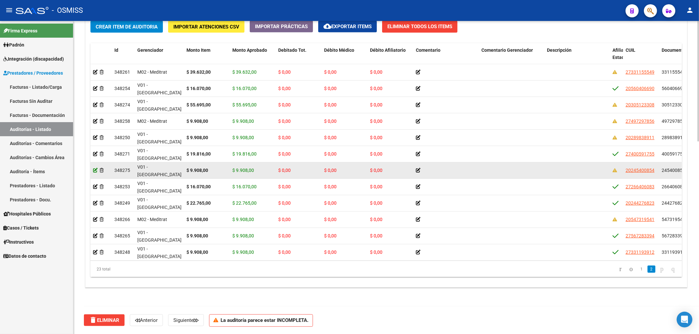
click at [95, 171] on icon at bounding box center [95, 170] width 5 height 5
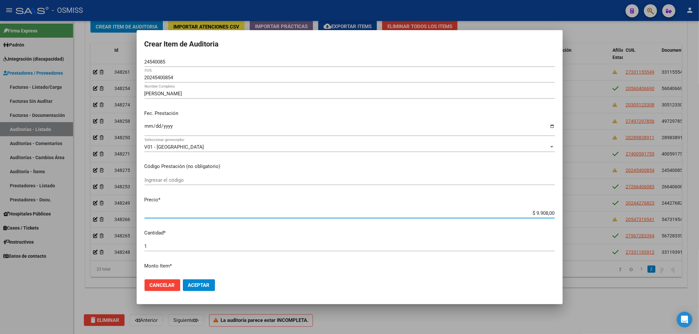
drag, startPoint x: 525, startPoint y: 214, endPoint x: 571, endPoint y: 213, distance: 45.9
click at [569, 213] on div "Crear Item de Auditoria 24540085 Nro Documento 20245400854 [PERSON_NAME] Nombre…" at bounding box center [349, 167] width 699 height 334
click at [200, 288] on span "Aceptar" at bounding box center [199, 286] width 22 height 6
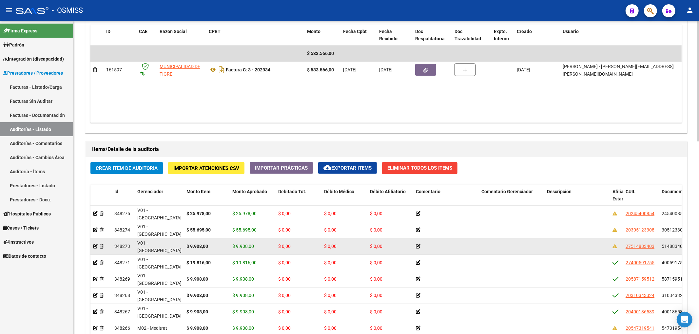
scroll to position [393, 0]
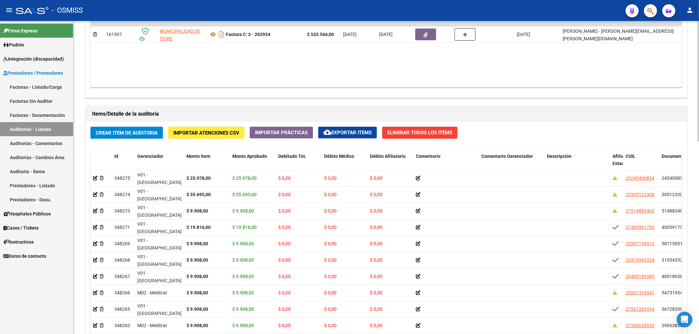
click at [143, 136] on span "Crear Item de Auditoria" at bounding box center [127, 133] width 62 height 6
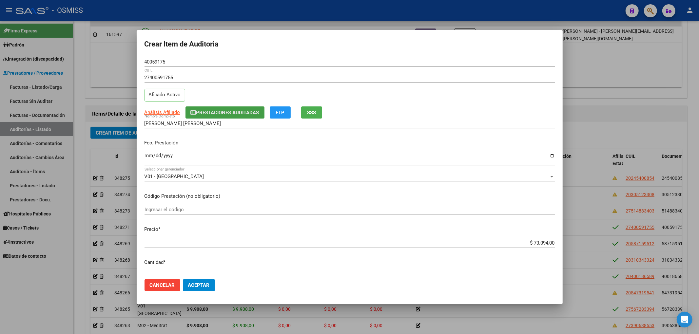
click at [208, 115] on span "Prestaciones Auditadas" at bounding box center [227, 113] width 63 height 6
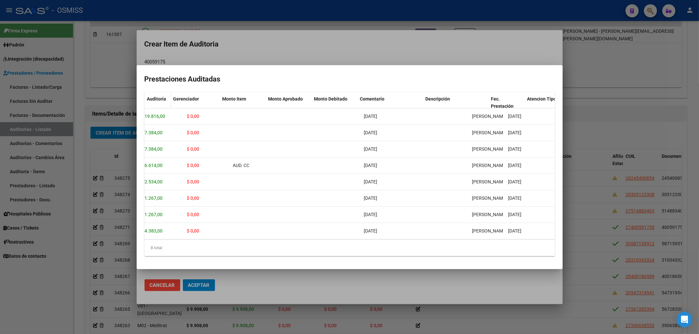
scroll to position [0, 0]
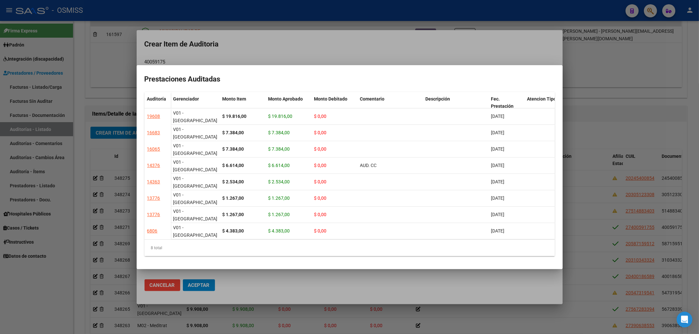
click at [312, 54] on div at bounding box center [349, 167] width 699 height 334
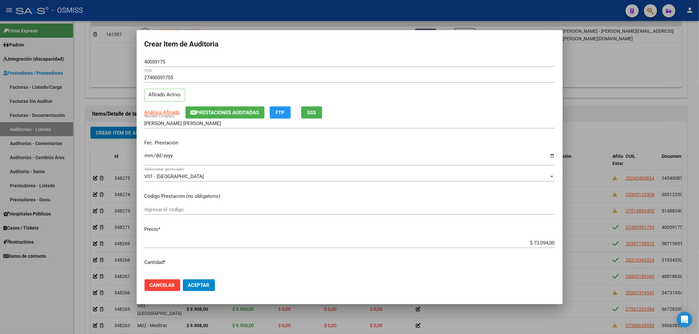
click at [604, 136] on div at bounding box center [349, 167] width 699 height 334
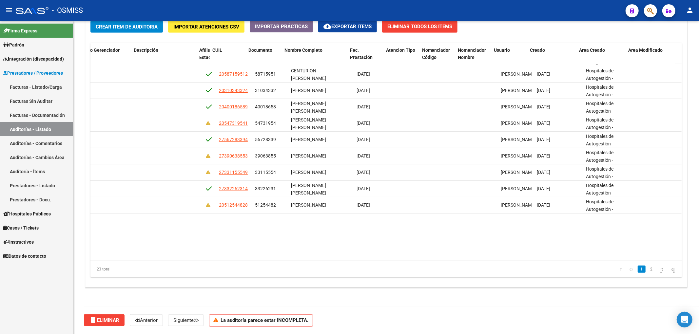
scroll to position [0, 413]
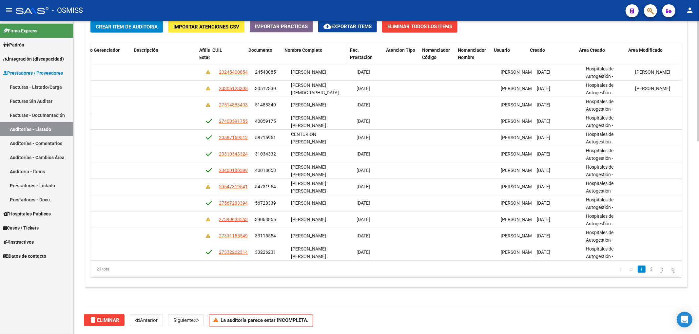
click at [302, 54] on div "Nombre Completo" at bounding box center [314, 51] width 60 height 8
click at [302, 49] on span "Nombre Completo" at bounding box center [303, 50] width 38 height 5
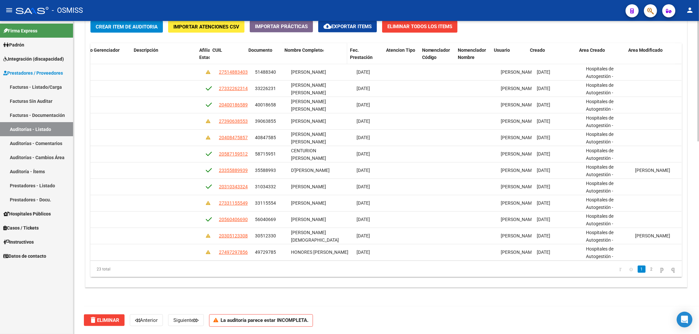
click at [302, 49] on span "Nombre Completo" at bounding box center [303, 50] width 38 height 5
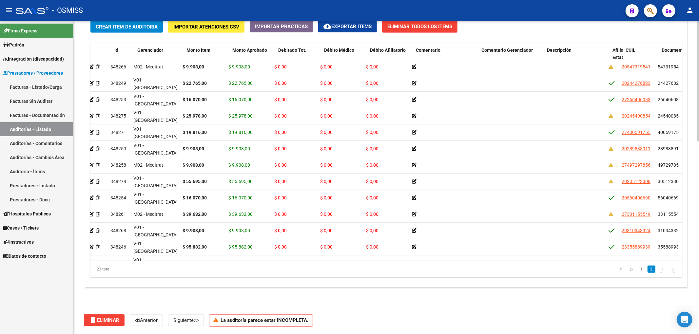
scroll to position [87, 0]
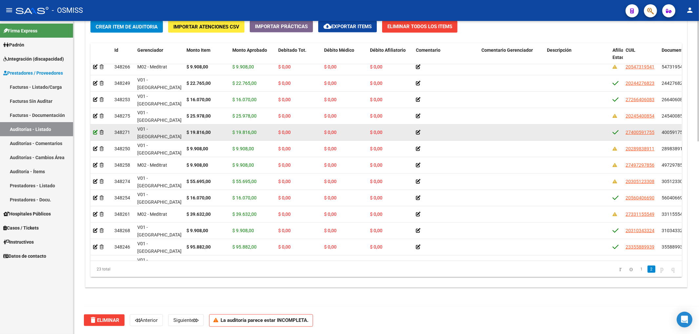
click at [93, 134] on icon at bounding box center [95, 132] width 5 height 5
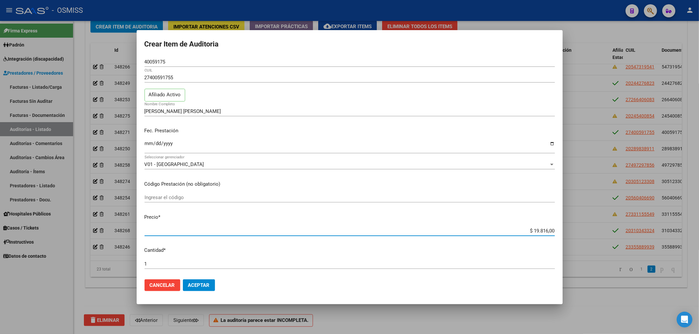
drag, startPoint x: 523, startPoint y: 231, endPoint x: 584, endPoint y: 228, distance: 60.7
click at [583, 228] on div "Crear Item de Auditoria 40059175 Nro Documento 27400591755 CUIL Afiliado Activo…" at bounding box center [349, 167] width 699 height 334
click at [198, 291] on button "Aceptar" at bounding box center [199, 286] width 32 height 12
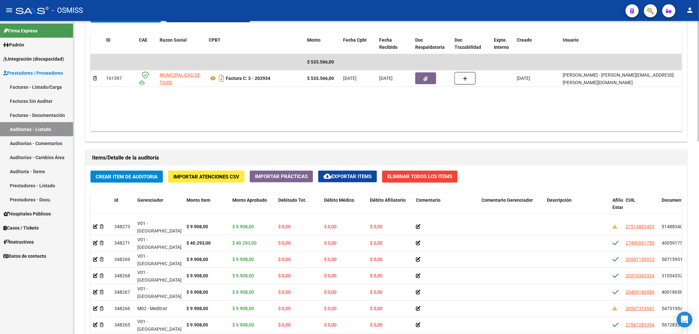
scroll to position [44, 0]
click at [151, 178] on span "Crear Item de Auditoria" at bounding box center [127, 177] width 62 height 6
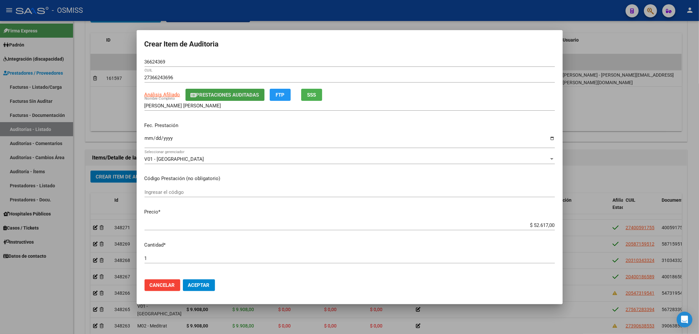
click at [246, 96] on span "Prestaciones Auditadas" at bounding box center [227, 95] width 63 height 6
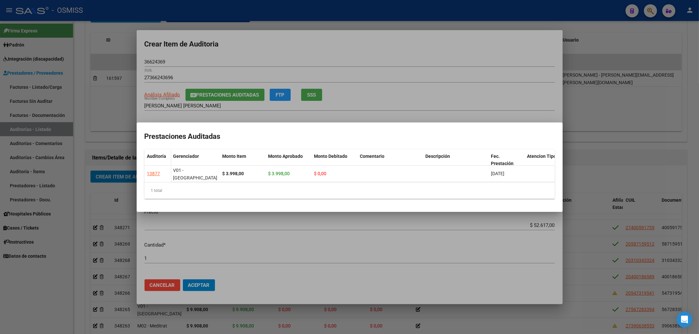
click at [379, 49] on div at bounding box center [349, 167] width 699 height 334
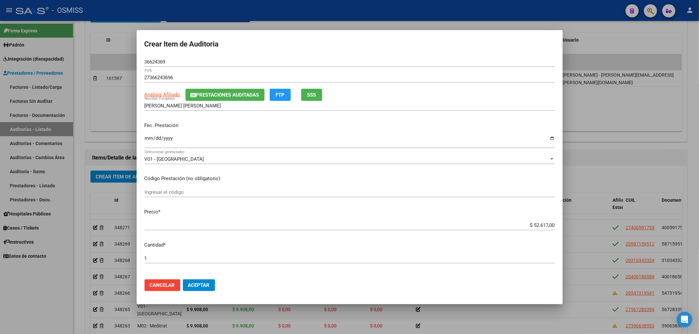
drag, startPoint x: 523, startPoint y: 221, endPoint x: 555, endPoint y: 222, distance: 31.8
click at [549, 222] on div "$ 52.617,00 Ingresar el precio" at bounding box center [350, 226] width 410 height 10
drag, startPoint x: 527, startPoint y: 226, endPoint x: 551, endPoint y: 227, distance: 23.9
click at [550, 227] on app-form-text-field "Precio * $ 52.617,00 Ingresar el precio" at bounding box center [353, 218] width 416 height 20
drag, startPoint x: 169, startPoint y: 61, endPoint x: 149, endPoint y: 60, distance: 20.7
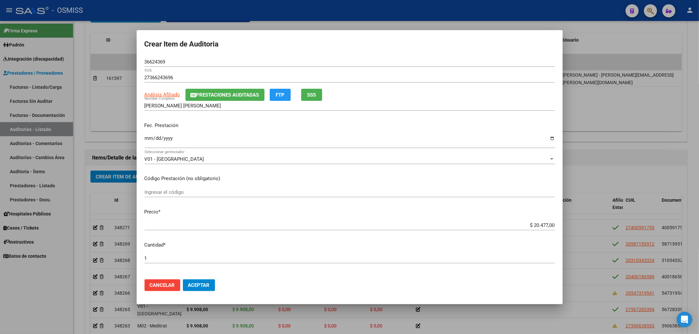
click at [149, 60] on div "36624369 Nro Documento" at bounding box center [350, 62] width 410 height 10
drag, startPoint x: 174, startPoint y: 64, endPoint x: 126, endPoint y: 58, distance: 48.1
click at [127, 58] on div "Crear Item de Auditoria 36624369 Nro Documento 27366243696 CUIL Análisis Afilia…" at bounding box center [349, 167] width 699 height 334
click at [254, 126] on p "Fec. Prestación" at bounding box center [350, 126] width 410 height 8
click at [146, 138] on input "Ingresar la fecha" at bounding box center [350, 141] width 410 height 10
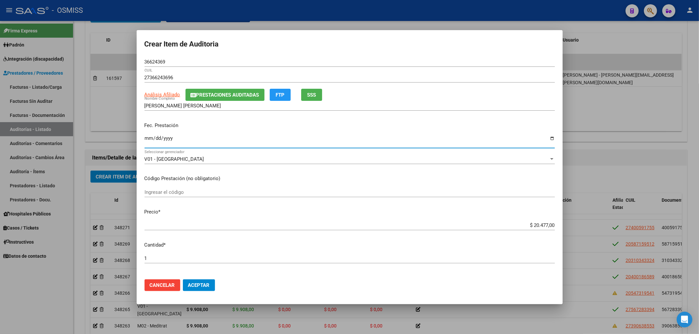
click at [195, 283] on span "Aceptar" at bounding box center [199, 286] width 22 height 6
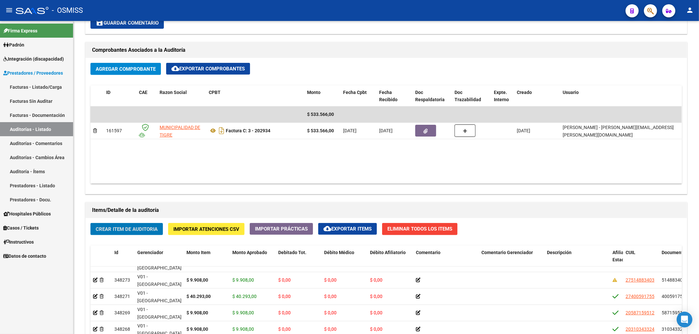
scroll to position [437, 0]
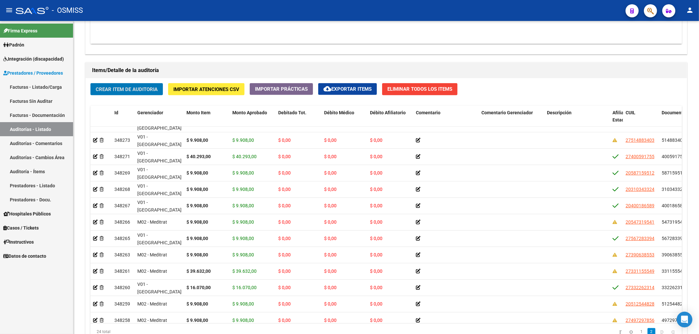
click at [142, 79] on div "Crear Item de Auditoria Importar Atenciones CSV Importar Prácticas cloud_downlo…" at bounding box center [386, 214] width 601 height 272
click at [140, 86] on span "Crear Item de Auditoria" at bounding box center [127, 89] width 62 height 6
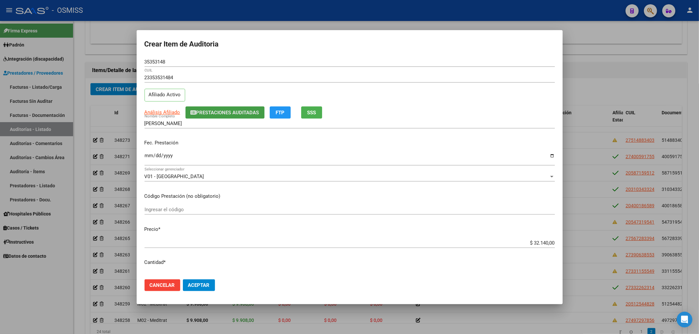
click at [217, 113] on span "Prestaciones Auditadas" at bounding box center [227, 113] width 63 height 6
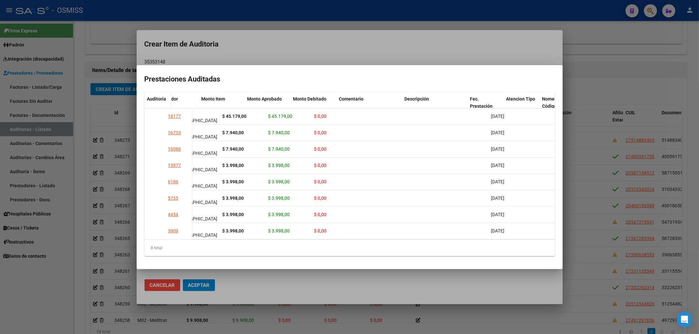
scroll to position [0, 127]
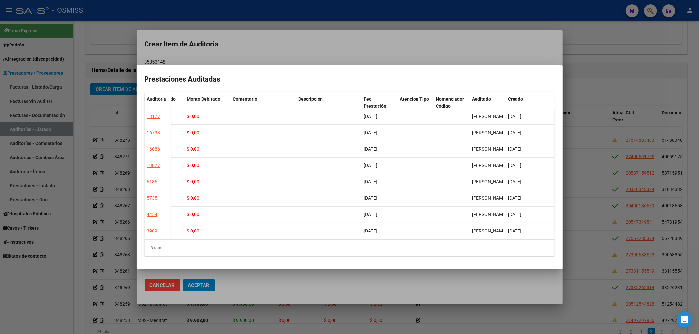
click at [257, 50] on div at bounding box center [349, 167] width 699 height 334
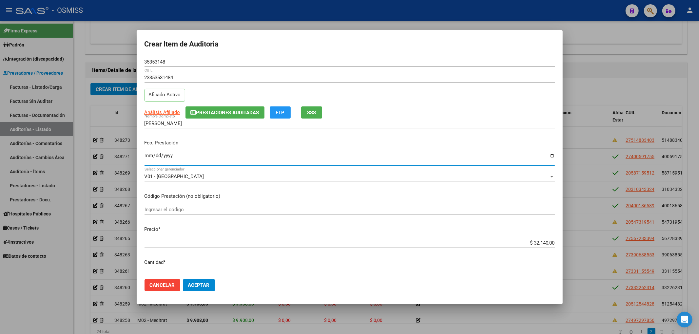
click at [145, 156] on input "Ingresar la fecha" at bounding box center [350, 158] width 410 height 10
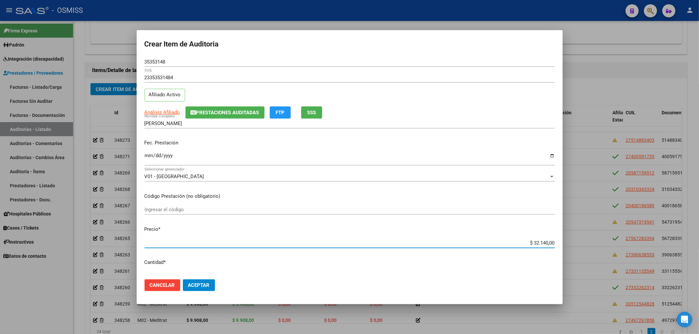
drag, startPoint x: 528, startPoint y: 242, endPoint x: 560, endPoint y: 243, distance: 32.5
click at [560, 241] on mat-dialog-content "35353148 Nro Documento 23353531484 CUIL Afiliado Activo Análisis Afiliado Prest…" at bounding box center [350, 165] width 426 height 217
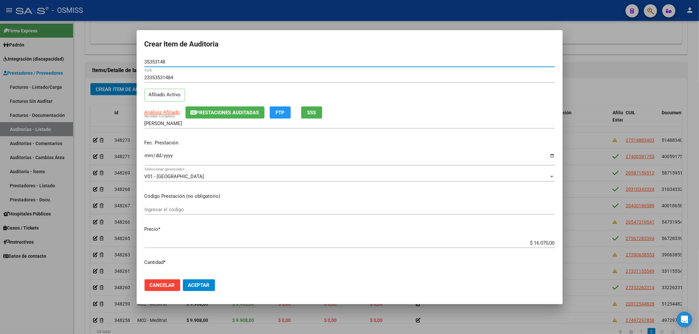
drag, startPoint x: 170, startPoint y: 63, endPoint x: 90, endPoint y: 79, distance: 81.6
click at [128, 59] on div "Crear Item de Auditoria 35353148 Nro Documento 23353531484 CUIL Afiliado Activo…" at bounding box center [349, 167] width 699 height 334
click at [293, 144] on p "Fec. Prestación" at bounding box center [350, 143] width 410 height 8
click at [207, 287] on span "Aceptar" at bounding box center [199, 286] width 22 height 6
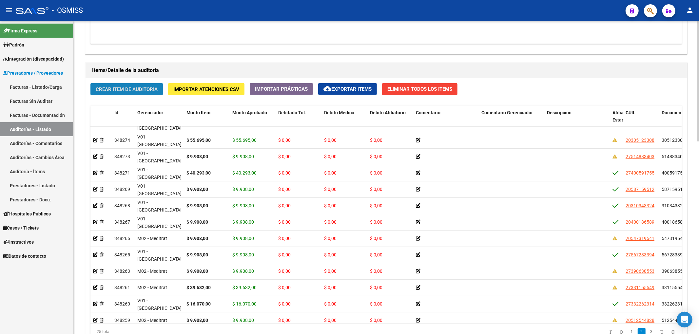
click at [119, 92] on span "Crear Item de Auditoria" at bounding box center [127, 90] width 62 height 6
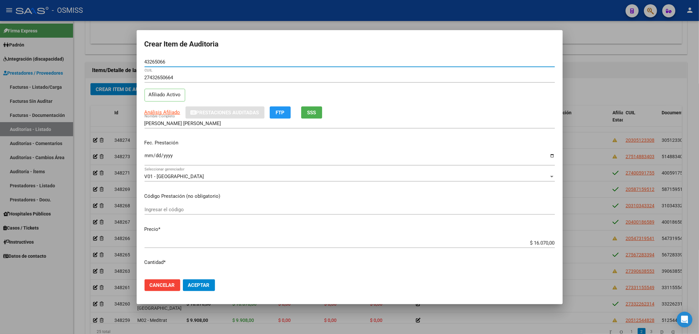
click at [147, 155] on input "Ingresar la fecha" at bounding box center [350, 158] width 410 height 10
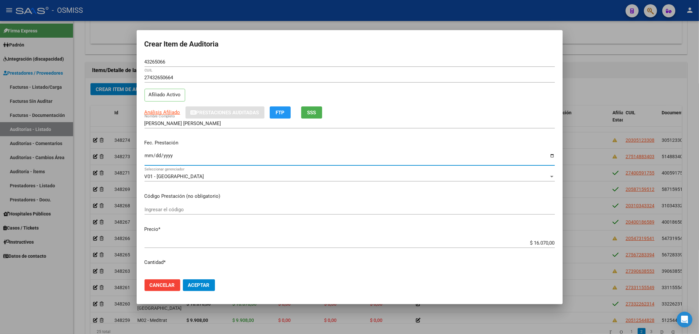
drag, startPoint x: 166, startPoint y: 61, endPoint x: 68, endPoint y: 58, distance: 97.7
click at [89, 55] on div "Crear Item de Auditoria 43265066 Nro Documento 27432650664 CUIL Afiliado Activo…" at bounding box center [349, 167] width 699 height 334
click at [265, 145] on p "Fec. Prestación" at bounding box center [350, 143] width 410 height 8
click at [207, 284] on span "Aceptar" at bounding box center [199, 286] width 22 height 6
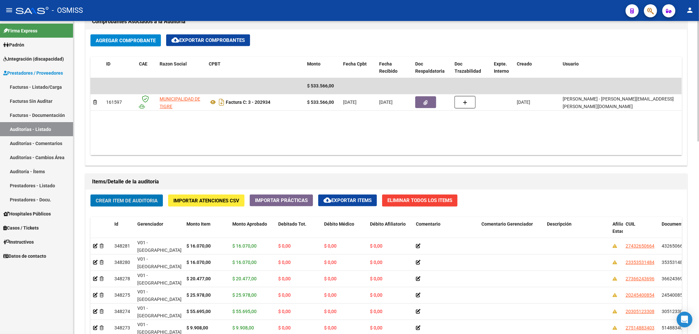
scroll to position [457, 0]
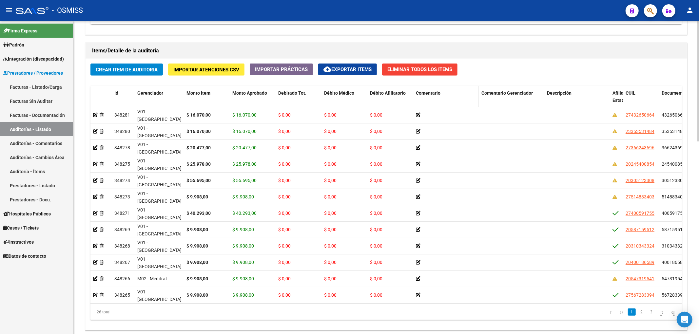
click at [432, 92] on span "Comentario" at bounding box center [428, 92] width 25 height 5
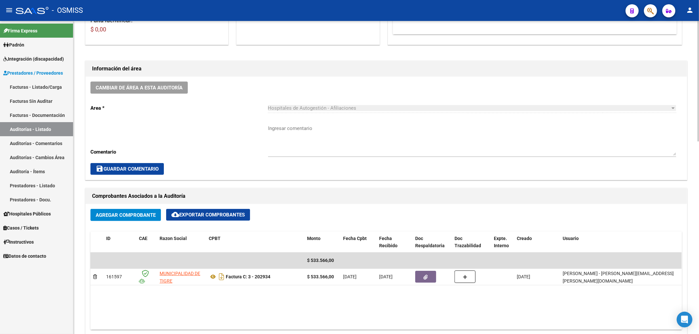
scroll to position [0, 0]
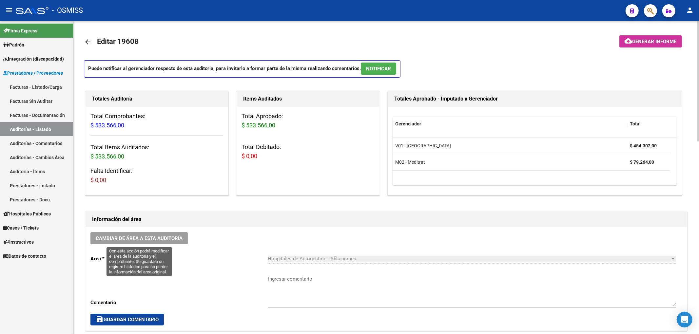
click at [154, 241] on span "Cambiar de área a esta auditoría" at bounding box center [139, 239] width 87 height 6
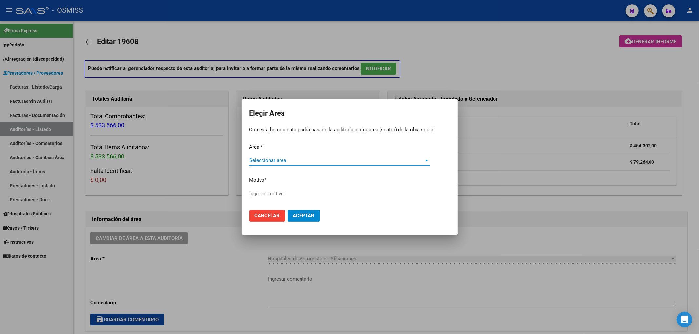
click at [268, 158] on span "Seleccionar area" at bounding box center [336, 161] width 175 height 6
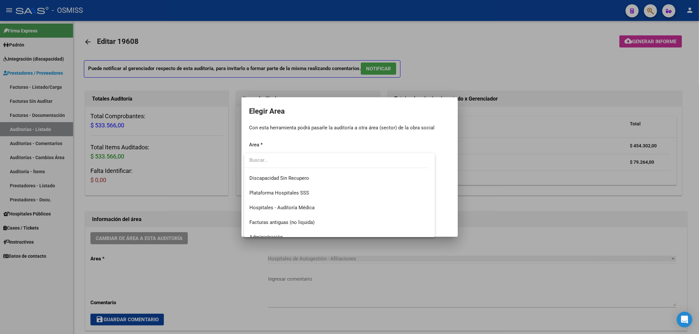
scroll to position [87, 0]
click at [297, 203] on span "Hospitales - Auditoría Médica" at bounding box center [281, 206] width 65 height 6
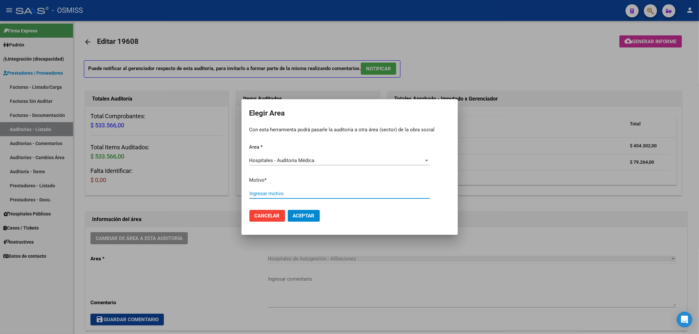
click at [274, 192] on input "Ingresar motivo" at bounding box center [339, 194] width 181 height 6
click at [303, 210] on button "Aceptar" at bounding box center [304, 216] width 32 height 12
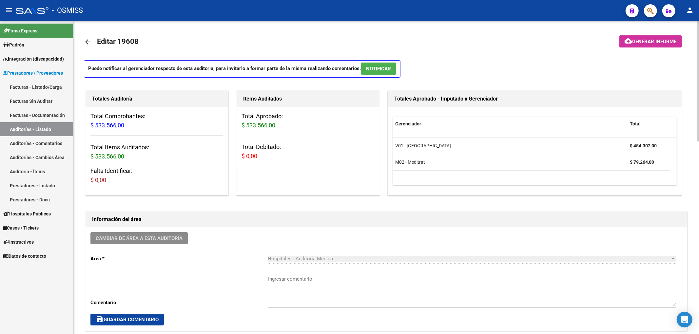
click at [90, 43] on mat-icon "arrow_back" at bounding box center [88, 42] width 8 height 8
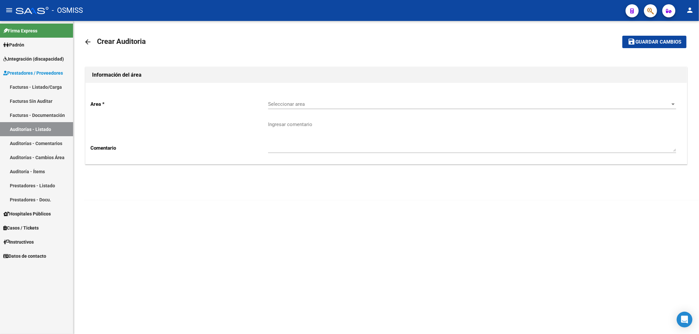
click at [275, 105] on span "Seleccionar area" at bounding box center [469, 104] width 402 height 6
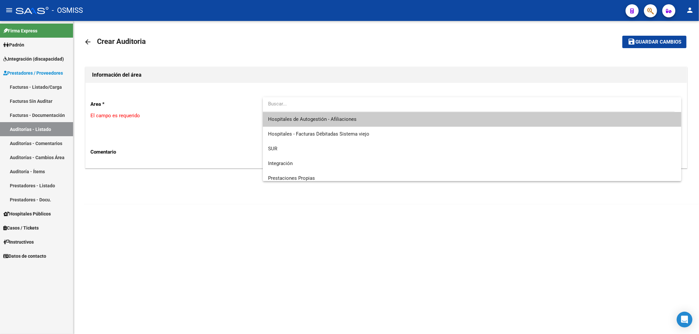
click at [286, 118] on span "Hospitales de Autogestión - Afiliaciones" at bounding box center [312, 119] width 88 height 6
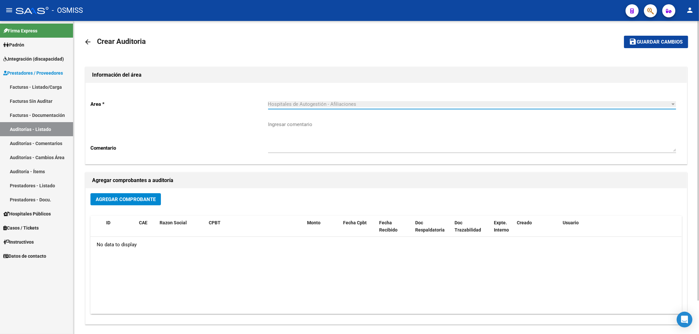
click at [138, 195] on button "Agregar Comprobante" at bounding box center [125, 199] width 70 height 12
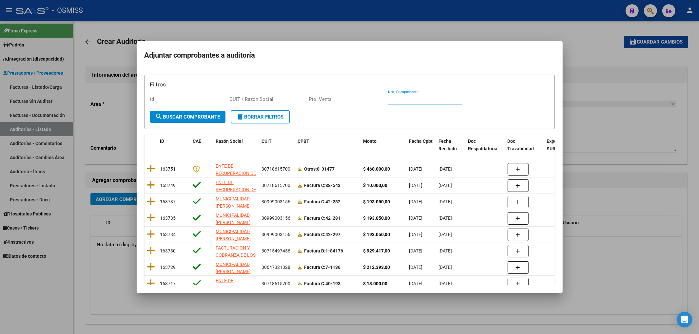
click at [393, 101] on input "Nro. Comprobante" at bounding box center [425, 99] width 74 height 6
click at [206, 111] on button "search Buscar Comprobante" at bounding box center [187, 117] width 75 height 12
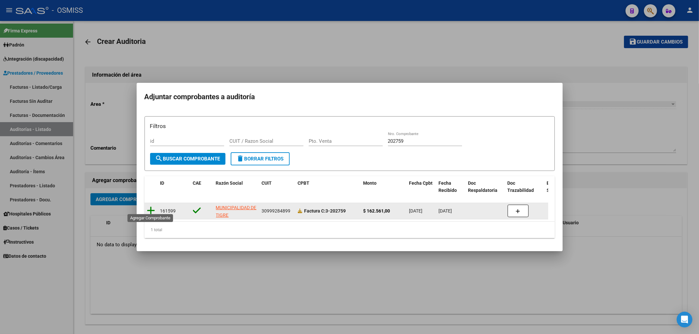
click at [150, 206] on icon at bounding box center [151, 210] width 8 height 9
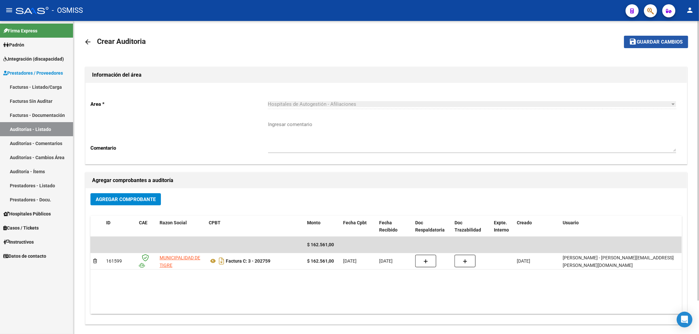
click at [639, 45] on span "Guardar cambios" at bounding box center [660, 42] width 46 height 6
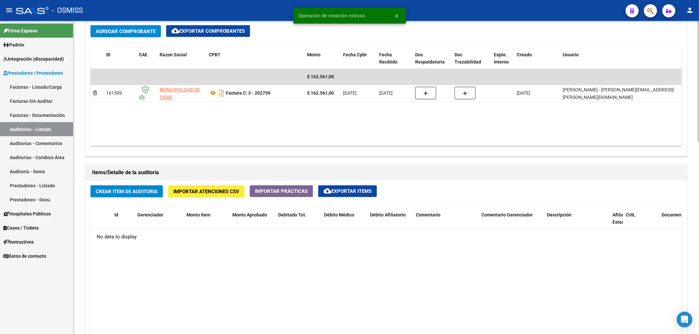
scroll to position [349, 0]
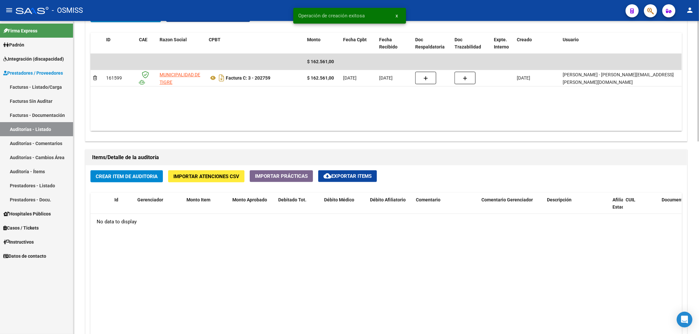
click at [128, 176] on span "Crear Item de Auditoria" at bounding box center [127, 177] width 62 height 6
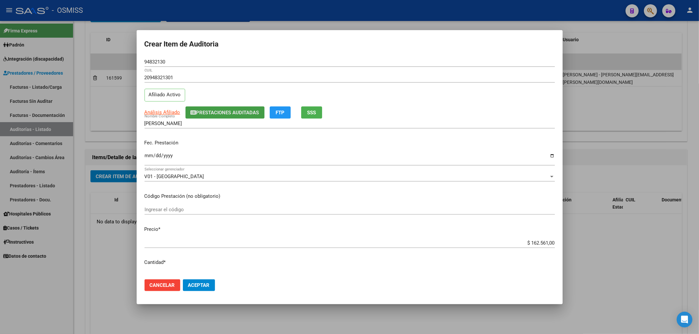
click at [251, 111] on span "Prestaciones Auditadas" at bounding box center [227, 113] width 63 height 6
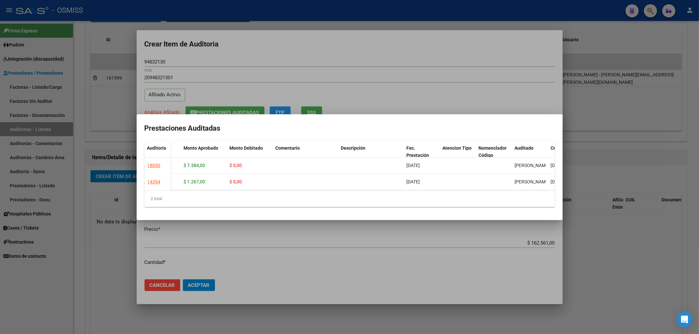
scroll to position [0, 127]
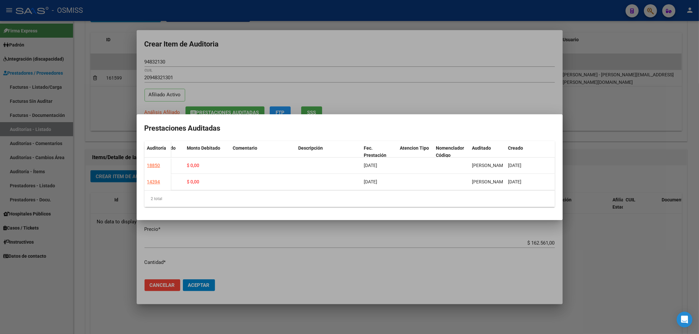
click at [302, 50] on div at bounding box center [349, 167] width 699 height 334
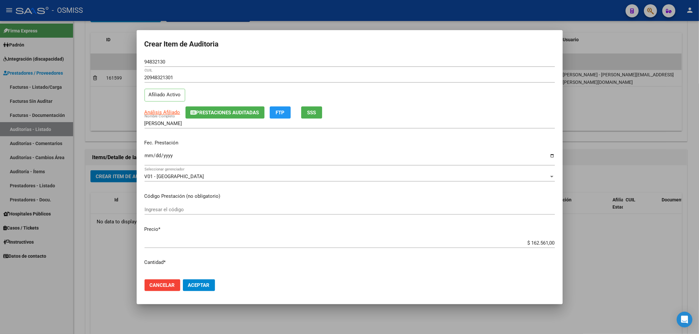
click at [147, 156] on input "Ingresar la fecha" at bounding box center [350, 158] width 410 height 10
drag, startPoint x: 146, startPoint y: 57, endPoint x: 7, endPoint y: 56, distance: 139.0
click at [89, 49] on div "Crear Item de Auditoria 94832130 Nro Documento 20948321301 CUIL Afiliado Activo…" at bounding box center [349, 167] width 699 height 334
drag, startPoint x: 170, startPoint y: 64, endPoint x: 104, endPoint y: 48, distance: 68.1
click at [107, 48] on div "Crear Item de Auditoria 94832130 Nro Documento 20948321301 CUIL Afiliado Activo…" at bounding box center [349, 167] width 699 height 334
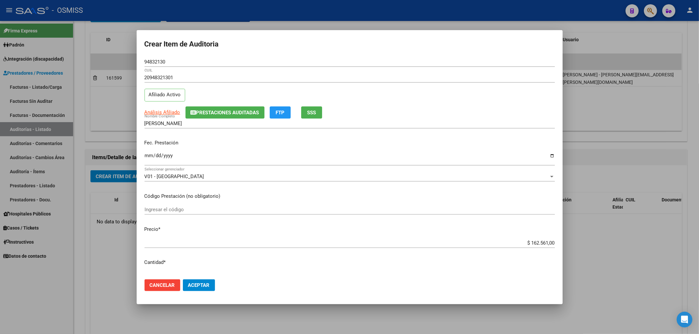
click at [258, 153] on input "[DATE]" at bounding box center [350, 158] width 410 height 10
click at [193, 285] on span "Aceptar" at bounding box center [199, 286] width 22 height 6
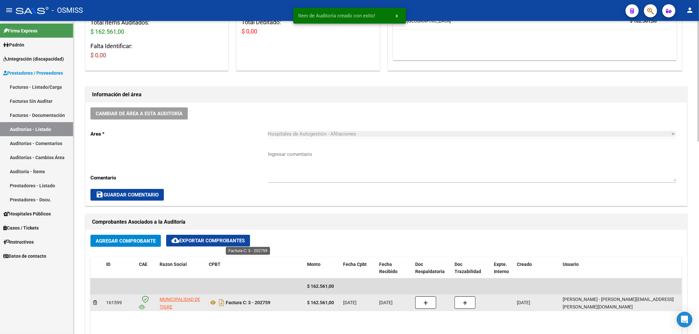
scroll to position [44, 0]
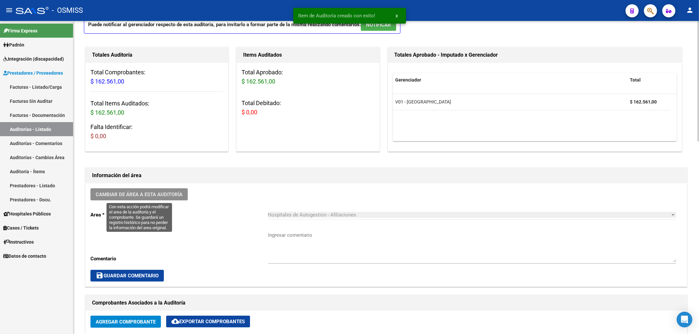
click at [146, 193] on span "Cambiar de área a esta auditoría" at bounding box center [139, 195] width 87 height 6
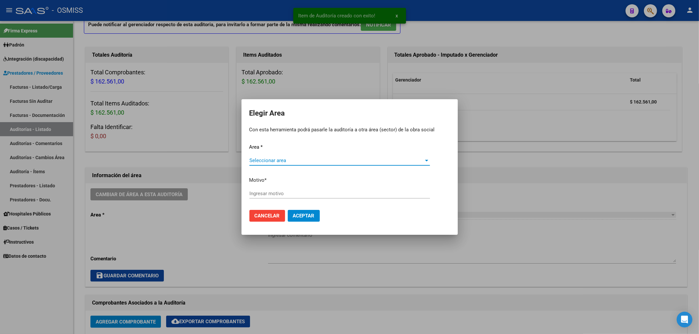
click at [289, 160] on span "Seleccionar area" at bounding box center [336, 161] width 175 height 6
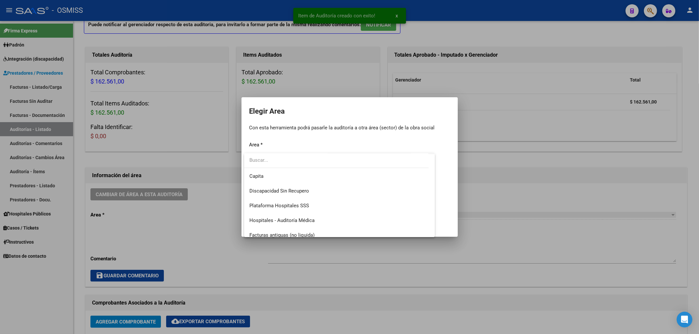
scroll to position [87, 0]
click at [281, 207] on span "Hospitales - Auditoría Médica" at bounding box center [281, 206] width 65 height 6
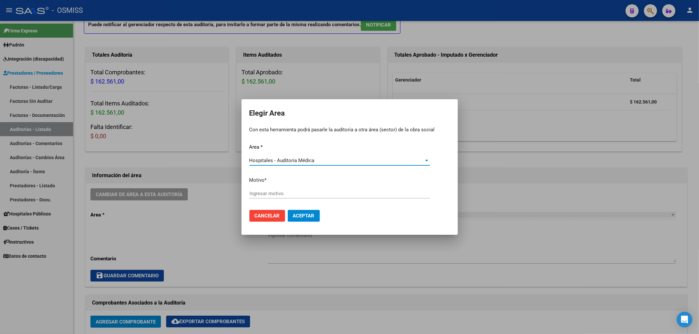
click at [271, 195] on input "Ingresar motivo" at bounding box center [339, 194] width 181 height 6
drag, startPoint x: 296, startPoint y: 218, endPoint x: 286, endPoint y: 221, distance: 9.9
click at [294, 218] on span "Aceptar" at bounding box center [304, 216] width 22 height 6
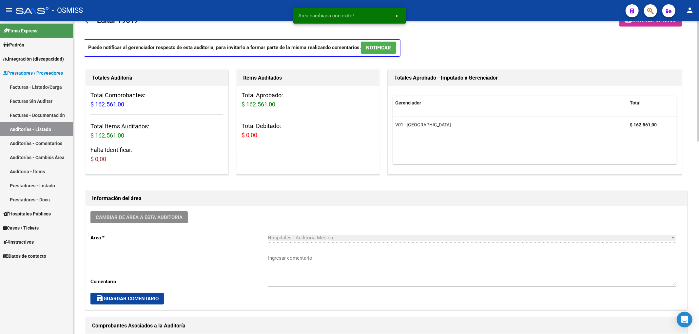
scroll to position [0, 0]
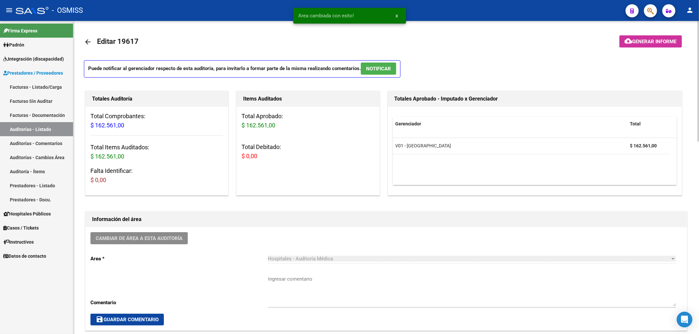
click at [92, 41] on link "arrow_back" at bounding box center [90, 41] width 13 height 15
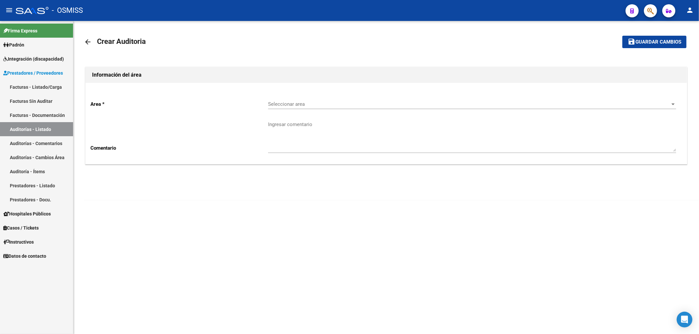
click at [298, 103] on span "Seleccionar area" at bounding box center [469, 104] width 402 height 6
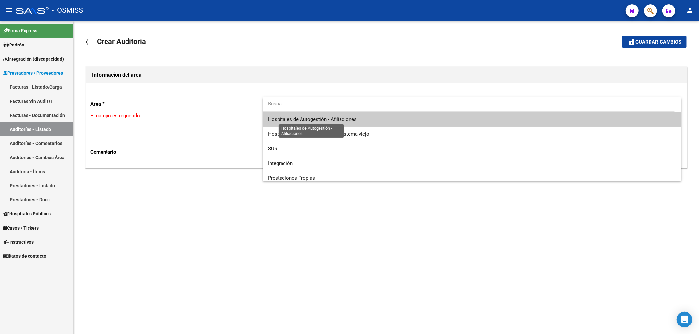
click at [302, 120] on span "Hospitales de Autogestión - Afiliaciones" at bounding box center [312, 119] width 88 height 6
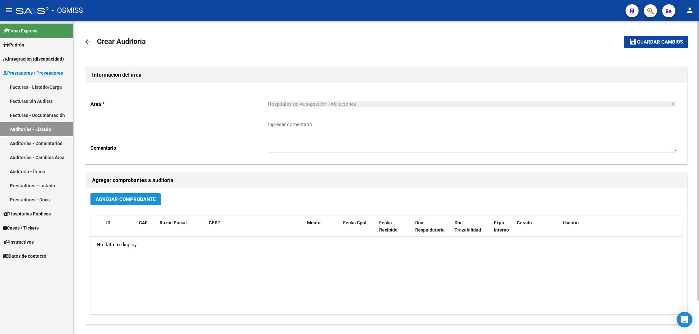
click at [147, 199] on span "Agregar Comprobante" at bounding box center [126, 200] width 60 height 6
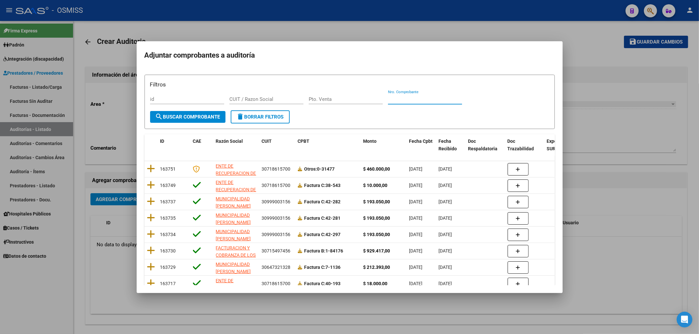
click at [412, 101] on input "Nro. Comprobante" at bounding box center [425, 99] width 74 height 6
click at [166, 114] on span "search Buscar Comprobante" at bounding box center [187, 117] width 65 height 6
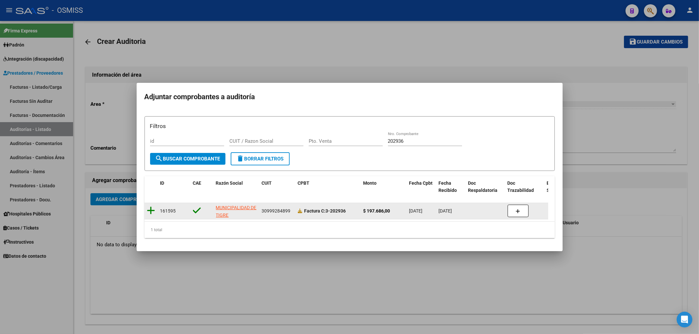
click at [153, 206] on icon at bounding box center [151, 210] width 8 height 9
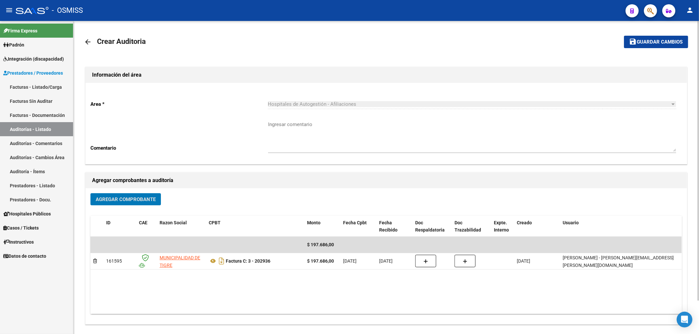
click at [666, 47] on button "save Guardar cambios" at bounding box center [656, 42] width 64 height 12
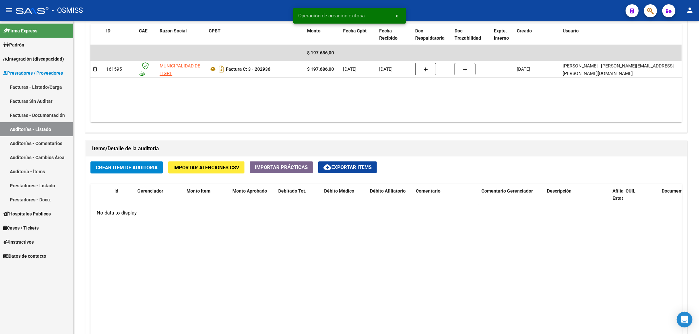
scroll to position [393, 0]
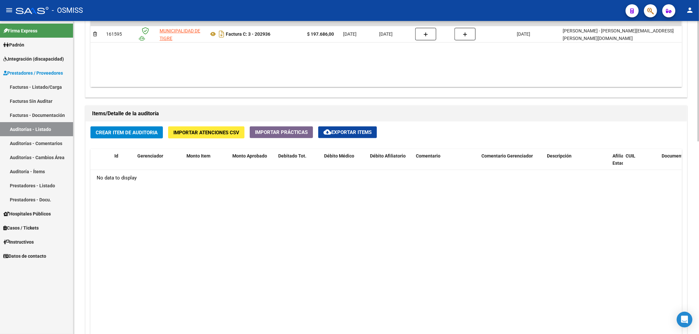
click at [151, 141] on div "Crear Item de Auditoria Importar Atenciones CSV Importar Prácticas cloud_downlo…" at bounding box center [386, 258] width 601 height 272
click at [150, 137] on button "Crear Item de Auditoria" at bounding box center [126, 133] width 72 height 12
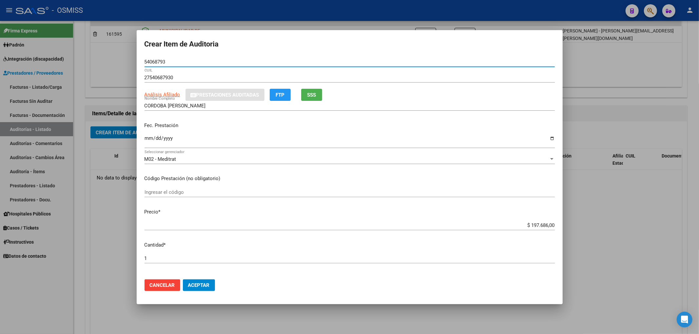
click at [148, 139] on input "Ingresar la fecha" at bounding box center [350, 141] width 410 height 10
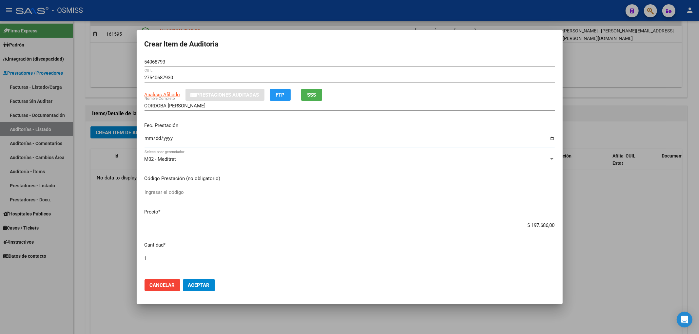
drag, startPoint x: 172, startPoint y: 63, endPoint x: 5, endPoint y: 56, distance: 166.6
click at [42, 41] on div "Crear Item de Auditoria 54068793 Nro Documento 27540687930 CUIL Análisis Afilia…" at bounding box center [349, 167] width 699 height 334
click at [282, 138] on input "[DATE]" at bounding box center [350, 141] width 410 height 10
drag, startPoint x: 598, startPoint y: 227, endPoint x: 603, endPoint y: 224, distance: 5.7
click at [599, 227] on div at bounding box center [349, 167] width 699 height 334
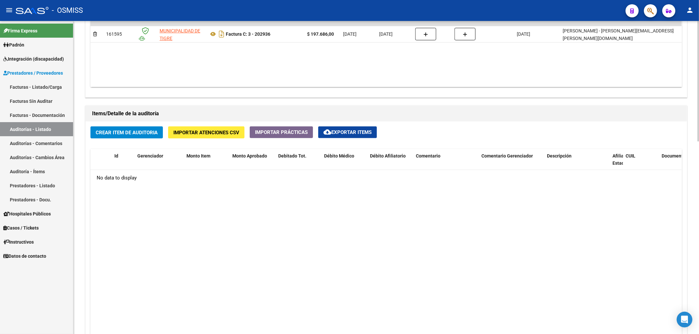
scroll to position [306, 0]
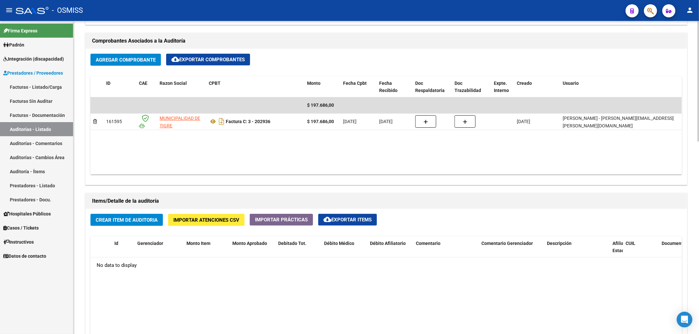
click at [345, 147] on datatable-body "$ 197.686,00 161595 MUNICIPALIDAD DE TIGRE Factura C: 3 - 202936 $ 197.686,00 […" at bounding box center [385, 135] width 591 height 77
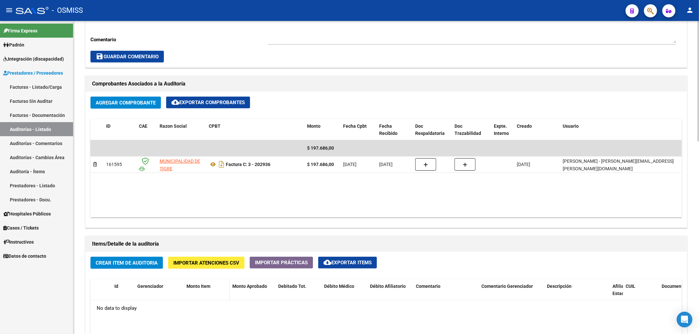
scroll to position [262, 0]
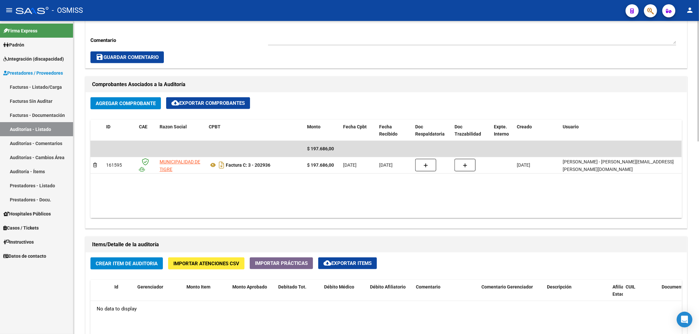
click at [131, 261] on span "Crear Item de Auditoria" at bounding box center [127, 264] width 62 height 6
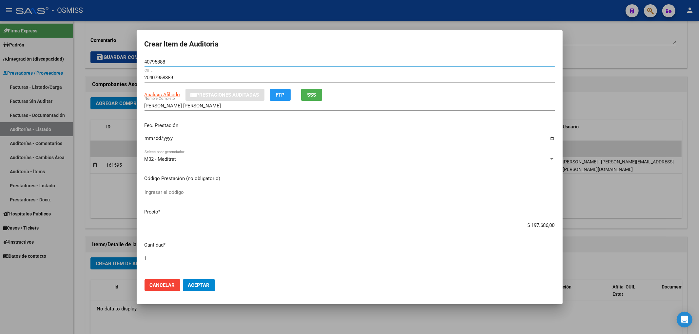
click at [144, 137] on mat-dialog-content "40795888 Nro Documento 20407958889 CUIL Análisis Afiliado Prestaciones Auditada…" at bounding box center [350, 165] width 426 height 217
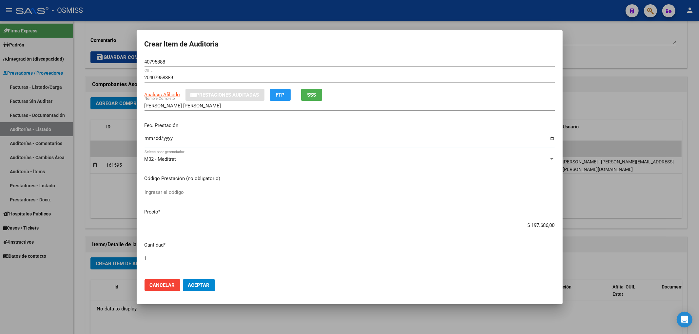
click at [146, 138] on input "Ingresar la fecha" at bounding box center [350, 141] width 410 height 10
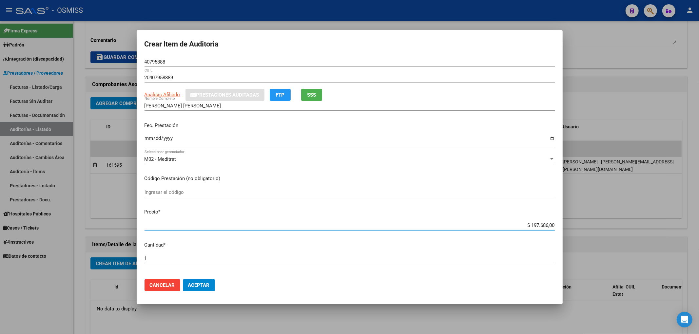
drag, startPoint x: 525, startPoint y: 225, endPoint x: 576, endPoint y: 229, distance: 51.3
click at [575, 229] on div "Crear Item de Auditoria 40795888 Nro Documento 20407958889 CUIL Análisis Afilia…" at bounding box center [349, 167] width 699 height 334
drag, startPoint x: 172, startPoint y: 65, endPoint x: 147, endPoint y: 64, distance: 25.2
click at [147, 64] on div "40795888 Nro Documento" at bounding box center [350, 62] width 410 height 10
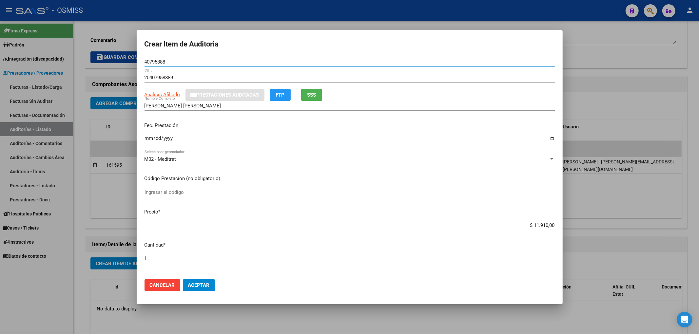
drag, startPoint x: 134, startPoint y: 69, endPoint x: 111, endPoint y: 66, distance: 22.5
click at [114, 67] on div "Crear Item de Auditoria 40795888 Nro Documento 20407958889 CUIL Análisis Afilia…" at bounding box center [349, 167] width 699 height 334
drag, startPoint x: 288, startPoint y: 122, endPoint x: 294, endPoint y: 142, distance: 21.0
click at [288, 122] on p "Fec. Prestación" at bounding box center [350, 126] width 410 height 8
click at [209, 284] on span "Aceptar" at bounding box center [199, 286] width 22 height 6
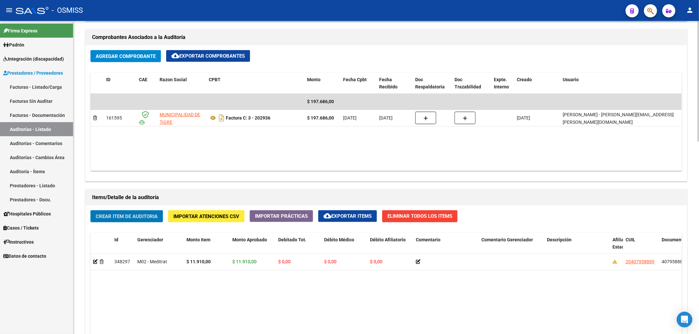
scroll to position [349, 0]
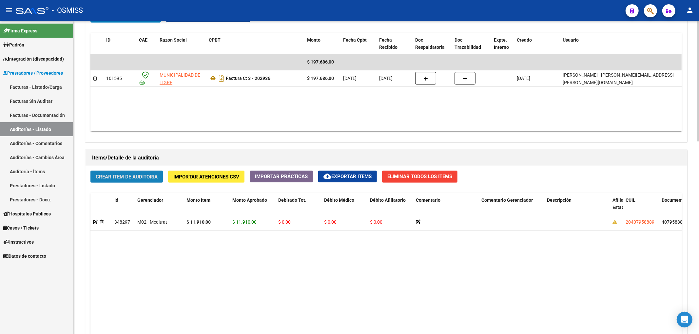
click at [140, 175] on span "Crear Item de Auditoria" at bounding box center [127, 177] width 62 height 6
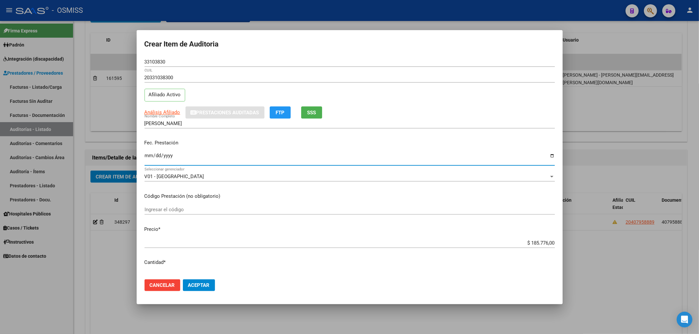
click at [146, 155] on input "Ingresar la fecha" at bounding box center [350, 158] width 410 height 10
drag, startPoint x: 524, startPoint y: 243, endPoint x: 576, endPoint y: 230, distance: 52.8
click at [574, 230] on div "Crear Item de Auditoria 33103830 Nro Documento 20331038300 CUIL Afiliado Activo…" at bounding box center [349, 167] width 699 height 334
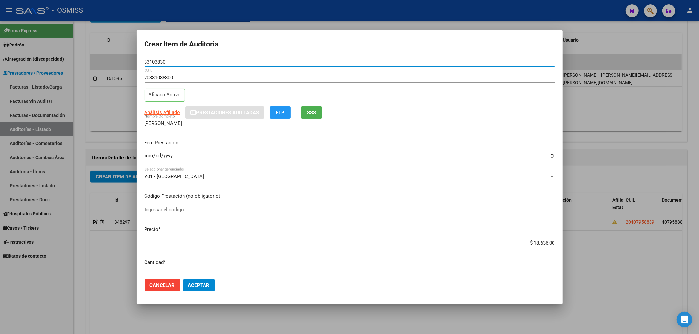
drag, startPoint x: 172, startPoint y: 63, endPoint x: 53, endPoint y: 64, distance: 119.3
click at [86, 57] on div "Crear Item de Auditoria 33103830 Nro Documento 20331038300 CUIL Afiliado Activo…" at bounding box center [349, 167] width 699 height 334
drag, startPoint x: 168, startPoint y: 65, endPoint x: 84, endPoint y: 68, distance: 84.3
click at [83, 62] on div "Crear Item de Auditoria 33103830 Nro Documento 20331038300 CUIL Afiliado Activo…" at bounding box center [349, 167] width 699 height 334
drag, startPoint x: 259, startPoint y: 142, endPoint x: 260, endPoint y: 150, distance: 7.9
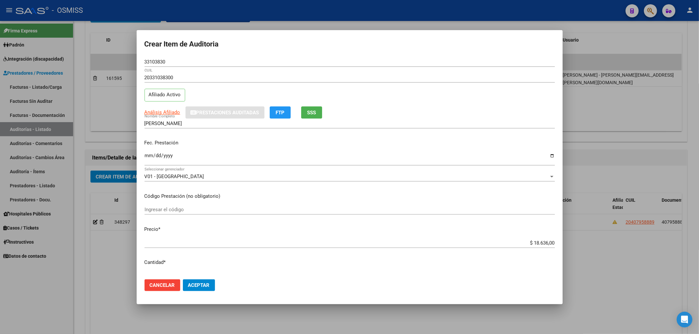
click at [259, 142] on p "Fec. Prestación" at bounding box center [350, 143] width 410 height 8
click at [207, 288] on span "Aceptar" at bounding box center [199, 286] width 22 height 6
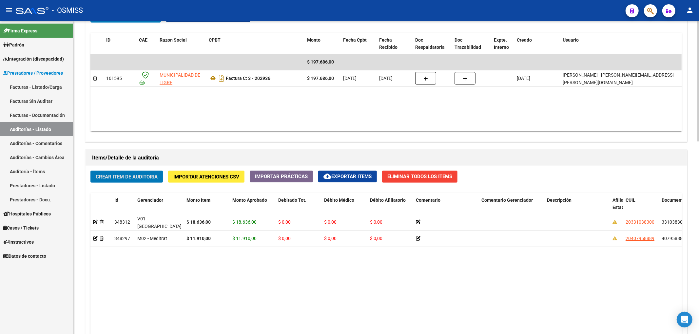
click at [154, 171] on button "Crear Item de Auditoria" at bounding box center [126, 177] width 72 height 12
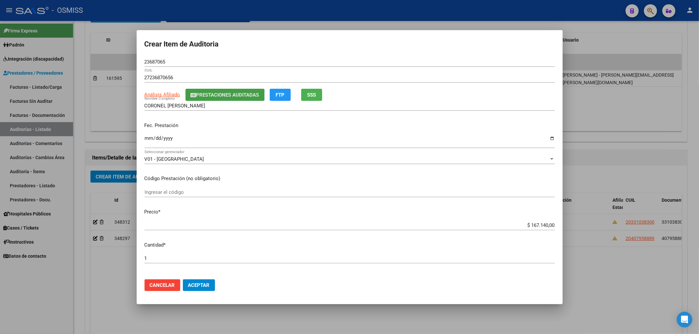
click at [243, 92] on span "Prestaciones Auditadas" at bounding box center [227, 95] width 63 height 6
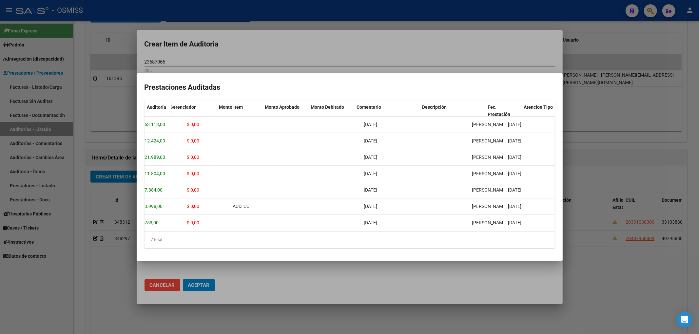
scroll to position [0, 0]
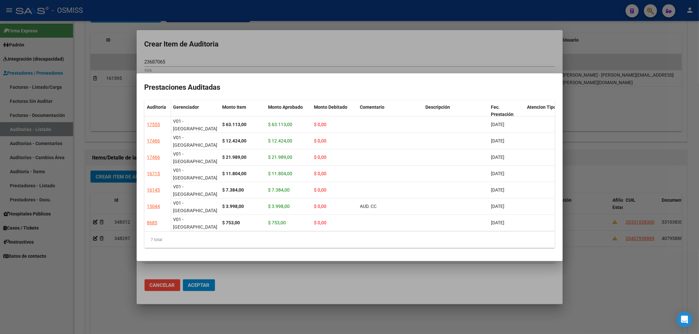
click at [367, 52] on div at bounding box center [349, 167] width 699 height 334
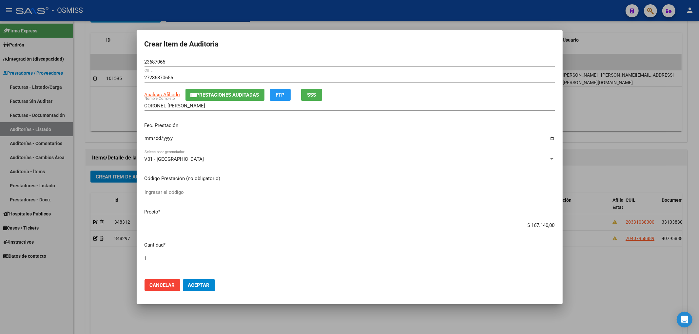
click at [150, 138] on input "Ingresar la fecha" at bounding box center [350, 141] width 410 height 10
drag, startPoint x: 518, startPoint y: 227, endPoint x: 577, endPoint y: 227, distance: 58.3
click at [576, 225] on div "Crear Item de Auditoria 23687065 Nro Documento 27236870656 CUIL Análisis Afilia…" at bounding box center [349, 167] width 699 height 334
drag, startPoint x: 172, startPoint y: 62, endPoint x: 120, endPoint y: 116, distance: 74.9
click at [13, 58] on div "Crear Item de Auditoria 23687065 Nro Documento 27236870656 CUIL Análisis Afilia…" at bounding box center [349, 167] width 699 height 334
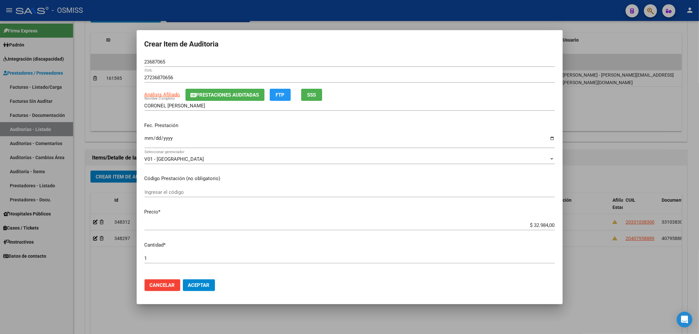
click at [241, 141] on input "[DATE]" at bounding box center [350, 141] width 410 height 10
click at [206, 286] on span "Aceptar" at bounding box center [199, 286] width 22 height 6
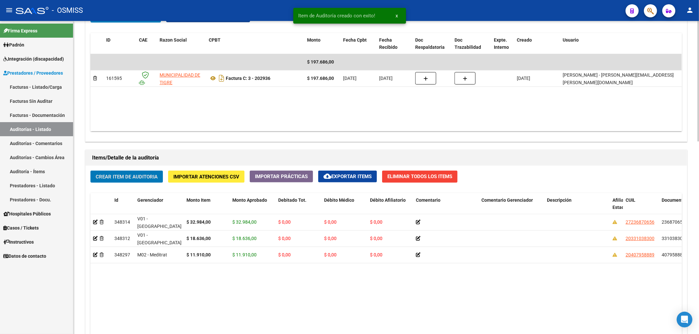
click at [127, 177] on span "Crear Item de Auditoria" at bounding box center [127, 177] width 62 height 6
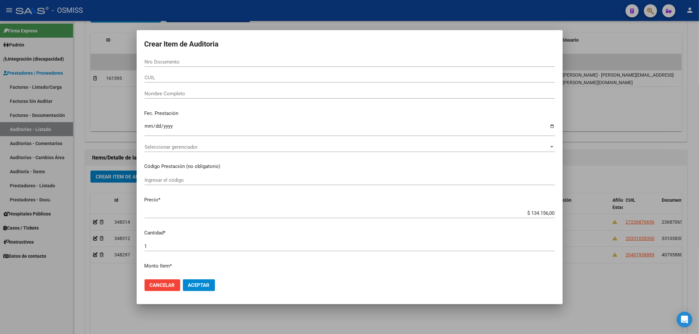
drag, startPoint x: 258, startPoint y: 169, endPoint x: 231, endPoint y: 149, distance: 33.4
click at [258, 169] on p "Código Prestación (no obligatorio)" at bounding box center [350, 167] width 410 height 8
click at [176, 62] on input "Nro Documento" at bounding box center [350, 62] width 410 height 6
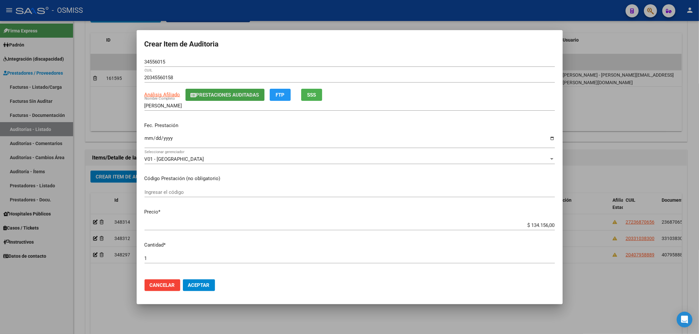
click at [214, 94] on span "Prestaciones Auditadas" at bounding box center [227, 95] width 63 height 6
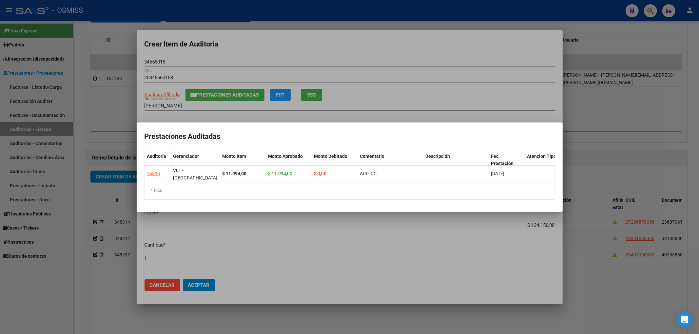
click at [299, 65] on div at bounding box center [349, 167] width 699 height 334
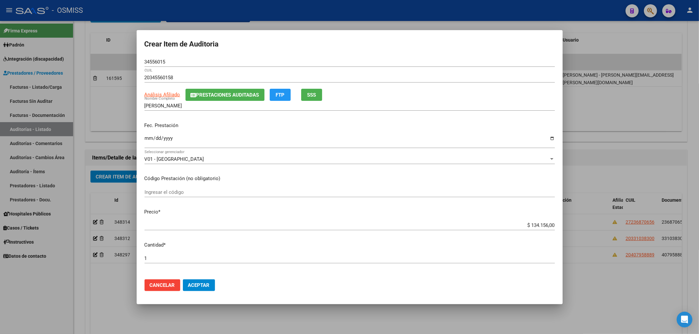
click at [145, 139] on input "Ingresar la fecha" at bounding box center [350, 141] width 410 height 10
drag, startPoint x: 526, startPoint y: 224, endPoint x: 561, endPoint y: 230, distance: 36.2
click at [548, 230] on div "$ 134.156,00 Ingresar el precio" at bounding box center [350, 226] width 410 height 10
drag, startPoint x: 168, startPoint y: 63, endPoint x: 42, endPoint y: 67, distance: 125.9
click at [61, 63] on div "Crear Item de Auditoria 34556015 Nro Documento 20345560158 CUIL Análisis Afilia…" at bounding box center [349, 167] width 699 height 334
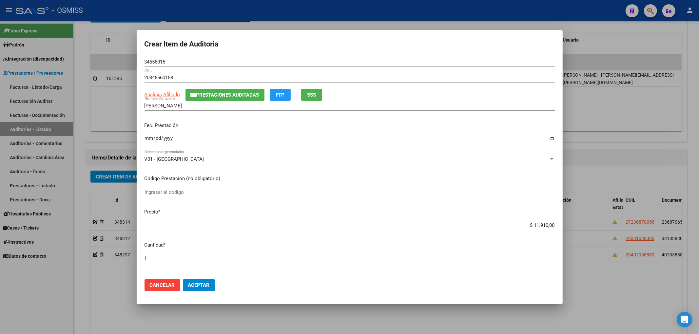
click at [256, 122] on p "Fec. Prestación" at bounding box center [350, 126] width 410 height 8
click at [199, 281] on button "Aceptar" at bounding box center [199, 286] width 32 height 12
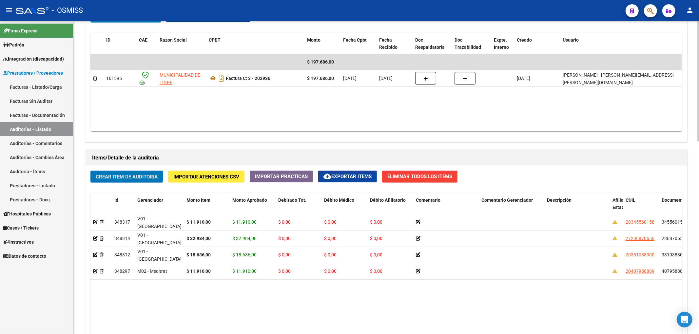
click at [127, 174] on span "Crear Item de Auditoria" at bounding box center [127, 177] width 62 height 6
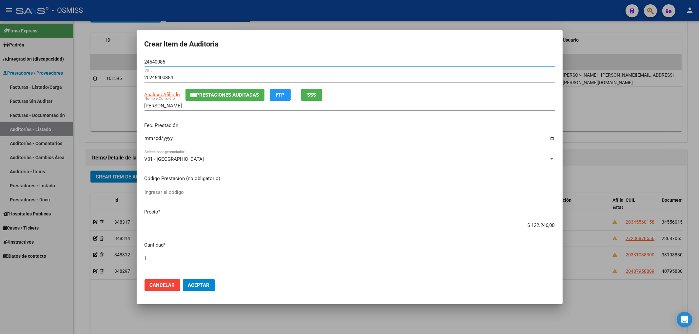
click at [151, 138] on input "Ingresar la fecha" at bounding box center [350, 141] width 410 height 10
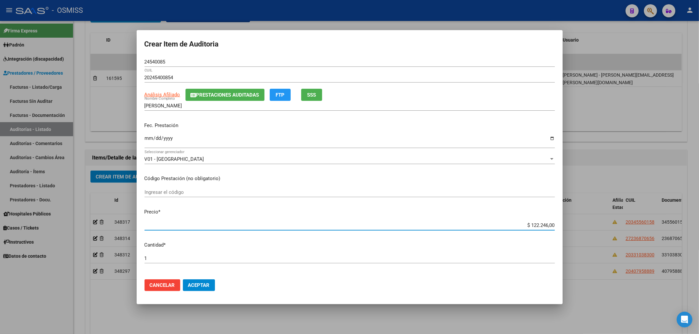
drag, startPoint x: 523, startPoint y: 224, endPoint x: 633, endPoint y: 226, distance: 109.8
click at [627, 227] on div "Crear Item de Auditoria 24540085 Nro Documento 20245400854 CUIL Análisis Afilia…" at bounding box center [349, 167] width 699 height 334
drag, startPoint x: 166, startPoint y: 62, endPoint x: 3, endPoint y: 70, distance: 163.7
click at [86, 55] on div "Crear Item de Auditoria 24540085 Nro Documento 20245400854 CUIL Análisis Afilia…" at bounding box center [349, 167] width 699 height 334
drag, startPoint x: 238, startPoint y: 138, endPoint x: 253, endPoint y: 144, distance: 16.3
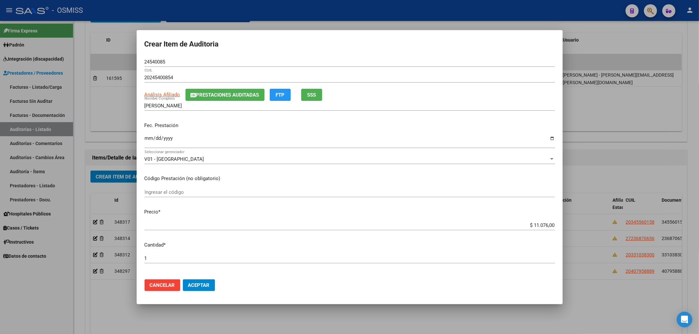
click at [238, 138] on input "[DATE]" at bounding box center [350, 141] width 410 height 10
click at [201, 292] on mat-dialog-actions "Cancelar Aceptar" at bounding box center [350, 285] width 410 height 22
click at [202, 287] on span "Aceptar" at bounding box center [199, 286] width 22 height 6
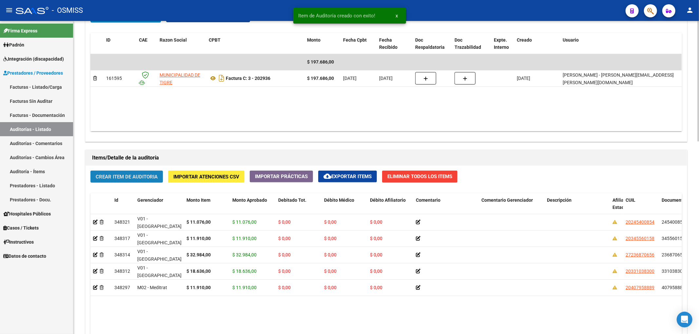
click at [157, 176] on span "Crear Item de Auditoria" at bounding box center [127, 177] width 62 height 6
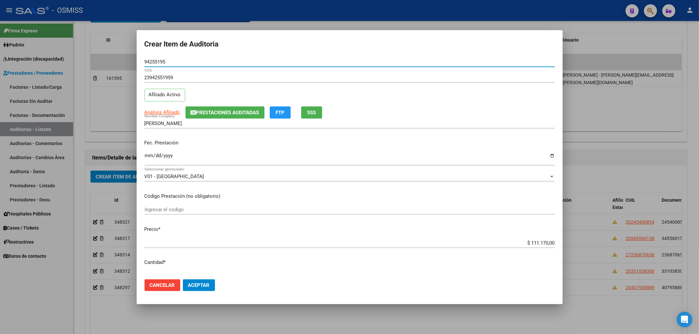
click at [212, 119] on div "[PERSON_NAME] Nombre Completo" at bounding box center [350, 124] width 410 height 10
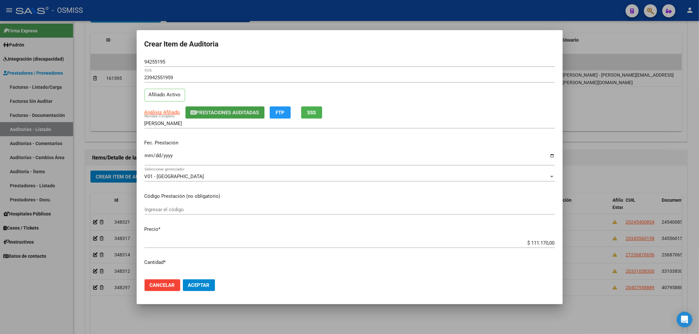
click at [214, 114] on span "Prestaciones Auditadas" at bounding box center [227, 113] width 63 height 6
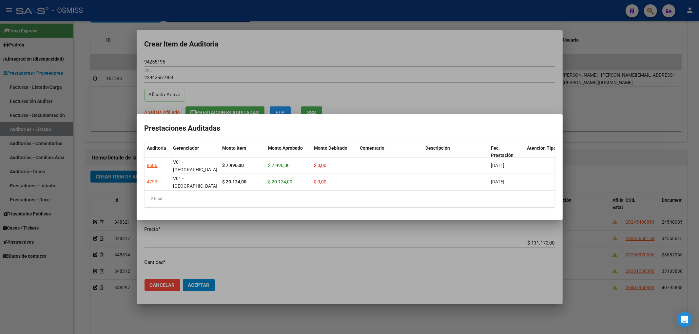
click at [252, 46] on div at bounding box center [349, 167] width 699 height 334
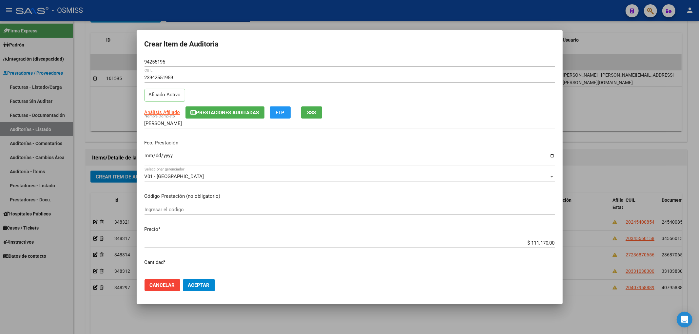
click at [148, 159] on input "Ingresar la fecha" at bounding box center [350, 158] width 410 height 10
drag, startPoint x: 524, startPoint y: 238, endPoint x: 615, endPoint y: 229, distance: 92.2
click at [604, 230] on div "Crear Item de Auditoria 94255195 Nro Documento 23942551959 CUIL Afiliado Activo…" at bounding box center [349, 167] width 699 height 334
click at [547, 245] on input "$ 111.170,00" at bounding box center [350, 243] width 410 height 6
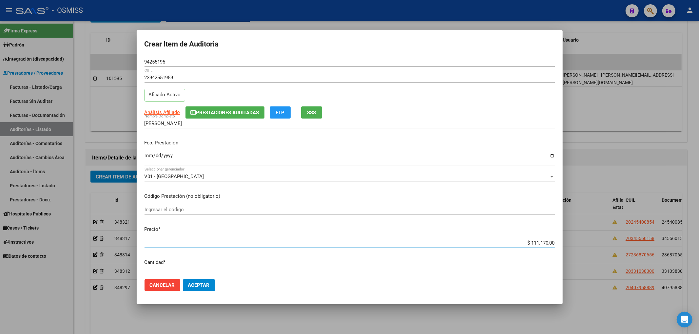
drag, startPoint x: 524, startPoint y: 243, endPoint x: 601, endPoint y: 244, distance: 77.0
click at [585, 244] on div "Crear Item de Auditoria 94255195 Nro Documento 23942551959 CUIL Afiliado Activo…" at bounding box center [349, 167] width 699 height 334
click at [216, 115] on span "Prestaciones Auditadas" at bounding box center [227, 113] width 63 height 6
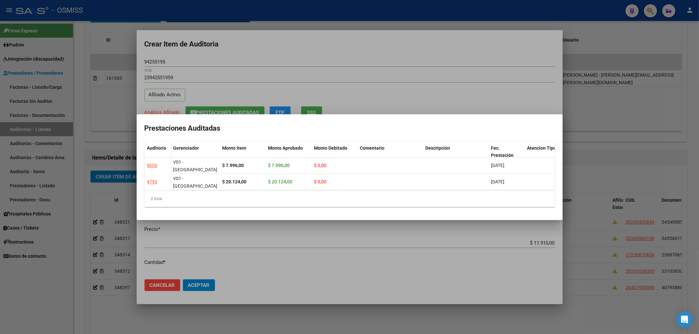
click at [224, 58] on div at bounding box center [349, 167] width 699 height 334
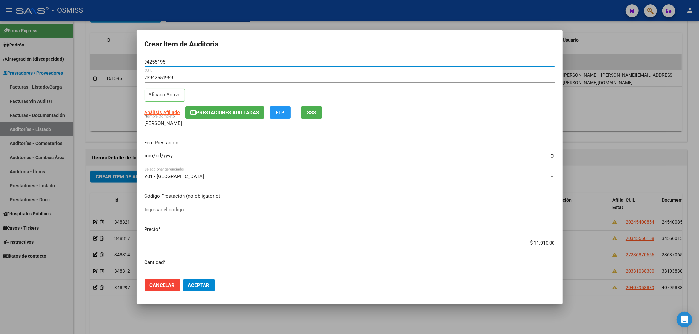
drag, startPoint x: 172, startPoint y: 64, endPoint x: 104, endPoint y: 107, distance: 80.2
click at [54, 59] on div "Crear Item de Auditoria 94255195 Nro Documento 23942551959 CUIL Afiliado Activo…" at bounding box center [349, 167] width 699 height 334
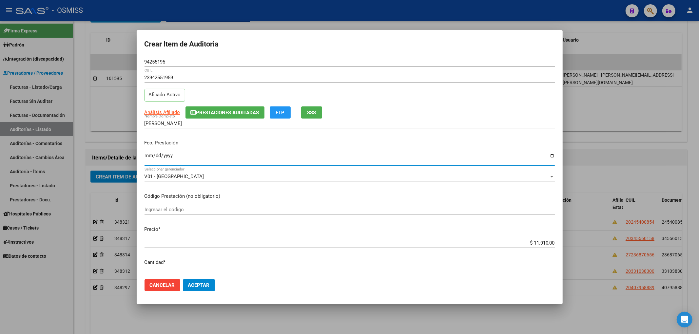
click at [226, 153] on input "[DATE]" at bounding box center [350, 158] width 410 height 10
click at [133, 62] on div "Crear Item de Auditoria 94255195 Nro Documento 23942551959 CUIL Afiliado Activo…" at bounding box center [349, 167] width 699 height 334
click at [256, 159] on input "[DATE]" at bounding box center [350, 158] width 410 height 10
click at [199, 283] on span "Aceptar" at bounding box center [199, 286] width 22 height 6
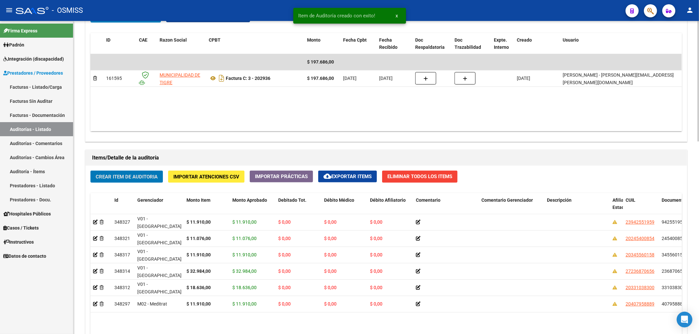
click at [126, 178] on span "Crear Item de Auditoria" at bounding box center [127, 177] width 62 height 6
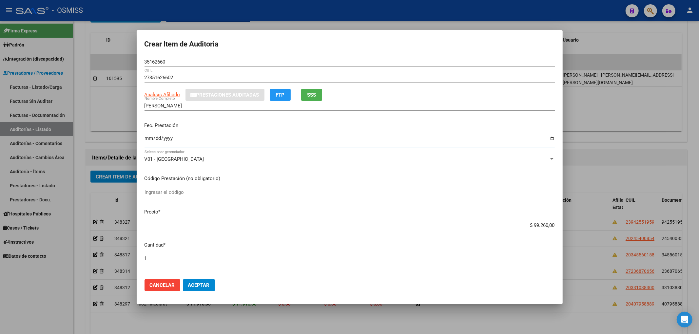
click at [148, 141] on input "Ingresar la fecha" at bounding box center [350, 141] width 410 height 10
drag, startPoint x: 525, startPoint y: 224, endPoint x: 596, endPoint y: 217, distance: 71.6
click at [570, 222] on div "Crear Item de Auditoria 35162660 Nro Documento 27351626602 CUIL Análisis Afilia…" at bounding box center [349, 167] width 699 height 334
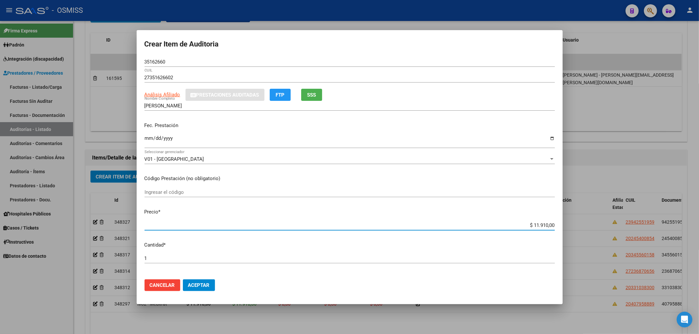
click at [205, 281] on button "Aceptar" at bounding box center [199, 286] width 32 height 12
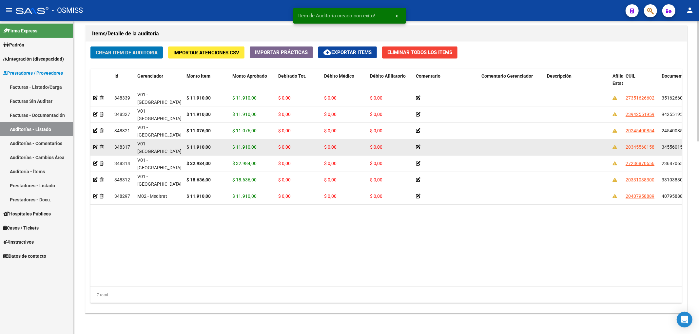
scroll to position [480, 0]
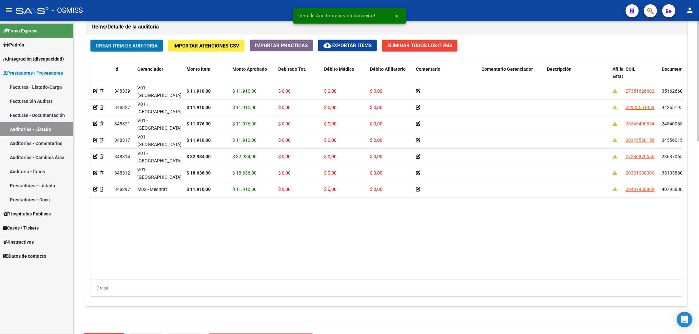
click at [135, 45] on span "Crear Item de Auditoria" at bounding box center [127, 46] width 62 height 6
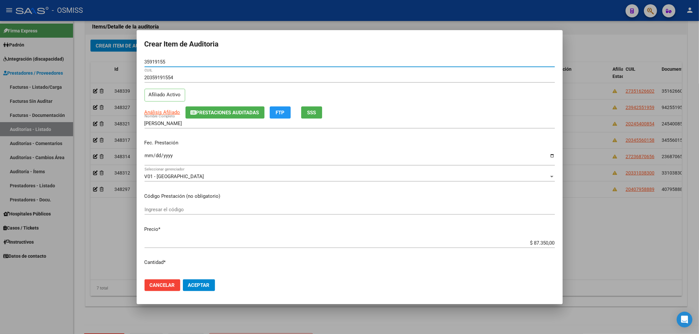
click at [147, 158] on input "Ingresar la fecha" at bounding box center [350, 158] width 410 height 10
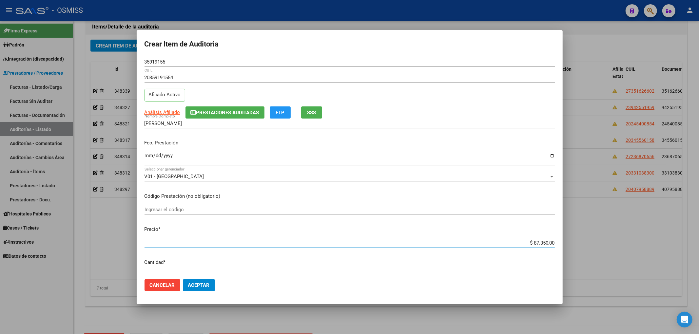
drag, startPoint x: 522, startPoint y: 243, endPoint x: 586, endPoint y: 243, distance: 63.9
click at [583, 243] on div "Crear Item de Auditoria 35919155 Nro Documento 20359191554 CUIL Afiliado Activo…" at bounding box center [349, 167] width 699 height 334
drag, startPoint x: 155, startPoint y: 64, endPoint x: 104, endPoint y: 82, distance: 54.6
click at [116, 70] on div "Crear Item de Auditoria 35919155 Nro Documento 20359191554 CUIL Afiliado Activo…" at bounding box center [349, 167] width 699 height 334
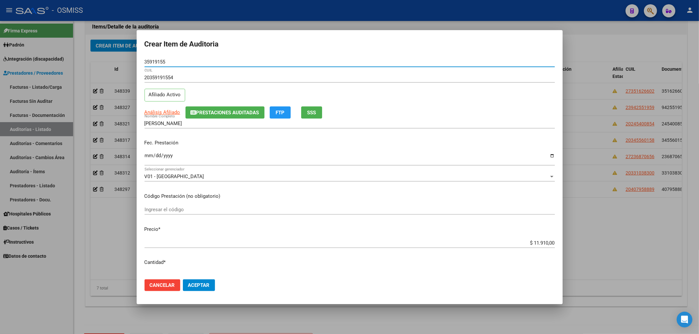
click at [239, 110] on span "Prestaciones Auditadas" at bounding box center [227, 113] width 63 height 6
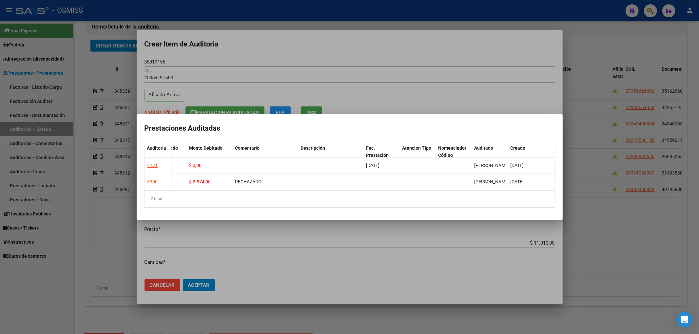
scroll to position [0, 0]
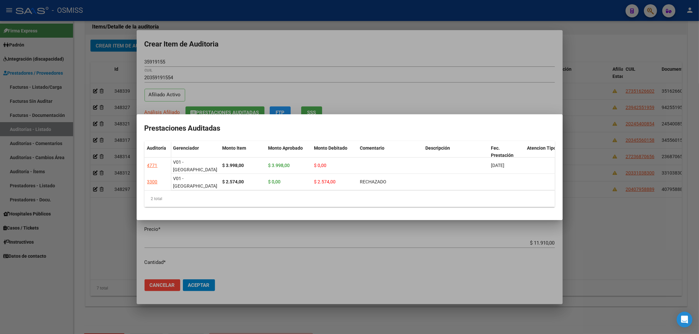
click at [352, 42] on div at bounding box center [349, 167] width 699 height 334
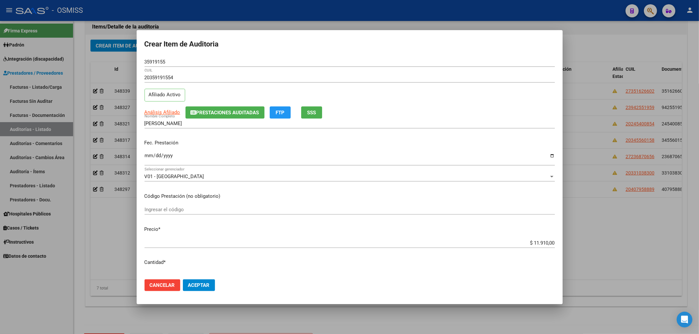
click at [265, 149] on div "Fec. Prestación [DATE] Ingresar la fecha" at bounding box center [350, 152] width 410 height 37
click at [206, 277] on mat-dialog-actions "Cancelar Aceptar" at bounding box center [350, 285] width 410 height 22
click at [200, 281] on button "Aceptar" at bounding box center [199, 286] width 32 height 12
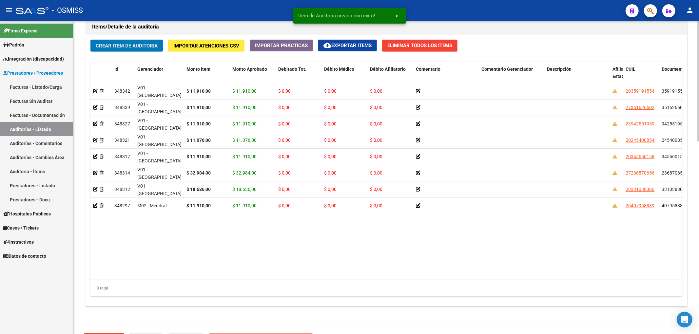
click at [139, 48] on span "Crear Item de Auditoria" at bounding box center [127, 46] width 62 height 6
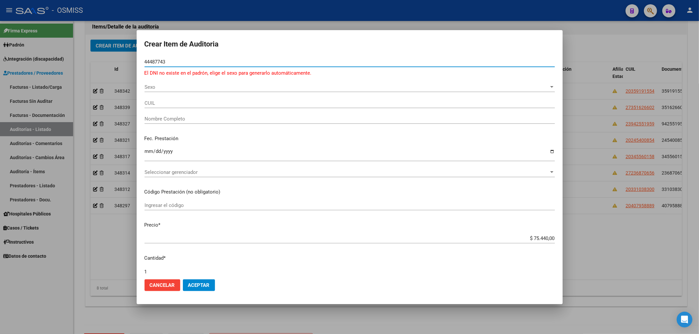
drag, startPoint x: 180, startPoint y: 64, endPoint x: 120, endPoint y: 59, distance: 60.8
click at [120, 59] on div "Crear Item de Auditoria 44487743 Nro Documento El DNI no existe en el padrón, e…" at bounding box center [349, 167] width 699 height 334
click at [176, 87] on span "Sexo" at bounding box center [347, 87] width 404 height 6
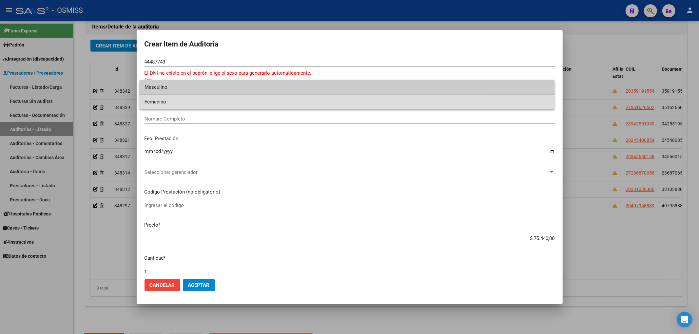
click at [185, 106] on span "Femenino" at bounding box center [347, 102] width 405 height 15
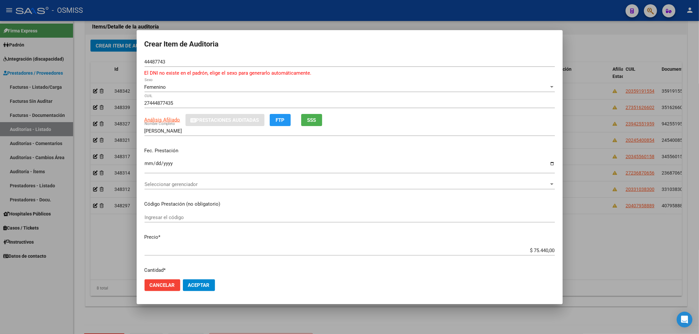
click at [271, 160] on div "Ingresar la fecha" at bounding box center [350, 167] width 410 height 14
click at [165, 289] on button "Cancelar" at bounding box center [163, 286] width 36 height 12
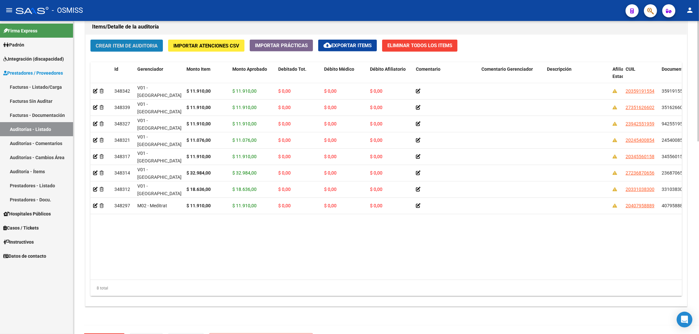
click at [148, 50] on button "Crear Item de Auditoria" at bounding box center [126, 46] width 72 height 12
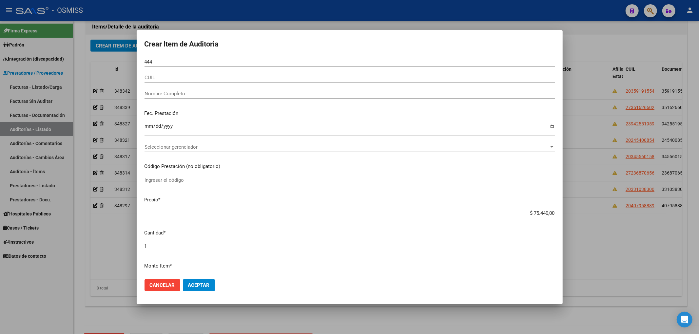
click at [197, 65] on input "444" at bounding box center [350, 62] width 410 height 6
click at [170, 61] on input "444" at bounding box center [350, 62] width 410 height 6
paste input "44.487783"
drag, startPoint x: 176, startPoint y: 65, endPoint x: 158, endPoint y: 62, distance: 18.9
click at [158, 62] on div "44444.487783 Nro Documento" at bounding box center [350, 62] width 410 height 10
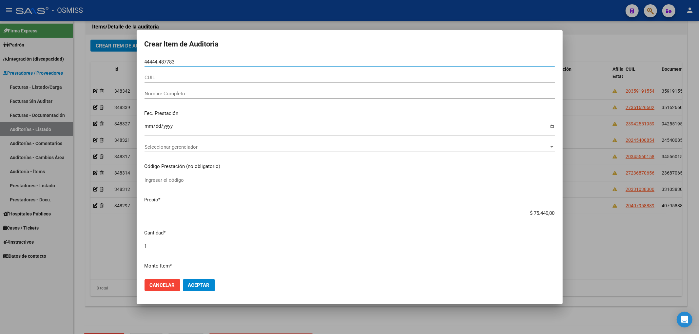
drag, startPoint x: 151, startPoint y: 63, endPoint x: 82, endPoint y: 63, distance: 69.8
click at [84, 62] on div "Crear Item de Auditoria 44444.487783 Nro Documento CUIL Nombre Completo Fec. Pr…" at bounding box center [349, 167] width 699 height 334
paste input "number"
click at [151, 63] on input "44.487783" at bounding box center [350, 62] width 410 height 6
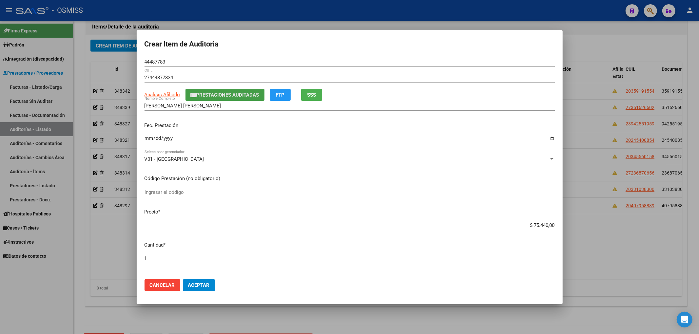
click at [232, 96] on span "Prestaciones Auditadas" at bounding box center [227, 95] width 63 height 6
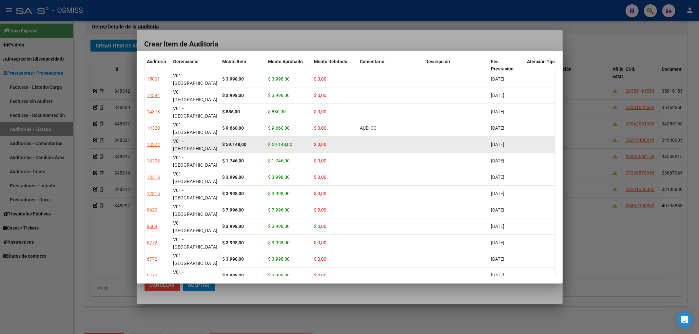
scroll to position [34, 0]
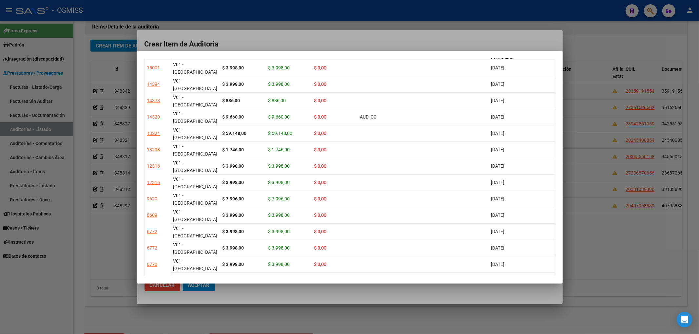
click at [302, 32] on div at bounding box center [349, 167] width 699 height 334
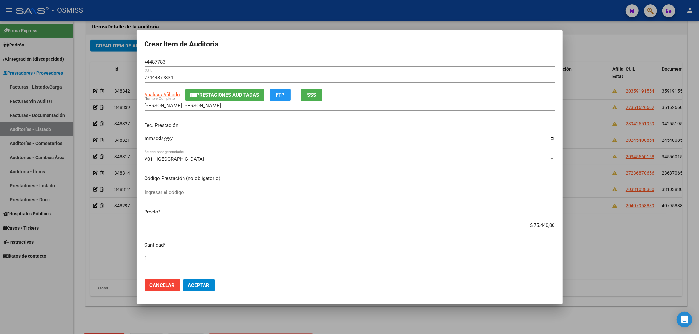
click at [145, 137] on input "Ingresar la fecha" at bounding box center [350, 141] width 410 height 10
drag, startPoint x: 201, startPoint y: 141, endPoint x: 180, endPoint y: 145, distance: 21.6
click at [201, 141] on input "Ingresar la fecha" at bounding box center [350, 141] width 410 height 10
drag, startPoint x: 529, startPoint y: 228, endPoint x: 541, endPoint y: 228, distance: 12.5
click at [541, 228] on div "$ 75.440,00 Ingresar el precio" at bounding box center [350, 226] width 410 height 10
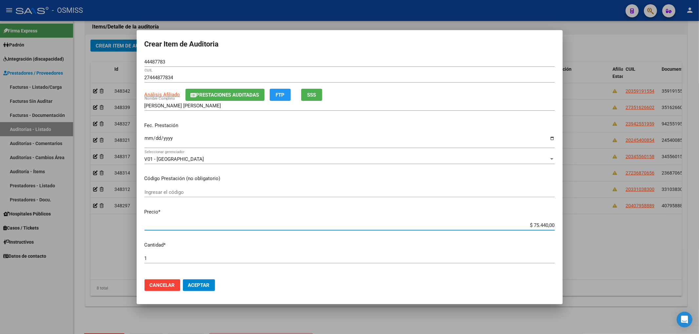
click at [529, 227] on input "$ 75.440,00" at bounding box center [350, 226] width 410 height 6
drag, startPoint x: 528, startPoint y: 225, endPoint x: 569, endPoint y: 221, distance: 41.3
click at [565, 222] on div "Crear Item de Auditoria 44487783 Nro Documento 27444877834 CUIL Análisis Afilia…" at bounding box center [349, 167] width 699 height 334
drag, startPoint x: 298, startPoint y: 131, endPoint x: 291, endPoint y: 141, distance: 11.7
click at [298, 131] on div "Fec. Prestación [DATE] Ingresar la fecha" at bounding box center [350, 135] width 410 height 37
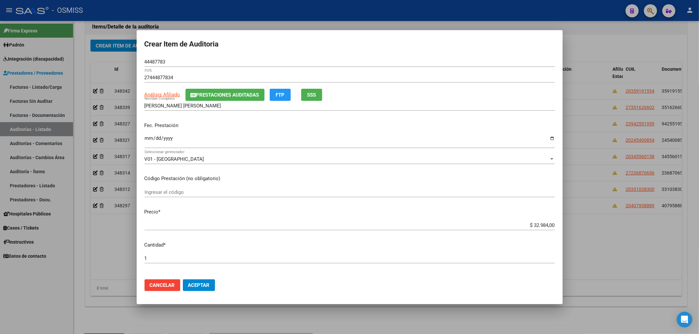
click at [202, 288] on span "Aceptar" at bounding box center [199, 286] width 22 height 6
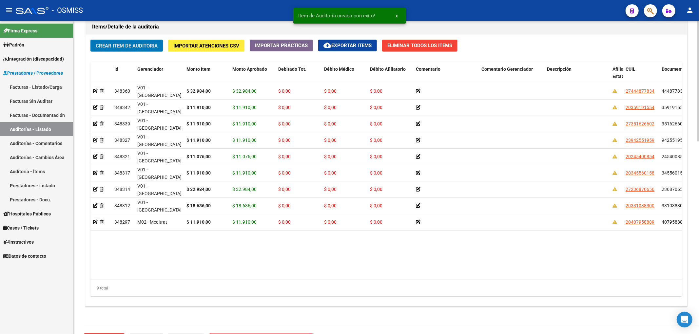
click at [121, 48] on span "Crear Item de Auditoria" at bounding box center [127, 46] width 62 height 6
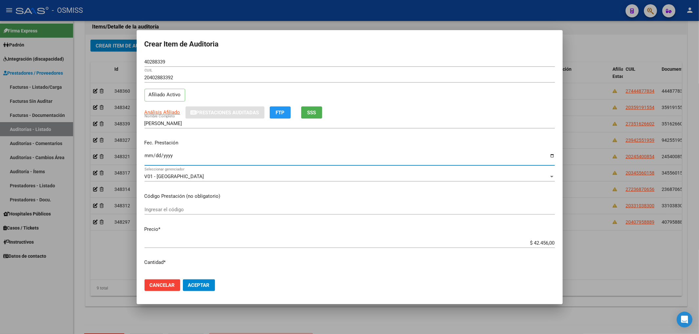
click at [150, 155] on input "Ingresar la fecha" at bounding box center [350, 158] width 410 height 10
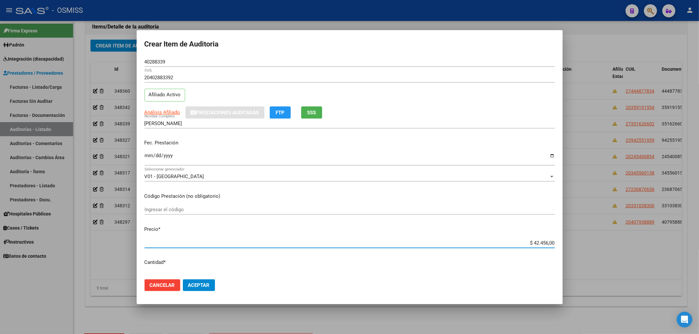
drag, startPoint x: 524, startPoint y: 243, endPoint x: 573, endPoint y: 241, distance: 48.9
click at [571, 242] on div "Crear Item de Auditoria 40288339 Nro Documento 20402883392 CUIL Afiliado Activo…" at bounding box center [349, 167] width 699 height 334
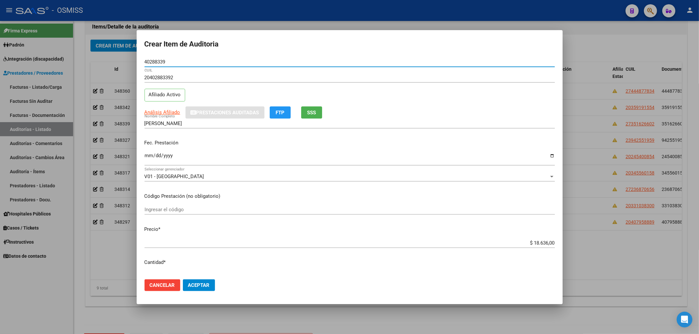
drag, startPoint x: 171, startPoint y: 62, endPoint x: 114, endPoint y: 59, distance: 57.1
click at [116, 58] on div "Crear Item de Auditoria 40288339 Nro Documento 20402883392 CUIL Afiliado Activo…" at bounding box center [349, 167] width 699 height 334
drag, startPoint x: 240, startPoint y: 160, endPoint x: 265, endPoint y: 211, distance: 56.9
click at [240, 160] on input "[DATE]" at bounding box center [350, 158] width 410 height 10
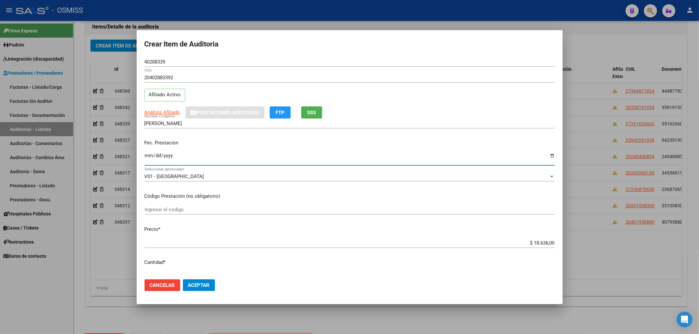
drag, startPoint x: 213, startPoint y: 287, endPoint x: 206, endPoint y: 285, distance: 7.3
click at [212, 286] on button "Aceptar" at bounding box center [199, 286] width 32 height 12
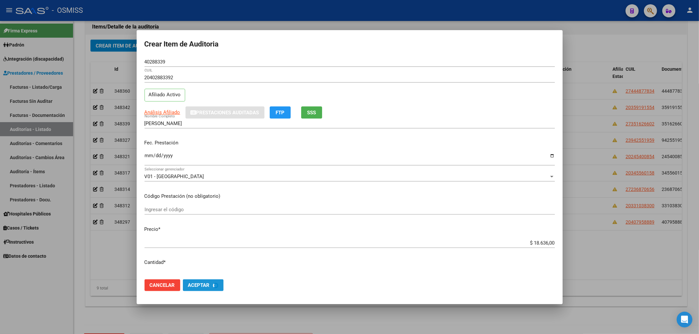
click at [205, 285] on span "Aceptar" at bounding box center [199, 286] width 22 height 6
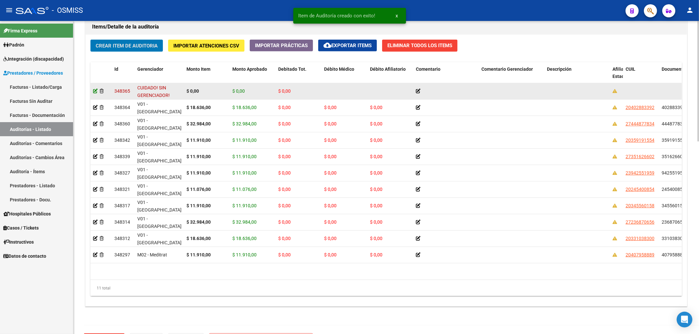
click at [94, 92] on icon at bounding box center [95, 91] width 5 height 5
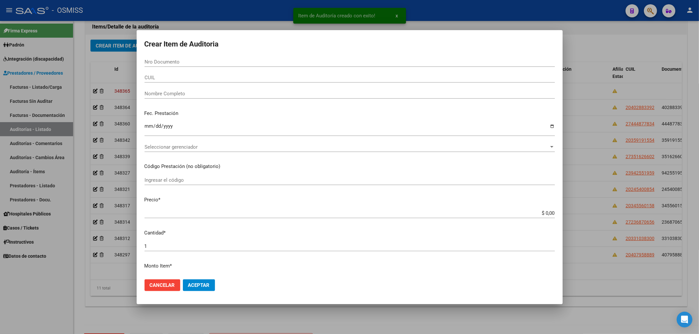
click at [84, 67] on div at bounding box center [349, 167] width 699 height 334
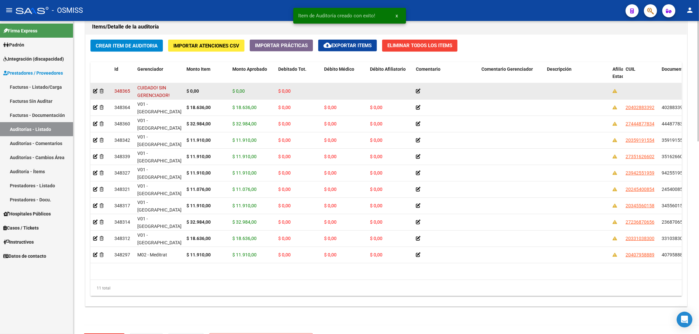
click at [108, 96] on datatable-body-cell at bounding box center [100, 91] width 21 height 16
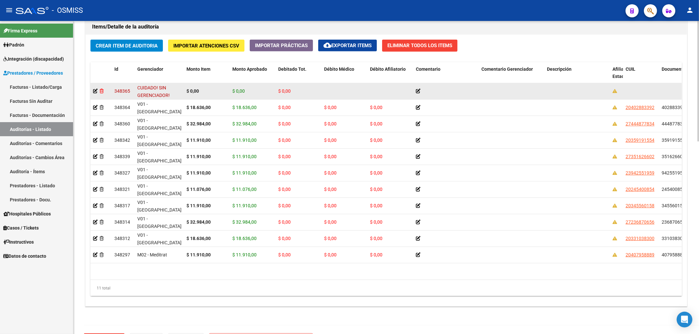
click at [103, 93] on icon at bounding box center [102, 91] width 4 height 5
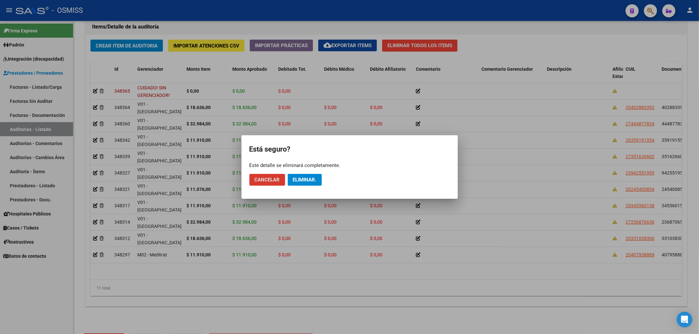
click at [302, 180] on span "Eliminar." at bounding box center [305, 180] width 24 height 6
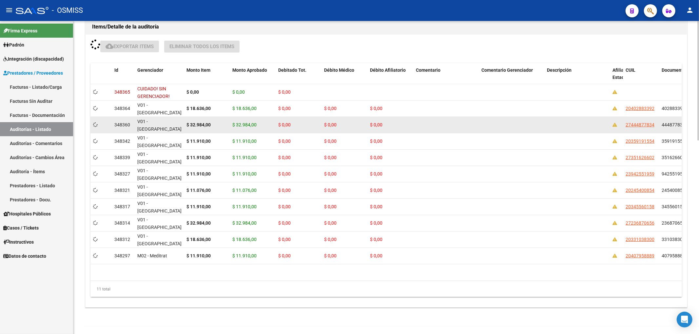
scroll to position [480, 0]
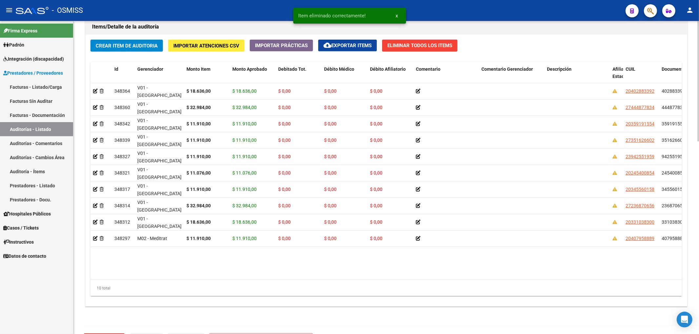
click at [387, 273] on datatable-body "348364 V01 - [PERSON_NAME] $ 18.636,00 $ 18.636,00 $ 0,00 $ 0,00 $ 0,00 2040288…" at bounding box center [385, 181] width 591 height 197
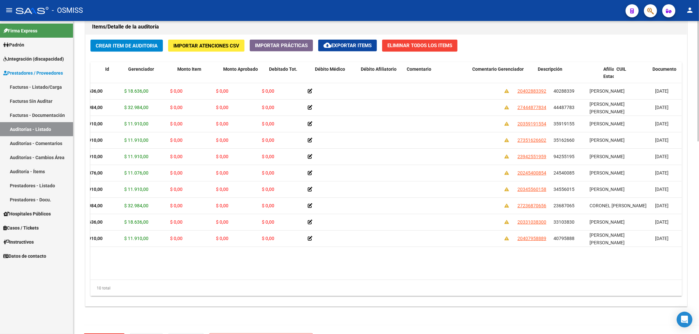
scroll to position [0, 0]
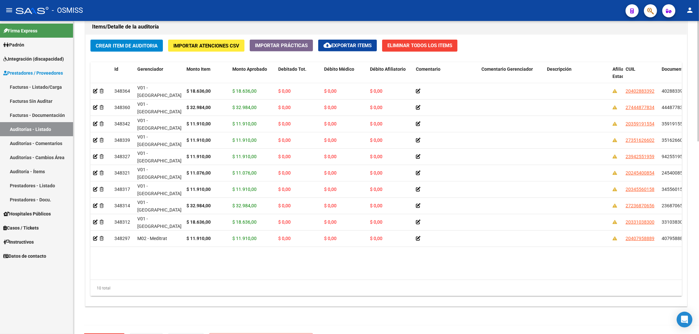
click at [290, 281] on div "10 total" at bounding box center [386, 288] width 592 height 16
drag, startPoint x: 293, startPoint y: 280, endPoint x: 380, endPoint y: 284, distance: 87.0
click at [380, 286] on div "Id Gerenciador Monto Item Monto Aprobado Debitado Tot. Débito Médico Débito Afi…" at bounding box center [386, 179] width 592 height 234
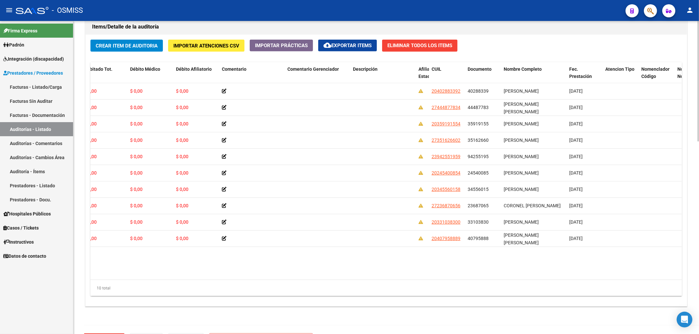
scroll to position [0, 195]
click at [148, 40] on button "Crear Item de Auditoria" at bounding box center [126, 46] width 72 height 12
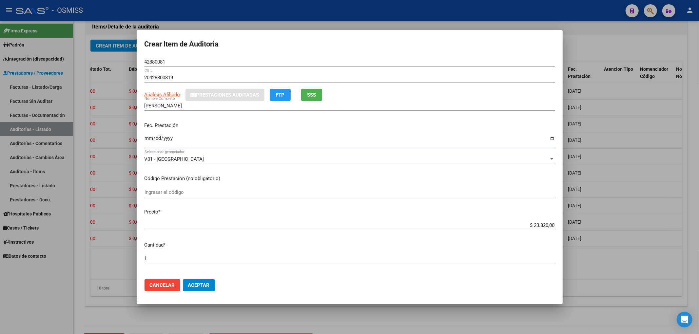
click at [146, 142] on input "Ingresar la fecha" at bounding box center [350, 141] width 410 height 10
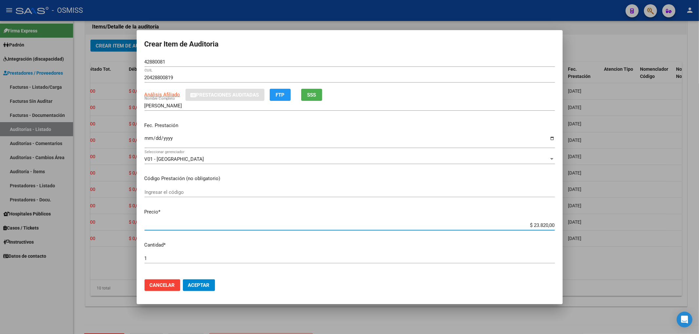
drag, startPoint x: 527, startPoint y: 223, endPoint x: 586, endPoint y: 223, distance: 59.0
click at [547, 223] on input "$ 23.820,00" at bounding box center [350, 226] width 410 height 6
click at [524, 228] on div "$ 23.820,00 Ingresar el precio" at bounding box center [350, 226] width 410 height 10
click at [530, 225] on input "$ 23.820,00" at bounding box center [350, 226] width 410 height 6
drag, startPoint x: 526, startPoint y: 225, endPoint x: 565, endPoint y: 224, distance: 38.7
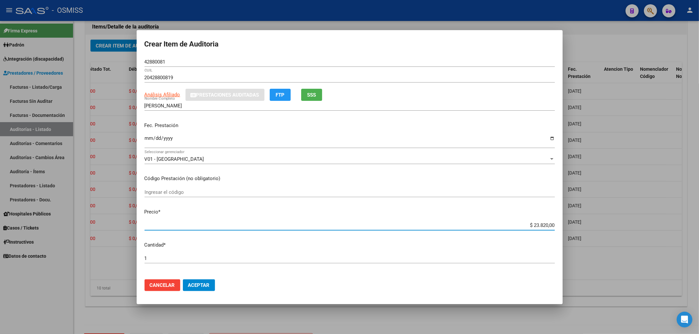
click at [564, 224] on div "Crear Item de Auditoria 42880081 Nro Documento 20428800819 CUIL Análisis Afilia…" at bounding box center [349, 167] width 699 height 334
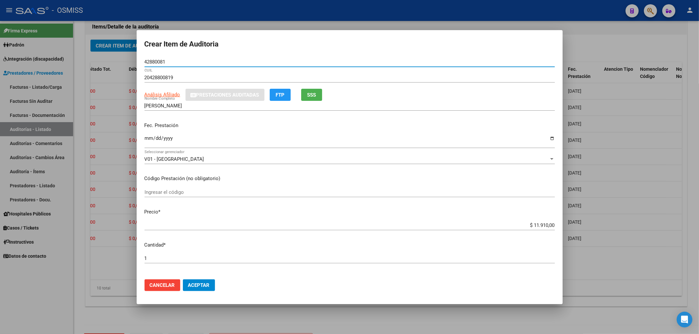
drag, startPoint x: 155, startPoint y: 62, endPoint x: 112, endPoint y: 74, distance: 44.6
click at [125, 65] on div "Crear Item de Auditoria 42880081 Nro Documento 20428800819 CUIL Análisis Afilia…" at bounding box center [349, 167] width 699 height 334
drag, startPoint x: 164, startPoint y: 61, endPoint x: 116, endPoint y: 57, distance: 48.7
click at [119, 57] on div "Crear Item de Auditoria 42880081 Nro Documento 20428800819 CUIL Análisis Afilia…" at bounding box center [349, 167] width 699 height 334
click at [295, 139] on input "[DATE]" at bounding box center [350, 141] width 410 height 10
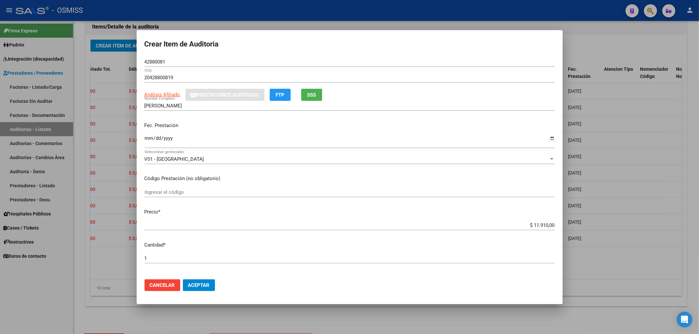
click at [283, 131] on div "Fec. Prestación [DATE] Ingresar la fecha" at bounding box center [350, 135] width 410 height 37
click at [185, 286] on button "Aceptar" at bounding box center [199, 286] width 32 height 12
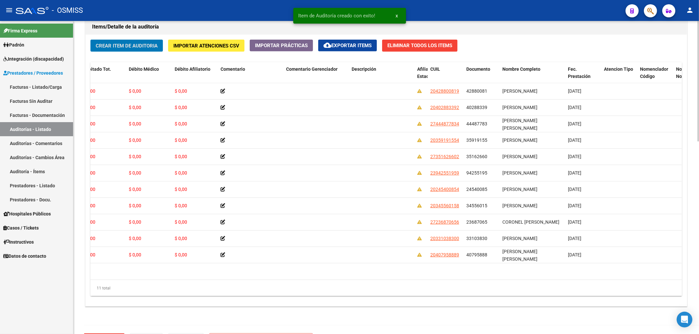
click at [143, 49] on span "Crear Item de Auditoria" at bounding box center [127, 46] width 62 height 6
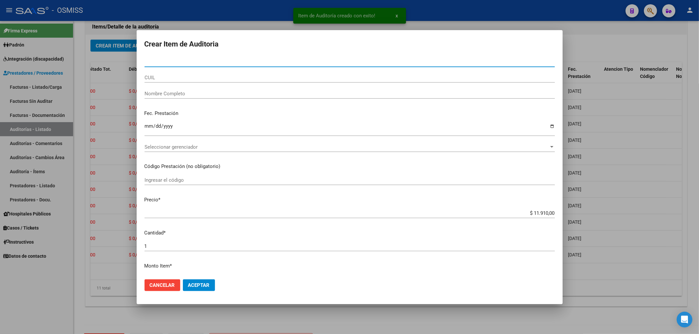
click at [246, 64] on input "Nro Documento" at bounding box center [350, 62] width 410 height 6
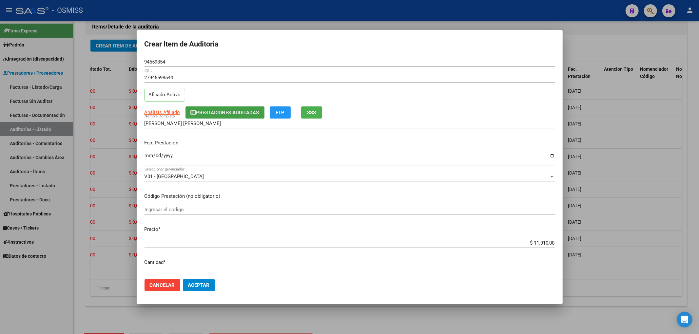
click at [212, 113] on span "Prestaciones Auditadas" at bounding box center [227, 113] width 63 height 6
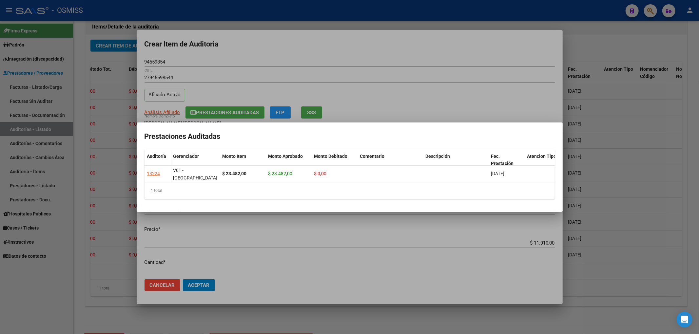
click at [271, 61] on div at bounding box center [349, 167] width 699 height 334
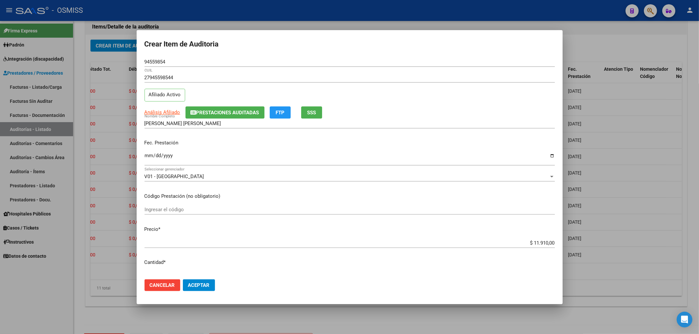
click at [143, 154] on mat-dialog-content "94559854 Nro Documento 27945598544 CUIL Afiliado Activo Análisis Afiliado Prest…" at bounding box center [350, 165] width 426 height 217
click at [146, 156] on input "Ingresar la fecha" at bounding box center [350, 158] width 410 height 10
drag, startPoint x: 168, startPoint y: 62, endPoint x: 139, endPoint y: 58, distance: 29.1
click at [139, 58] on mat-dialog-content "94559854 Nro Documento 27945598544 CUIL Afiliado Activo Análisis Afiliado Prest…" at bounding box center [350, 165] width 426 height 217
click at [235, 116] on button "Prestaciones Auditadas" at bounding box center [224, 113] width 79 height 12
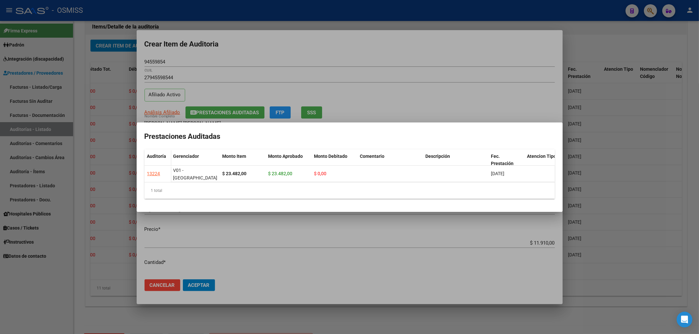
click at [277, 54] on div at bounding box center [349, 167] width 699 height 334
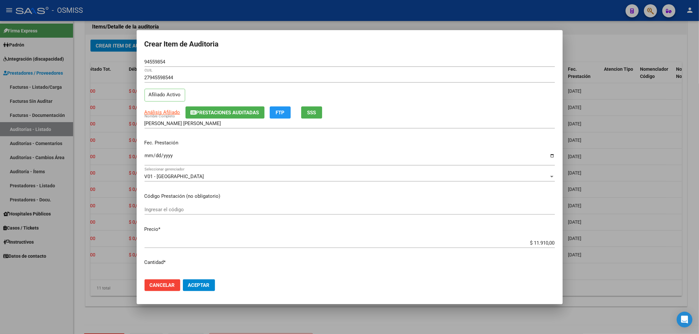
click at [259, 152] on div "[DATE] Ingresar la fecha" at bounding box center [350, 159] width 410 height 14
click at [206, 291] on button "Aceptar" at bounding box center [199, 286] width 32 height 12
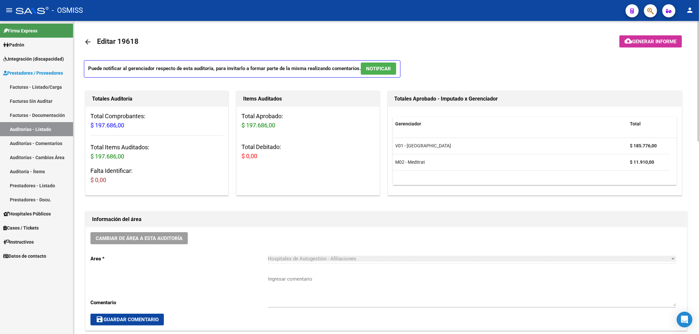
scroll to position [44, 0]
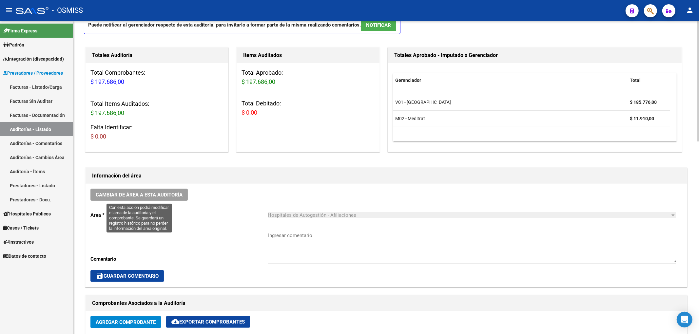
click at [166, 197] on span "Cambiar de área a esta auditoría" at bounding box center [139, 195] width 87 height 6
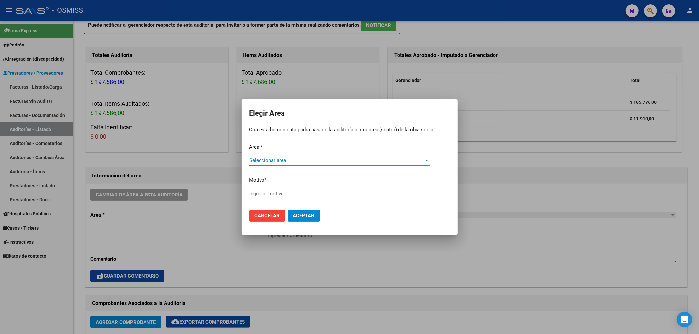
click at [275, 161] on span "Seleccionar area" at bounding box center [336, 161] width 175 height 6
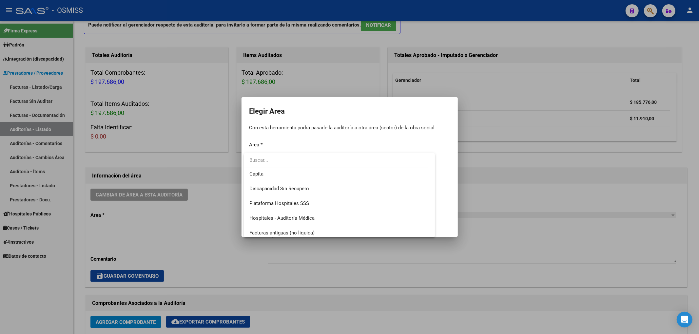
scroll to position [87, 0]
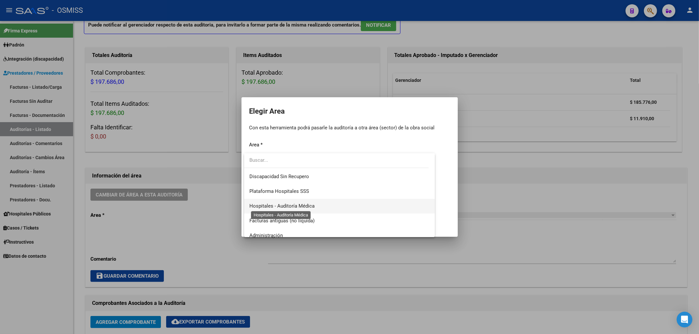
click at [294, 205] on span "Hospitales - Auditoría Médica" at bounding box center [281, 206] width 65 height 6
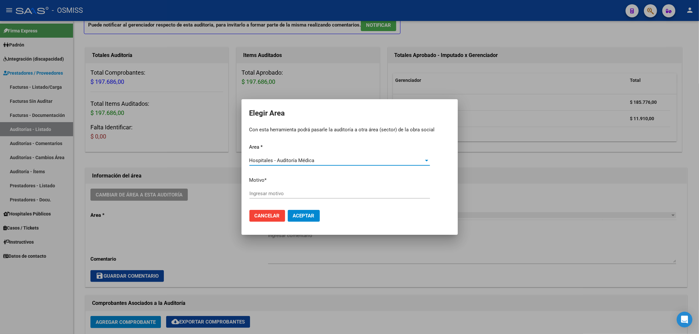
click at [264, 193] on input "Ingresar motivo" at bounding box center [339, 194] width 181 height 6
click at [293, 213] on span "Aceptar" at bounding box center [304, 216] width 22 height 6
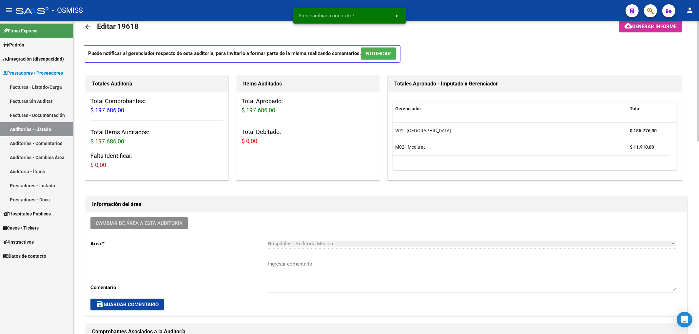
scroll to position [0, 0]
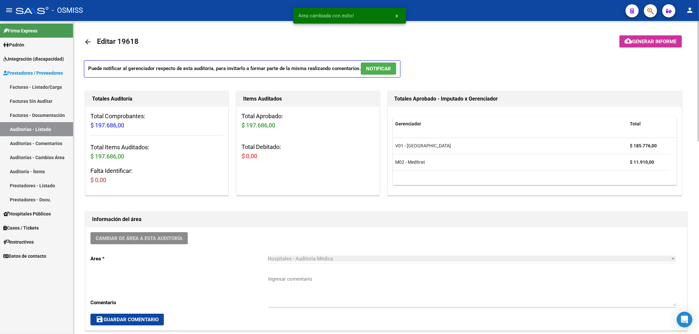
click at [91, 42] on mat-icon "arrow_back" at bounding box center [88, 42] width 8 height 8
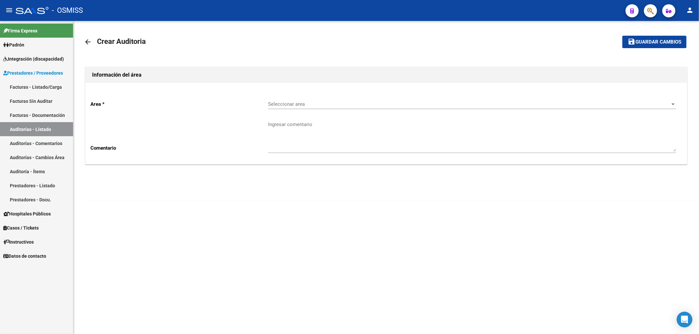
click at [291, 101] on span "Seleccionar area" at bounding box center [469, 104] width 402 height 6
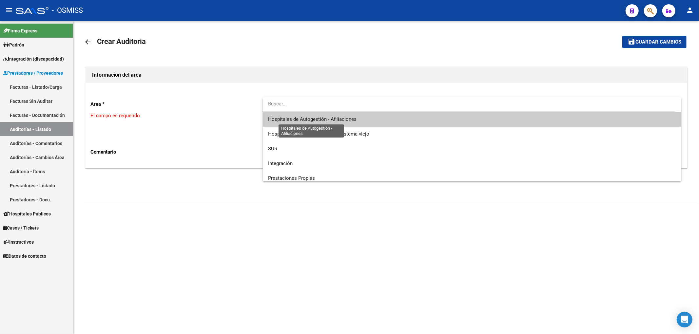
click at [315, 117] on span "Hospitales de Autogestión - Afiliaciones" at bounding box center [312, 119] width 88 height 6
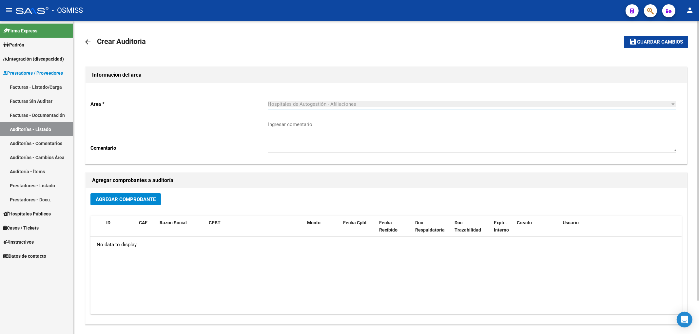
click at [137, 202] on span "Agregar Comprobante" at bounding box center [126, 200] width 60 height 6
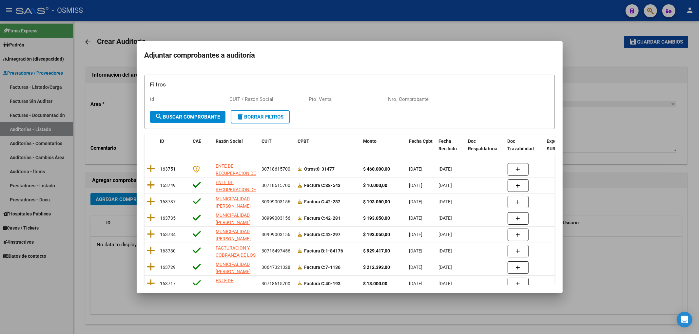
click at [404, 103] on div "Nro. Comprobante" at bounding box center [425, 99] width 74 height 10
click at [402, 96] on div "Nro. Comprobante" at bounding box center [425, 99] width 74 height 10
click at [206, 120] on button "search Buscar Comprobante" at bounding box center [187, 117] width 75 height 12
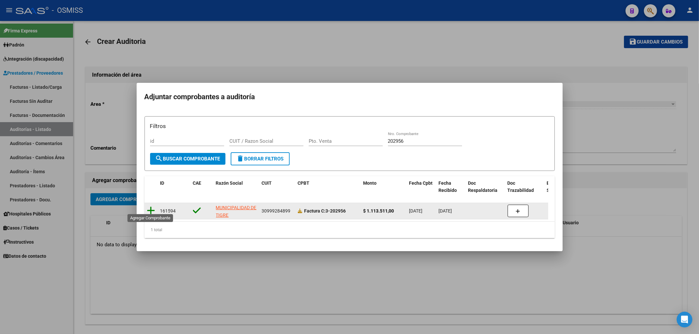
click at [150, 208] on icon at bounding box center [151, 210] width 8 height 9
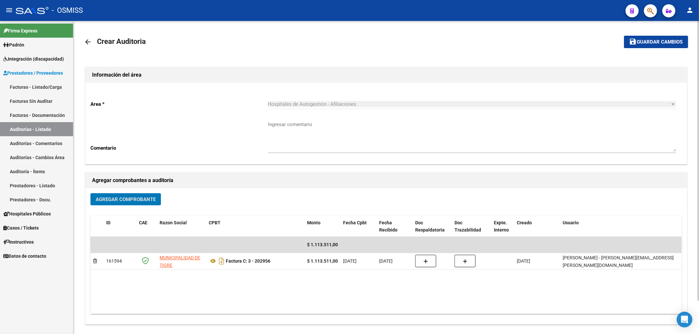
click at [655, 47] on button "save Guardar cambios" at bounding box center [656, 42] width 64 height 12
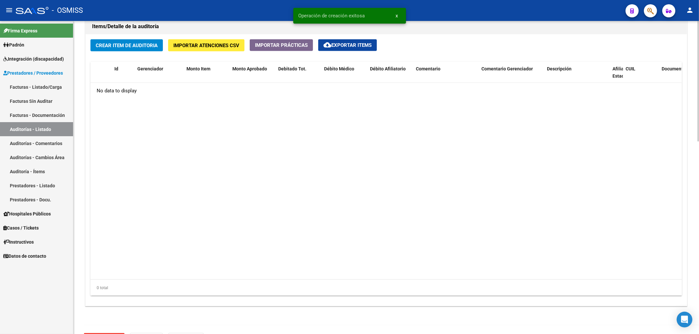
scroll to position [393, 0]
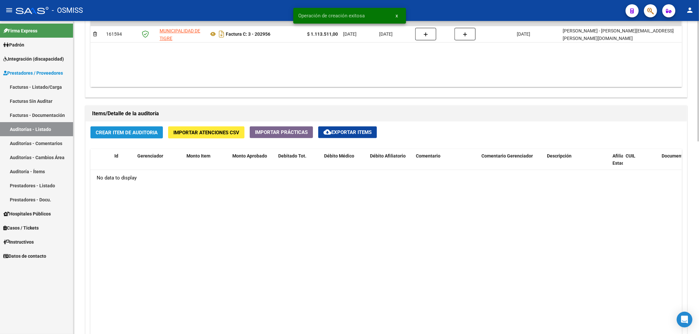
click at [146, 134] on span "Crear Item de Auditoria" at bounding box center [127, 133] width 62 height 6
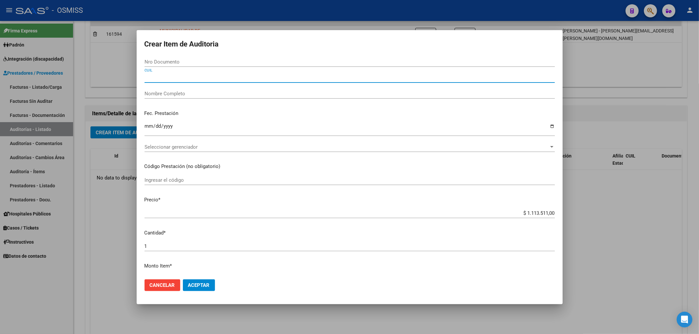
click at [182, 77] on input "CUIL" at bounding box center [350, 78] width 410 height 6
click at [175, 61] on input "Nro Documento" at bounding box center [350, 62] width 410 height 6
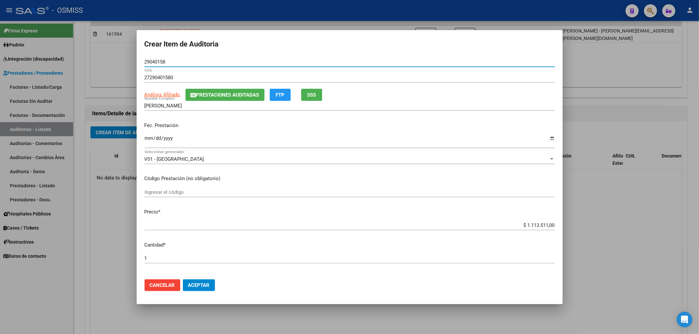
click at [229, 90] on button "Prestaciones Auditadas" at bounding box center [224, 95] width 79 height 12
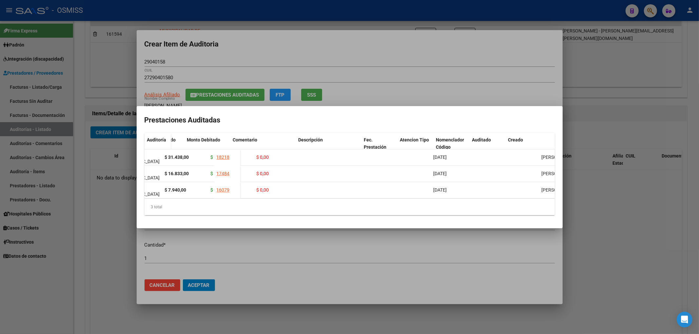
scroll to position [0, 127]
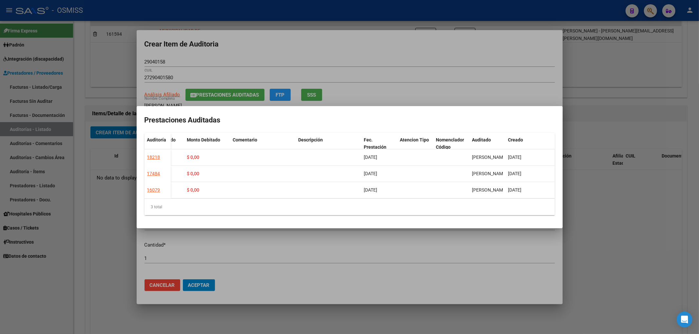
click at [289, 49] on div at bounding box center [349, 167] width 699 height 334
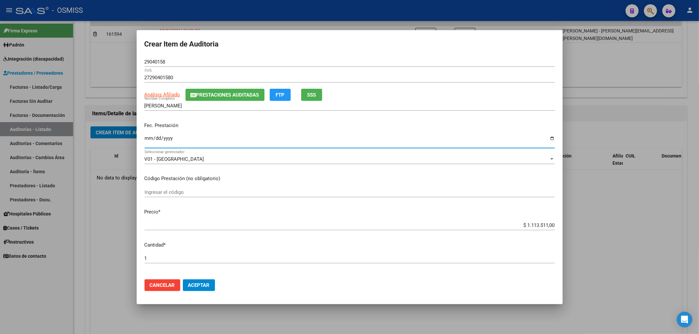
click at [148, 141] on input "Ingresar la fecha" at bounding box center [350, 141] width 410 height 10
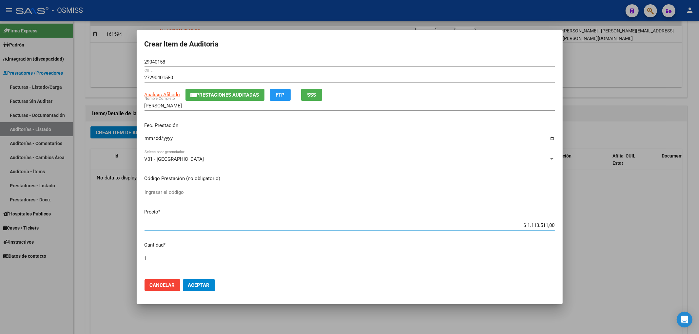
drag, startPoint x: 519, startPoint y: 225, endPoint x: 631, endPoint y: 223, distance: 111.8
click at [614, 224] on div "Crear Item de Auditoria 29040158 Nro Documento 27290401580 CUIL Análisis Afilia…" at bounding box center [349, 167] width 699 height 334
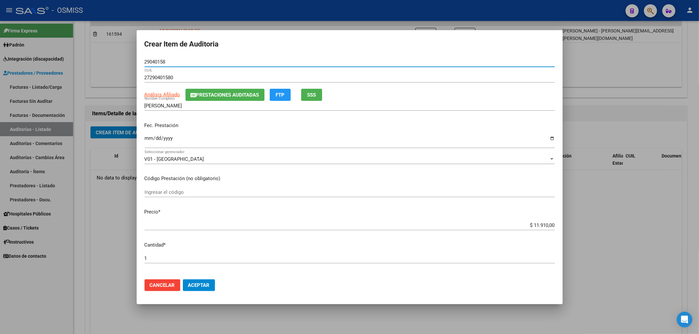
drag, startPoint x: 167, startPoint y: 63, endPoint x: 71, endPoint y: 66, distance: 95.4
click at [75, 64] on div "Crear Item de Auditoria 29040158 Nro Documento 27290401580 CUIL Análisis Afilia…" at bounding box center [349, 167] width 699 height 334
click at [259, 98] on span "Prestaciones Auditadas" at bounding box center [227, 95] width 63 height 6
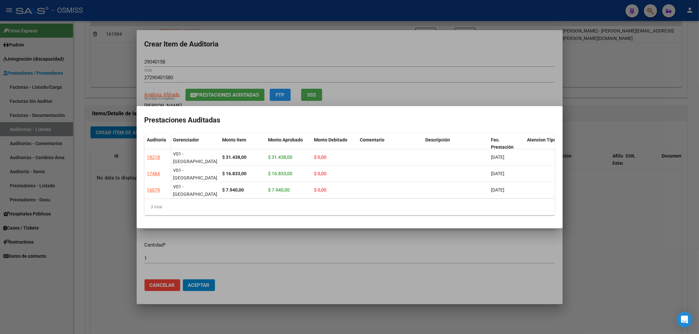
click at [348, 50] on div at bounding box center [349, 167] width 699 height 334
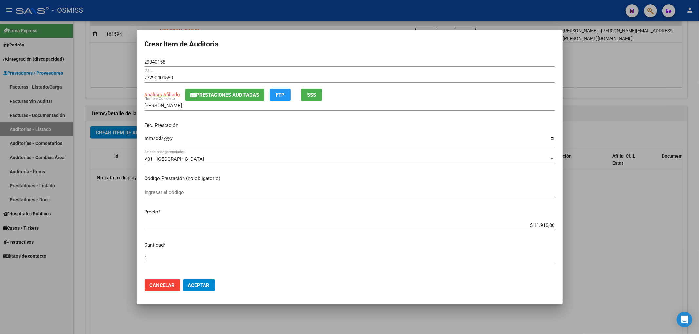
drag, startPoint x: 155, startPoint y: 62, endPoint x: 124, endPoint y: 62, distance: 31.1
click at [124, 62] on div "Crear Item de Auditoria 29040158 Nro Documento 27290401580 CUIL Análisis Afilia…" at bounding box center [349, 167] width 699 height 334
click at [185, 64] on input "29040158" at bounding box center [350, 62] width 410 height 6
click at [172, 60] on input "29040158" at bounding box center [350, 62] width 410 height 6
drag, startPoint x: 166, startPoint y: 63, endPoint x: 125, endPoint y: 63, distance: 42.0
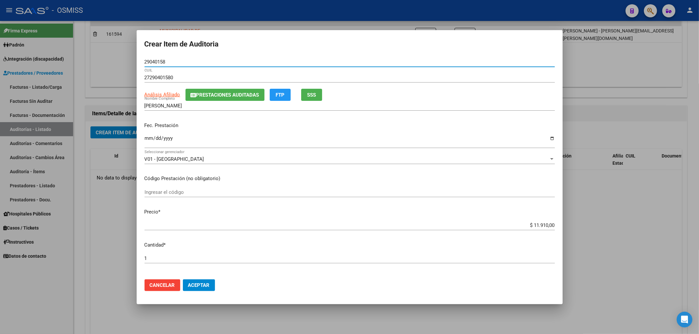
click at [125, 63] on div "Crear Item de Auditoria 29040158 Nro Documento 27290401580 CUIL Análisis Afilia…" at bounding box center [349, 167] width 699 height 334
click at [265, 134] on div "[DATE] Ingresar la fecha" at bounding box center [350, 141] width 410 height 14
click at [198, 287] on span "Aceptar" at bounding box center [199, 286] width 22 height 6
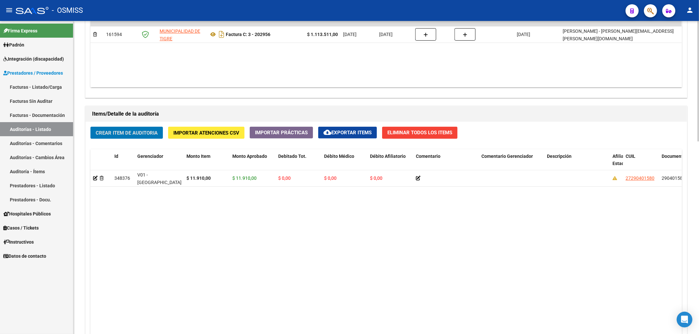
click at [157, 138] on button "Crear Item de Auditoria" at bounding box center [126, 133] width 72 height 12
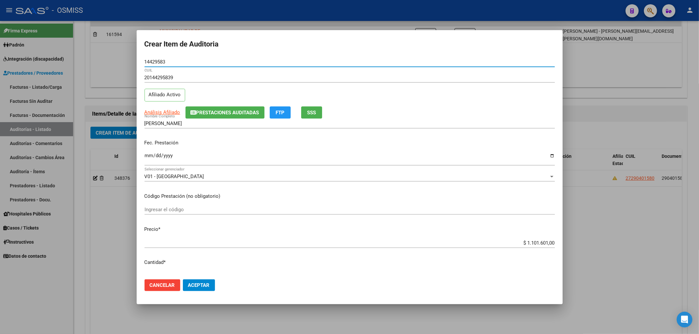
click at [214, 117] on button "Prestaciones Auditadas" at bounding box center [224, 113] width 79 height 12
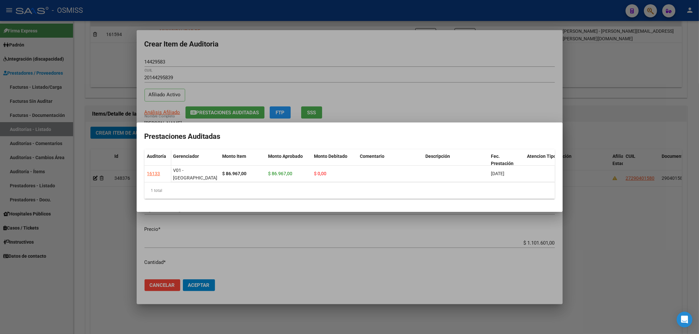
click at [345, 64] on div at bounding box center [349, 167] width 699 height 334
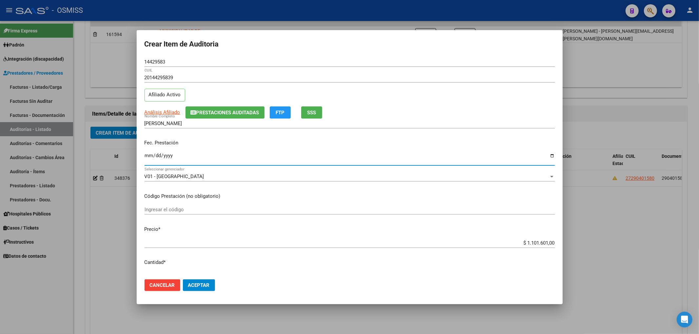
click at [151, 156] on input "Ingresar la fecha" at bounding box center [350, 158] width 410 height 10
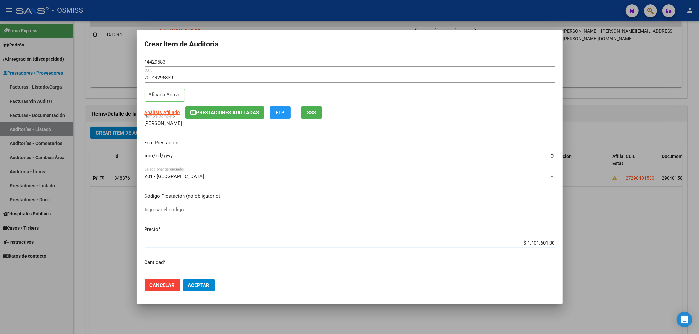
drag, startPoint x: 520, startPoint y: 242, endPoint x: 560, endPoint y: 243, distance: 40.3
click at [564, 243] on div "Crear Item de Auditoria 14429583 Nro Documento 20144295839 CUIL Afiliado Activo…" at bounding box center [349, 167] width 699 height 334
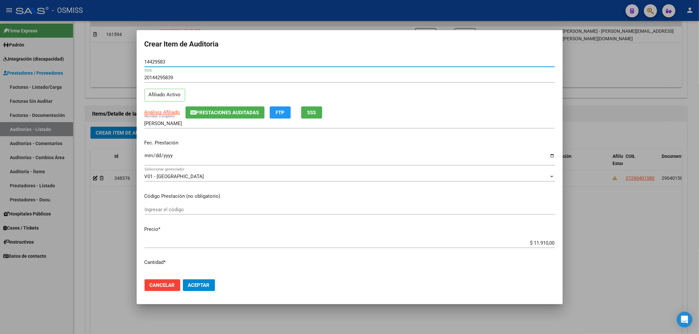
drag, startPoint x: 168, startPoint y: 59, endPoint x: 95, endPoint y: 54, distance: 73.6
click at [96, 54] on div "Crear Item de Auditoria 14429583 Nro Documento 20144295839 CUIL Afiliado Activo…" at bounding box center [349, 167] width 699 height 334
drag, startPoint x: 260, startPoint y: 148, endPoint x: 260, endPoint y: 159, distance: 10.8
click at [260, 148] on div "Fec. Prestación [DATE] Ingresar la fecha" at bounding box center [350, 152] width 410 height 37
click at [209, 283] on span "Aceptar" at bounding box center [199, 286] width 22 height 6
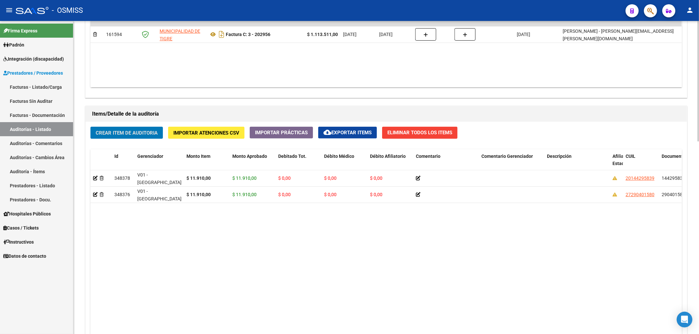
click at [122, 137] on button "Crear Item de Auditoria" at bounding box center [126, 133] width 72 height 12
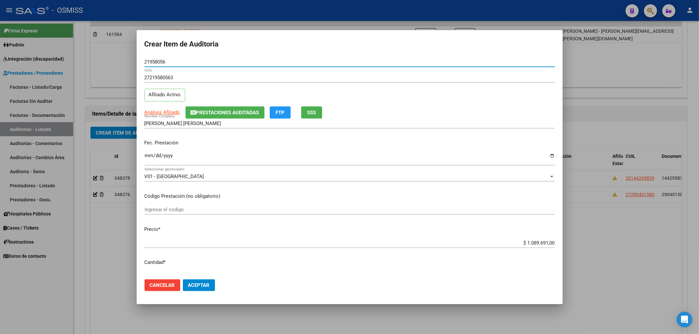
click at [219, 112] on span "Prestaciones Auditadas" at bounding box center [227, 113] width 63 height 6
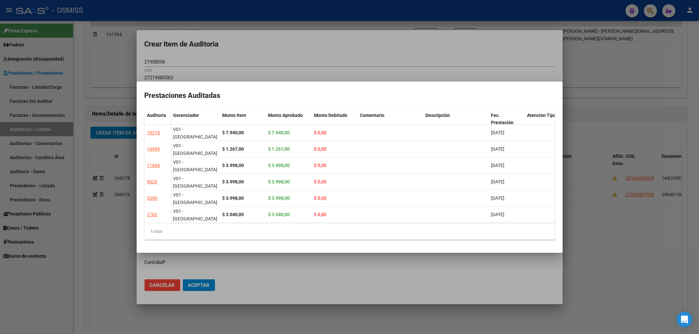
click at [268, 54] on div at bounding box center [349, 167] width 699 height 334
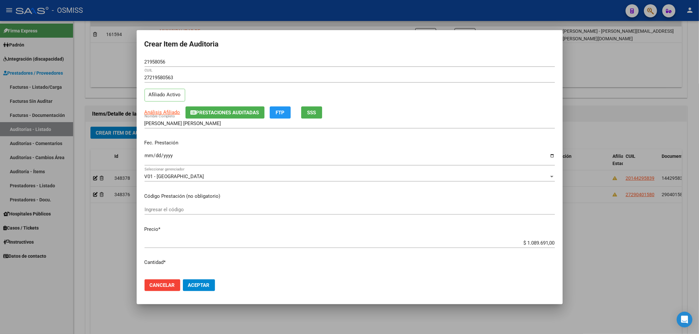
drag, startPoint x: 174, startPoint y: 63, endPoint x: 35, endPoint y: 57, distance: 139.1
click at [42, 57] on div "Crear Item de Auditoria 21958056 Nro Documento 27219580563 CUIL Afiliado Activo…" at bounding box center [349, 167] width 699 height 334
click at [231, 158] on input "Ingresar la fecha" at bounding box center [350, 158] width 410 height 10
click at [221, 110] on span "Prestaciones Auditadas" at bounding box center [227, 113] width 63 height 6
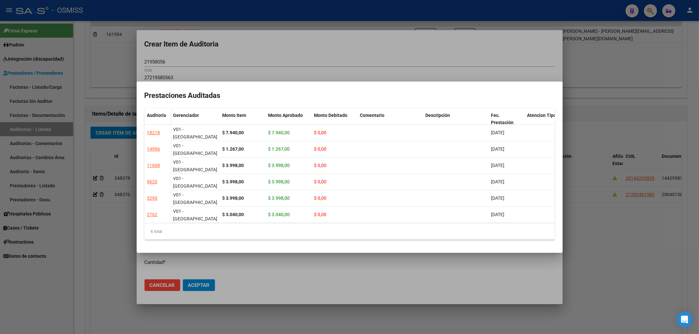
click at [330, 49] on div at bounding box center [349, 167] width 699 height 334
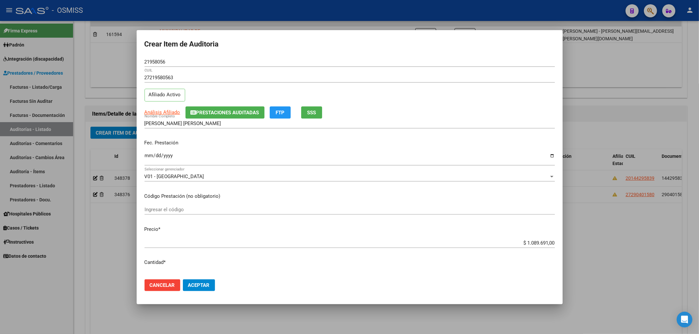
click at [148, 158] on input "Ingresar la fecha" at bounding box center [350, 158] width 410 height 10
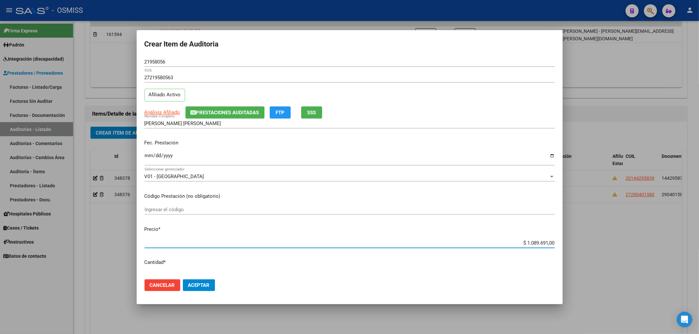
drag, startPoint x: 510, startPoint y: 242, endPoint x: 585, endPoint y: 243, distance: 75.1
click at [582, 243] on div "Crear Item de Auditoria 21958056 Nro Documento 27219580563 CUIL Afiliado Activo…" at bounding box center [349, 167] width 699 height 334
click at [195, 283] on span "Aceptar" at bounding box center [199, 286] width 22 height 6
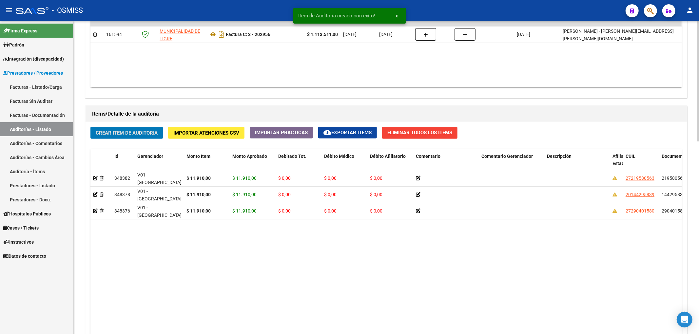
click at [135, 136] on span "Crear Item de Auditoria" at bounding box center [127, 133] width 62 height 6
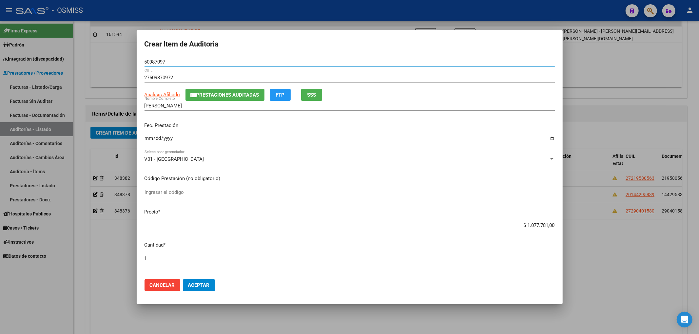
click at [198, 95] on span "Prestaciones Auditadas" at bounding box center [227, 95] width 63 height 6
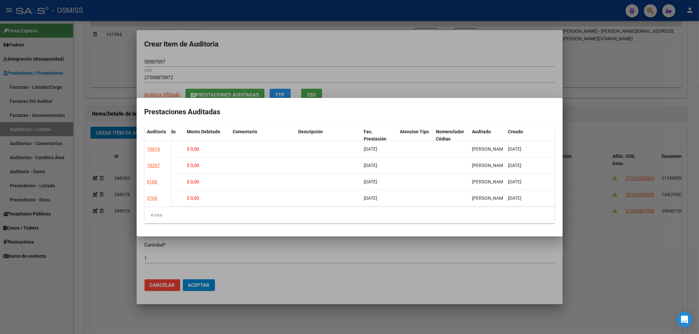
click at [288, 51] on div at bounding box center [349, 167] width 699 height 334
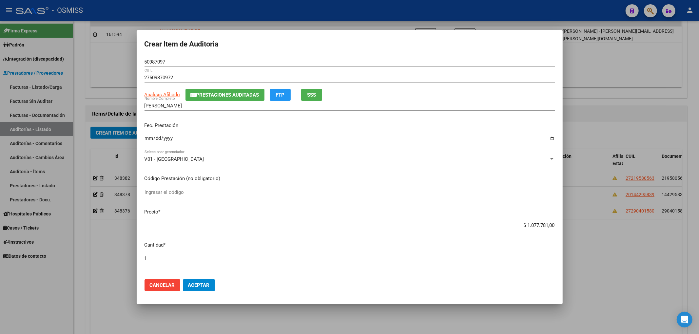
click at [147, 143] on input "Ingresar la fecha" at bounding box center [350, 141] width 410 height 10
drag, startPoint x: 521, startPoint y: 226, endPoint x: 593, endPoint y: 227, distance: 71.8
click at [591, 228] on div "Crear Item de Auditoria 50987097 Nro Documento 27509870972 CUIL Análisis Afilia…" at bounding box center [349, 167] width 699 height 334
click at [204, 286] on span "Aceptar" at bounding box center [199, 286] width 22 height 6
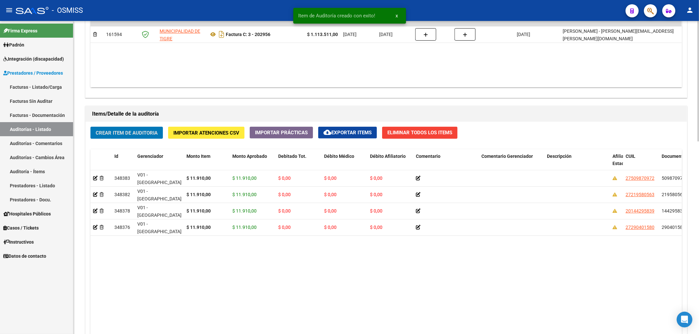
click at [134, 132] on span "Crear Item de Auditoria" at bounding box center [127, 133] width 62 height 6
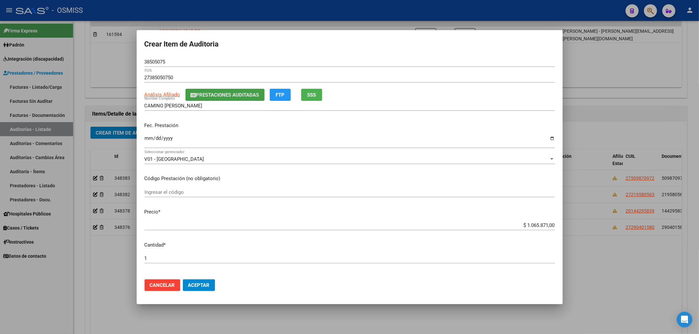
click at [209, 97] on span "Prestaciones Auditadas" at bounding box center [227, 95] width 63 height 6
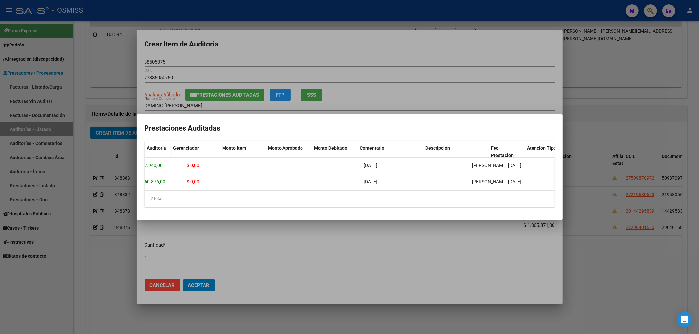
scroll to position [0, 0]
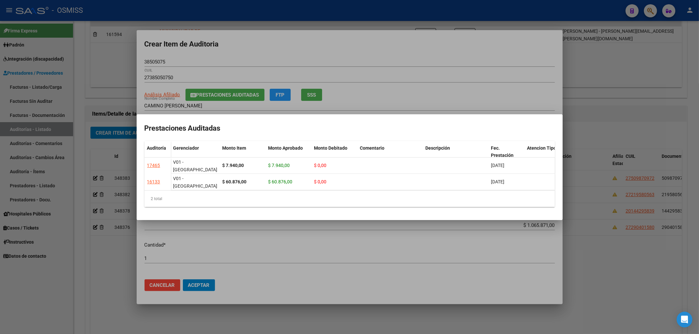
click at [276, 54] on div at bounding box center [349, 167] width 699 height 334
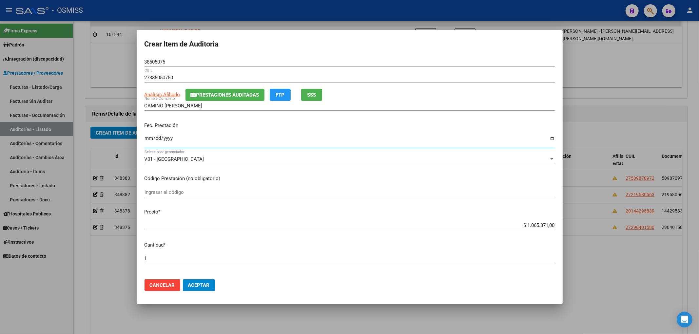
click at [148, 140] on input "Ingresar la fecha" at bounding box center [350, 141] width 410 height 10
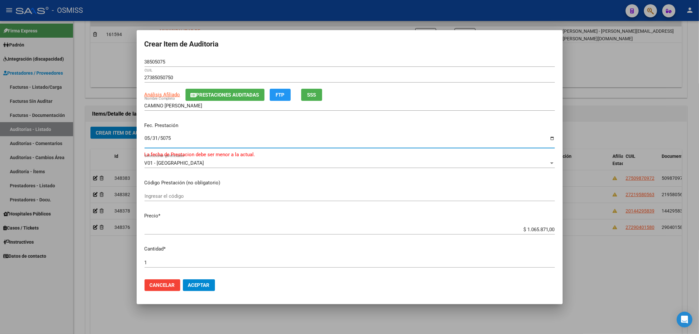
drag, startPoint x: 178, startPoint y: 138, endPoint x: 44, endPoint y: 142, distance: 134.7
click at [75, 138] on div "Crear Item de Auditoria 38505075 Nro Documento 27385050750 CUIL Análisis Afilia…" at bounding box center [349, 167] width 699 height 334
click at [145, 141] on input "5075-05-31" at bounding box center [350, 141] width 410 height 10
click at [146, 139] on input "5075-05-31" at bounding box center [350, 141] width 410 height 10
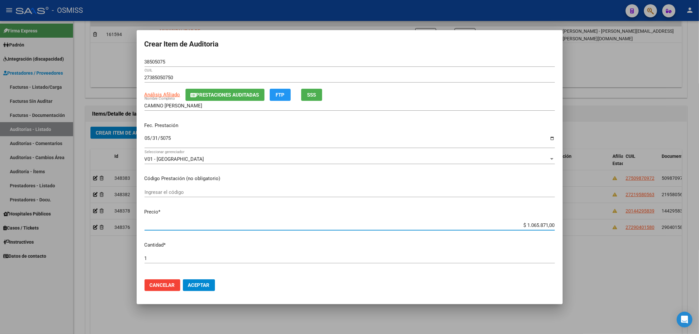
drag, startPoint x: 517, startPoint y: 225, endPoint x: 637, endPoint y: 219, distance: 120.4
click at [636, 220] on div "Crear Item de Auditoria 38505075 Nro Documento 27385050750 CUIL Análisis Afilia…" at bounding box center [349, 167] width 699 height 334
drag, startPoint x: 26, startPoint y: 62, endPoint x: 29, endPoint y: 82, distance: 20.3
click at [14, 64] on div "Crear Item de Auditoria 38505075 Nro Documento 27385050750 CUIL Análisis Afilia…" at bounding box center [349, 167] width 699 height 334
click at [254, 101] on div "CAMINO [PERSON_NAME] Nombre Completo" at bounding box center [350, 106] width 410 height 10
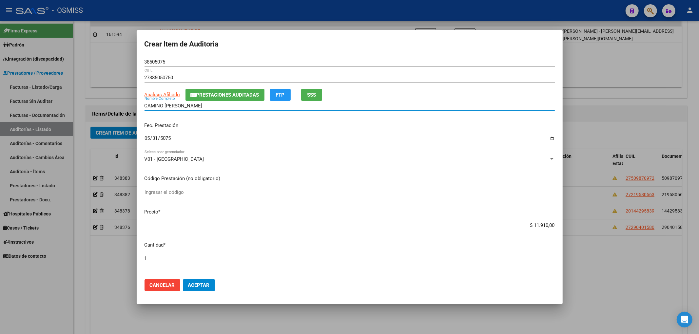
click at [254, 98] on span "Prestaciones Auditadas" at bounding box center [227, 95] width 63 height 6
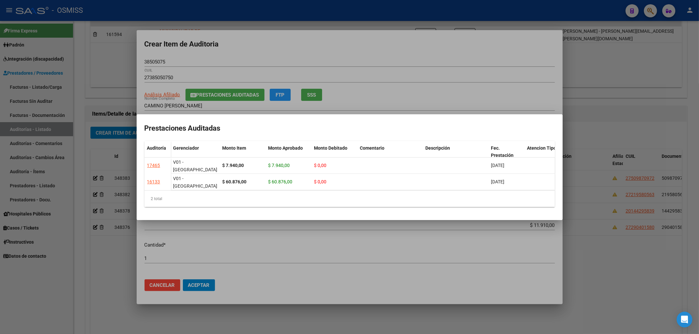
click at [428, 56] on div at bounding box center [349, 167] width 699 height 334
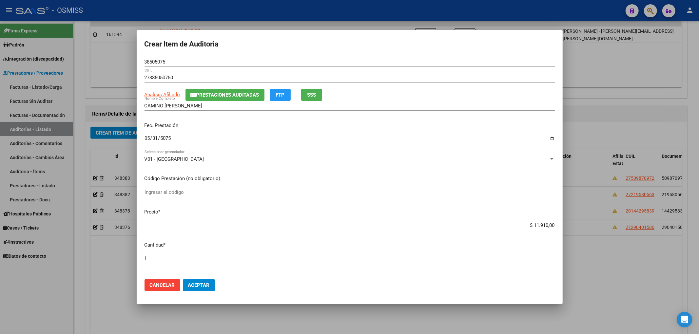
click at [252, 131] on div "Fec. Prestación [DATE] Ingresar la fecha" at bounding box center [350, 135] width 410 height 37
drag, startPoint x: 171, startPoint y: 64, endPoint x: 131, endPoint y: 59, distance: 40.0
click at [131, 59] on div "Crear Item de Auditoria 38505075 Nro Documento 27385050750 CUIL Análisis Afilia…" at bounding box center [349, 167] width 699 height 334
click at [252, 164] on div "V01 - [PERSON_NAME] Seleccionar gerenciador" at bounding box center [350, 159] width 410 height 10
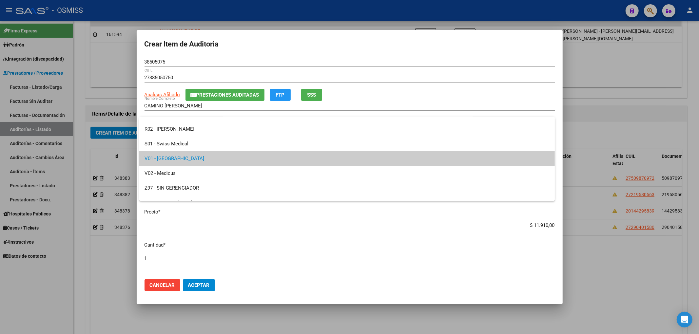
click at [205, 287] on div at bounding box center [349, 167] width 699 height 334
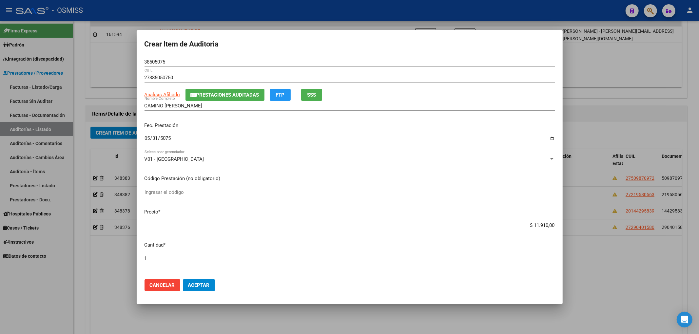
click at [198, 289] on button "Aceptar" at bounding box center [199, 286] width 32 height 12
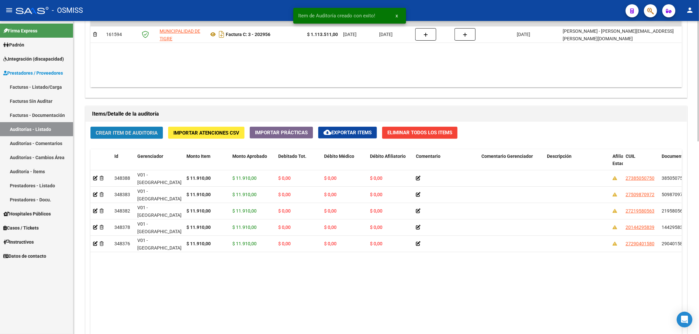
click at [133, 134] on span "Crear Item de Auditoria" at bounding box center [127, 133] width 62 height 6
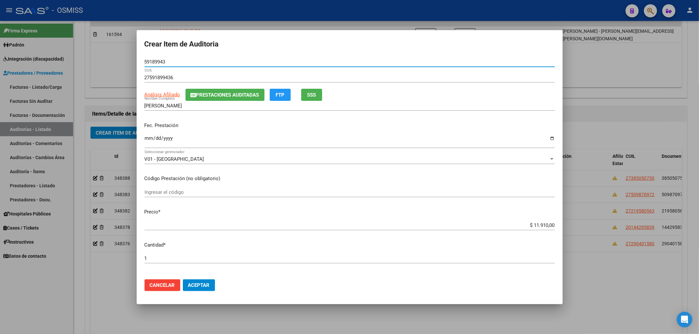
drag, startPoint x: 153, startPoint y: 62, endPoint x: 88, endPoint y: 66, distance: 64.3
click at [95, 62] on div "Crear Item de Auditoria 59189943 Nro Documento 27591899436 CUIL Análisis Afilia…" at bounding box center [349, 167] width 699 height 334
drag, startPoint x: 167, startPoint y: 62, endPoint x: 112, endPoint y: 65, distance: 54.8
click at [75, 53] on div "Crear Item de Auditoria 59189943 Nro Documento 27591899436 CUIL Análisis Afilia…" at bounding box center [349, 167] width 699 height 334
click at [210, 96] on span "Prestaciones Auditadas" at bounding box center [227, 95] width 63 height 6
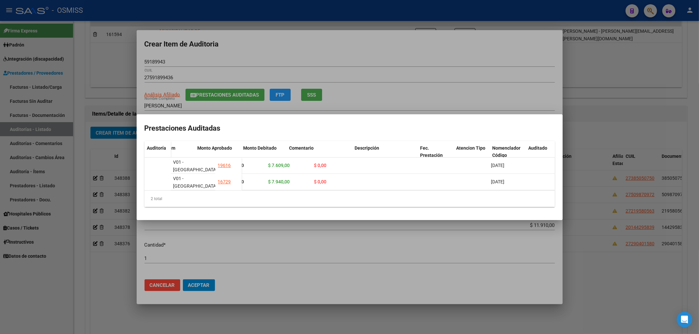
scroll to position [0, 127]
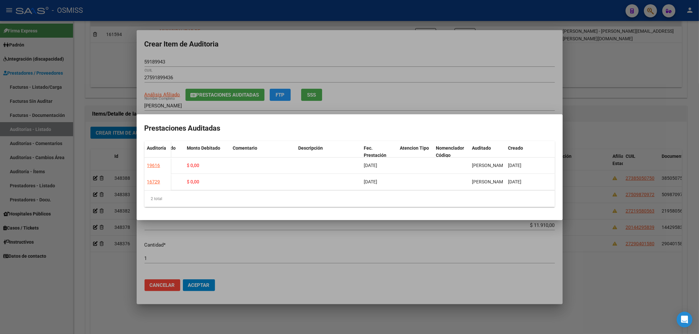
click at [429, 57] on div at bounding box center [349, 167] width 699 height 334
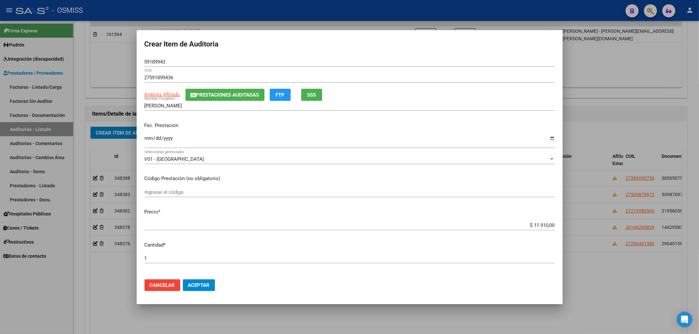
click at [204, 285] on span "Aceptar" at bounding box center [199, 286] width 22 height 6
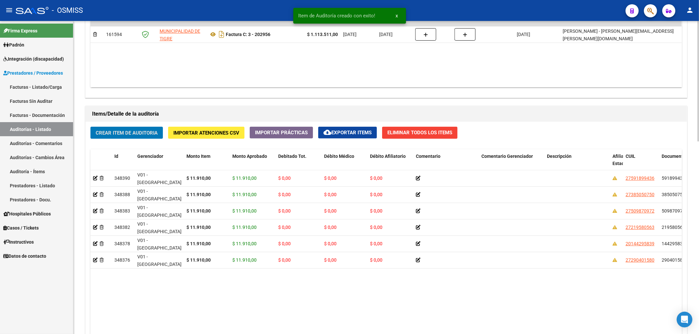
click at [147, 134] on span "Crear Item de Auditoria" at bounding box center [127, 133] width 62 height 6
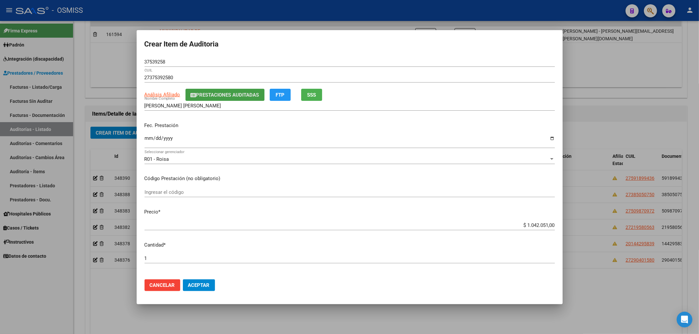
click at [204, 95] on span "Prestaciones Auditadas" at bounding box center [227, 95] width 63 height 6
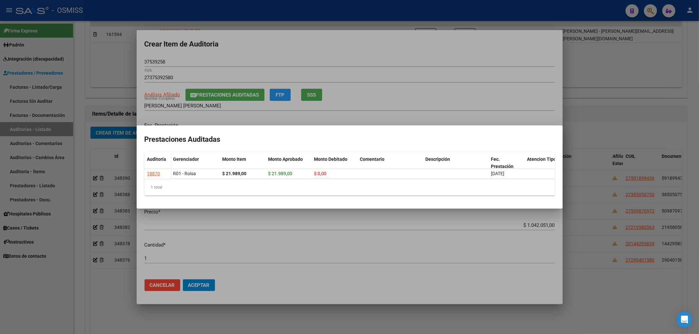
click at [315, 44] on div at bounding box center [349, 167] width 699 height 334
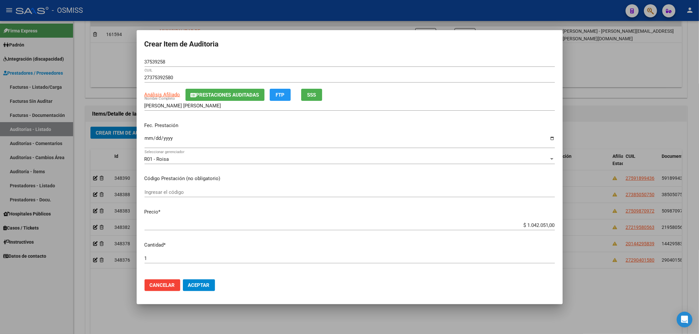
click at [147, 139] on input "Ingresar la fecha" at bounding box center [350, 141] width 410 height 10
drag, startPoint x: 513, startPoint y: 223, endPoint x: 588, endPoint y: 228, distance: 74.9
click at [588, 228] on div "Crear Item de Auditoria 37539258 Nro Documento 27375392580 CUIL Análisis Afilia…" at bounding box center [349, 167] width 699 height 334
drag, startPoint x: 172, startPoint y: 65, endPoint x: 133, endPoint y: 66, distance: 39.7
click at [133, 66] on div "Crear Item de Auditoria 37539258 Nro Documento 27375392580 CUIL Análisis Afilia…" at bounding box center [349, 167] width 699 height 334
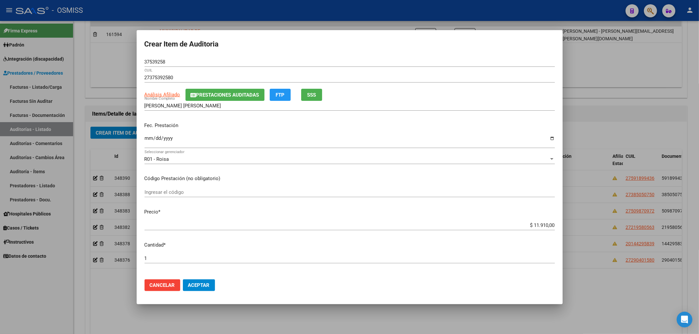
click at [293, 126] on p "Fec. Prestación" at bounding box center [350, 126] width 410 height 8
click at [252, 95] on span "Prestaciones Auditadas" at bounding box center [227, 95] width 63 height 6
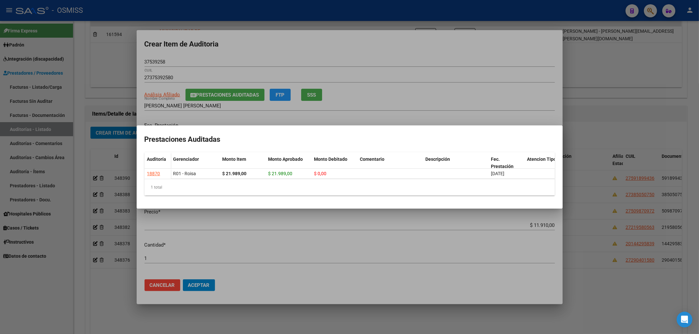
click at [333, 52] on div at bounding box center [349, 167] width 699 height 334
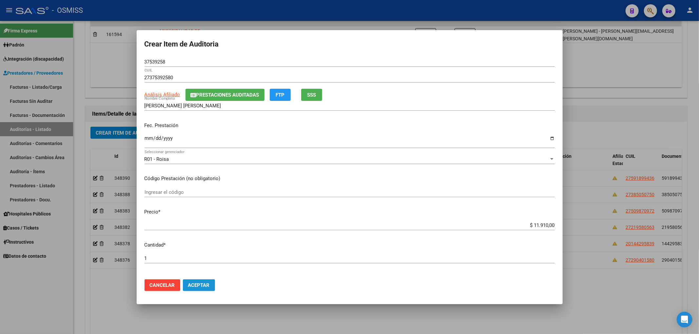
click at [208, 284] on span "Aceptar" at bounding box center [199, 286] width 22 height 6
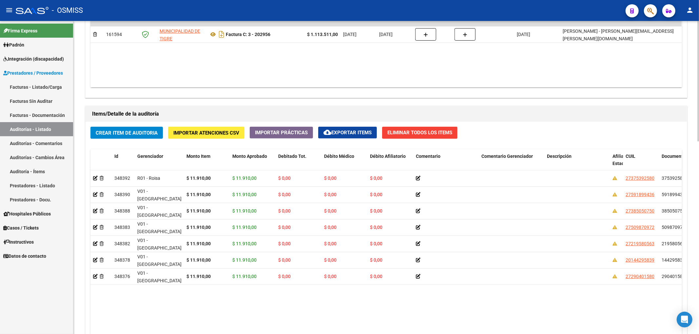
click at [235, 312] on datatable-body "348392 R01 - [PERSON_NAME] $ 11.910,00 $ 11.910,00 $ 0,00 $ 0,00 $ 0,00 2737539…" at bounding box center [385, 268] width 591 height 197
click at [156, 138] on button "Crear Item de Auditoria" at bounding box center [126, 133] width 72 height 12
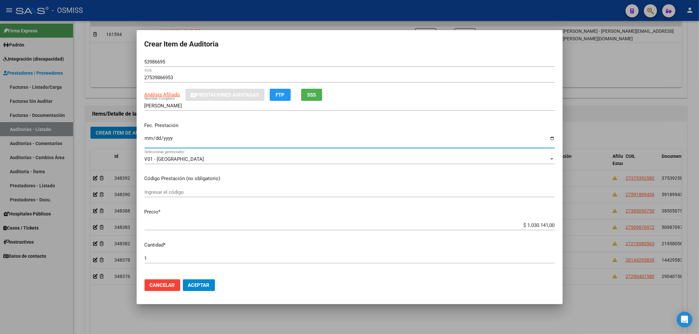
click at [145, 138] on input "Ingresar la fecha" at bounding box center [350, 141] width 410 height 10
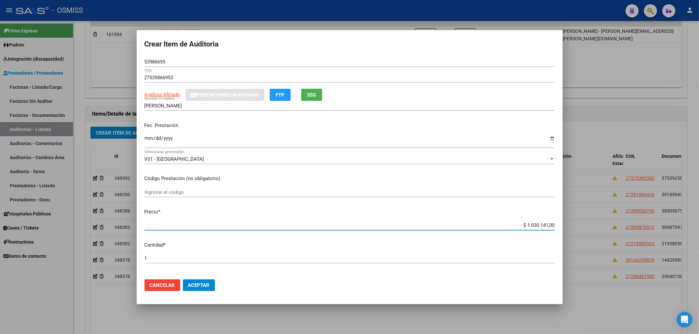
drag, startPoint x: 512, startPoint y: 227, endPoint x: 667, endPoint y: 231, distance: 155.4
click at [667, 231] on div "Crear Item de Auditoria 53986695 Nro Documento 27539866953 CUIL Análisis Afilia…" at bounding box center [349, 167] width 699 height 334
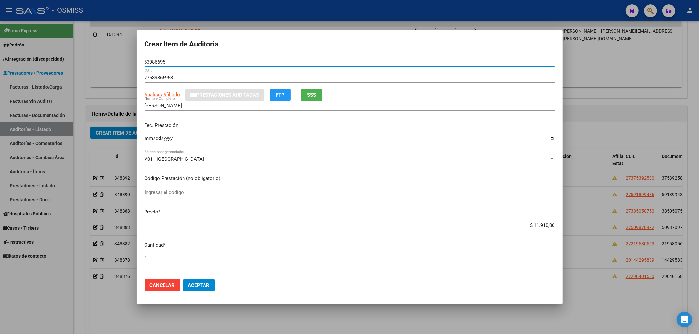
drag, startPoint x: 167, startPoint y: 61, endPoint x: 113, endPoint y: 62, distance: 54.1
click at [125, 59] on div "Crear Item de Auditoria 53986695 Nro Documento 27539866953 CUIL Análisis Afilia…" at bounding box center [349, 167] width 699 height 334
click at [251, 125] on p "Fec. Prestación" at bounding box center [350, 126] width 410 height 8
drag, startPoint x: 241, startPoint y: 128, endPoint x: 255, endPoint y: 166, distance: 40.7
click at [241, 128] on p "Fec. Prestación" at bounding box center [350, 126] width 410 height 8
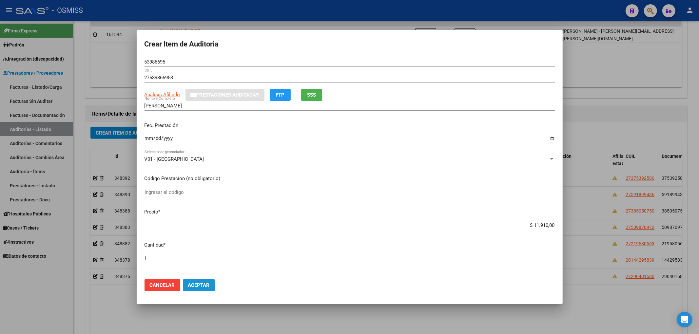
click at [206, 285] on span "Aceptar" at bounding box center [199, 286] width 22 height 6
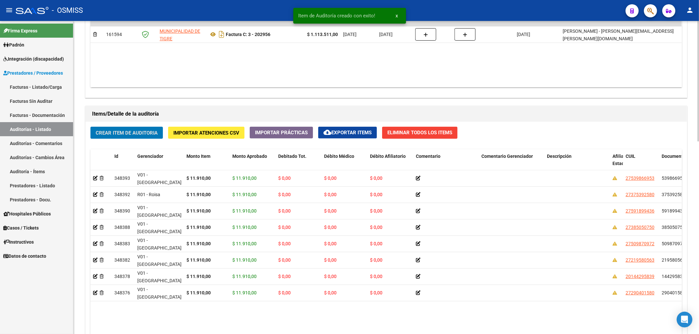
click at [130, 127] on button "Crear Item de Auditoria" at bounding box center [126, 133] width 72 height 12
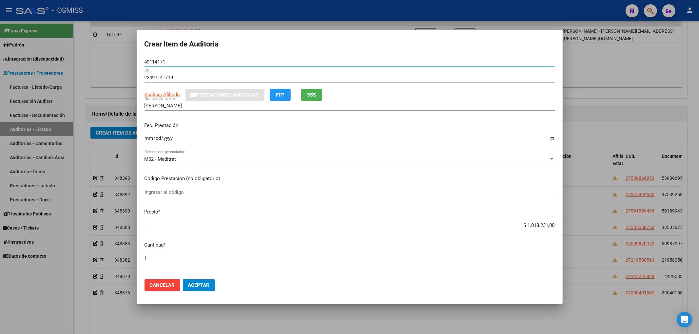
click at [146, 58] on div "49114171 Nro Documento" at bounding box center [350, 62] width 410 height 10
click at [171, 61] on input "49114171" at bounding box center [350, 62] width 410 height 6
click at [105, 64] on div "Crear Item de Auditoria 49114171 Nro Documento 23491141719 CUIL Análisis Afilia…" at bounding box center [349, 167] width 699 height 334
drag, startPoint x: 238, startPoint y: 125, endPoint x: 244, endPoint y: 130, distance: 8.0
click at [238, 125] on p "Fec. Prestación" at bounding box center [350, 126] width 410 height 8
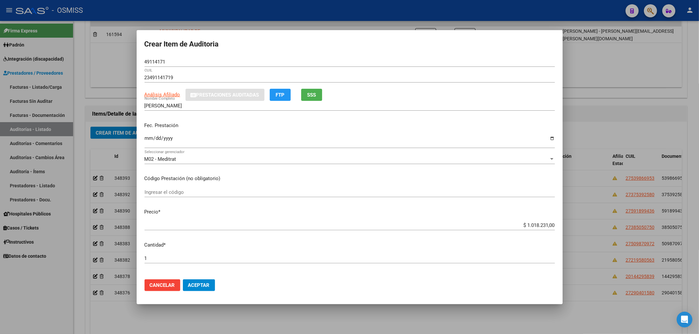
click at [201, 138] on input "Ingresar la fecha" at bounding box center [350, 141] width 410 height 10
drag, startPoint x: 524, startPoint y: 225, endPoint x: 642, endPoint y: 232, distance: 118.2
click at [626, 232] on div "Crear Item de Auditoria 49114171 Nro Documento 23491141719 CUIL Análisis Afilia…" at bounding box center [349, 167] width 699 height 334
drag, startPoint x: 155, startPoint y: 63, endPoint x: 105, endPoint y: 55, distance: 50.1
click at [120, 58] on div "Crear Item de Auditoria 49114171 Nro Documento 23491141719 CUIL Análisis Afilia…" at bounding box center [349, 167] width 699 height 334
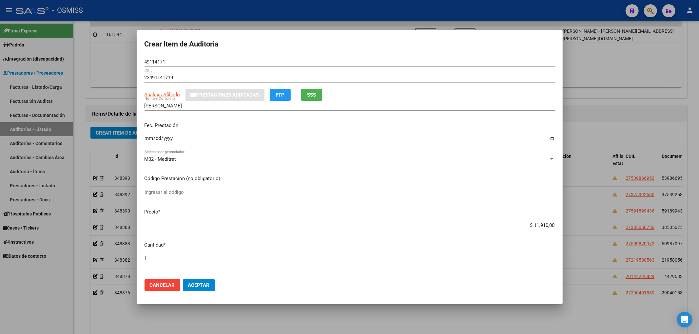
click at [276, 127] on p "Fec. Prestación" at bounding box center [350, 126] width 410 height 8
click at [208, 283] on span "Aceptar" at bounding box center [199, 286] width 22 height 6
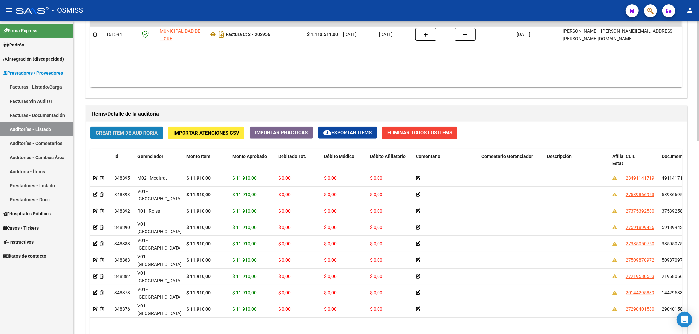
click at [141, 138] on button "Crear Item de Auditoria" at bounding box center [126, 133] width 72 height 12
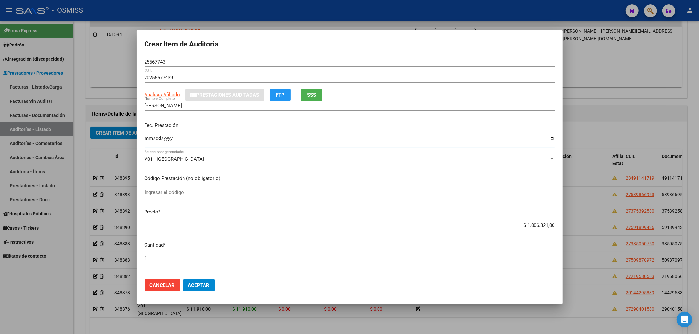
click at [147, 142] on input "Ingresar la fecha" at bounding box center [350, 141] width 410 height 10
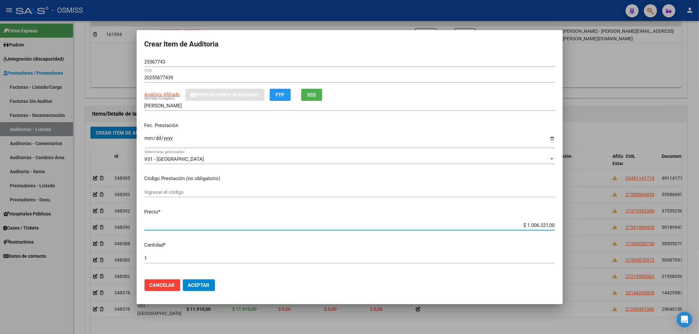
drag, startPoint x: 515, startPoint y: 225, endPoint x: 672, endPoint y: 222, distance: 156.7
click at [662, 227] on div "Crear Item de Auditoria 25567743 Nro Documento 20255677439 CUIL Análisis Afilia…" at bounding box center [349, 167] width 699 height 334
drag, startPoint x: 172, startPoint y: 63, endPoint x: 142, endPoint y: 70, distance: 31.6
click at [137, 61] on mat-dialog-content "25567743 Nro Documento 20255677439 CUIL Análisis Afiliado Prestaciones Auditada…" at bounding box center [350, 165] width 426 height 217
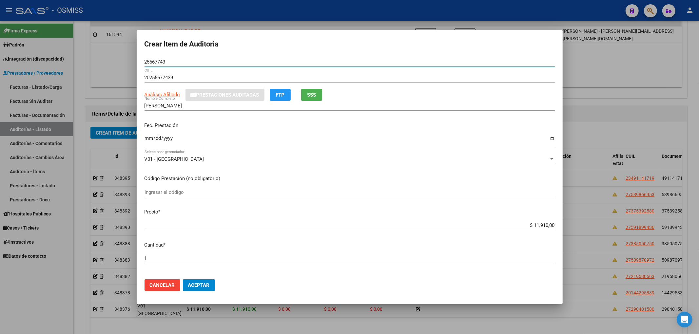
click at [205, 286] on span "Aceptar" at bounding box center [199, 286] width 22 height 6
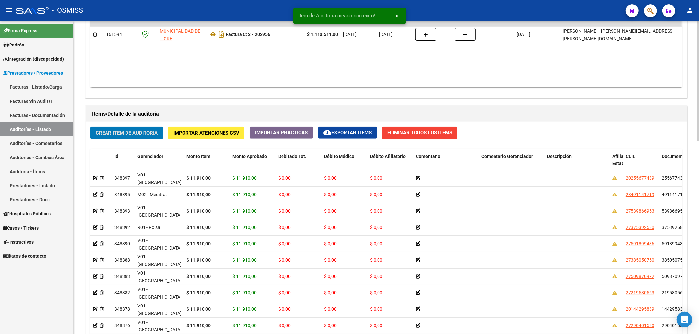
click at [150, 135] on span "Crear Item de Auditoria" at bounding box center [127, 133] width 62 height 6
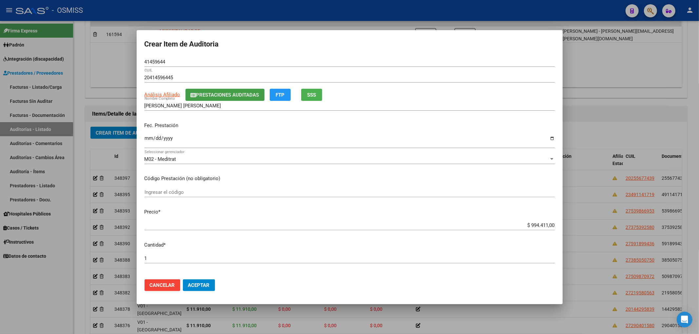
click at [213, 98] on button "Prestaciones Auditadas" at bounding box center [224, 95] width 79 height 12
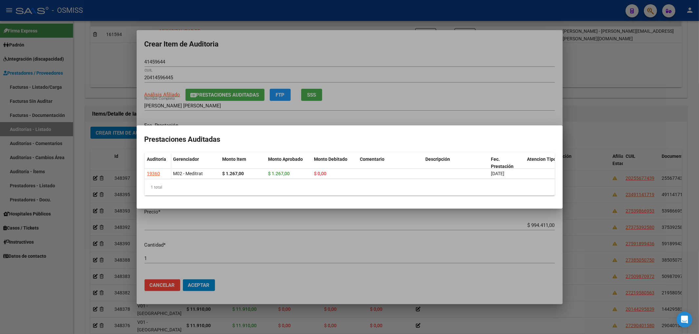
click at [371, 48] on div at bounding box center [349, 167] width 699 height 334
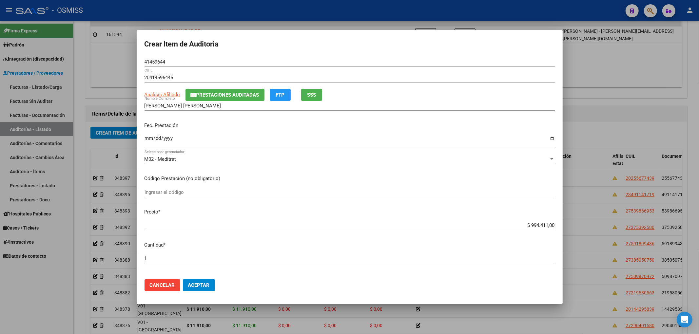
click at [146, 139] on input "Ingresar la fecha" at bounding box center [350, 141] width 410 height 10
drag, startPoint x: 522, startPoint y: 224, endPoint x: 559, endPoint y: 223, distance: 36.7
click at [547, 223] on input "$ 994.411,00" at bounding box center [350, 226] width 410 height 6
drag, startPoint x: 168, startPoint y: 62, endPoint x: 90, endPoint y: 62, distance: 78.3
click at [92, 62] on div "Crear Item de Auditoria 41459644 Nro Documento 20414596445 CUIL Análisis Afilia…" at bounding box center [349, 167] width 699 height 334
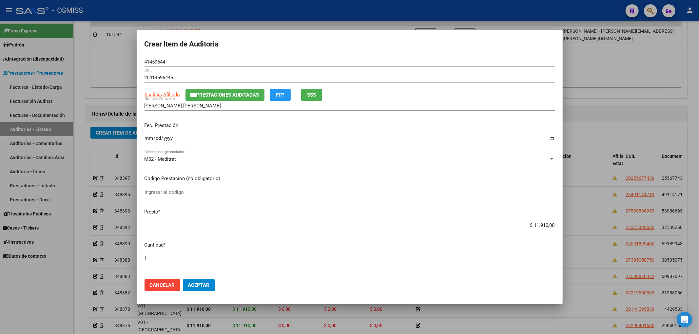
click at [244, 189] on input "Ingresar el código" at bounding box center [350, 192] width 410 height 6
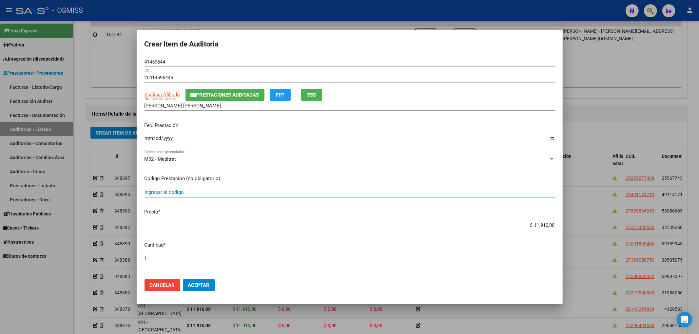
click at [205, 280] on button "Aceptar" at bounding box center [199, 286] width 32 height 12
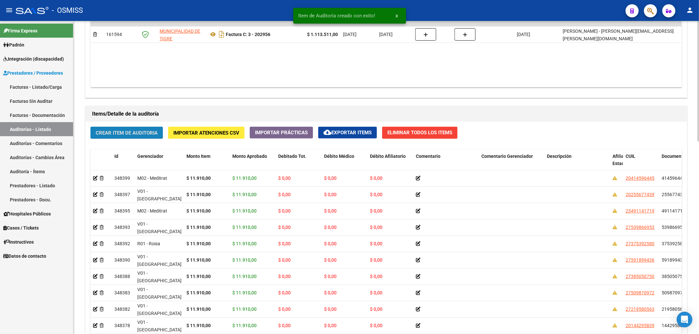
click at [126, 139] on button "Crear Item de Auditoria" at bounding box center [126, 133] width 72 height 12
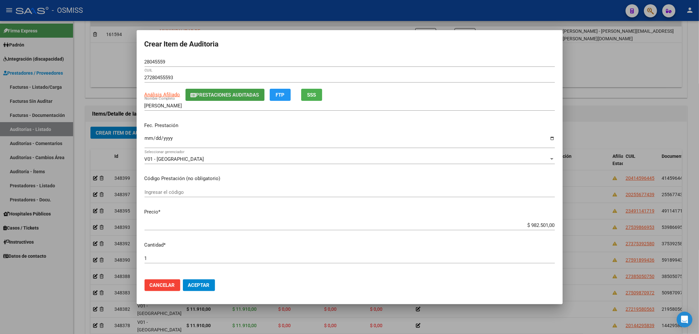
drag, startPoint x: 224, startPoint y: 93, endPoint x: 224, endPoint y: 97, distance: 3.6
click at [224, 97] on span "Prestaciones Auditadas" at bounding box center [227, 95] width 63 height 6
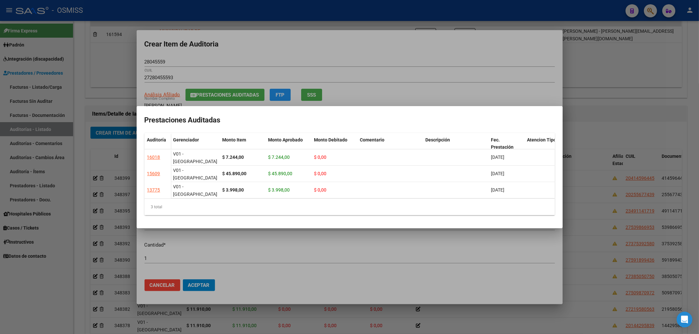
click at [350, 48] on div at bounding box center [349, 167] width 699 height 334
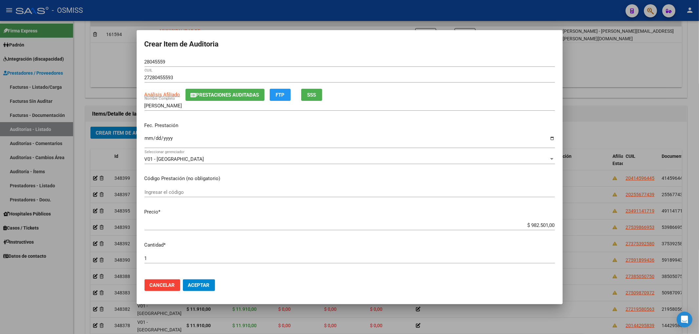
click at [146, 141] on input "Ingresar la fecha" at bounding box center [350, 141] width 410 height 10
drag, startPoint x: 523, startPoint y: 223, endPoint x: 585, endPoint y: 220, distance: 61.7
click at [579, 222] on div "Crear Item de Auditoria 28045559 Nro Documento 27280455593 CUIL Análisis Afilia…" at bounding box center [349, 167] width 699 height 334
click at [215, 95] on span "Prestaciones Auditadas" at bounding box center [227, 95] width 63 height 6
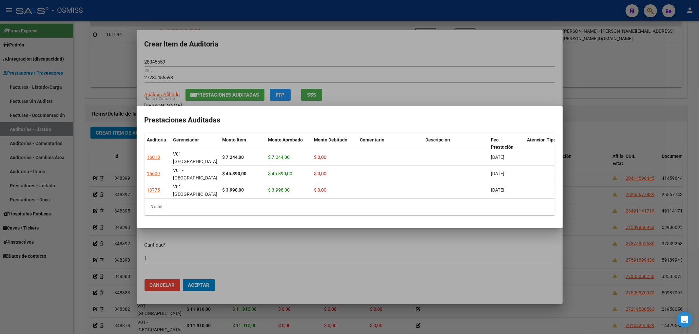
click at [307, 63] on div at bounding box center [349, 167] width 699 height 334
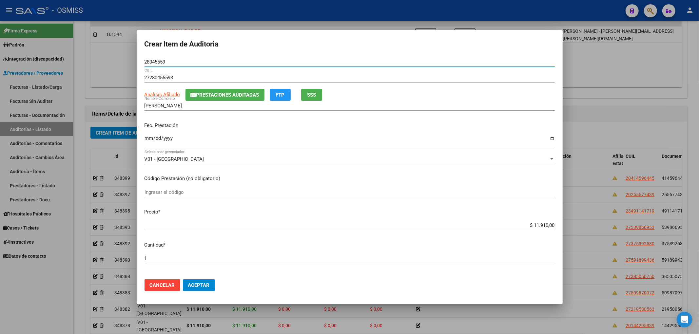
drag, startPoint x: 125, startPoint y: 62, endPoint x: 91, endPoint y: 64, distance: 34.4
click at [90, 62] on div "Crear Item de Auditoria 28045559 Nro Documento 27280455593 CUIL Análisis Afilia…" at bounding box center [349, 167] width 699 height 334
drag, startPoint x: 264, startPoint y: 136, endPoint x: 265, endPoint y: 166, distance: 30.2
click at [264, 136] on input "[DATE]" at bounding box center [350, 141] width 410 height 10
click at [203, 288] on span "Aceptar" at bounding box center [199, 286] width 22 height 6
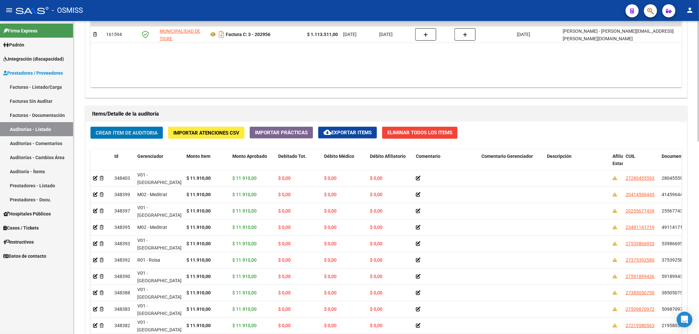
click at [114, 138] on button "Crear Item de Auditoria" at bounding box center [126, 133] width 72 height 12
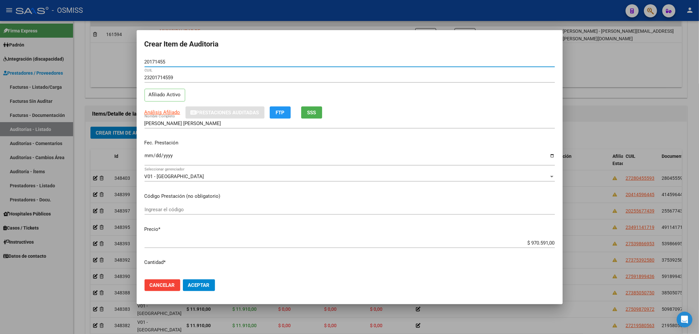
click at [149, 154] on input "Ingresar la fecha" at bounding box center [350, 158] width 410 height 10
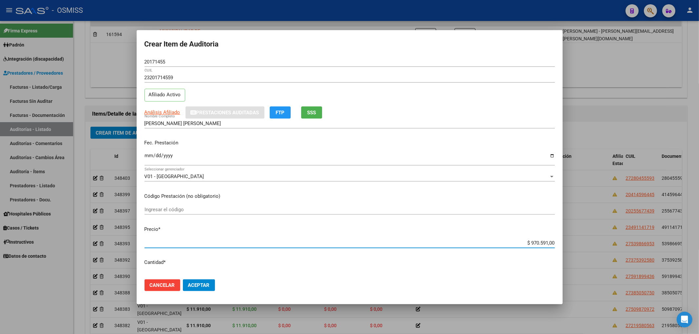
drag, startPoint x: 523, startPoint y: 242, endPoint x: 587, endPoint y: 238, distance: 63.4
click at [564, 239] on div "Crear Item de Auditoria 20171455 Nro Documento 23201714559 CUIL Afiliado Activo…" at bounding box center [349, 167] width 699 height 334
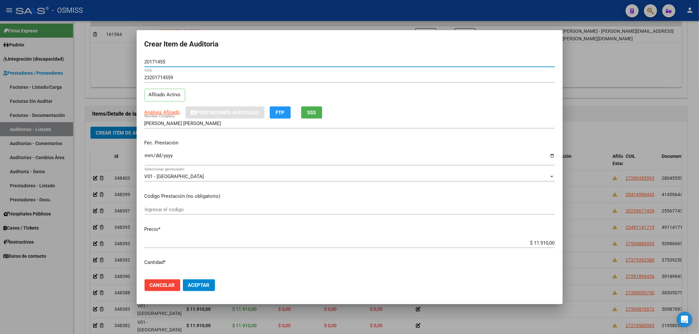
drag, startPoint x: 167, startPoint y: 62, endPoint x: 118, endPoint y: 89, distance: 55.9
click at [111, 66] on div "Crear Item de Auditoria 20171455 Nro Documento 23201714559 CUIL Afiliado Activo…" at bounding box center [349, 167] width 699 height 334
click at [226, 149] on div "Fec. Prestación [DATE] Ingresar la fecha" at bounding box center [350, 152] width 410 height 37
drag, startPoint x: 151, startPoint y: 61, endPoint x: 82, endPoint y: 71, distance: 70.6
click at [56, 50] on div "Crear Item de Auditoria 20171455 Nro Documento 23201714559 CUIL Afiliado Activo…" at bounding box center [349, 167] width 699 height 334
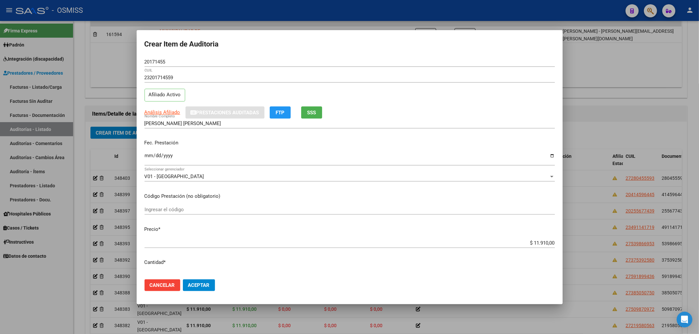
click at [236, 146] on p "Fec. Prestación" at bounding box center [350, 143] width 410 height 8
click at [203, 283] on span "Aceptar" at bounding box center [199, 286] width 22 height 6
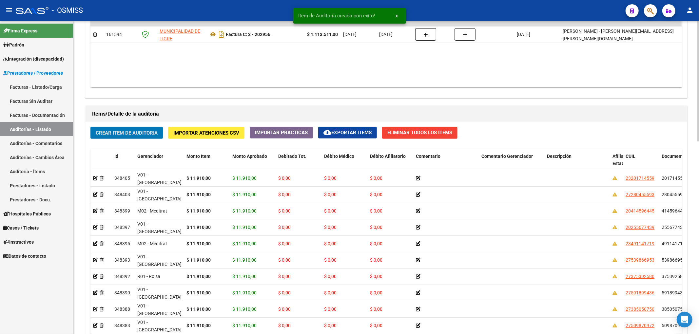
click at [144, 134] on span "Crear Item de Auditoria" at bounding box center [127, 133] width 62 height 6
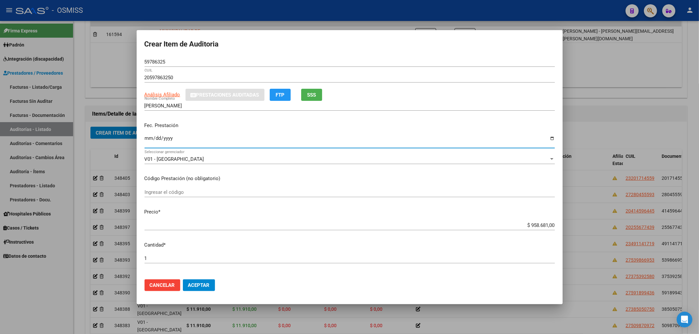
click at [149, 138] on input "Ingresar la fecha" at bounding box center [350, 141] width 410 height 10
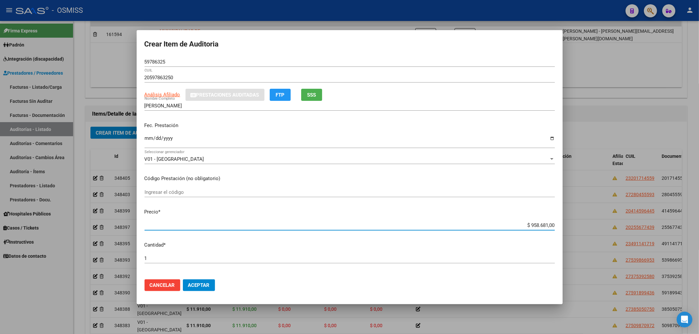
drag, startPoint x: 525, startPoint y: 225, endPoint x: 584, endPoint y: 225, distance: 59.0
click at [583, 225] on div "Crear Item de Auditoria 59786325 Nro Documento 20597863250 CUIL Análisis Afilia…" at bounding box center [349, 167] width 699 height 334
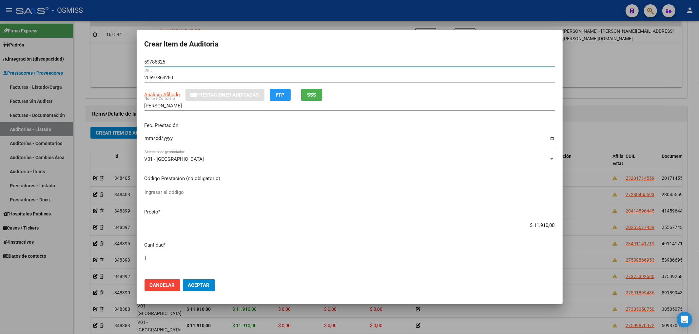
drag, startPoint x: 167, startPoint y: 64, endPoint x: 127, endPoint y: 61, distance: 40.8
click at [127, 57] on div "Crear Item de Auditoria 59786325 Nro Documento 20597863250 CUIL Análisis Afilia…" at bounding box center [349, 167] width 699 height 334
click at [293, 121] on div "Fec. Prestación [DATE] Ingresar la fecha" at bounding box center [350, 135] width 410 height 37
click at [208, 290] on button "Aceptar" at bounding box center [199, 286] width 32 height 12
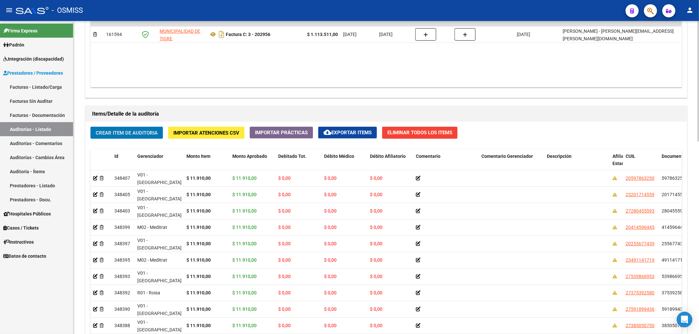
click at [107, 135] on span "Crear Item de Auditoria" at bounding box center [127, 133] width 62 height 6
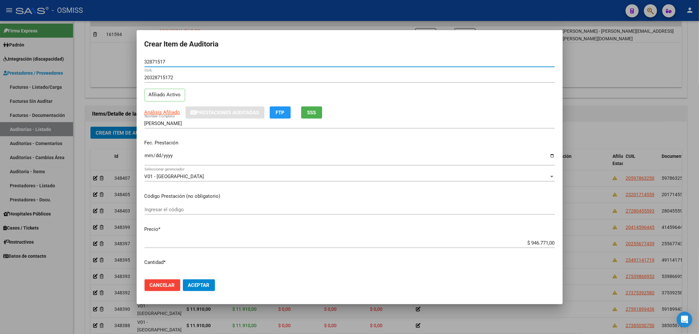
click at [147, 157] on input "Ingresar la fecha" at bounding box center [350, 158] width 410 height 10
click at [526, 246] on div "$ 946.771,00 Ingresar el precio" at bounding box center [350, 243] width 410 height 10
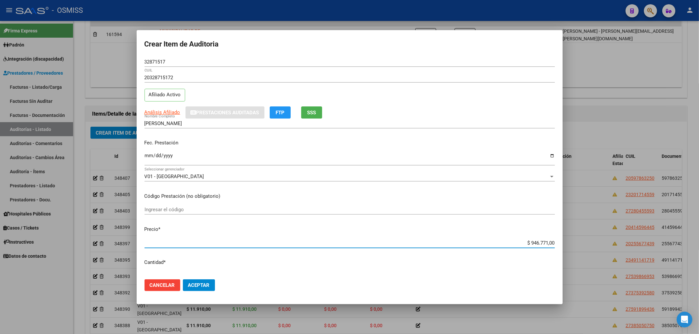
drag, startPoint x: 523, startPoint y: 244, endPoint x: 566, endPoint y: 244, distance: 42.3
click at [564, 245] on div "Crear Item de Auditoria 32871517 Nro Documento 20328715172 CUIL Afiliado Activo…" at bounding box center [349, 167] width 699 height 334
drag, startPoint x: 168, startPoint y: 65, endPoint x: 90, endPoint y: 62, distance: 78.7
click at [90, 62] on div "Crear Item de Auditoria 32871517 Nro Documento 20328715172 CUIL Afiliado Activo…" at bounding box center [349, 167] width 699 height 334
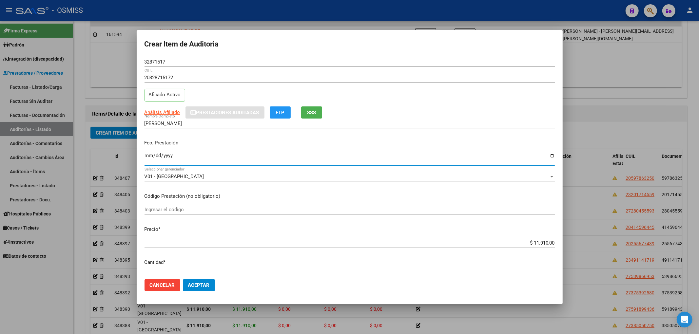
click at [261, 154] on input "[DATE]" at bounding box center [350, 158] width 410 height 10
click at [208, 285] on span "Aceptar" at bounding box center [199, 286] width 22 height 6
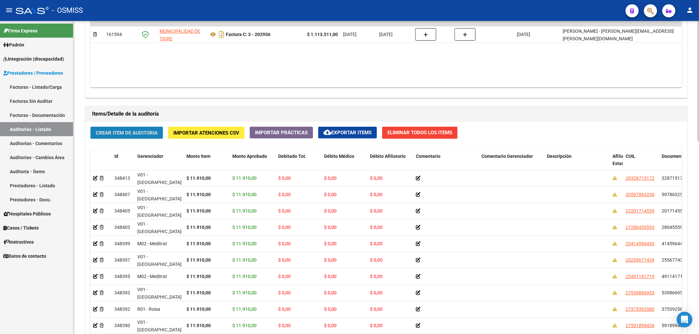
click at [152, 138] on button "Crear Item de Auditoria" at bounding box center [126, 133] width 72 height 12
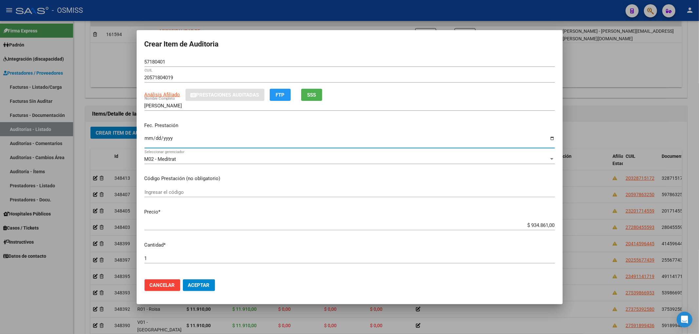
click at [148, 139] on input "Ingresar la fecha" at bounding box center [350, 141] width 410 height 10
click at [530, 228] on div "$ 934.861,00 Ingresar el precio" at bounding box center [350, 226] width 410 height 10
drag, startPoint x: 526, startPoint y: 222, endPoint x: 577, endPoint y: 218, distance: 51.0
click at [575, 218] on div "Crear Item de Auditoria 57180401 Nro Documento 20571804019 CUIL Análisis Afilia…" at bounding box center [349, 167] width 699 height 334
click at [538, 231] on div "$ 934.861,00 Ingresar el precio" at bounding box center [350, 229] width 410 height 16
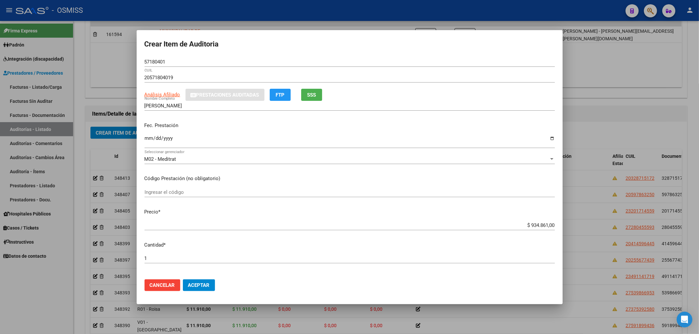
click at [526, 226] on input "$ 934.861,00" at bounding box center [350, 226] width 410 height 6
drag, startPoint x: 525, startPoint y: 225, endPoint x: 583, endPoint y: 225, distance: 58.0
click at [581, 225] on div "Crear Item de Auditoria 57180401 Nro Documento 20571804019 CUIL Análisis Afilia…" at bounding box center [349, 167] width 699 height 334
drag, startPoint x: 170, startPoint y: 63, endPoint x: 98, endPoint y: 64, distance: 72.1
click at [104, 62] on div "Crear Item de Auditoria 57180401 Nro Documento 20571804019 CUIL Análisis Afilia…" at bounding box center [349, 167] width 699 height 334
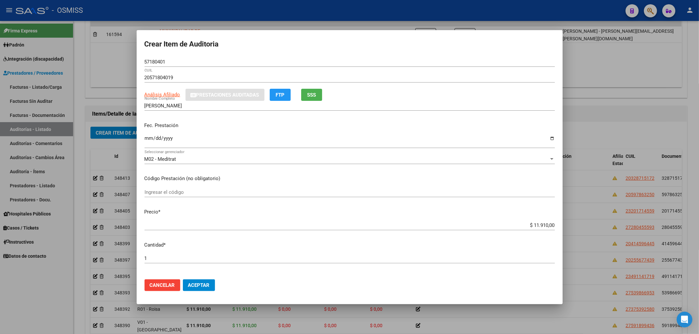
click at [294, 136] on input "[DATE]" at bounding box center [350, 141] width 410 height 10
click at [205, 283] on span "Aceptar" at bounding box center [199, 286] width 22 height 6
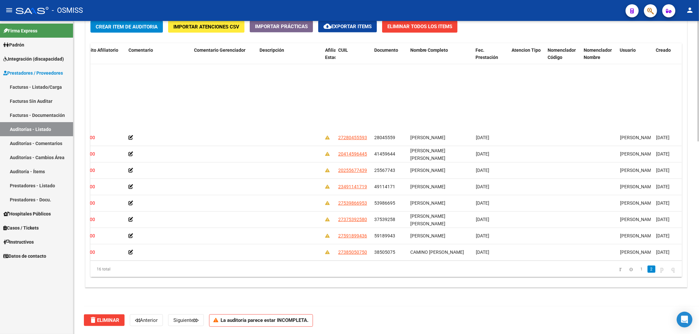
scroll to position [74, 287]
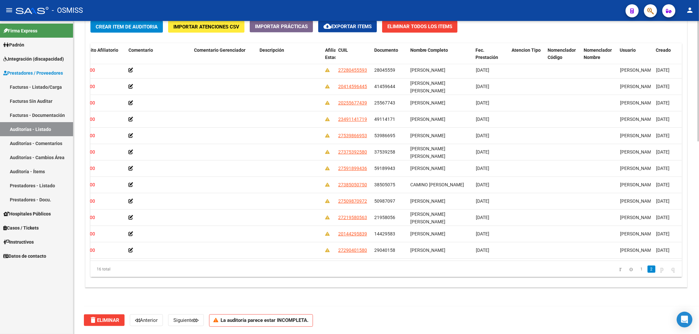
drag, startPoint x: 412, startPoint y: 260, endPoint x: 350, endPoint y: 262, distance: 62.0
click at [351, 262] on div "Id Gerenciador Monto Item Monto Aprobado Debitado Tot. Débito Médico Débito Afi…" at bounding box center [386, 160] width 592 height 234
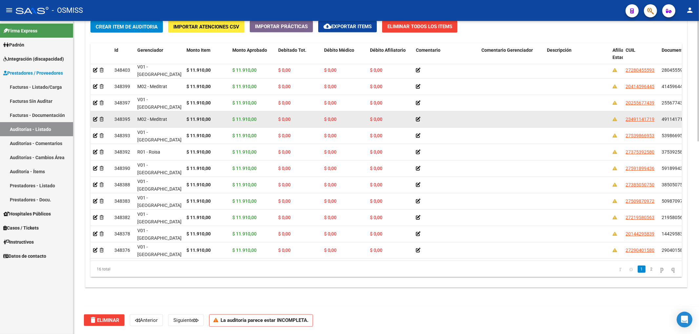
scroll to position [0, 0]
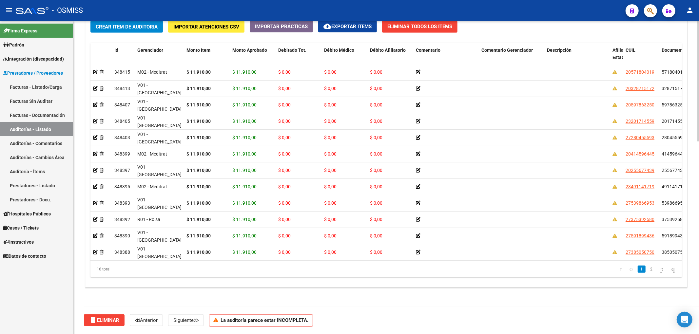
click at [141, 25] on span "Crear Item de Auditoria" at bounding box center [127, 27] width 62 height 6
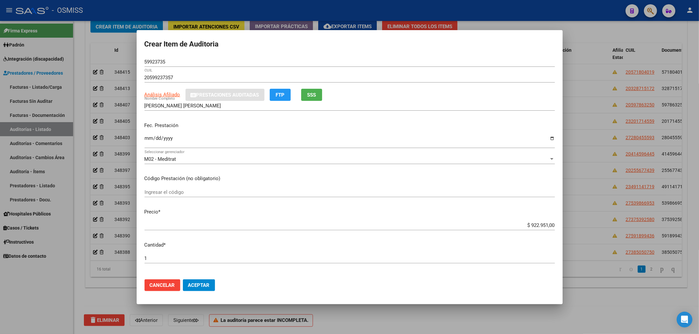
click at [144, 139] on mat-dialog-content "59923735 Nro Documento 20599237357 CUIL Análisis Afiliado Prestaciones Auditada…" at bounding box center [350, 165] width 426 height 217
click at [147, 141] on input "Ingresar la fecha" at bounding box center [350, 141] width 410 height 10
drag, startPoint x: 522, startPoint y: 222, endPoint x: 645, endPoint y: 222, distance: 122.9
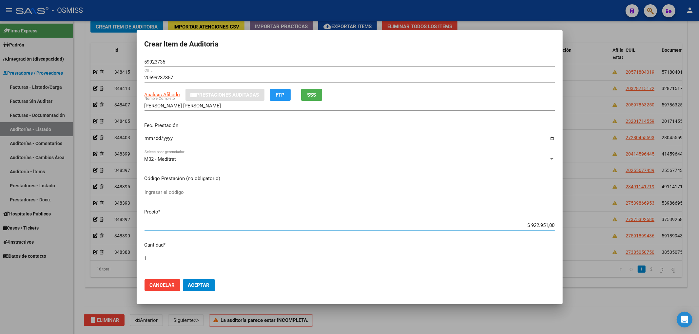
click at [634, 224] on div "Crear Item de Auditoria 59923735 Nro Documento 20599237357 CUIL Análisis Afilia…" at bounding box center [349, 167] width 699 height 334
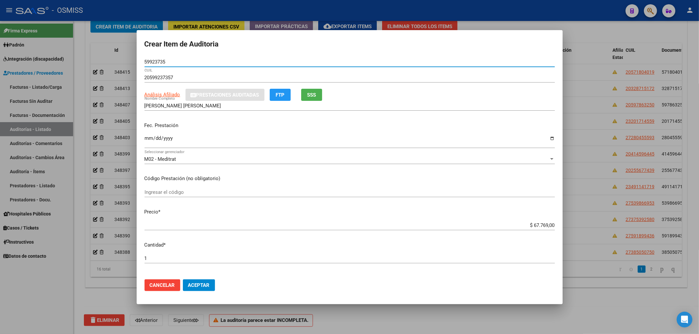
drag, startPoint x: 166, startPoint y: 60, endPoint x: 69, endPoint y: 54, distance: 97.8
click at [77, 44] on div "Crear Item de Auditoria 59923735 Nro Documento 20599237357 CUIL Análisis Afilia…" at bounding box center [349, 167] width 699 height 334
click at [271, 182] on p "Código Prestación (no obligatorio)" at bounding box center [350, 179] width 410 height 8
click at [204, 284] on span "Aceptar" at bounding box center [199, 286] width 22 height 6
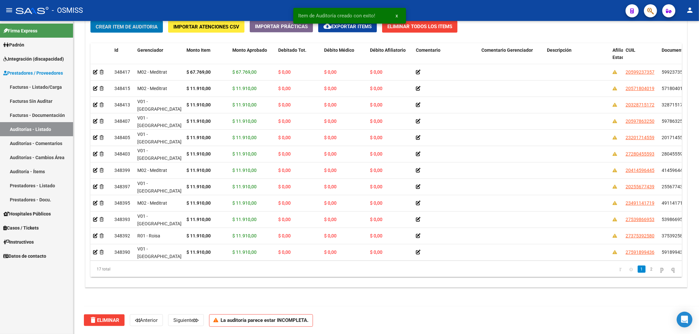
scroll to position [500, 0]
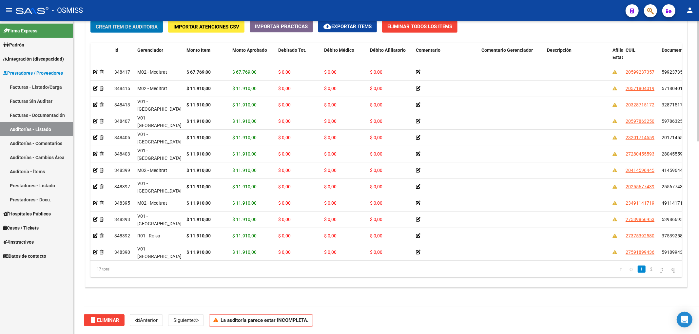
click at [146, 30] on button "Crear Item de Auditoria" at bounding box center [126, 27] width 72 height 12
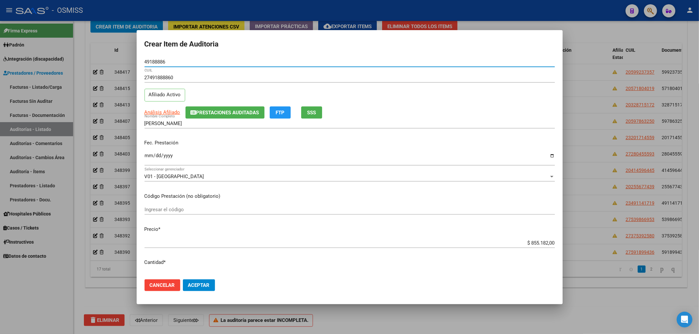
click at [256, 117] on button "Prestaciones Auditadas" at bounding box center [224, 113] width 79 height 12
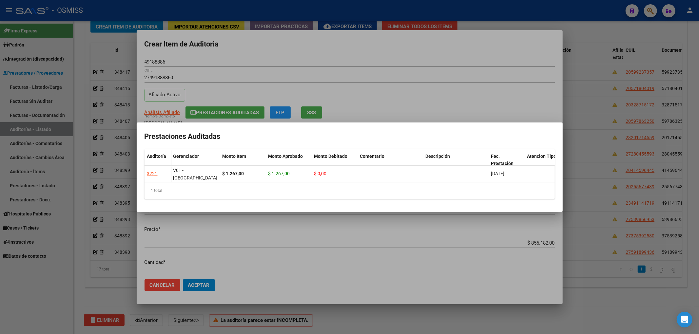
click at [328, 40] on div at bounding box center [349, 167] width 699 height 334
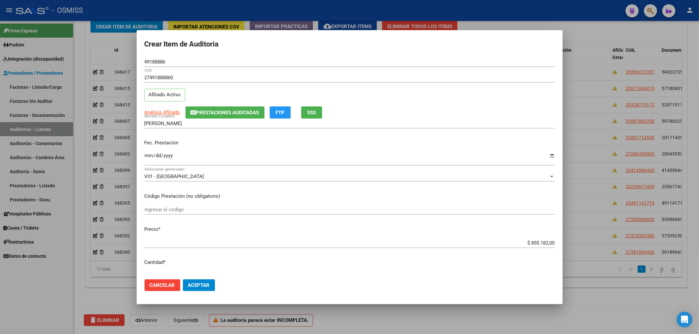
click at [146, 159] on input "Ingresar la fecha" at bounding box center [350, 158] width 410 height 10
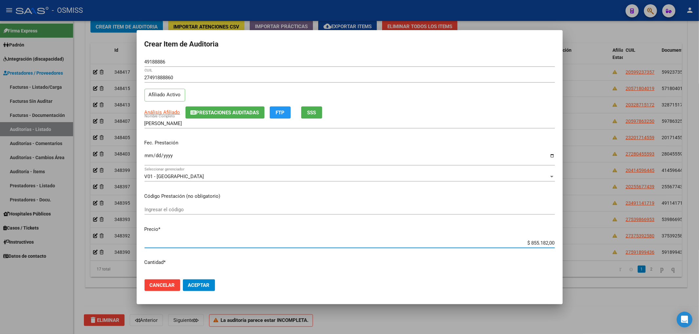
drag, startPoint x: 522, startPoint y: 245, endPoint x: 617, endPoint y: 252, distance: 95.9
click at [613, 250] on div "Crear Item de Auditoria 49188886 Nro Documento 27491888860 CUIL Afiliado Activo…" at bounding box center [349, 167] width 699 height 334
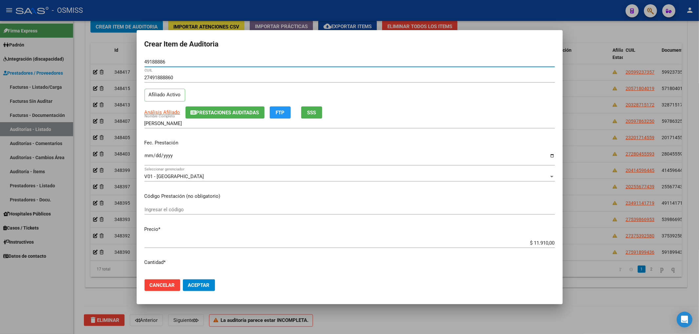
drag, startPoint x: 168, startPoint y: 63, endPoint x: 96, endPoint y: 62, distance: 72.1
click at [96, 62] on div "Crear Item de Auditoria 49188886 Nro Documento 27491888860 CUIL Afiliado Activo…" at bounding box center [349, 167] width 699 height 334
click at [298, 86] on div "27491888860 CUIL" at bounding box center [350, 81] width 410 height 16
click at [295, 151] on div "Fec. Prestación [DATE] Ingresar la fecha" at bounding box center [350, 152] width 410 height 37
click at [206, 281] on button "Aceptar" at bounding box center [199, 286] width 32 height 12
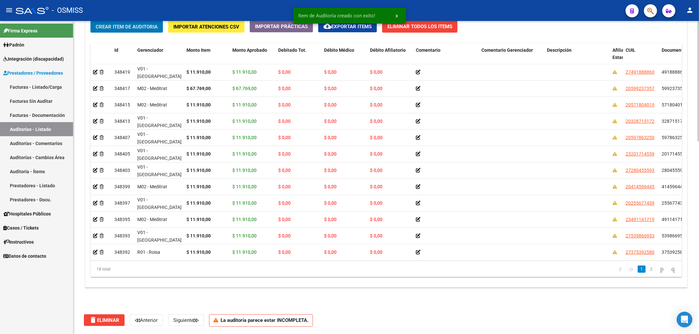
click at [141, 31] on button "Crear Item de Auditoria" at bounding box center [126, 27] width 72 height 12
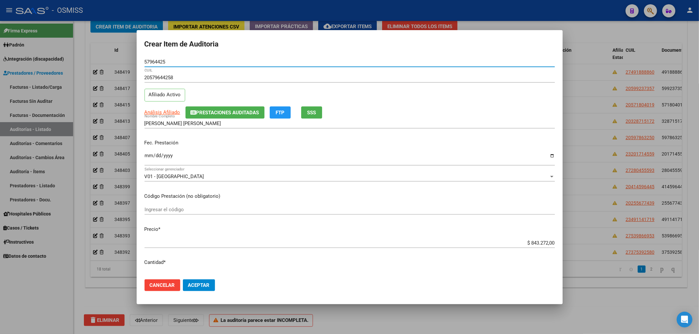
click at [145, 156] on input "Ingresar la fecha" at bounding box center [350, 158] width 410 height 10
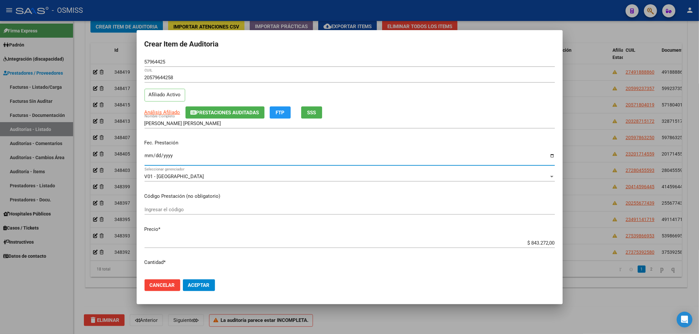
click at [228, 114] on span "Prestaciones Auditadas" at bounding box center [227, 113] width 63 height 6
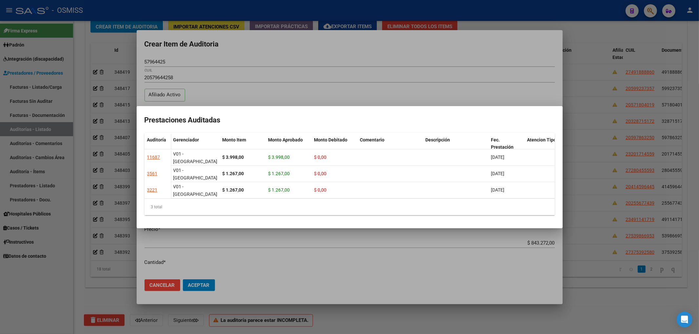
click at [409, 56] on div at bounding box center [349, 167] width 699 height 334
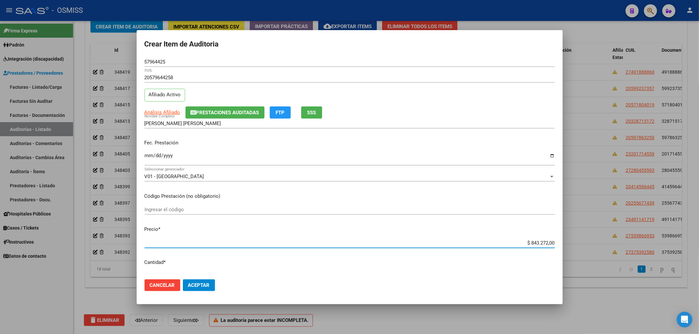
drag, startPoint x: 525, startPoint y: 243, endPoint x: 587, endPoint y: 241, distance: 62.0
click at [584, 242] on div "Crear Item de Auditoria 57964425 Nro Documento 20579644258 CUIL Afiliado Activo…" at bounding box center [349, 167] width 699 height 334
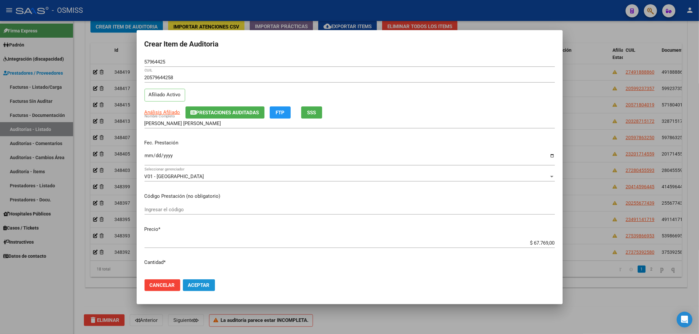
click at [200, 290] on button "Aceptar" at bounding box center [199, 286] width 32 height 12
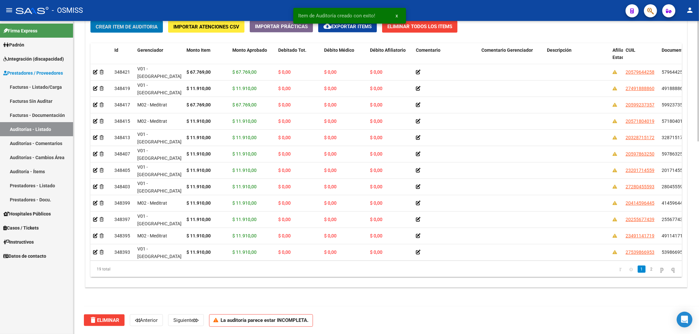
click at [154, 25] on span "Crear Item de Auditoria" at bounding box center [127, 27] width 62 height 6
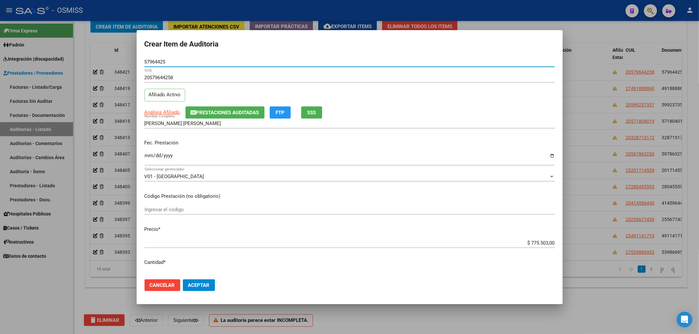
click at [226, 110] on span "Prestaciones Auditadas" at bounding box center [227, 113] width 63 height 6
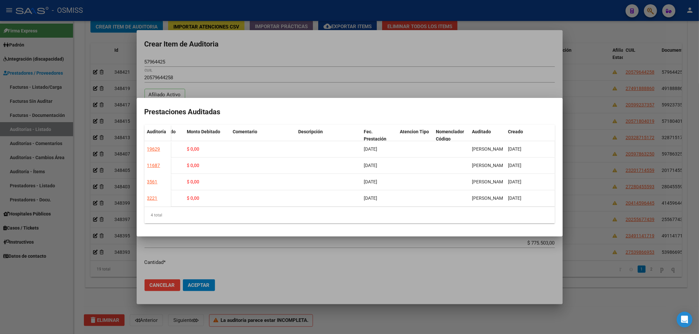
scroll to position [0, 0]
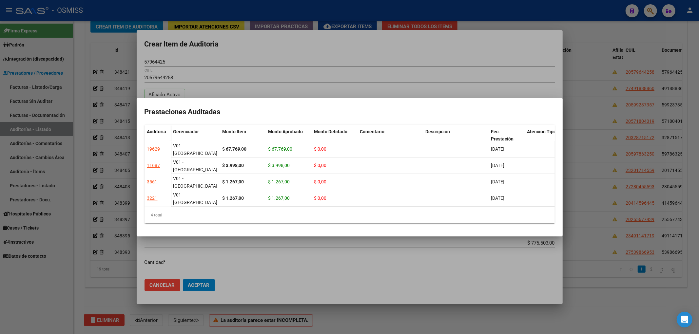
click at [271, 50] on div at bounding box center [349, 167] width 699 height 334
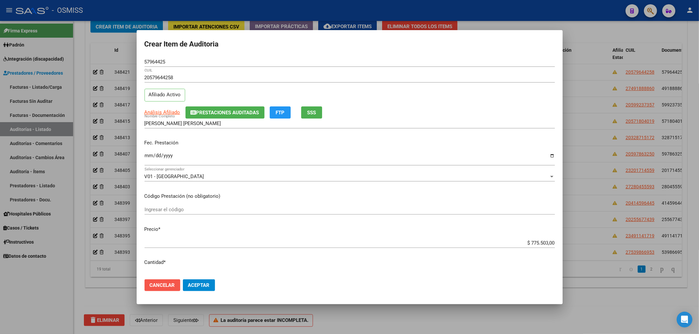
click at [165, 286] on span "Cancelar" at bounding box center [162, 286] width 25 height 6
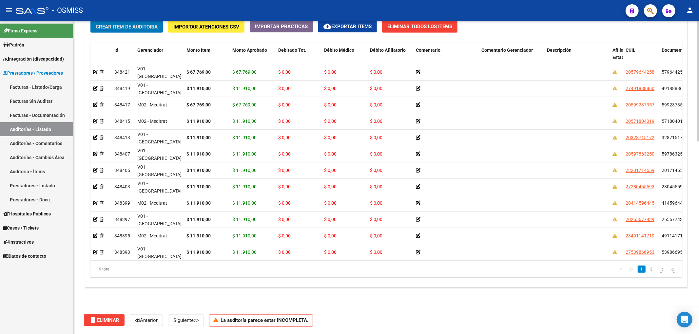
click at [152, 29] on span "Crear Item de Auditoria" at bounding box center [127, 27] width 62 height 6
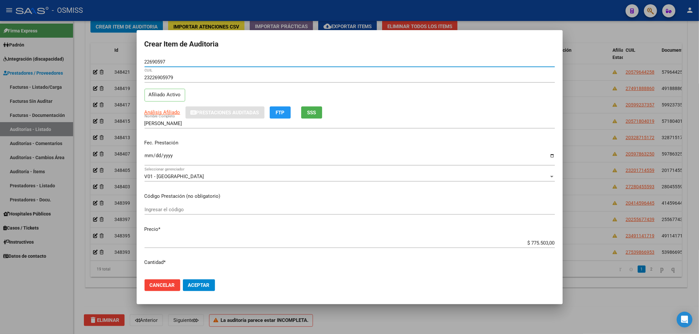
click at [149, 164] on div "Ingresar la fecha" at bounding box center [350, 159] width 410 height 14
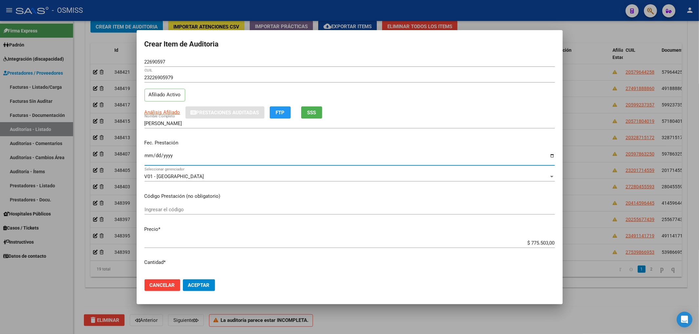
click at [148, 160] on input "Ingresar la fecha" at bounding box center [350, 158] width 410 height 10
drag, startPoint x: 526, startPoint y: 241, endPoint x: 669, endPoint y: 242, distance: 142.9
click at [610, 243] on div "Crear Item de Auditoria 22690597 Nro Documento 23226905979 CUIL Afiliado Activo…" at bounding box center [349, 167] width 699 height 334
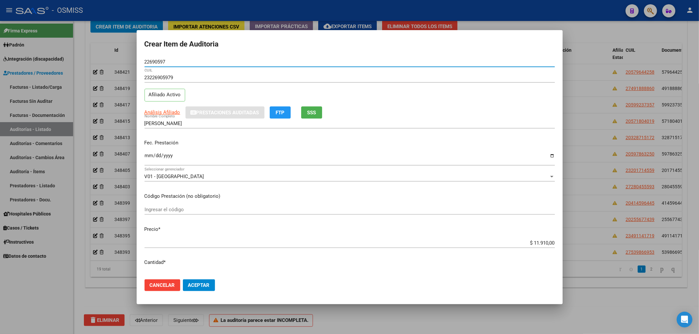
drag, startPoint x: 168, startPoint y: 61, endPoint x: 66, endPoint y: 49, distance: 102.6
click at [96, 52] on div "Crear Item de Auditoria 22690597 Nro Documento 23226905979 CUIL Afiliado Activo…" at bounding box center [349, 167] width 699 height 334
click at [238, 150] on div "Fec. Prestación [DATE] Ingresar la fecha" at bounding box center [350, 152] width 410 height 37
click at [259, 204] on mat-dialog-content "22690597 Nro Documento 23226905979 CUIL Afiliado Activo Análisis Afiliado Prest…" at bounding box center [350, 165] width 426 height 217
click at [202, 289] on button "Aceptar" at bounding box center [199, 286] width 32 height 12
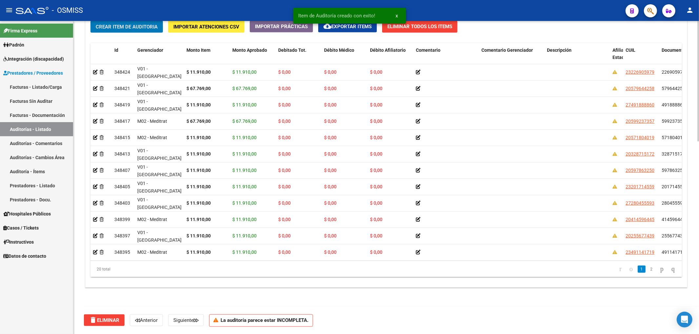
click at [147, 29] on span "Crear Item de Auditoria" at bounding box center [127, 27] width 62 height 6
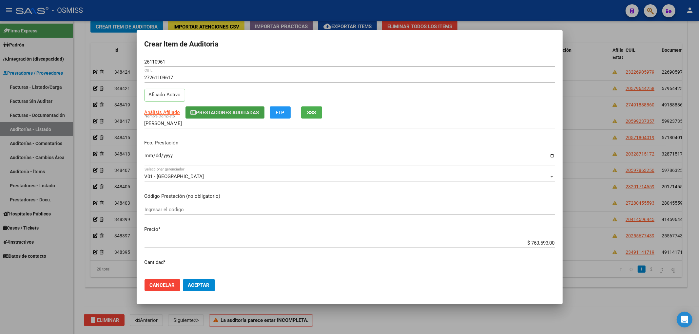
click at [207, 108] on button "Prestaciones Auditadas" at bounding box center [224, 113] width 79 height 12
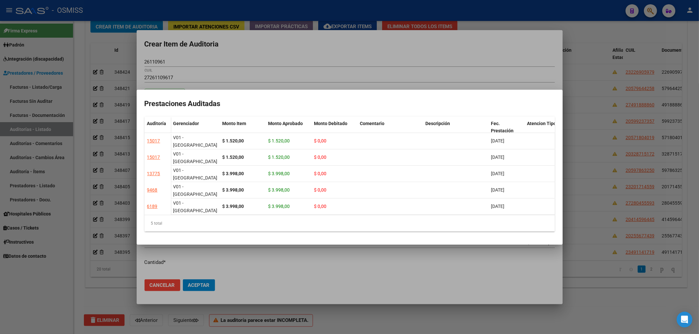
click at [293, 58] on div at bounding box center [349, 167] width 699 height 334
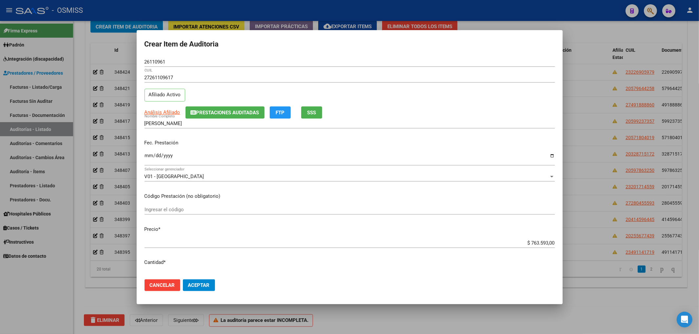
click at [147, 159] on input "Ingresar la fecha" at bounding box center [350, 158] width 410 height 10
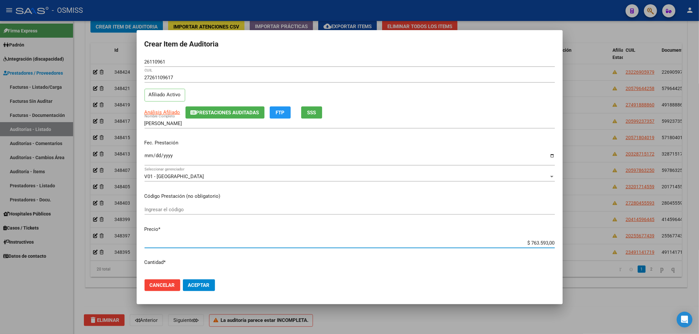
drag, startPoint x: 517, startPoint y: 244, endPoint x: 582, endPoint y: 237, distance: 65.7
click at [575, 239] on div "Crear Item de Auditoria 26110961 Nro Documento 27261109617 CUIL Afiliado Activo…" at bounding box center [349, 167] width 699 height 334
drag, startPoint x: 189, startPoint y: 63, endPoint x: 78, endPoint y: 60, distance: 111.2
click at [125, 53] on div "Crear Item de Auditoria 26110961 Nro Documento 27261109617 CUIL Afiliado Activo…" at bounding box center [349, 167] width 699 height 334
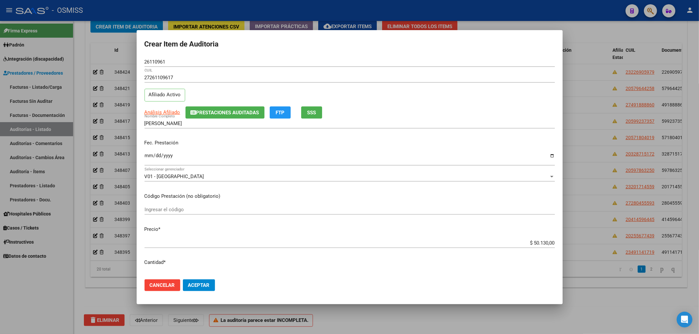
click at [281, 146] on p "Fec. Prestación" at bounding box center [350, 143] width 410 height 8
click at [210, 283] on button "Aceptar" at bounding box center [199, 286] width 32 height 12
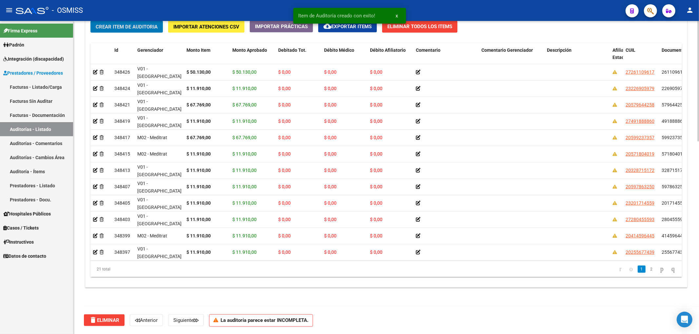
click at [138, 29] on span "Crear Item de Auditoria" at bounding box center [127, 27] width 62 height 6
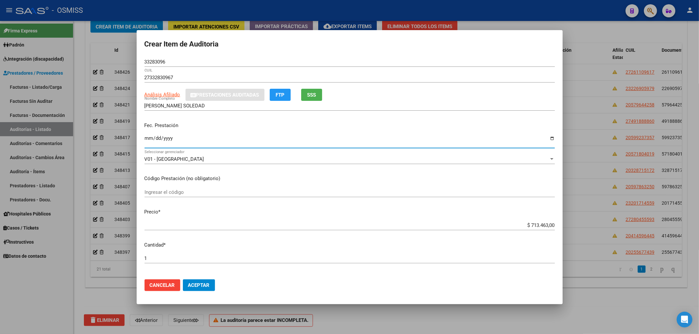
click at [146, 142] on input "Ingresar la fecha" at bounding box center [350, 141] width 410 height 10
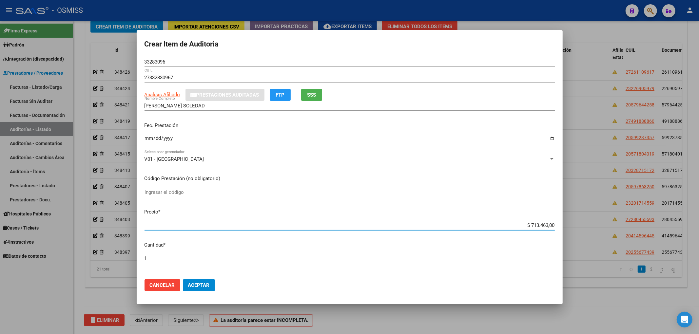
drag, startPoint x: 517, startPoint y: 227, endPoint x: 559, endPoint y: 230, distance: 42.0
click at [559, 230] on mat-dialog-content "33283096 Nro Documento 27332830967 CUIL Análisis Afiliado Prestaciones Auditada…" at bounding box center [350, 165] width 426 height 217
drag, startPoint x: 154, startPoint y: 62, endPoint x: 107, endPoint y: 63, distance: 46.5
click at [128, 62] on div "Crear Item de Auditoria 33283096 Nro Documento 27332830967 CUIL Análisis Afilia…" at bounding box center [349, 167] width 699 height 334
drag, startPoint x: 284, startPoint y: 123, endPoint x: 314, endPoint y: 195, distance: 78.0
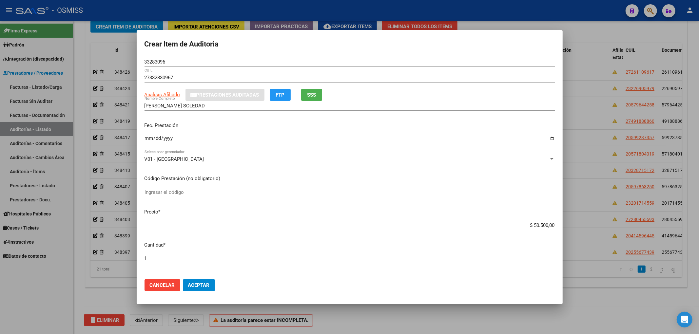
click at [284, 123] on p "Fec. Prestación" at bounding box center [350, 126] width 410 height 8
click at [204, 291] on mat-dialog-actions "Cancelar Aceptar" at bounding box center [350, 285] width 410 height 22
click at [189, 284] on span "Aceptar" at bounding box center [199, 286] width 22 height 6
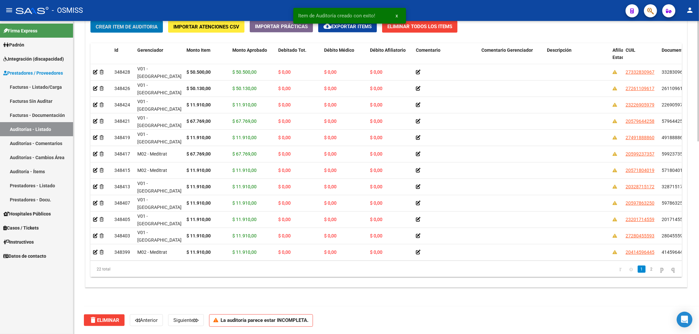
click at [112, 29] on span "Crear Item de Auditoria" at bounding box center [127, 27] width 62 height 6
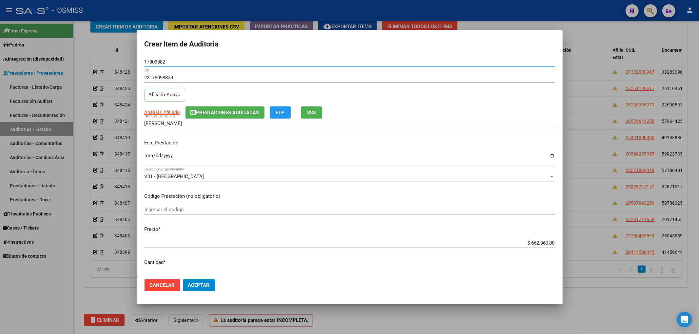
click at [210, 109] on span "Prestaciones Auditadas" at bounding box center [225, 112] width 68 height 6
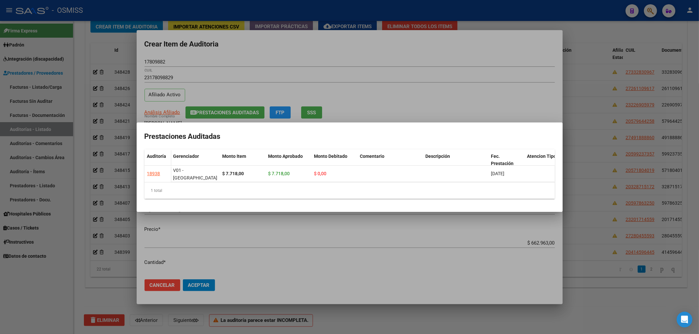
click at [292, 48] on div at bounding box center [349, 167] width 699 height 334
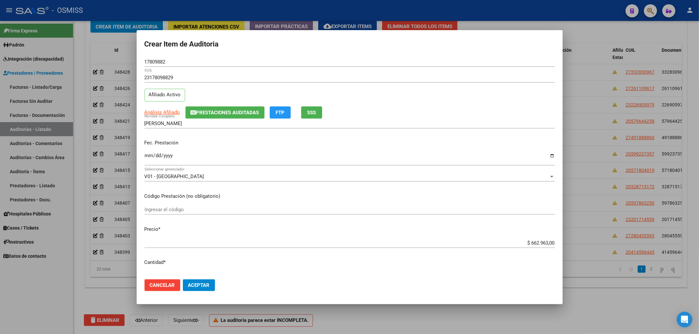
click at [147, 157] on input "Ingresar la fecha" at bounding box center [350, 158] width 410 height 10
drag, startPoint x: 522, startPoint y: 244, endPoint x: 600, endPoint y: 243, distance: 78.3
click at [599, 243] on div "Crear Item de Auditoria 17809882 Nro Documento 23178098829 CUIL Afiliado Activo…" at bounding box center [349, 167] width 699 height 334
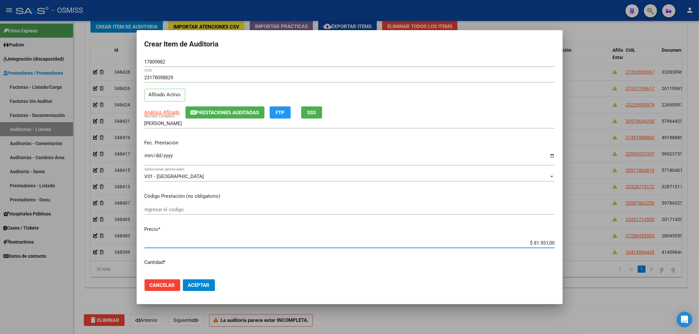
drag, startPoint x: 168, startPoint y: 65, endPoint x: 22, endPoint y: 71, distance: 146.3
click at [89, 61] on div "Crear Item de Auditoria 17809882 Nro Documento 23178098829 CUIL Afiliado Activo…" at bounding box center [349, 167] width 699 height 334
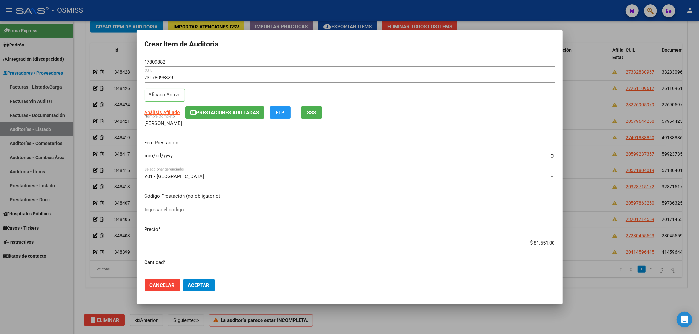
click at [245, 141] on p "Fec. Prestación" at bounding box center [350, 143] width 410 height 8
click at [189, 285] on span "Aceptar" at bounding box center [199, 286] width 22 height 6
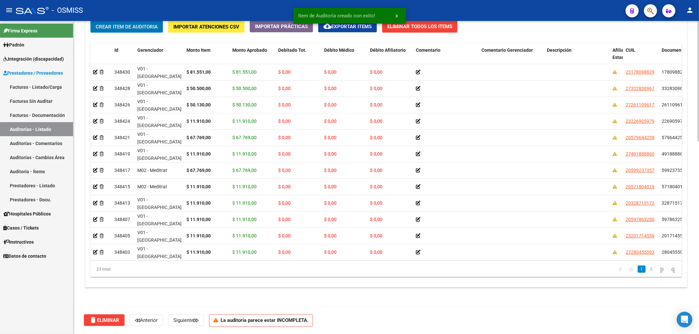
click at [154, 29] on span "Crear Item de Auditoria" at bounding box center [127, 27] width 62 height 6
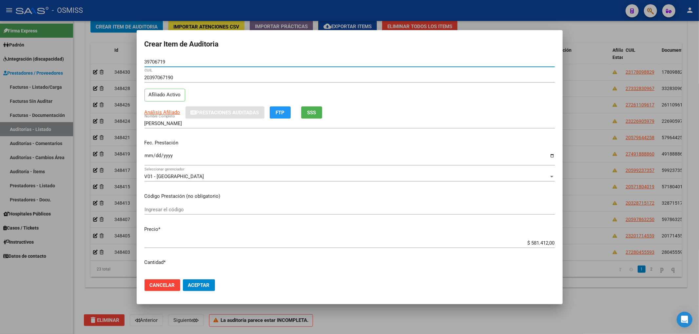
click at [147, 155] on input "Ingresar la fecha" at bounding box center [350, 158] width 410 height 10
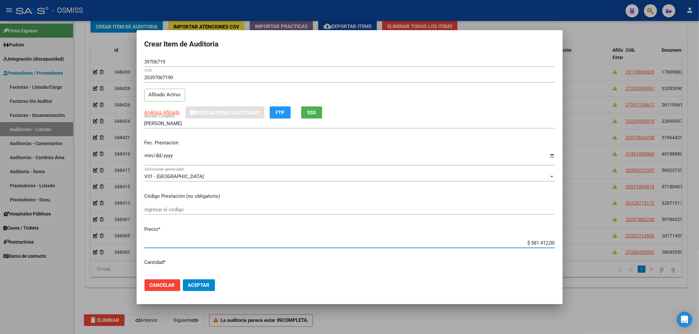
drag, startPoint x: 518, startPoint y: 244, endPoint x: 605, endPoint y: 246, distance: 86.9
click at [605, 246] on div "Crear Item de Auditoria 39706719 Nro Documento 20397067190 CUIL Afiliado Activo…" at bounding box center [349, 167] width 699 height 334
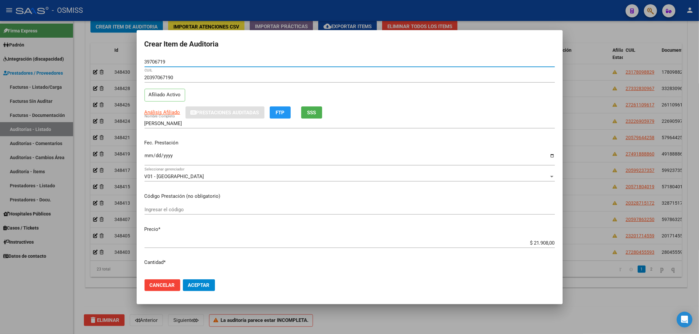
drag, startPoint x: 173, startPoint y: 62, endPoint x: 17, endPoint y: 83, distance: 157.0
click at [32, 72] on div "Crear Item de Auditoria 39706719 Nro Documento 20397067190 CUIL Afiliado Activo…" at bounding box center [349, 167] width 699 height 334
click at [273, 145] on p "Fec. Prestación" at bounding box center [350, 143] width 410 height 8
click at [210, 286] on button "Aceptar" at bounding box center [199, 286] width 32 height 12
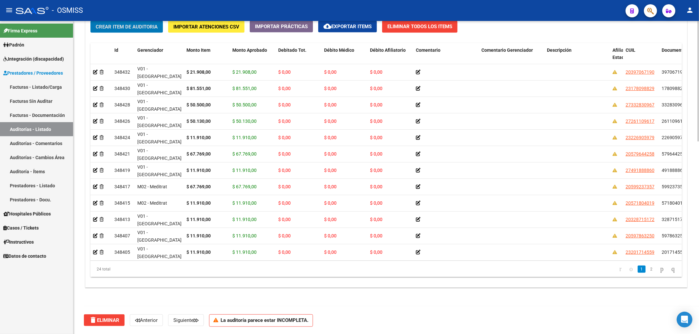
click at [130, 28] on span "Crear Item de Auditoria" at bounding box center [127, 27] width 62 height 6
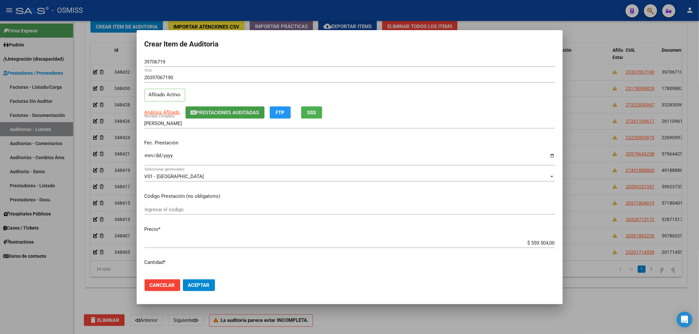
click at [246, 108] on button "Prestaciones Auditadas" at bounding box center [224, 113] width 79 height 12
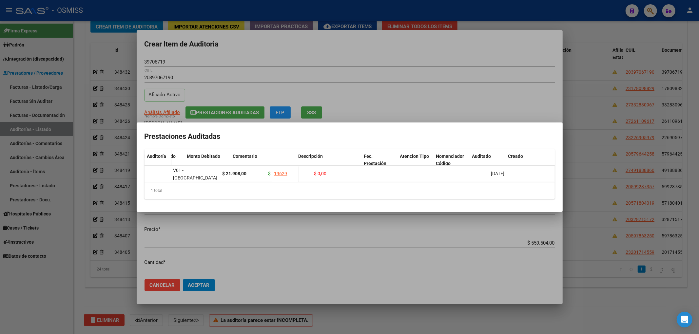
scroll to position [0, 127]
click at [410, 61] on div at bounding box center [349, 167] width 699 height 334
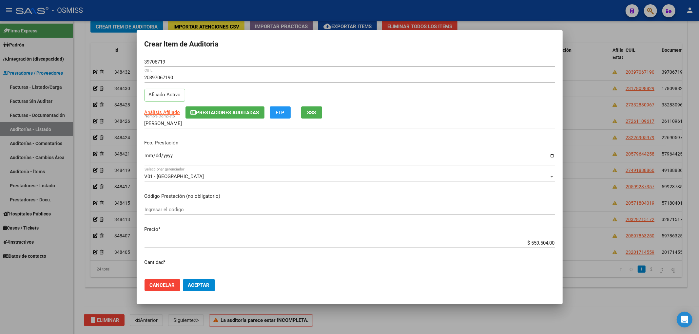
click at [149, 166] on div "Ingresar la fecha" at bounding box center [350, 159] width 410 height 14
click at [147, 159] on input "Ingresar la fecha" at bounding box center [350, 158] width 410 height 10
drag, startPoint x: 159, startPoint y: 284, endPoint x: 162, endPoint y: 277, distance: 8.0
click at [160, 285] on span "Cancelar" at bounding box center [162, 286] width 25 height 6
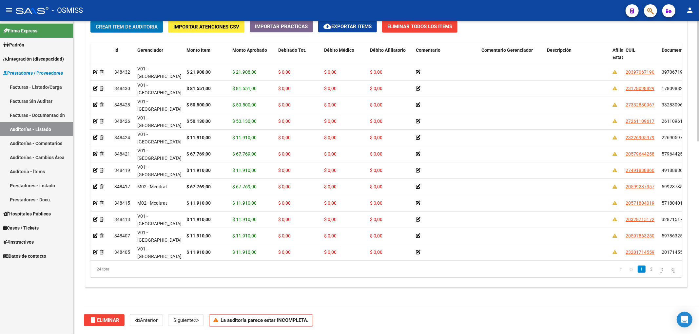
click at [172, 261] on div "24 total" at bounding box center [148, 269] width 117 height 16
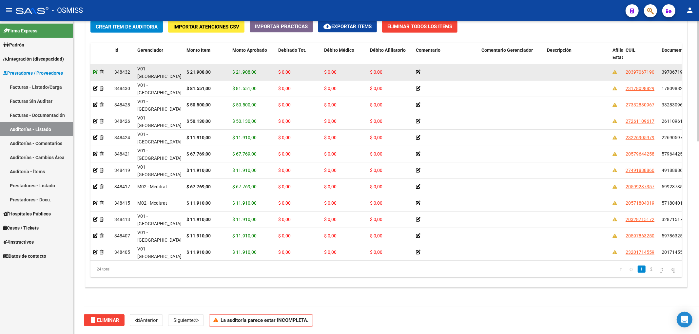
click at [96, 73] on icon at bounding box center [95, 72] width 5 height 5
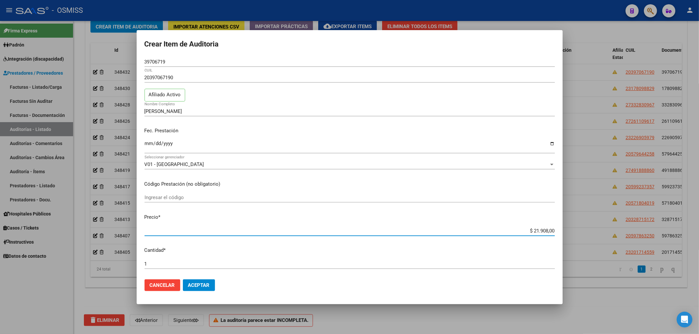
drag, startPoint x: 524, startPoint y: 229, endPoint x: 580, endPoint y: 232, distance: 56.1
click at [579, 232] on div "Crear Item de Auditoria 39706719 Nro Documento 20397067190 CUIL Afiliado Activo…" at bounding box center [349, 167] width 699 height 334
click at [206, 284] on span "Aceptar" at bounding box center [199, 286] width 22 height 6
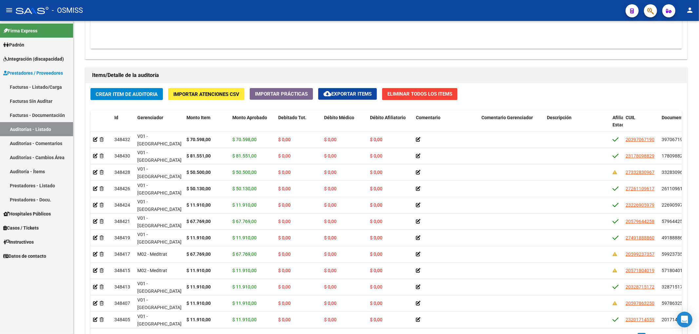
scroll to position [437, 0]
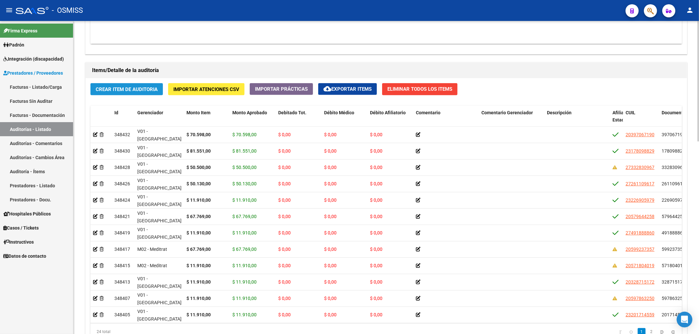
click at [124, 90] on span "Crear Item de Auditoria" at bounding box center [127, 90] width 62 height 6
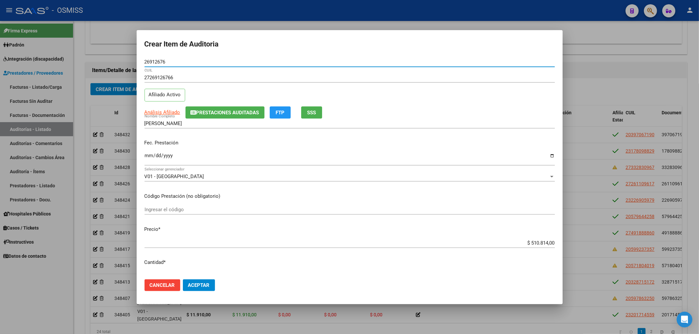
click at [216, 114] on span "Prestaciones Auditadas" at bounding box center [227, 113] width 63 height 6
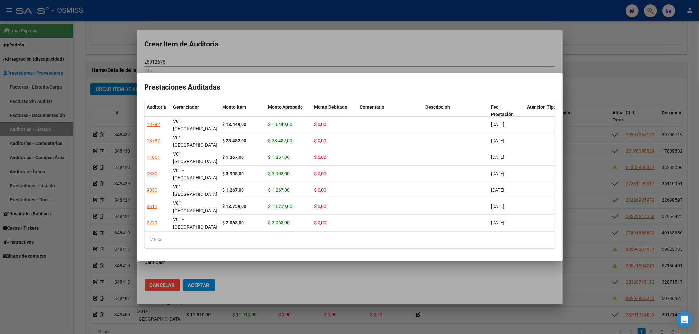
click at [231, 47] on div at bounding box center [349, 167] width 699 height 334
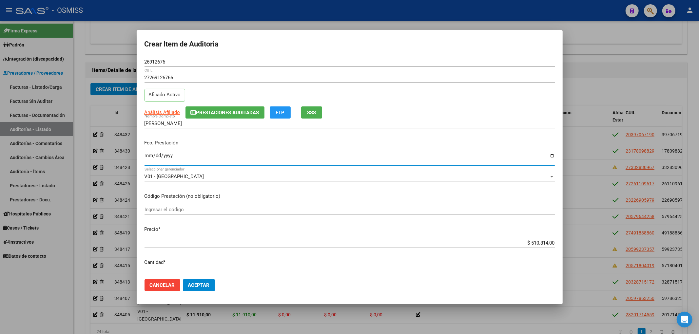
click at [147, 160] on input "Ingresar la fecha" at bounding box center [350, 158] width 410 height 10
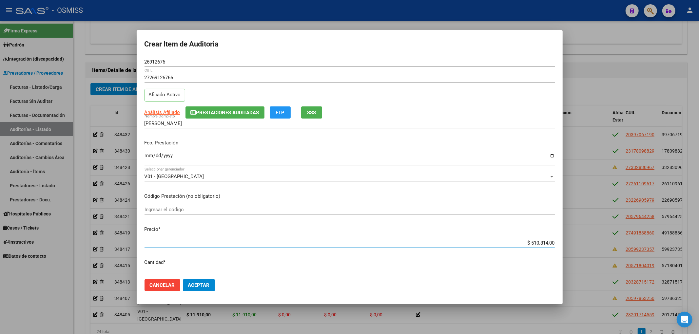
drag, startPoint x: 524, startPoint y: 241, endPoint x: 594, endPoint y: 243, distance: 69.8
click at [589, 243] on div "Crear Item de Auditoria 26912676 Nro Documento 27269126766 CUIL Afiliado Activo…" at bounding box center [349, 167] width 699 height 334
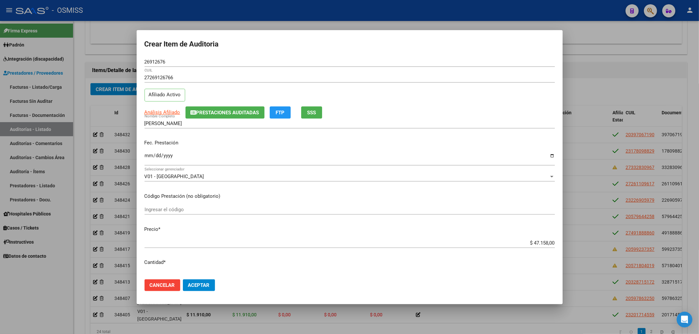
drag, startPoint x: 173, startPoint y: 67, endPoint x: 138, endPoint y: 65, distance: 35.5
click at [138, 65] on mat-dialog-content "26912676 Nro Documento 27269126766 CUIL Afiliado Activo Análisis Afiliado Prest…" at bounding box center [350, 165] width 426 height 217
click at [196, 68] on div "26912676 Nro Documento" at bounding box center [350, 65] width 410 height 16
drag, startPoint x: 180, startPoint y: 63, endPoint x: 107, endPoint y: 62, distance: 72.1
click at [109, 62] on div "Crear Item de Auditoria 26912676 Nro Documento 27269126766 CUIL Afiliado Activo…" at bounding box center [349, 167] width 699 height 334
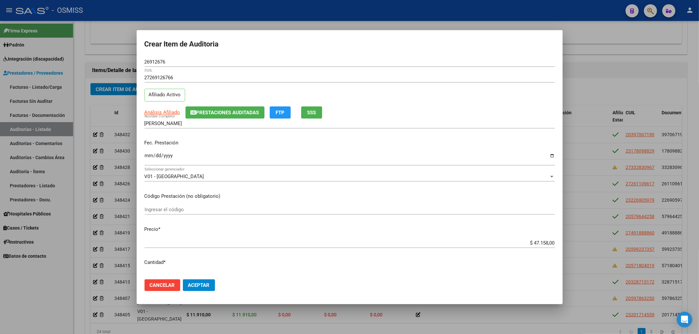
click at [271, 152] on div "[DATE] Ingresar la fecha" at bounding box center [350, 159] width 410 height 14
click at [210, 283] on span "Aceptar" at bounding box center [199, 286] width 22 height 6
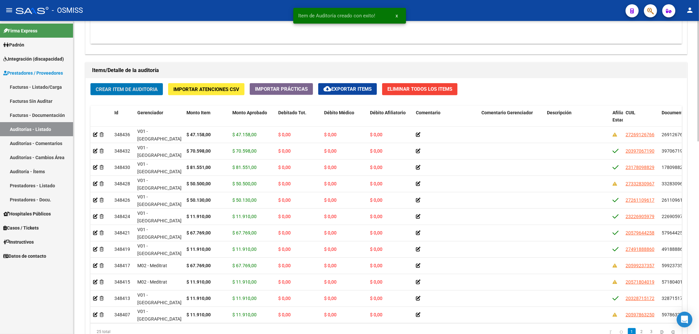
click at [123, 86] on button "Crear Item de Auditoria" at bounding box center [126, 89] width 72 height 12
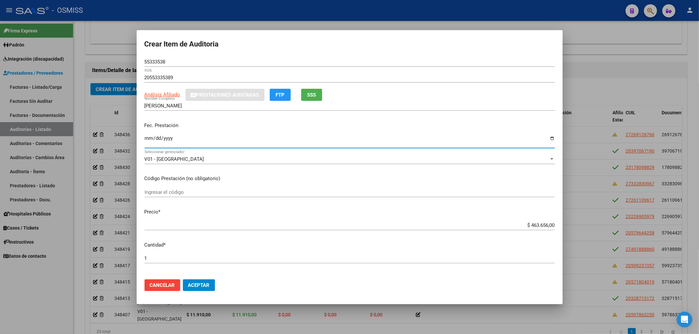
click at [205, 138] on input "Ingresar la fecha" at bounding box center [350, 141] width 410 height 10
click at [521, 229] on div "$ 463.656,00 Ingresar el precio" at bounding box center [350, 226] width 410 height 10
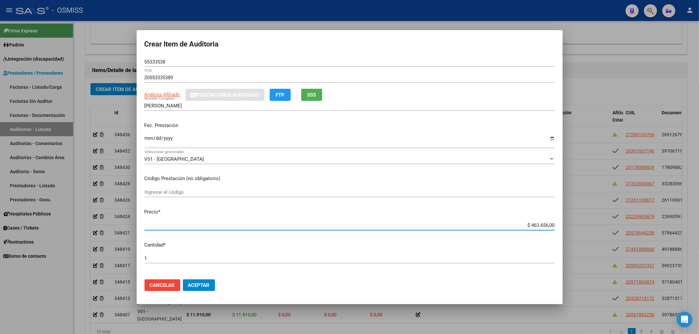
drag, startPoint x: 521, startPoint y: 223, endPoint x: 572, endPoint y: 218, distance: 51.3
click at [567, 219] on div "Crear Item de Auditoria 55333538 Nro Documento 20553335389 CUIL Análisis Afilia…" at bounding box center [349, 167] width 699 height 334
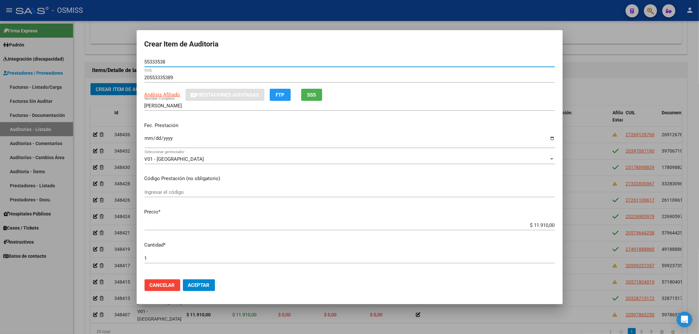
drag, startPoint x: 167, startPoint y: 63, endPoint x: 107, endPoint y: 74, distance: 60.9
click at [91, 63] on div "Crear Item de Auditoria 55333538 Nro Documento 20553335389 CUIL Análisis Afilia…" at bounding box center [349, 167] width 699 height 334
drag, startPoint x: 248, startPoint y: 131, endPoint x: 248, endPoint y: 154, distance: 22.9
click at [248, 131] on div "Fec. Prestación [DATE] Ingresar la fecha" at bounding box center [350, 135] width 410 height 37
click at [206, 280] on button "Aceptar" at bounding box center [199, 286] width 32 height 12
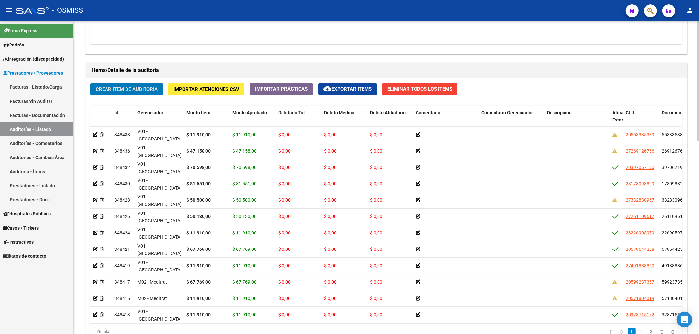
click at [132, 91] on span "Crear Item de Auditoria" at bounding box center [127, 90] width 62 height 6
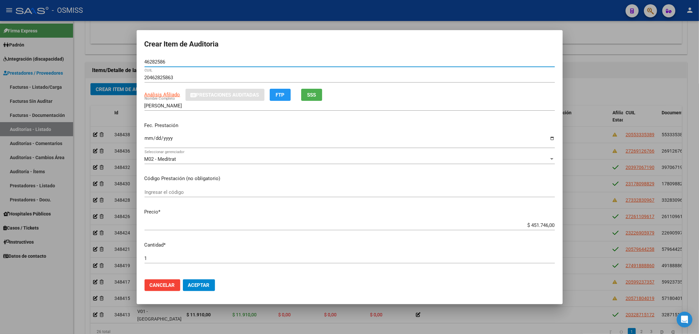
click at [147, 138] on input "Ingresar la fecha" at bounding box center [350, 141] width 410 height 10
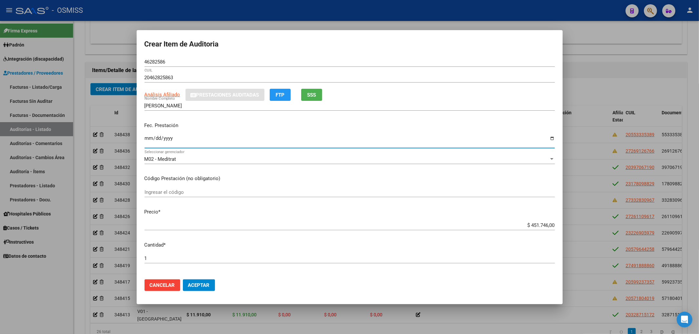
drag, startPoint x: 661, startPoint y: 237, endPoint x: 673, endPoint y: 235, distance: 11.8
click at [665, 237] on div "Crear Item de Auditoria 46282586 Nro Documento 20462825863 CUIL Análisis Afilia…" at bounding box center [349, 167] width 699 height 334
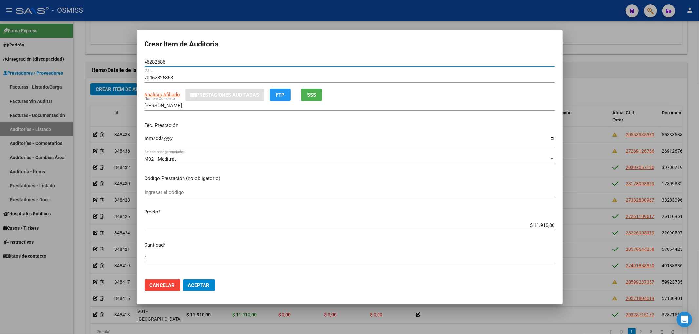
drag, startPoint x: 172, startPoint y: 63, endPoint x: 3, endPoint y: 82, distance: 169.5
click at [82, 64] on div "Crear Item de Auditoria 46282586 Nro Documento 20462825863 CUIL Análisis Afilia…" at bounding box center [349, 167] width 699 height 334
click at [232, 134] on div "[DATE] Ingresar la fecha" at bounding box center [350, 141] width 410 height 14
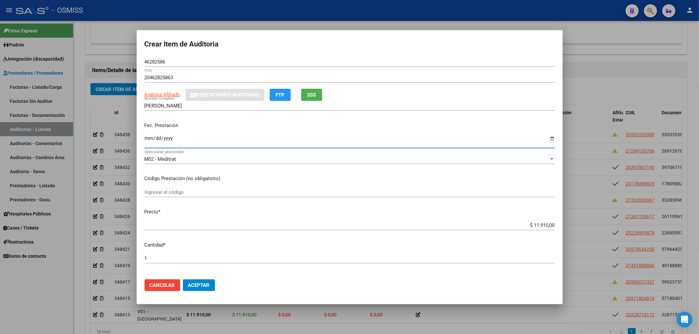
click at [217, 281] on mat-dialog-actions "Cancelar Aceptar" at bounding box center [350, 285] width 410 height 22
click at [208, 283] on span "Aceptar" at bounding box center [199, 286] width 22 height 6
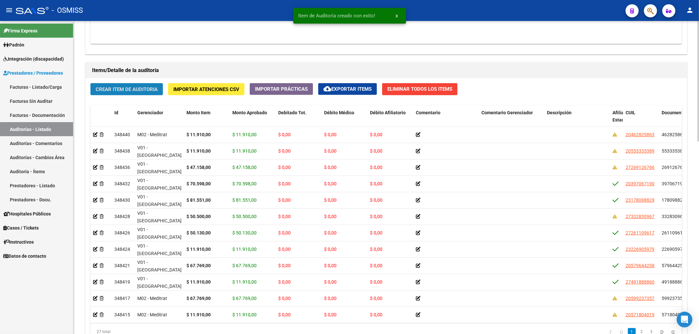
click at [128, 91] on span "Crear Item de Auditoria" at bounding box center [127, 90] width 62 height 6
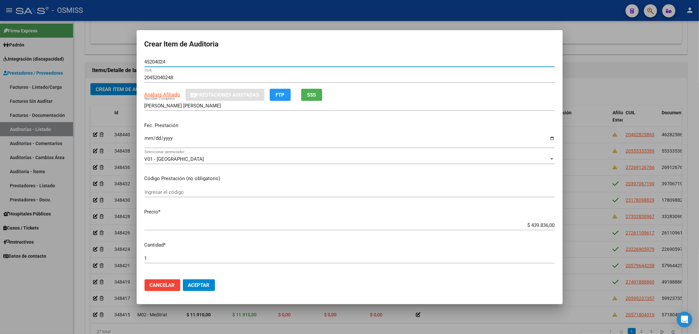
click at [150, 139] on input "Ingresar la fecha" at bounding box center [350, 141] width 410 height 10
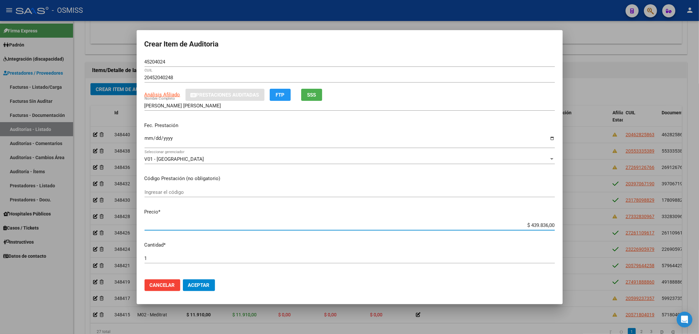
drag, startPoint x: 596, startPoint y: 224, endPoint x: 603, endPoint y: 229, distance: 8.4
click at [614, 224] on div "Crear Item de Auditoria 45204024 Nro Documento 20452040248 CUIL Análisis Afilia…" at bounding box center [349, 167] width 699 height 334
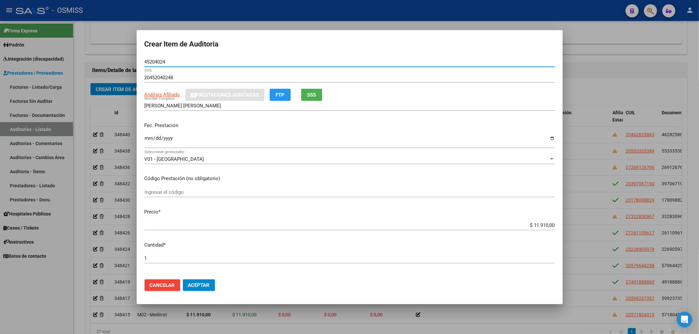
drag, startPoint x: 180, startPoint y: 62, endPoint x: 94, endPoint y: 52, distance: 85.8
click at [94, 52] on div "Crear Item de Auditoria 45204024 Nro Documento 20452040248 CUIL Análisis Afilia…" at bounding box center [349, 167] width 699 height 334
click at [214, 285] on button "Aceptar" at bounding box center [199, 286] width 32 height 12
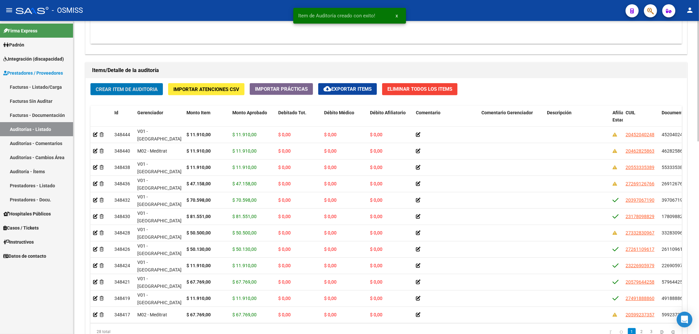
click at [130, 91] on span "Crear Item de Auditoria" at bounding box center [127, 90] width 62 height 6
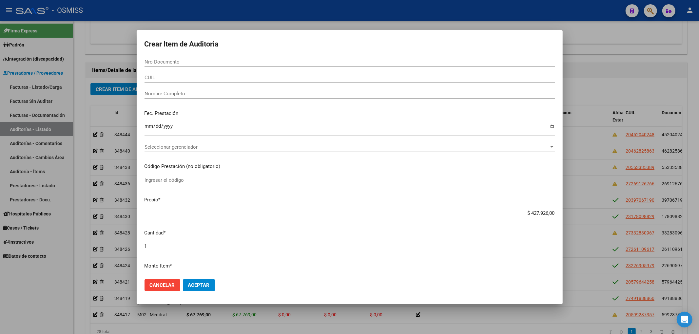
click at [275, 53] on form "Crear Item de Auditoria Nro Documento CUIL Nombre Completo Fec. Prestación Ingr…" at bounding box center [350, 167] width 410 height 259
click at [155, 64] on input "Nro Documento" at bounding box center [350, 62] width 410 height 6
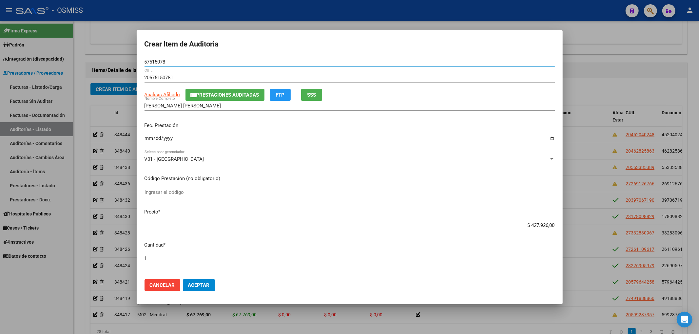
click at [143, 140] on mat-dialog-content "57515078 Nro Documento 20575150781 CUIL Análisis Afiliado Prestaciones Auditada…" at bounding box center [350, 165] width 426 height 217
click at [146, 138] on input "Ingresar la fecha" at bounding box center [350, 141] width 410 height 10
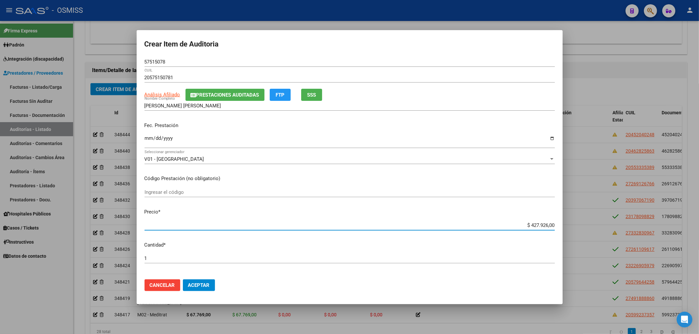
drag, startPoint x: 520, startPoint y: 227, endPoint x: 603, endPoint y: 228, distance: 82.6
click at [596, 228] on div "Crear Item de Auditoria 57515078 Nro Documento 20575150781 CUIL Análisis Afilia…" at bounding box center [349, 167] width 699 height 334
drag, startPoint x: 125, startPoint y: 60, endPoint x: 110, endPoint y: 63, distance: 15.4
click at [111, 60] on div "Crear Item de Auditoria 57515078 Nro Documento 20575150781 CUIL Análisis Afilia…" at bounding box center [349, 167] width 699 height 334
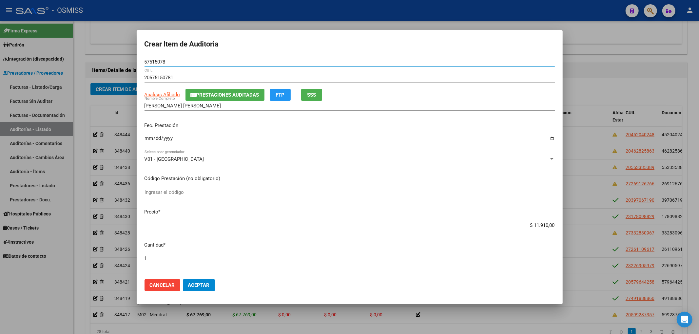
click at [218, 94] on span "Prestaciones Auditadas" at bounding box center [227, 95] width 63 height 6
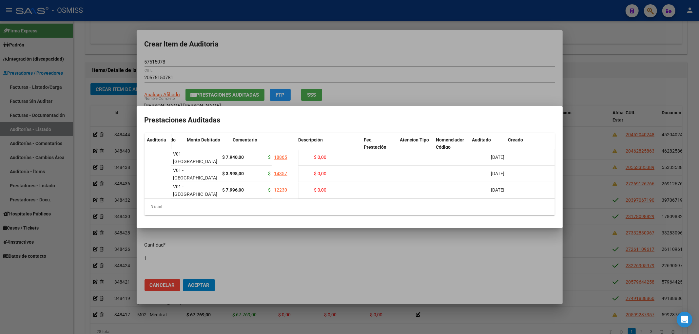
scroll to position [0, 127]
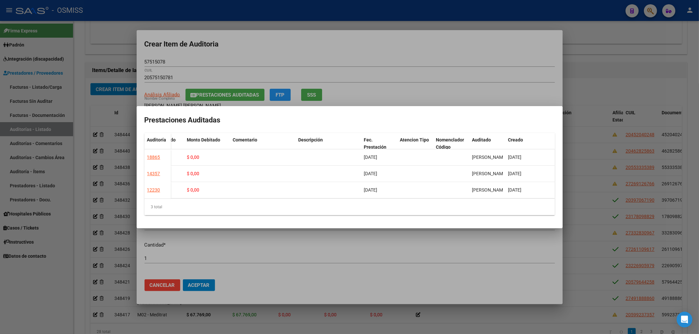
click at [366, 45] on div at bounding box center [349, 167] width 699 height 334
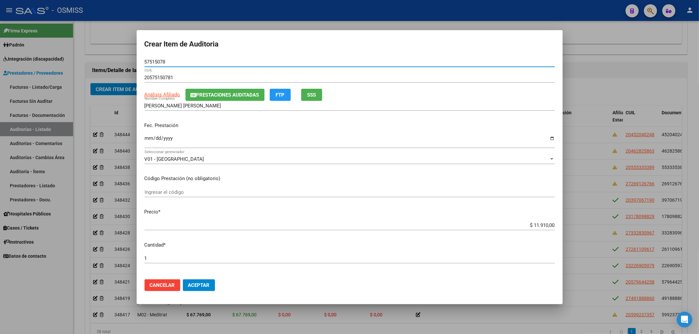
drag, startPoint x: 127, startPoint y: 58, endPoint x: 93, endPoint y: 56, distance: 34.1
click at [91, 55] on div "Crear Item de Auditoria 57515078 Nro Documento 20575150781 CUIL Análisis Afilia…" at bounding box center [349, 167] width 699 height 334
click at [288, 128] on p "Fec. Prestación" at bounding box center [350, 126] width 410 height 8
click at [204, 286] on span "Aceptar" at bounding box center [199, 286] width 22 height 6
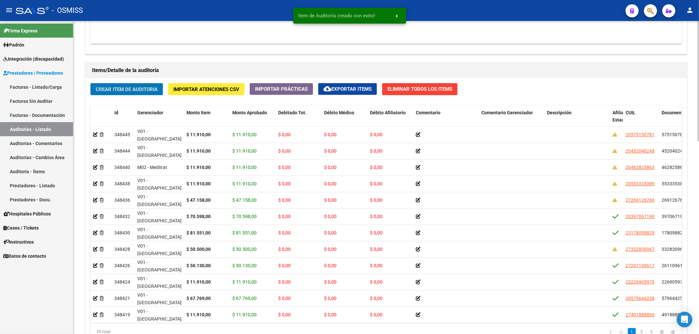
click at [118, 83] on div "Crear Item de Auditoria Importar Atenciones CSV Importar Prácticas cloud_downlo…" at bounding box center [386, 214] width 601 height 272
click at [113, 87] on span "Crear Item de Auditoria" at bounding box center [127, 90] width 62 height 6
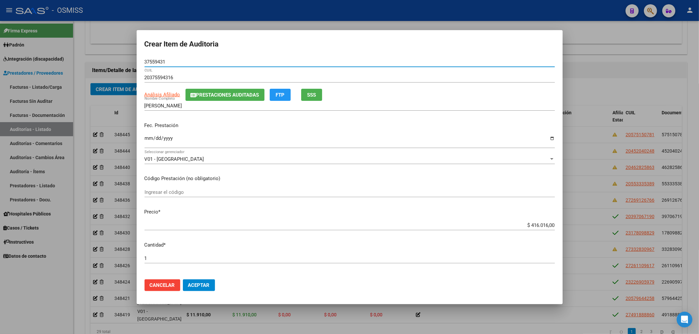
click at [223, 99] on button "Prestaciones Auditadas" at bounding box center [224, 95] width 79 height 12
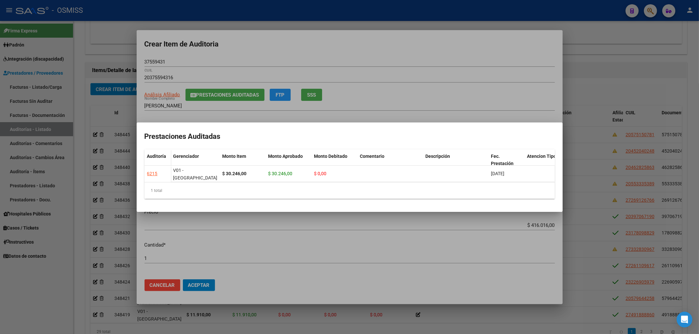
click at [319, 57] on div at bounding box center [349, 167] width 699 height 334
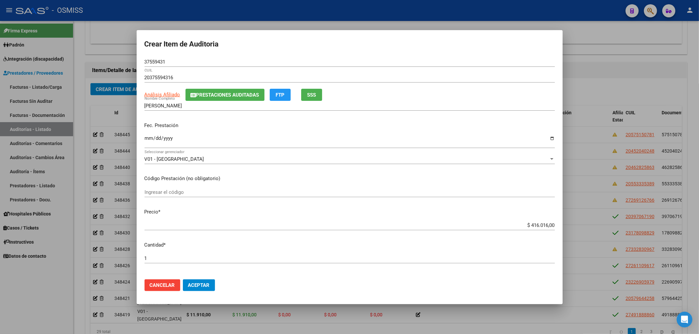
click at [147, 141] on input "Ingresar la fecha" at bounding box center [350, 141] width 410 height 10
drag, startPoint x: 525, startPoint y: 225, endPoint x: 602, endPoint y: 232, distance: 77.9
click at [602, 232] on div "Crear Item de Auditoria 37559431 Nro Documento 20375594316 CUIL Análisis Afilia…" at bounding box center [349, 167] width 699 height 334
click at [166, 62] on input "37559431" at bounding box center [350, 62] width 410 height 6
drag, startPoint x: 126, startPoint y: 61, endPoint x: 71, endPoint y: 65, distance: 55.5
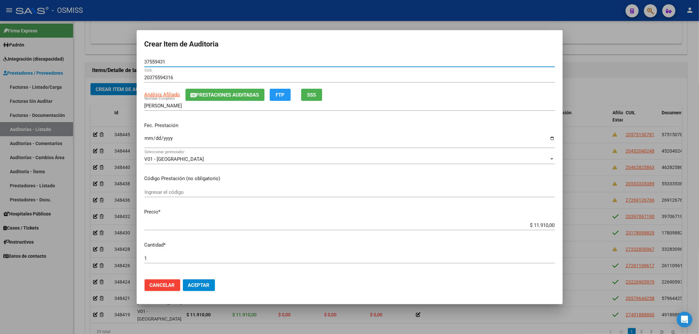
click at [78, 57] on div "Crear Item de Auditoria 37559431 Nro Documento 20375594316 CUIL Análisis Afilia…" at bounding box center [349, 167] width 699 height 334
click at [248, 132] on div "Fec. Prestación [DATE] Ingresar la fecha" at bounding box center [350, 135] width 410 height 37
click at [193, 285] on span "Aceptar" at bounding box center [199, 286] width 22 height 6
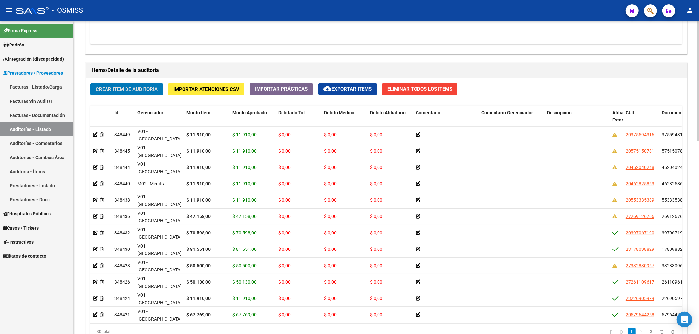
click at [152, 92] on span "Crear Item de Auditoria" at bounding box center [127, 90] width 62 height 6
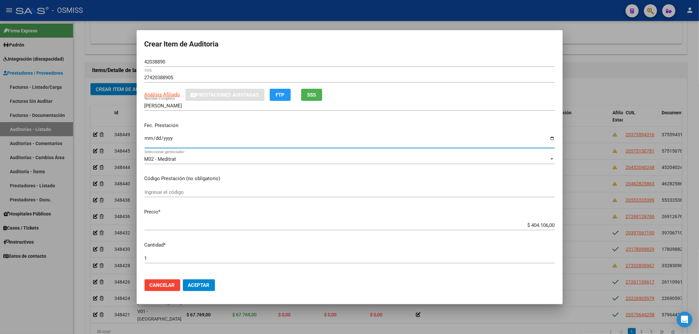
click at [147, 140] on input "Ingresar la fecha" at bounding box center [350, 141] width 410 height 10
drag, startPoint x: 523, startPoint y: 225, endPoint x: 630, endPoint y: 217, distance: 107.2
click at [552, 222] on app-form-text-field "Precio * $ 404.106,00 Ingresar el precio" at bounding box center [353, 218] width 416 height 20
drag, startPoint x: 170, startPoint y: 65, endPoint x: 163, endPoint y: 65, distance: 7.2
click at [163, 65] on div "42038890 Nro Documento" at bounding box center [350, 62] width 410 height 10
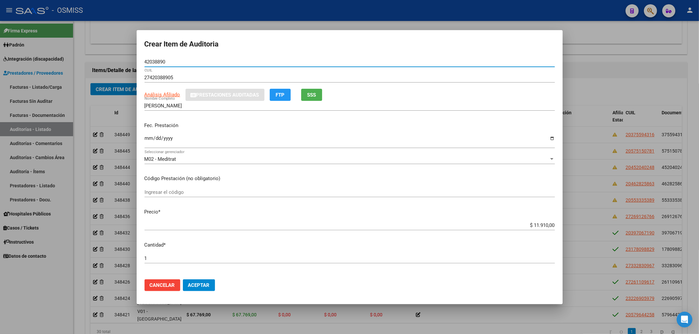
drag, startPoint x: 167, startPoint y: 63, endPoint x: 33, endPoint y: 64, distance: 134.4
click at [91, 61] on div "Crear Item de Auditoria 42038890 Nro Documento 27420388905 CUIL Análisis Afilia…" at bounding box center [349, 167] width 699 height 334
click at [289, 128] on p "Fec. Prestación" at bounding box center [350, 126] width 410 height 8
click at [206, 286] on span "Aceptar" at bounding box center [199, 286] width 22 height 6
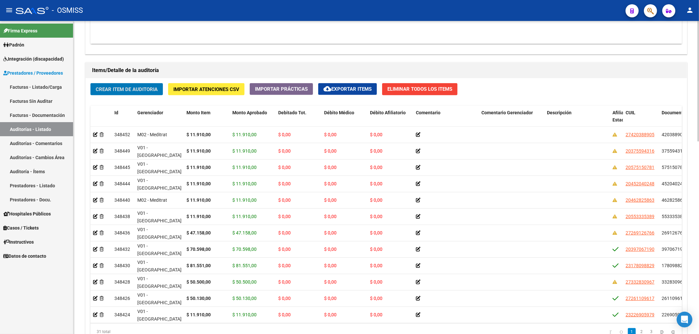
click at [130, 93] on button "Crear Item de Auditoria" at bounding box center [126, 89] width 72 height 12
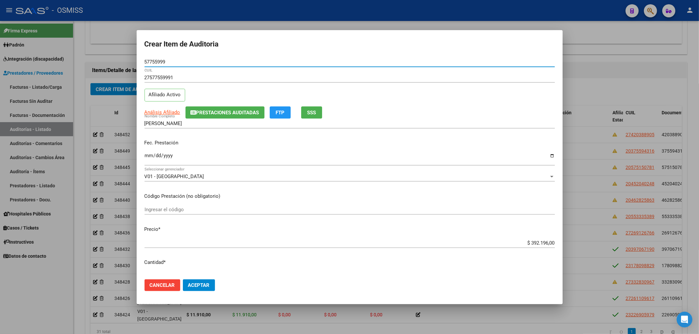
click at [239, 113] on span "Prestaciones Auditadas" at bounding box center [227, 113] width 63 height 6
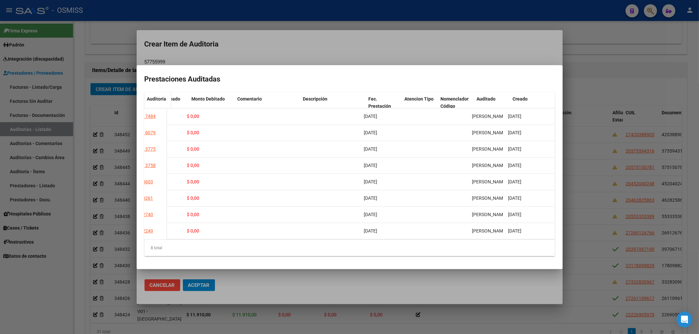
scroll to position [0, 0]
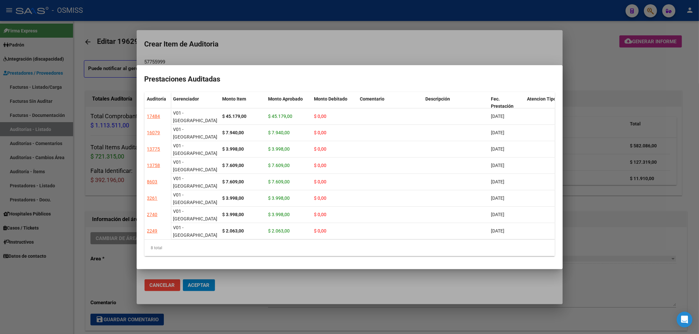
click at [283, 52] on div at bounding box center [349, 167] width 699 height 334
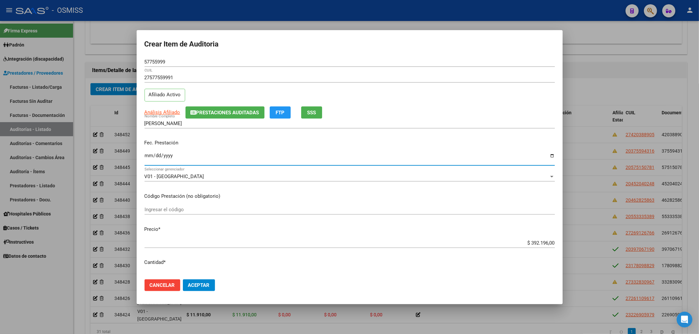
click at [147, 157] on input "Ingresar la fecha" at bounding box center [350, 158] width 410 height 10
type input "2025-06-09"
drag, startPoint x: 552, startPoint y: 239, endPoint x: 610, endPoint y: 243, distance: 57.8
click at [595, 240] on div "Crear Item de Auditoria 57755999 Nro Documento 27577559991 CUIL Afiliado Activo…" at bounding box center [349, 167] width 699 height 334
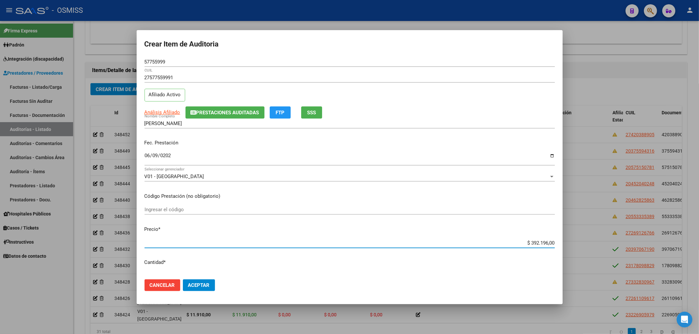
type input "$ 0,01"
type input "$ 0,11"
type input "$ 1,19"
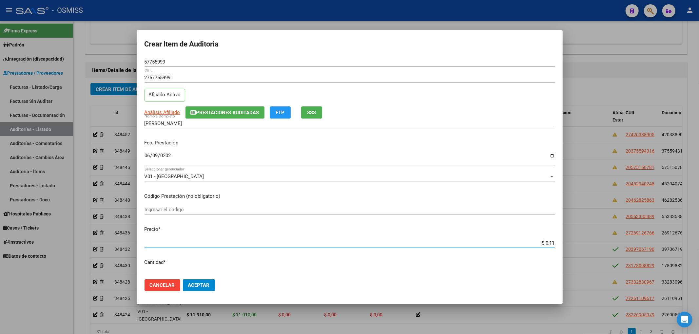
type input "$ 1,19"
type input "$ 11,91"
type input "$ 119,10"
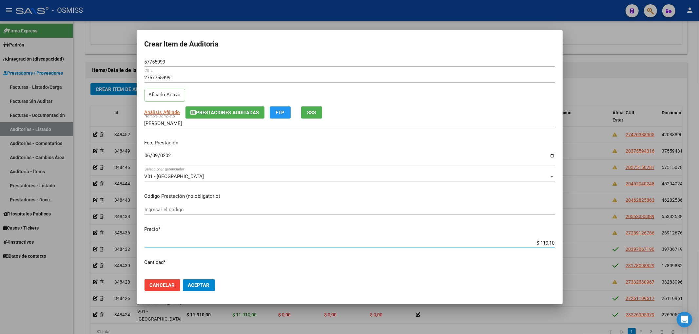
type input "$ 1.191,00"
type input "$ 11.910,00"
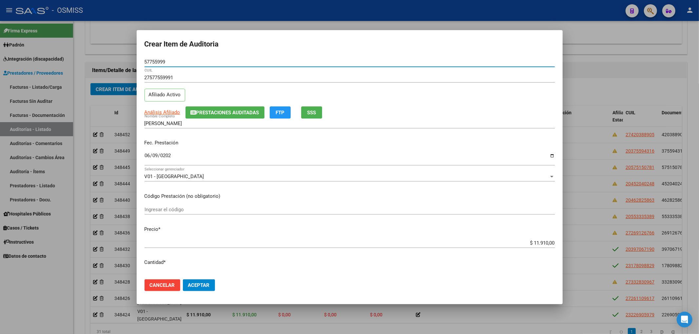
drag, startPoint x: 170, startPoint y: 64, endPoint x: 114, endPoint y: 65, distance: 56.4
click at [121, 65] on div "Crear Item de Auditoria 57755999 Nro Documento 27577559991 CUIL Afiliado Activo…" at bounding box center [349, 167] width 699 height 334
click at [260, 151] on div "Fec. Prestación 2025-06-09 Ingresar la fecha" at bounding box center [350, 152] width 410 height 37
click at [210, 279] on mat-dialog-actions "Cancelar Aceptar" at bounding box center [350, 285] width 410 height 22
click at [210, 283] on span "Aceptar" at bounding box center [199, 286] width 22 height 6
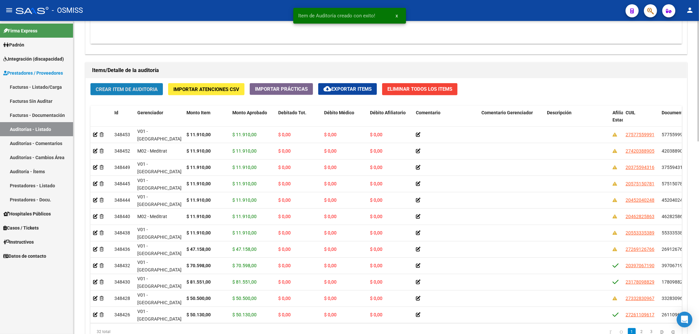
click at [154, 92] on span "Crear Item de Auditoria" at bounding box center [127, 90] width 62 height 6
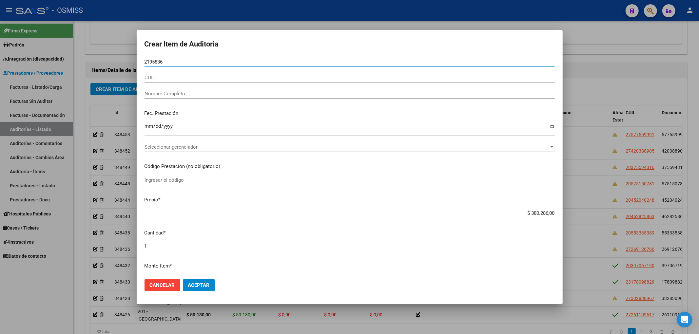
type input "21958363"
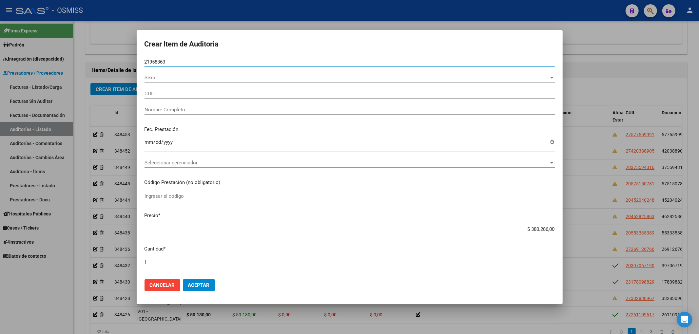
type input "20219583630"
type input "ROJAS RAMON ALEJANDRO"
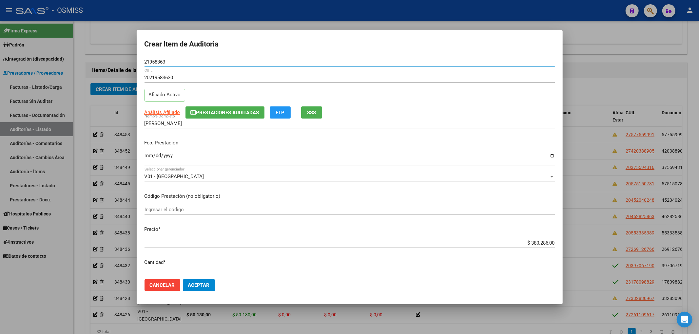
type input "21958363"
click at [221, 107] on button "Prestaciones Auditadas" at bounding box center [224, 113] width 79 height 12
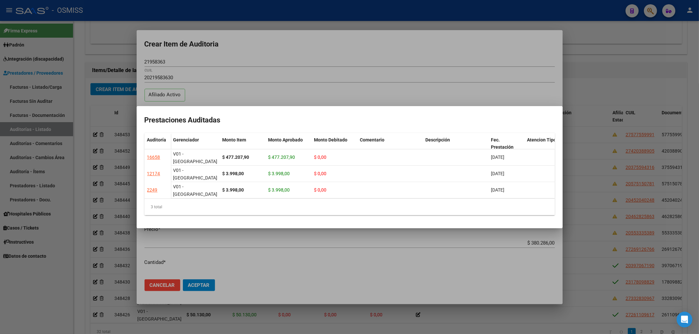
click at [266, 61] on div at bounding box center [349, 167] width 699 height 334
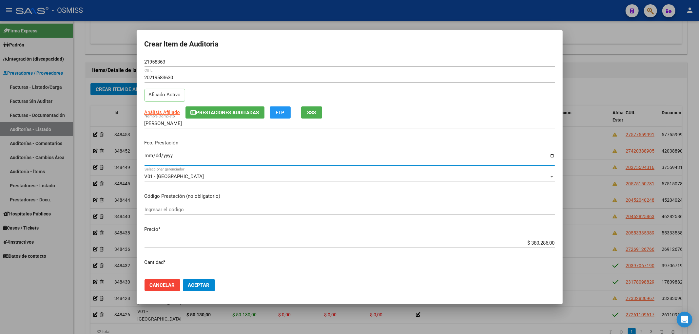
click at [148, 154] on input "Ingresar la fecha" at bounding box center [350, 158] width 410 height 10
type input "[DATE]"
drag, startPoint x: 519, startPoint y: 243, endPoint x: 577, endPoint y: 240, distance: 57.4
click at [577, 240] on div "Crear Item de Auditoria 21958363 Nro Documento 20219583630 CUIL Afiliado Activo…" at bounding box center [349, 167] width 699 height 334
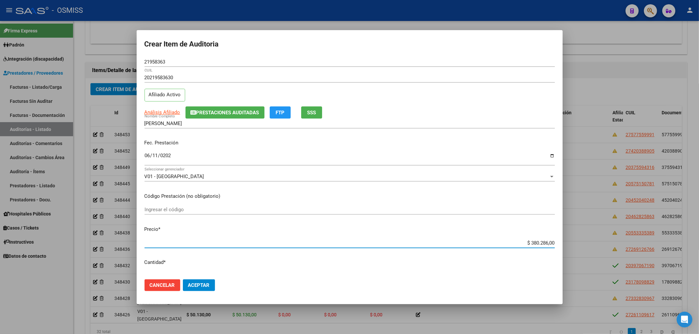
type input "$ 0,01"
type input "$ 0,11"
type input "$ 1,19"
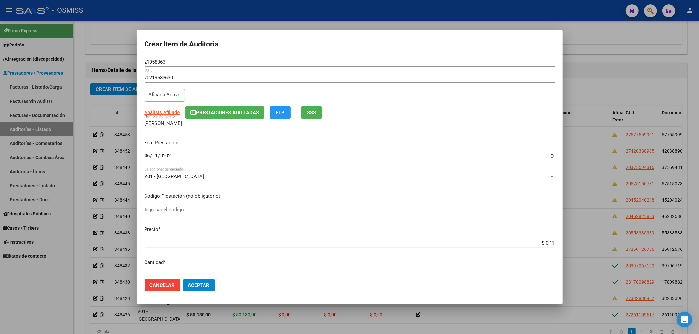
type input "$ 1,19"
type input "$ 11,91"
type input "$ 119,10"
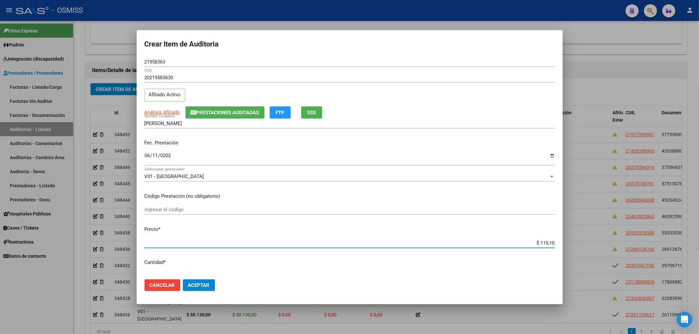
type input "$ 1.191,00"
type input "$ 11.910,00"
drag, startPoint x: 169, startPoint y: 62, endPoint x: 78, endPoint y: 73, distance: 91.8
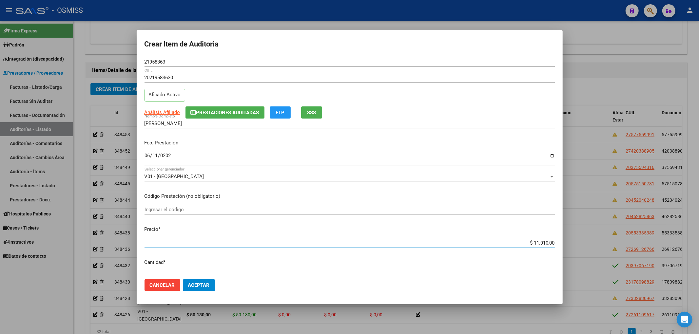
click at [106, 62] on div "Crear Item de Auditoria 21958363 Nro Documento 20219583630 CUIL Afiliado Activo…" at bounding box center [349, 167] width 699 height 334
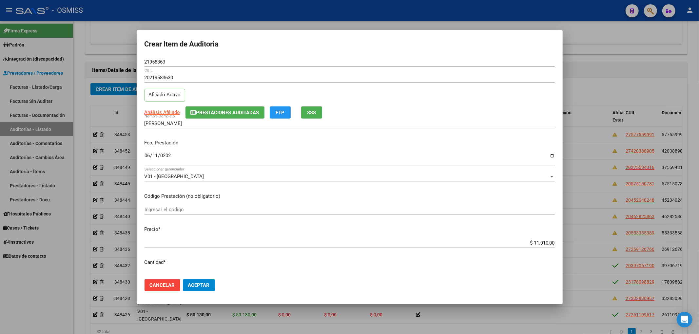
click at [248, 143] on p "Fec. Prestación" at bounding box center [350, 143] width 410 height 8
click at [205, 283] on span "Aceptar" at bounding box center [199, 286] width 22 height 6
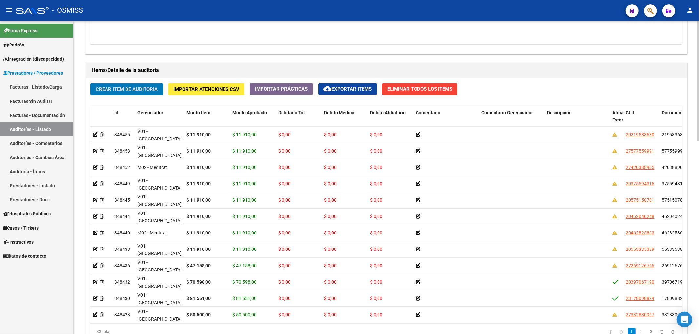
click at [160, 93] on button "Crear Item de Auditoria" at bounding box center [126, 89] width 72 height 12
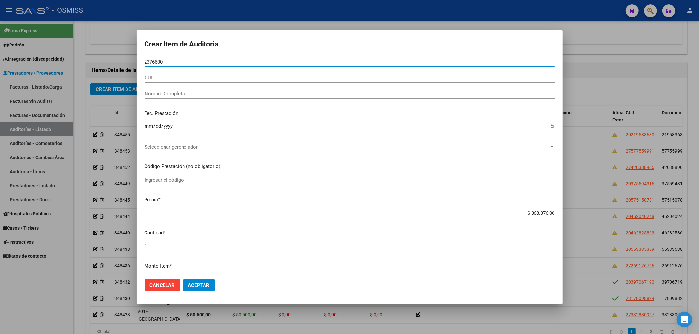
type input "23766008"
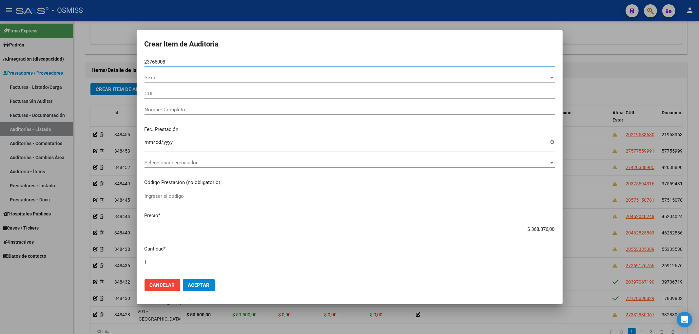
type input "27237660086"
type input "BENITEZ VERONICA ESTER"
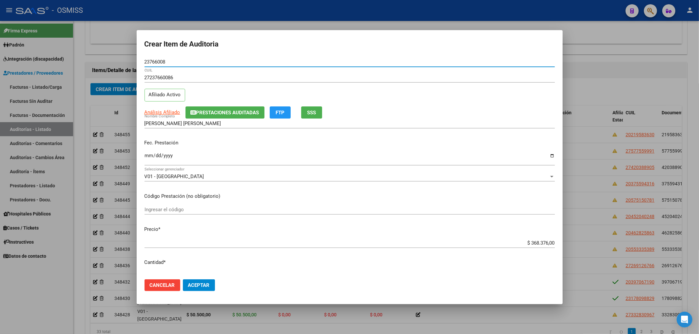
type input "23766008"
click at [210, 114] on span "Prestaciones Auditadas" at bounding box center [227, 113] width 63 height 6
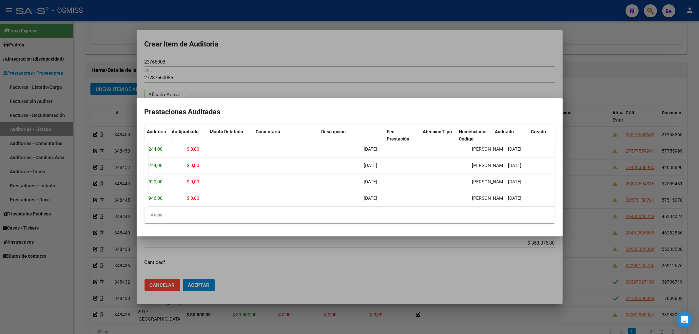
scroll to position [0, 0]
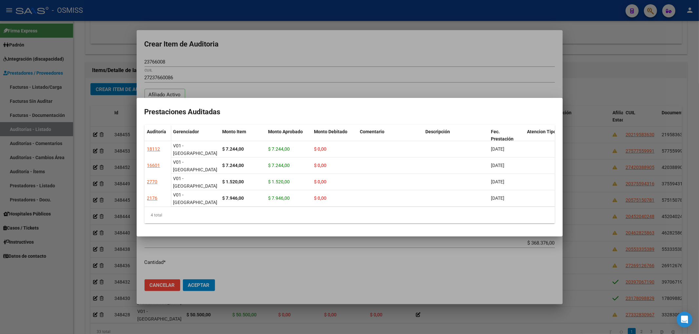
click at [279, 52] on div at bounding box center [349, 167] width 699 height 334
click at [279, 52] on form "Crear Item de Auditoria 23766008 Nro Documento 27237660086 CUIL Afiliado Activo…" at bounding box center [350, 167] width 410 height 259
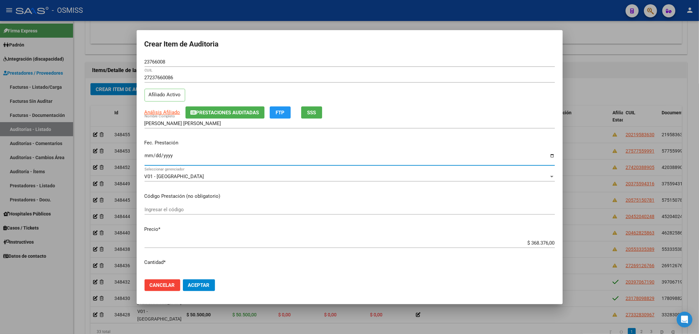
click at [147, 155] on input "Ingresar la fecha" at bounding box center [350, 158] width 410 height 10
type input "[DATE]"
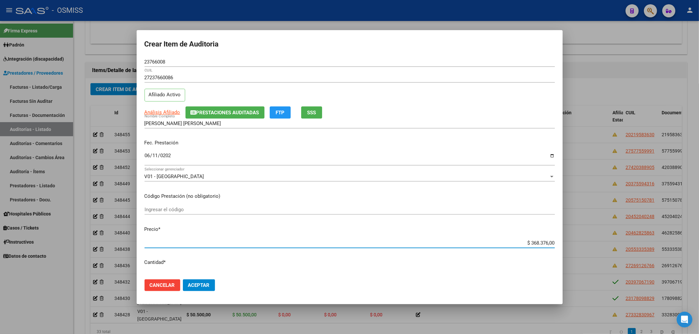
drag, startPoint x: 518, startPoint y: 244, endPoint x: 698, endPoint y: 247, distance: 179.6
click at [699, 247] on div "Crear Item de Auditoria 23766008 Nro Documento 27237660086 CUIL Afiliado Activo…" at bounding box center [349, 167] width 699 height 334
type input "$ 0,01"
type input "$ 0,11"
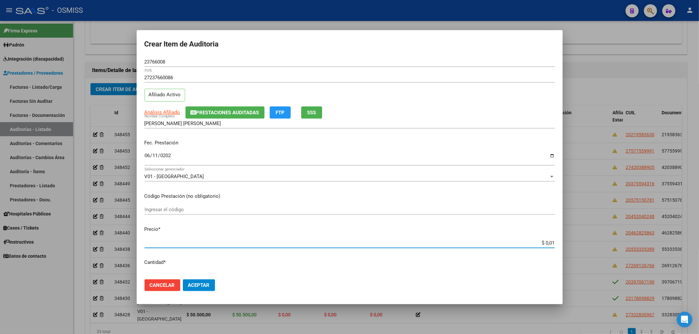
type input "$ 0,11"
type input "$ 1,19"
type input "$ 11,91"
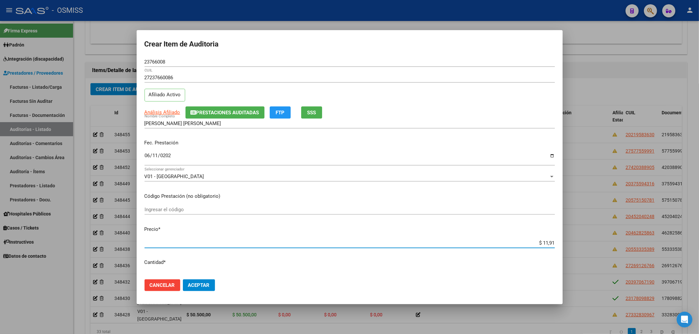
type input "$ 119,10"
type input "$ 1.191,00"
type input "$ 11.910,00"
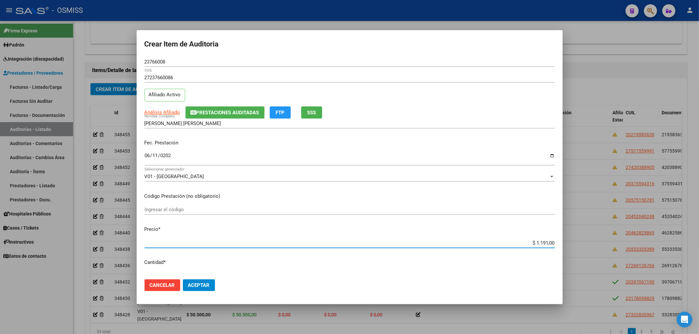
type input "$ 11.910,00"
drag, startPoint x: 151, startPoint y: 60, endPoint x: 10, endPoint y: 49, distance: 140.8
click at [41, 49] on div "Crear Item de Auditoria 23766008 Nro Documento 27237660086 CUIL Afiliado Activo…" at bounding box center [349, 167] width 699 height 334
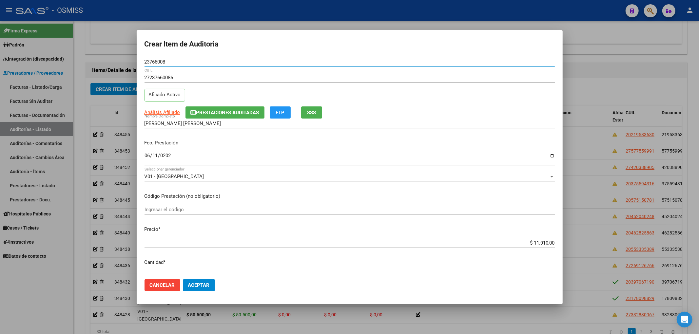
click at [201, 284] on span "Aceptar" at bounding box center [199, 286] width 22 height 6
